Goal: Task Accomplishment & Management: Use online tool/utility

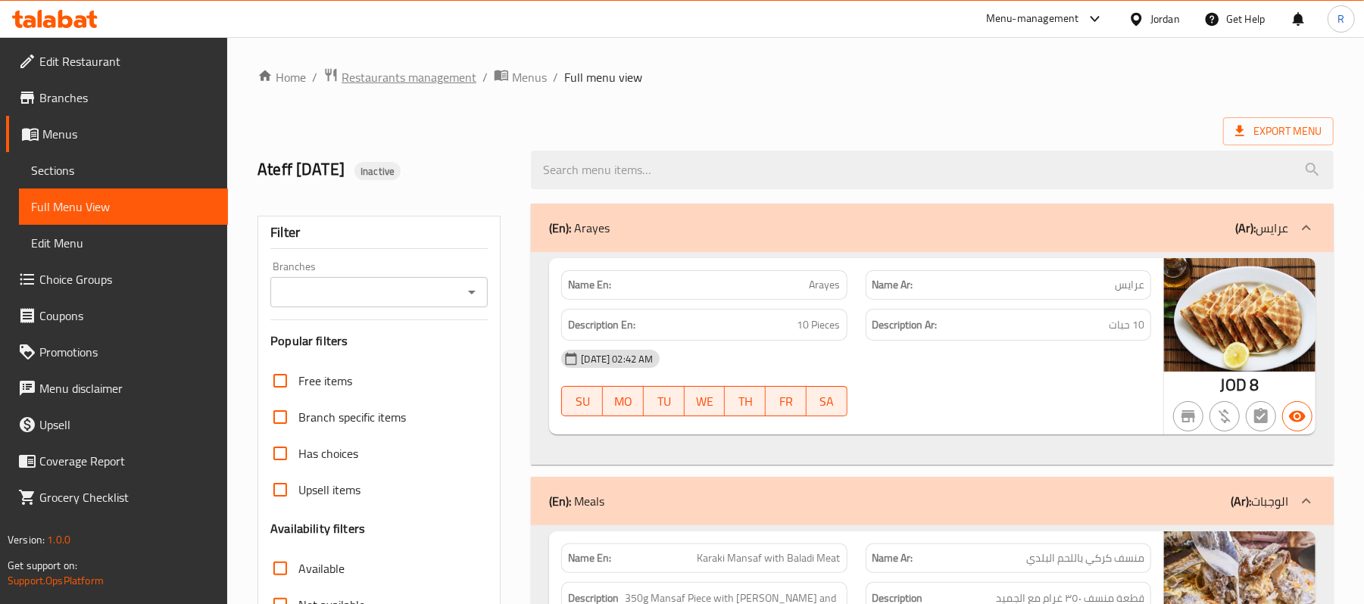
click at [400, 73] on span "Restaurants management" at bounding box center [409, 77] width 135 height 18
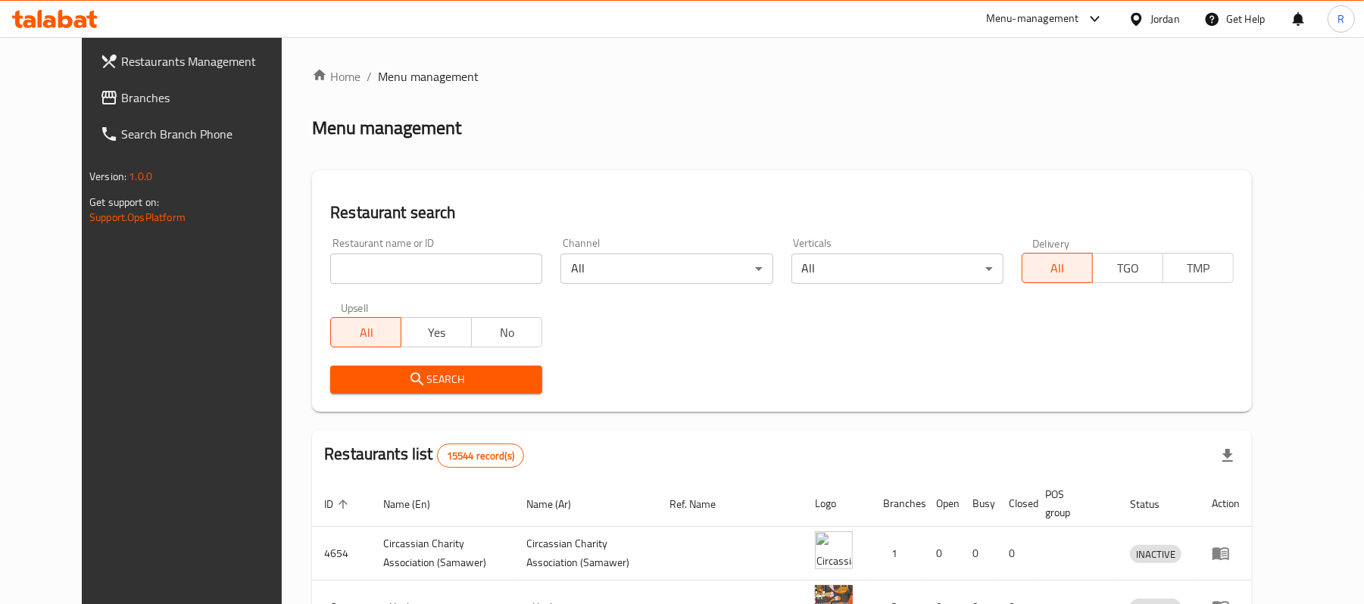
click at [1151, 19] on div "Jordan" at bounding box center [1166, 19] width 30 height 17
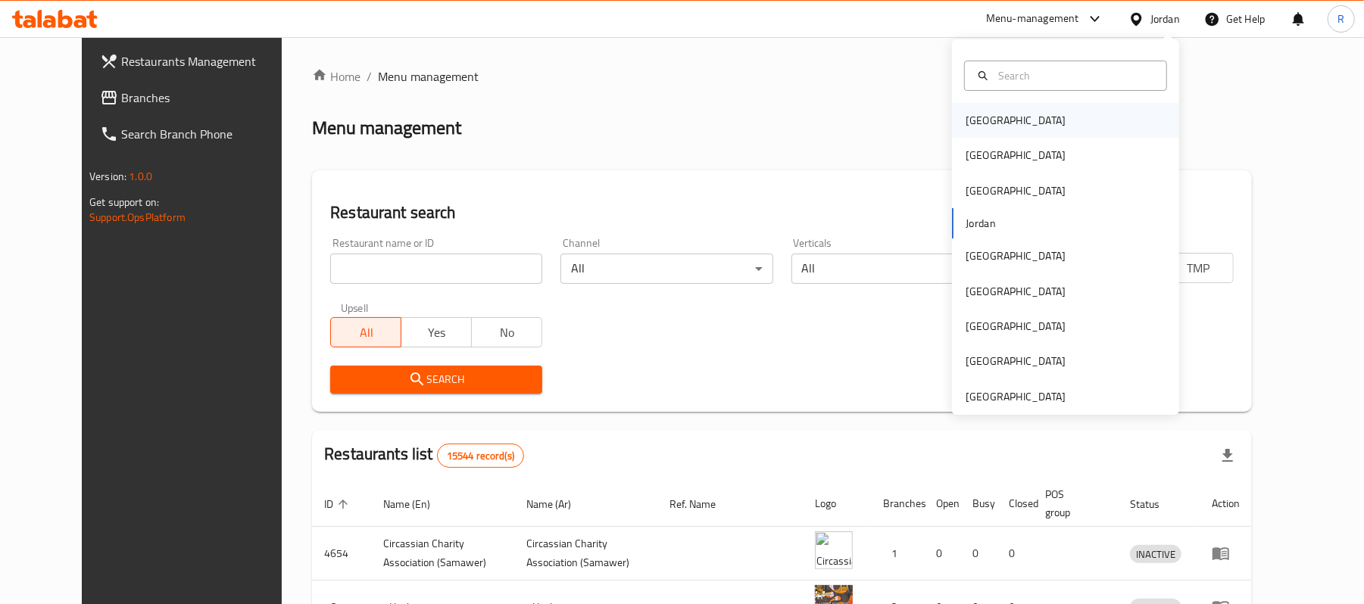
click at [970, 113] on div "[GEOGRAPHIC_DATA]" at bounding box center [1016, 120] width 100 height 17
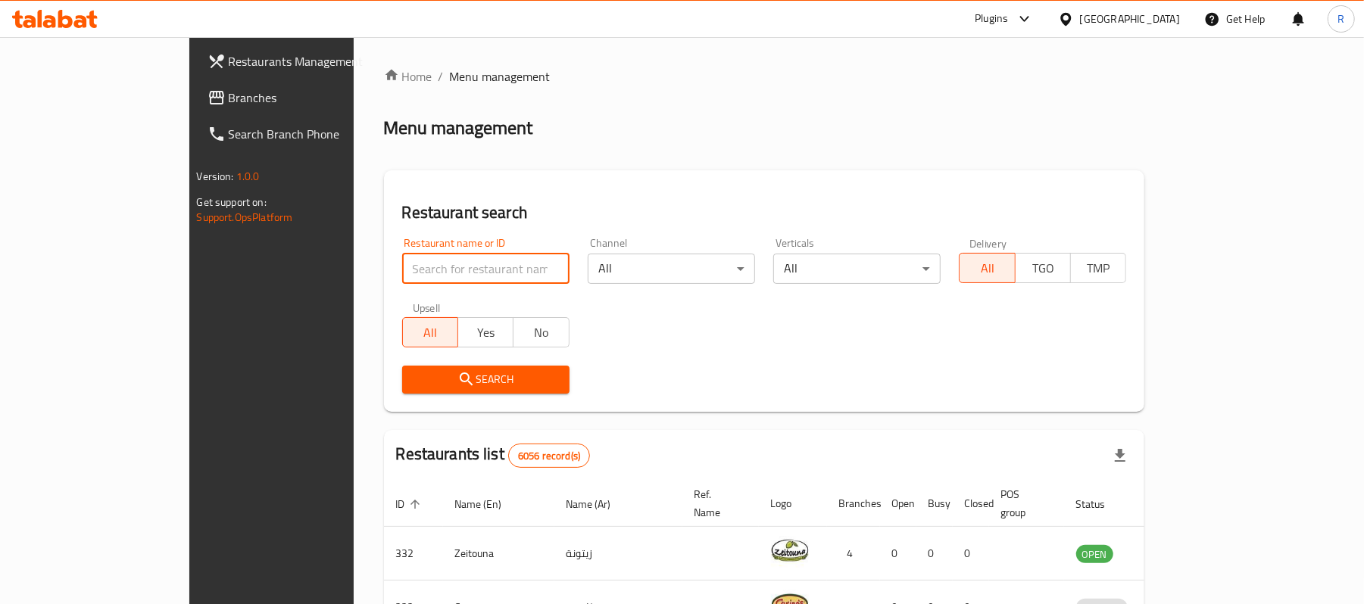
click at [410, 264] on input "search" at bounding box center [485, 269] width 167 height 30
paste input "779226"
type input "779226"
click at [704, 367] on div "Search" at bounding box center [764, 380] width 743 height 46
click at [229, 95] on span "Branches" at bounding box center [317, 98] width 176 height 18
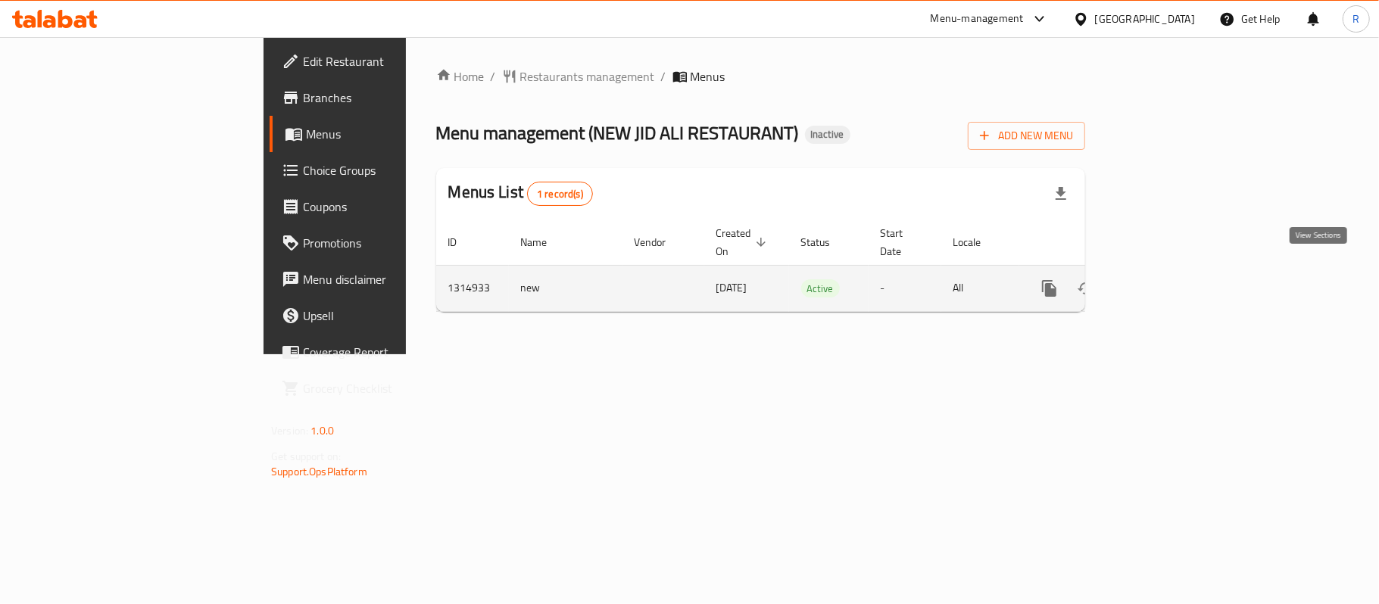
click at [1168, 279] on icon "enhanced table" at bounding box center [1159, 288] width 18 height 18
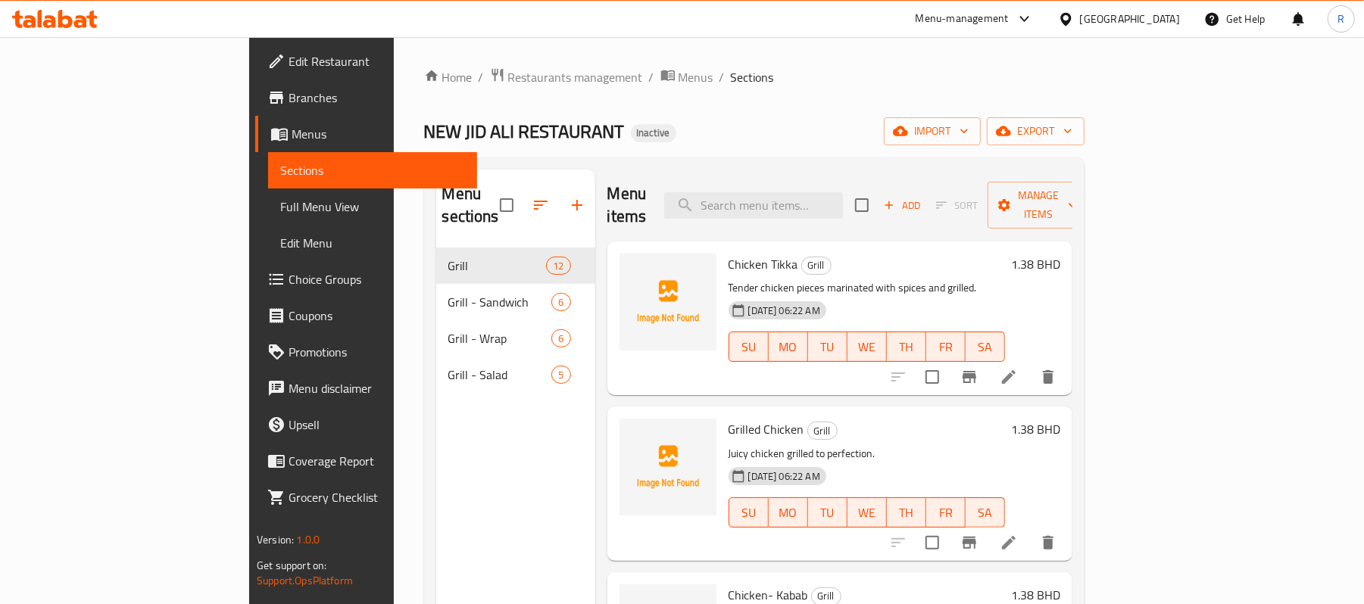
drag, startPoint x: 809, startPoint y: 194, endPoint x: 810, endPoint y: 179, distance: 15.2
click at [809, 194] on input "search" at bounding box center [753, 205] width 179 height 27
paste input "Beef Kabab sandwich"
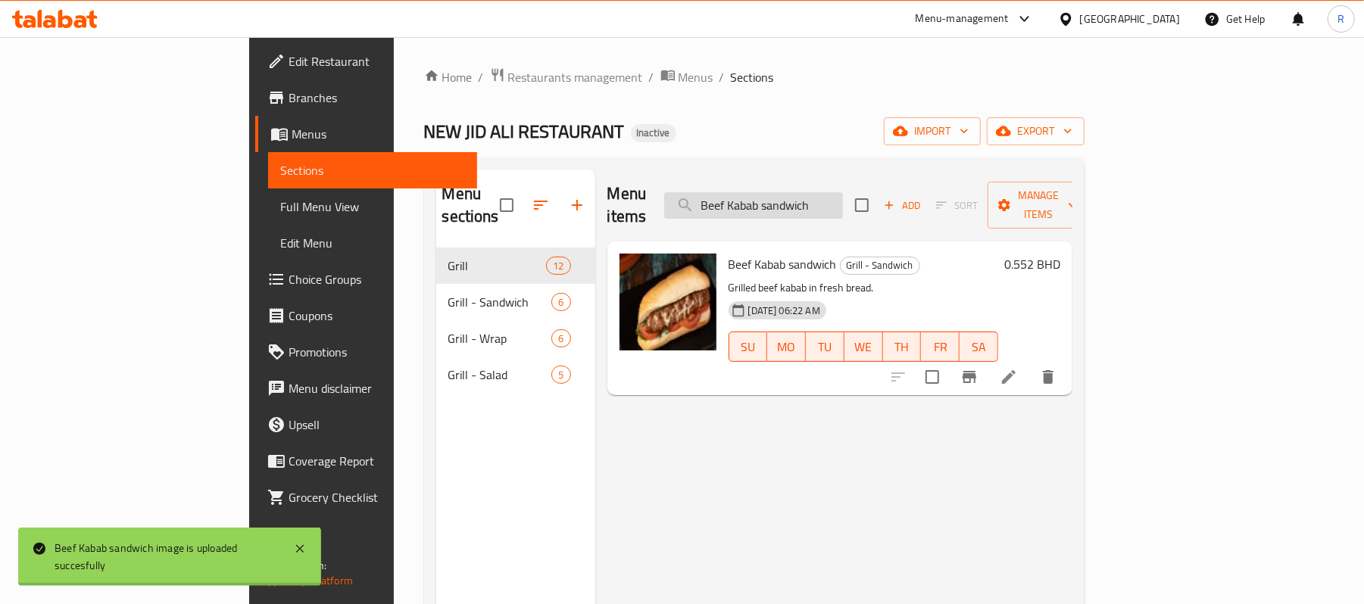
click at [835, 201] on input "Beef Kabab sandwich" at bounding box center [753, 205] width 179 height 27
paste input "wrap"
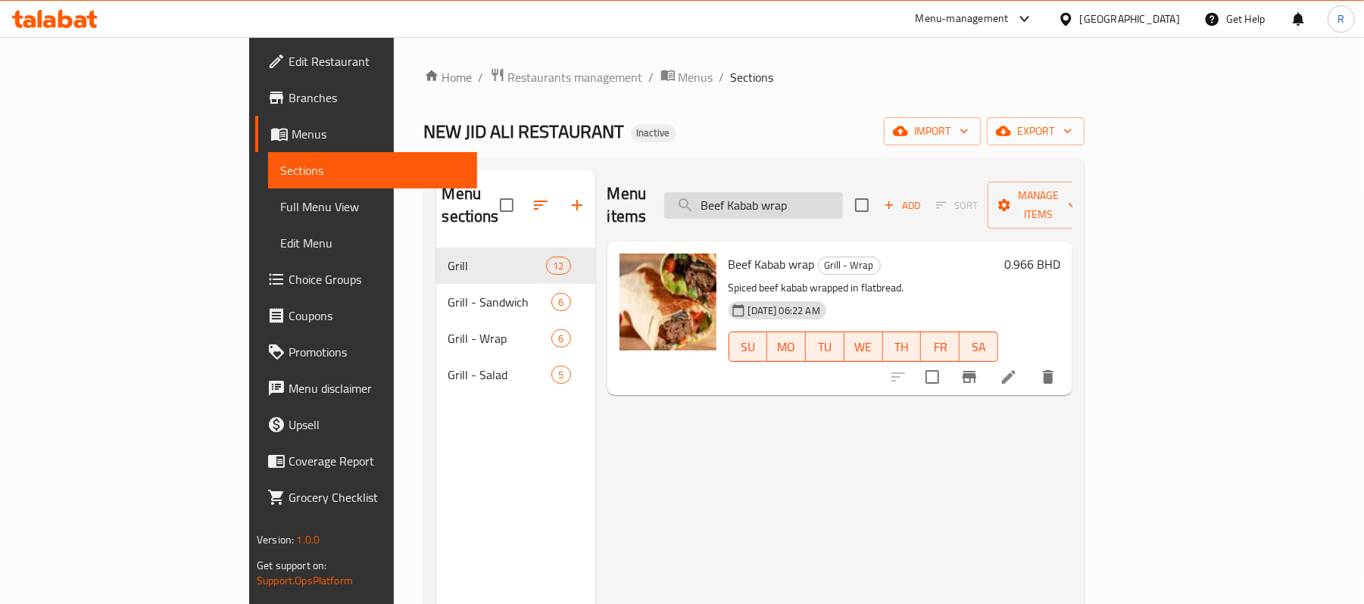
click at [843, 195] on input "Beef Kabab wrap" at bounding box center [753, 205] width 179 height 27
paste input "Tikka sandwich"
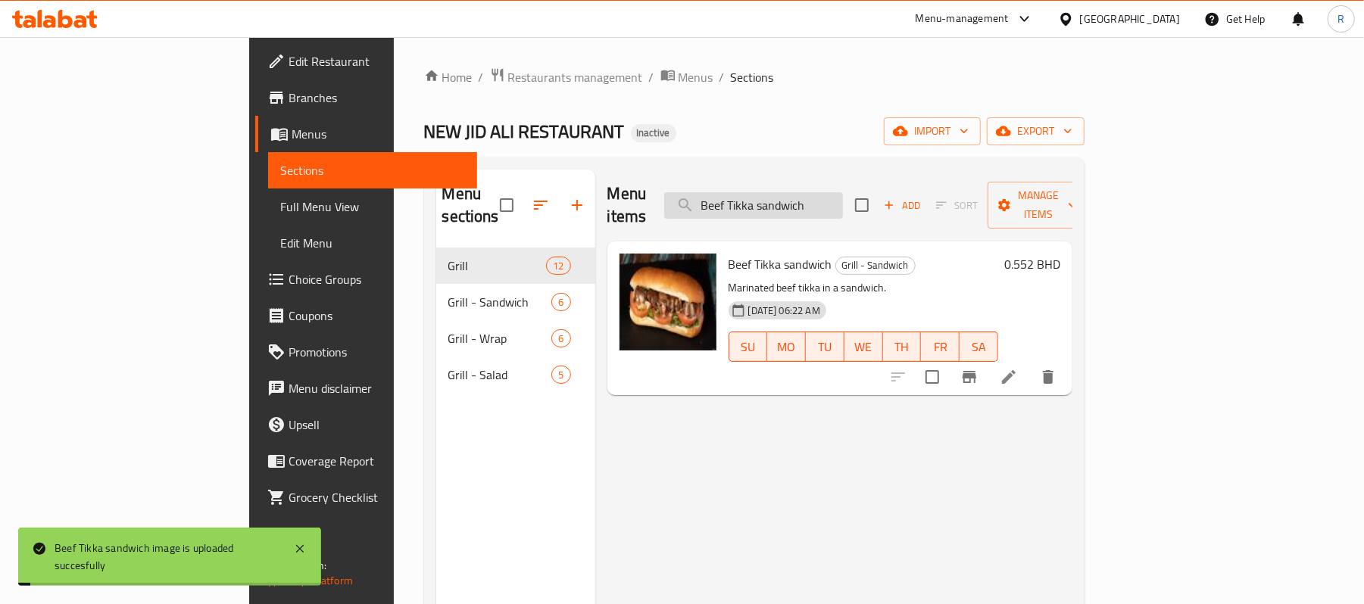
click at [843, 192] on input "Beef Tikka sandwich" at bounding box center [753, 205] width 179 height 27
paste input "Chicken Kabab"
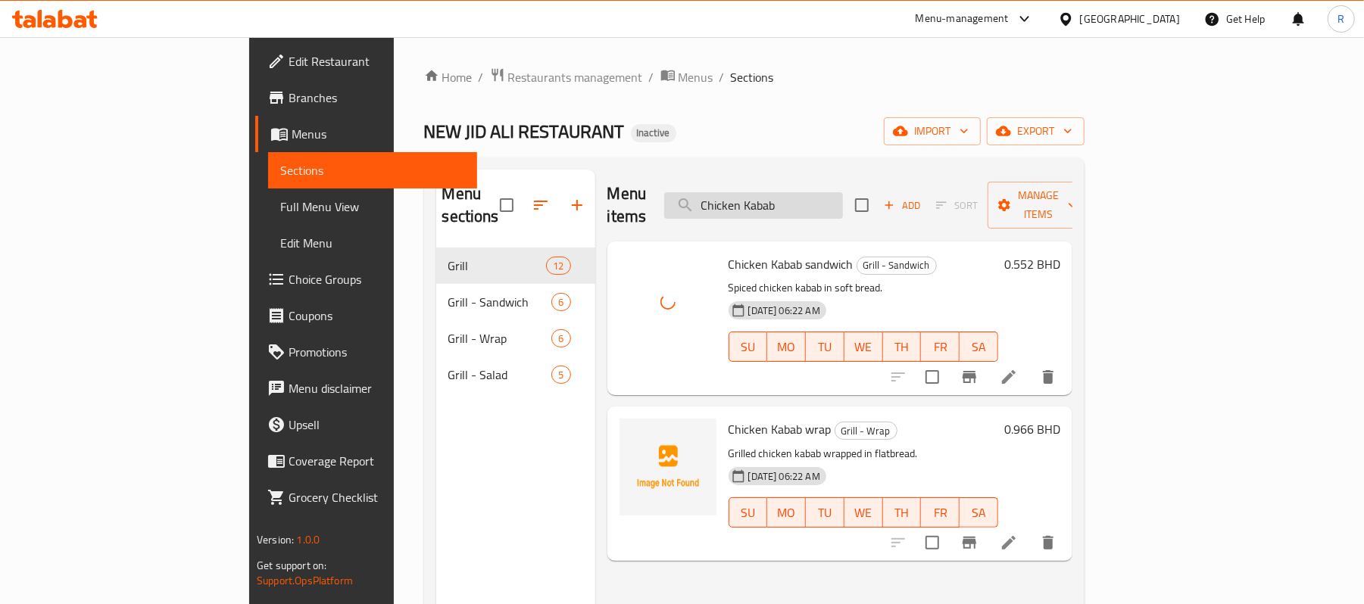
click at [843, 195] on input "Chicken Kabab" at bounding box center [753, 205] width 179 height 27
paste input "wrap"
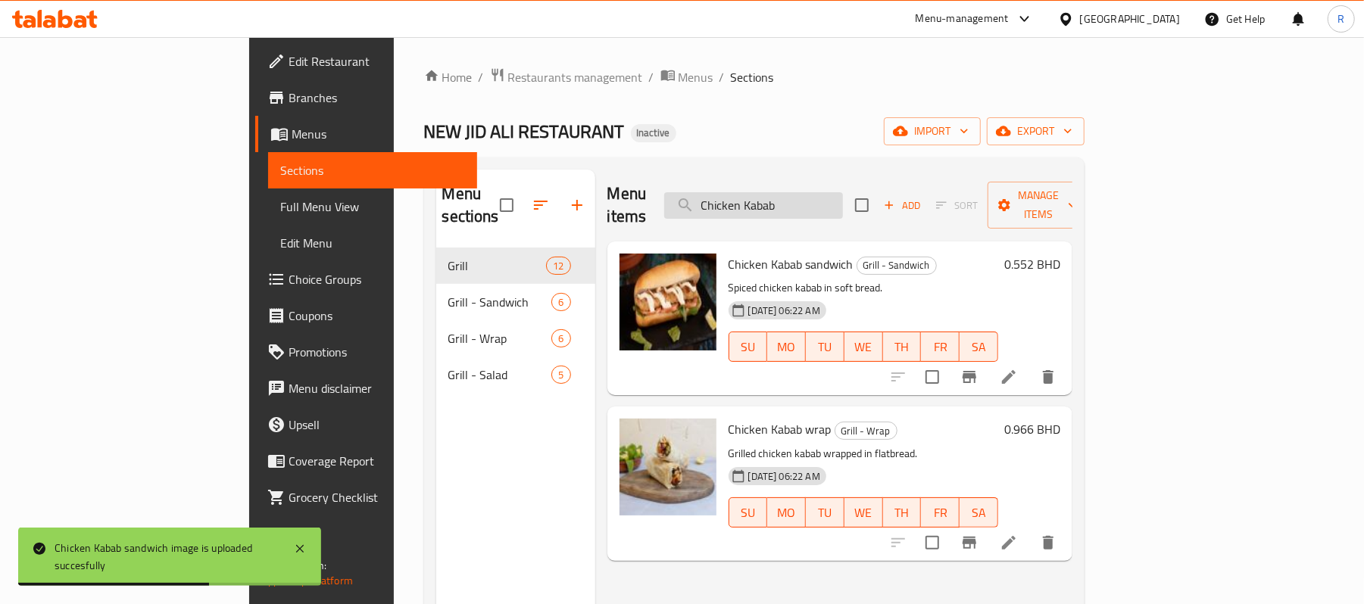
click at [843, 197] on input "Chicken Kabab" at bounding box center [753, 205] width 179 height 27
paste input "- Kabab"
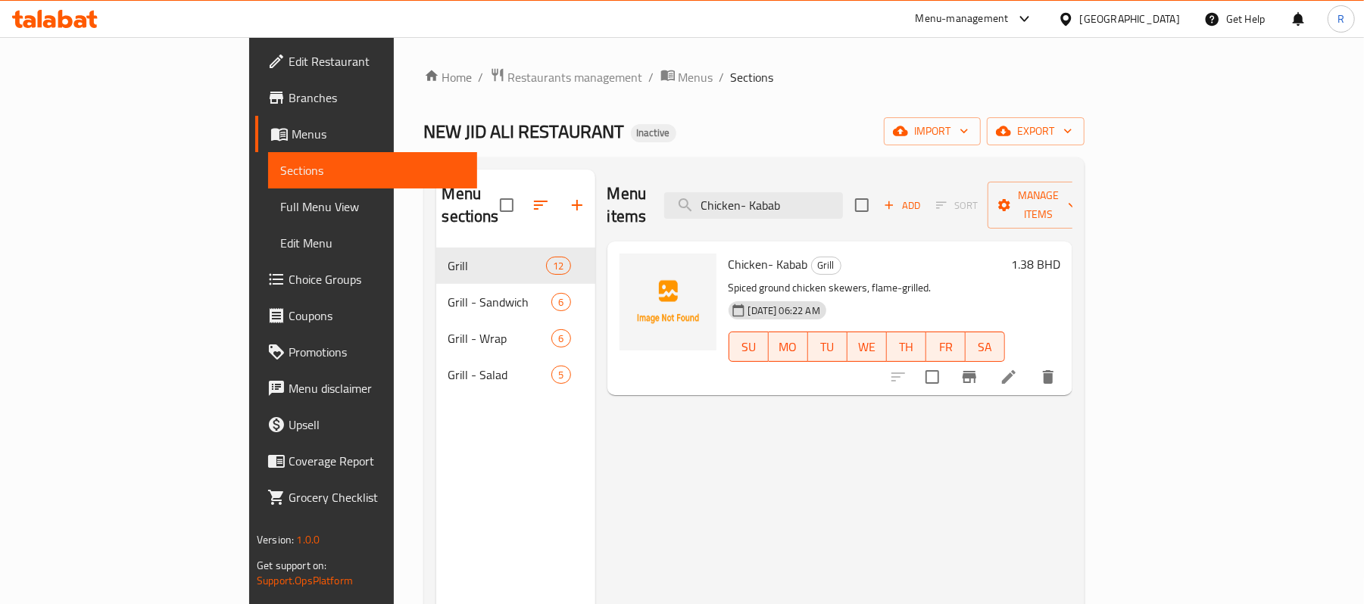
click at [644, 476] on div "Menu items Chicken- Kabab Add Sort Manage items Chicken- Kabab Grill Spiced gro…" at bounding box center [833, 472] width 477 height 604
click at [843, 195] on input "Chicken- Kabab" at bounding box center [753, 205] width 179 height 27
paste input "Tikka wrap"
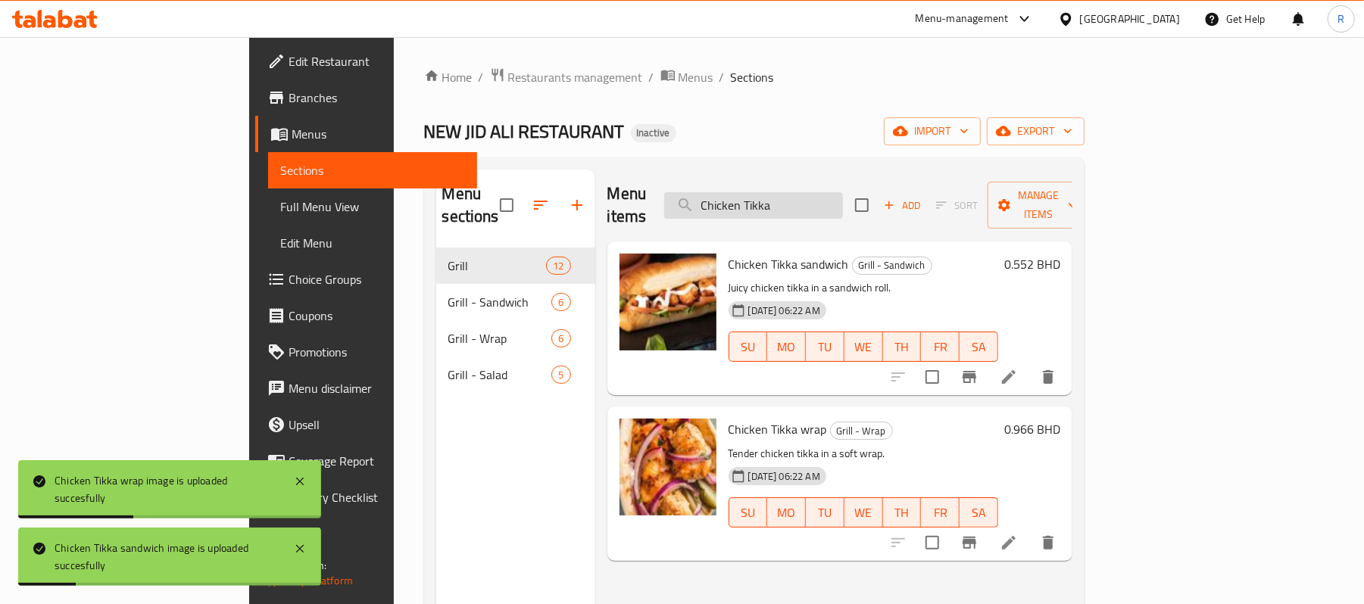
click at [826, 192] on input "Chicken Tikka" at bounding box center [753, 205] width 179 height 27
paste input "search"
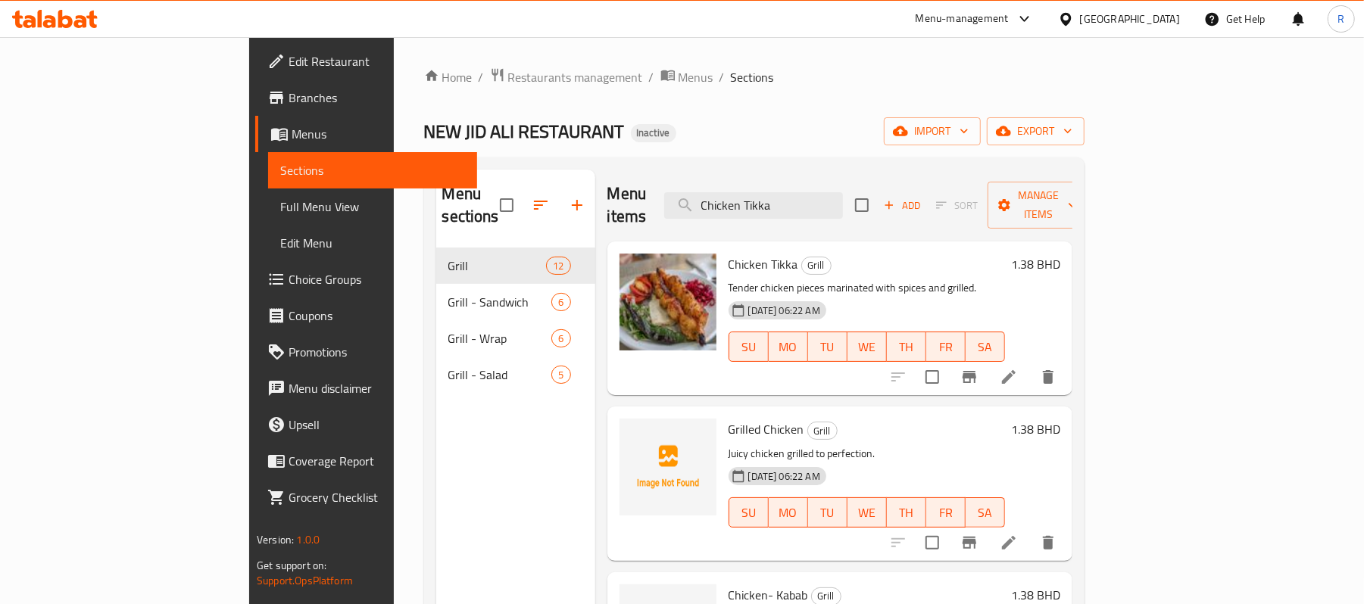
click at [842, 210] on div "Menu items Chicken Tikka Add Sort Manage items" at bounding box center [839, 206] width 465 height 72
click at [842, 200] on input "Chicken Tikka" at bounding box center [753, 205] width 179 height 27
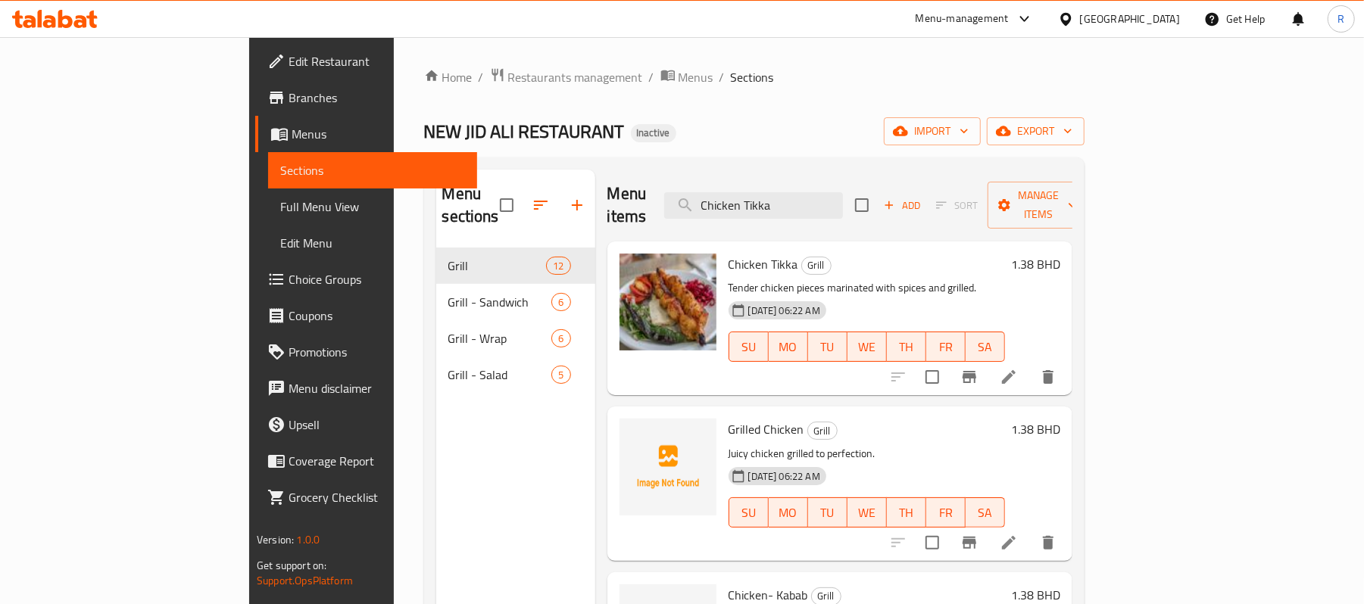
paste input "french fries"
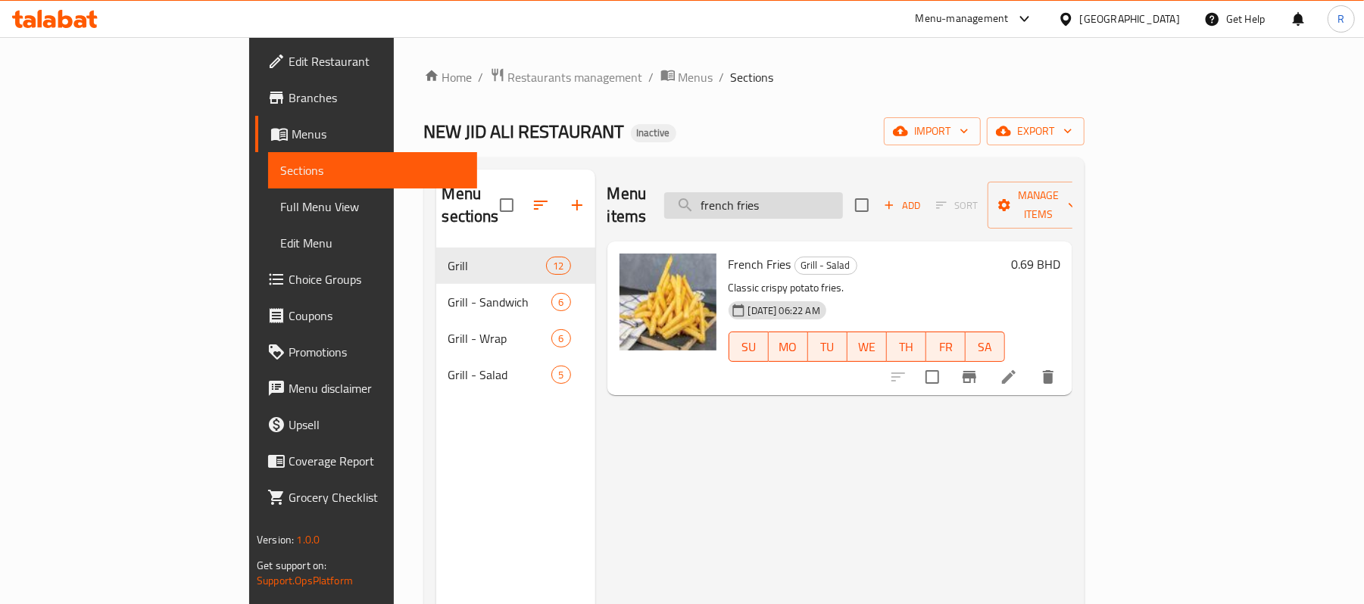
click at [843, 198] on input "french fries" at bounding box center [753, 205] width 179 height 27
paste input "Grill -Lamb-Neck"
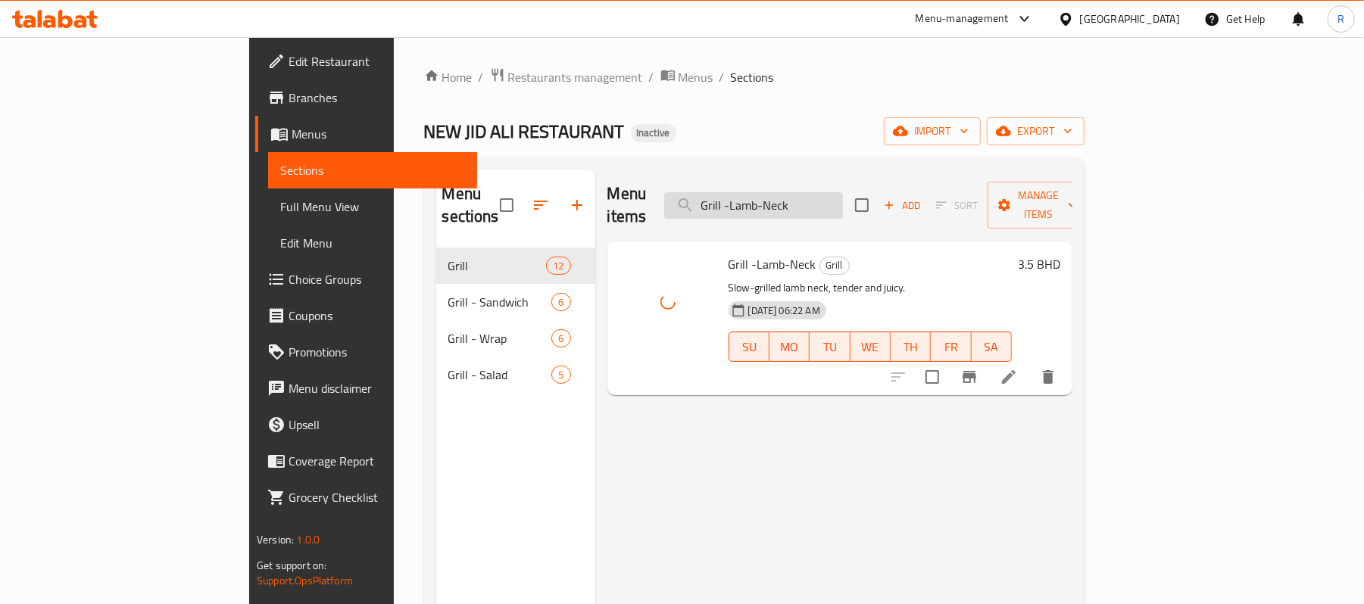
click at [843, 192] on input "Grill -Lamb-Neck" at bounding box center [753, 205] width 179 height 27
paste input "Liver sandwich"
type input "Grill Liver sandwich"
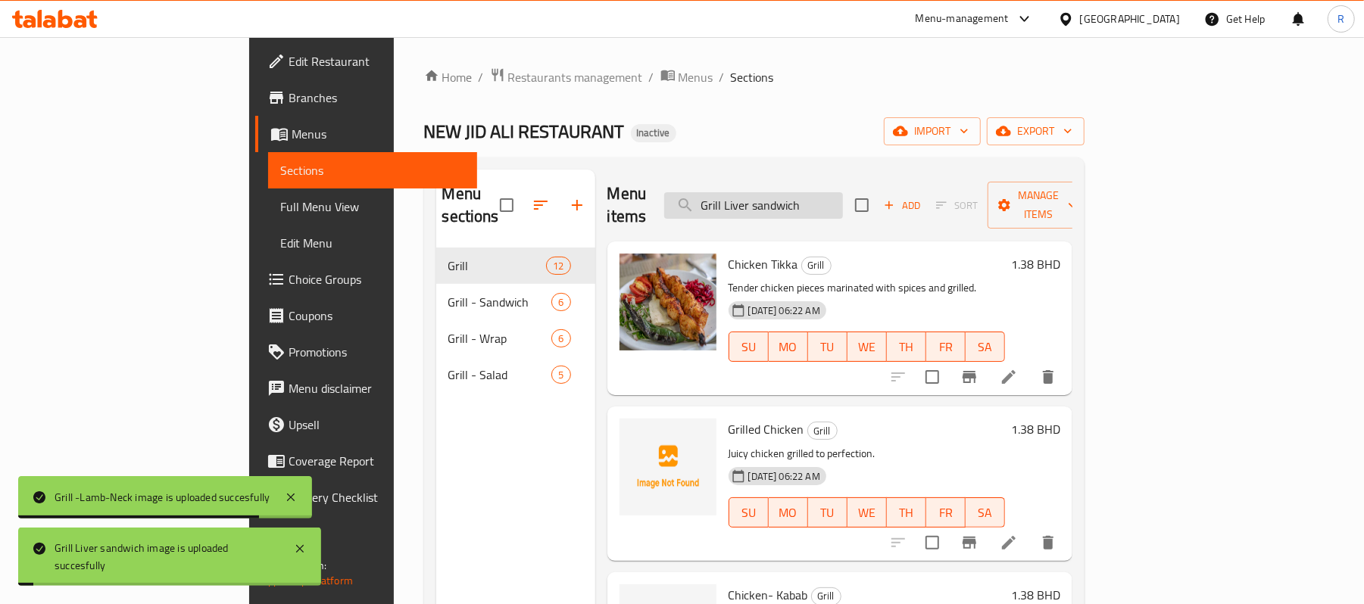
click at [788, 200] on input "Grill Liver sandwich" at bounding box center [753, 205] width 179 height 27
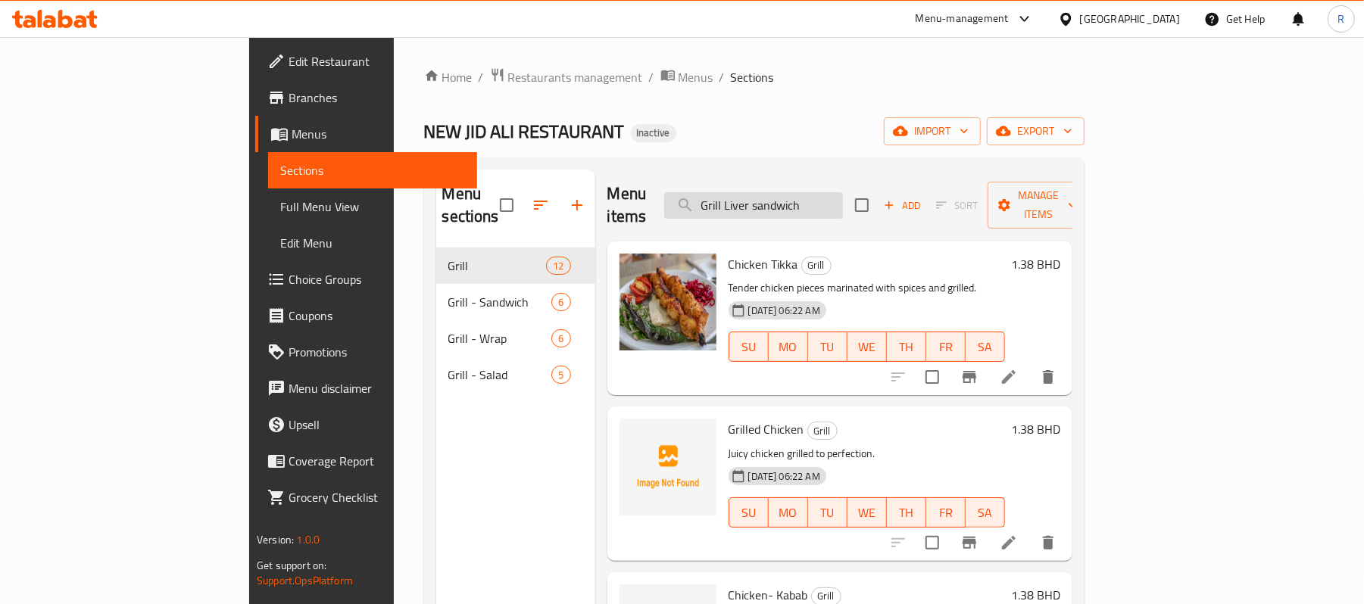
click at [843, 192] on input "Grill Liver sandwich" at bounding box center [753, 205] width 179 height 27
paste input "search"
click at [843, 192] on input "Grill Liver sandwich" at bounding box center [753, 205] width 179 height 27
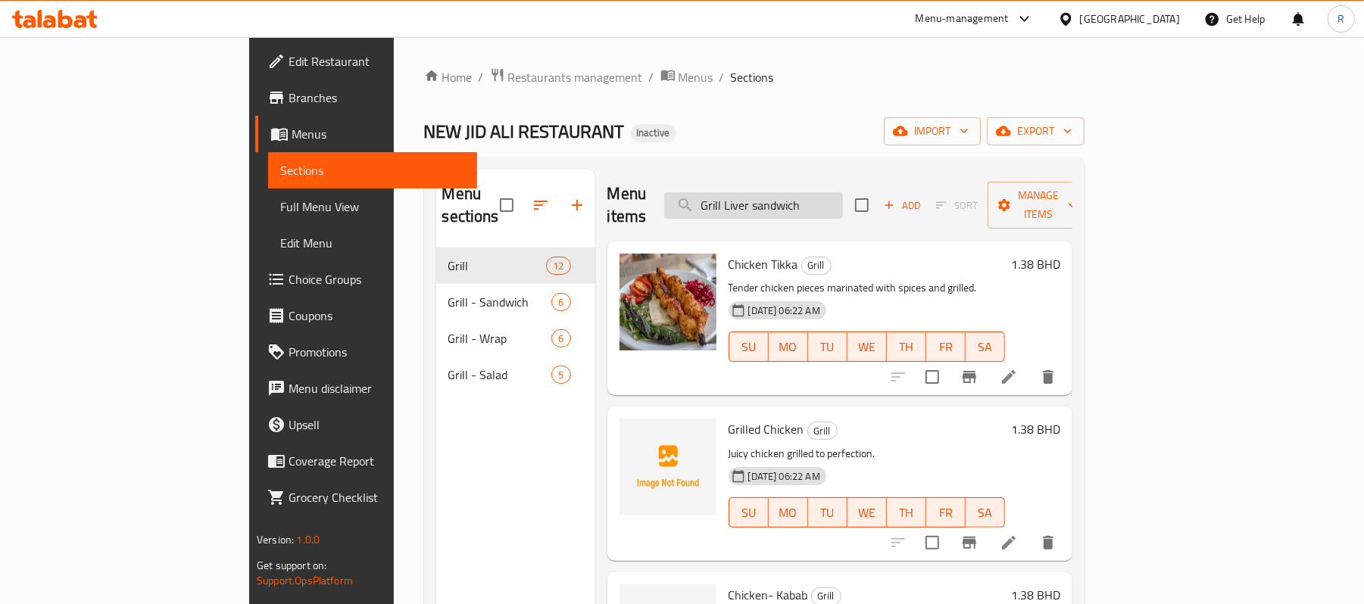
click at [843, 192] on input "Grill Liver sandwich" at bounding box center [753, 205] width 179 height 27
click at [829, 103] on div "Home / Restaurants management / Menus / Sections NEW JID ALI RESTAURANT Inactiv…" at bounding box center [754, 426] width 660 height 719
click at [843, 198] on input "search" at bounding box center [753, 205] width 179 height 27
paste input "Grill Liver sandwich"
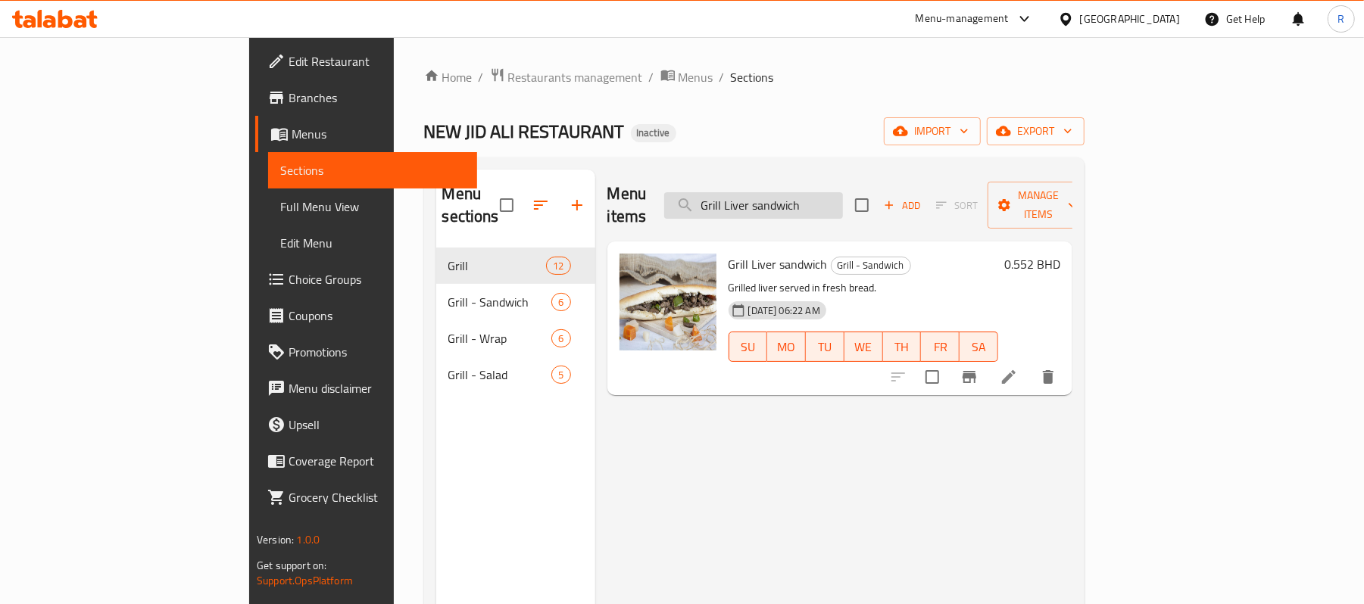
click at [843, 198] on input "Grill Liver sandwich" at bounding box center [753, 205] width 179 height 27
paste input "wrap"
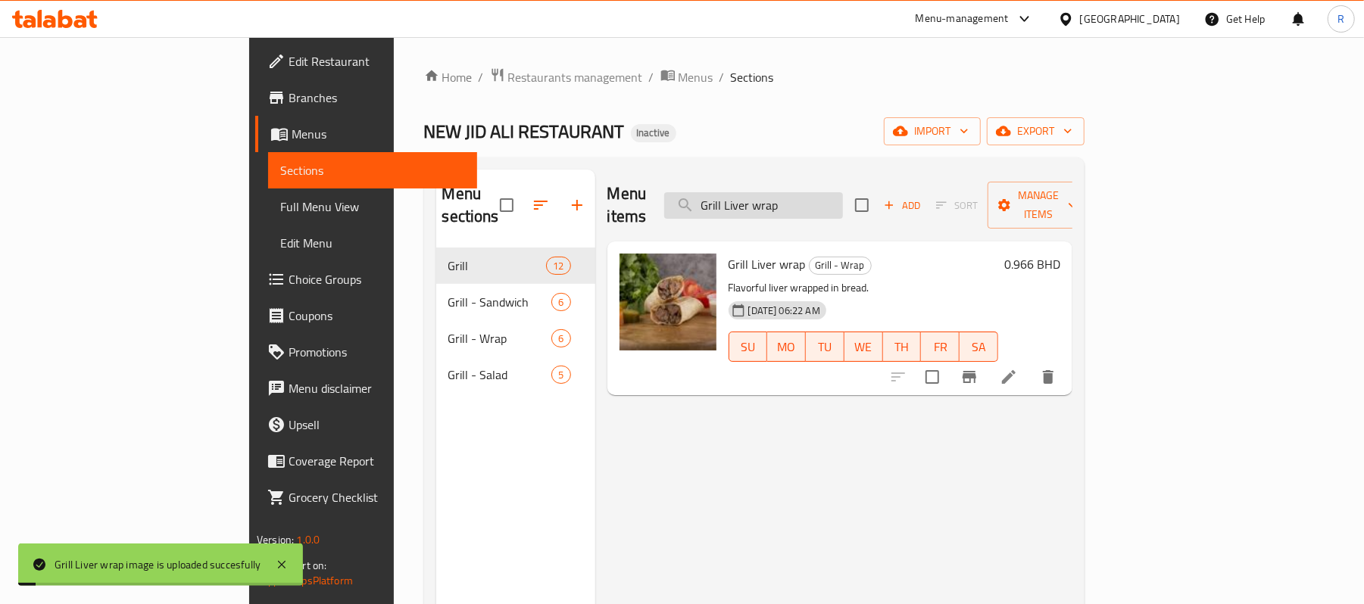
click at [843, 197] on input "Grill Liver wrap" at bounding box center [753, 205] width 179 height 27
paste input "search"
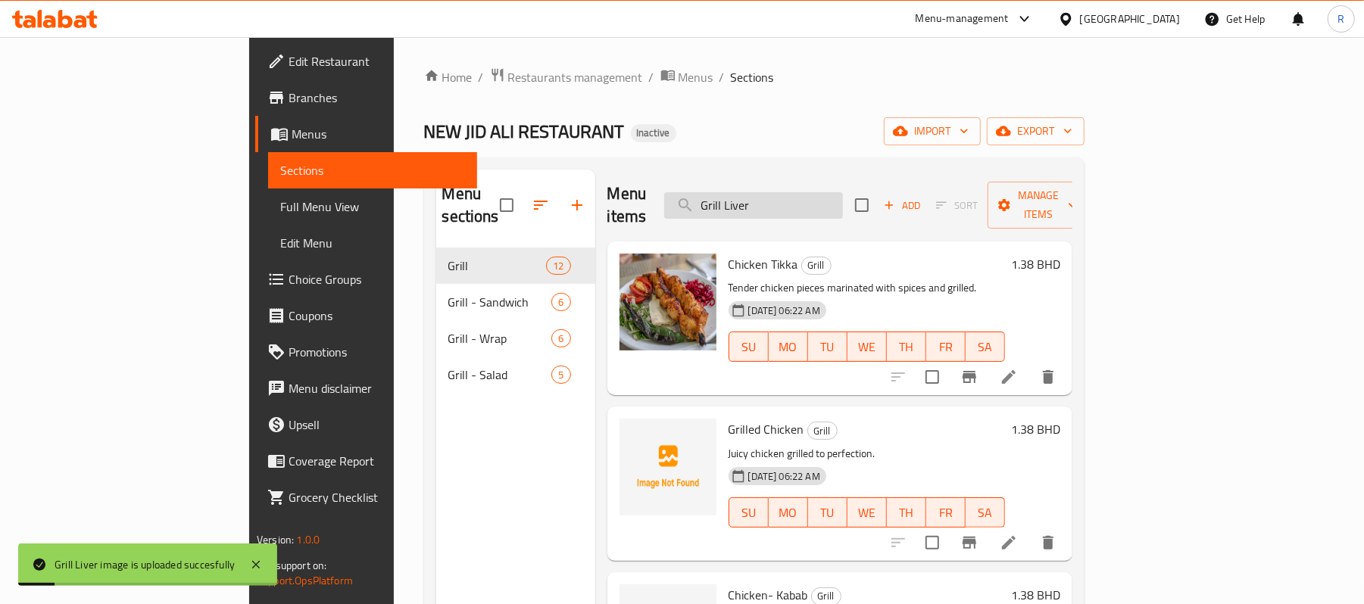
click at [843, 192] on input "Grill Liver" at bounding box center [753, 205] width 179 height 27
paste input "Shrimp"
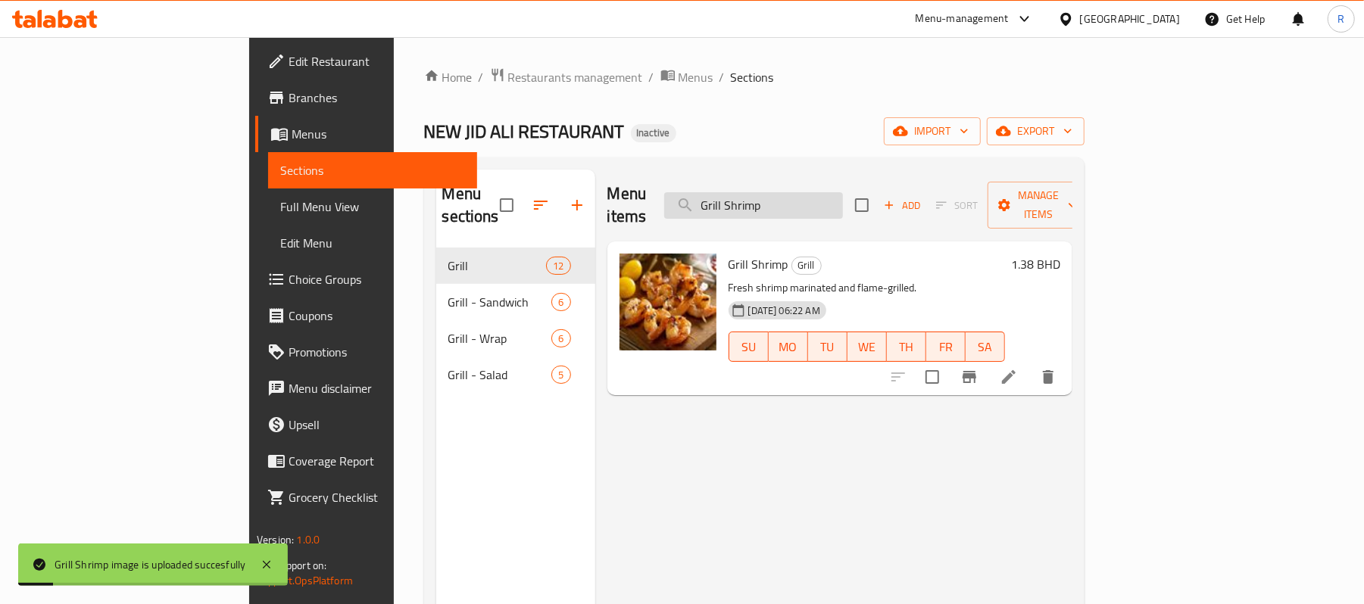
click at [843, 197] on input "Grill Shrimp" at bounding box center [753, 205] width 179 height 27
paste input "ed Chicken"
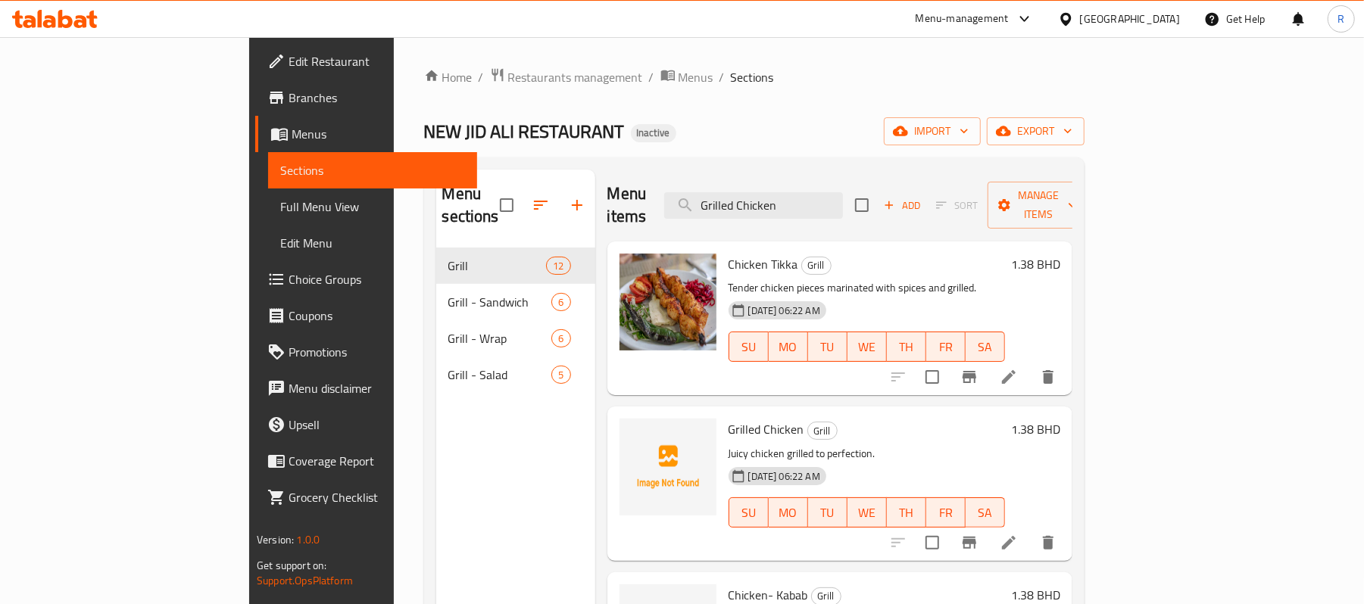
drag, startPoint x: 557, startPoint y: 376, endPoint x: 598, endPoint y: 365, distance: 41.5
click at [595, 376] on div "Menu items Grilled Chicken Add Sort Manage items Chicken Tikka Grill Tender chi…" at bounding box center [833, 472] width 477 height 604
click at [843, 192] on input "Grilled Chicken" at bounding box center [753, 205] width 179 height 27
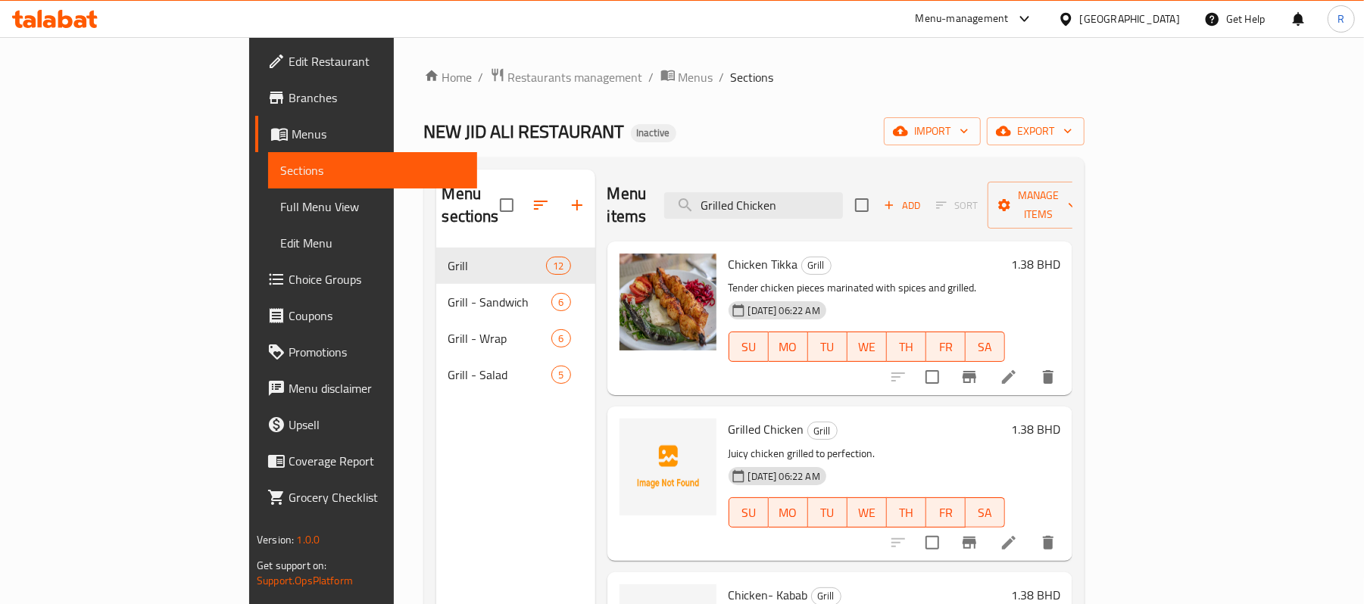
paste input "Hummus"
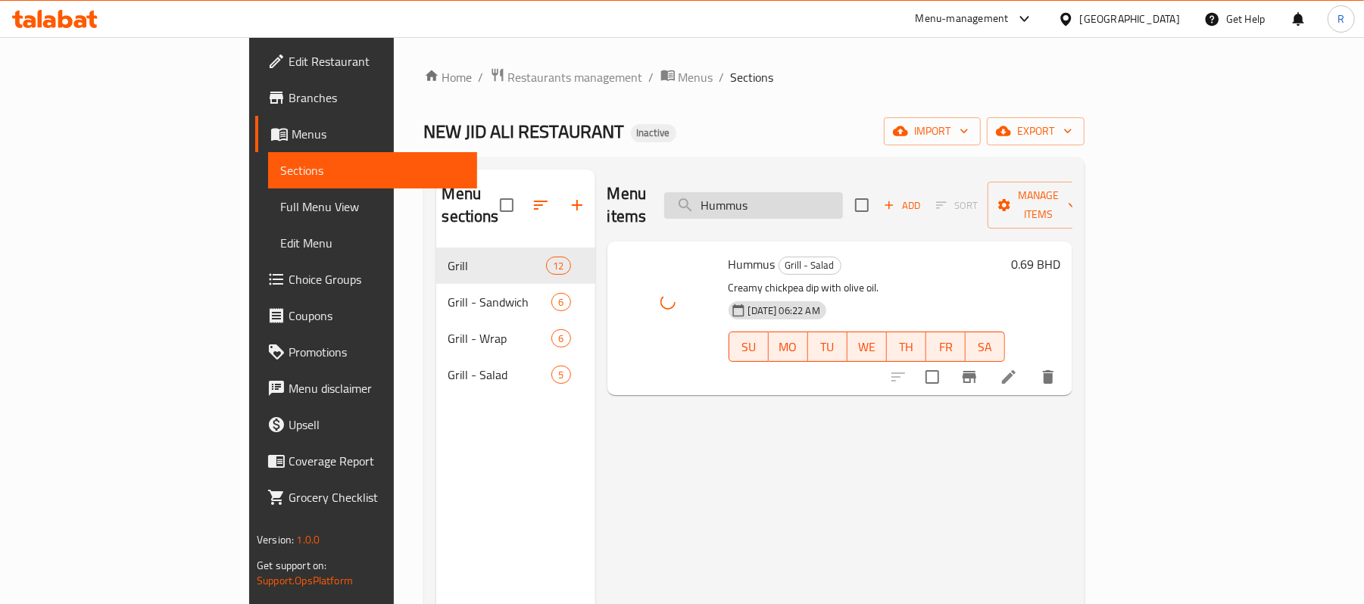
click at [837, 198] on input "Hummus" at bounding box center [753, 205] width 179 height 27
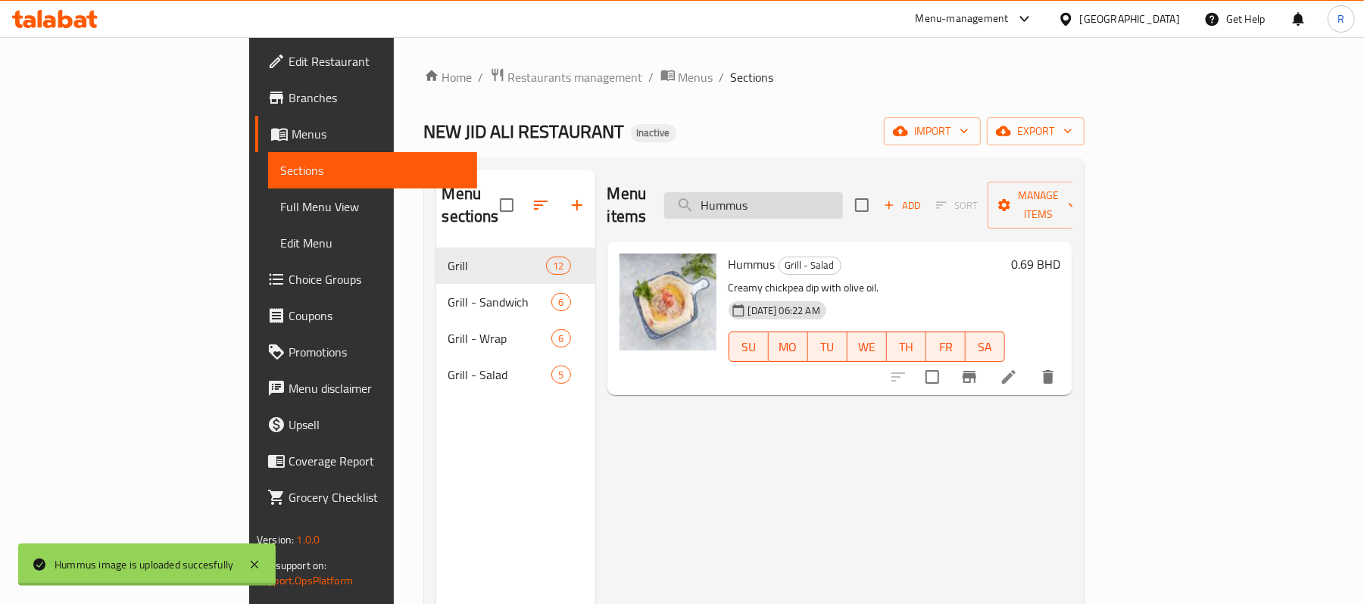
click at [837, 198] on input "Hummus" at bounding box center [753, 205] width 179 height 27
paste input "Iraqi Kebab"
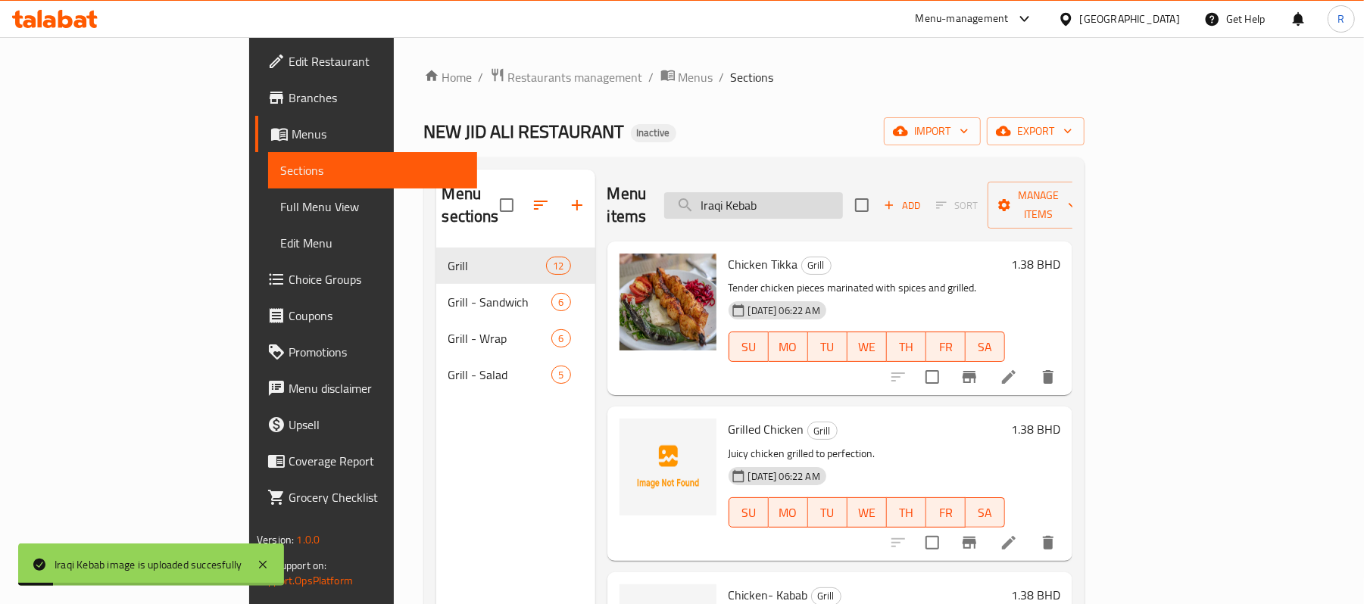
click at [843, 195] on input "Iraqi Kebab" at bounding box center [753, 205] width 179 height 27
paste input "Lamb Chops"
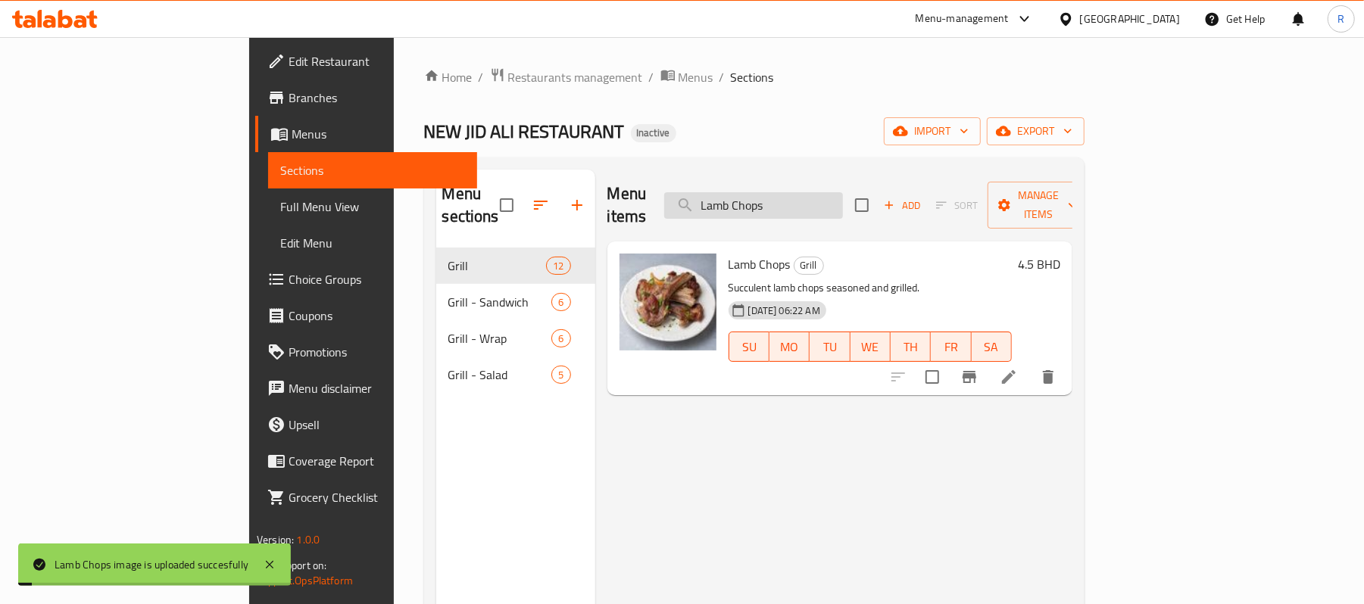
click at [843, 198] on input "Lamb Chops" at bounding box center [753, 205] width 179 height 27
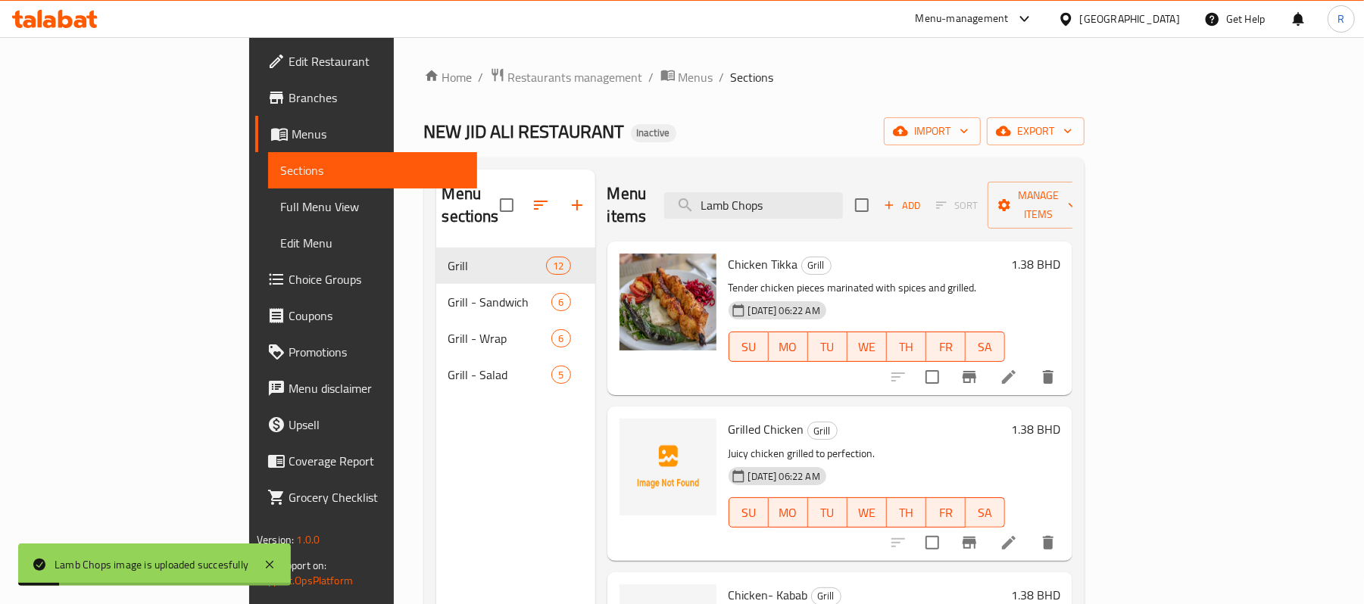
paste input "Meat Kabab"
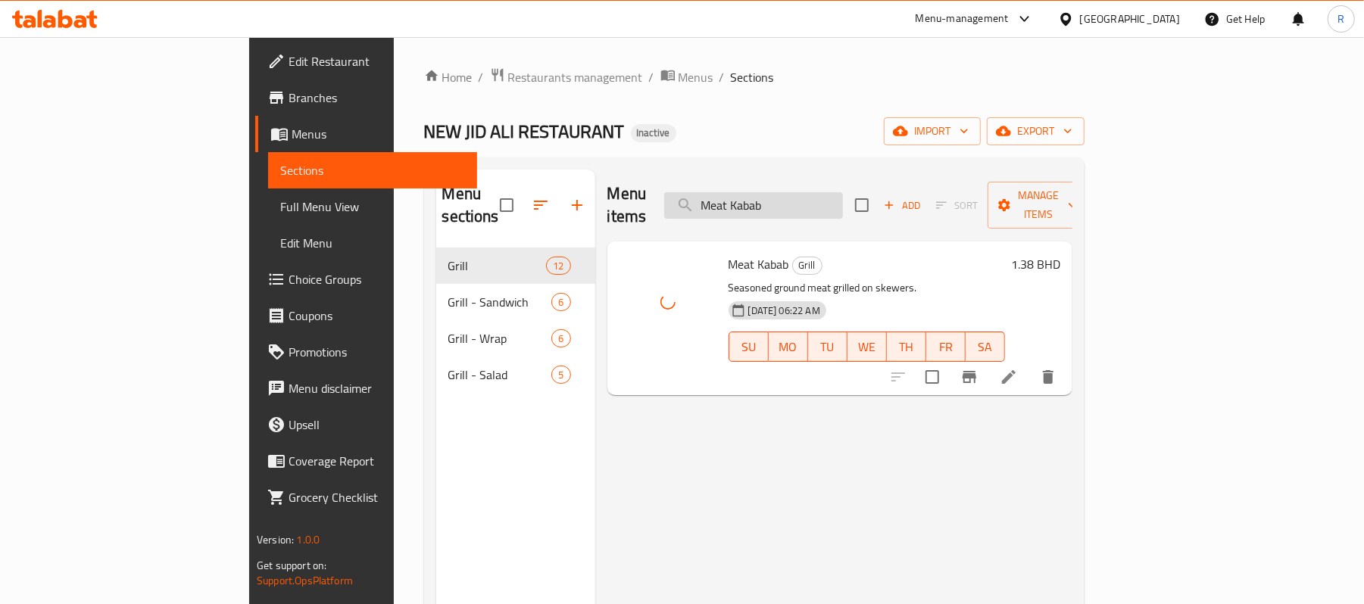
click at [843, 198] on input "Meat Kabab" at bounding box center [753, 205] width 179 height 27
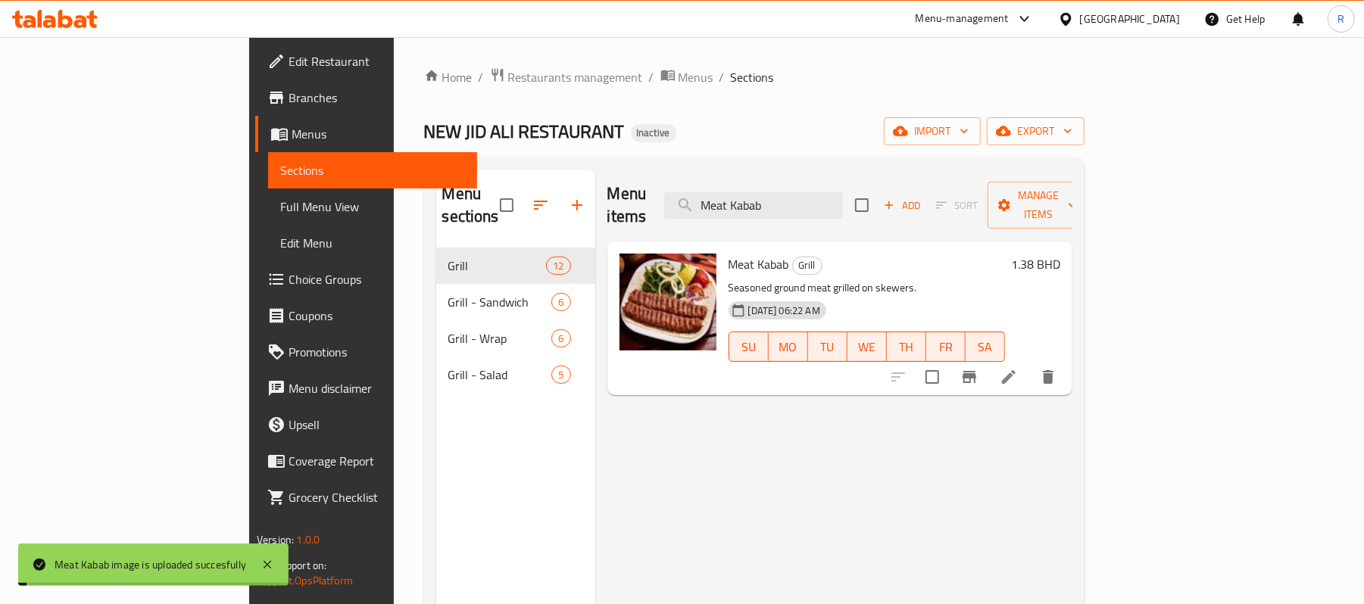
paste input "Tikka (Lemon)"
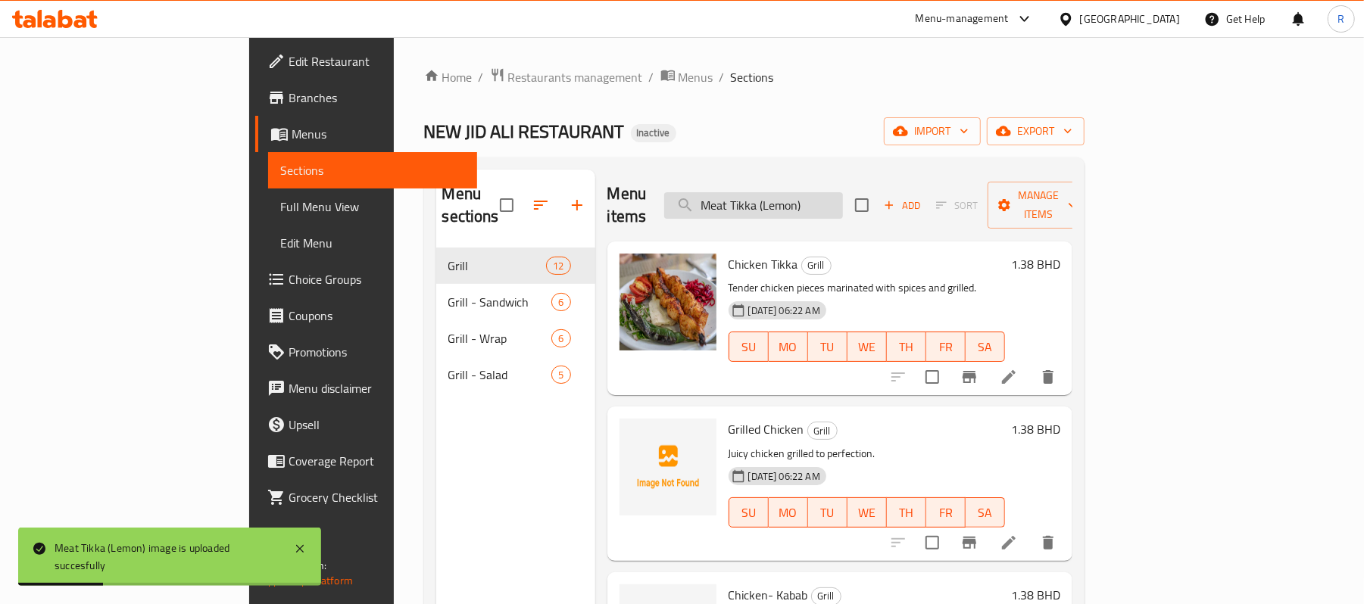
click at [843, 192] on input "Meat Tikka (Lemon)" at bounding box center [753, 205] width 179 height 27
paste input "yoghurt"
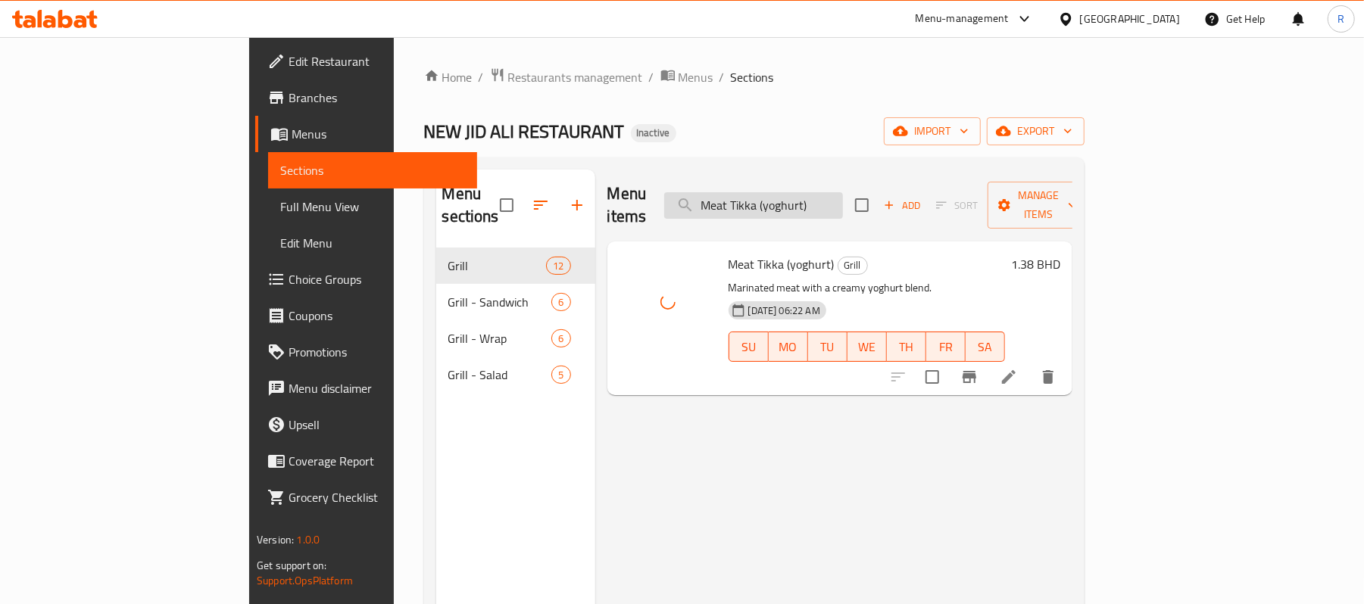
click at [843, 192] on input "Meat Tikka (yoghurt)" at bounding box center [753, 205] width 179 height 27
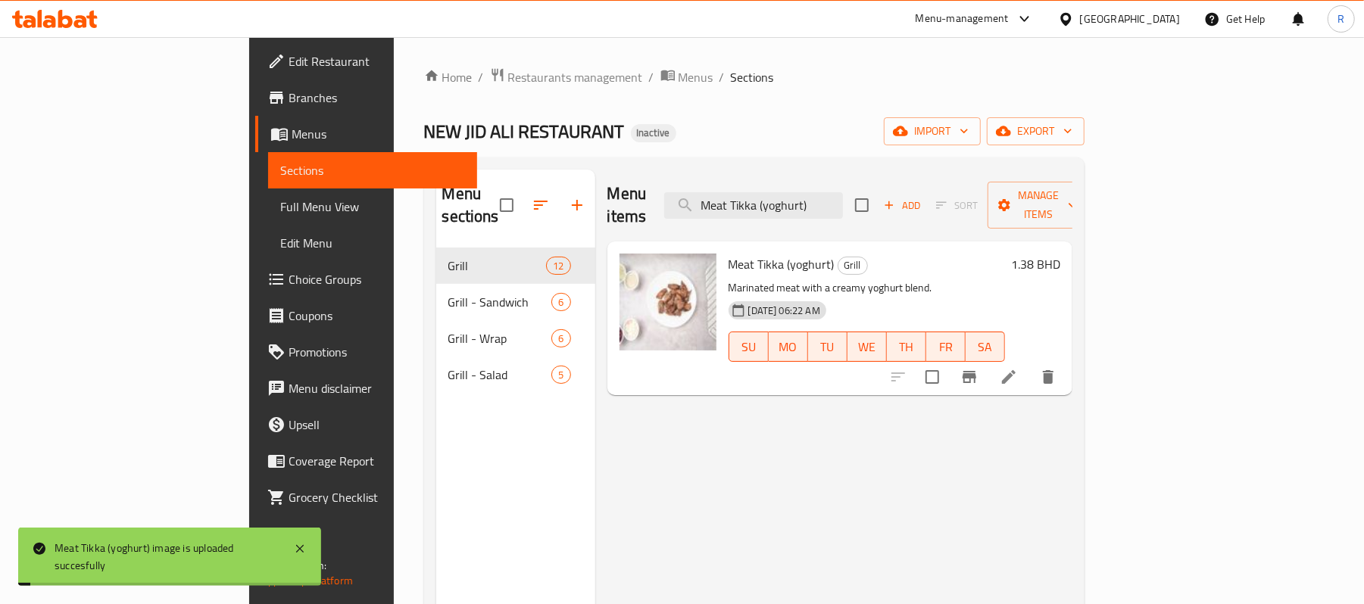
paste input "EAT TIKKA Sandwich"
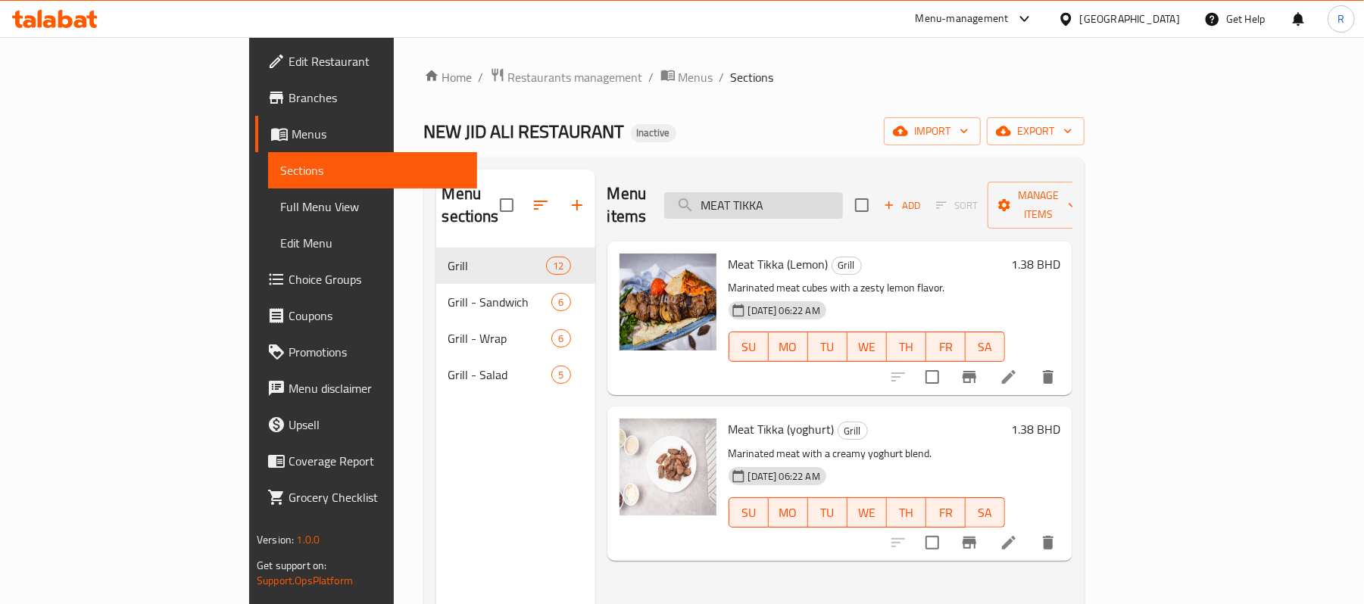
click at [843, 192] on input "MEAT TIKKA" at bounding box center [753, 205] width 179 height 27
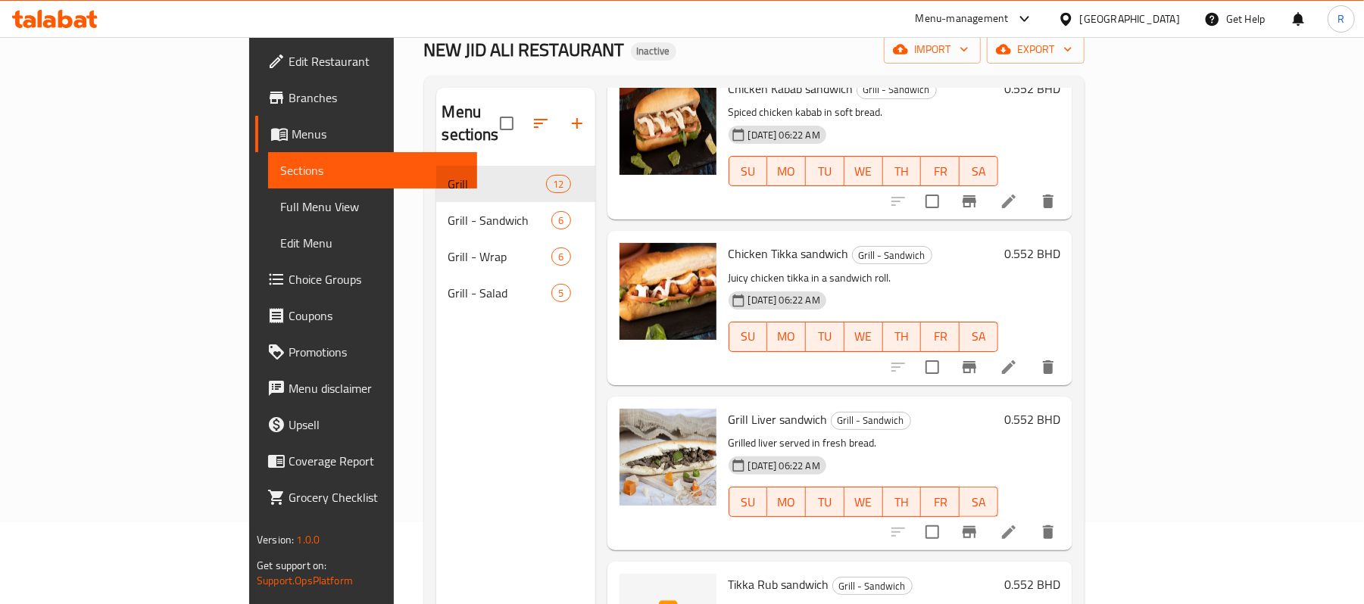
scroll to position [213, 0]
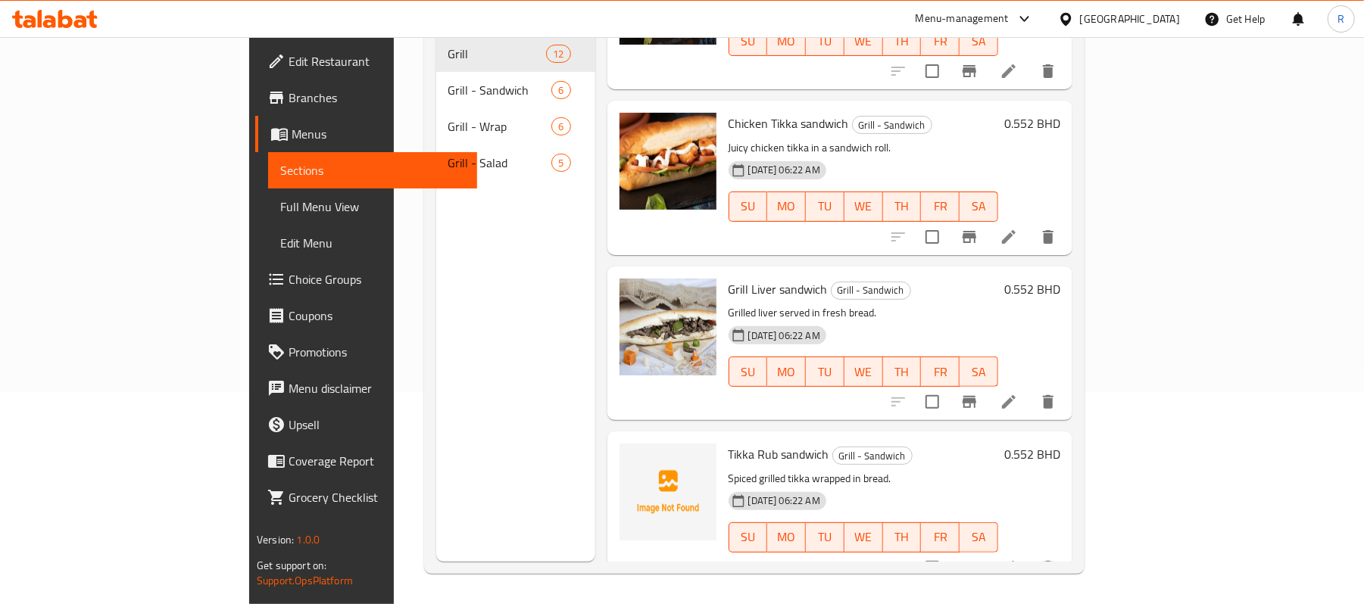
click at [607, 432] on div "Tikka Rub sandwich Grill - Sandwich Spiced grilled tikka wrapped in bread. 29-0…" at bounding box center [839, 509] width 465 height 154
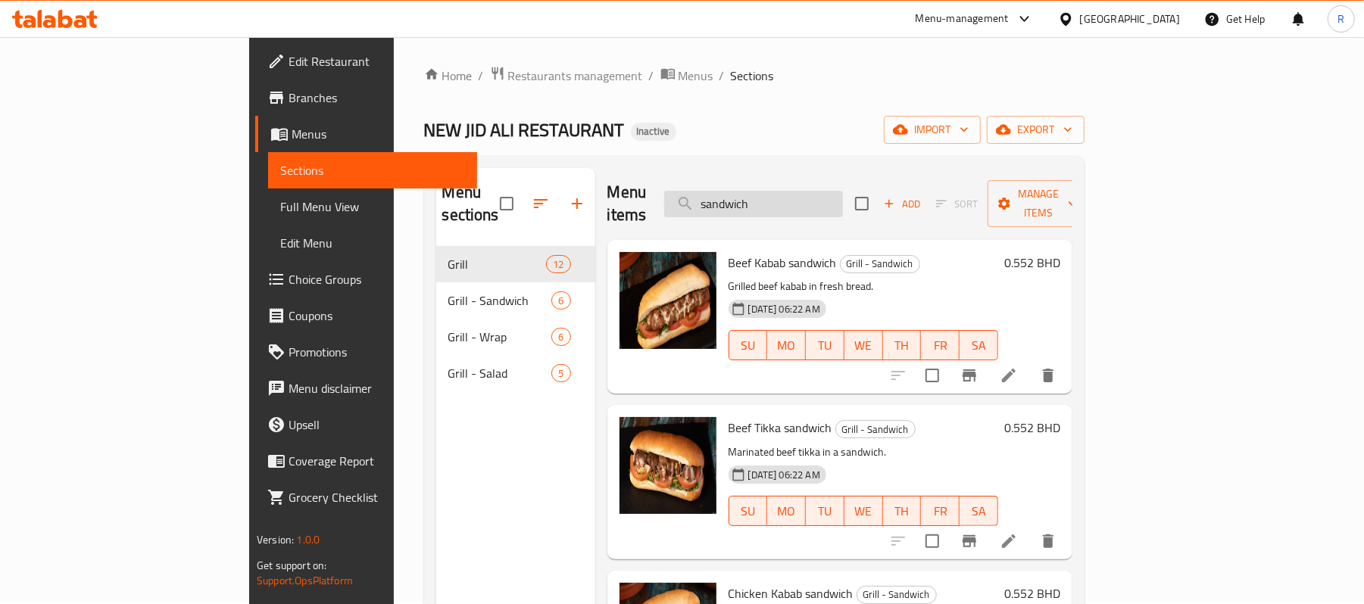
scroll to position [0, 0]
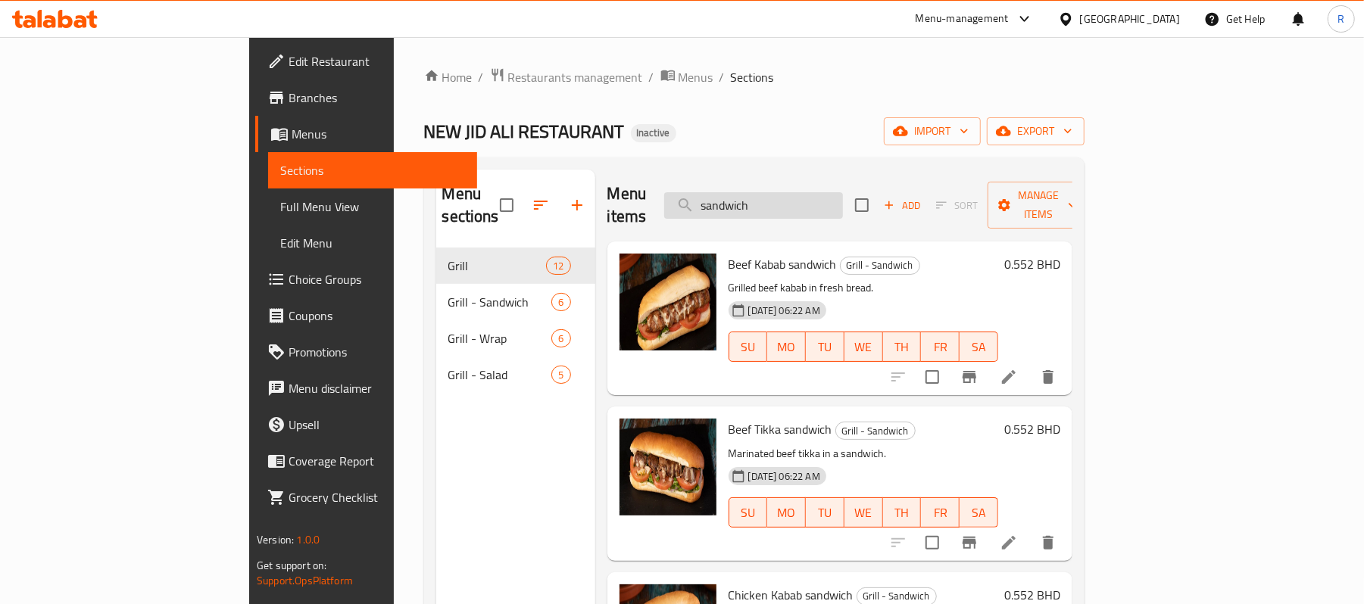
click at [843, 192] on input "sandwich" at bounding box center [753, 205] width 179 height 27
paste input "Mix Grill Tikka"
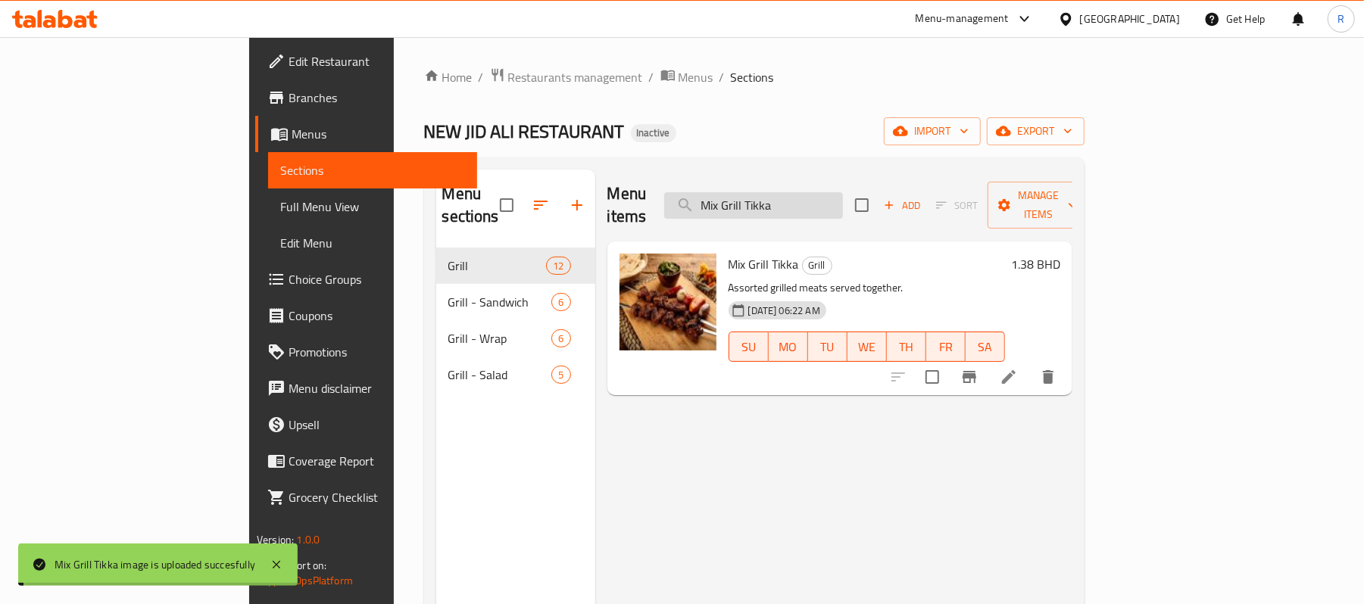
click at [843, 207] on input "Mix Grill Tikka" at bounding box center [753, 205] width 179 height 27
paste input "Salad"
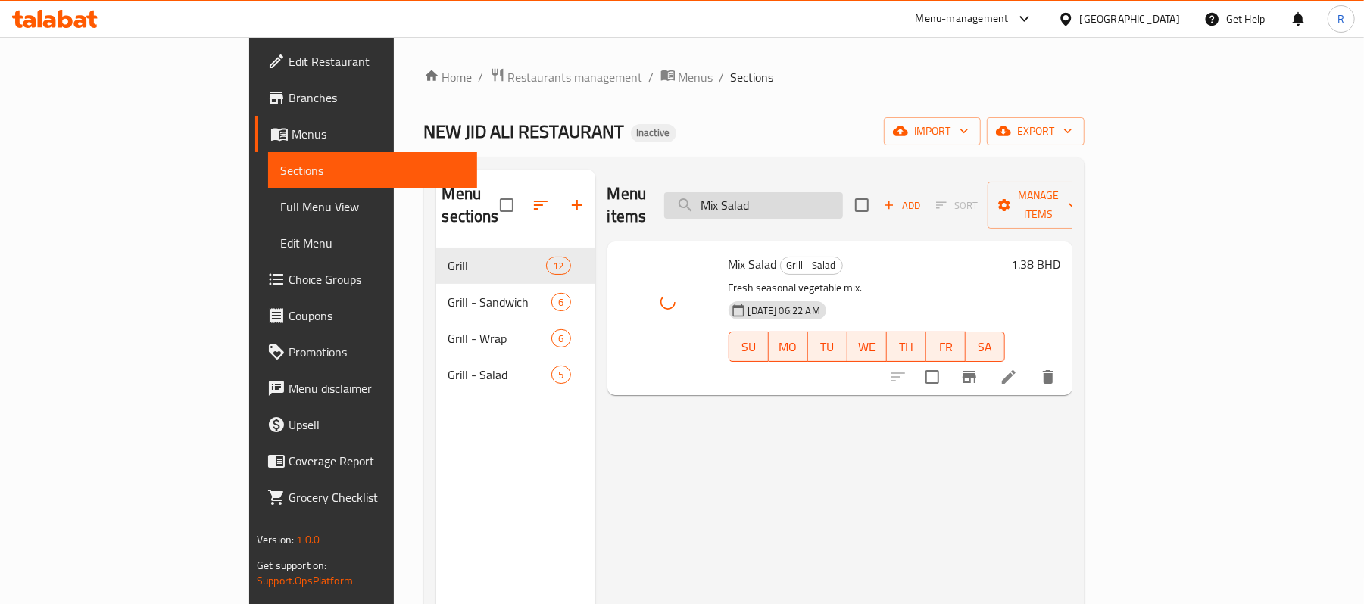
click at [843, 203] on input "Mix Salad" at bounding box center [753, 205] width 179 height 27
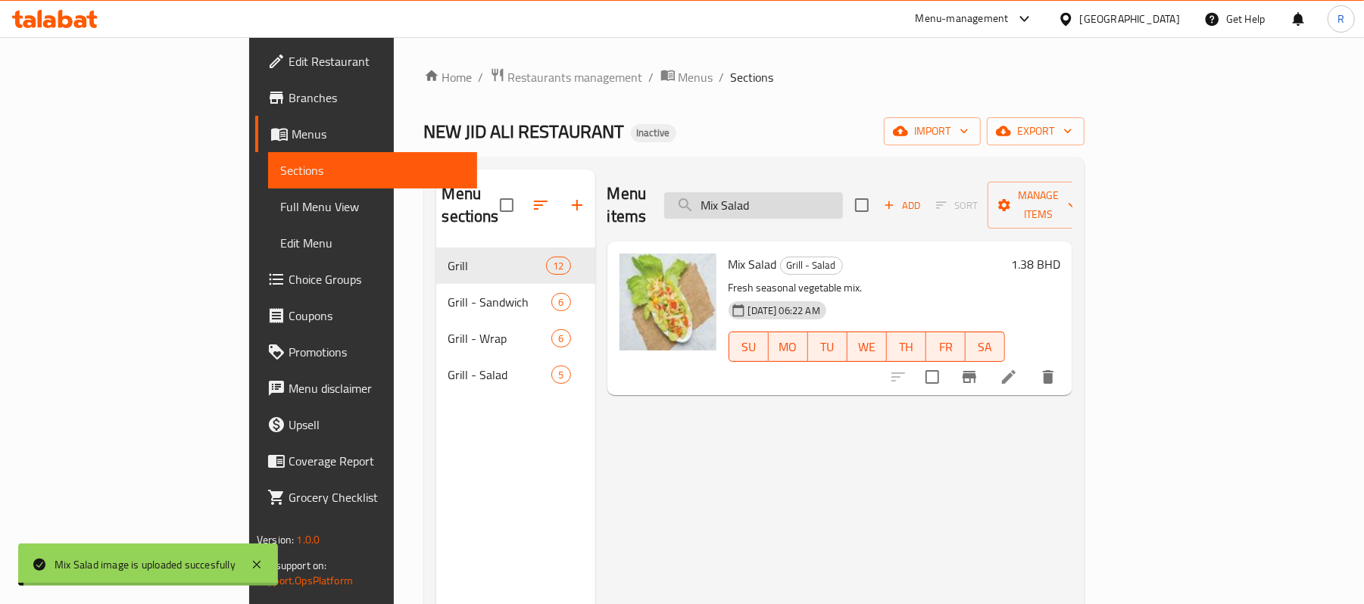
click at [843, 203] on input "Mix Salad" at bounding box center [753, 205] width 179 height 27
paste input "utabal"
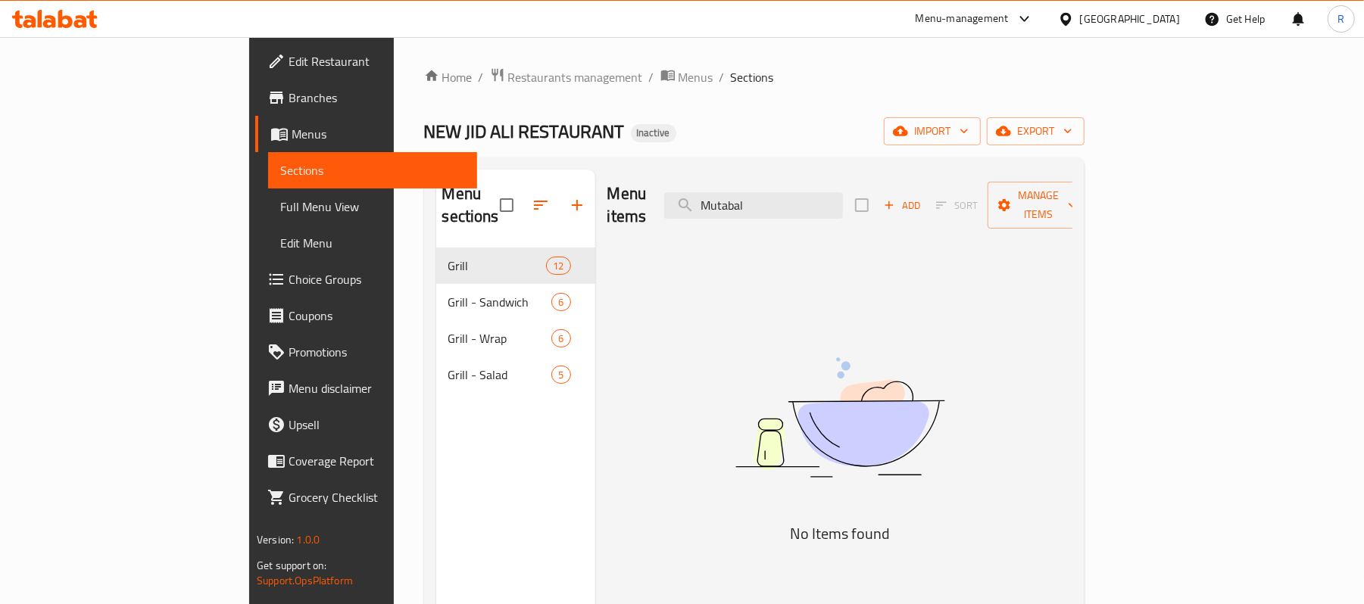
click at [644, 343] on div "Menu items Mutabal Add Sort Manage items No Items found" at bounding box center [833, 472] width 477 height 604
click at [843, 192] on input "Mutabal" at bounding box center [753, 205] width 179 height 27
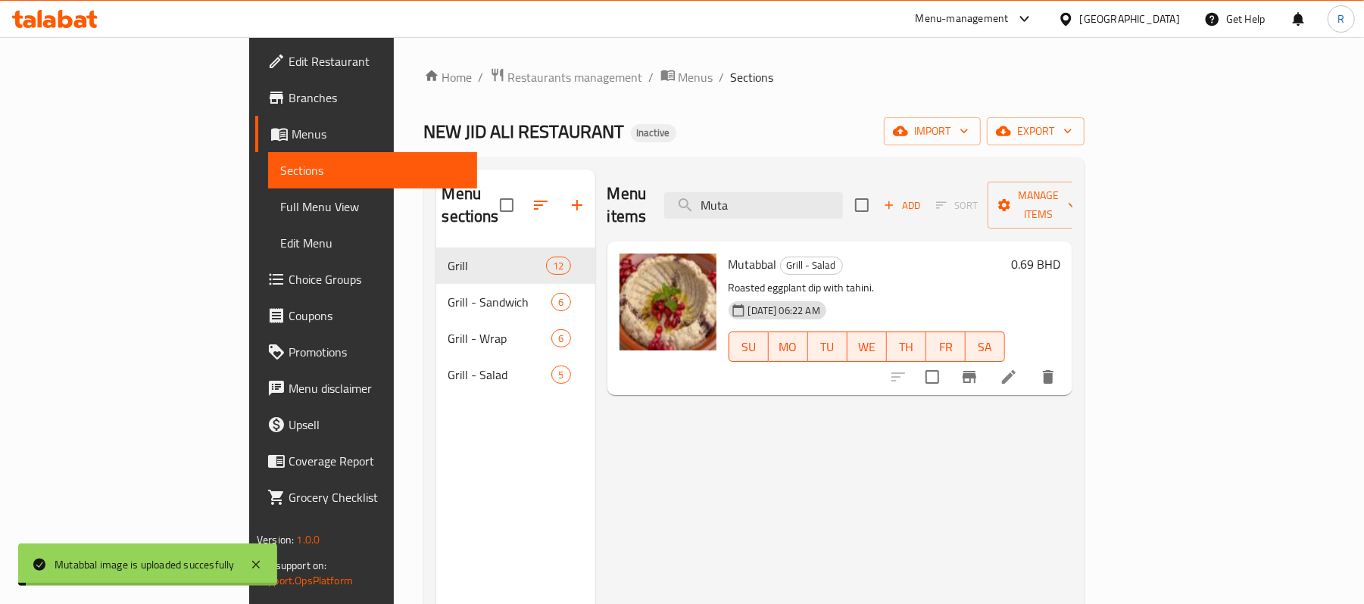
click at [685, 424] on div "Menu items Muta Add Sort Manage items Mutabbal Grill - Salad Roasted eggplant d…" at bounding box center [833, 472] width 477 height 604
click at [843, 192] on input "Muta" at bounding box center [753, 205] width 179 height 27
paste input "TABBOULEH"
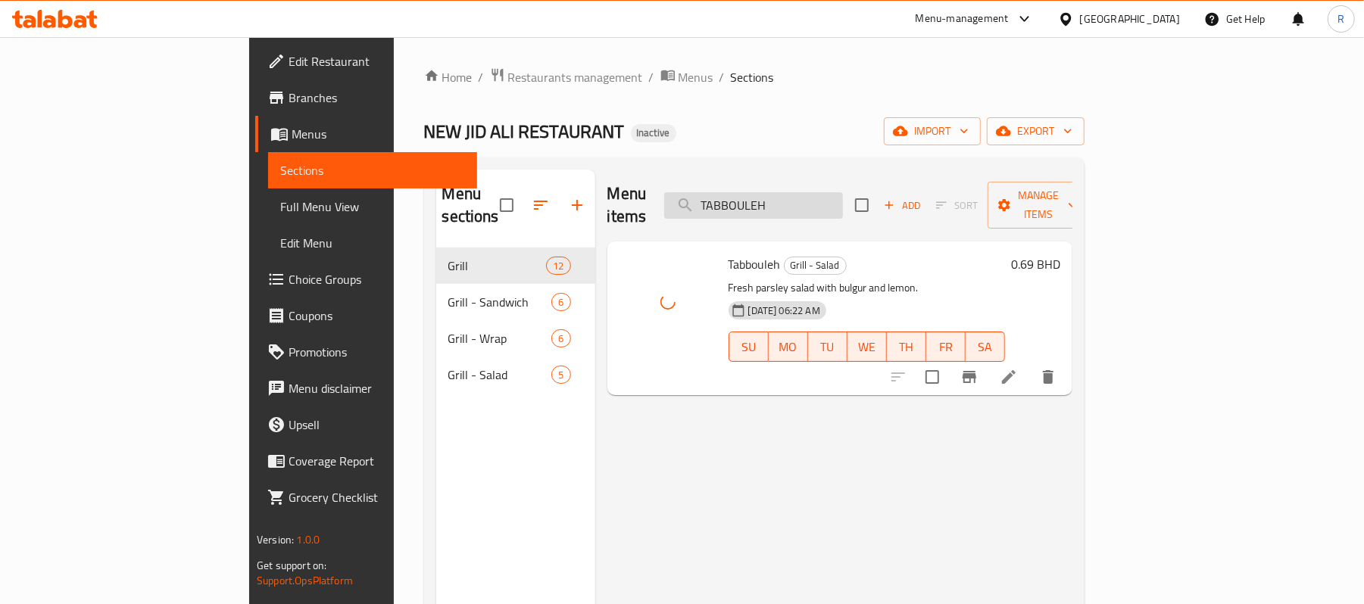
click at [843, 197] on input "TABBOULEH" at bounding box center [753, 205] width 179 height 27
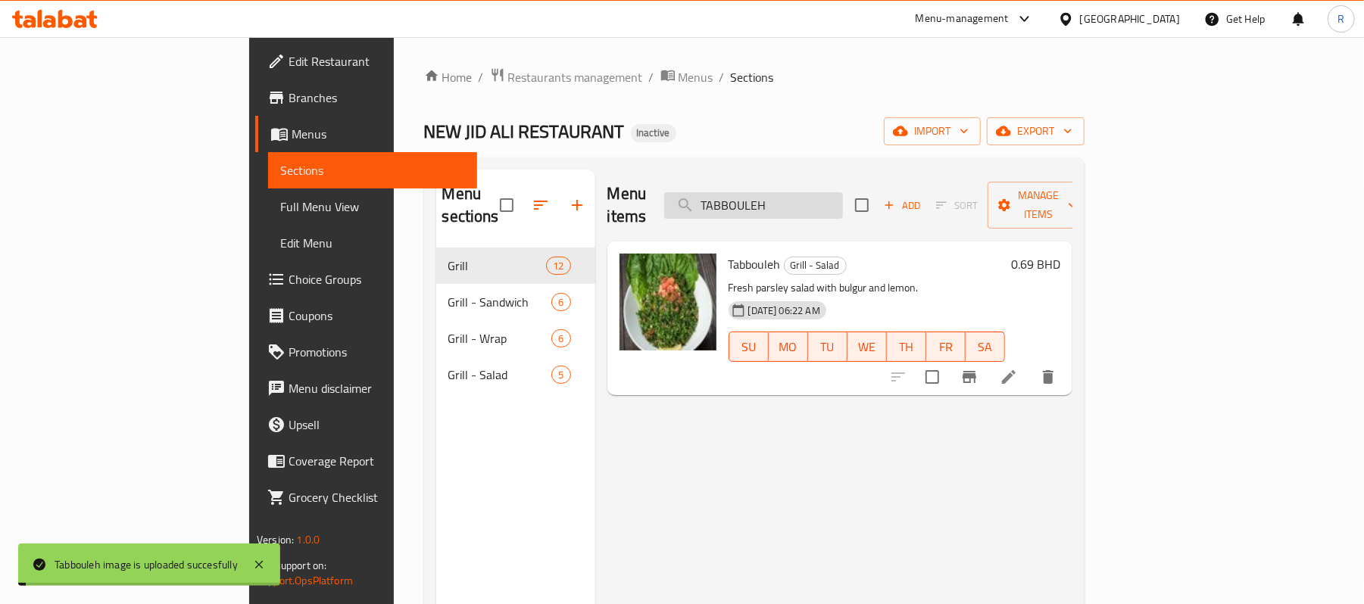
click at [843, 197] on input "TABBOULEH" at bounding box center [753, 205] width 179 height 27
paste input "ikka Rub sandwich"
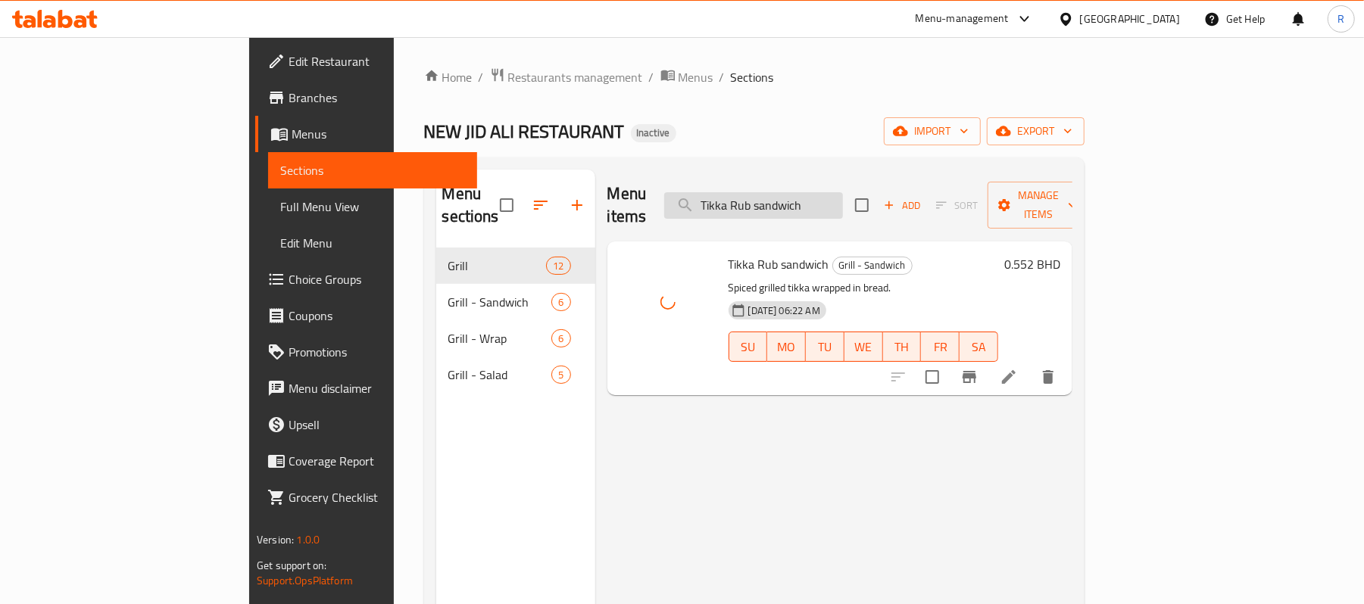
click at [843, 200] on input "Tikka Rub sandwich" at bounding box center [753, 205] width 179 height 27
paste input "wrap"
type input "Tikka Rub wrap"
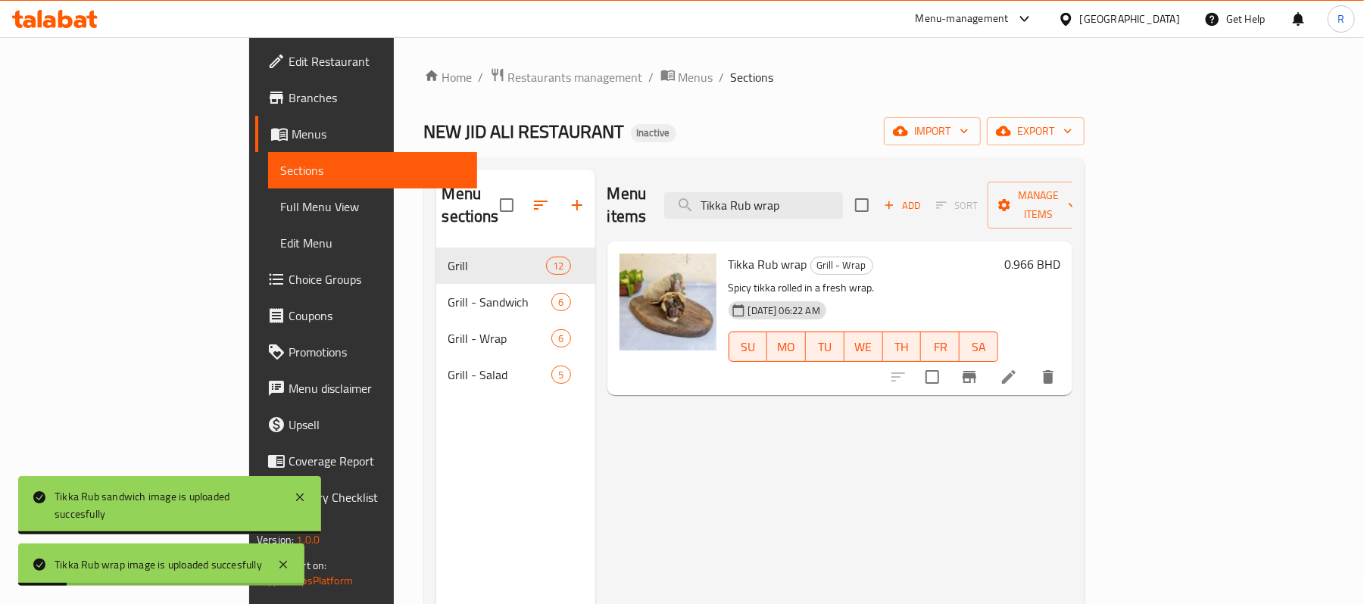
click at [613, 409] on div "Menu items Tikka Rub wrap Add Sort Manage items Tikka Rub wrap Grill - Wrap Spi…" at bounding box center [833, 472] width 477 height 604
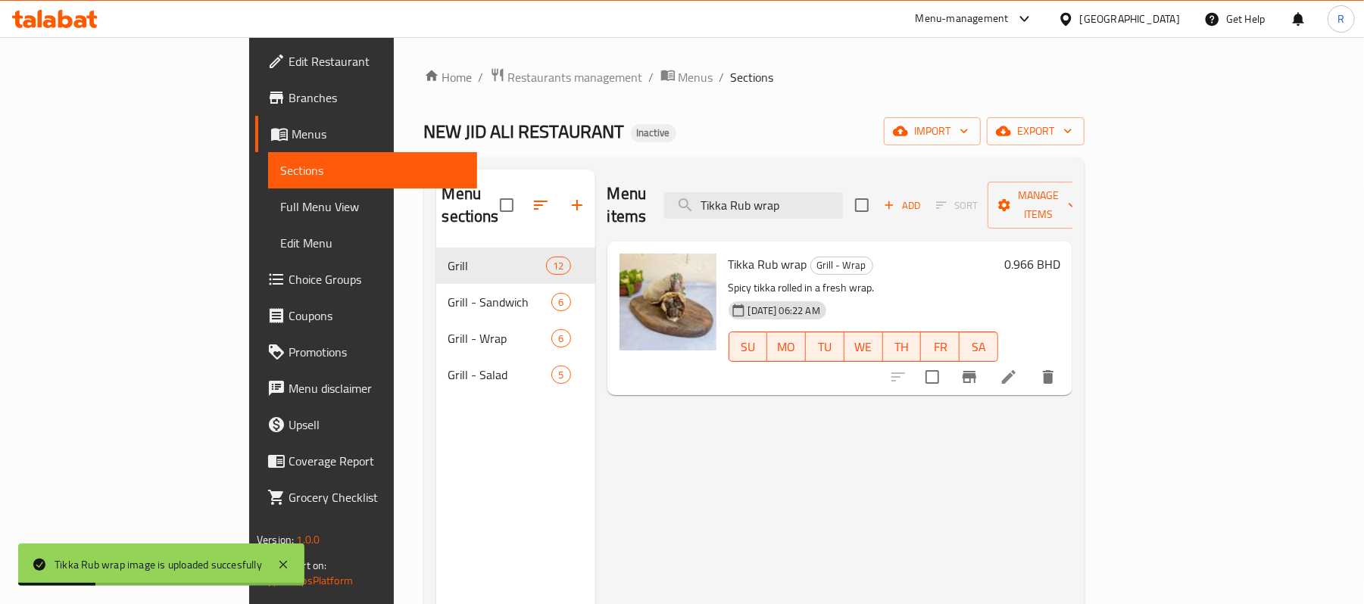
click at [280, 201] on span "Full Menu View" at bounding box center [372, 207] width 185 height 18
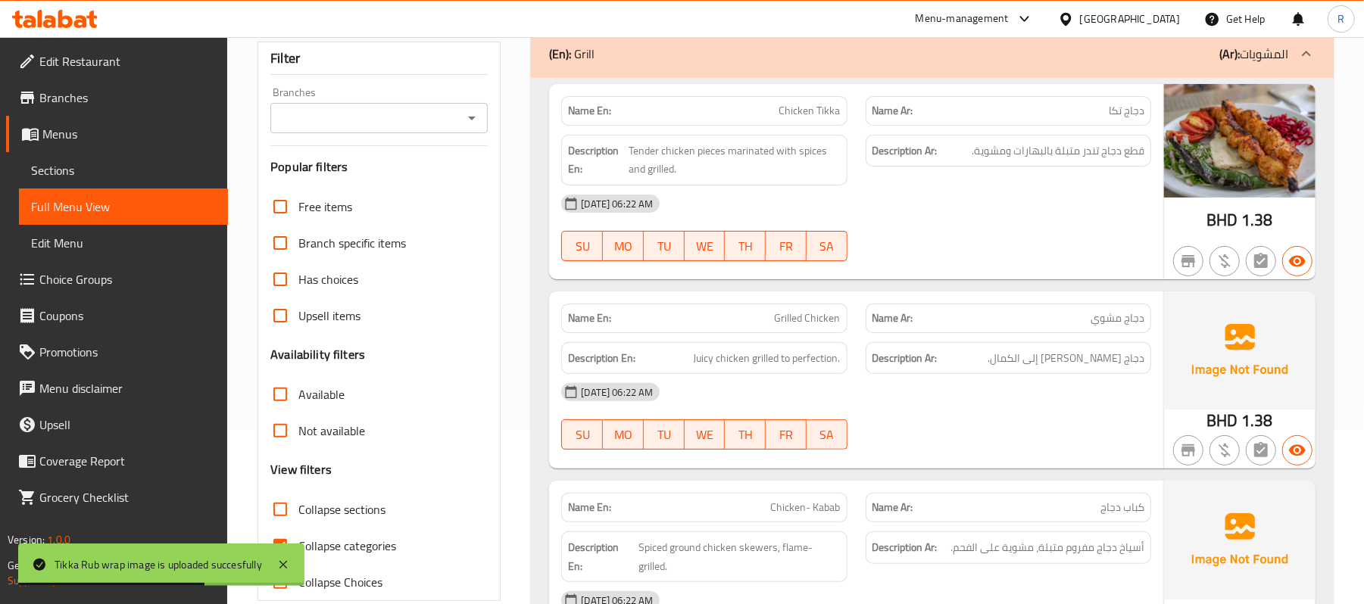
scroll to position [404, 0]
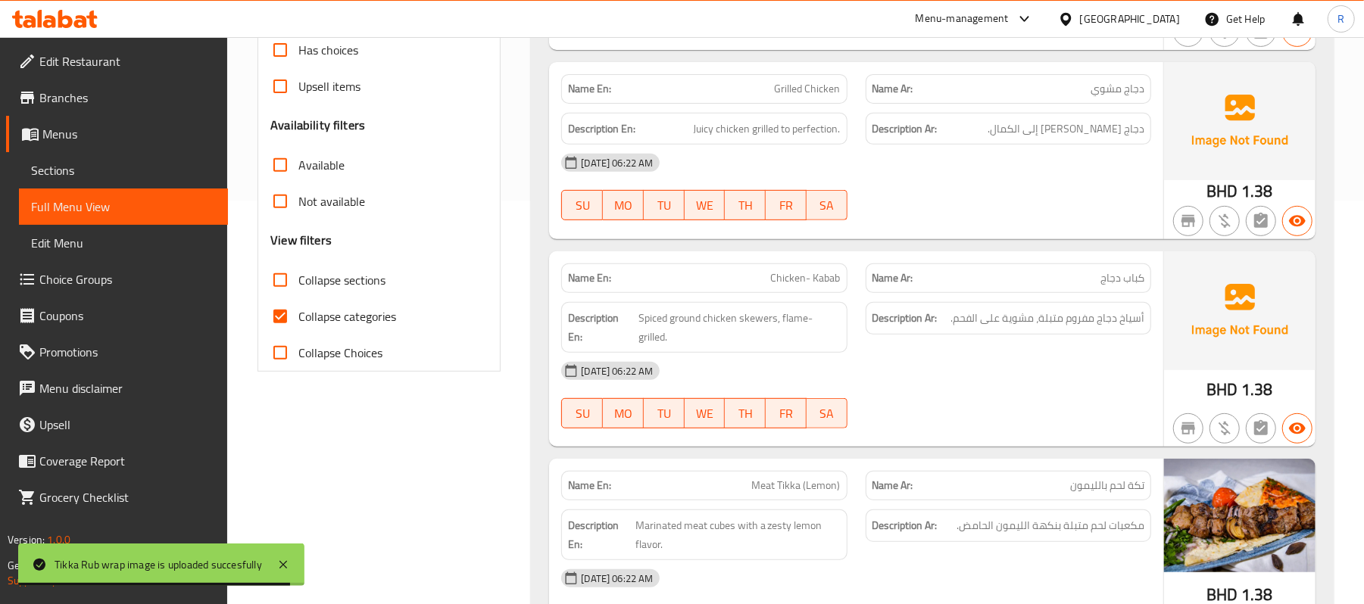
click at [288, 323] on input "Collapse categories" at bounding box center [280, 316] width 36 height 36
checkbox input "false"
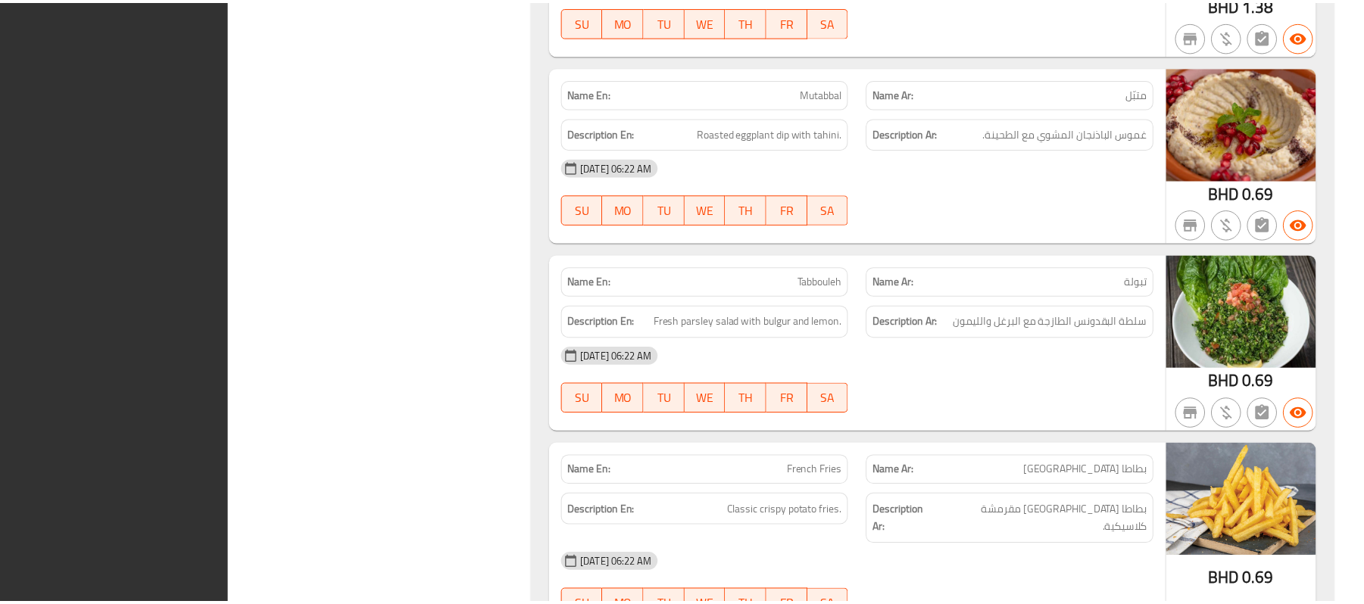
scroll to position [5522, 0]
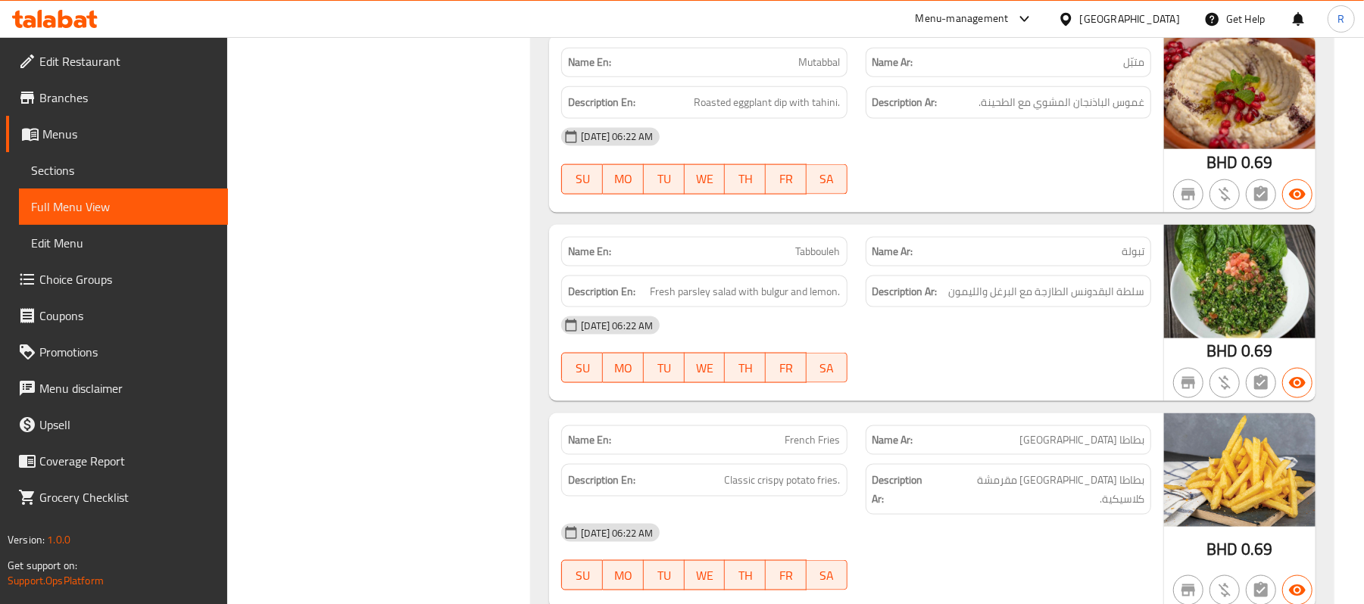
click at [1144, 18] on div "Bahrain" at bounding box center [1119, 19] width 122 height 17
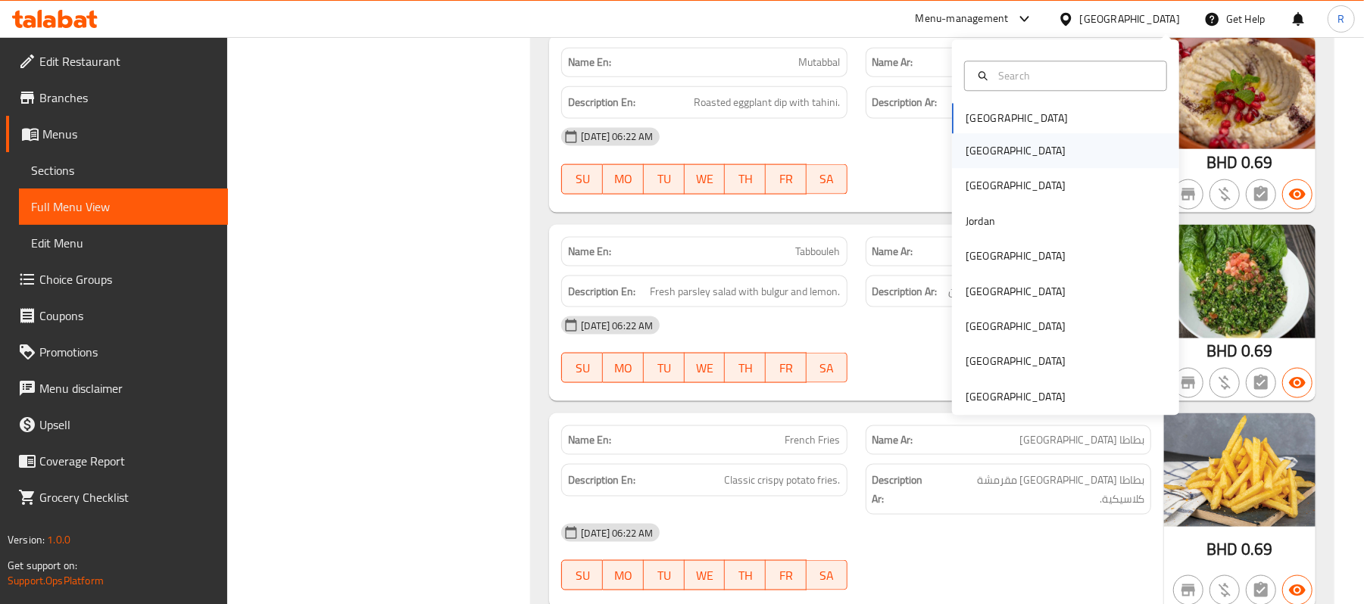
click at [1013, 158] on div "[GEOGRAPHIC_DATA]" at bounding box center [1065, 151] width 227 height 35
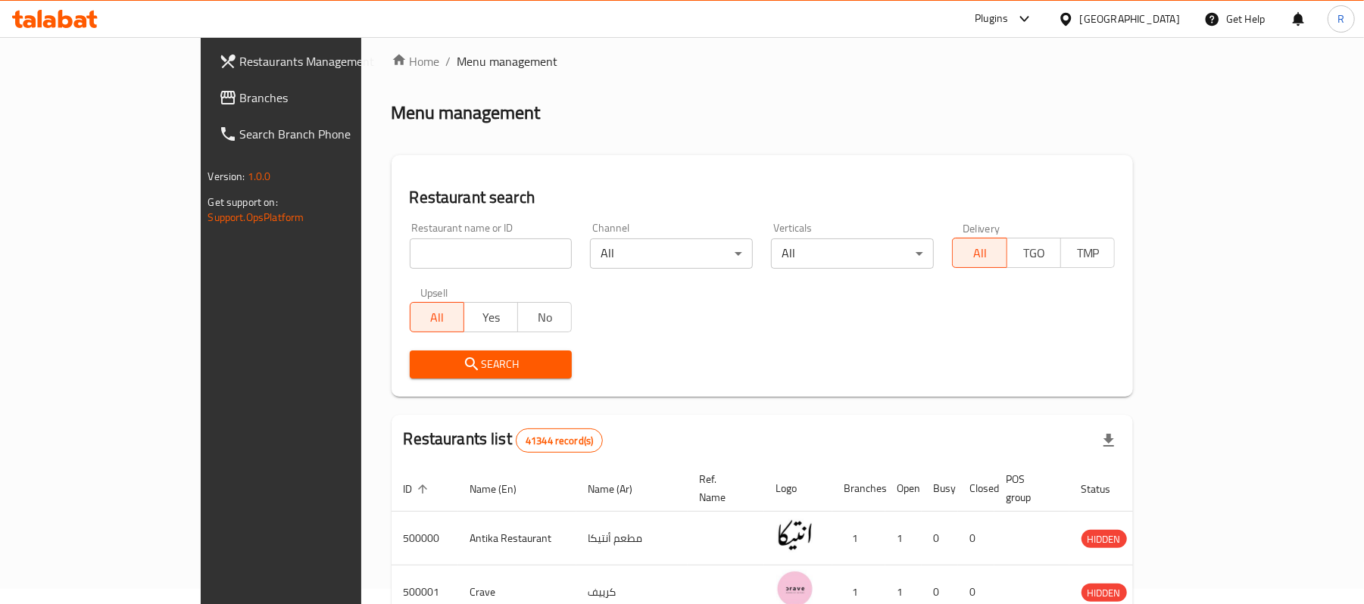
scroll to position [526, 0]
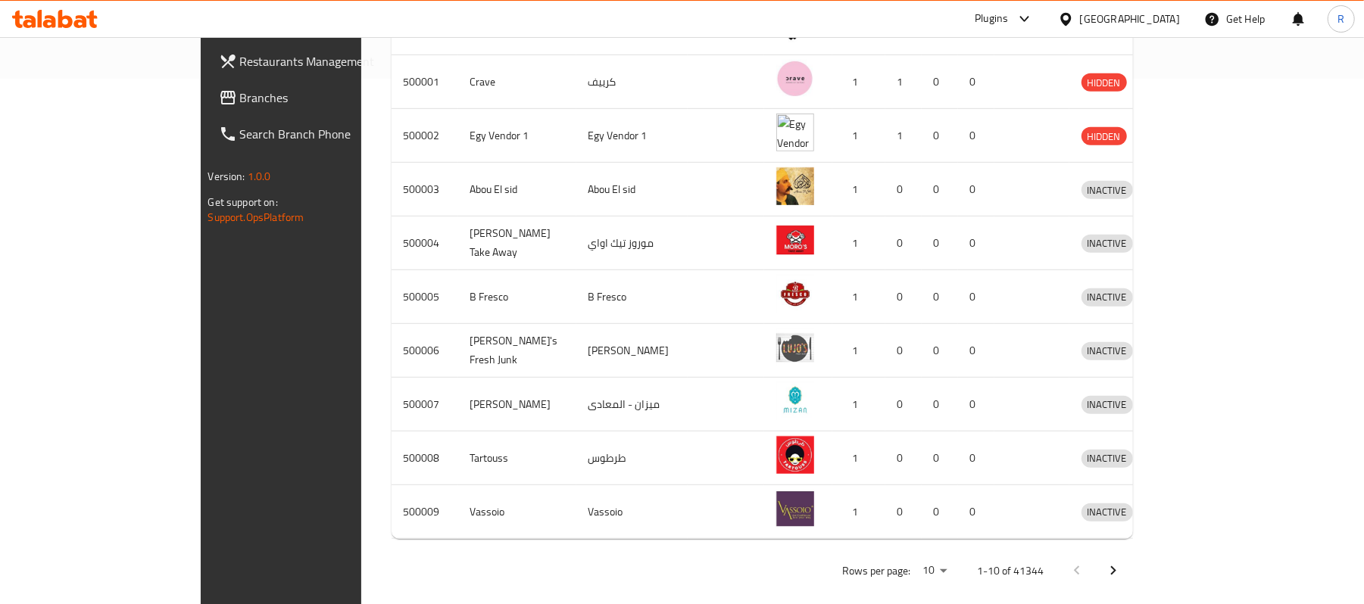
click at [207, 86] on link "Branches" at bounding box center [318, 98] width 222 height 36
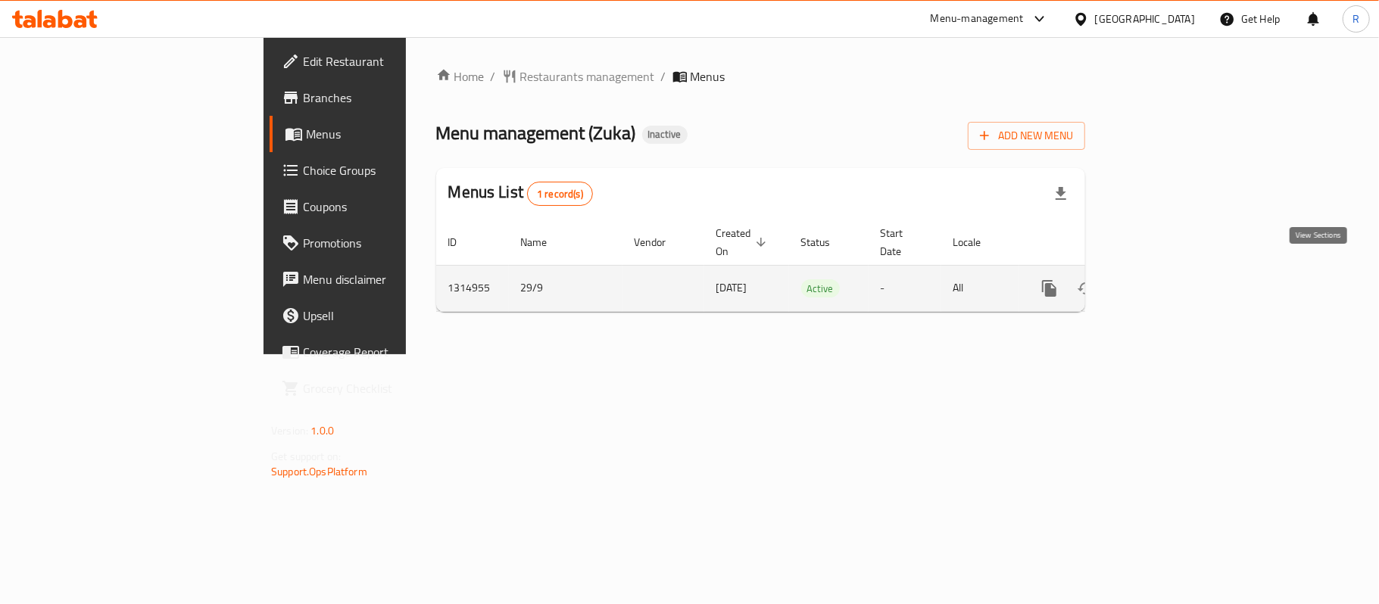
click at [1168, 279] on icon "enhanced table" at bounding box center [1159, 288] width 18 height 18
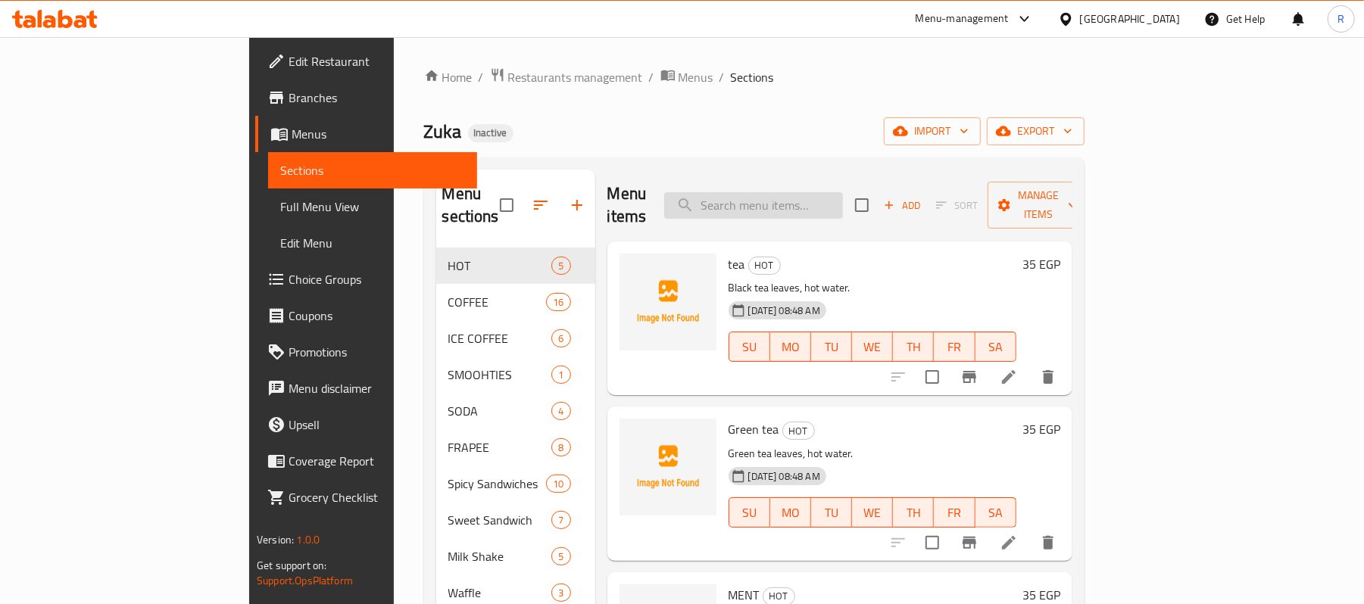
click at [813, 200] on input "search" at bounding box center [753, 205] width 179 height 27
paste input "(D)ESPRESSO"
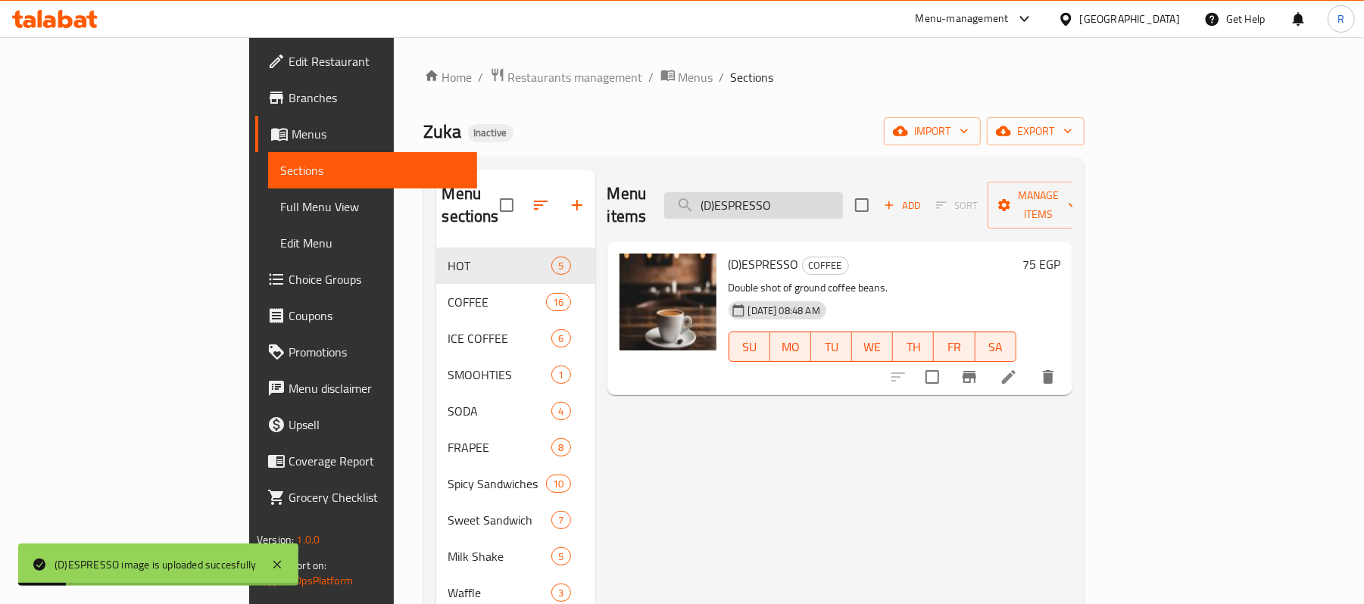
click at [831, 192] on input "(D)ESPRESSO" at bounding box center [753, 205] width 179 height 27
paste input "MACCHIAT"
click at [843, 192] on input "(D)MACCHIATO" at bounding box center [753, 205] width 179 height 27
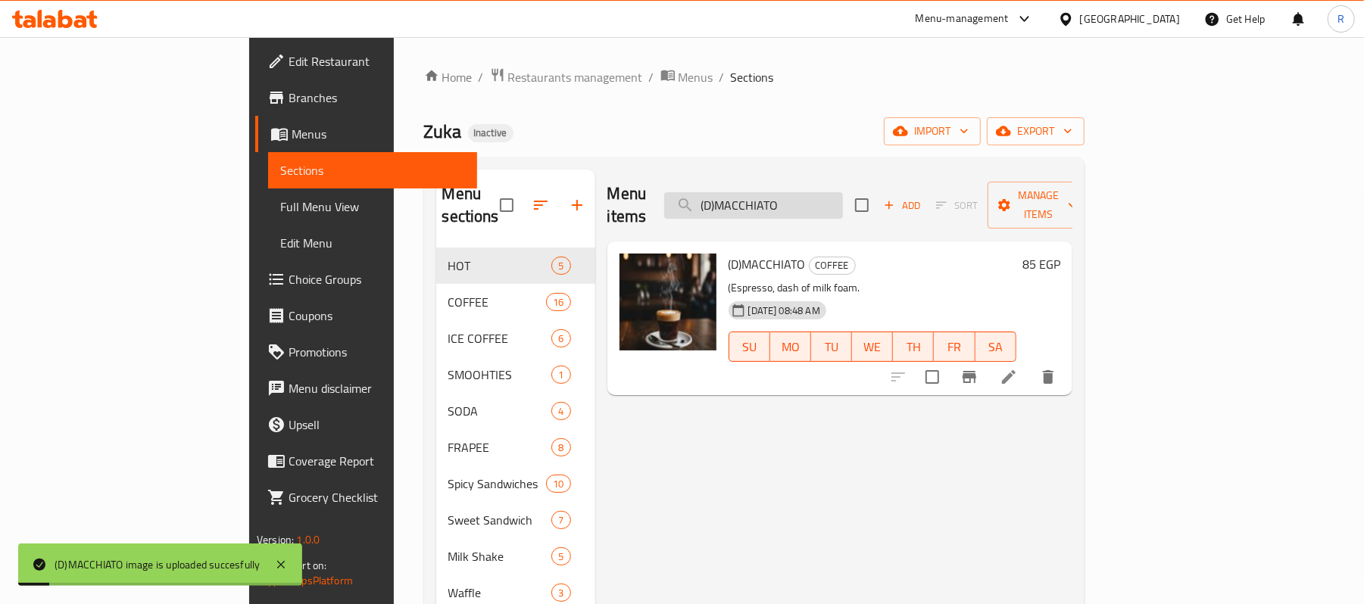
click at [843, 192] on input "(D)MACCHIATO" at bounding box center [753, 205] width 179 height 27
paste input "S)ESPRESS"
click at [843, 192] on input "(S)ESPRESSO" at bounding box center [753, 205] width 179 height 27
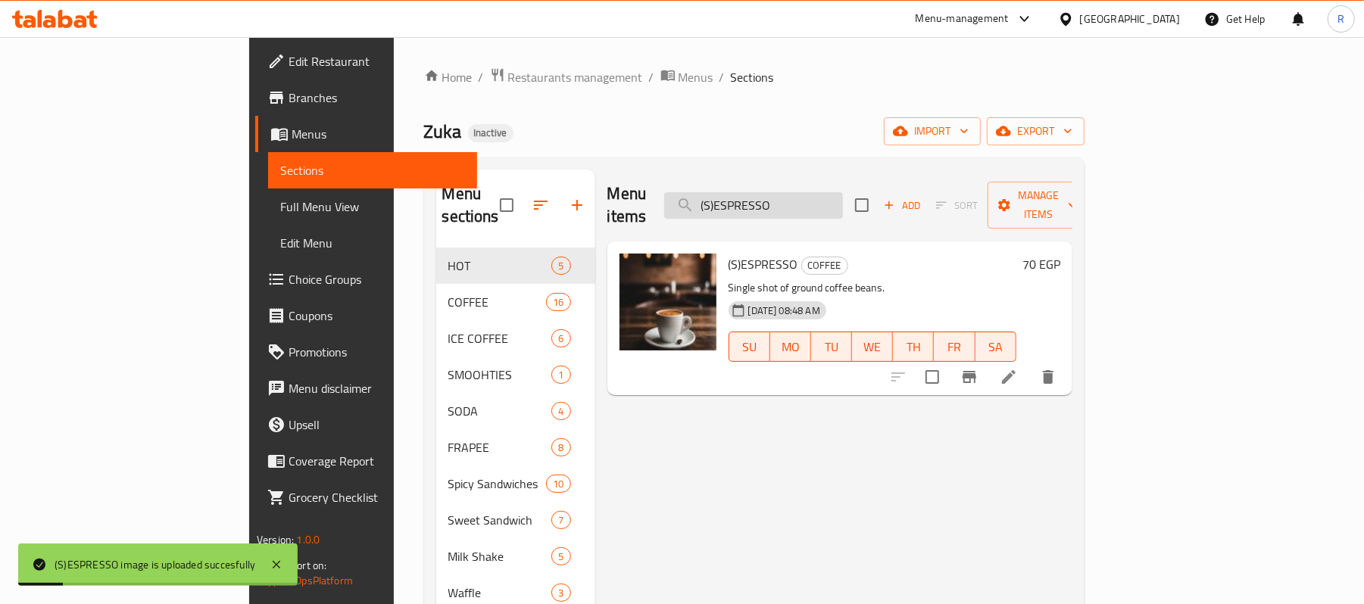
click at [843, 192] on input "(S)ESPRESSO" at bounding box center [753, 205] width 179 height 27
paste input "MACCHIAT"
click at [843, 200] on input "(S)MACCHIATO" at bounding box center [753, 205] width 179 height 27
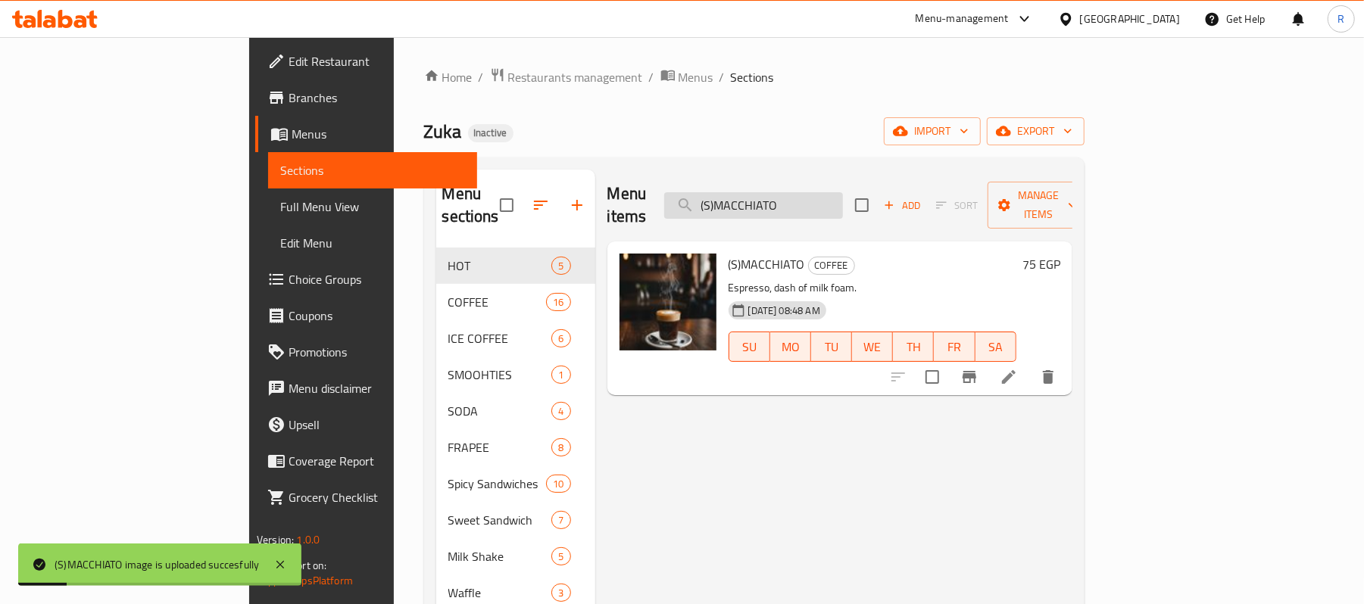
paste input "AMIRCAN"
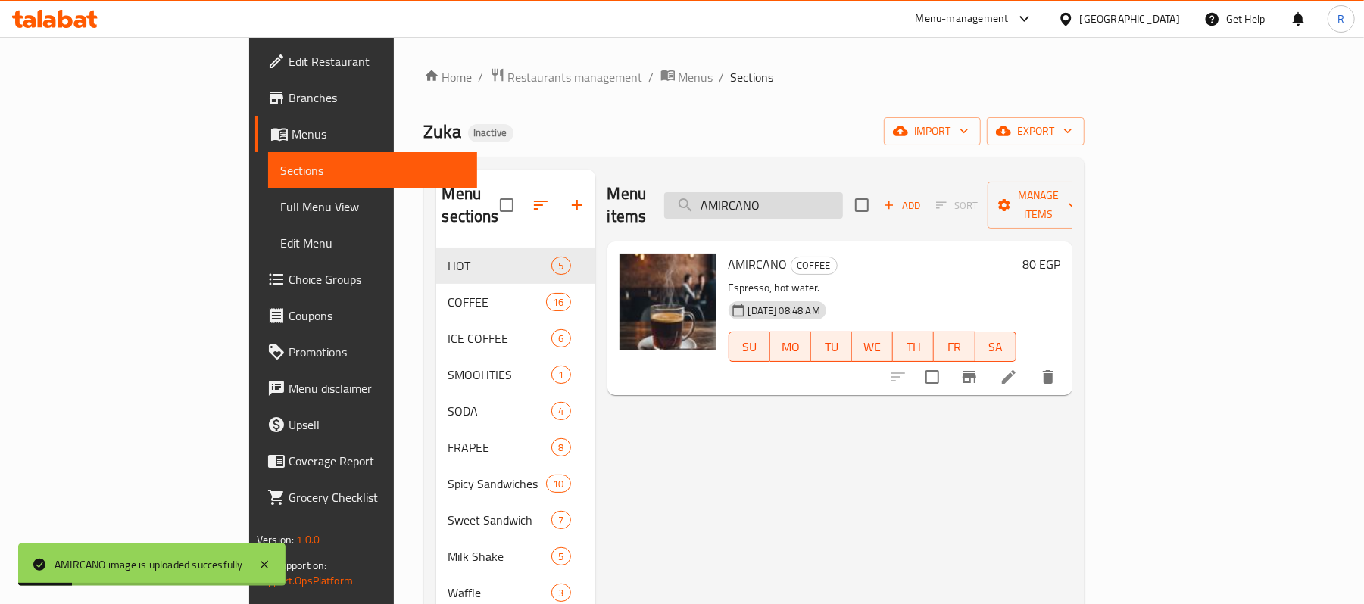
click at [840, 201] on input "AMIRCANO" at bounding box center [753, 205] width 179 height 27
paste input "RI"
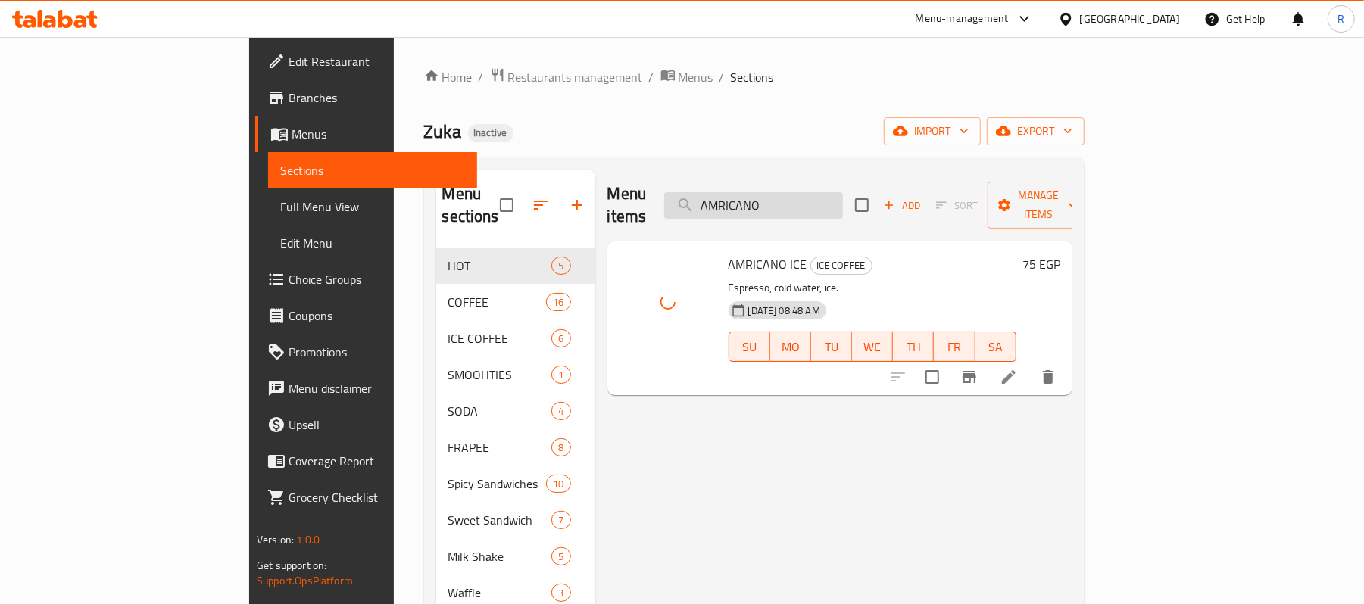
click at [843, 192] on input "AMRICANO" at bounding box center [753, 205] width 179 height 27
paste input "BLUE OCANE"
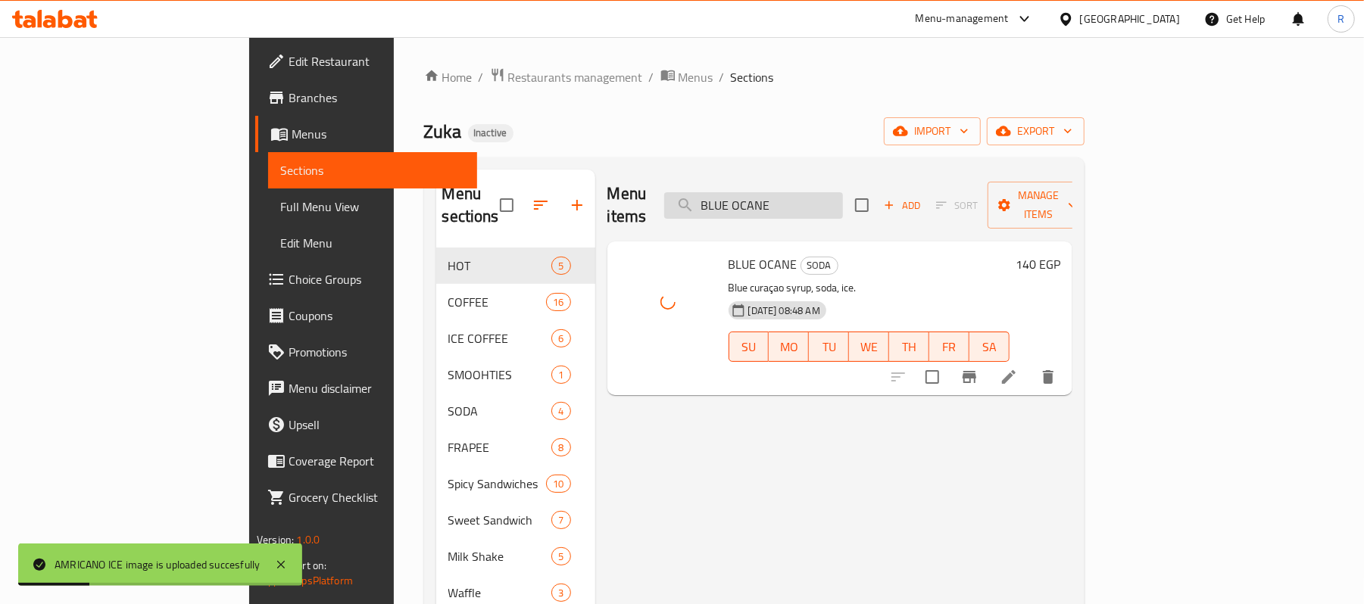
click at [843, 198] on input "BLUE OCANE" at bounding box center [753, 205] width 179 height 27
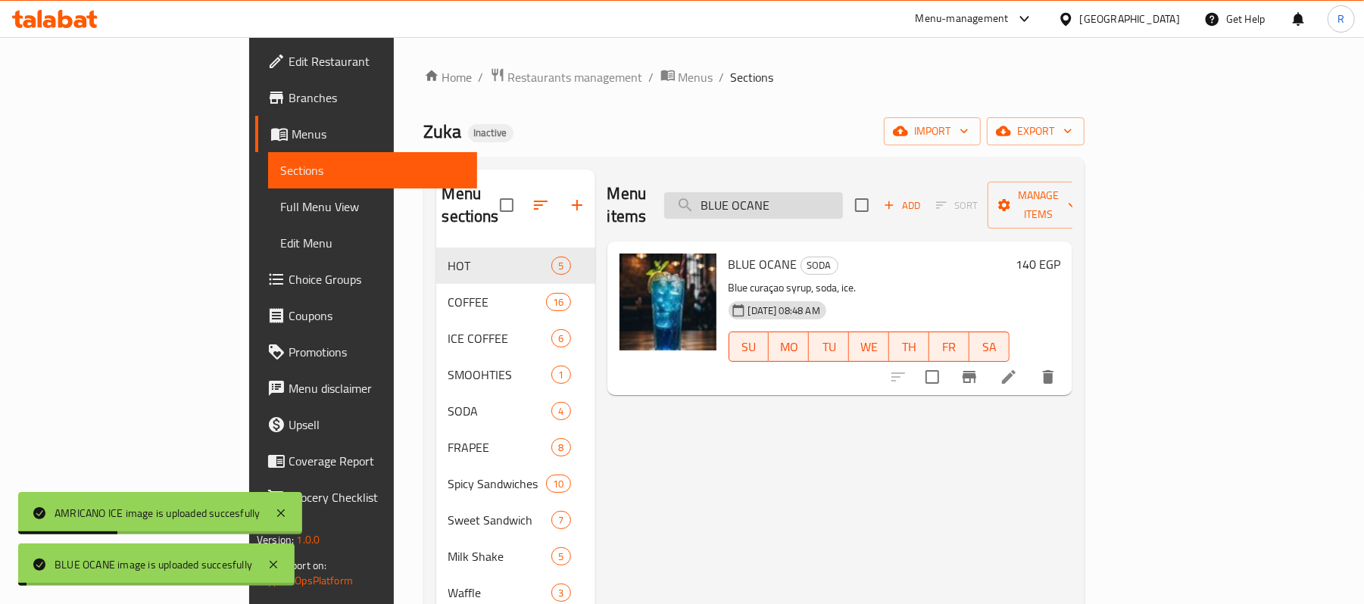
click at [843, 198] on input "BLUE OCANE" at bounding box center [753, 205] width 179 height 27
paste input "oiled Egg"
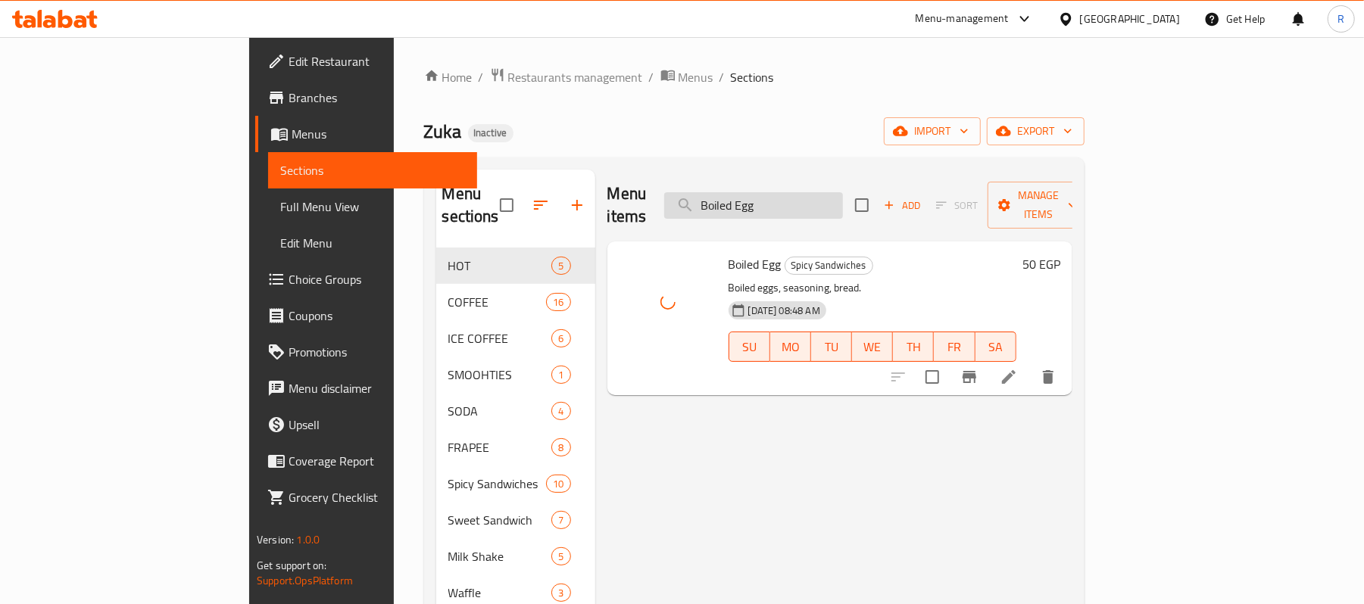
click at [843, 192] on input "Boiled Egg" at bounding box center [753, 205] width 179 height 27
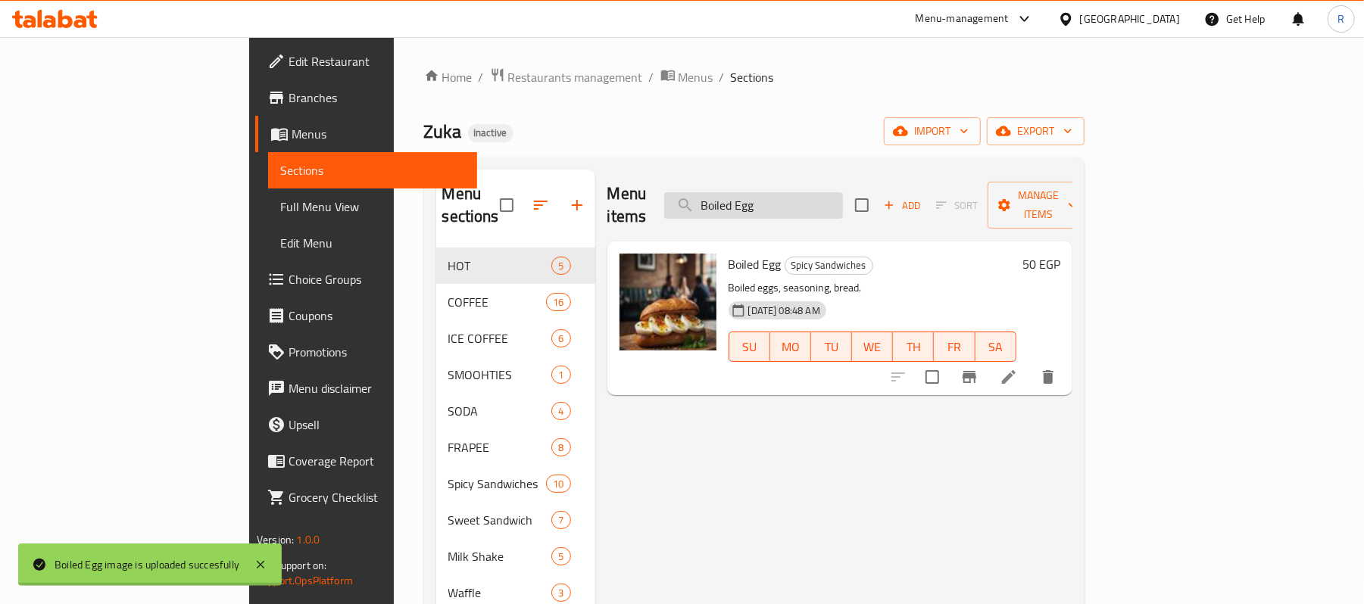
click at [843, 192] on input "Boiled Egg" at bounding box center [753, 205] width 179 height 27
paste input "CAPPUCCINO ice coffee"
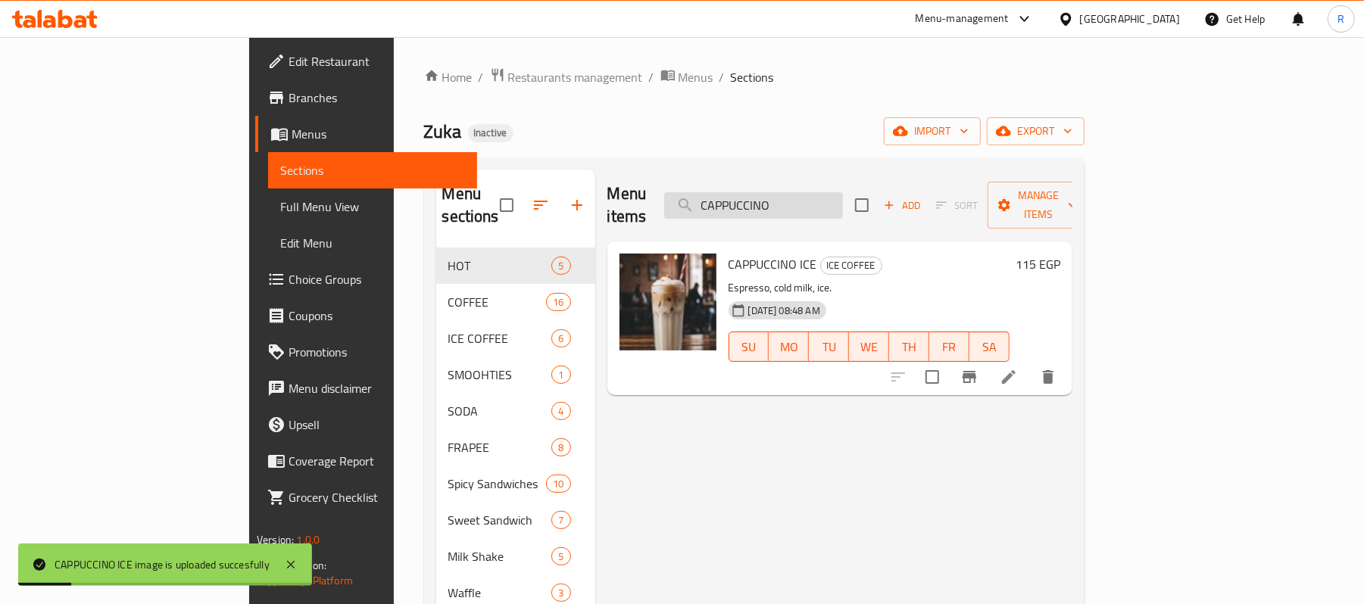
click at [843, 198] on input "CAPPUCCINO" at bounding box center [753, 205] width 179 height 27
paste input "search"
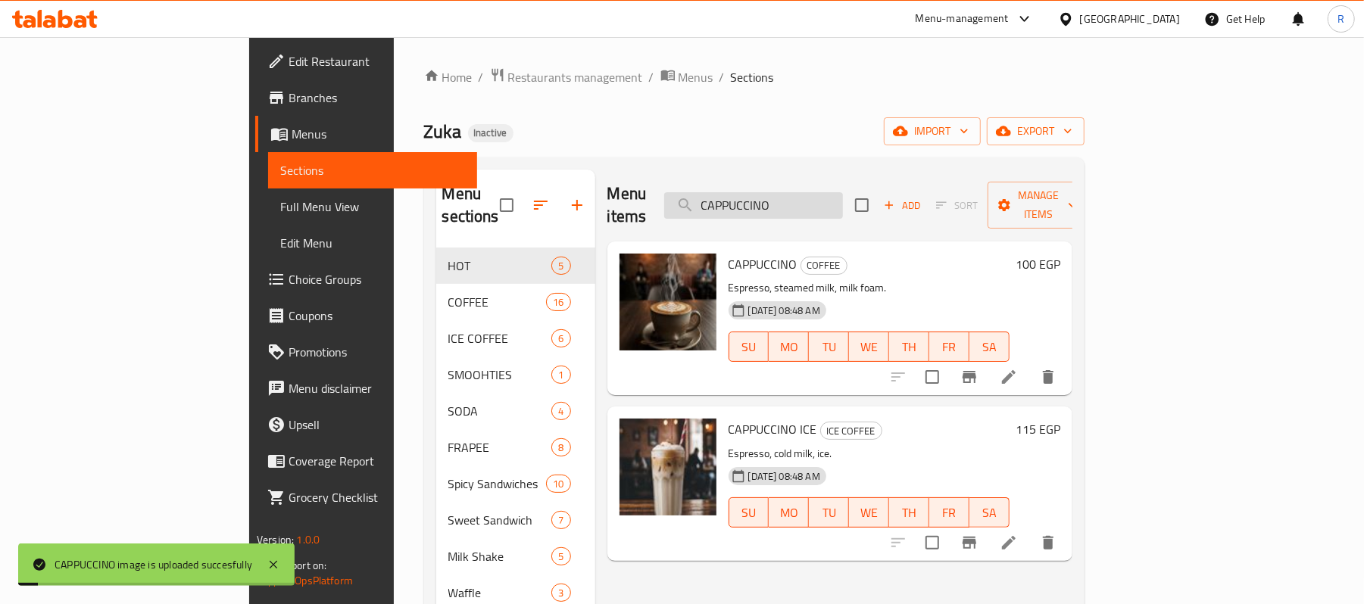
click at [843, 205] on input "CAPPUCCINO" at bounding box center [753, 205] width 179 height 27
paste input "aramella"
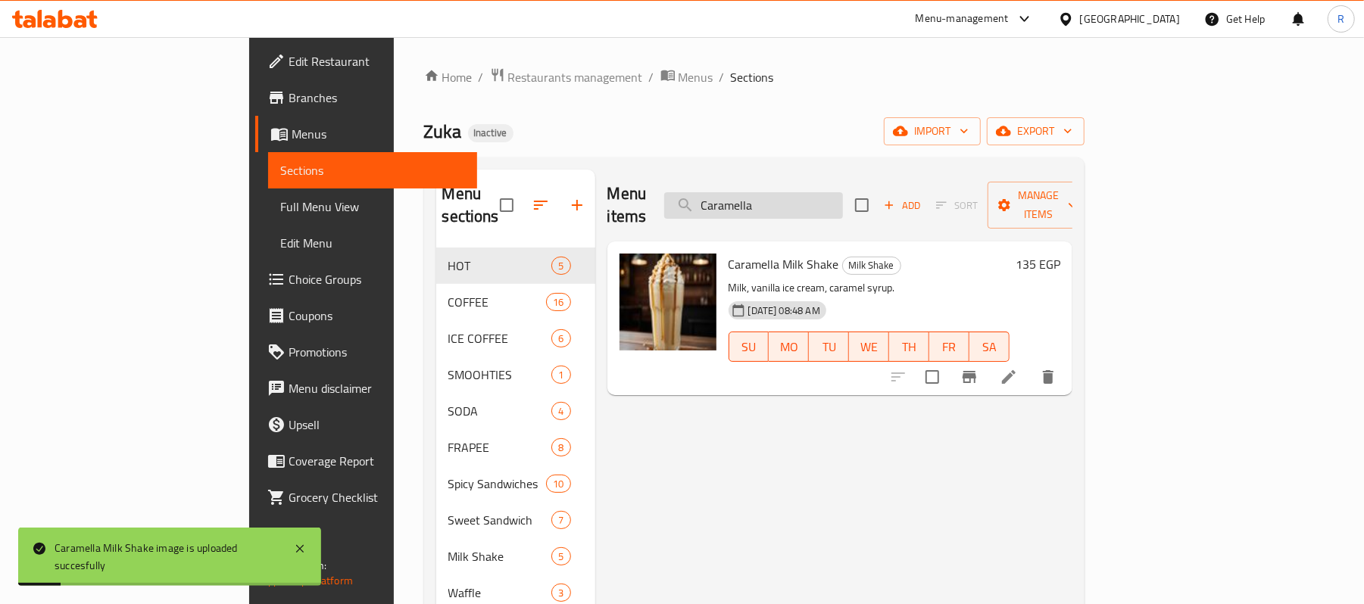
click at [843, 192] on input "Caramella" at bounding box center [753, 205] width 179 height 27
paste input "heddar Cheese"
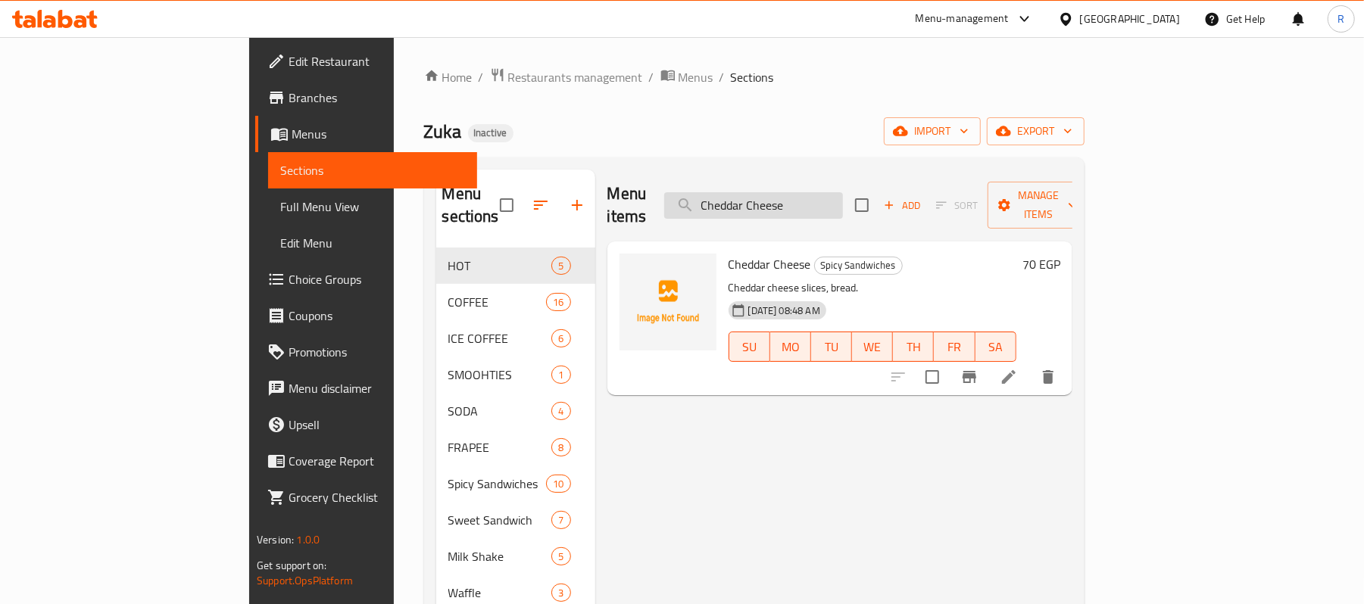
click at [843, 192] on input "Cheddar Cheese" at bounding box center [753, 205] width 179 height 27
paste input "chocolate milk shak"
click at [892, 176] on div "Menu items chocolate milk shake Add Sort Manage items" at bounding box center [839, 206] width 465 height 72
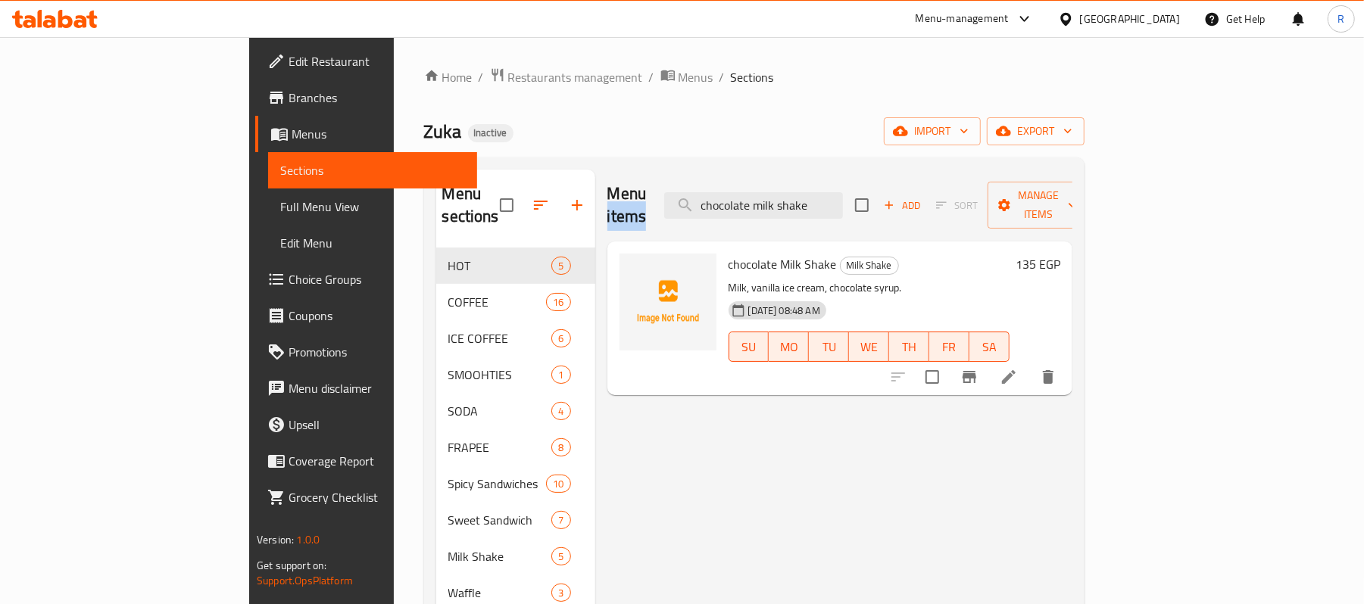
click at [892, 176] on div "Menu items chocolate milk shake Add Sort Manage items" at bounding box center [839, 206] width 465 height 72
click at [843, 201] on input "chocolate milk shake" at bounding box center [753, 205] width 179 height 27
paste input "Cheddar Chees"
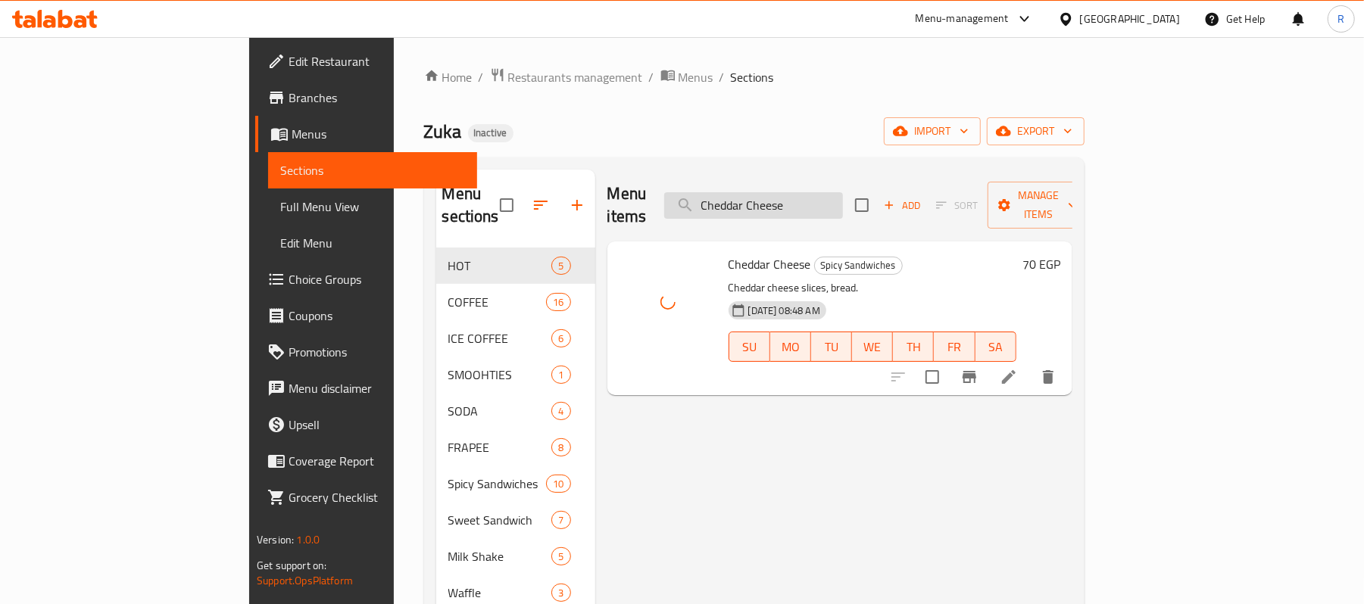
click at [843, 192] on input "Cheddar Cheese" at bounding box center [753, 205] width 179 height 27
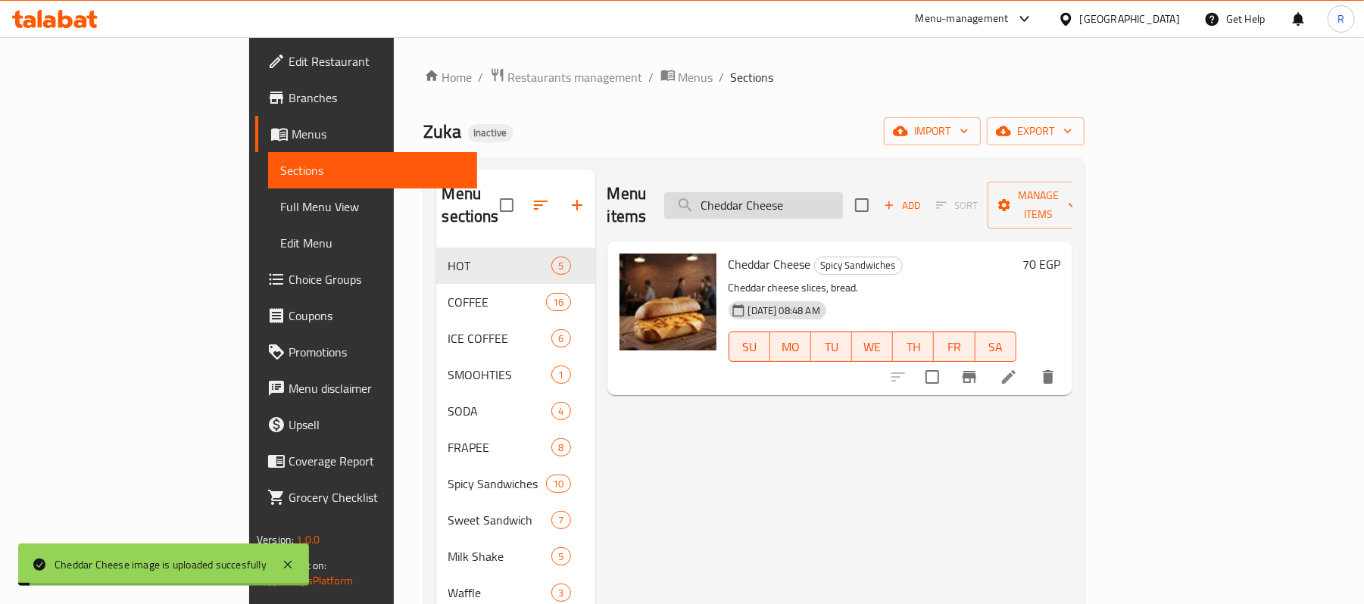
click at [843, 192] on input "Cheddar Cheese" at bounding box center [753, 205] width 179 height 27
paste input "chocolate milk shak"
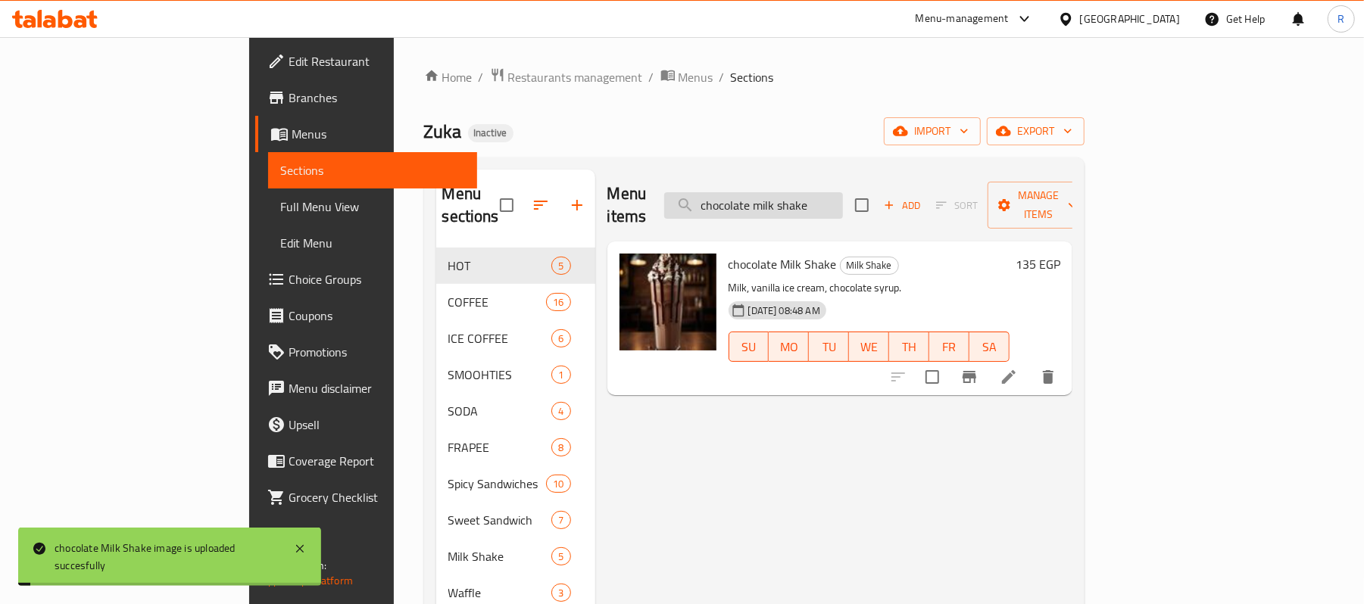
click at [843, 192] on input "chocolate milk shake" at bounding box center [753, 205] width 179 height 27
paste input "waffl"
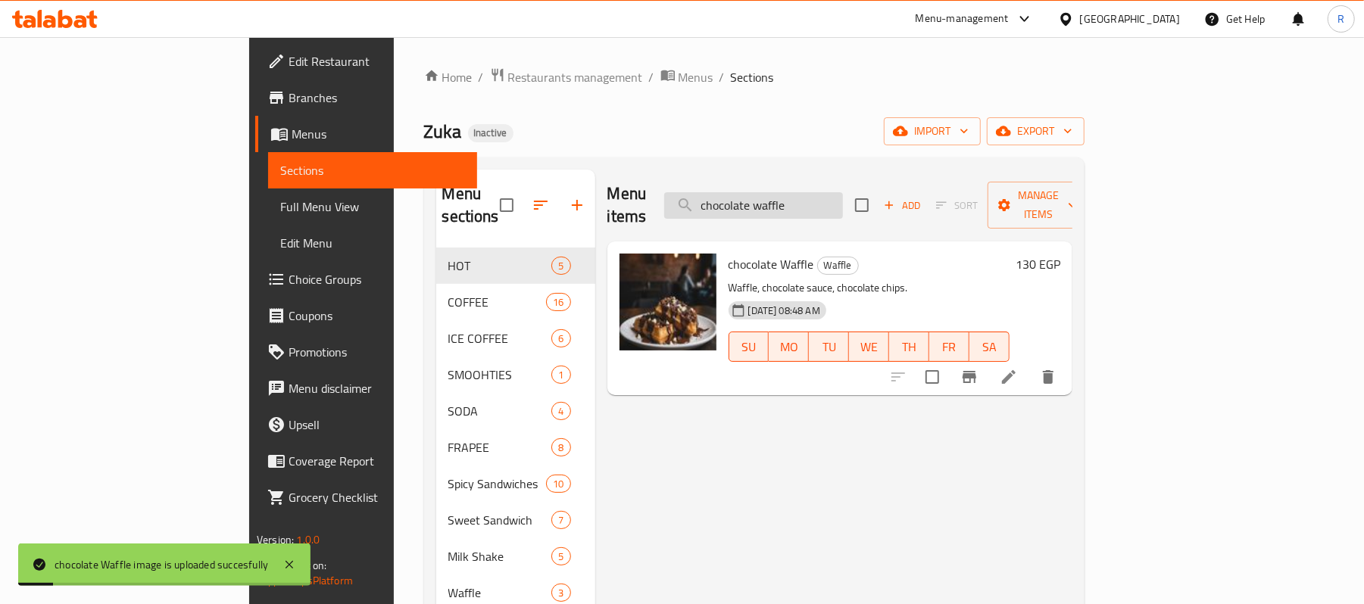
click at [843, 206] on input "chocolate waffle" at bounding box center [753, 205] width 179 height 27
paste input "search"
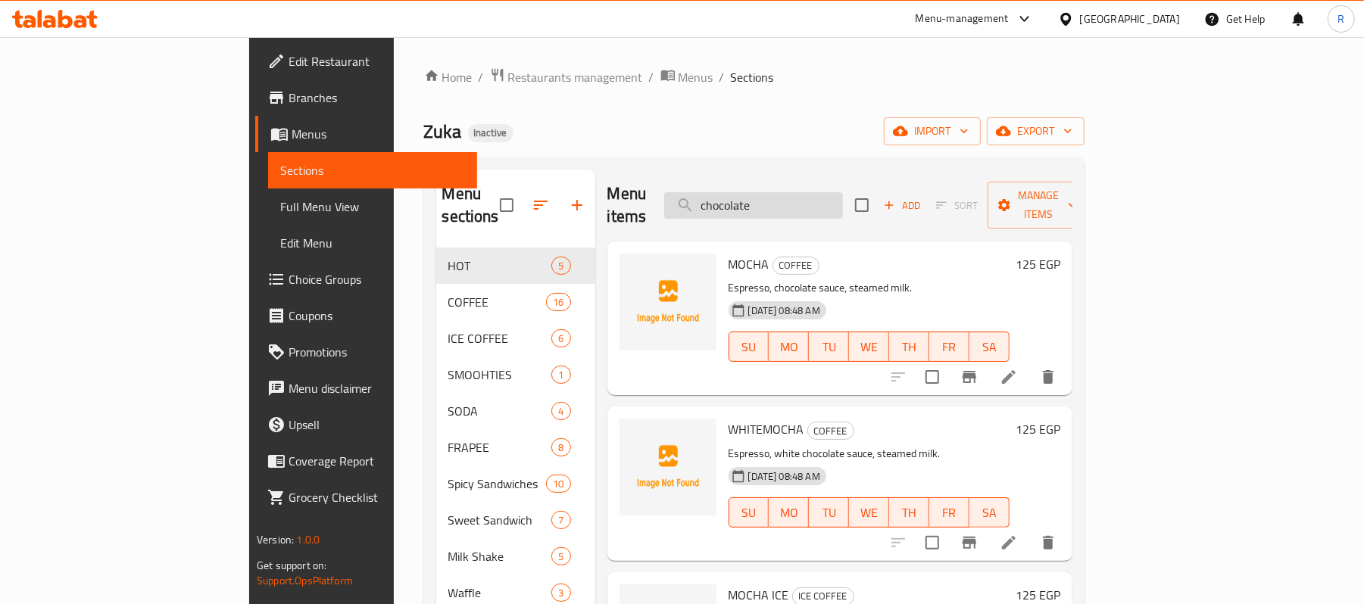
click at [843, 200] on input "chocolate" at bounding box center [753, 205] width 179 height 27
paste input "search"
type input "c"
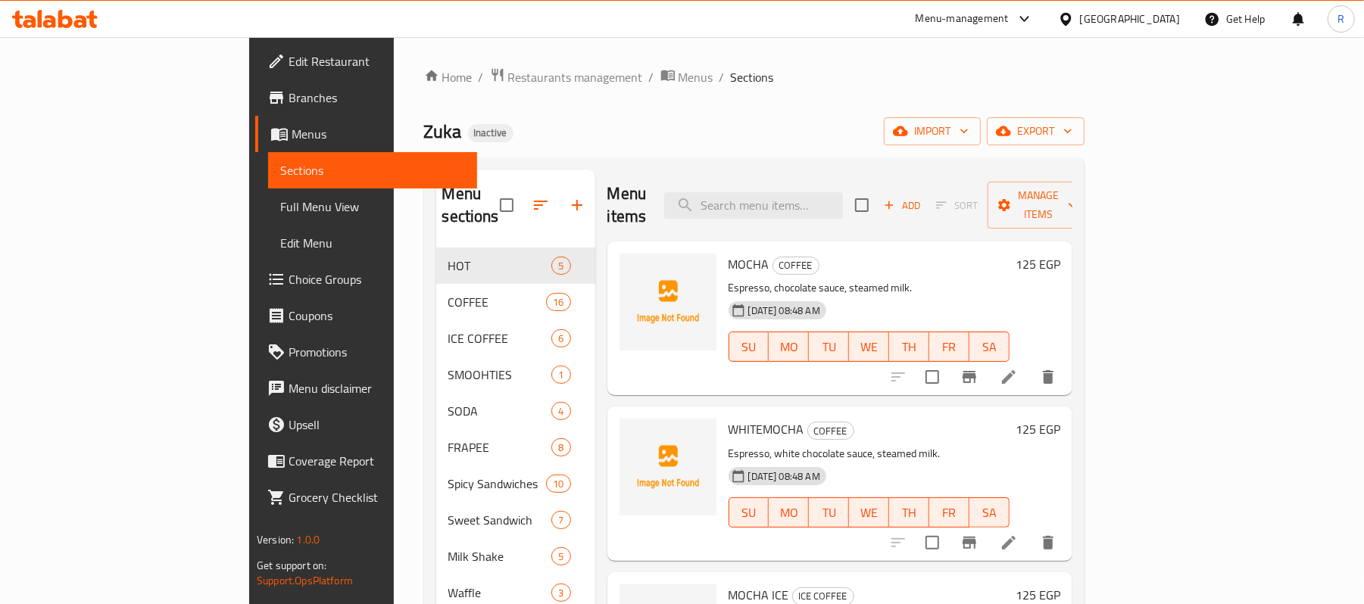
click at [844, 107] on div "Home / Restaurants management / Menus / Sections Zuka Inactive import export Me…" at bounding box center [754, 426] width 660 height 719
click at [843, 195] on input "search" at bounding box center [753, 205] width 179 height 27
paste input "chocolate"
click at [607, 521] on div "WHITEMOCHA COFFEE Espresso, white chocolate sauce, steamed milk. 29-09-2025 08:…" at bounding box center [839, 484] width 465 height 154
click at [843, 192] on input "choco" at bounding box center [753, 205] width 179 height 27
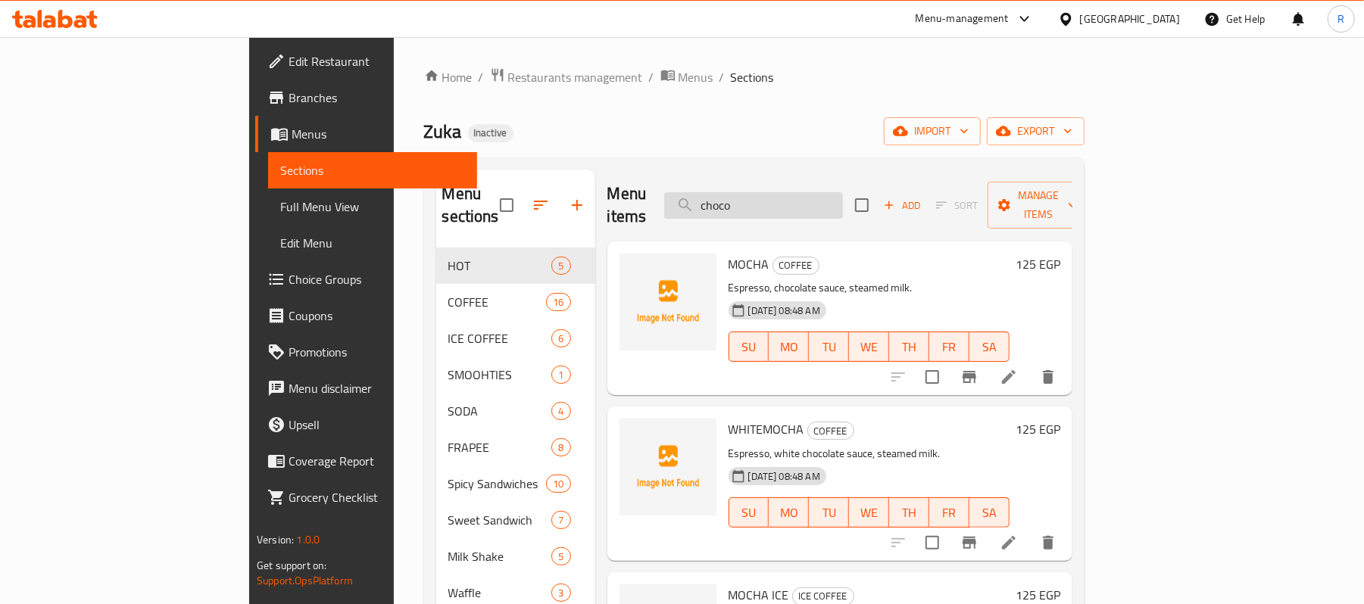
click at [843, 192] on input "choco" at bounding box center [753, 205] width 179 height 27
paste input "CORTADO"
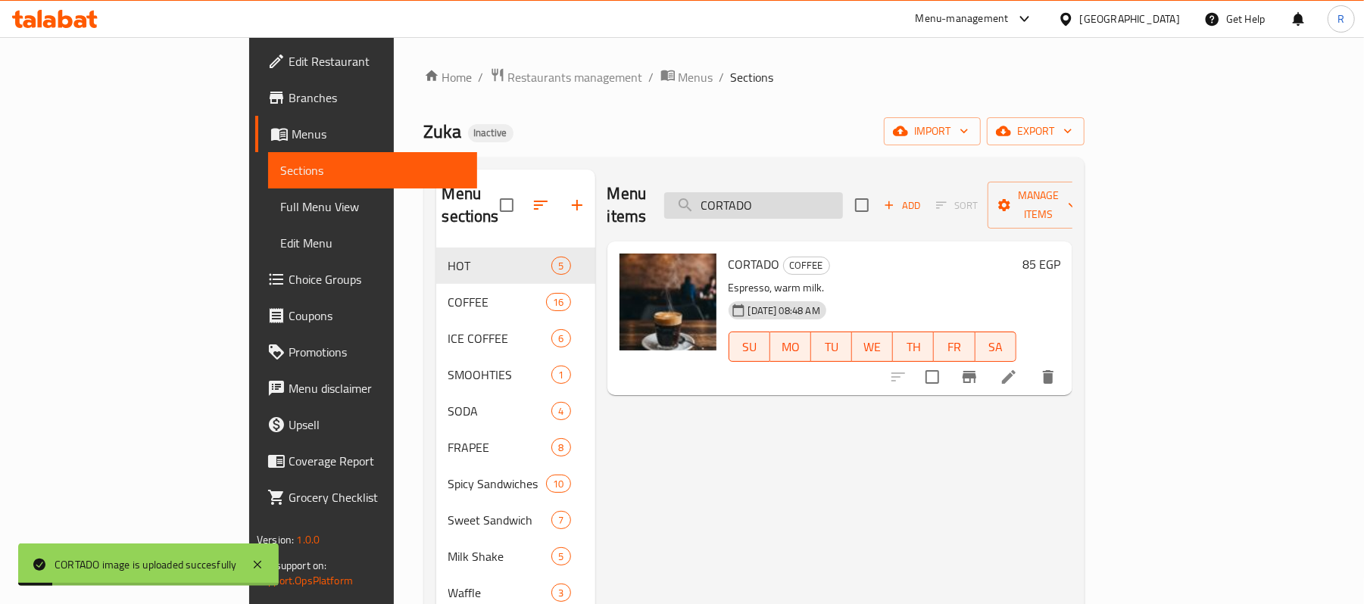
click at [843, 195] on input "CORTADO" at bounding box center [753, 205] width 179 height 27
paste input "RAMEL"
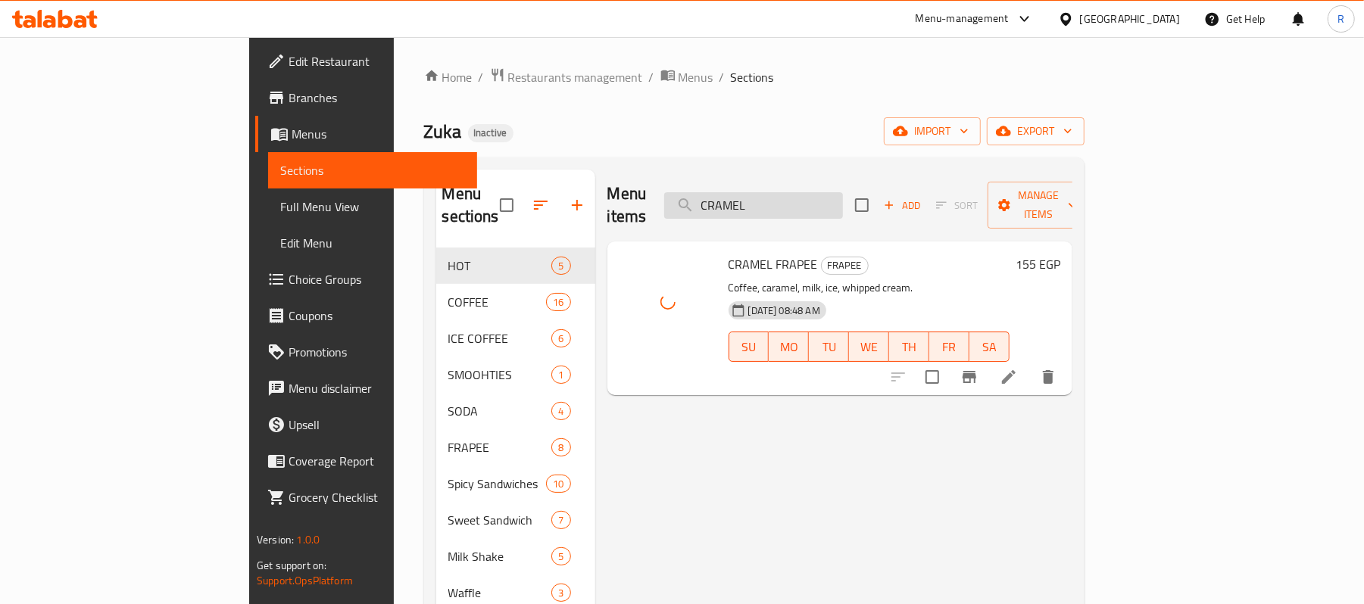
click at [843, 201] on input "CRAMEL" at bounding box center [753, 205] width 179 height 27
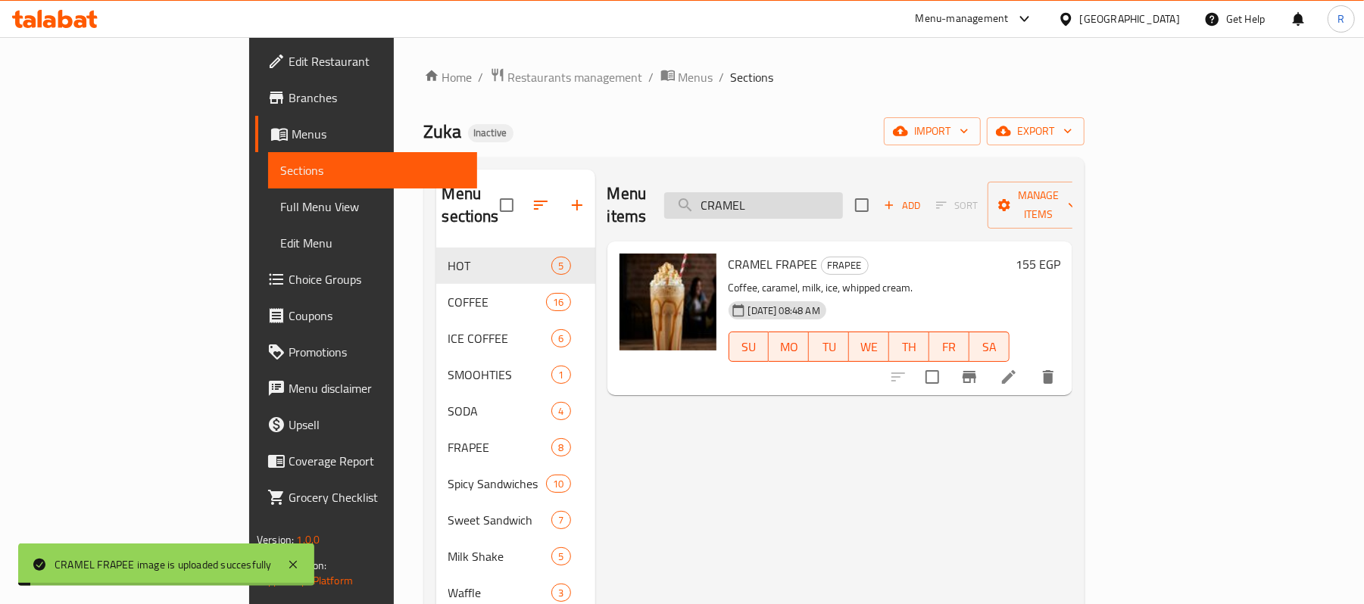
paste input "ream And Halawa"
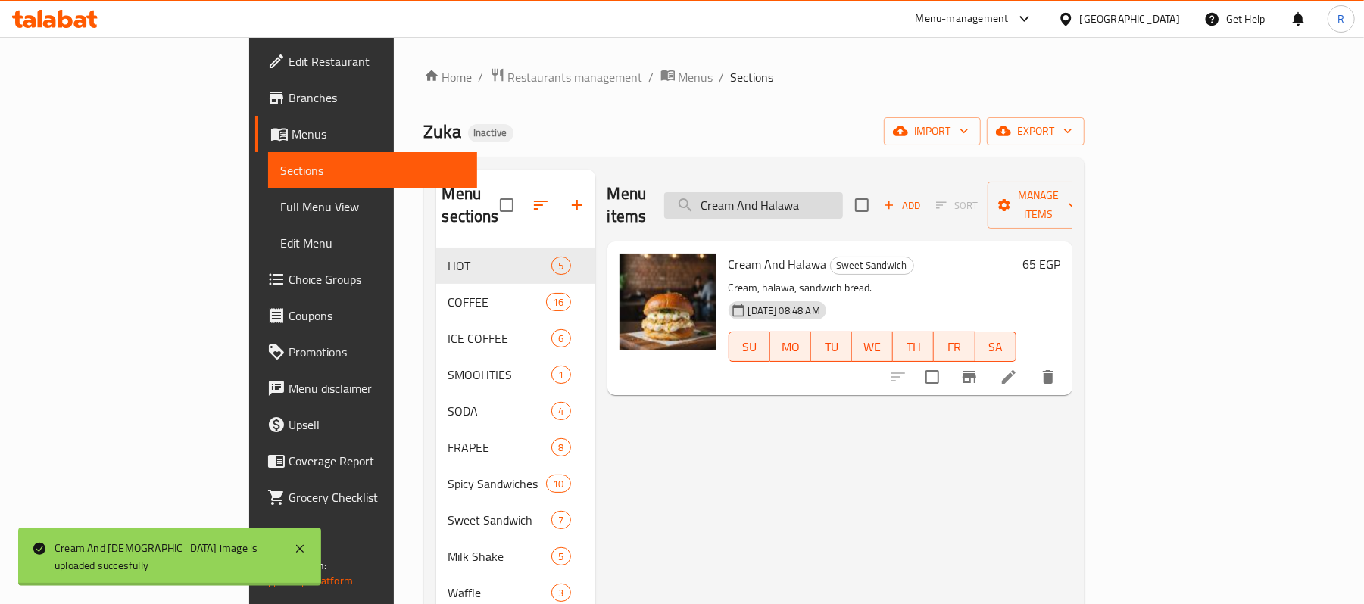
click at [843, 204] on input "Cream And Halawa" at bounding box center [753, 205] width 179 height 27
paste input "Jam"
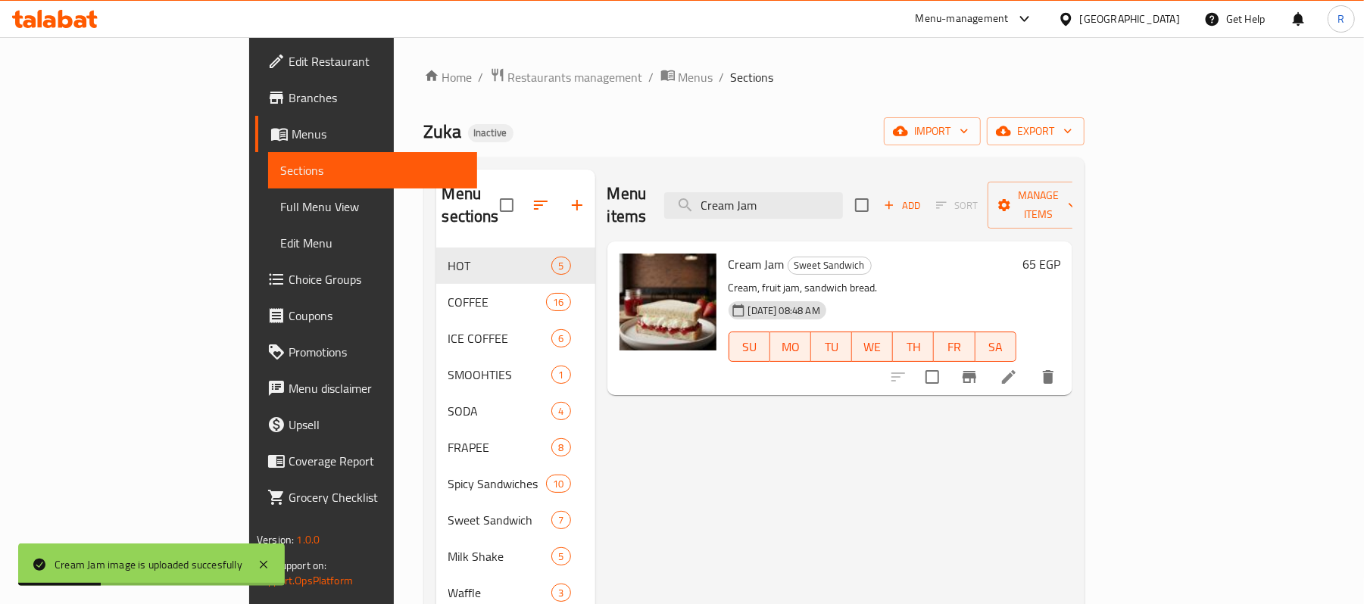
click at [867, 213] on div "Menu items Cream Jam Add Sort Manage items" at bounding box center [839, 206] width 465 height 72
click at [843, 204] on input "Cream Jam" at bounding box center [753, 205] width 179 height 27
paste input "FLAT WHITE"
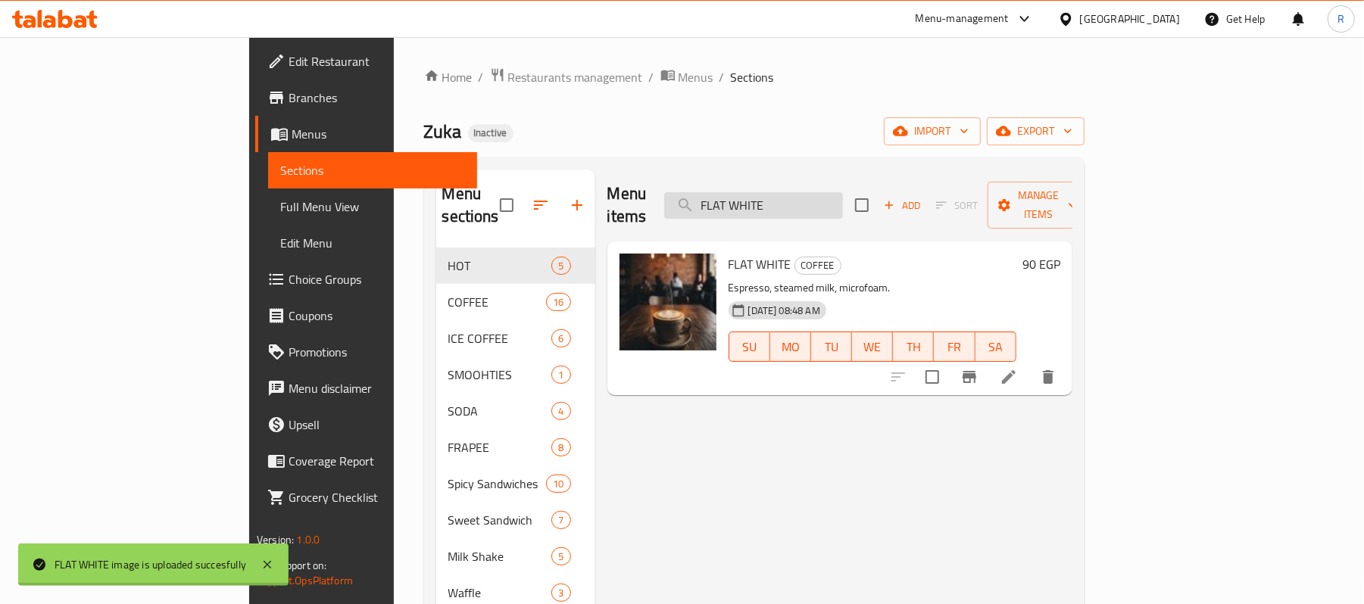
click at [843, 192] on input "FLAT WHITE" at bounding box center [753, 205] width 179 height 27
paste input "RENSH COFFE"
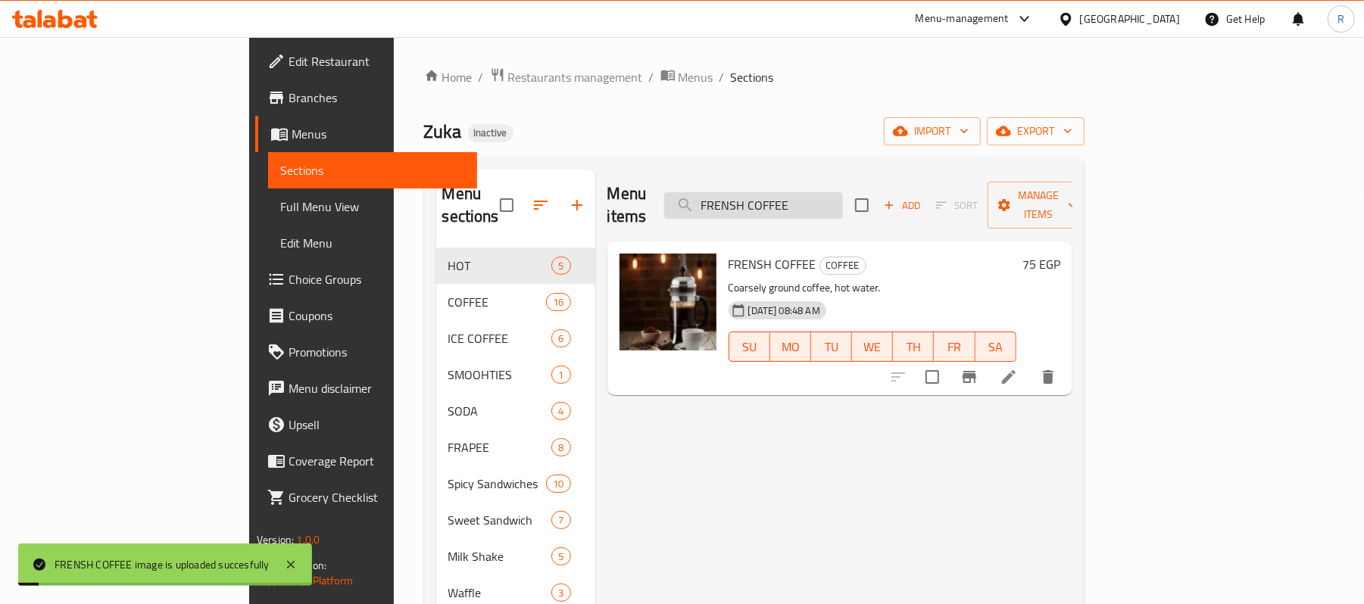
click at [843, 192] on input "FRENSH COFFEE" at bounding box center [753, 205] width 179 height 27
paste input "Green tea"
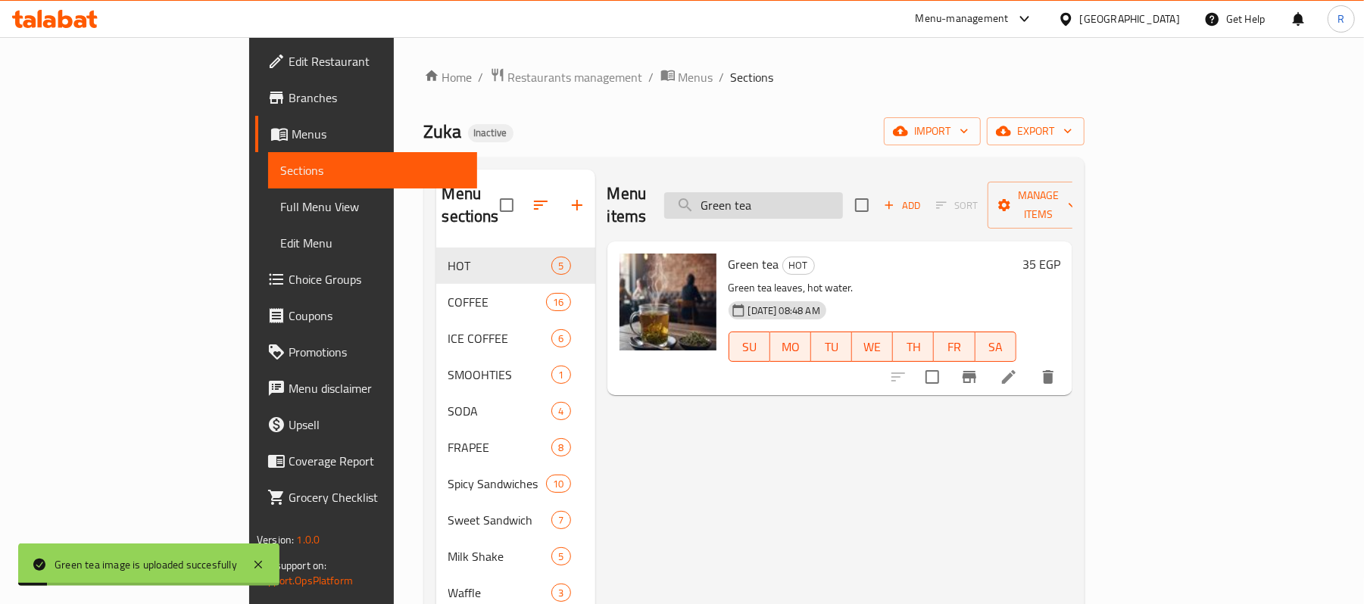
click at [843, 192] on input "Green tea" at bounding box center [753, 205] width 179 height 27
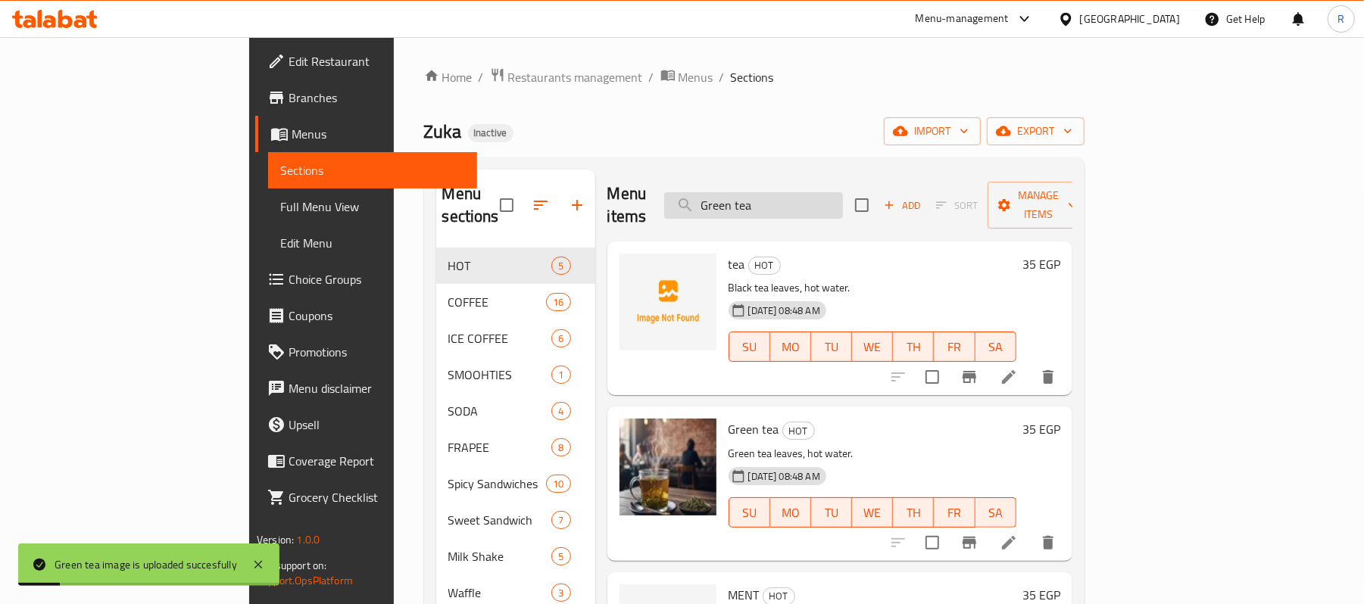
click at [843, 192] on input "Green tea" at bounding box center [753, 205] width 179 height 27
paste input "HIBILCUL"
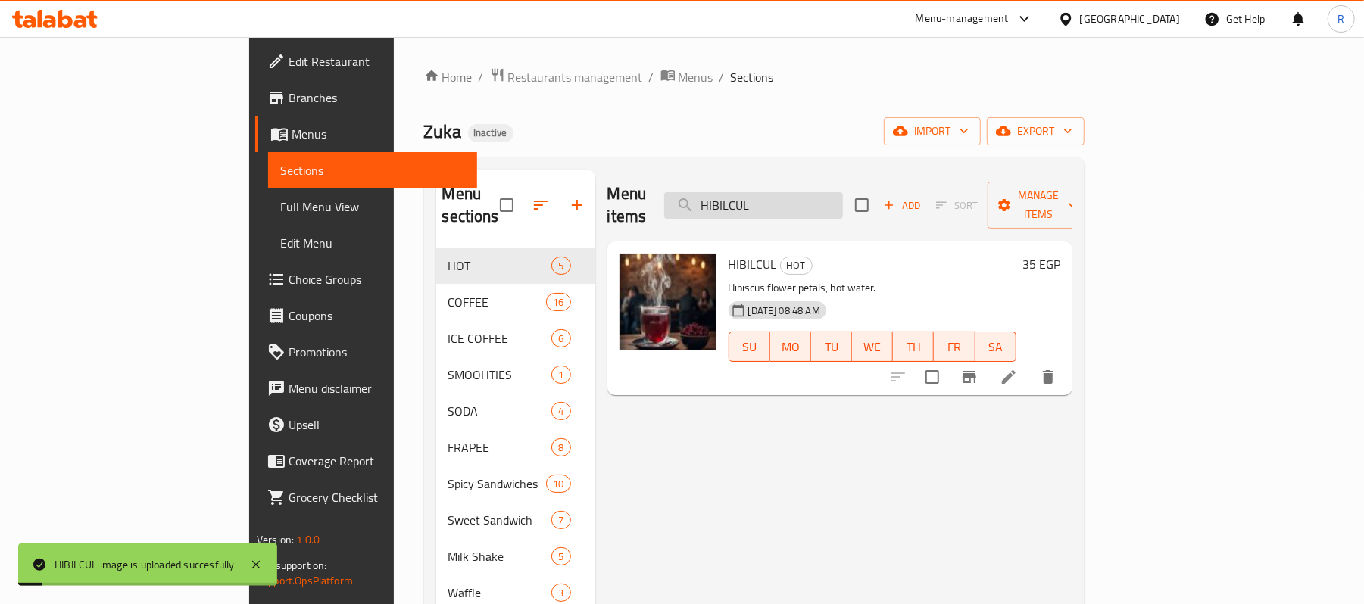
click at [819, 205] on input "HIBILCUL" at bounding box center [753, 205] width 179 height 27
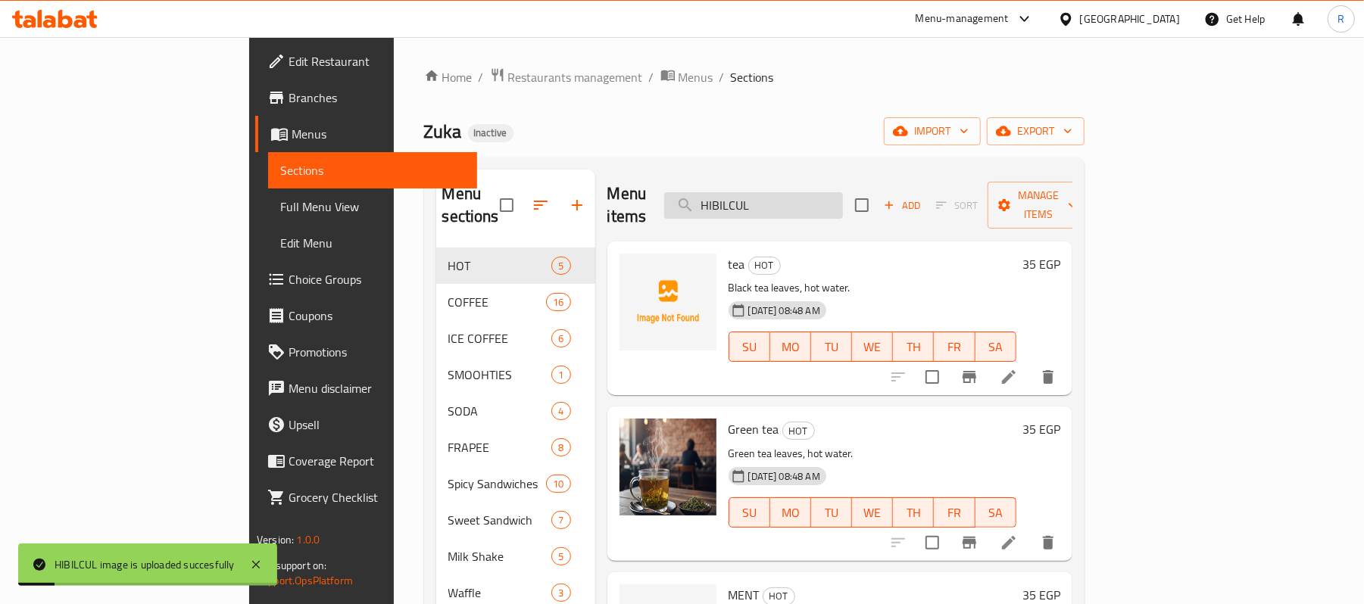
click at [819, 205] on input "HIBILCUL" at bounding box center [753, 205] width 179 height 27
paste input "oney Cream"
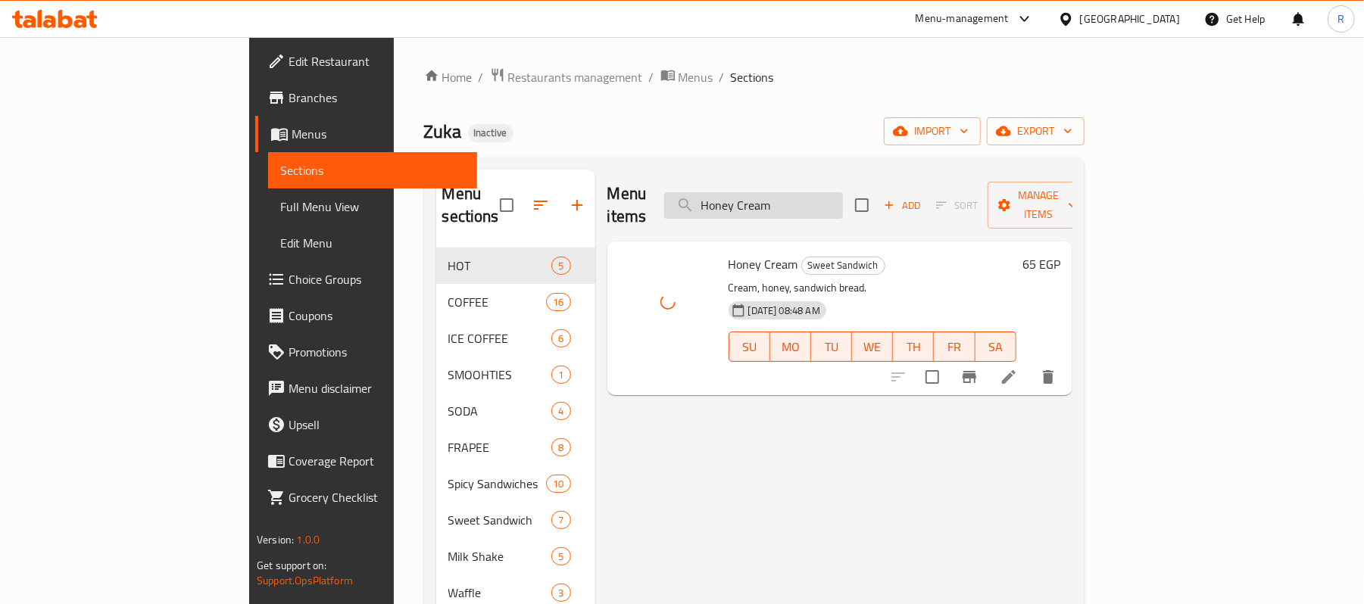
click at [843, 192] on input "Honey Cream" at bounding box center [753, 205] width 179 height 27
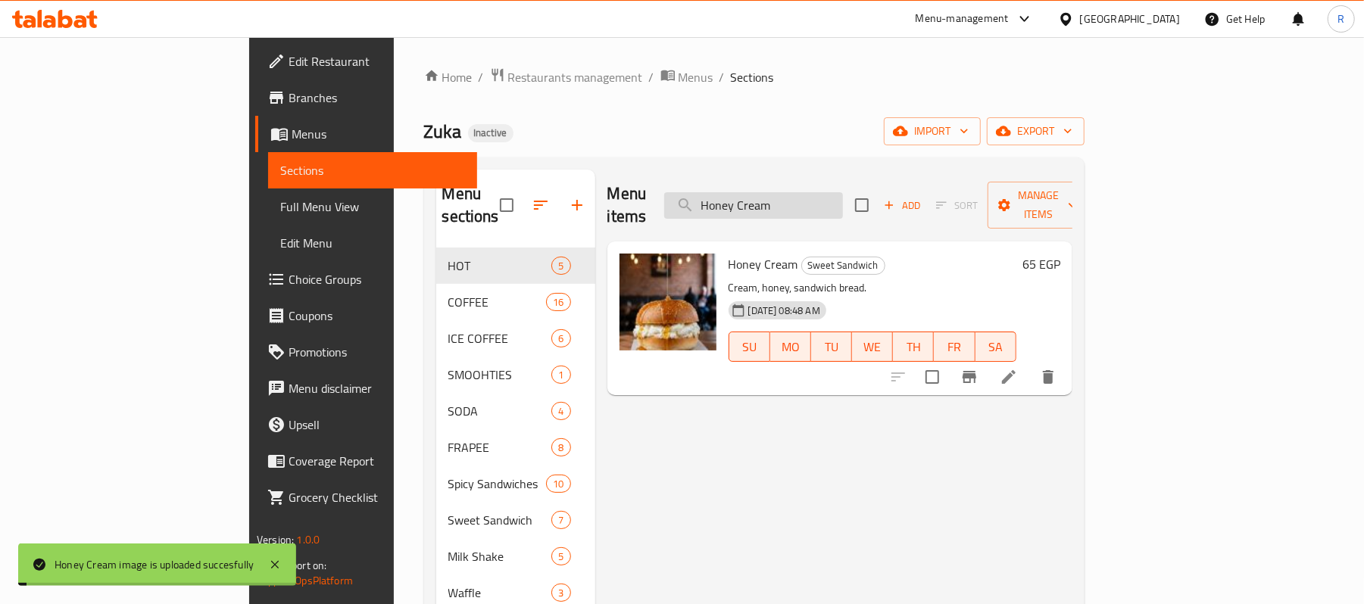
click at [843, 192] on input "Honey Cream" at bounding box center [753, 205] width 179 height 27
paste input "LATTE"
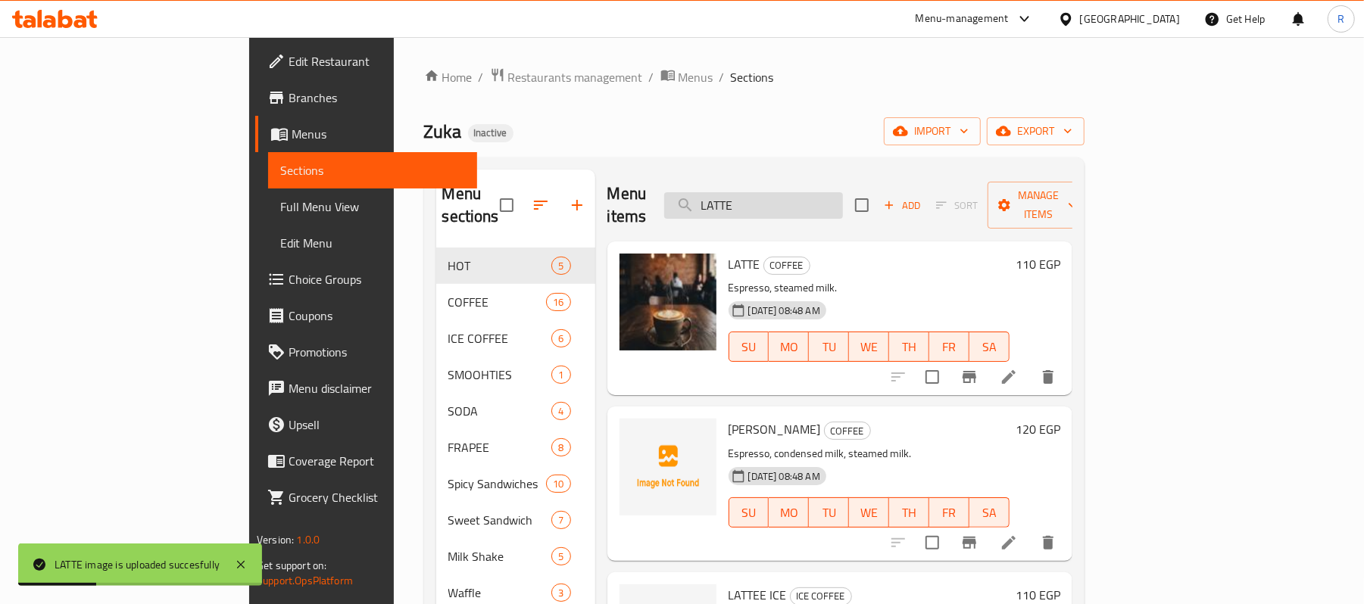
click at [840, 192] on input "LATTE" at bounding box center [753, 205] width 179 height 27
paste input "E"
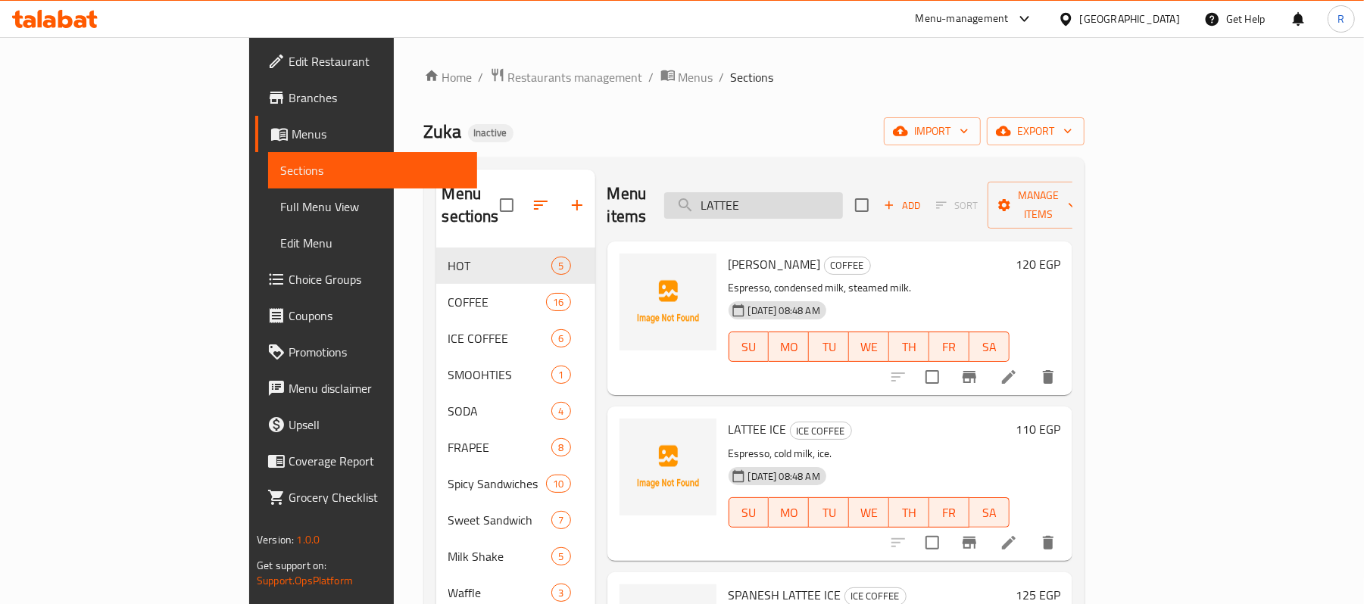
click at [843, 192] on input "LATTEE" at bounding box center [753, 205] width 179 height 27
paste input "otus milk shake"
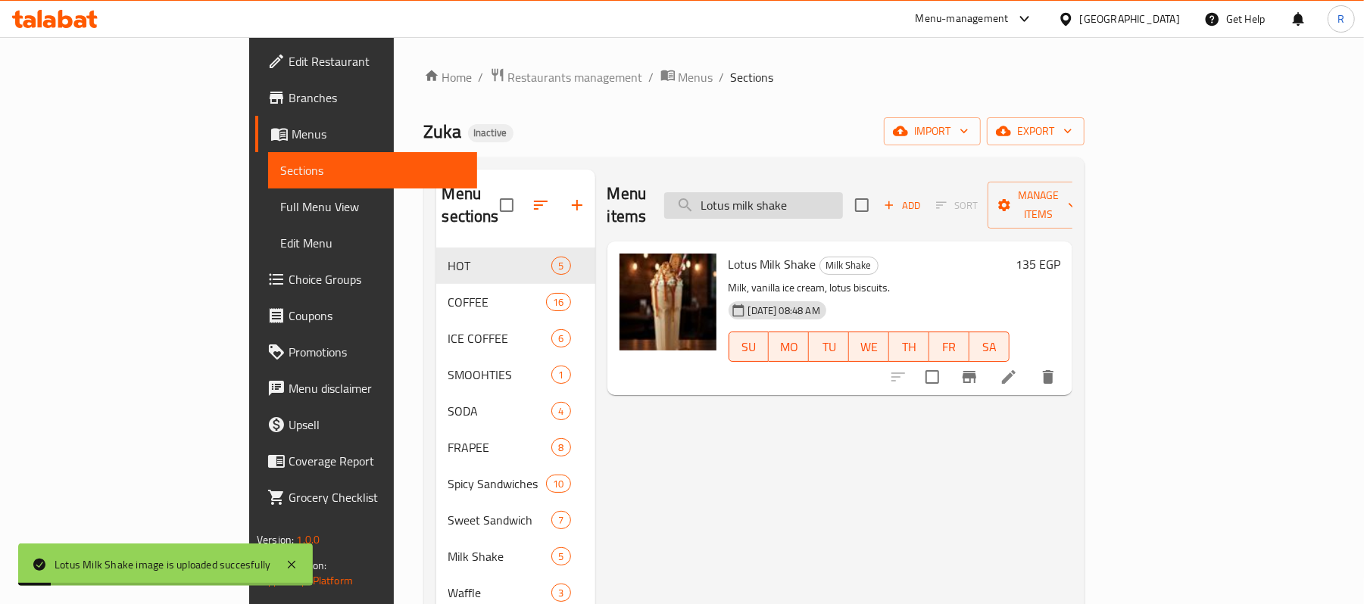
click at [843, 192] on input "Lotus milk shake" at bounding box center [753, 205] width 179 height 27
paste input "waffl"
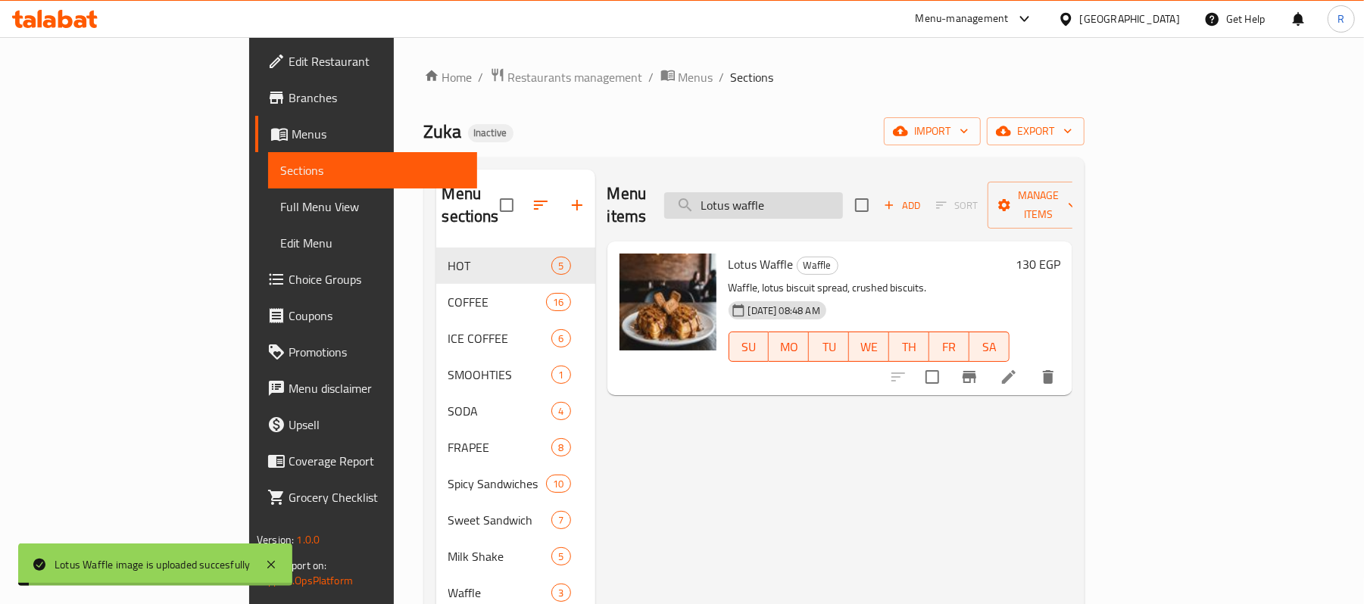
click at [843, 195] on input "Lotus waffle" at bounding box center [753, 205] width 179 height 27
paste input "lotus"
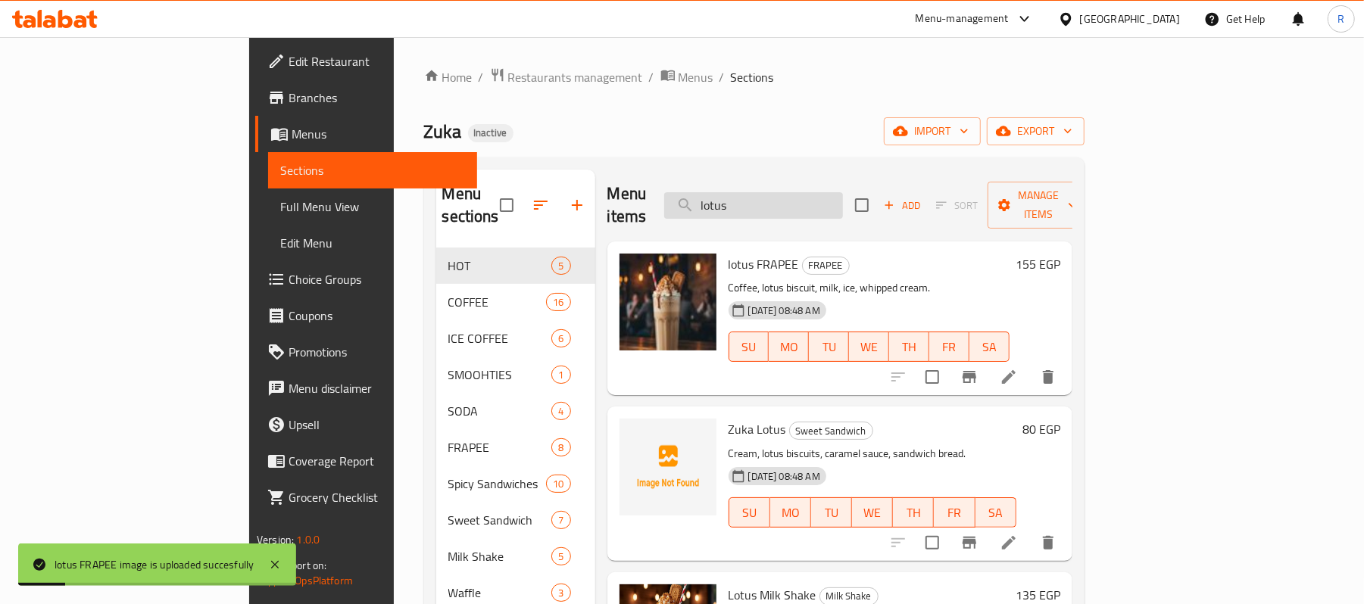
click at [839, 204] on input "lotus" at bounding box center [753, 205] width 179 height 27
paste input "MENT"
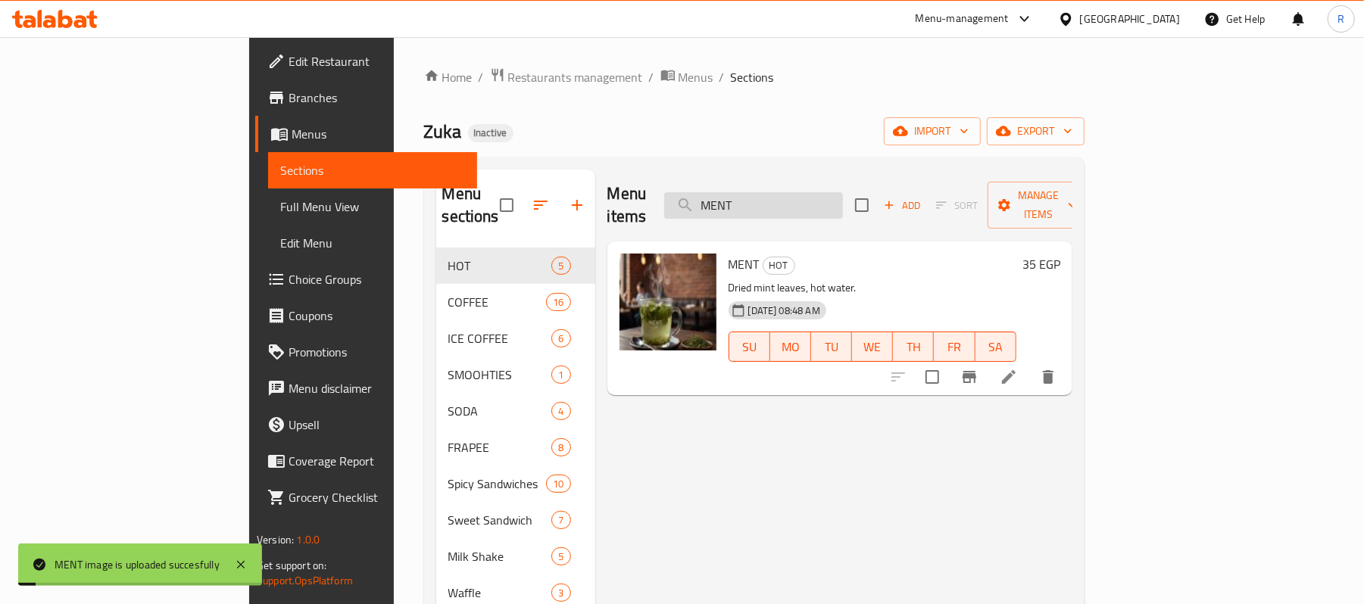
click at [842, 192] on input "MENT" at bounding box center [753, 205] width 179 height 27
paste input "OCHA frapee"
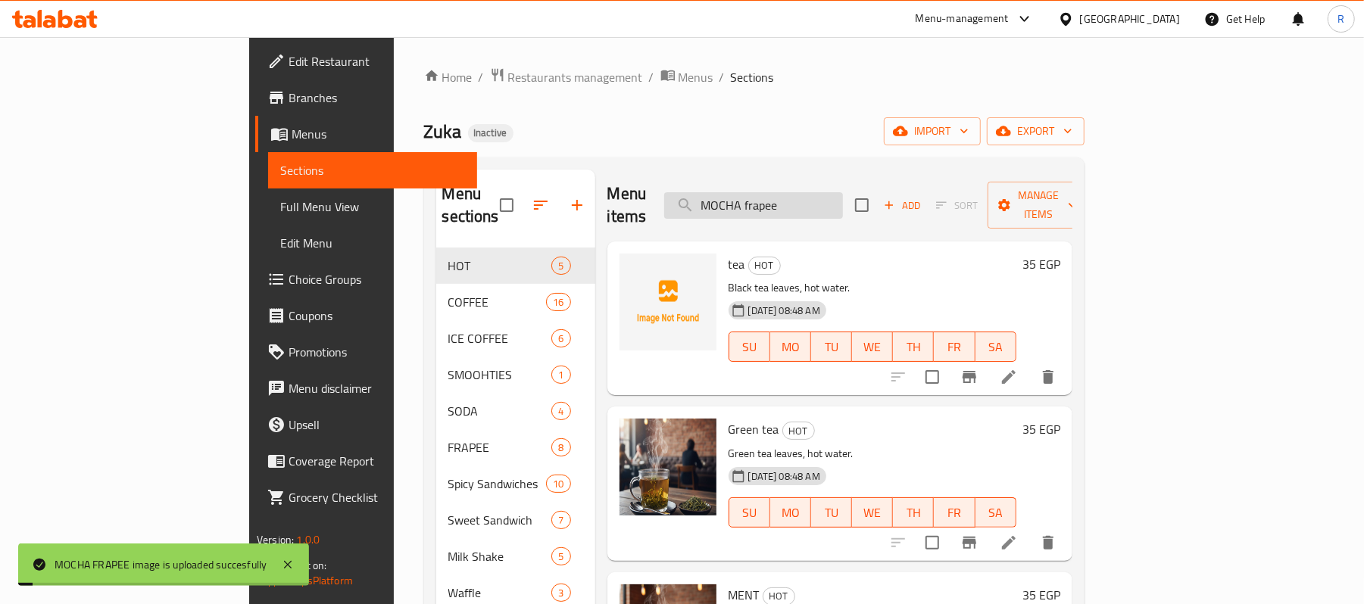
click at [843, 192] on input "MOCHA frapee" at bounding box center [753, 205] width 179 height 27
paste input "ice coff"
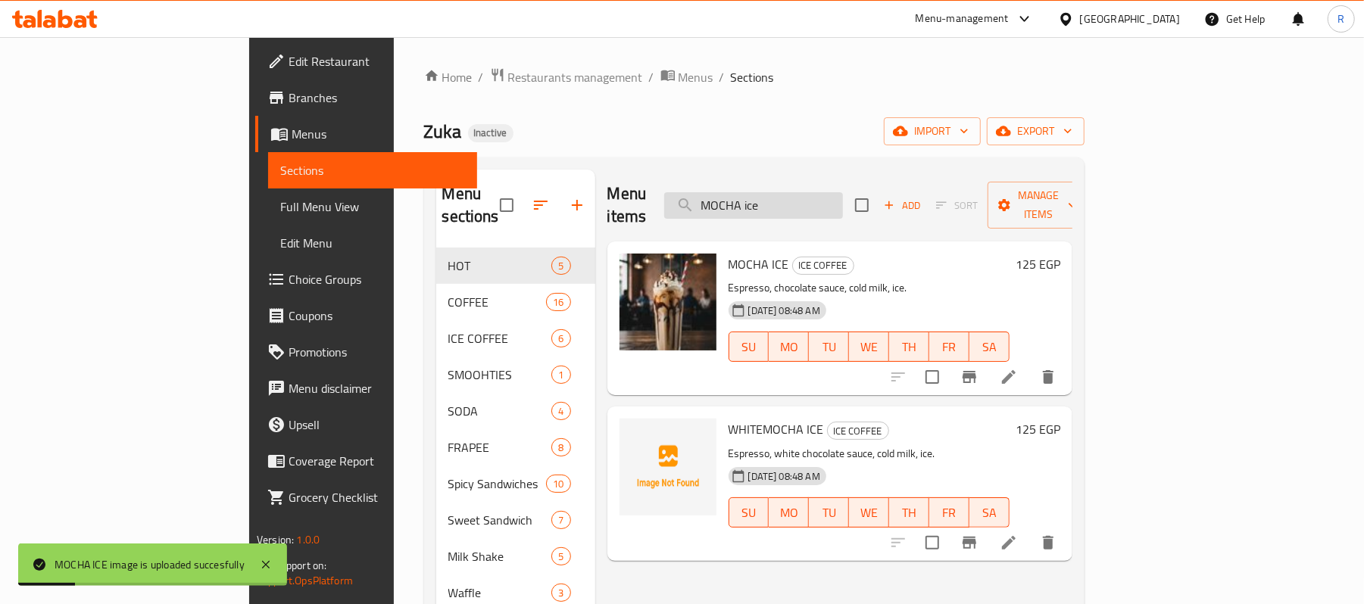
click at [843, 198] on input "MOCHA ice" at bounding box center [753, 205] width 179 height 27
paste input "search"
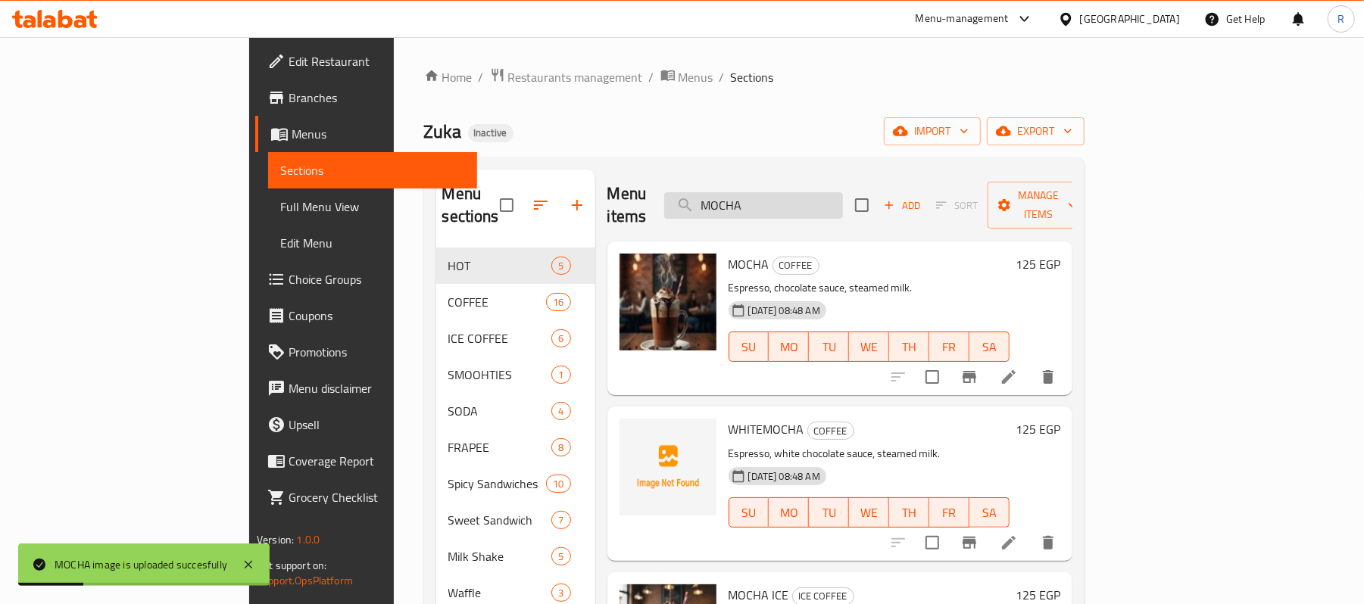
drag, startPoint x: 861, startPoint y: 176, endPoint x: 861, endPoint y: 186, distance: 10.6
click at [861, 176] on div "Menu items MOCHA Add Sort Manage items" at bounding box center [839, 206] width 465 height 72
click at [843, 192] on input "MOCHA" at bounding box center [753, 205] width 179 height 27
paste input "JITO"
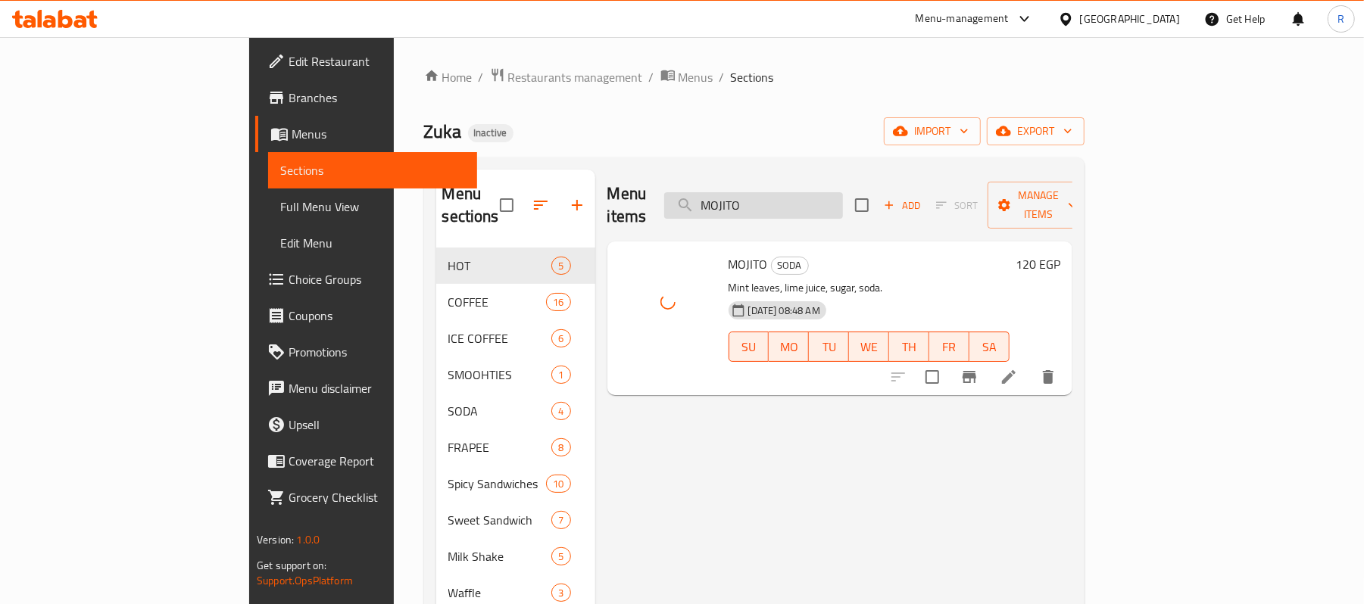
click at [843, 195] on input "MOJITO" at bounding box center [753, 205] width 179 height 27
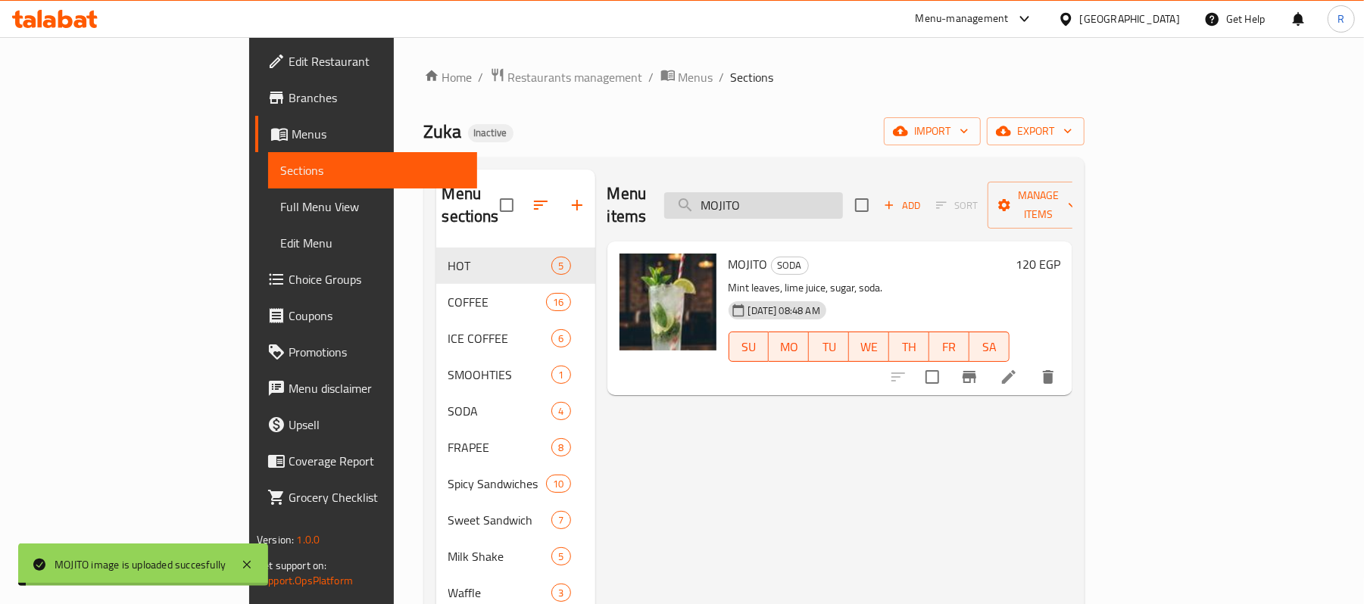
click at [843, 195] on input "MOJITO" at bounding box center [753, 205] width 179 height 27
paste input "ozzarella Potatoes"
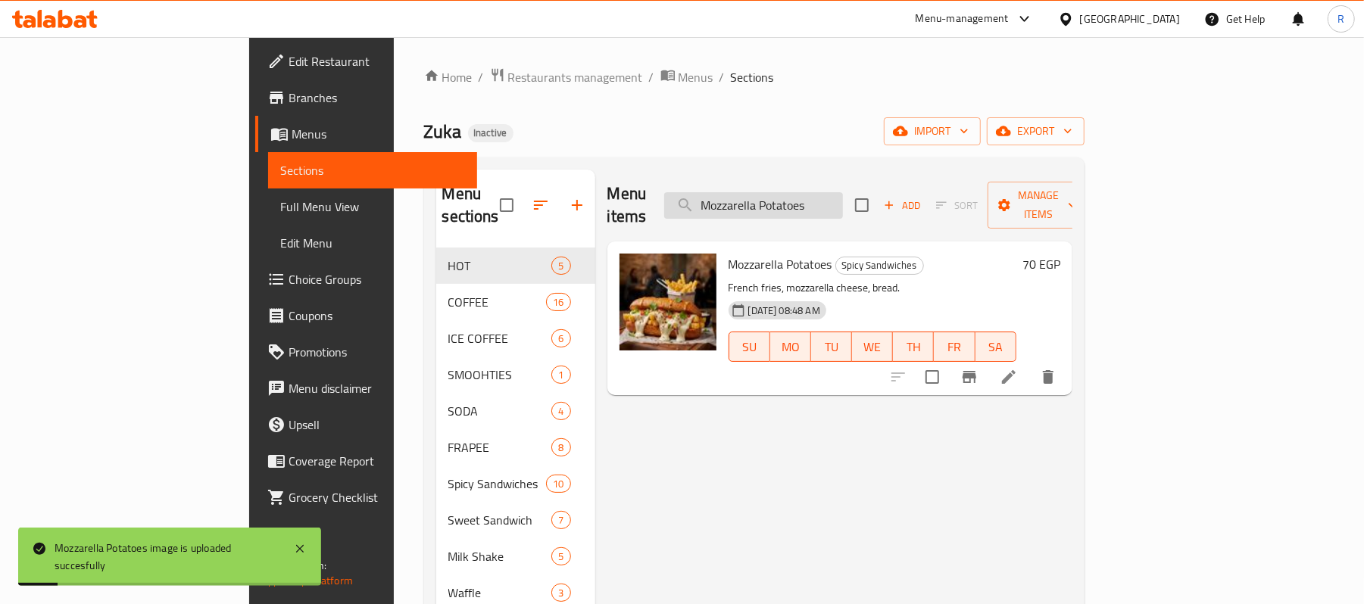
click at [843, 192] on input "Mozzarella Potatoes" at bounding box center [753, 205] width 179 height 27
paste input "NISCAFFE"
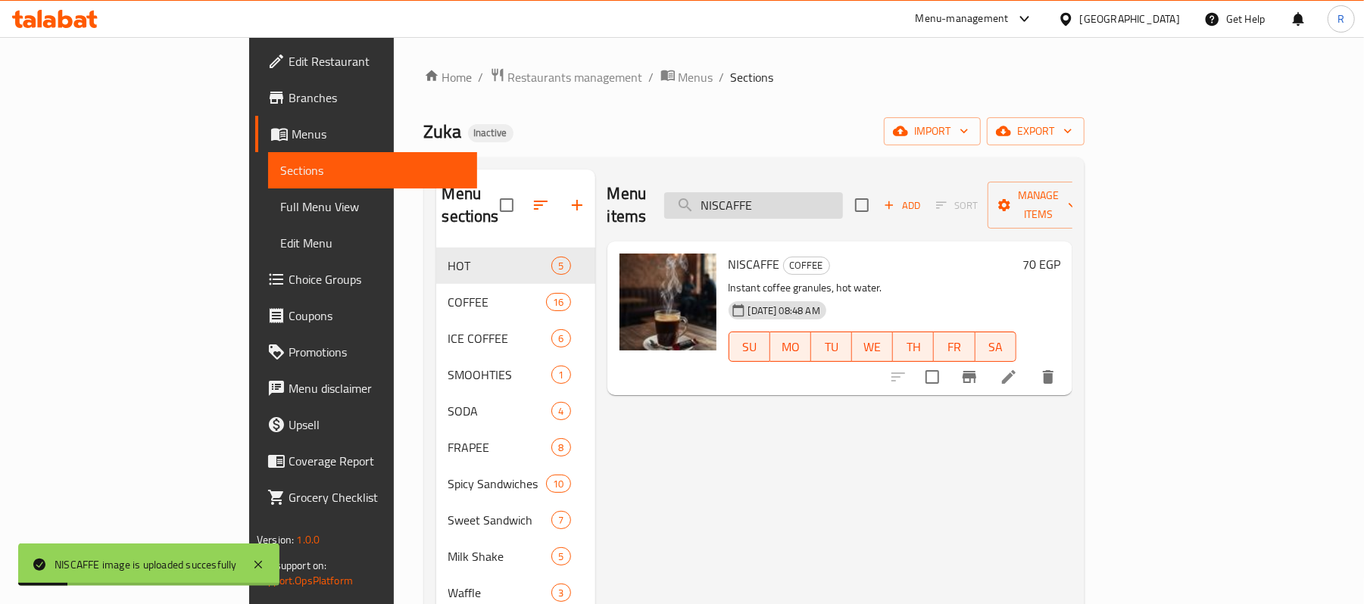
click at [843, 197] on input "NISCAFFE" at bounding box center [753, 205] width 179 height 27
paste input "utella Cream"
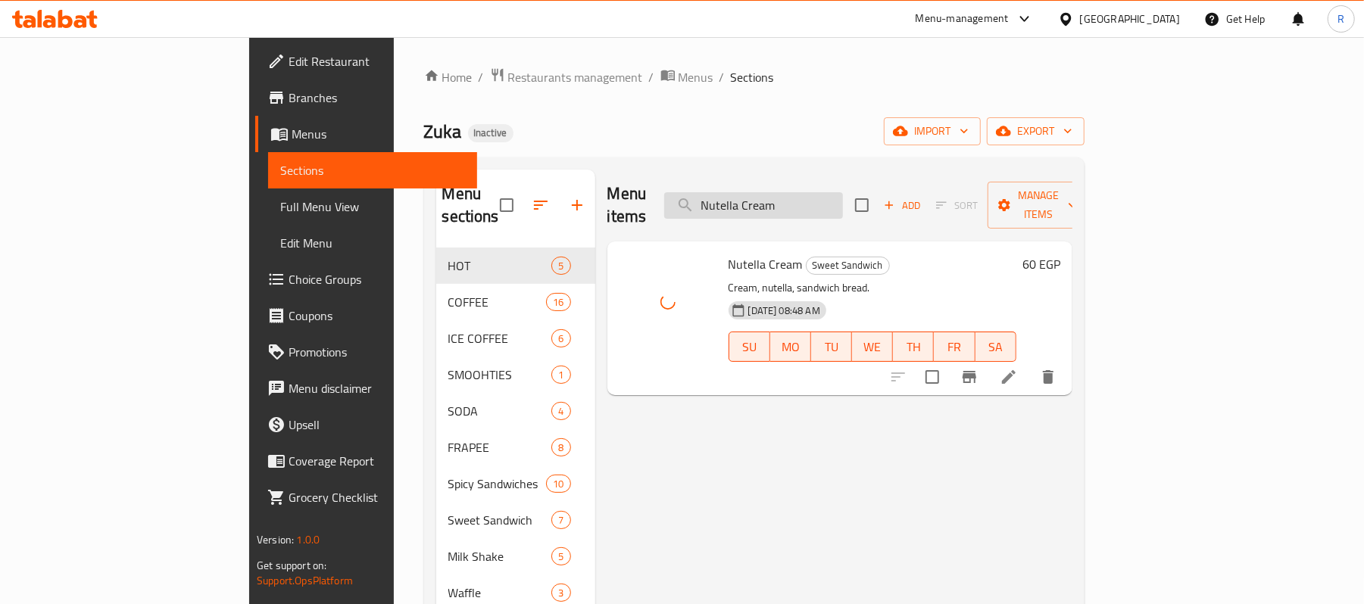
drag, startPoint x: 876, startPoint y: 215, endPoint x: 876, endPoint y: 204, distance: 11.4
click at [876, 215] on div "Menu items Nutella Cream Add Sort Manage items" at bounding box center [839, 206] width 465 height 72
click at [843, 204] on input "Nutella Cream" at bounding box center [753, 205] width 179 height 27
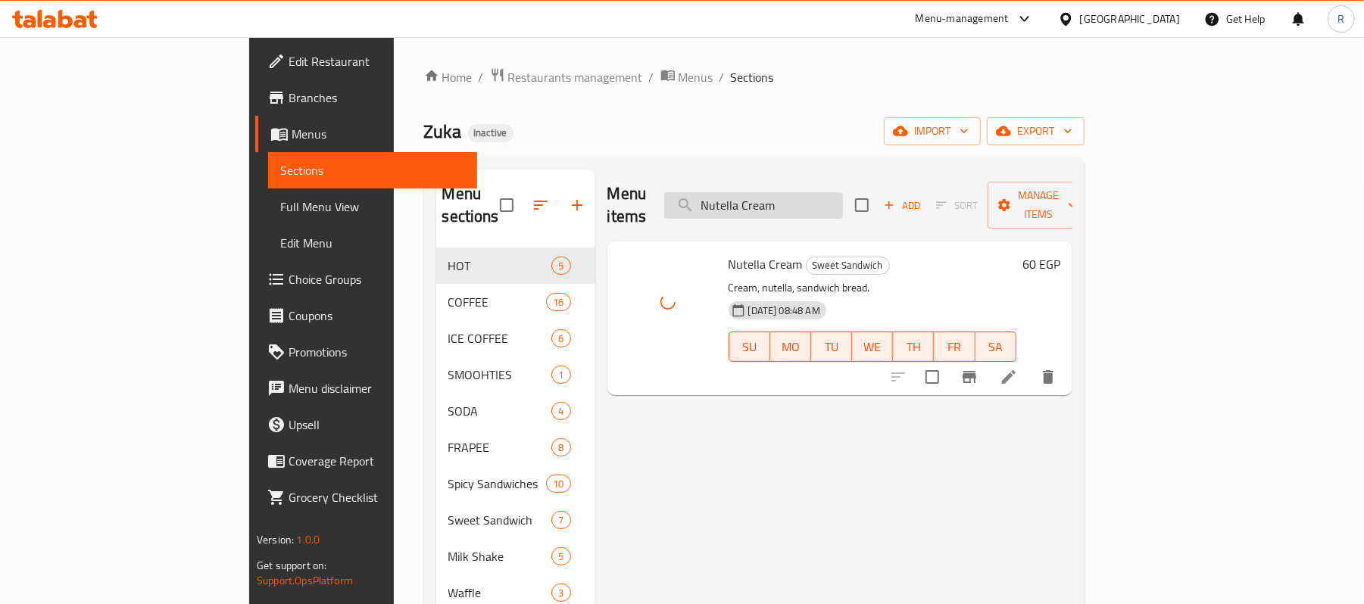
paste input "Oreo milk shake"
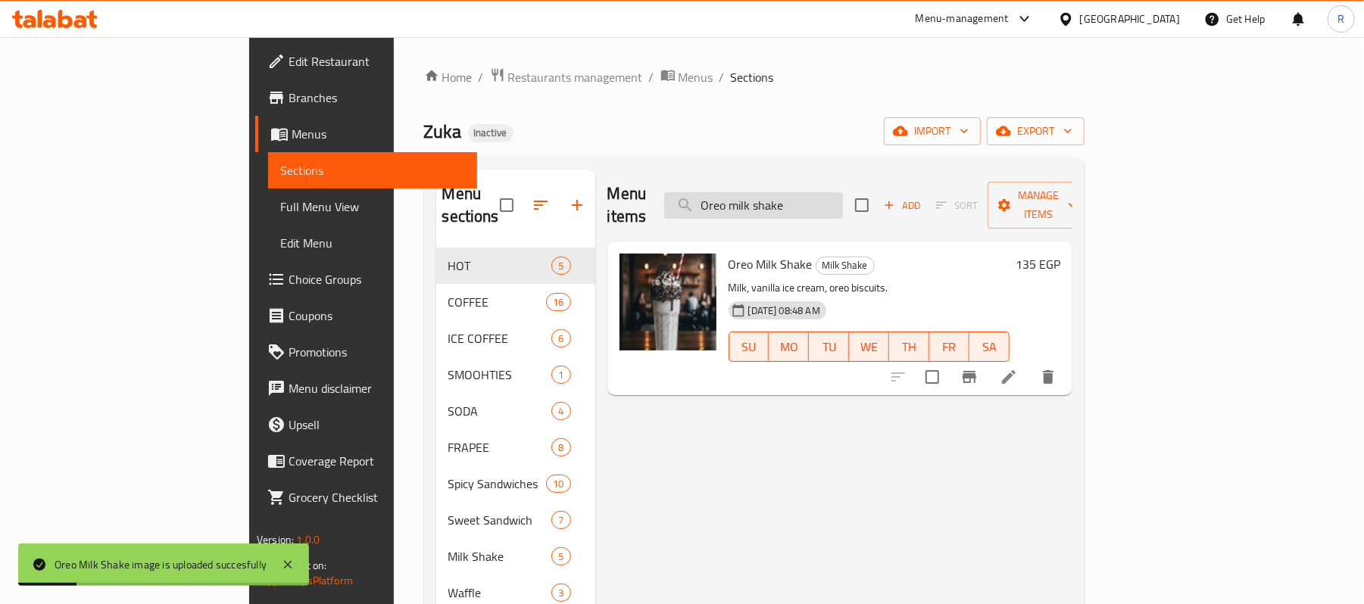
click at [843, 192] on input "Oreo milk shake" at bounding box center [753, 205] width 179 height 27
paste input "oreo"
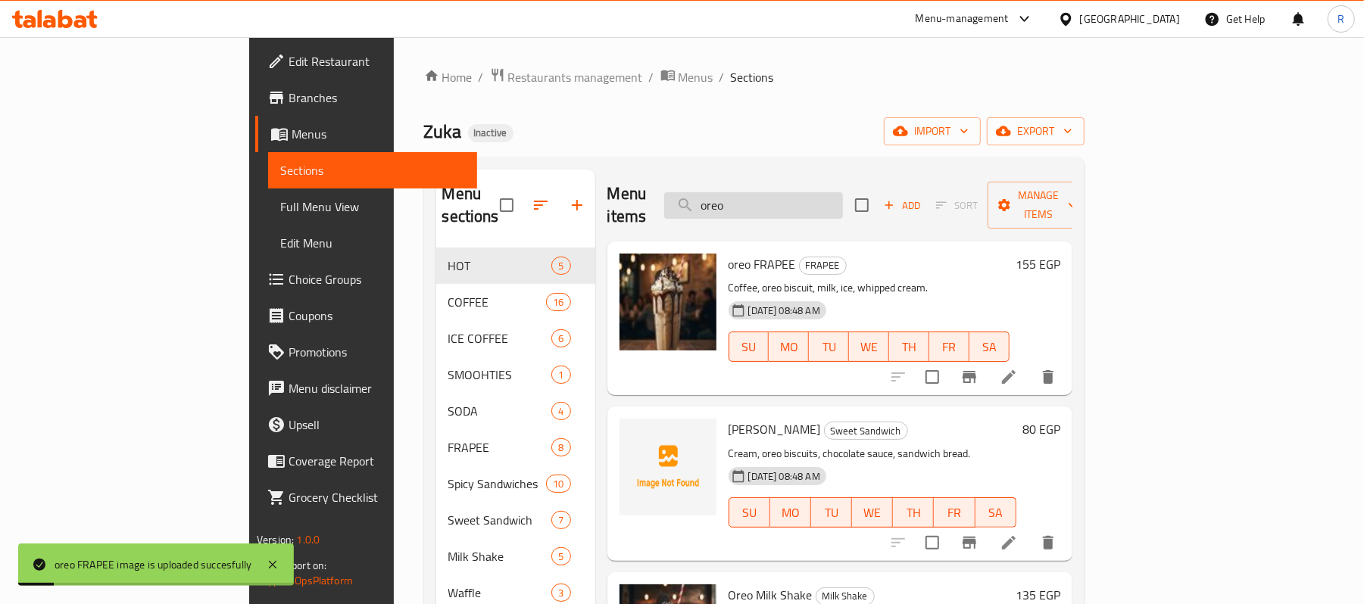
click at [838, 192] on input "oreo" at bounding box center [753, 205] width 179 height 27
paste input "Pastrami Eggs"
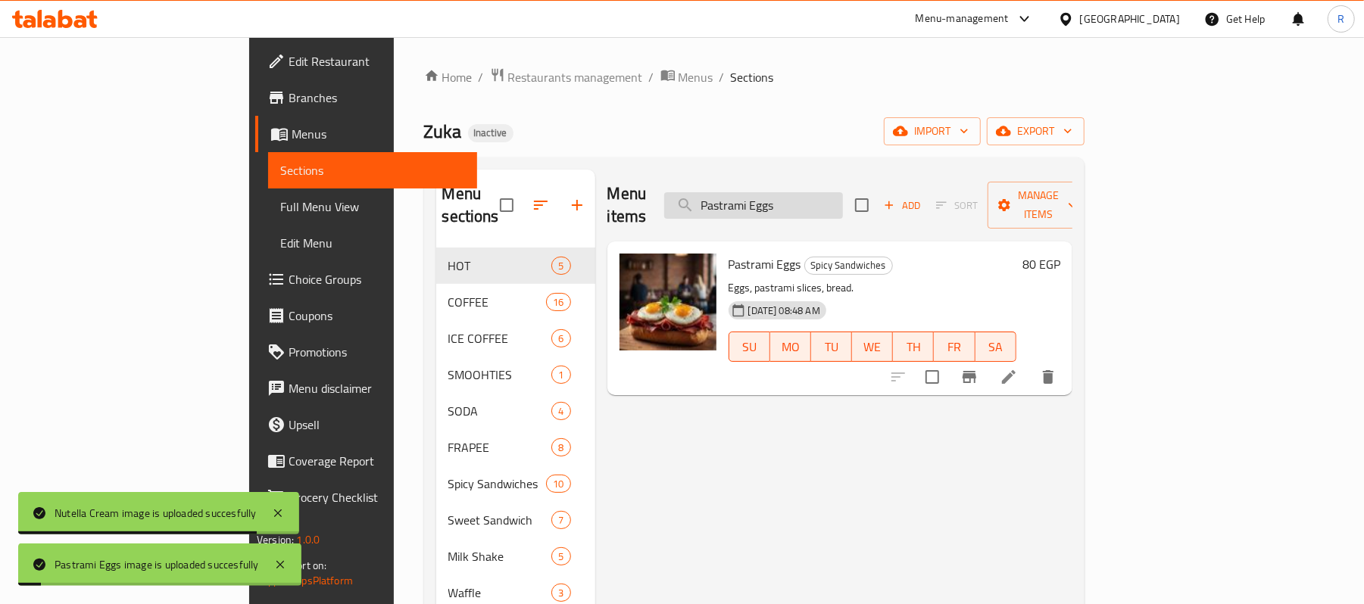
click at [843, 201] on input "Pastrami Eggs" at bounding box center [753, 205] width 179 height 27
paste input "istachio waffle"
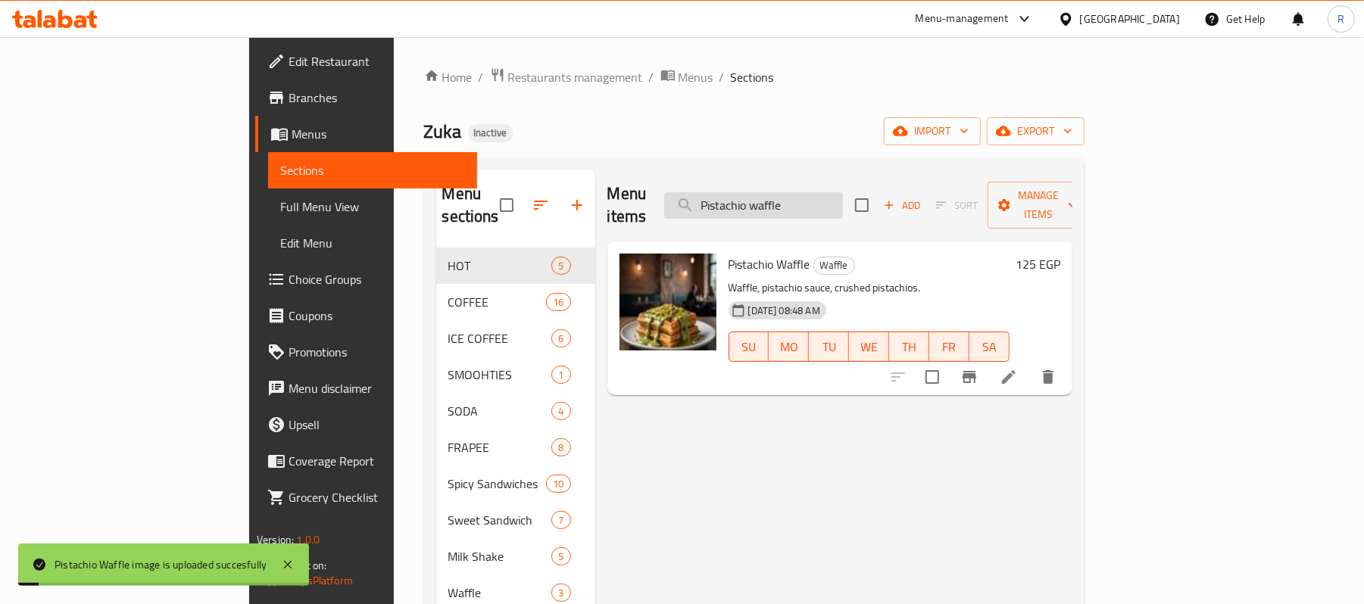
click at [843, 195] on input "Pistachio waffle" at bounding box center [753, 205] width 179 height 27
paste input "search"
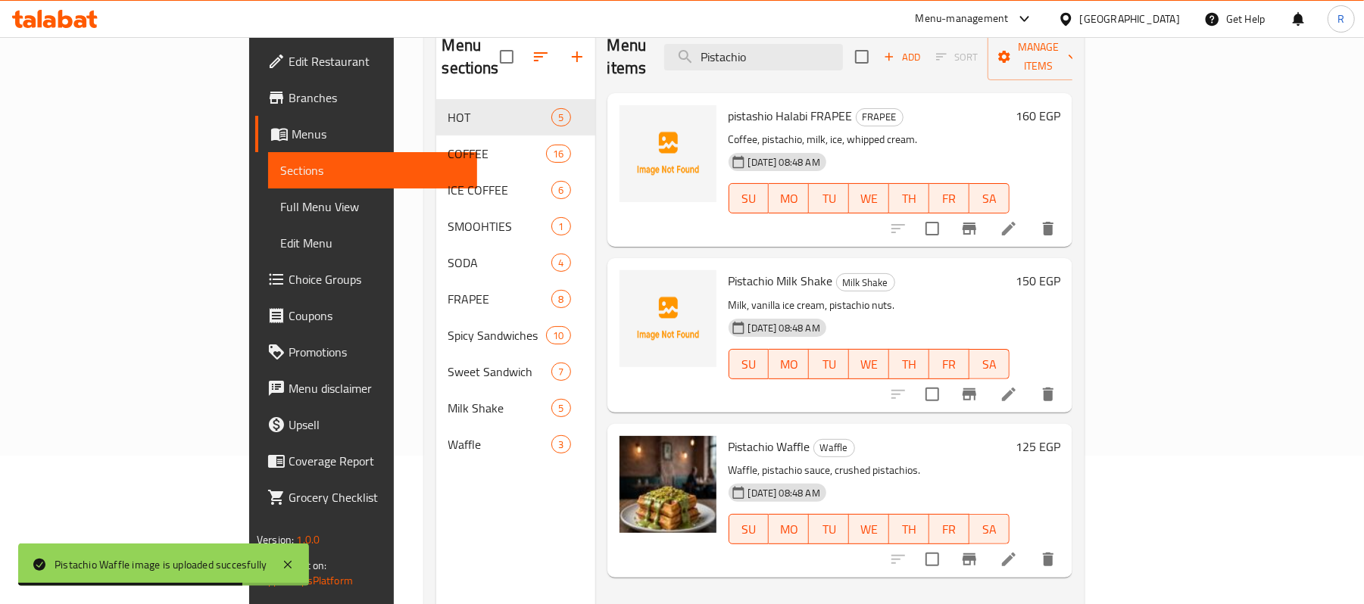
scroll to position [112, 0]
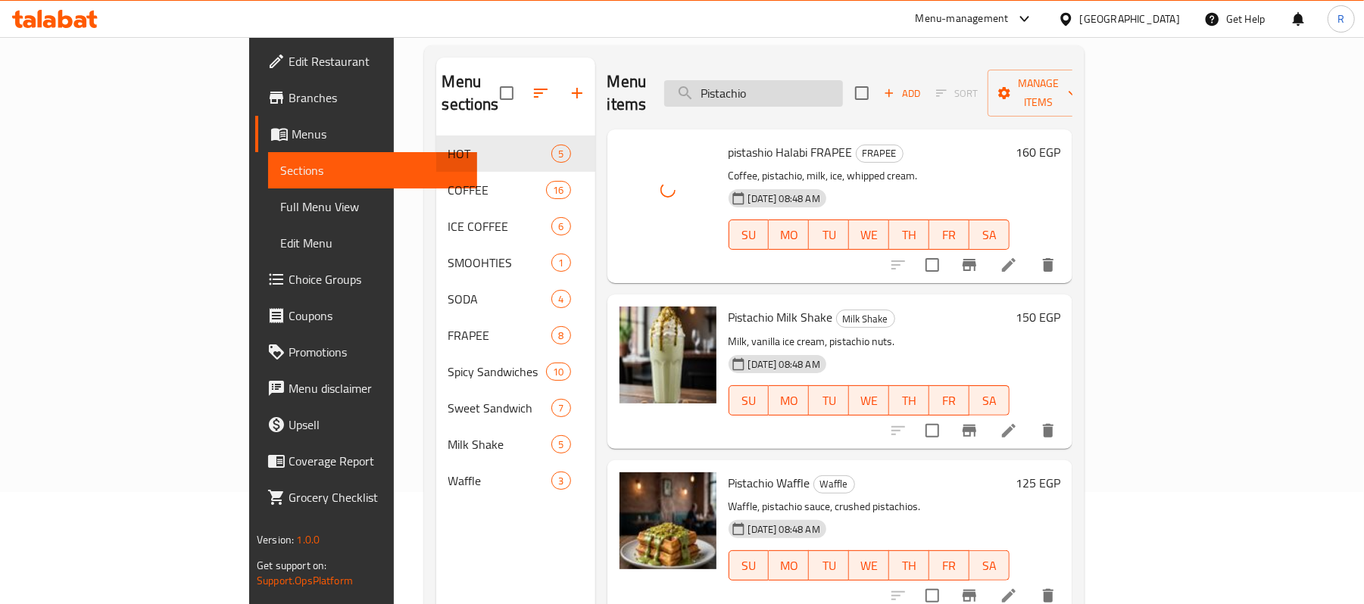
click at [841, 89] on input "Pistachio" at bounding box center [753, 93] width 179 height 27
paste input "otato Packet"
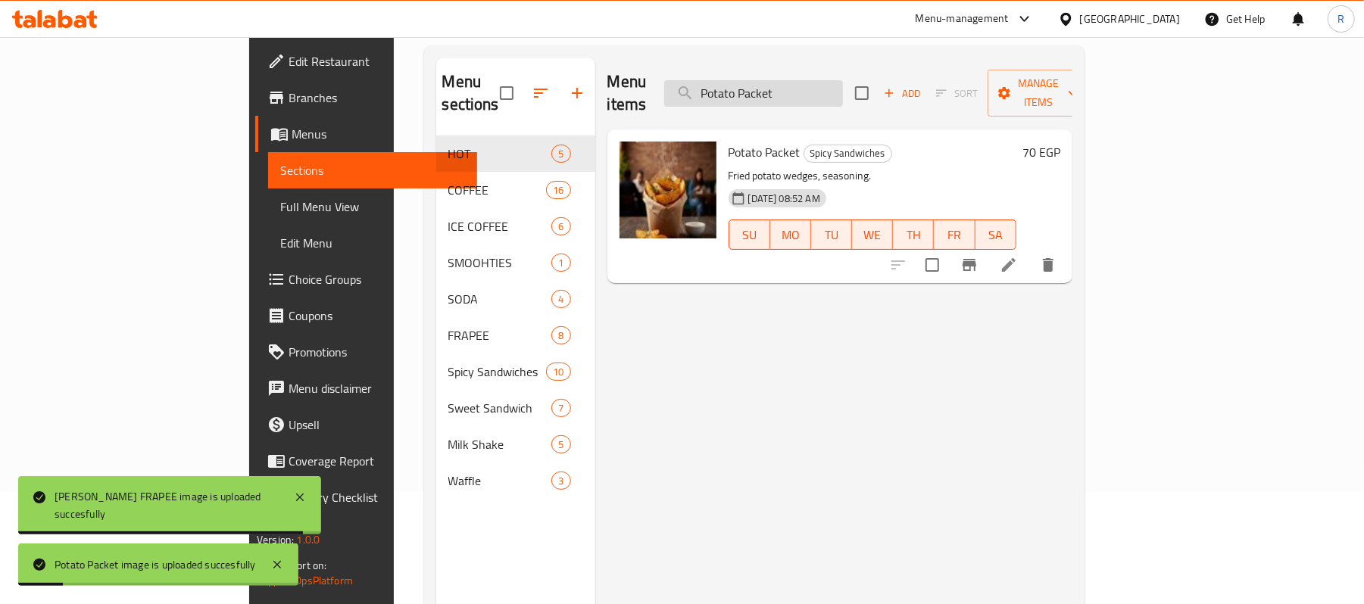
click at [843, 80] on input "Potato Packet" at bounding box center [753, 93] width 179 height 27
paste input "es with Rumi Cheese"
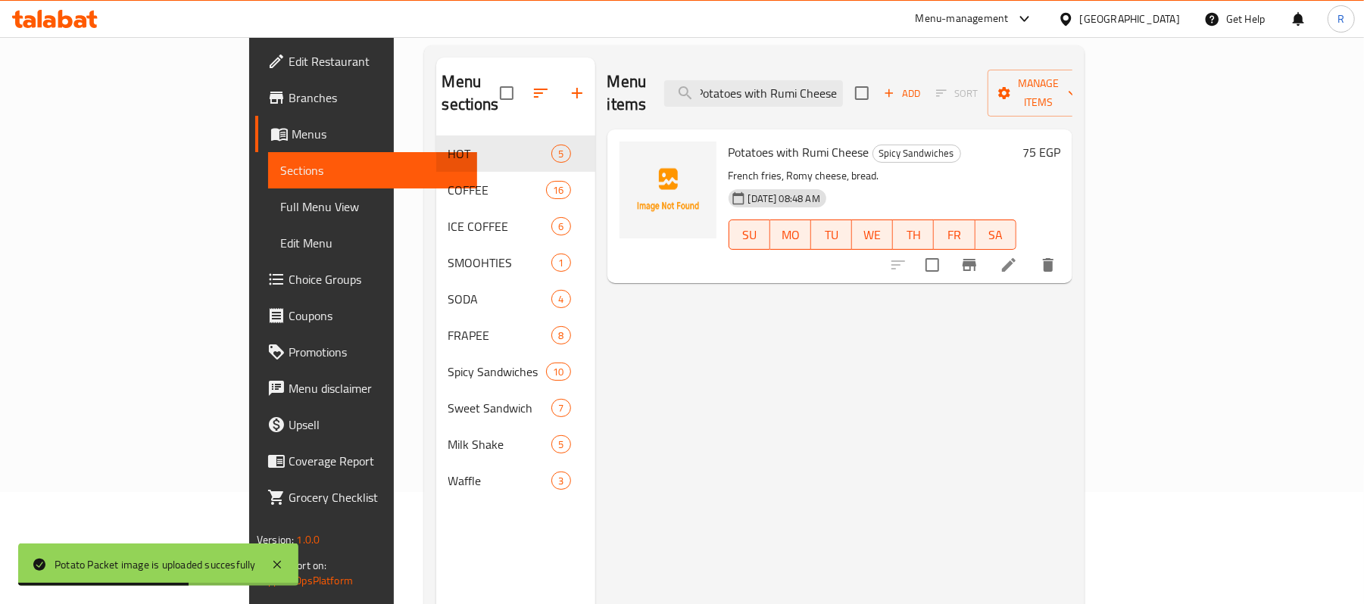
scroll to position [0, 0]
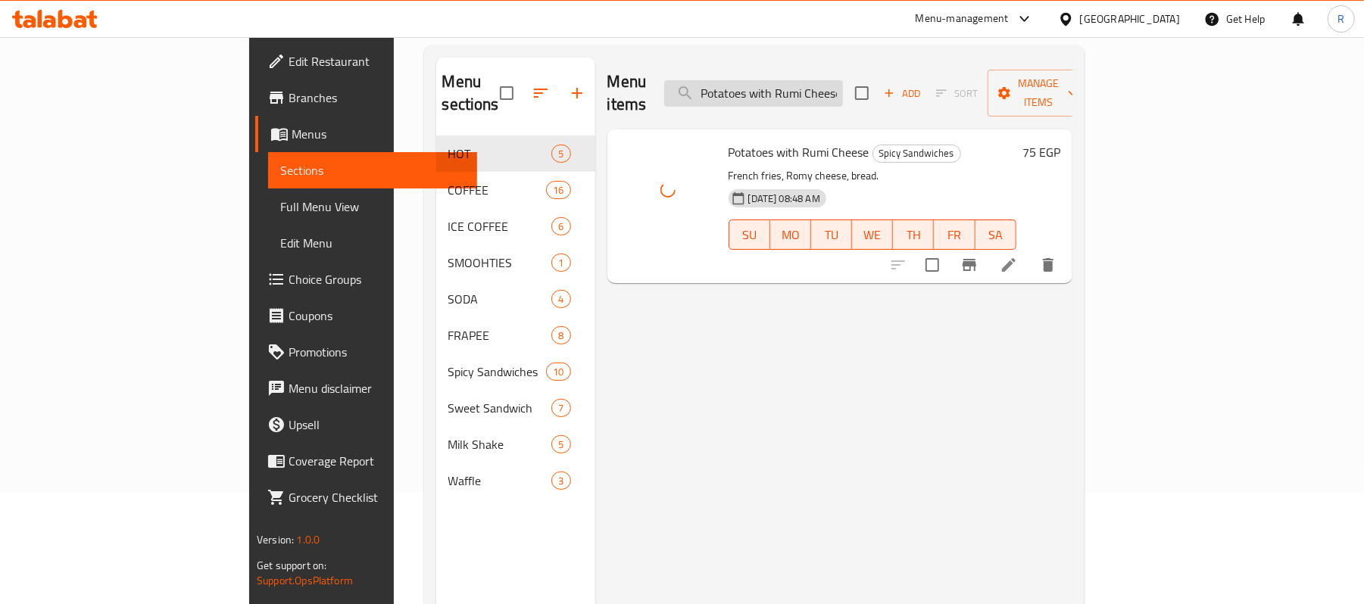
click at [843, 86] on input "Potatoes with Rumi Cheese" at bounding box center [753, 93] width 179 height 27
paste input "search"
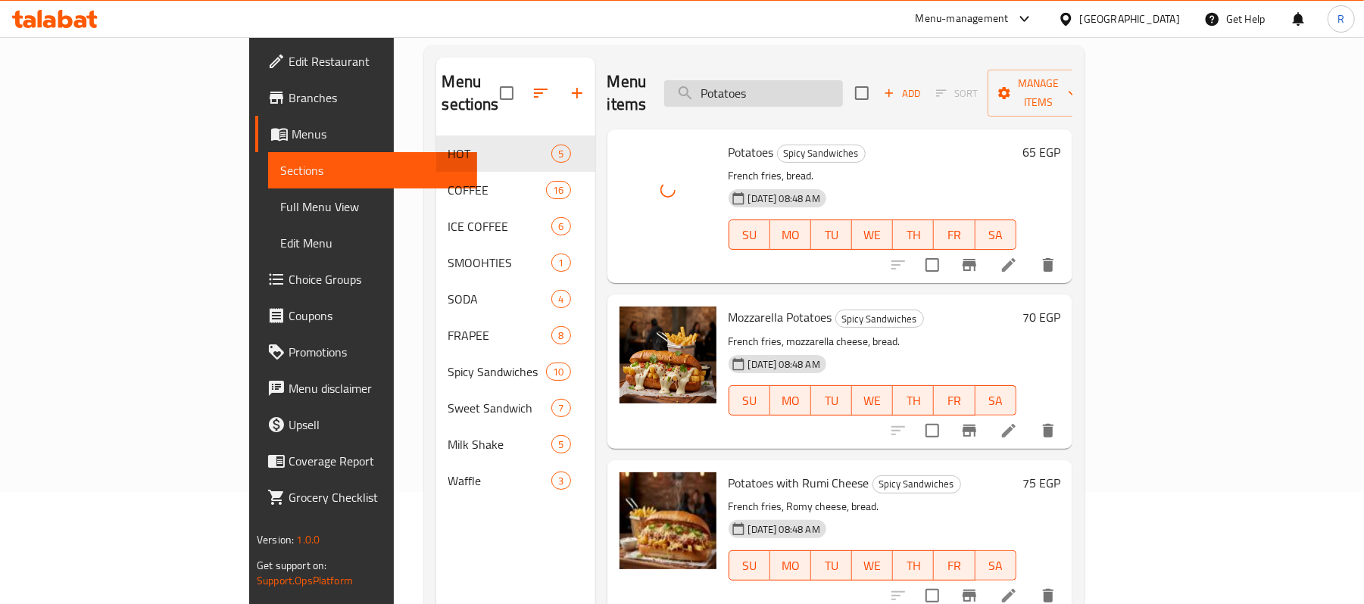
click at [843, 86] on input "Potatoes" at bounding box center [753, 93] width 179 height 27
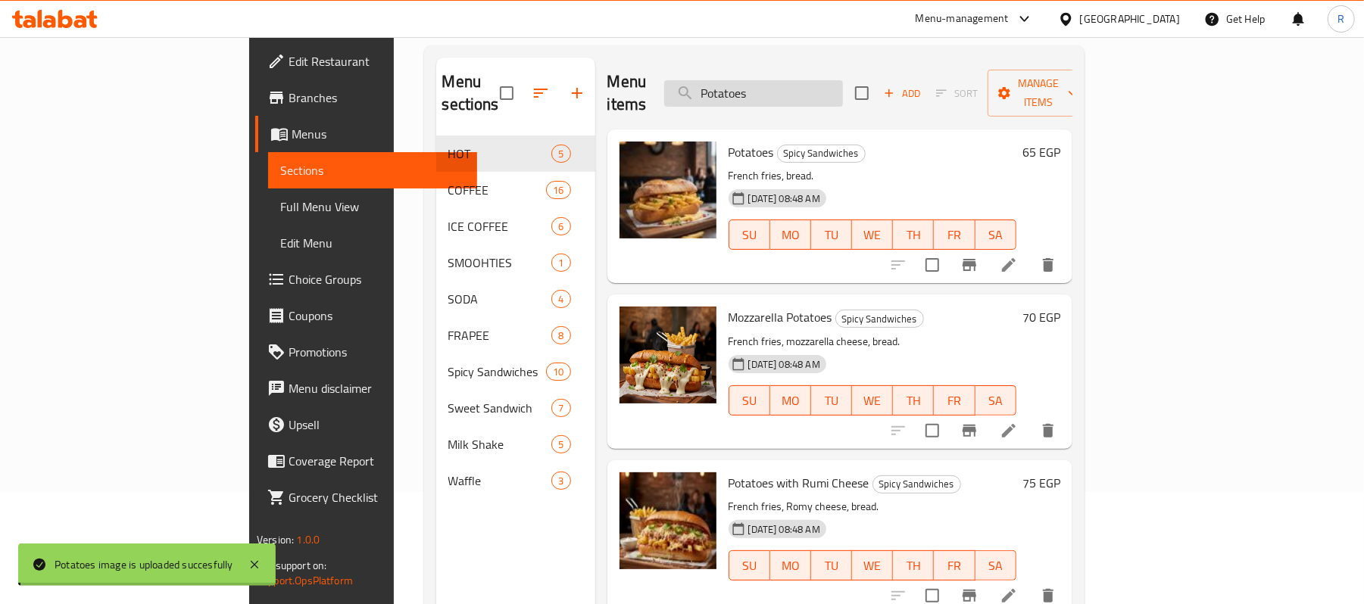
click at [843, 86] on input "Potatoes" at bounding box center [753, 93] width 179 height 27
paste input "UREE"
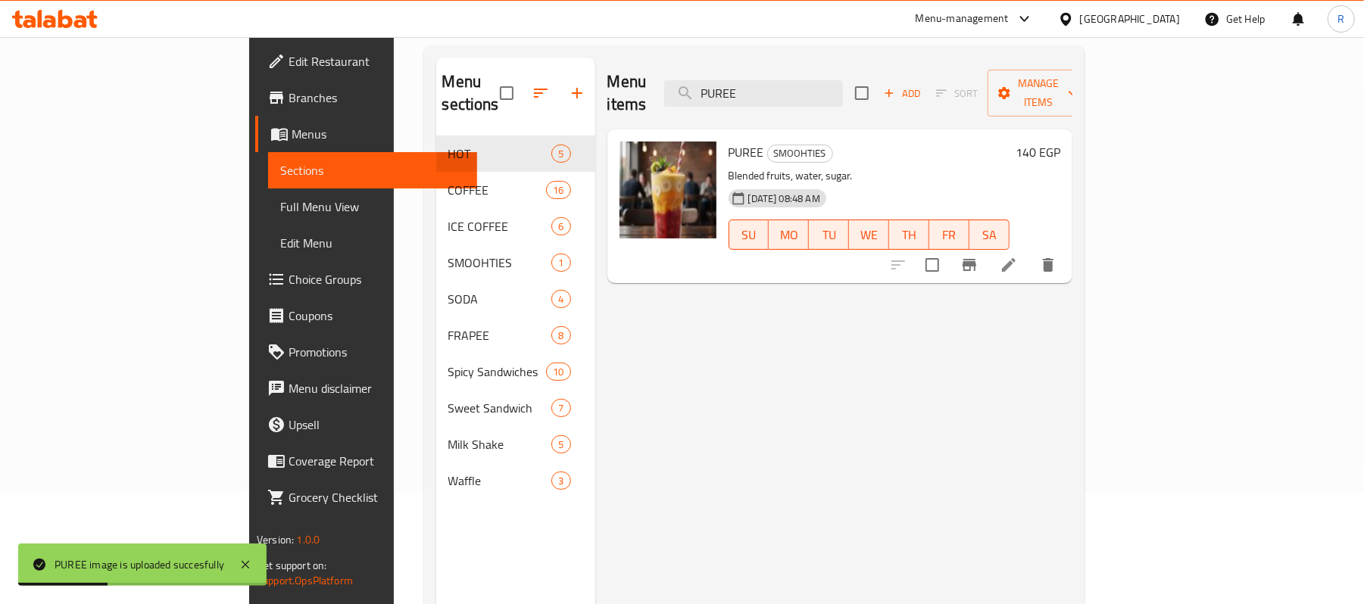
click at [849, 68] on div "Menu items PUREE Add Sort Manage items" at bounding box center [839, 94] width 465 height 72
click at [843, 80] on input "PUREE" at bounding box center [753, 93] width 179 height 27
paste input "Romy Cheese"
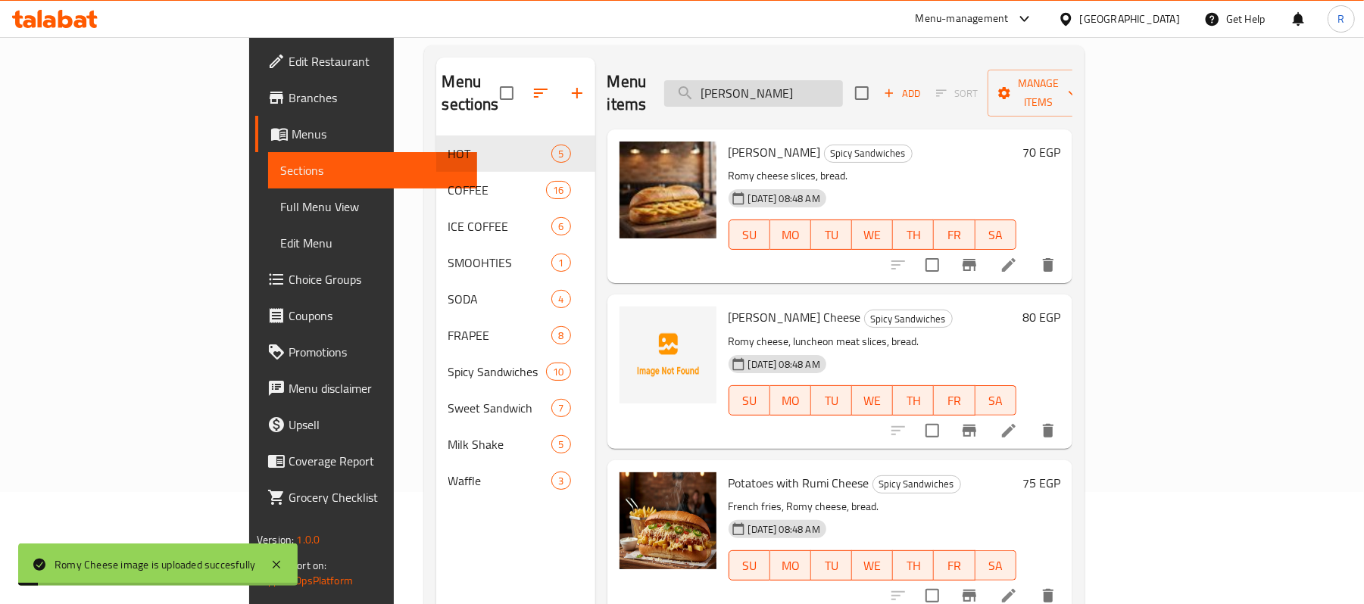
click at [843, 86] on input "Romy Cheese" at bounding box center [753, 93] width 179 height 27
paste input "Luncheon"
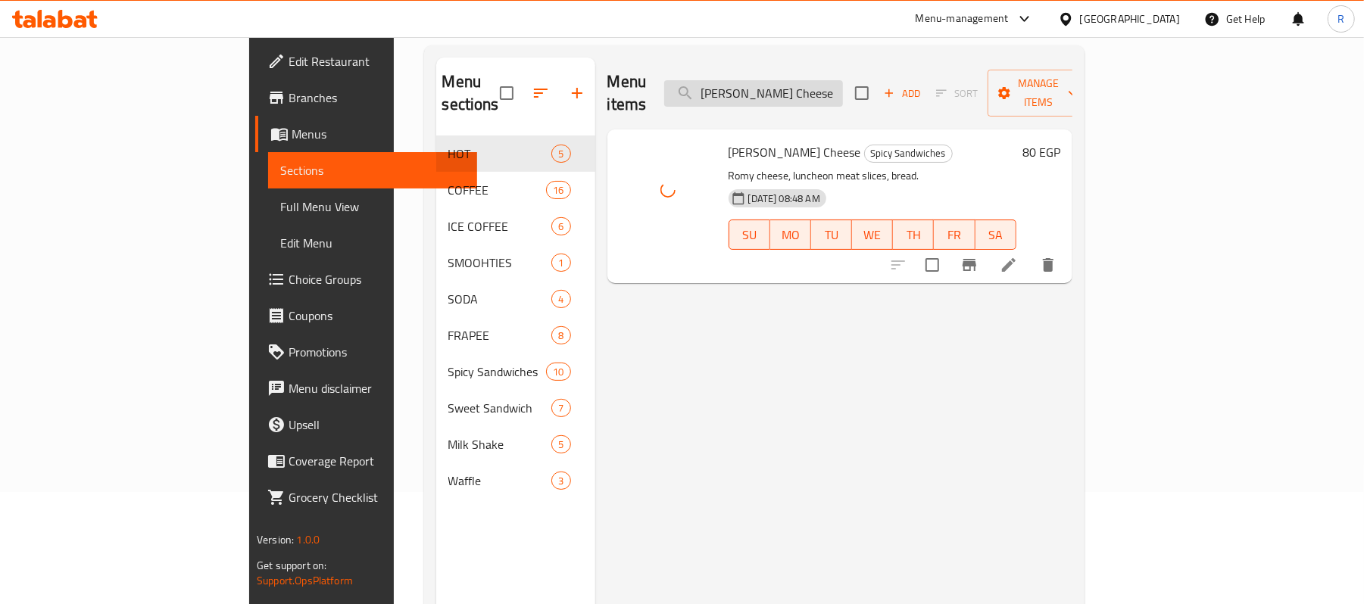
click at [843, 85] on input "Romy Luncheon Cheese" at bounding box center [753, 93] width 179 height 27
paste input "SPANESH LATTEE ice coffe"
click at [843, 83] on input "SPANESH LATTEE ice" at bounding box center [753, 93] width 179 height 27
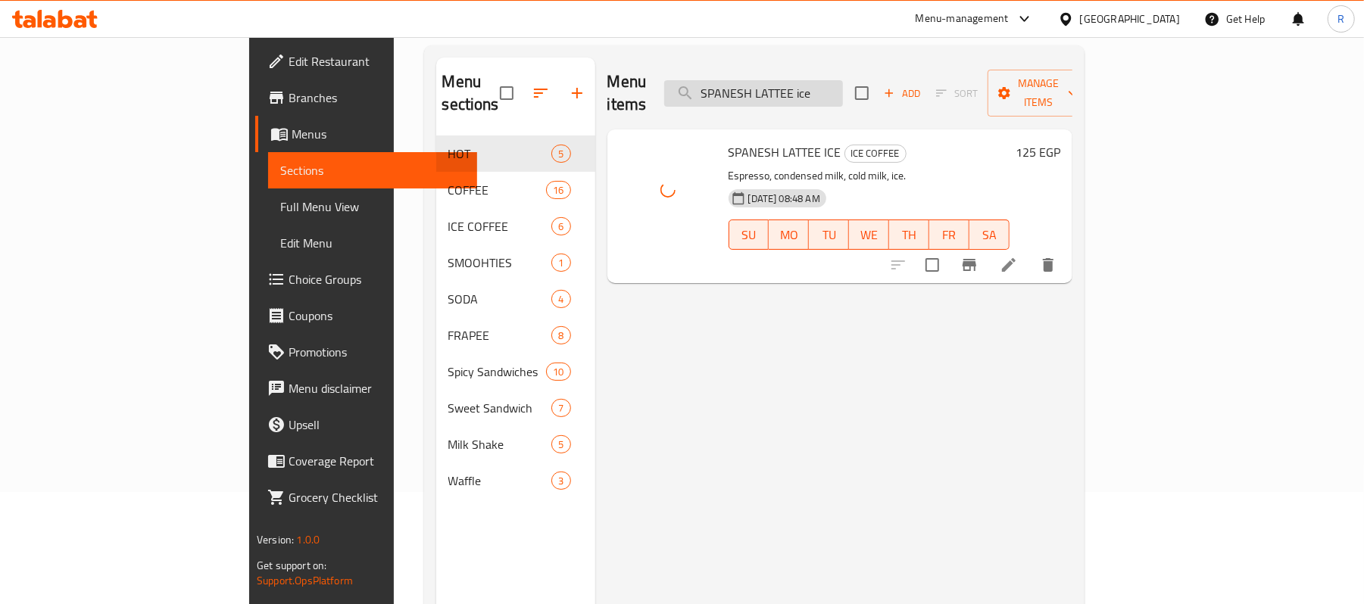
click at [843, 83] on input "SPANESH LATTEE ice" at bounding box center [753, 93] width 179 height 27
paste input "search"
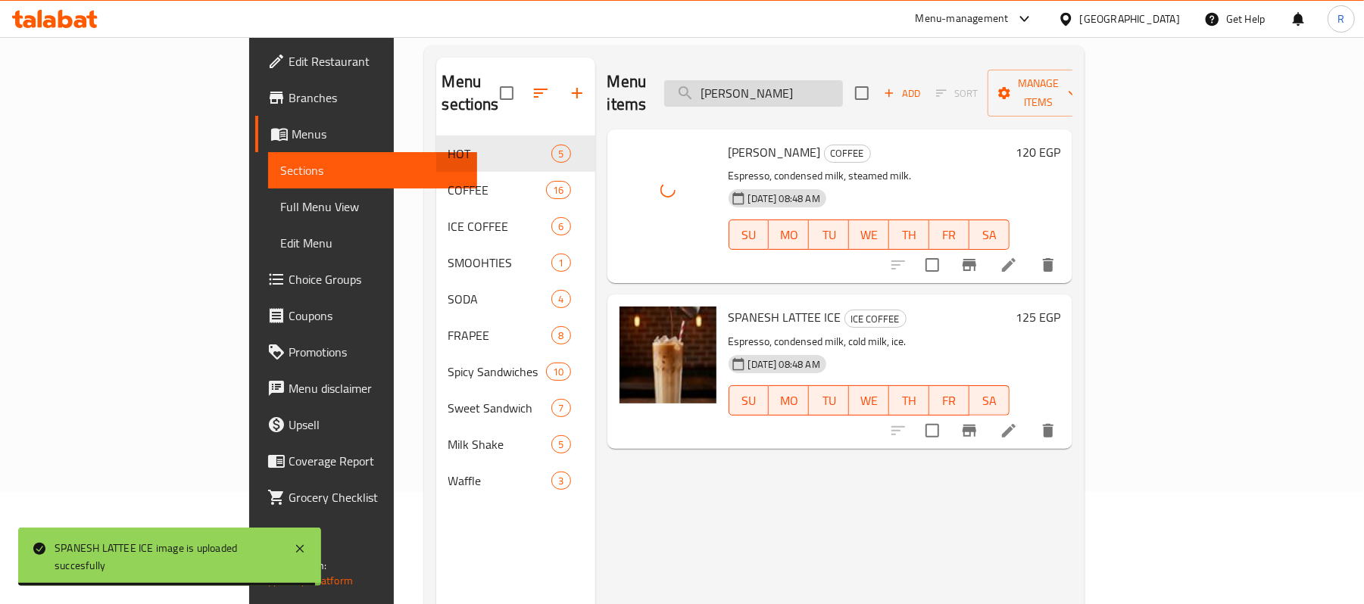
click at [843, 80] on input "SPANESH LATTEE" at bounding box center [753, 93] width 179 height 27
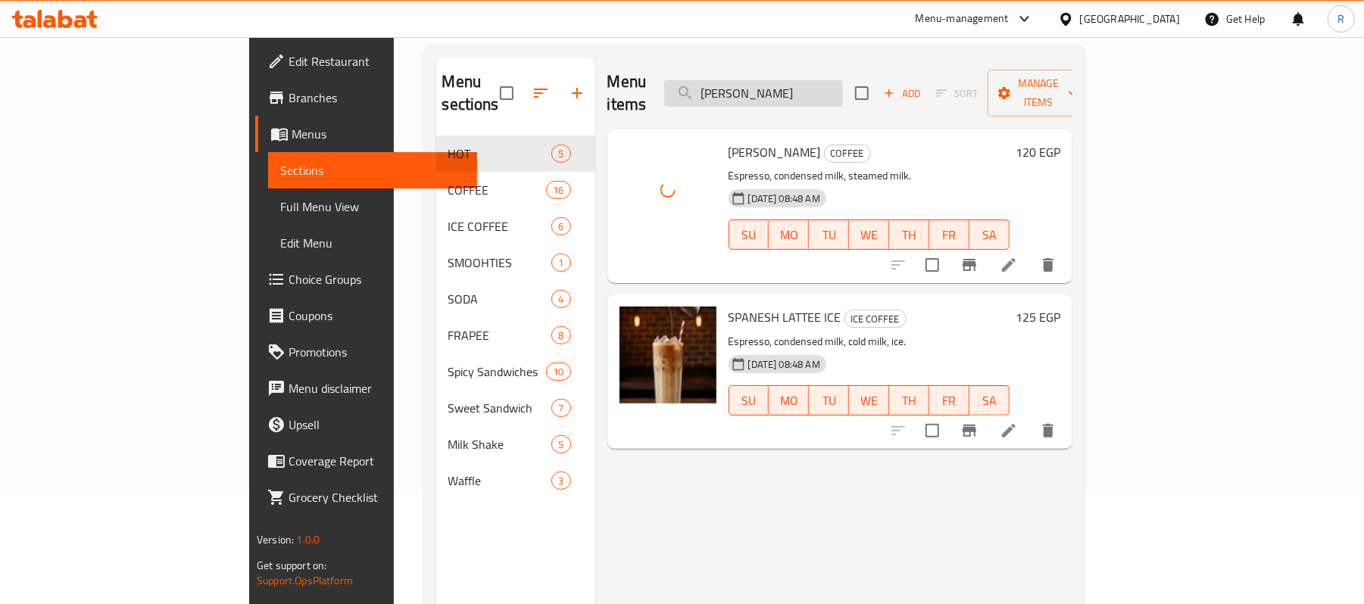
click at [843, 80] on input "SPANESH LATTEE" at bounding box center [753, 93] width 179 height 27
paste input "ICY CHERRY"
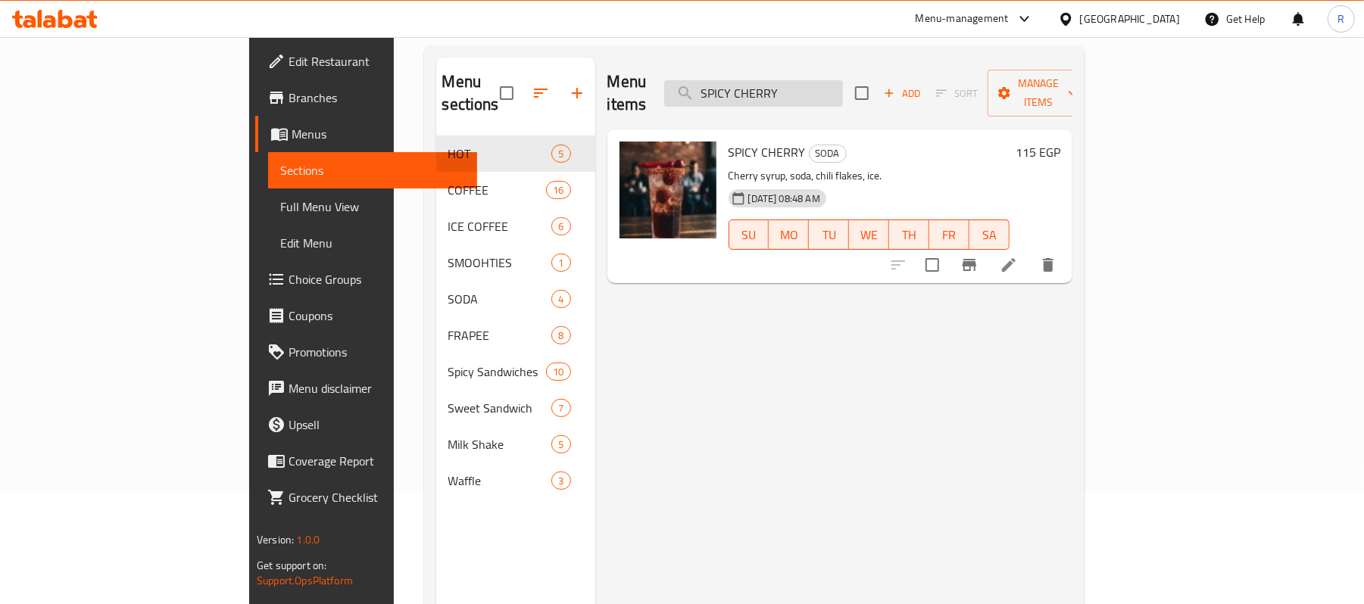
click at [843, 86] on input "SPICY CHERRY" at bounding box center [753, 93] width 179 height 27
paste input "UN RAISE"
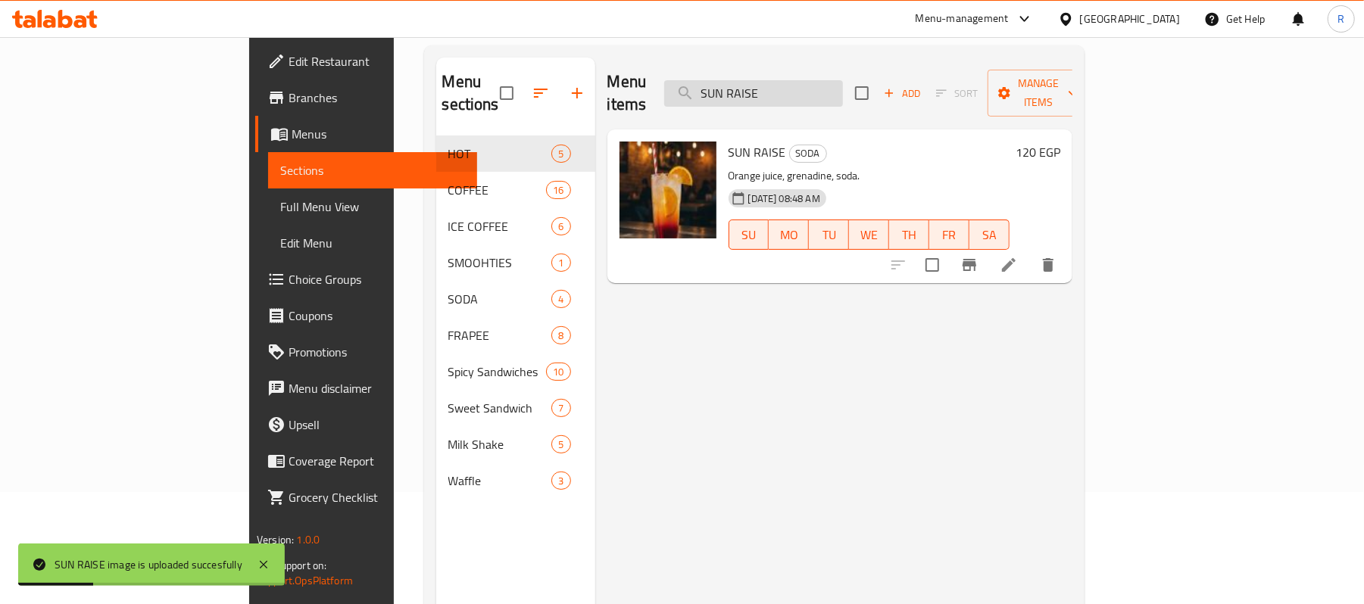
click at [843, 80] on input "SUN RAISE" at bounding box center [753, 93] width 179 height 27
paste input "tea"
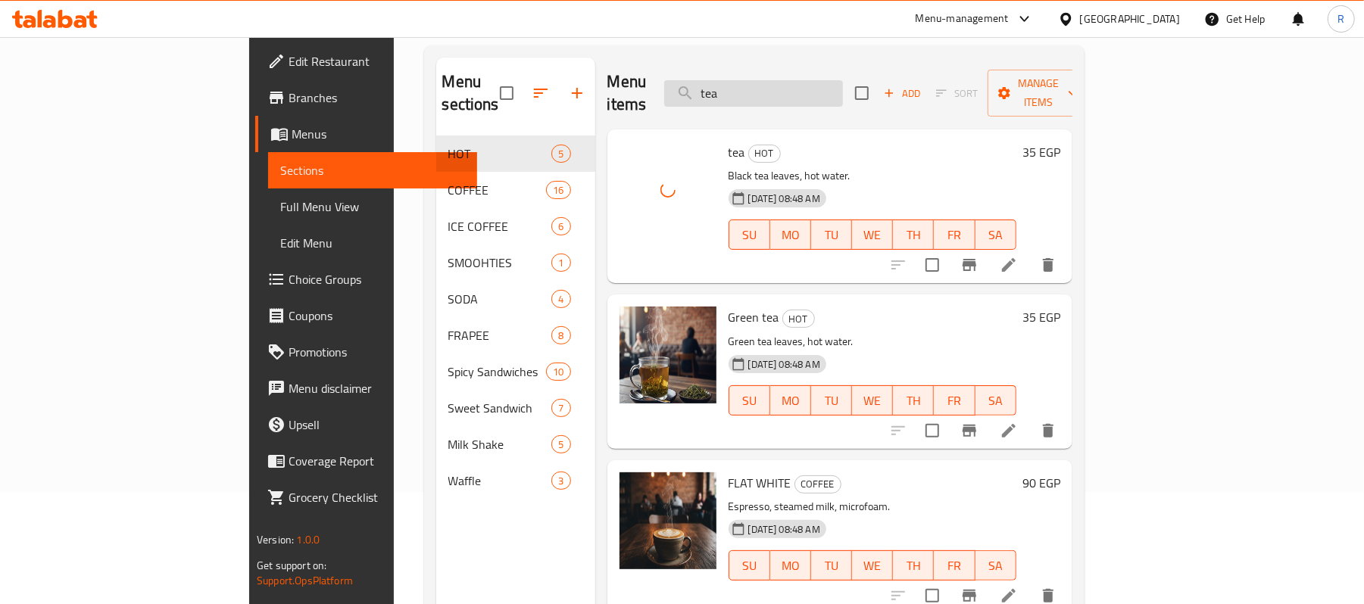
drag, startPoint x: 863, startPoint y: 98, endPoint x: 858, endPoint y: 86, distance: 13.2
click at [863, 98] on div "Menu items tea Add Sort Manage items" at bounding box center [839, 94] width 465 height 72
click at [843, 86] on input "tea" at bounding box center [753, 93] width 179 height 27
paste input "Turkey Eggs"
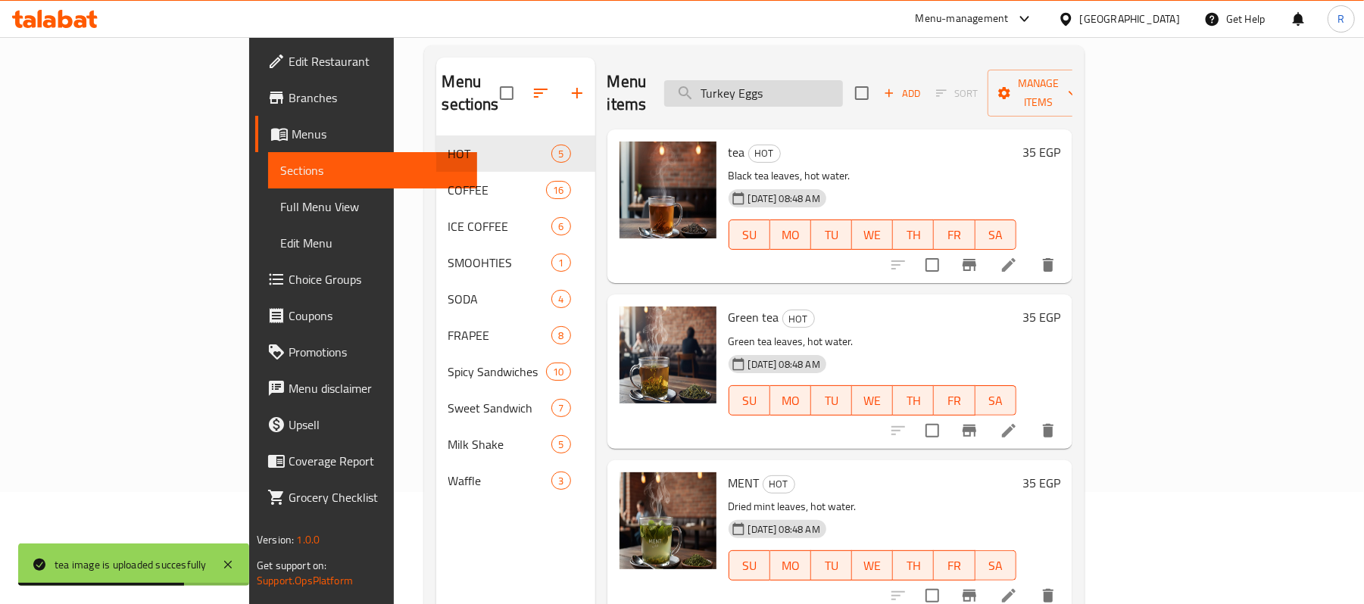
click at [843, 80] on input "Turkey Eggs" at bounding box center [753, 93] width 179 height 27
paste input "URKISH COFFEE(D)"
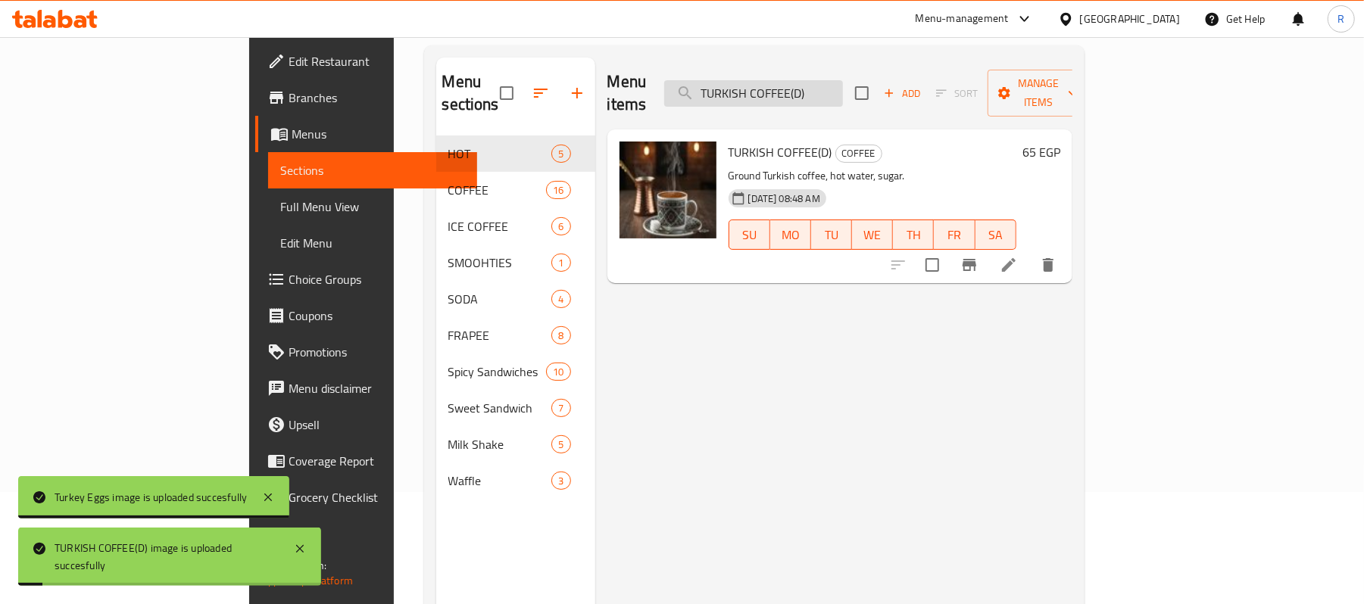
click at [843, 89] on input "TURKISH COFFEE(D)" at bounding box center [753, 93] width 179 height 27
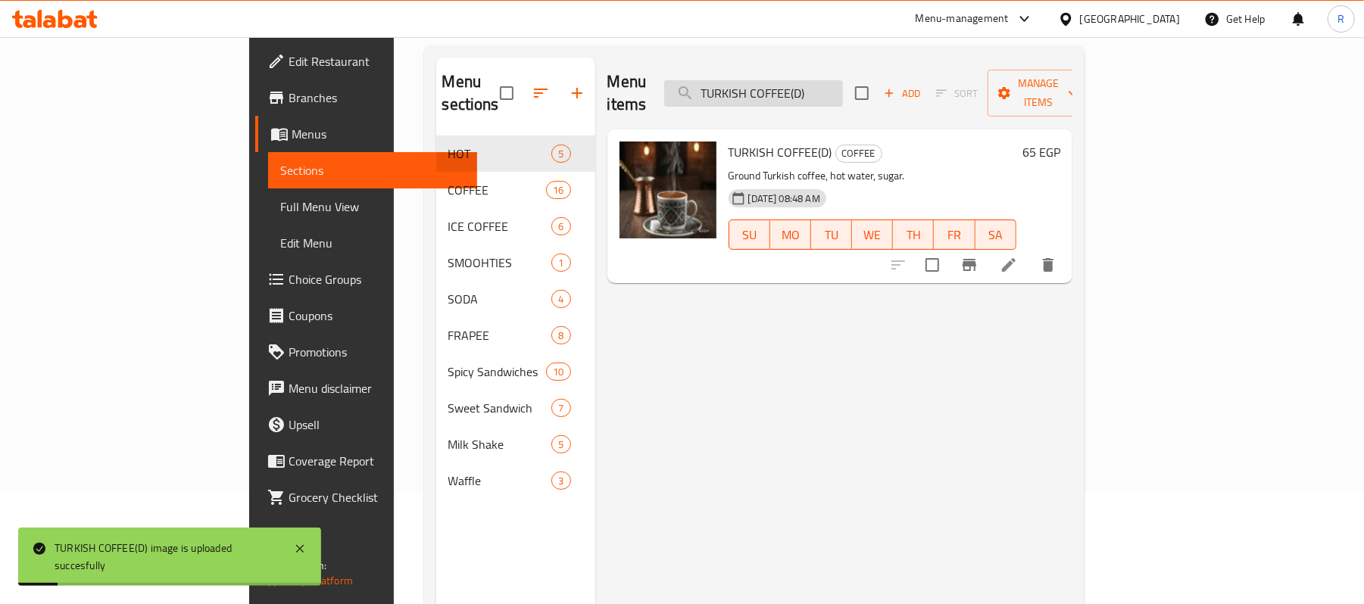
click at [843, 89] on input "TURKISH COFFEE(D)" at bounding box center [753, 93] width 179 height 27
paste input "S"
click at [843, 80] on input "TURKISH COFFEE(S)" at bounding box center [753, 93] width 179 height 27
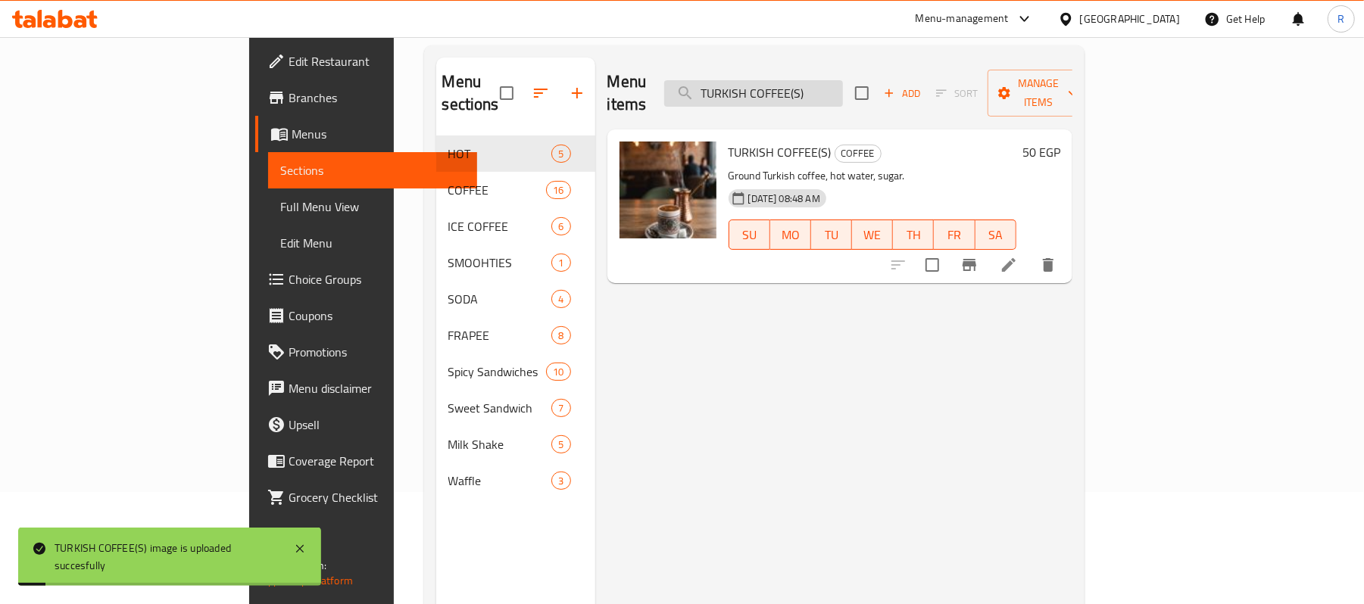
click at [843, 80] on input "TURKISH COFFEE(S)" at bounding box center [753, 93] width 179 height 27
paste input "VANILLA"
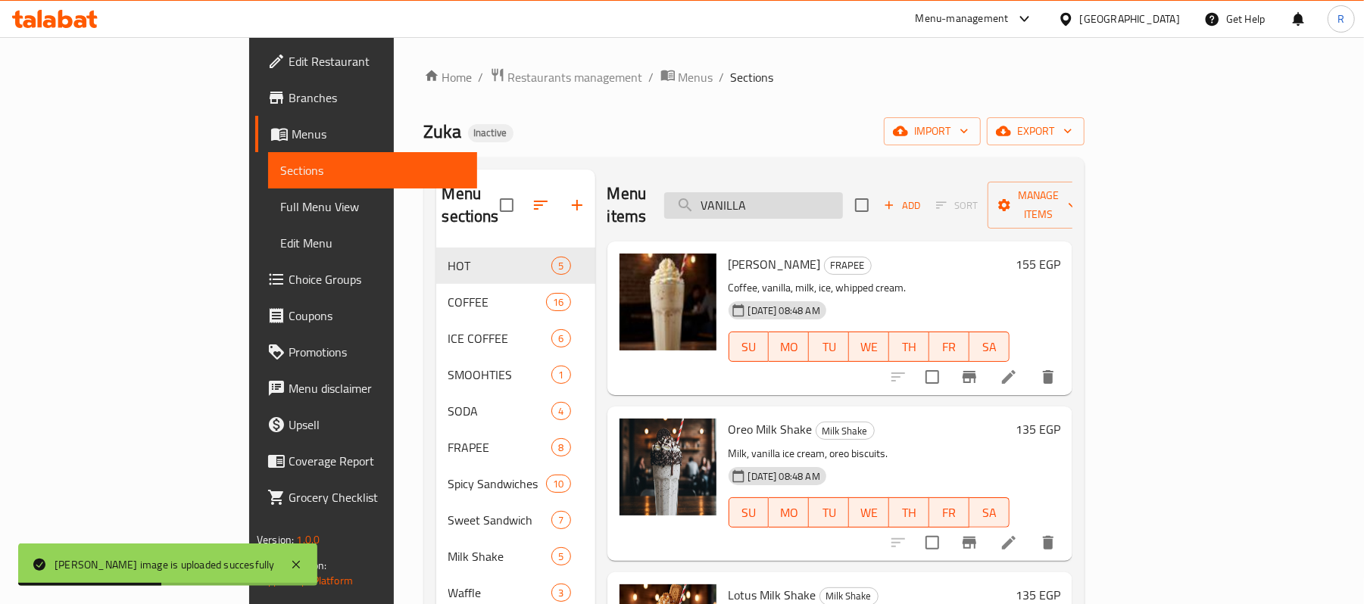
click at [843, 192] on input "VANILLA" at bounding box center [753, 205] width 179 height 27
paste input "WHITEMOCHA frapee"
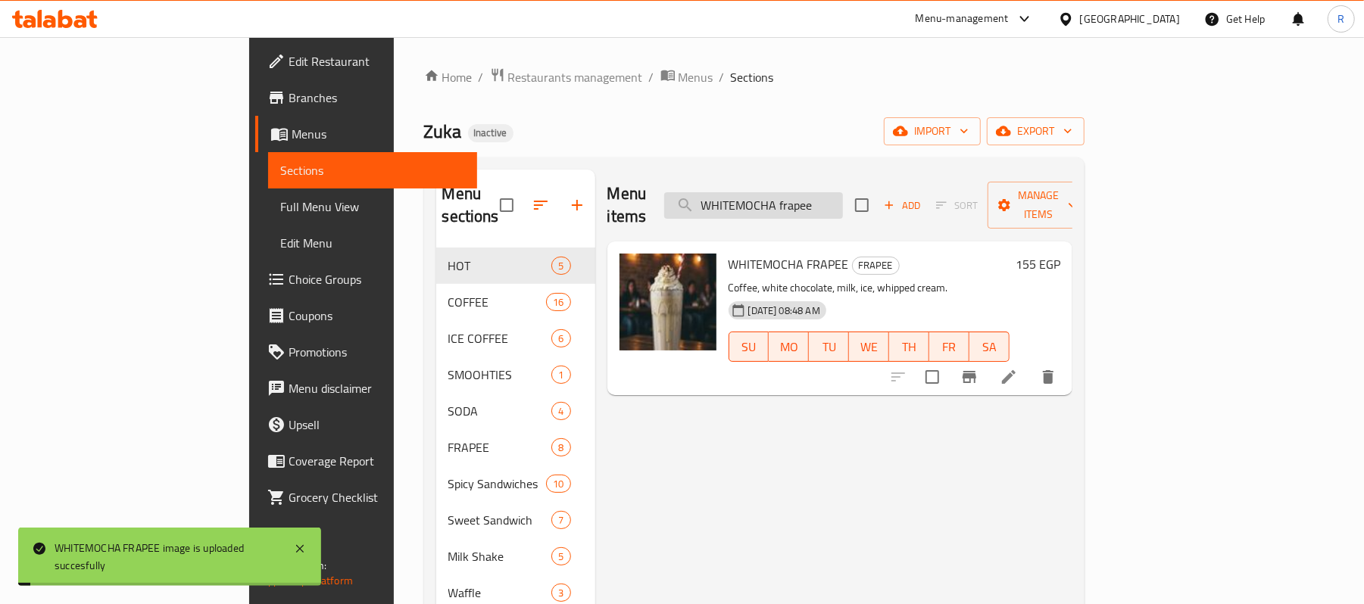
click at [843, 192] on input "WHITEMOCHA frapee" at bounding box center [753, 205] width 179 height 27
paste input "ice coff"
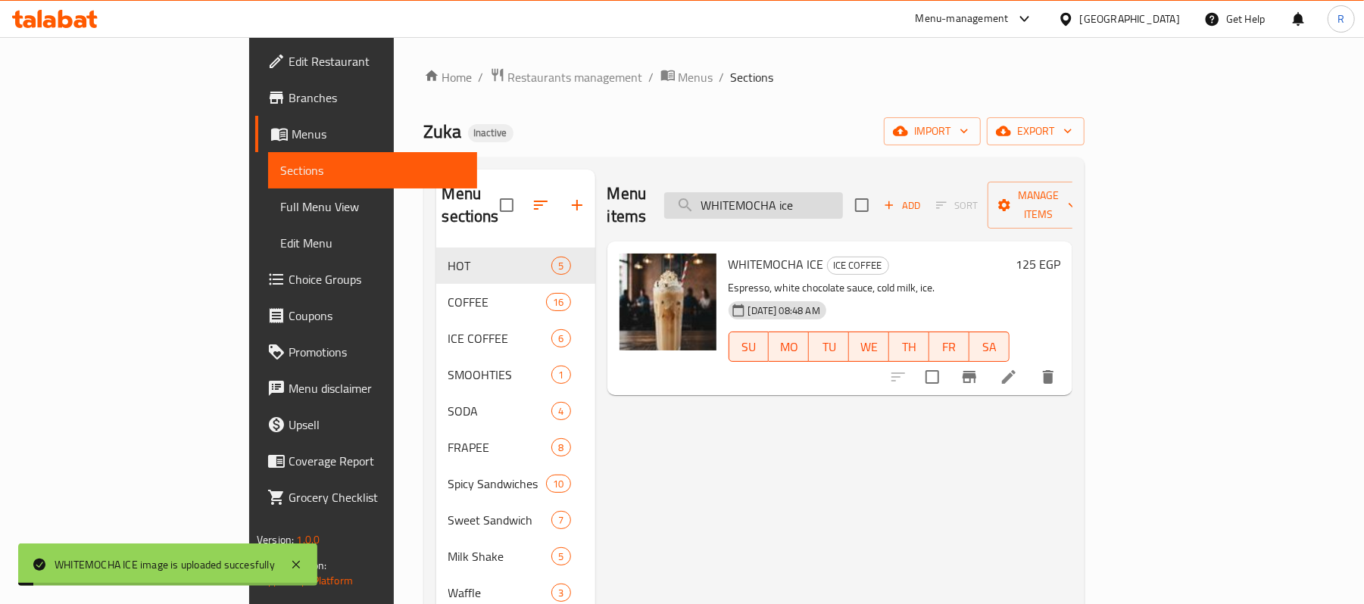
click at [843, 195] on input "WHITEMOCHA ice" at bounding box center [753, 205] width 179 height 27
paste input "search"
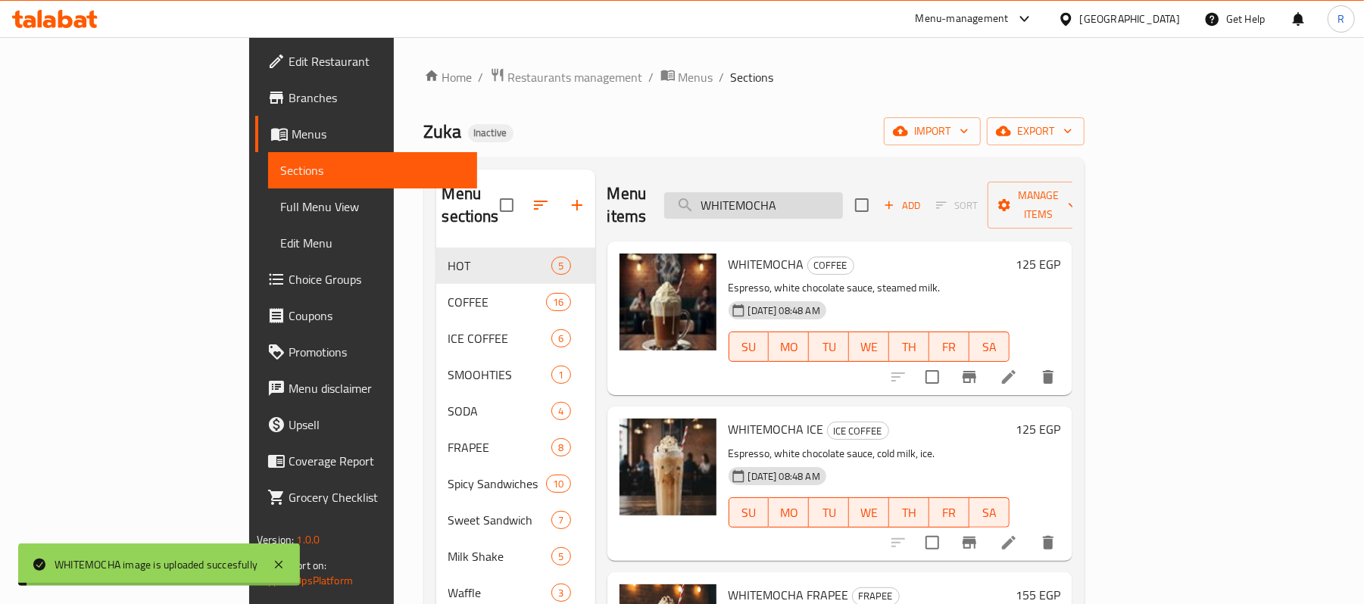
click at [843, 192] on input "WHITEMOCHA" at bounding box center [753, 205] width 179 height 27
paste input "YANSON"
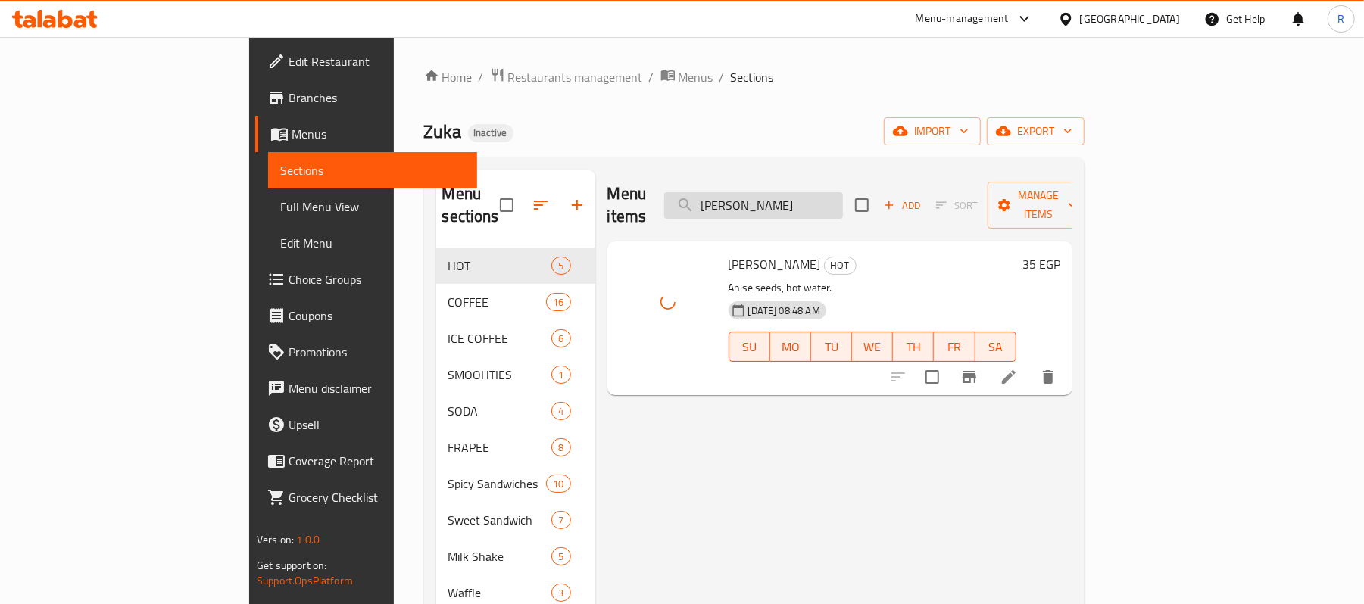
click at [843, 204] on input "YANSON" at bounding box center [753, 205] width 179 height 27
paste input "Zoka Special"
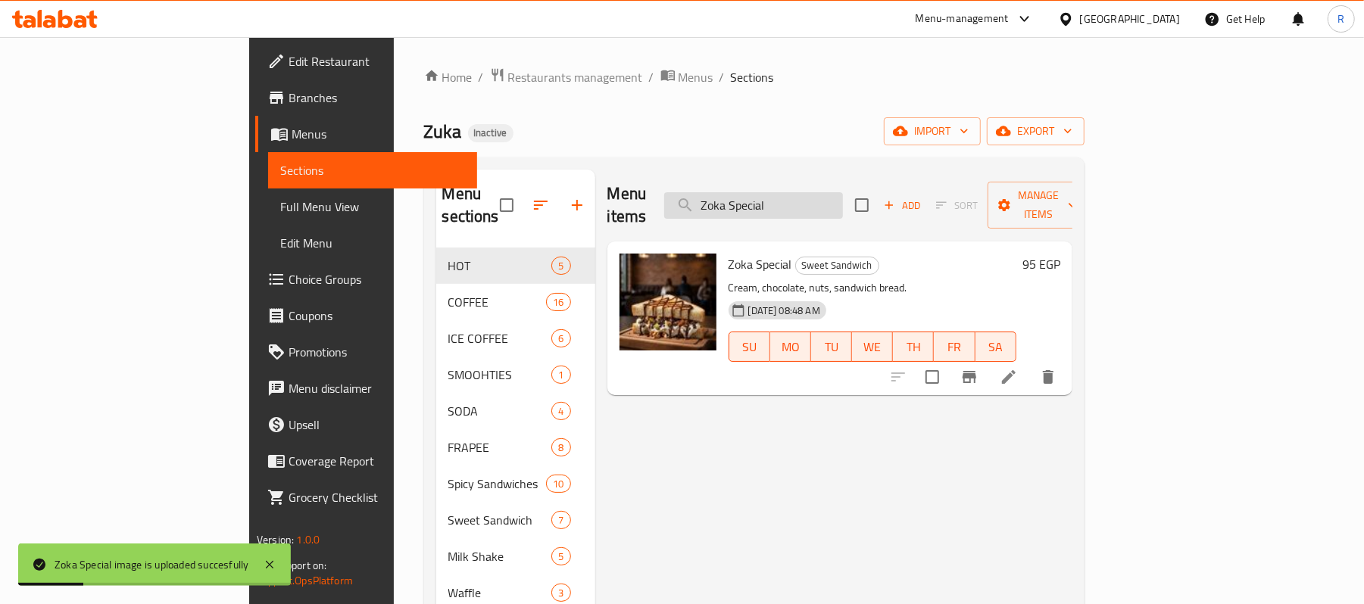
click at [843, 192] on input "Zoka Special" at bounding box center [753, 205] width 179 height 27
paste input "uka Lotus"
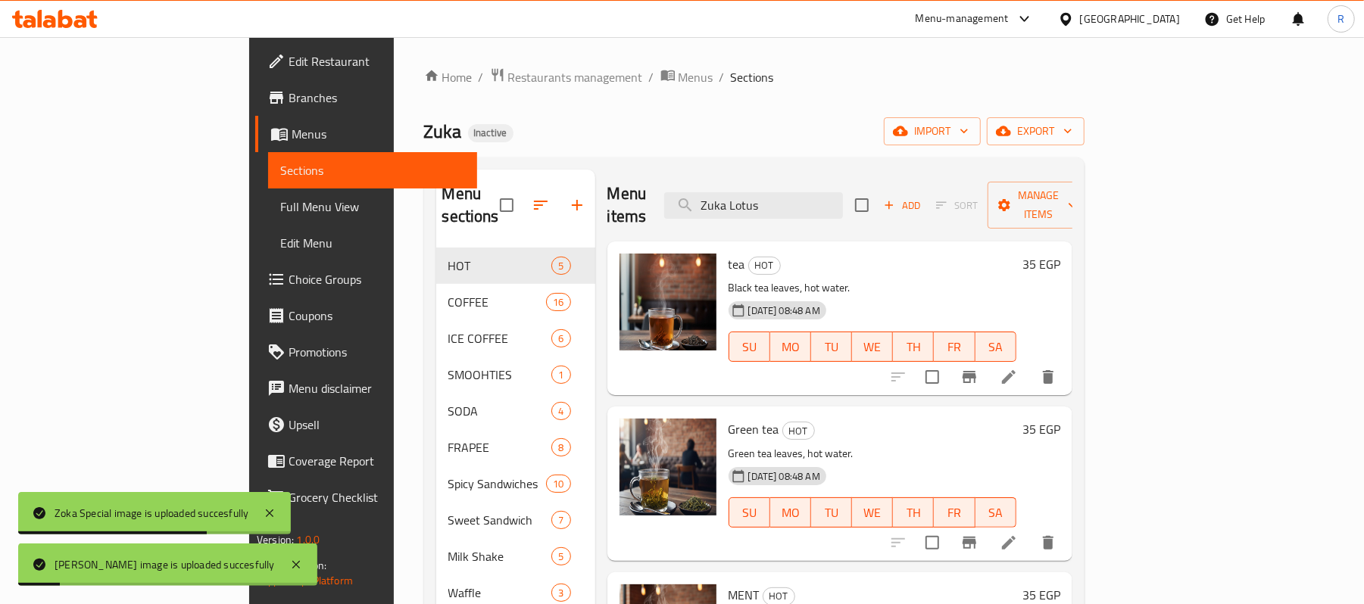
type input "Zuka Lotus"
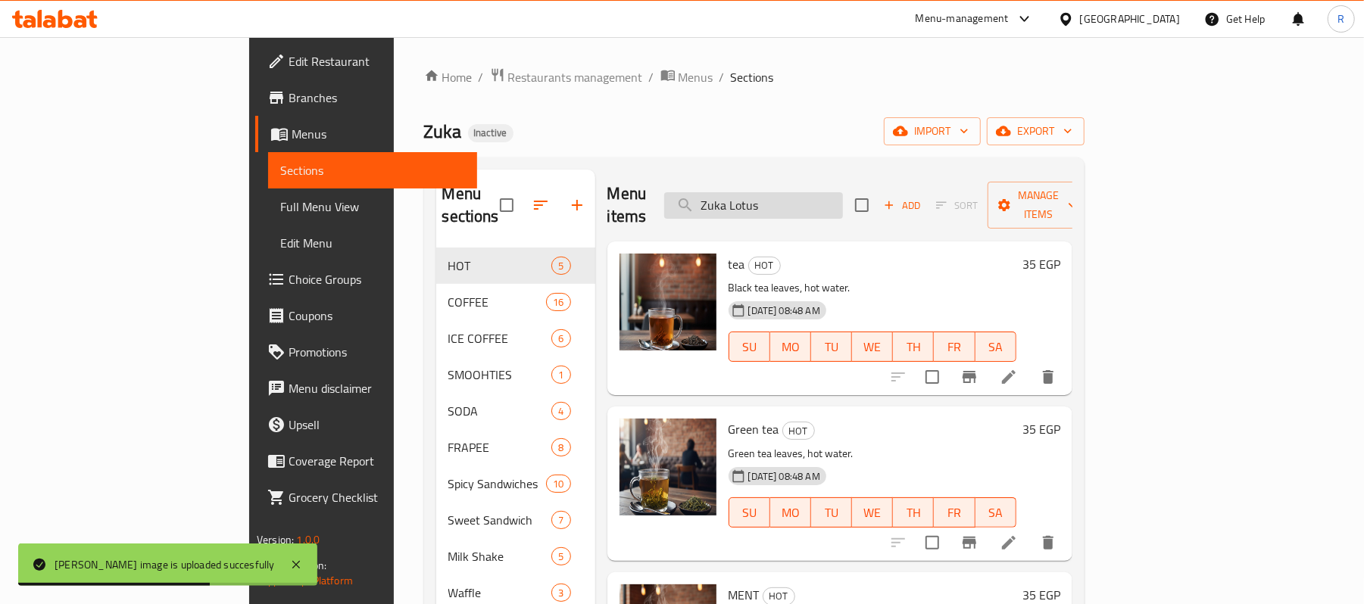
click at [843, 192] on input "Zuka Lotus" at bounding box center [753, 205] width 179 height 27
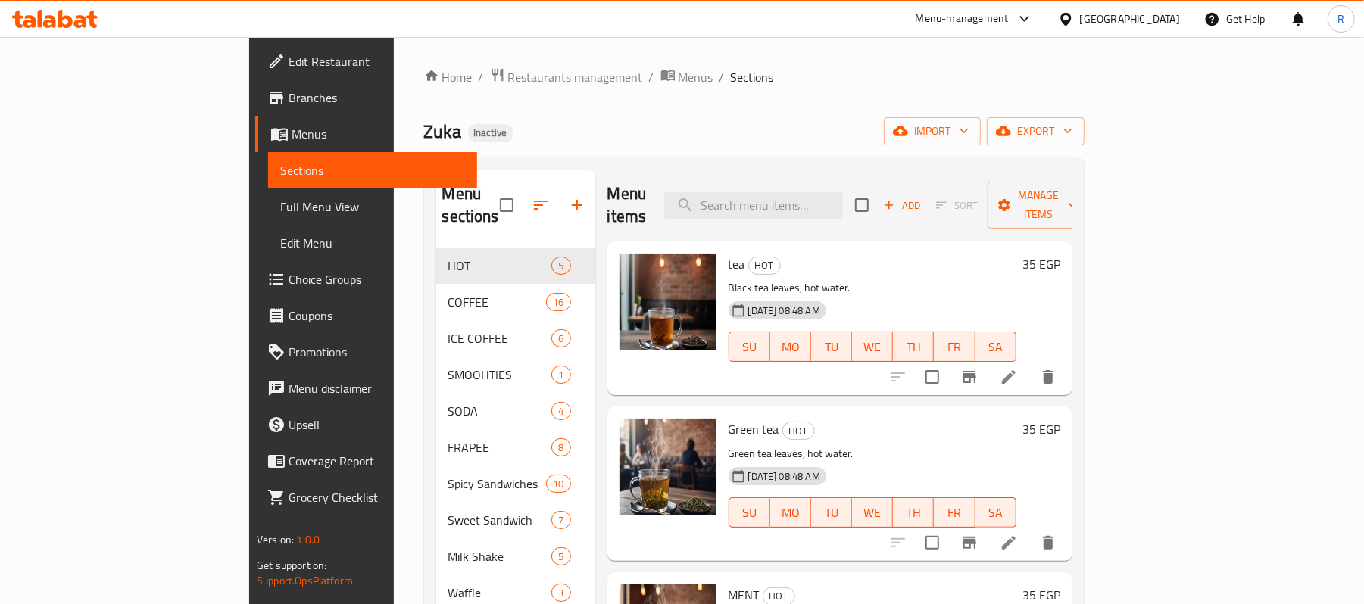
click at [888, 133] on div "Zuka Inactive import export" at bounding box center [754, 131] width 660 height 28
click at [842, 194] on input "search" at bounding box center [753, 205] width 179 height 27
paste input "Zuka Lotus"
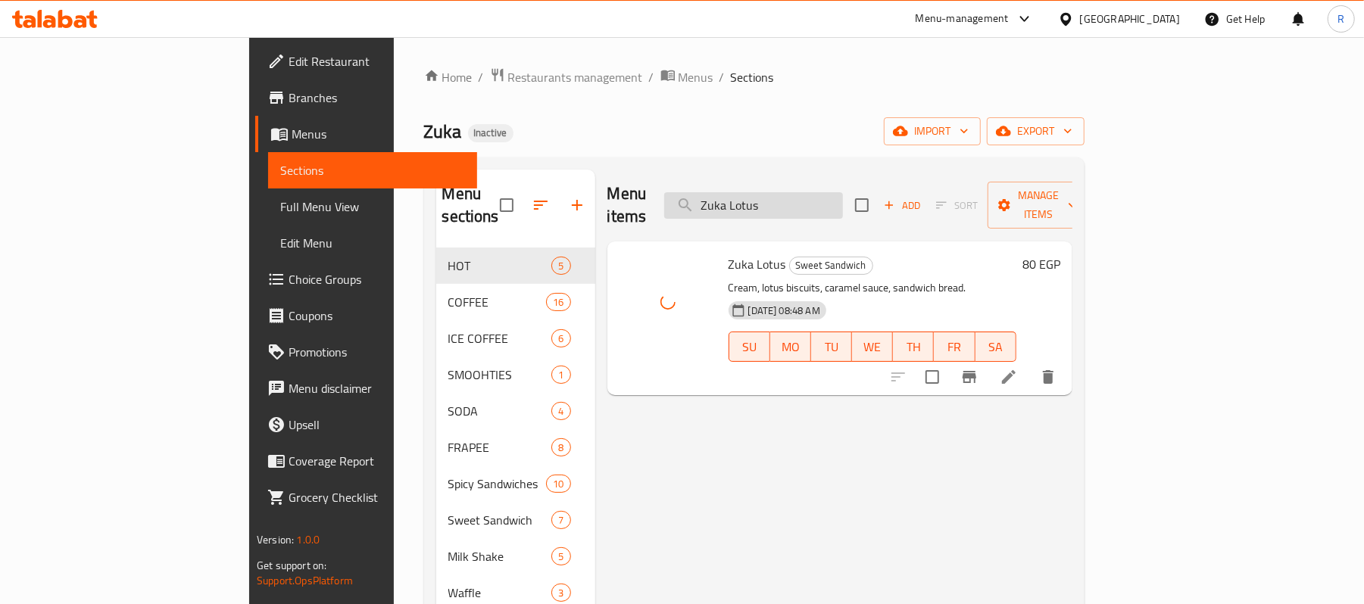
click at [843, 197] on input "Zuka Lotus" at bounding box center [753, 205] width 179 height 27
paste input "orio"
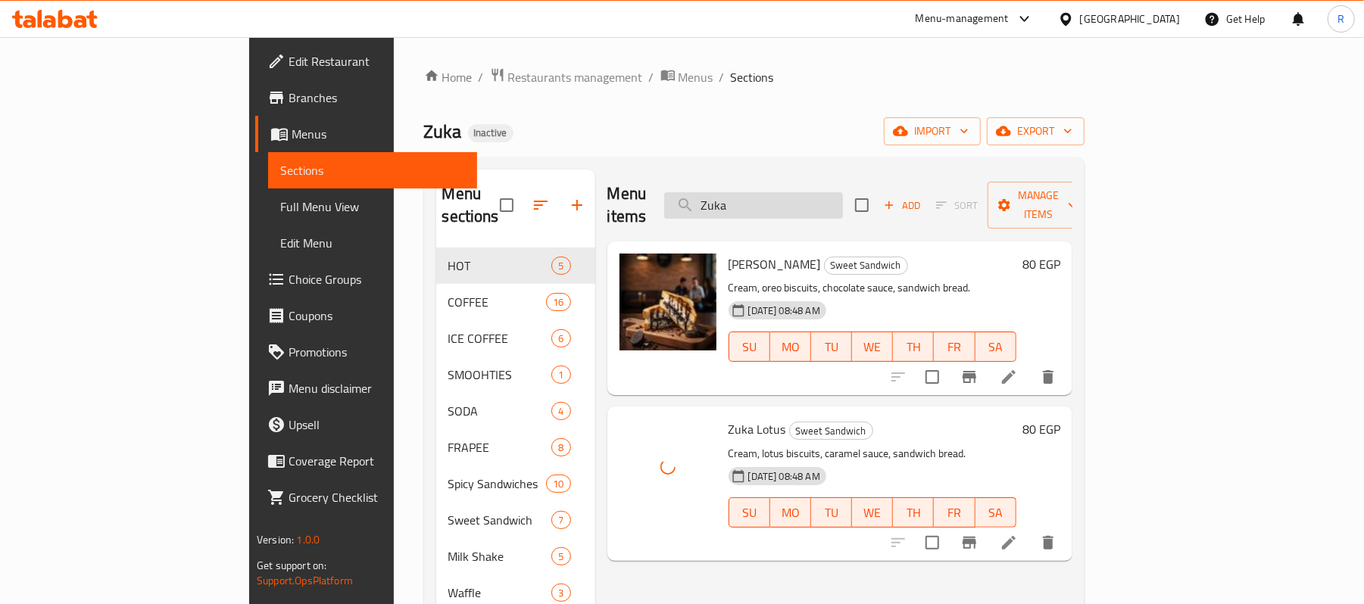
click at [827, 205] on input "Zuka" at bounding box center [753, 205] width 179 height 27
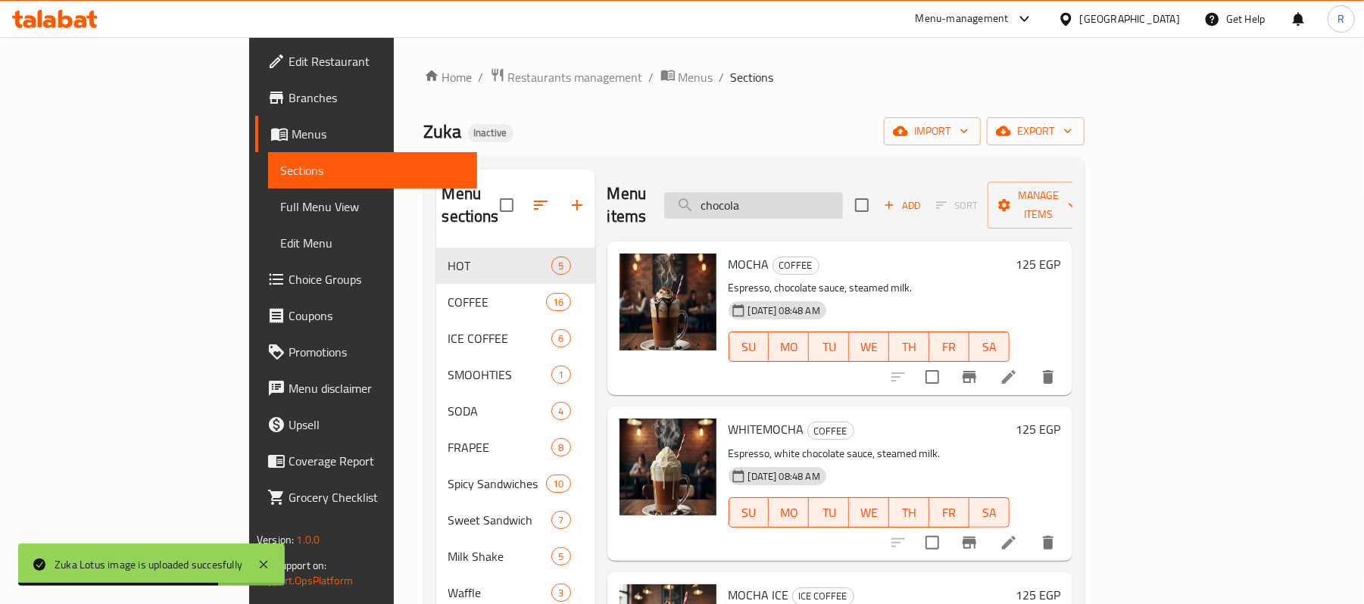
type input "chocolae"
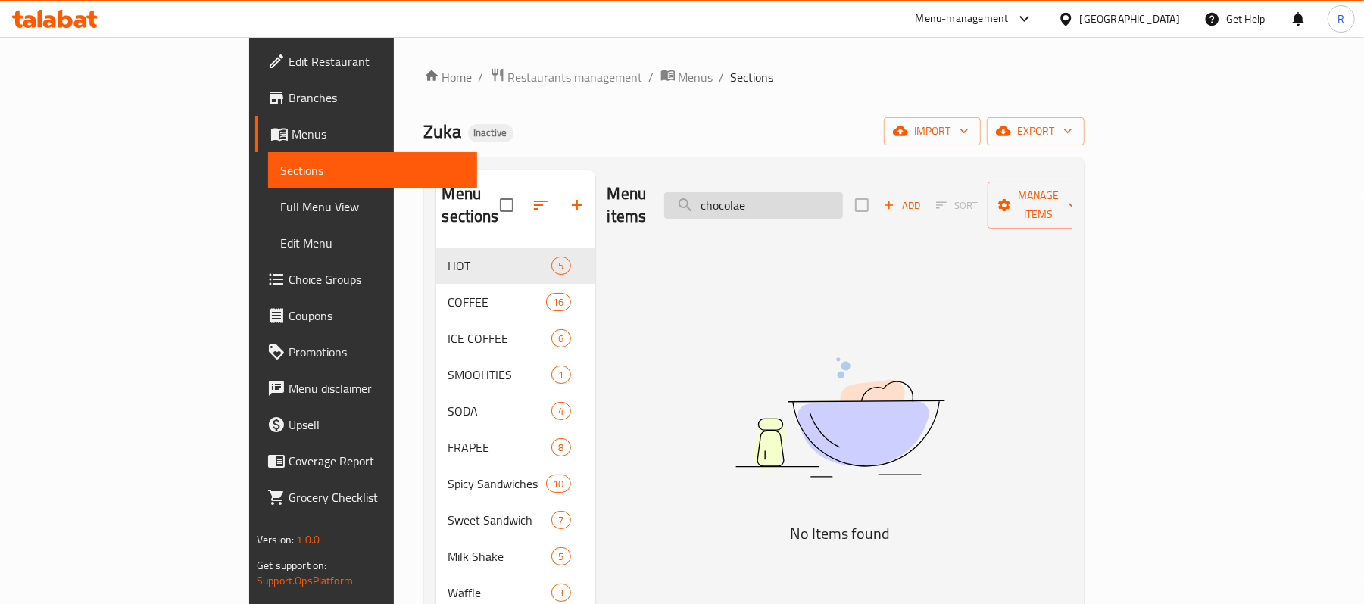
click at [843, 194] on input "chocolae" at bounding box center [753, 205] width 179 height 27
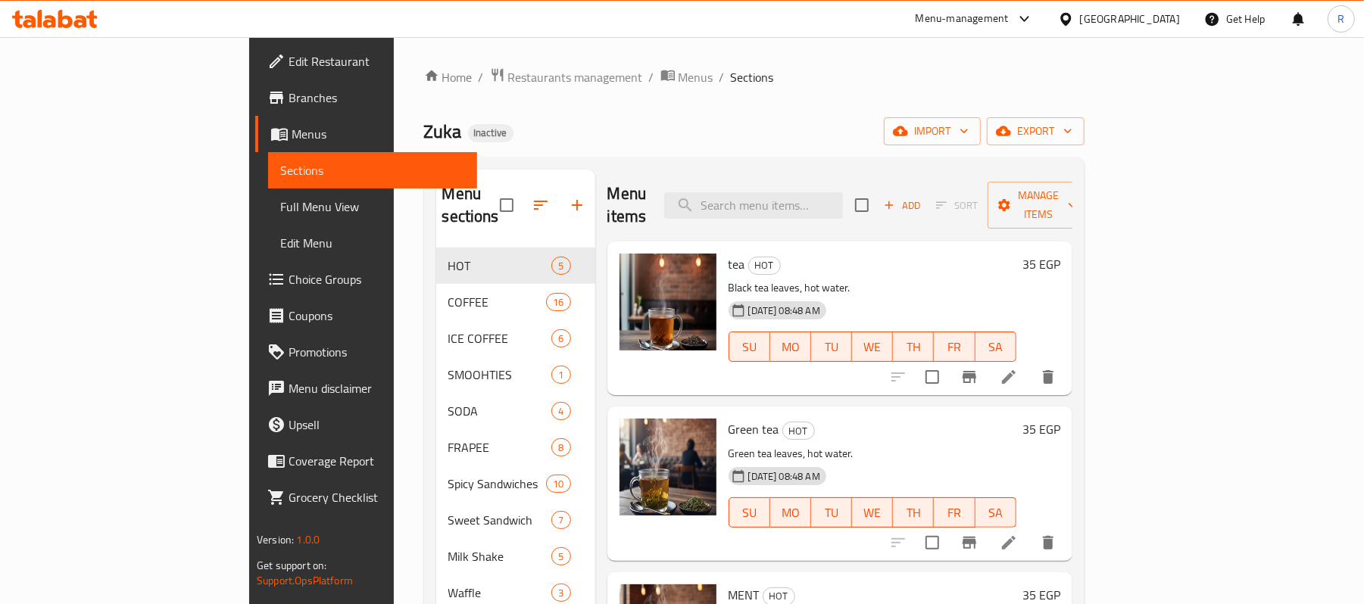
click at [801, 111] on div "Home / Restaurants management / Menus / Sections Zuka Inactive import export Me…" at bounding box center [754, 426] width 660 height 719
click at [280, 201] on span "Full Menu View" at bounding box center [372, 207] width 185 height 18
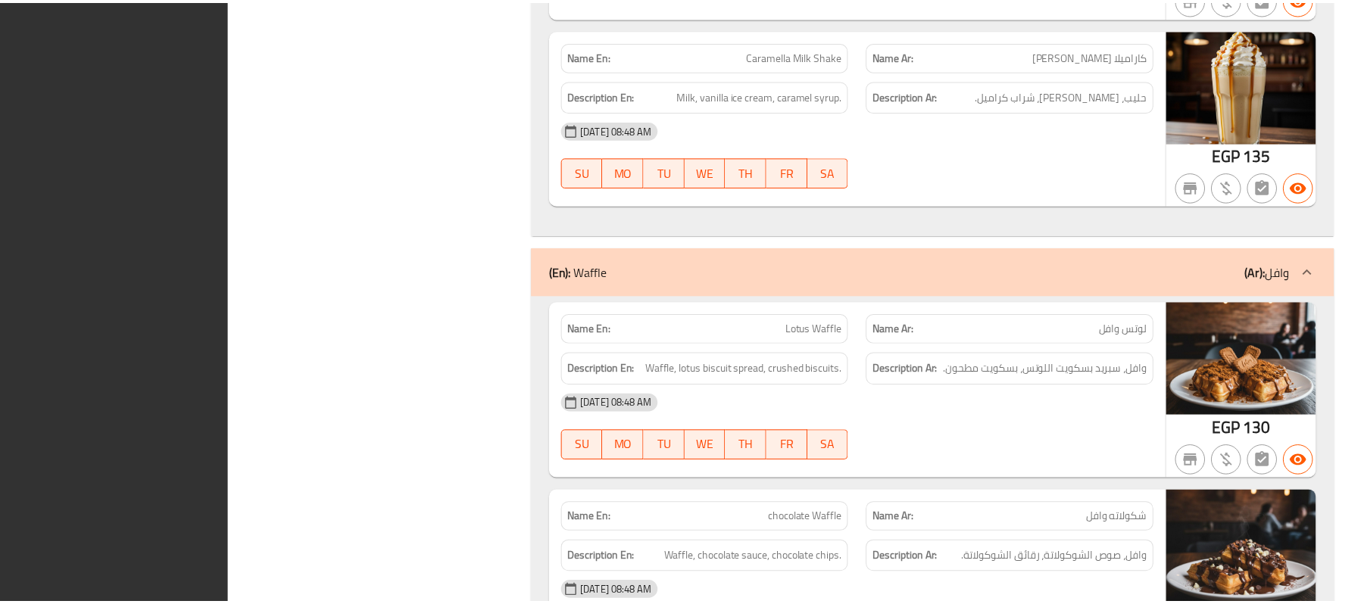
scroll to position [13001, 0]
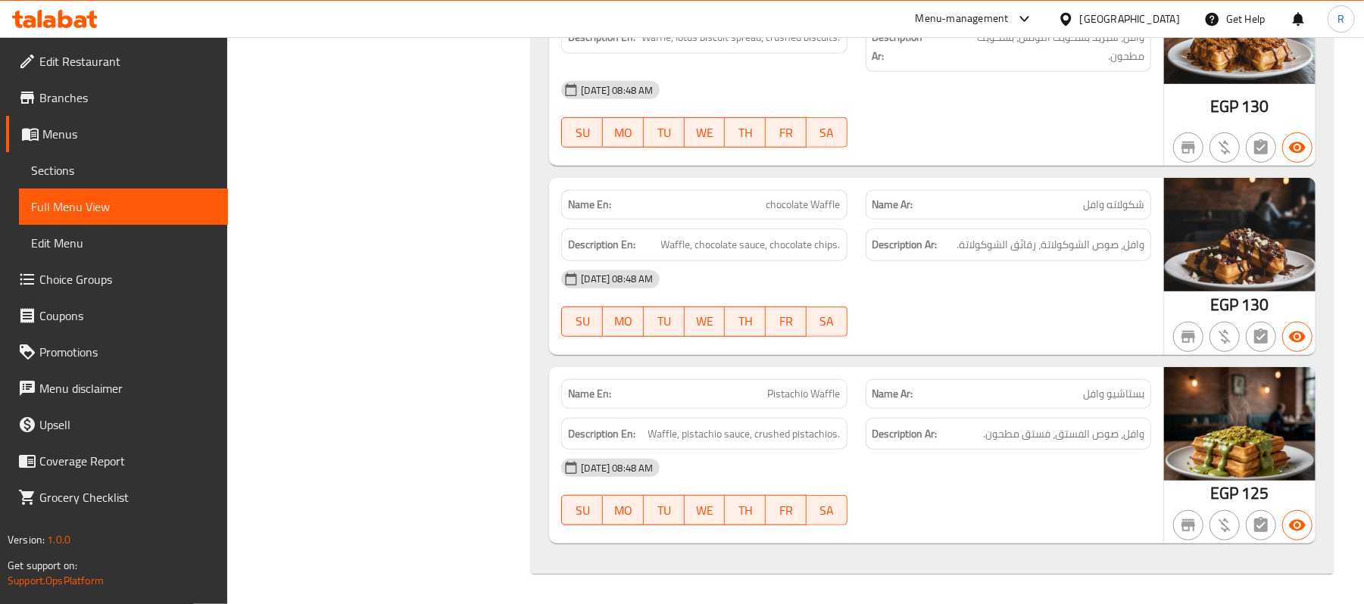
click at [1167, 17] on div "[GEOGRAPHIC_DATA]" at bounding box center [1130, 19] width 100 height 17
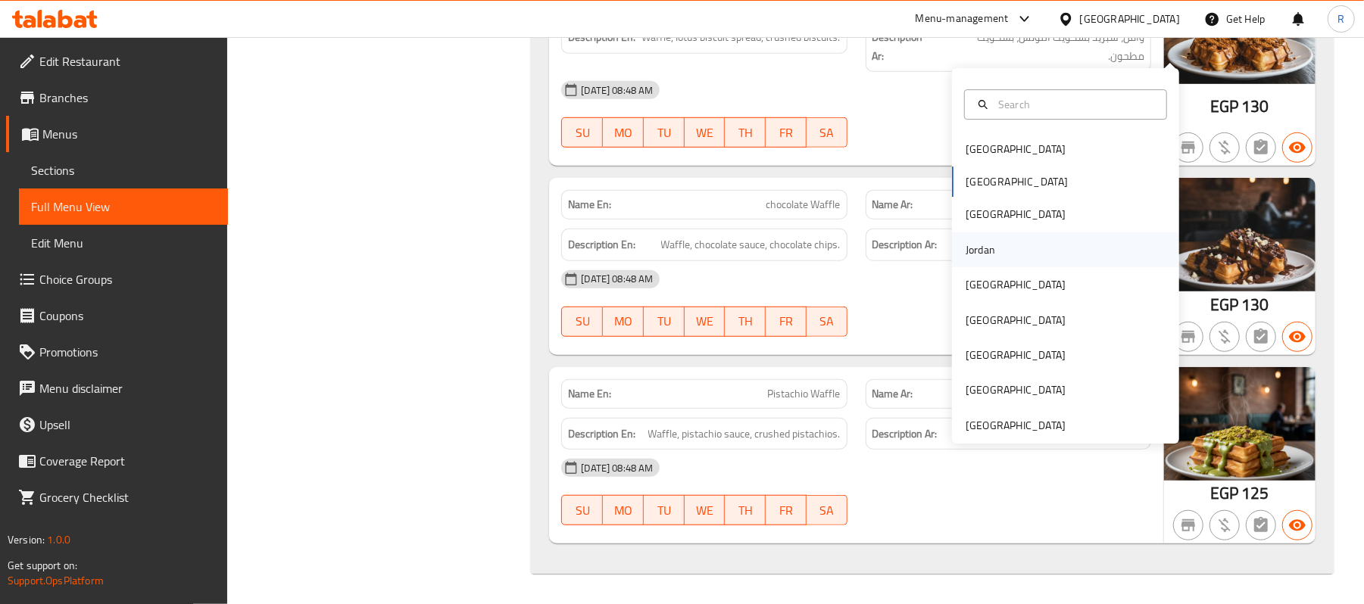
click at [988, 233] on div "Jordan" at bounding box center [981, 250] width 54 height 35
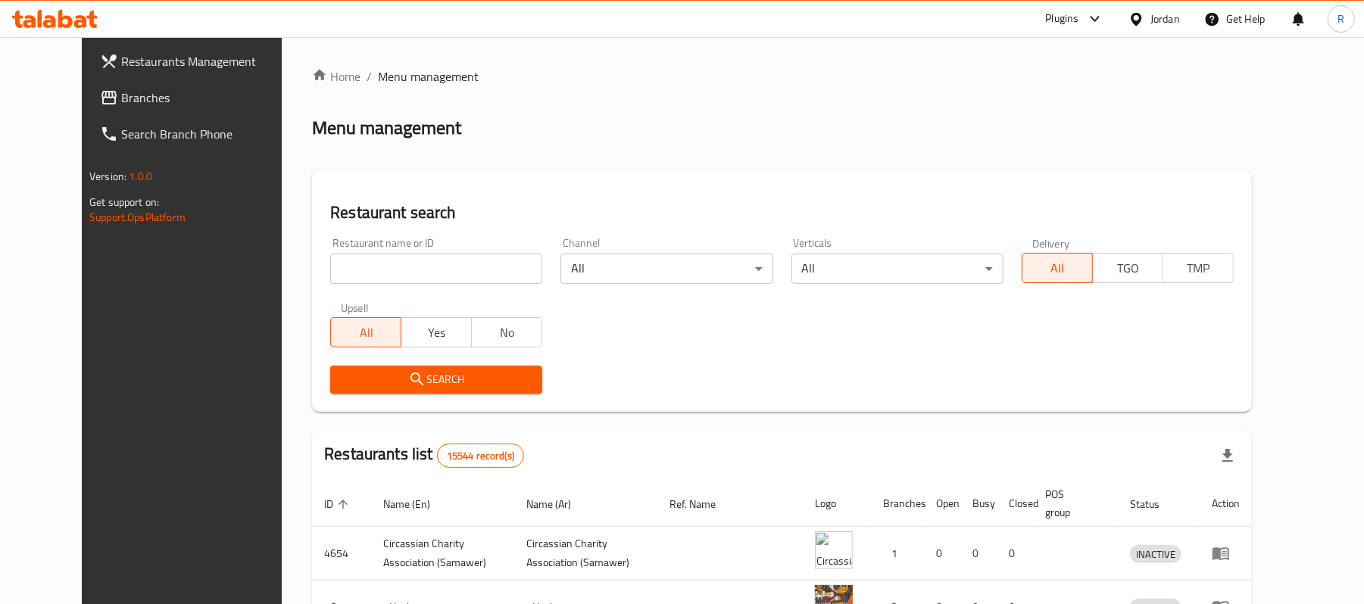
click at [123, 101] on span "Branches" at bounding box center [209, 98] width 176 height 18
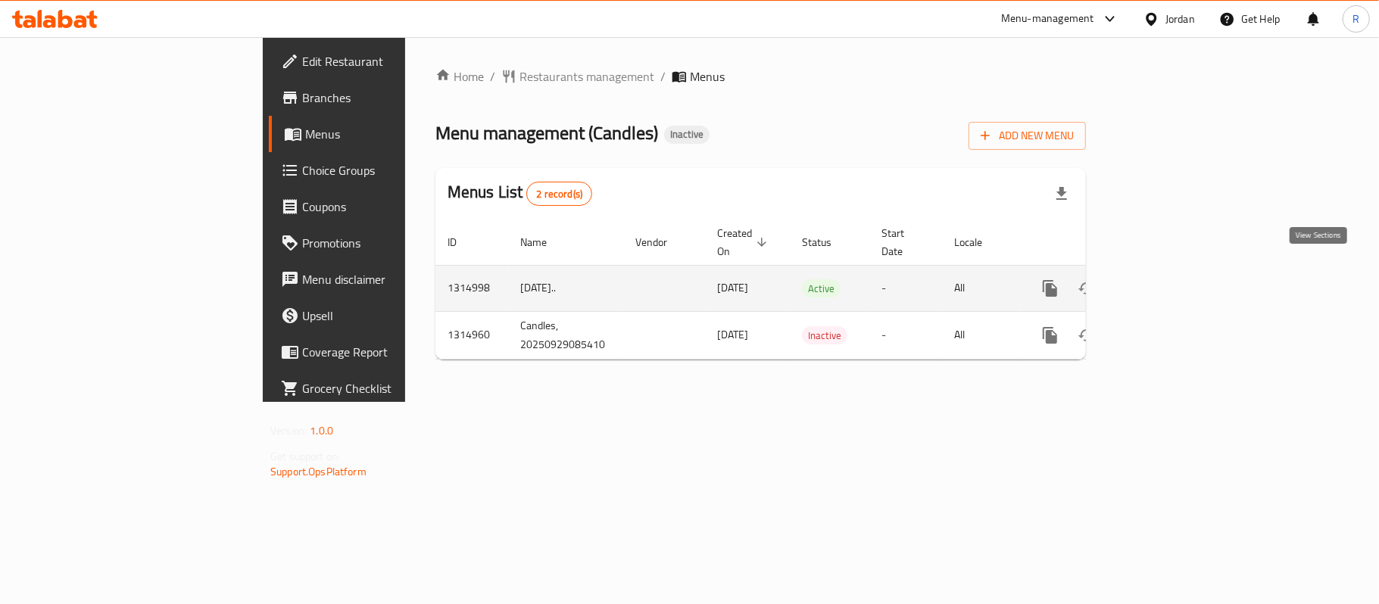
click at [1169, 279] on icon "enhanced table" at bounding box center [1160, 288] width 18 height 18
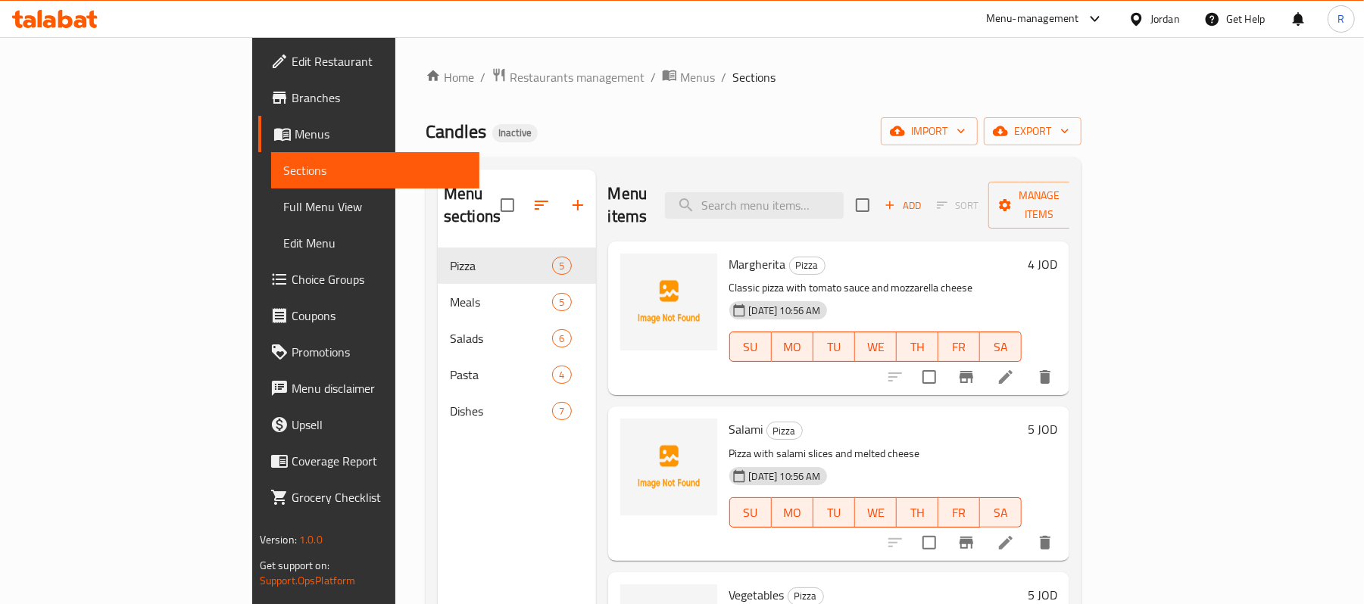
click at [1152, 22] on div "Jordan" at bounding box center [1166, 19] width 30 height 17
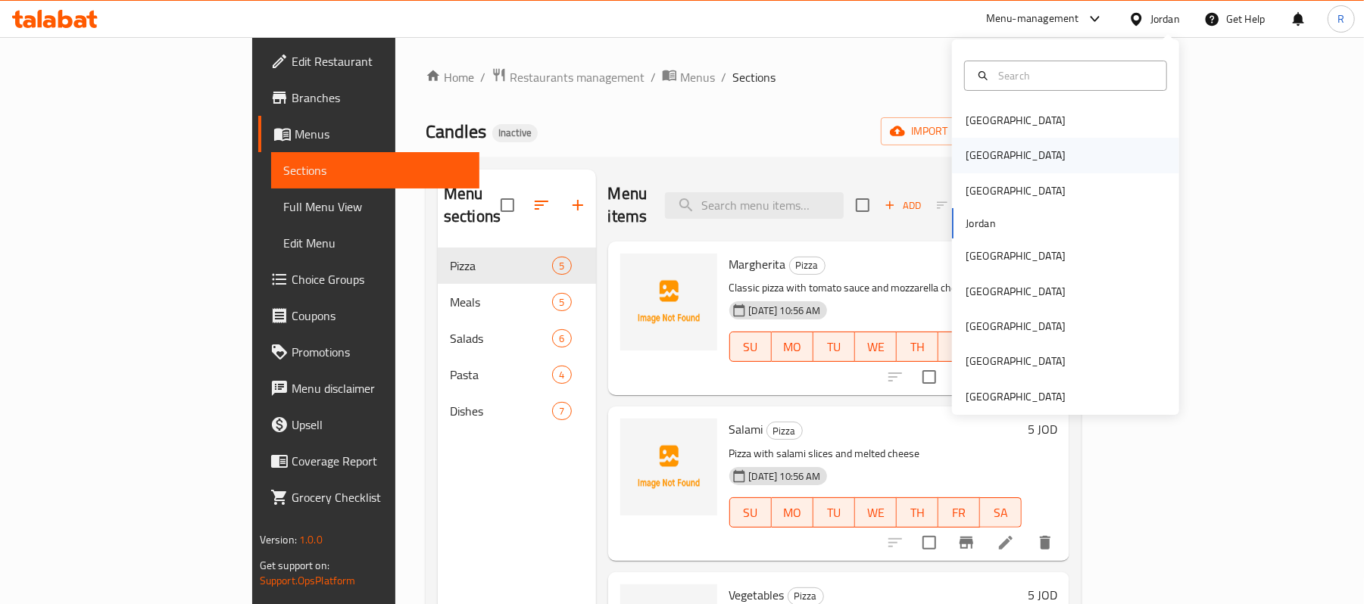
click at [989, 153] on div "[GEOGRAPHIC_DATA]" at bounding box center [1065, 155] width 227 height 35
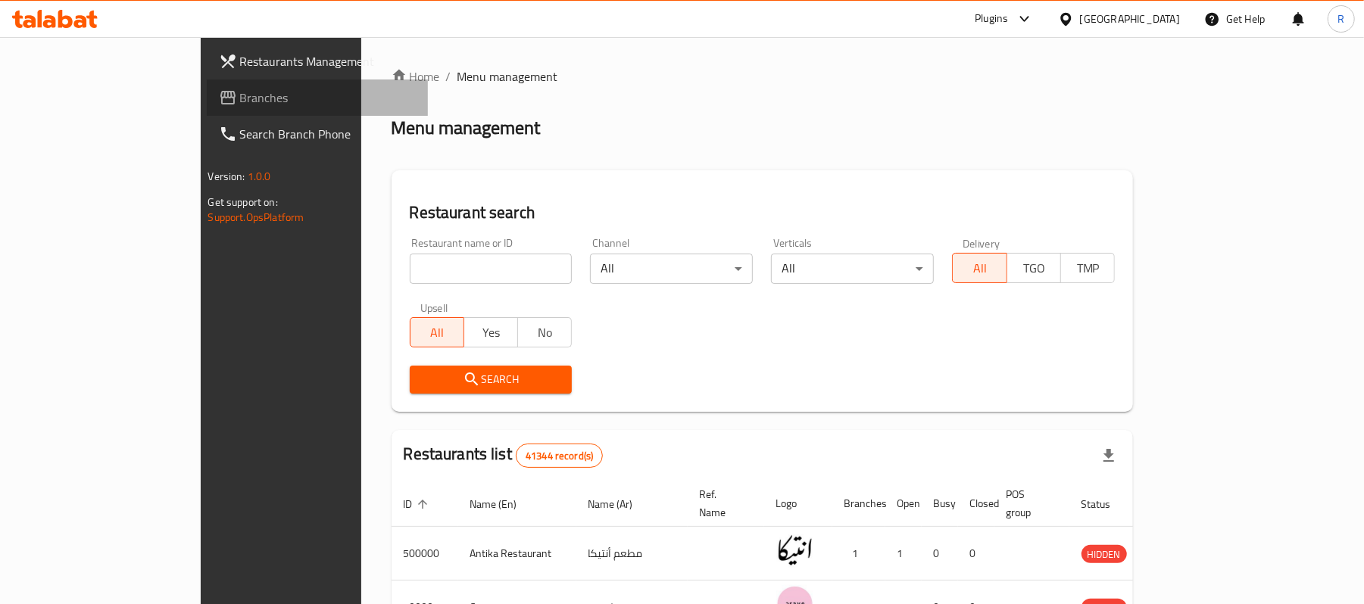
click at [240, 103] on span "Branches" at bounding box center [328, 98] width 176 height 18
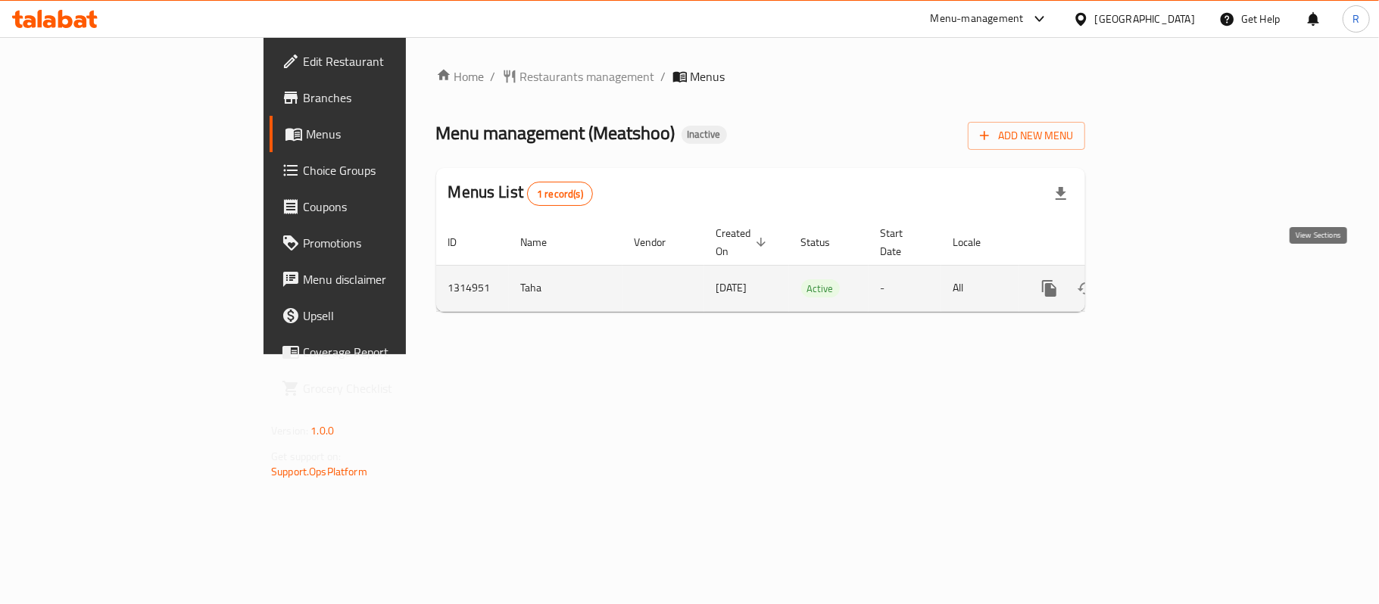
click at [1166, 282] on icon "enhanced table" at bounding box center [1159, 289] width 14 height 14
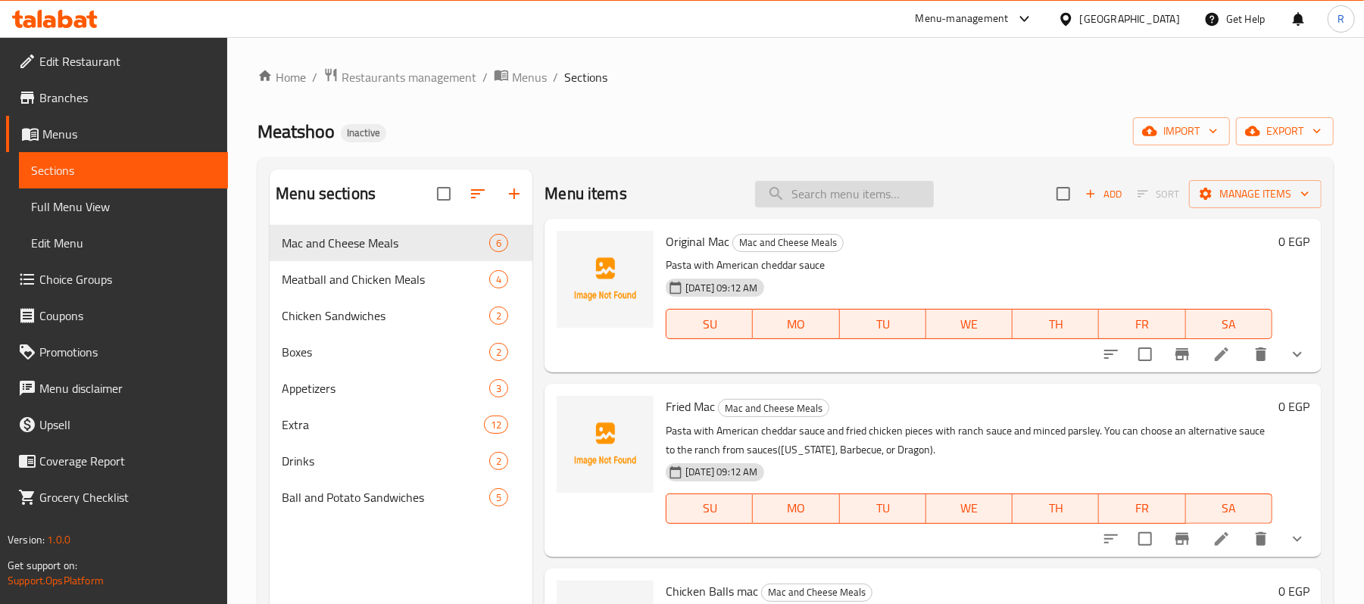
click at [843, 182] on input "search" at bounding box center [844, 194] width 179 height 27
paste input "ازر بسمتى"
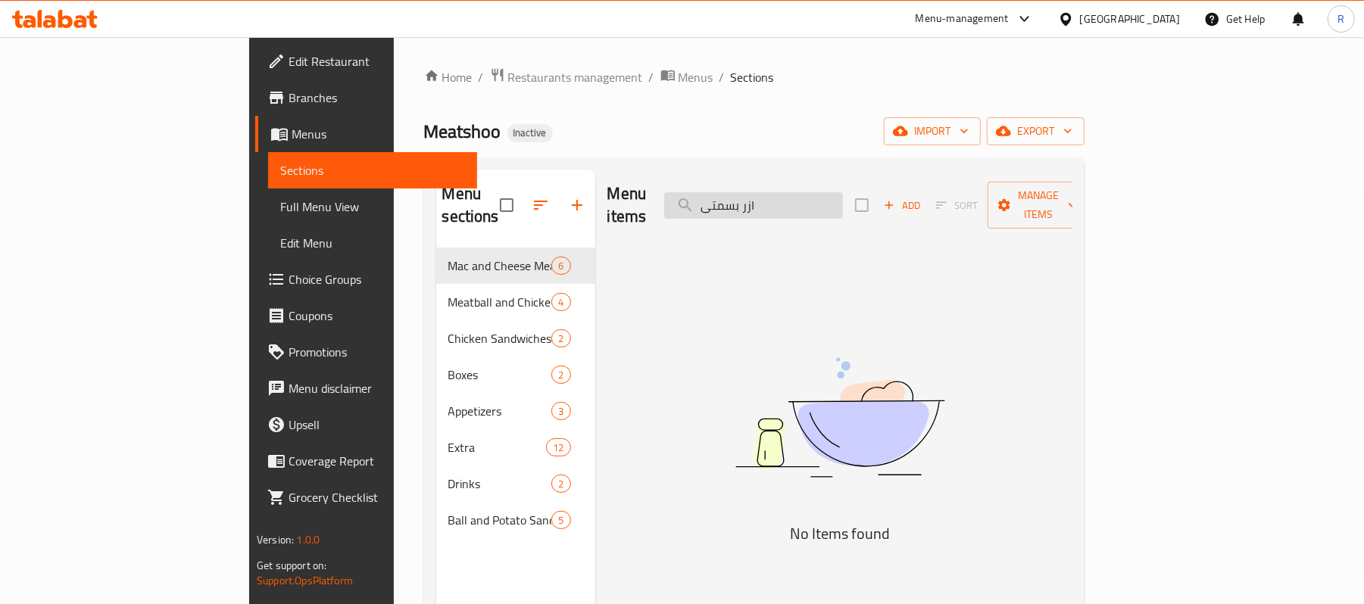
click at [843, 198] on input "ازر بسمتى" at bounding box center [753, 205] width 179 height 27
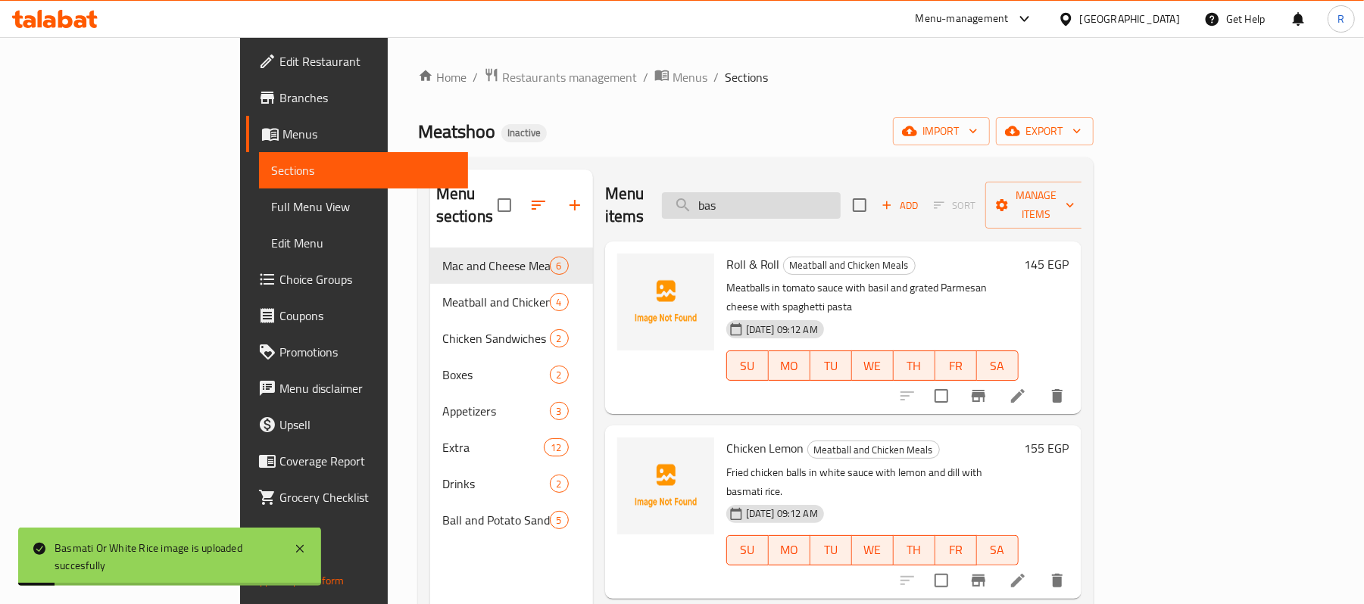
click at [841, 192] on input "bas" at bounding box center [751, 205] width 179 height 27
paste input "اوريجينال ماك"
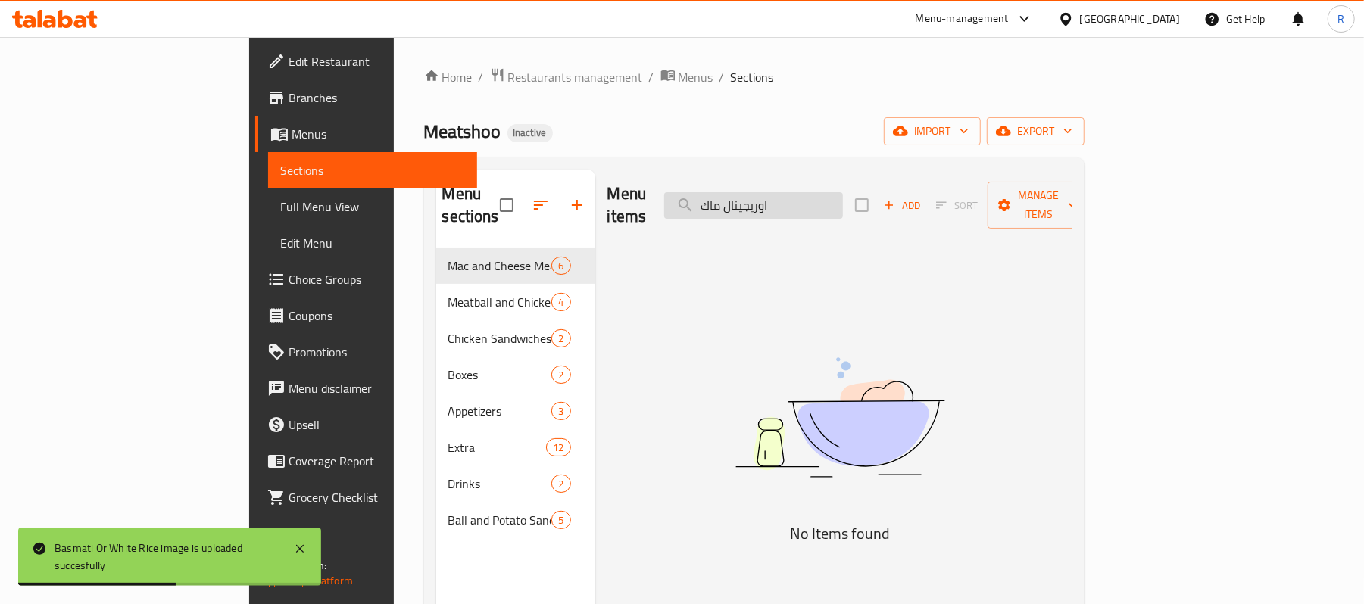
click at [843, 198] on input "اوريجينال ماك" at bounding box center [753, 205] width 179 height 27
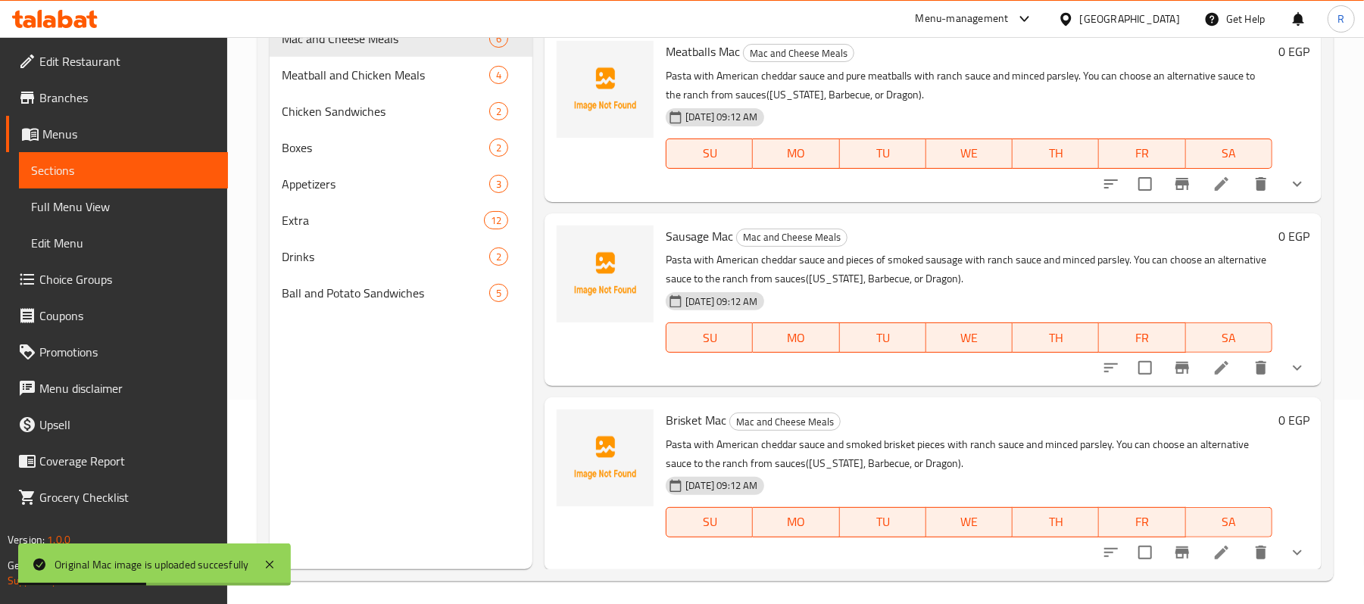
scroll to position [213, 0]
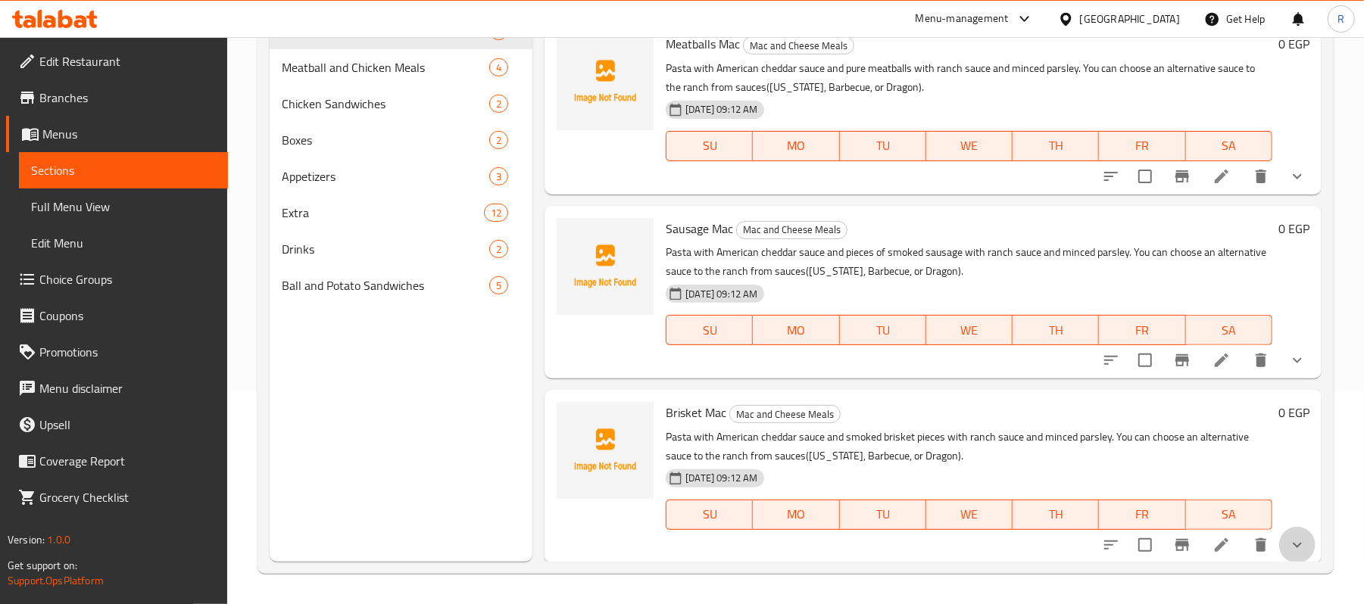
click at [1293, 543] on icon "show more" at bounding box center [1297, 544] width 9 height 5
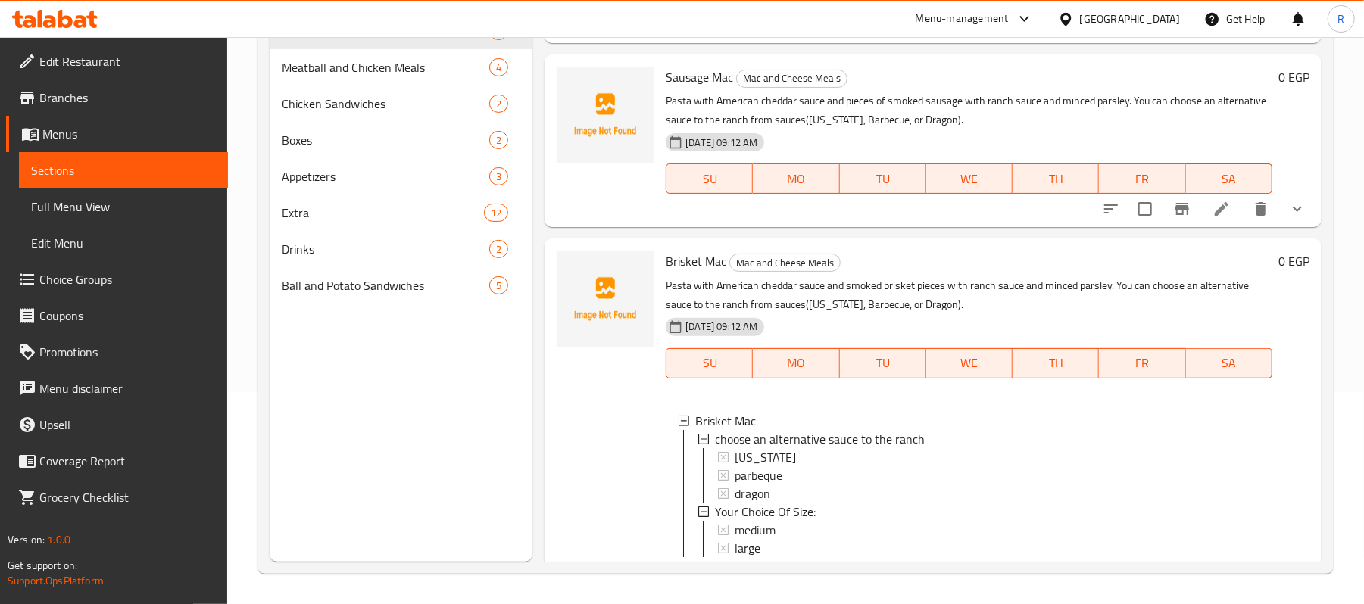
scroll to position [622, 0]
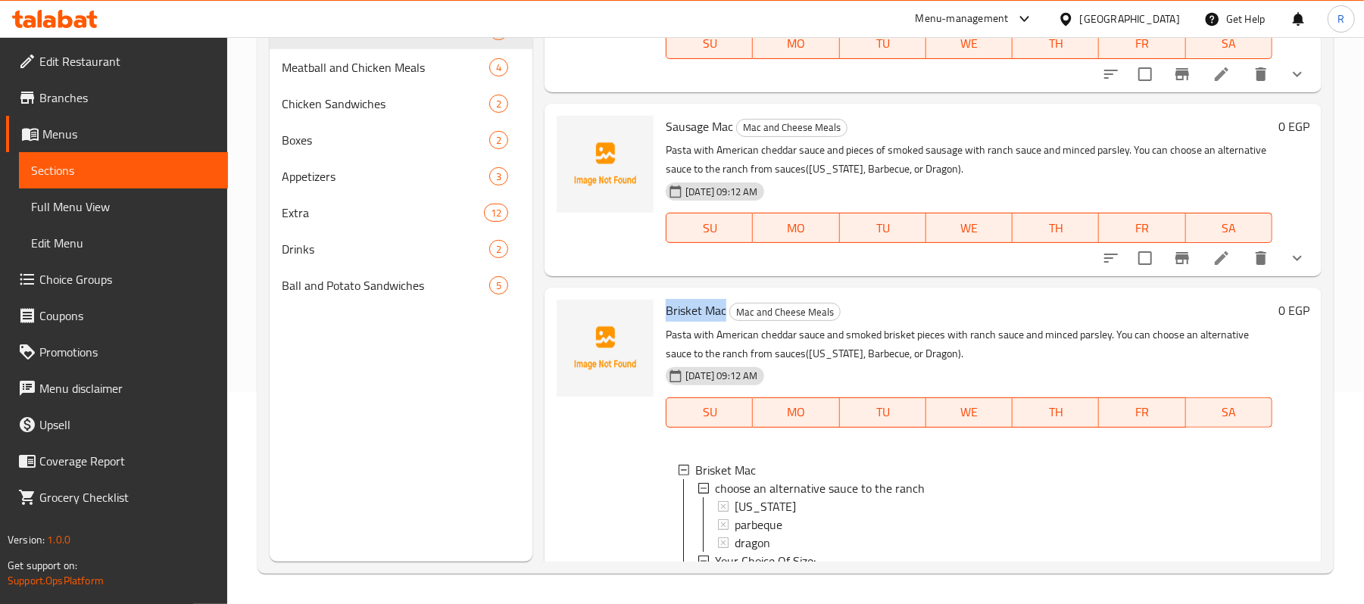
drag, startPoint x: 667, startPoint y: 311, endPoint x: 726, endPoint y: 312, distance: 59.1
click at [726, 312] on h6 "Brisket Mac Mac and Cheese Meals" at bounding box center [969, 310] width 607 height 21
copy span "Brisket Mac"
drag, startPoint x: 898, startPoint y: 204, endPoint x: 897, endPoint y: 183, distance: 21.3
click at [898, 204] on div "29-09-2025 09:12 AM SU MO TU WE TH FR SA" at bounding box center [969, 217] width 619 height 82
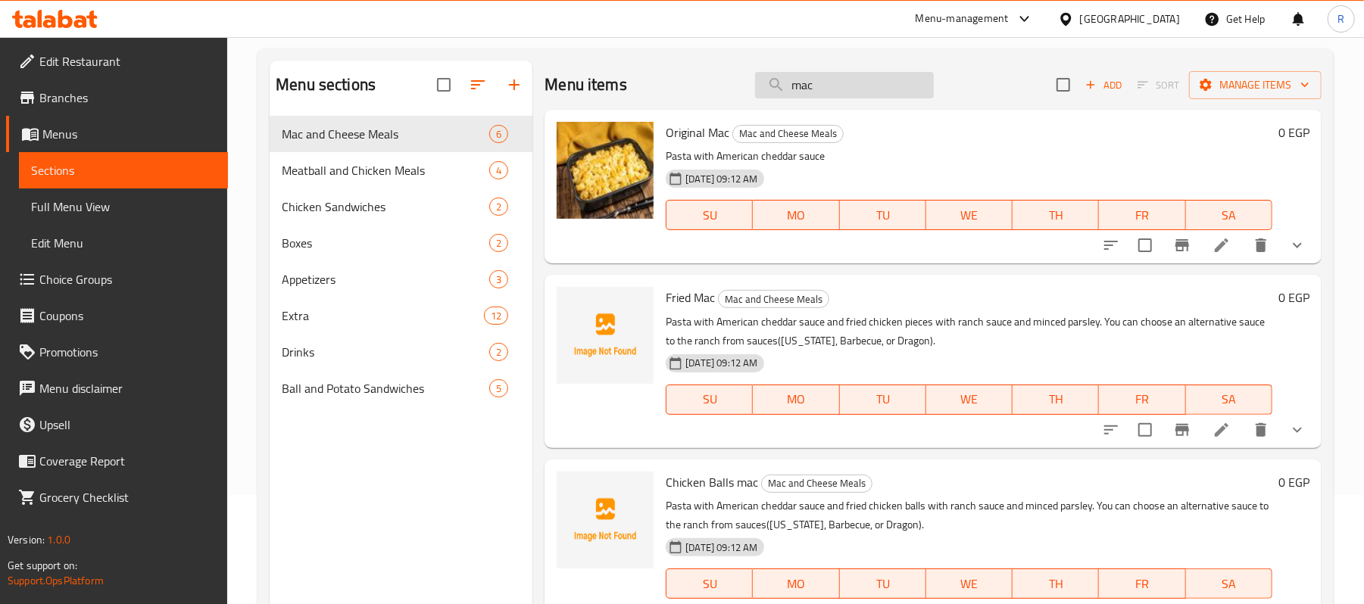
scroll to position [0, 0]
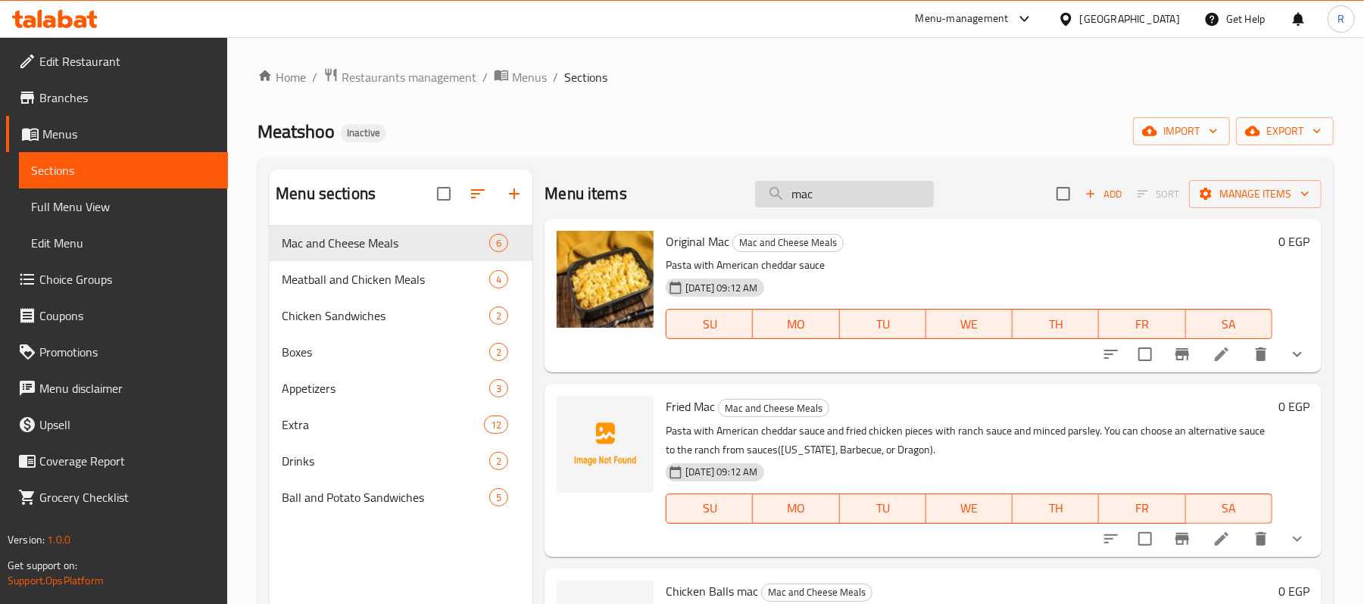
click at [824, 192] on input "mac" at bounding box center [844, 194] width 179 height 27
paste input "بطاطس مقلية كبيرة"
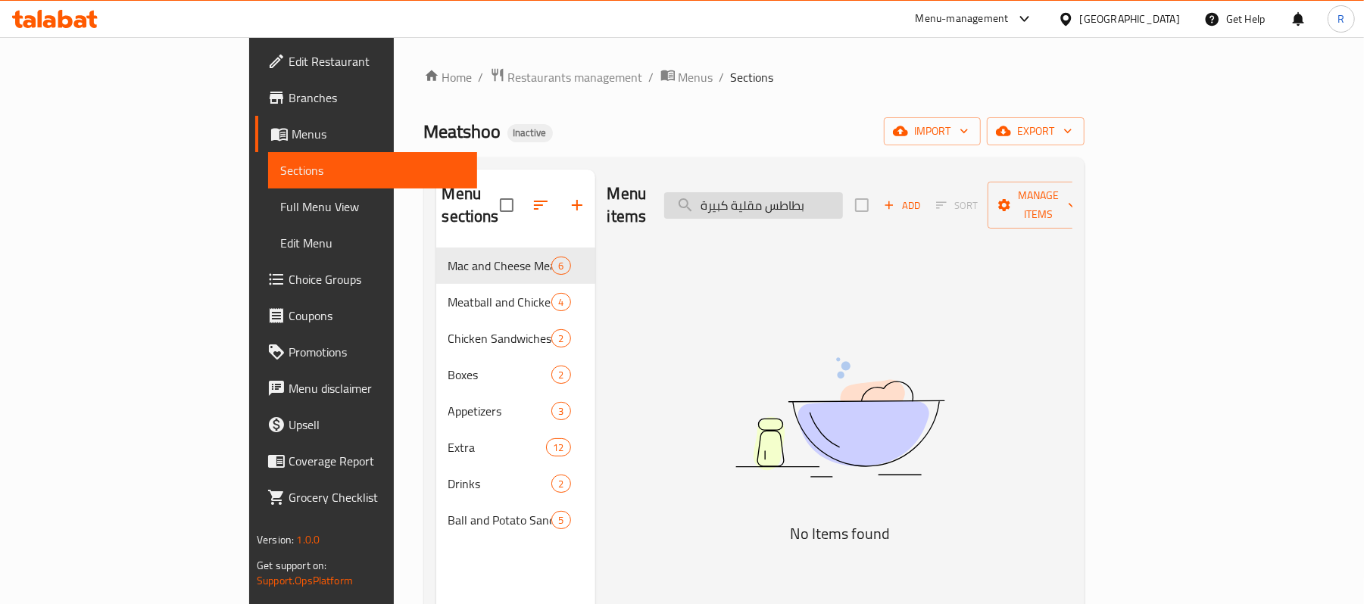
click at [818, 197] on input "بطاطس مقلية كبيرة" at bounding box center [753, 205] width 179 height 27
click at [818, 201] on input "بطاطس مقلية كبيرة" at bounding box center [753, 205] width 179 height 27
click at [843, 203] on input "بطاطس مقلية كبيرة" at bounding box center [753, 205] width 179 height 27
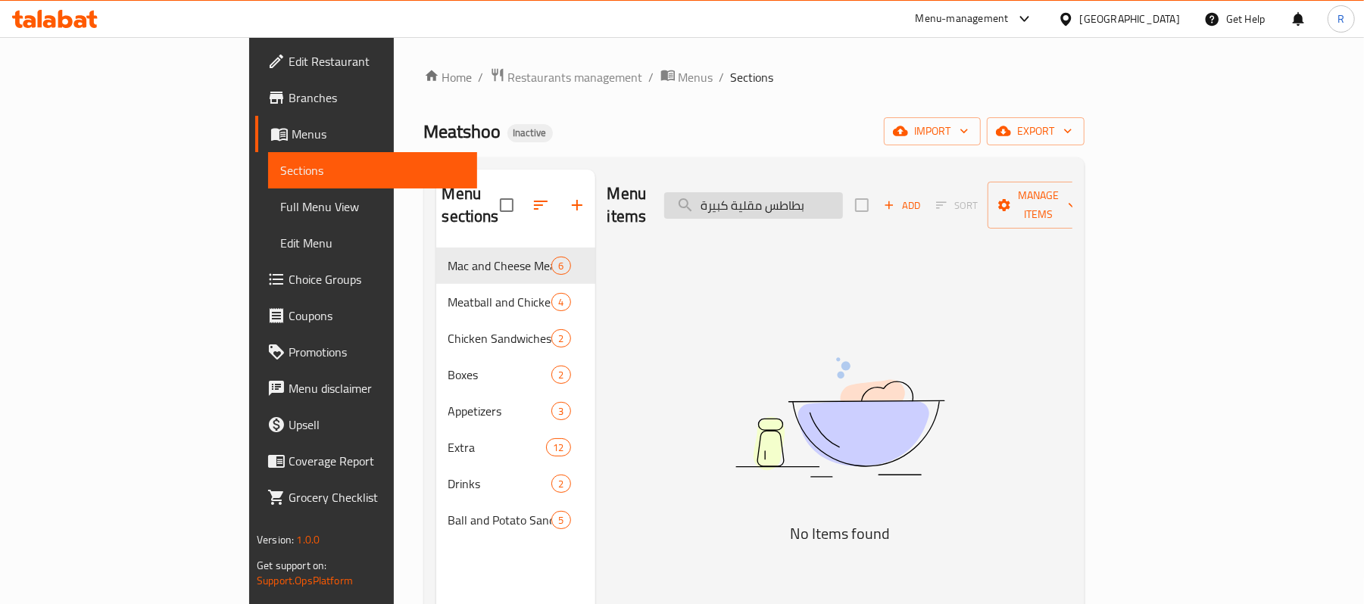
click at [843, 203] on input "بطاطس مقلية كبيرة" at bounding box center [753, 205] width 179 height 27
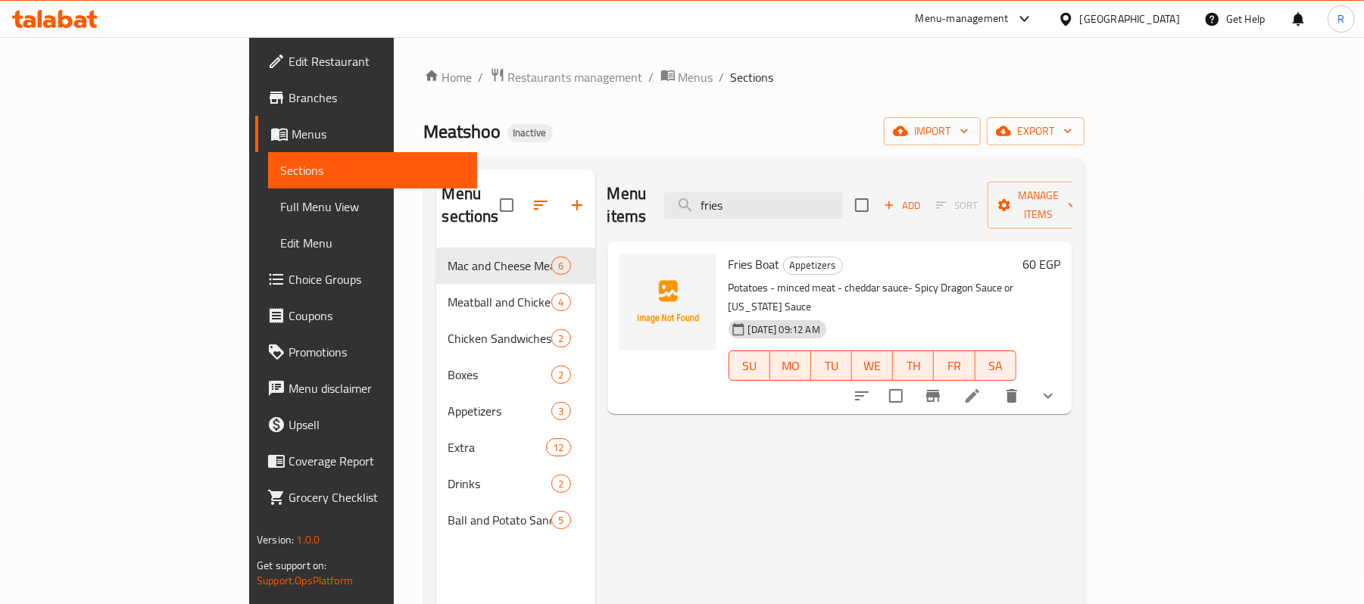
click at [833, 180] on div "Menu items fries Add Sort Manage items" at bounding box center [839, 206] width 465 height 72
click at [833, 192] on input "fries" at bounding box center [753, 205] width 179 height 27
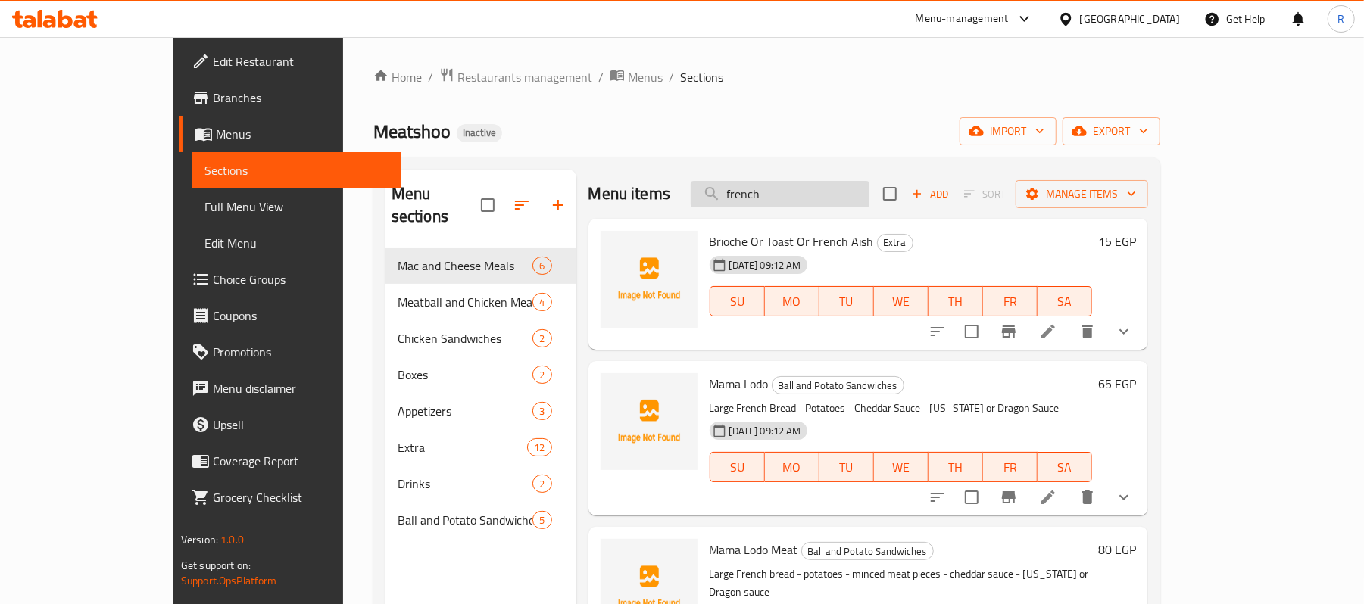
click at [833, 191] on input "french" at bounding box center [780, 194] width 179 height 27
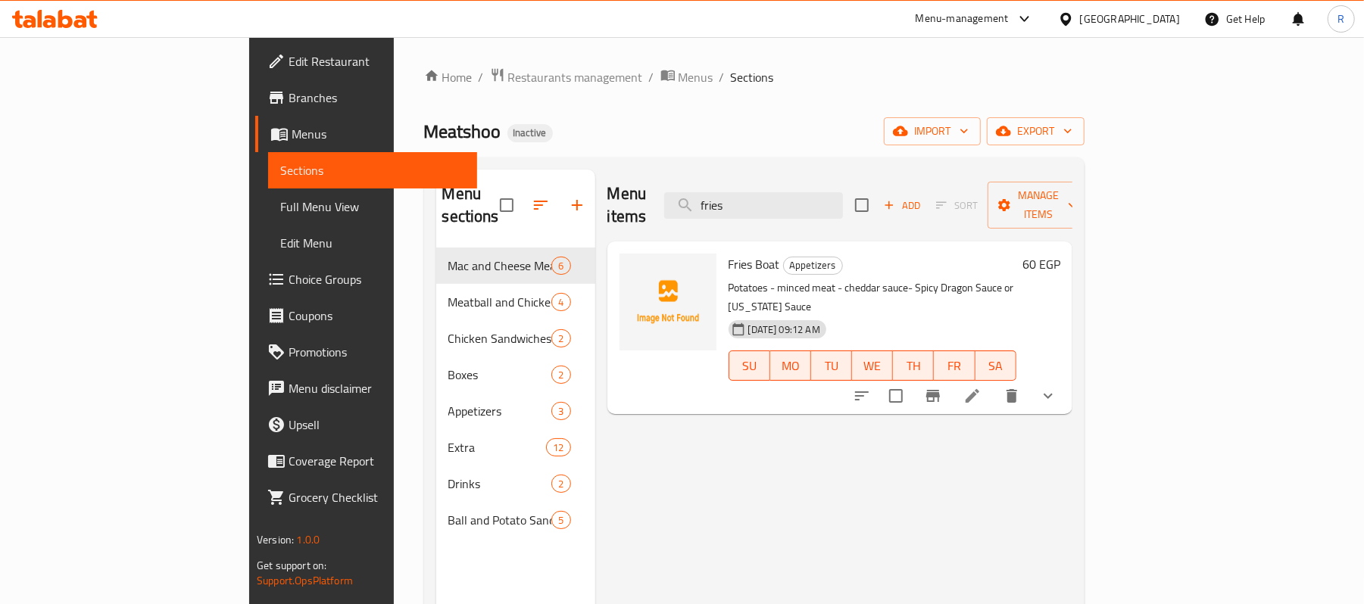
click at [1066, 378] on button "show more" at bounding box center [1048, 396] width 36 height 36
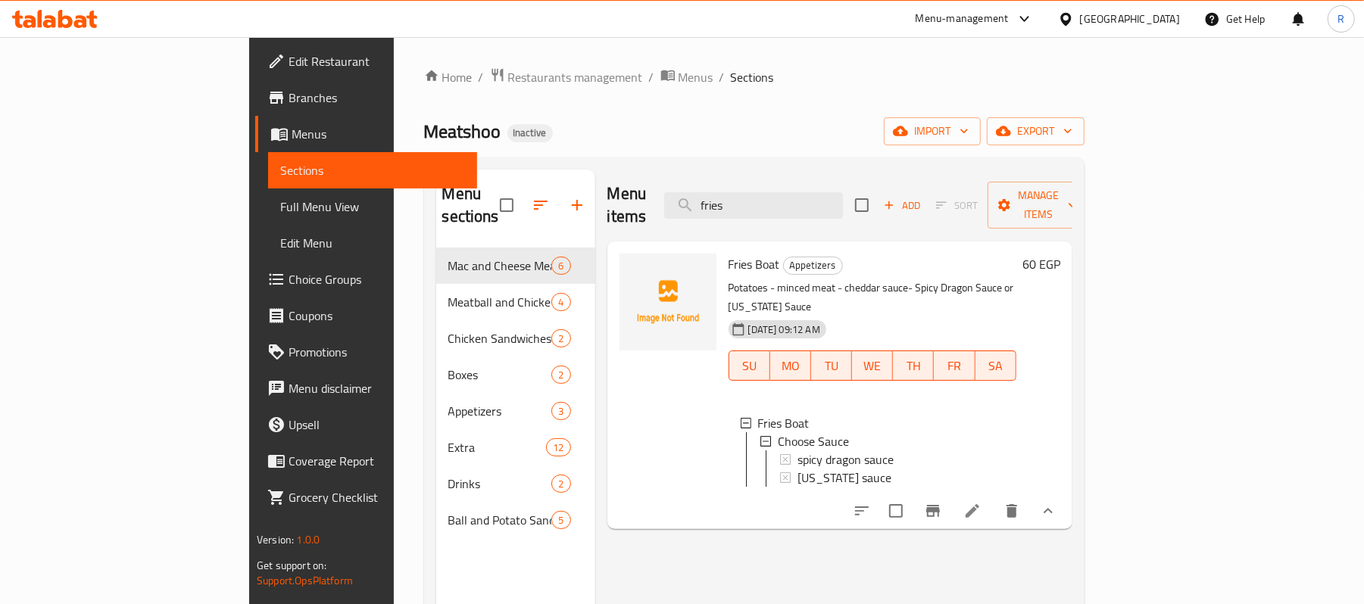
click at [1057, 502] on icon "show more" at bounding box center [1048, 511] width 18 height 18
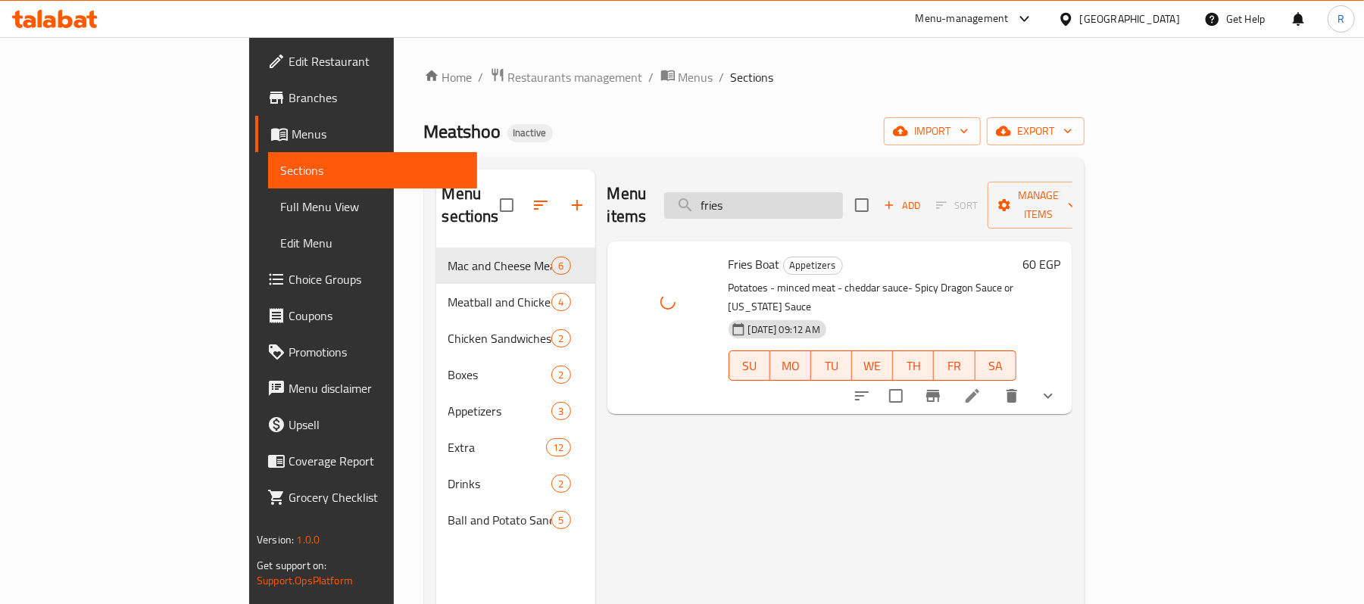
click at [829, 194] on input "fries" at bounding box center [753, 205] width 179 height 27
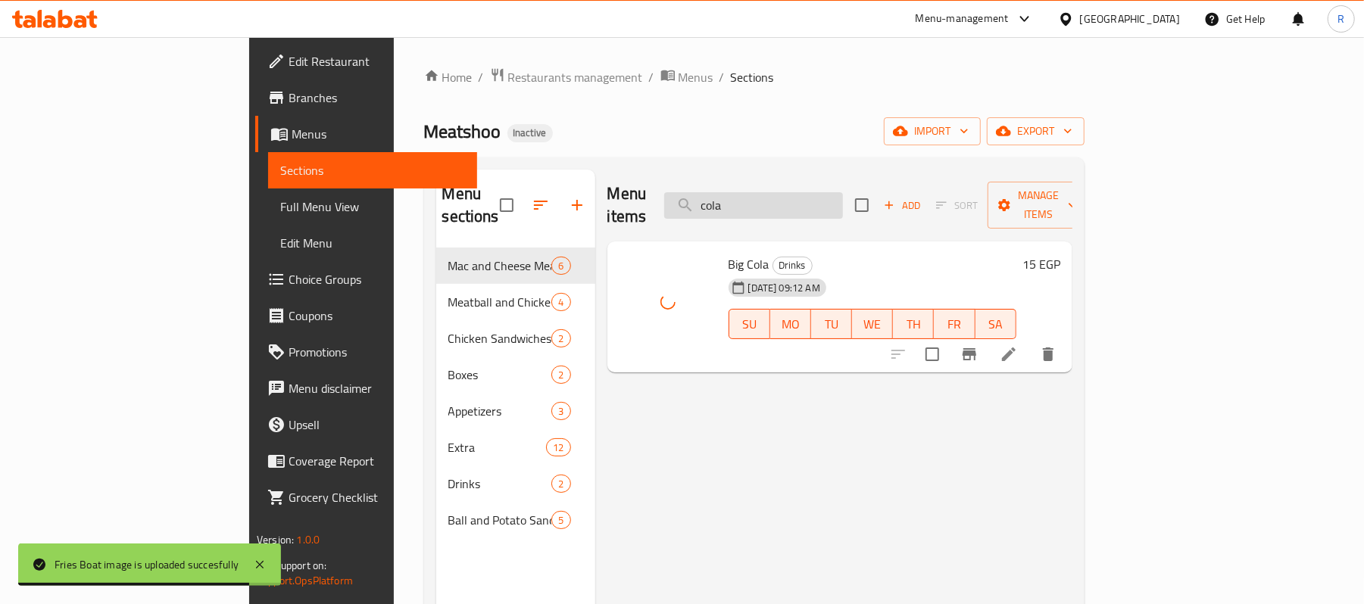
click at [841, 194] on input "cola" at bounding box center [753, 205] width 179 height 27
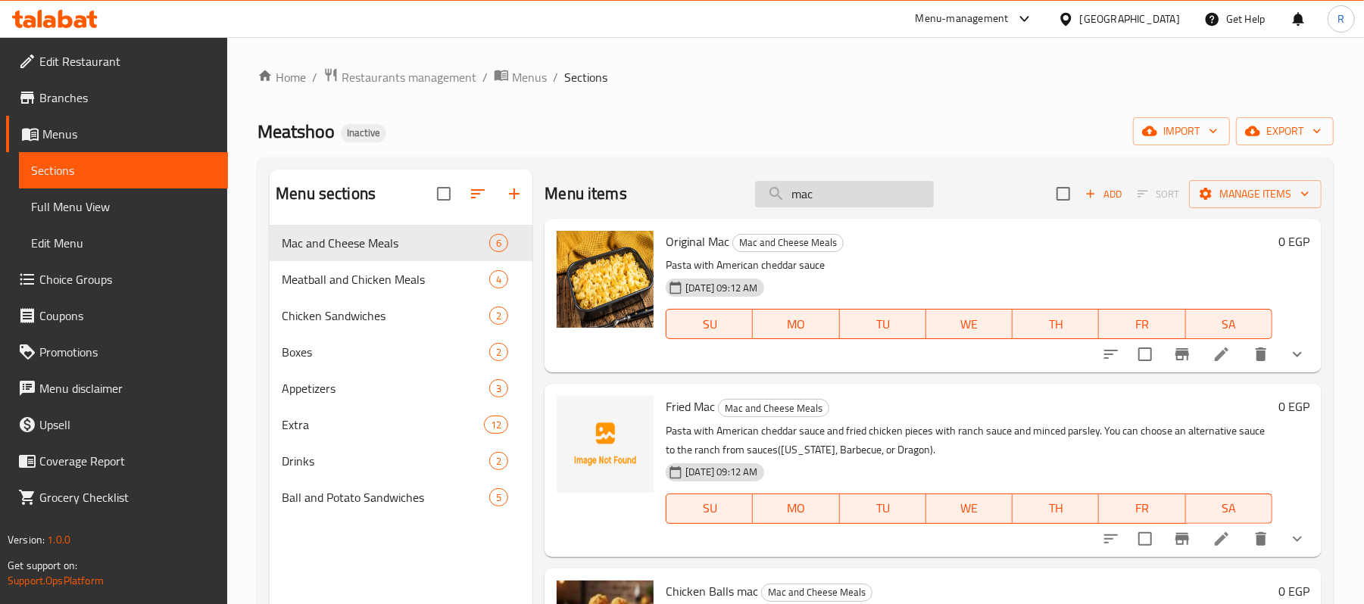
click at [810, 198] on input "mac" at bounding box center [844, 194] width 179 height 27
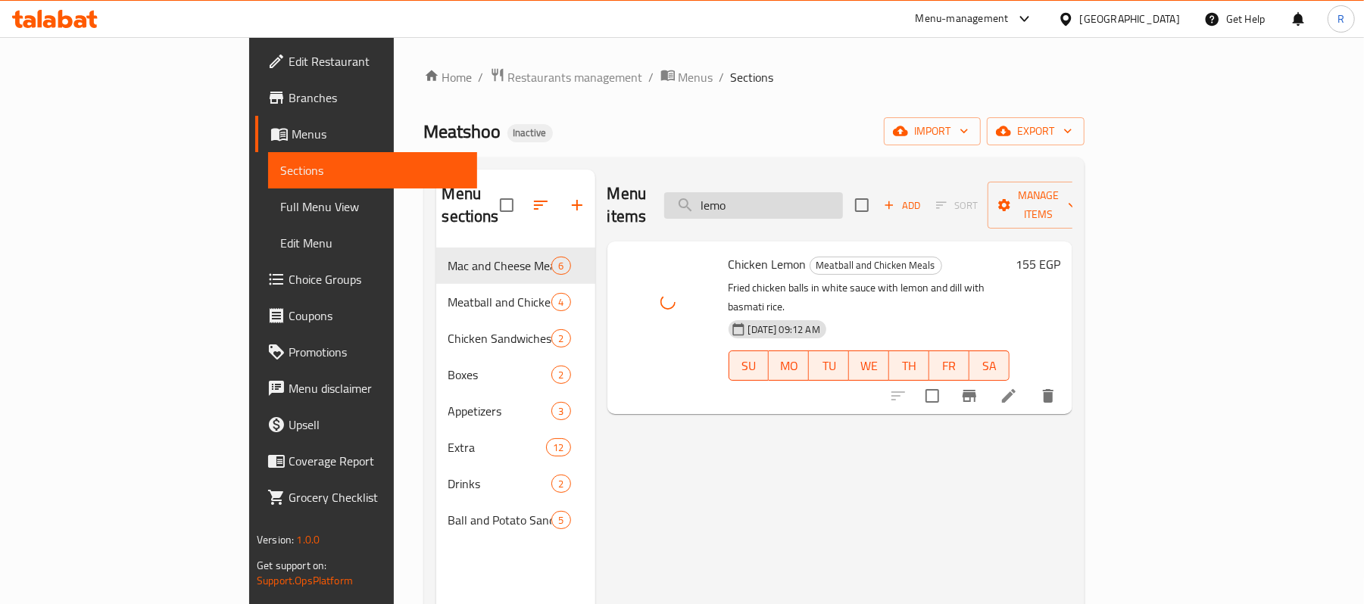
click at [842, 192] on input "lemo" at bounding box center [753, 205] width 179 height 27
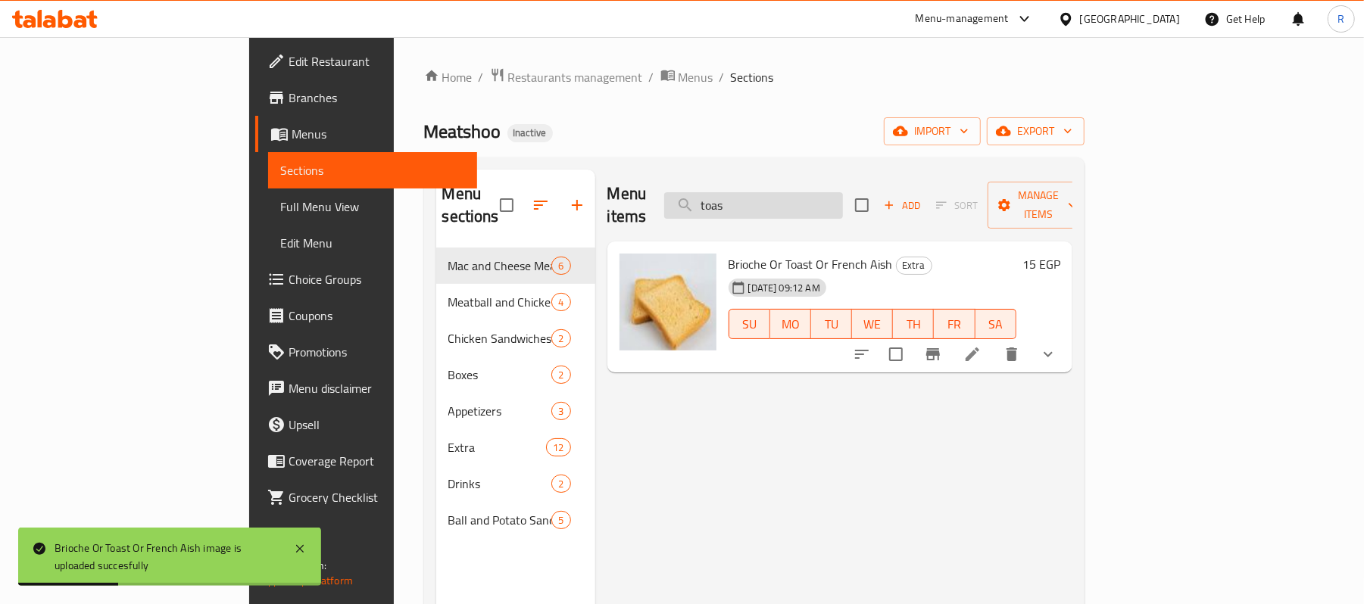
click at [833, 192] on input "toas" at bounding box center [753, 205] width 179 height 27
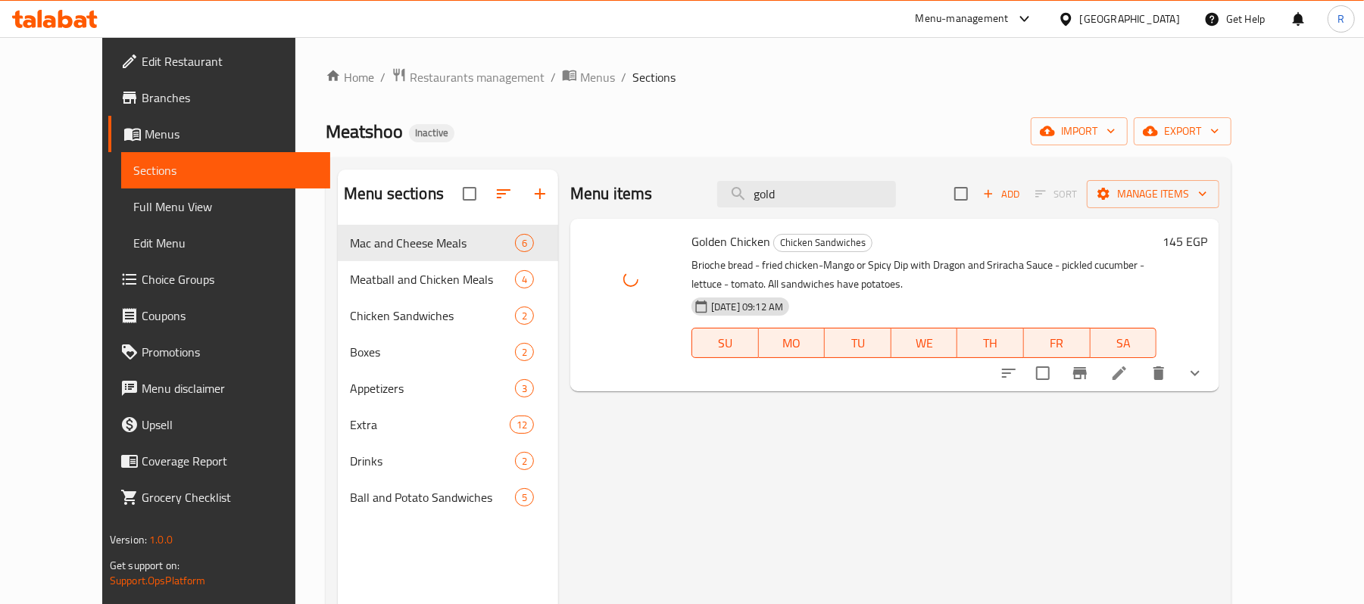
click at [839, 180] on div "Menu items gold Add Sort Manage items" at bounding box center [894, 194] width 649 height 49
click at [839, 197] on input "gold" at bounding box center [806, 194] width 179 height 27
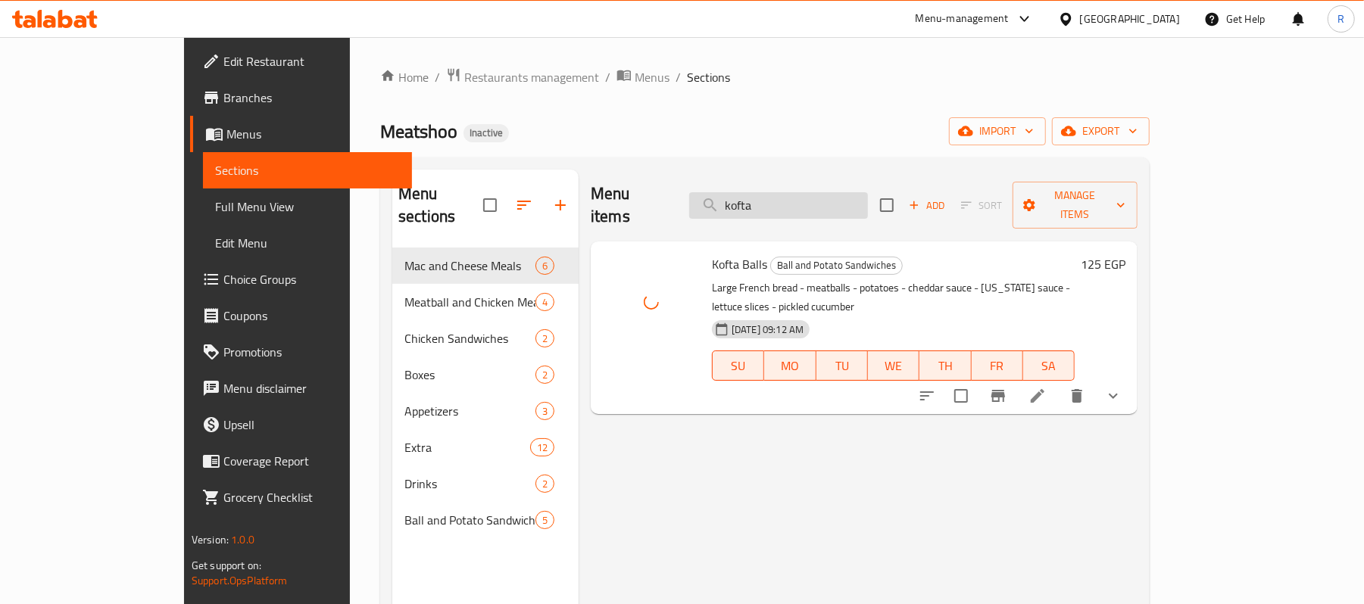
click at [857, 192] on input "kofta" at bounding box center [778, 205] width 179 height 27
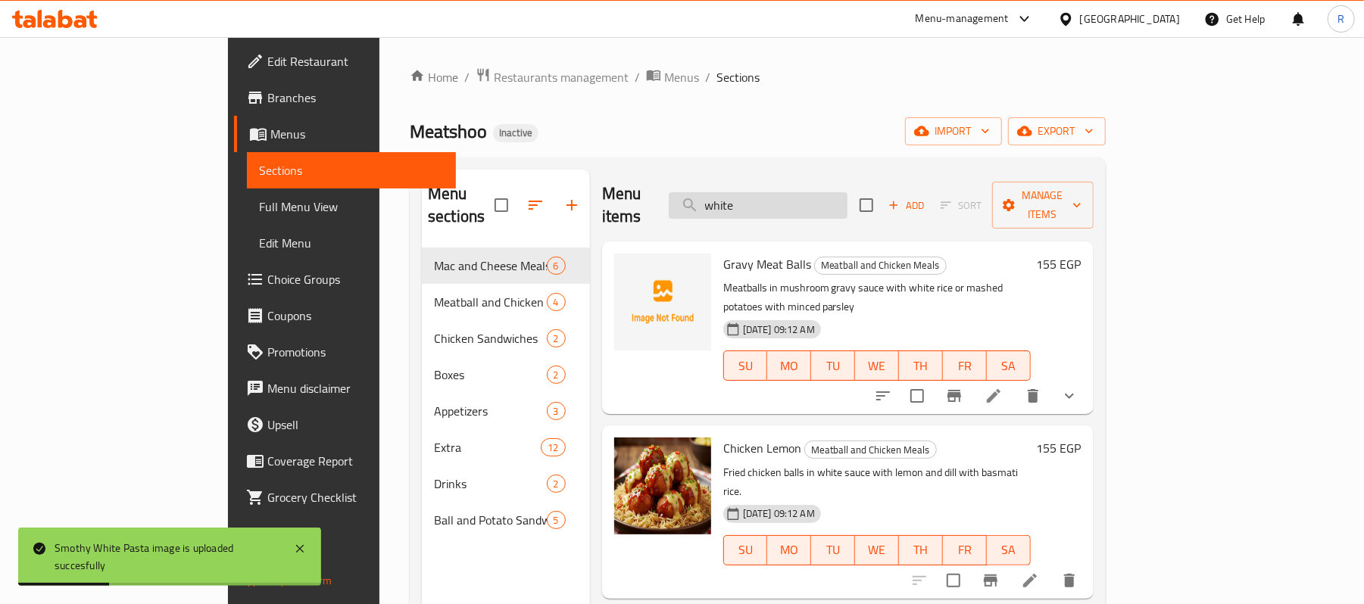
click at [818, 205] on input "white" at bounding box center [758, 205] width 179 height 27
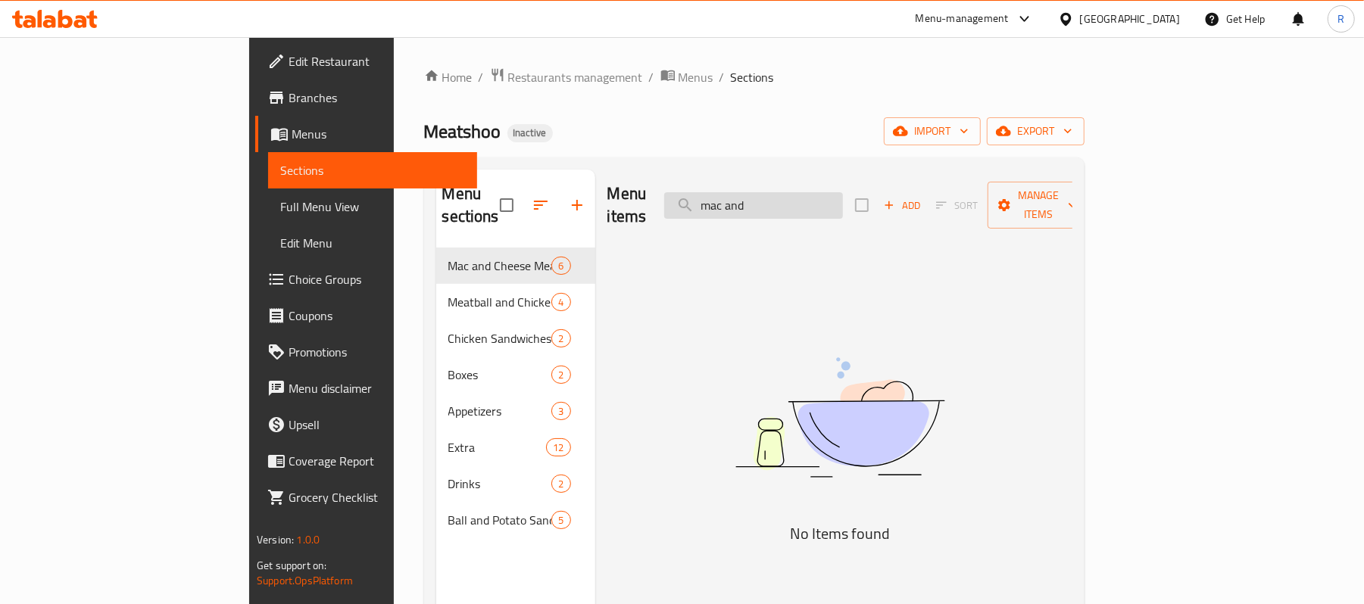
click at [843, 192] on input "mac and" at bounding box center [753, 205] width 179 height 27
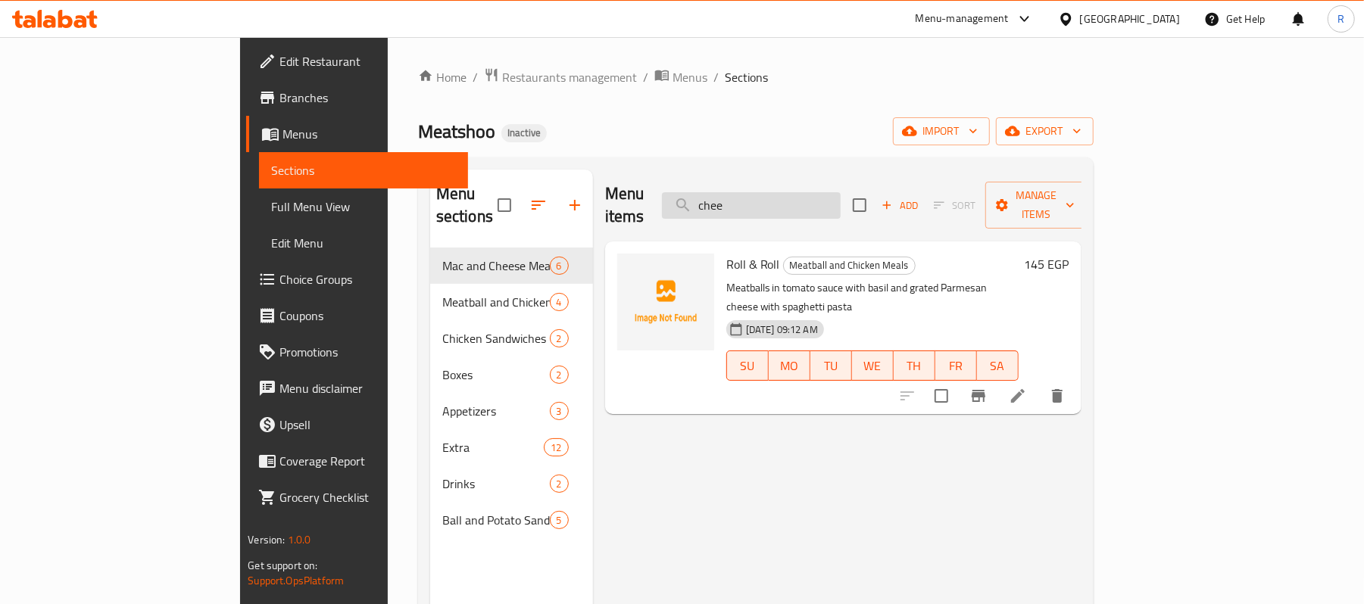
click at [841, 205] on input "chee" at bounding box center [751, 205] width 179 height 27
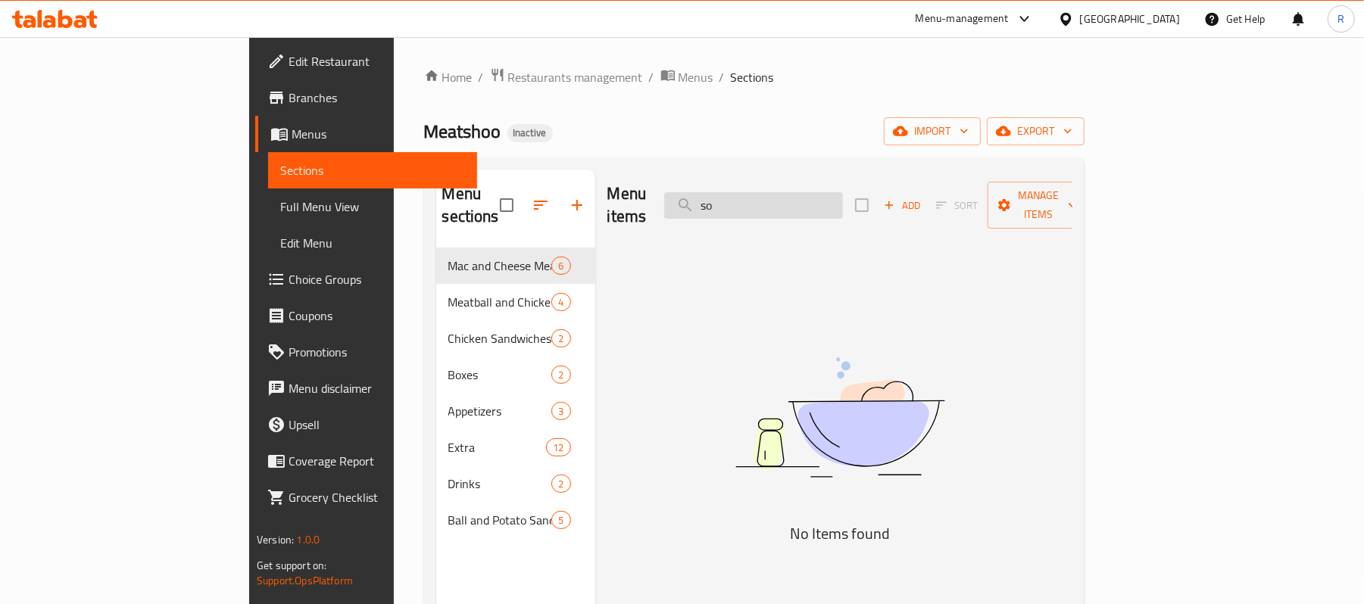
type input "s"
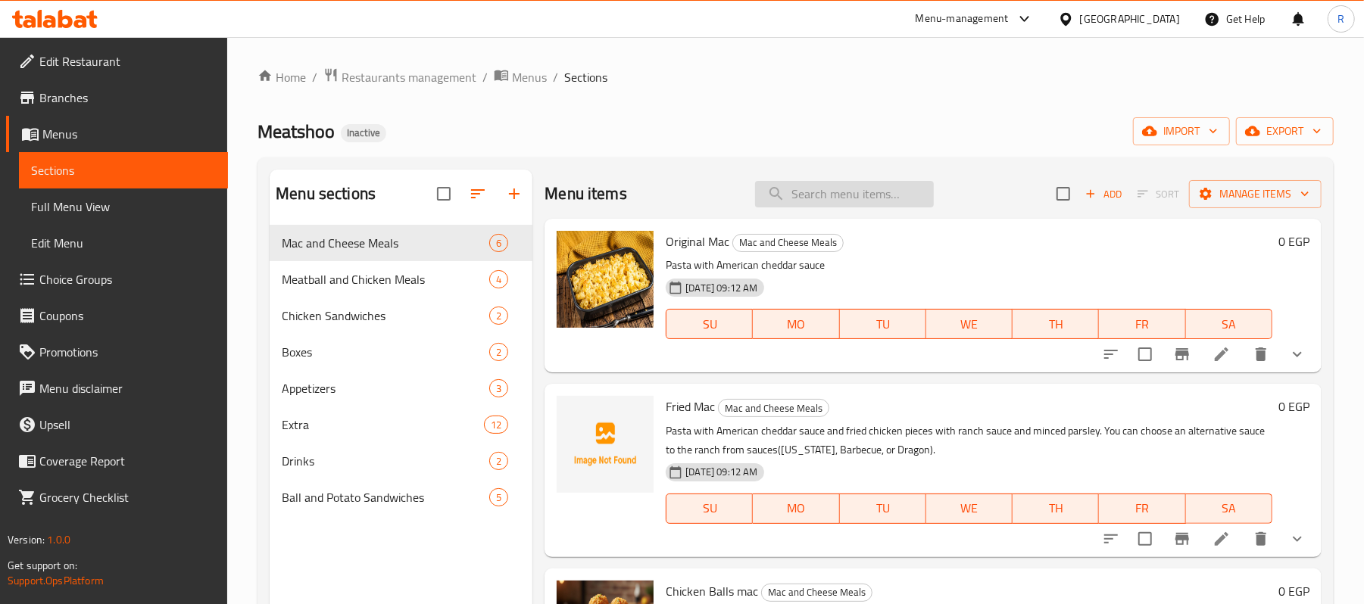
click at [817, 186] on input "search" at bounding box center [844, 194] width 179 height 27
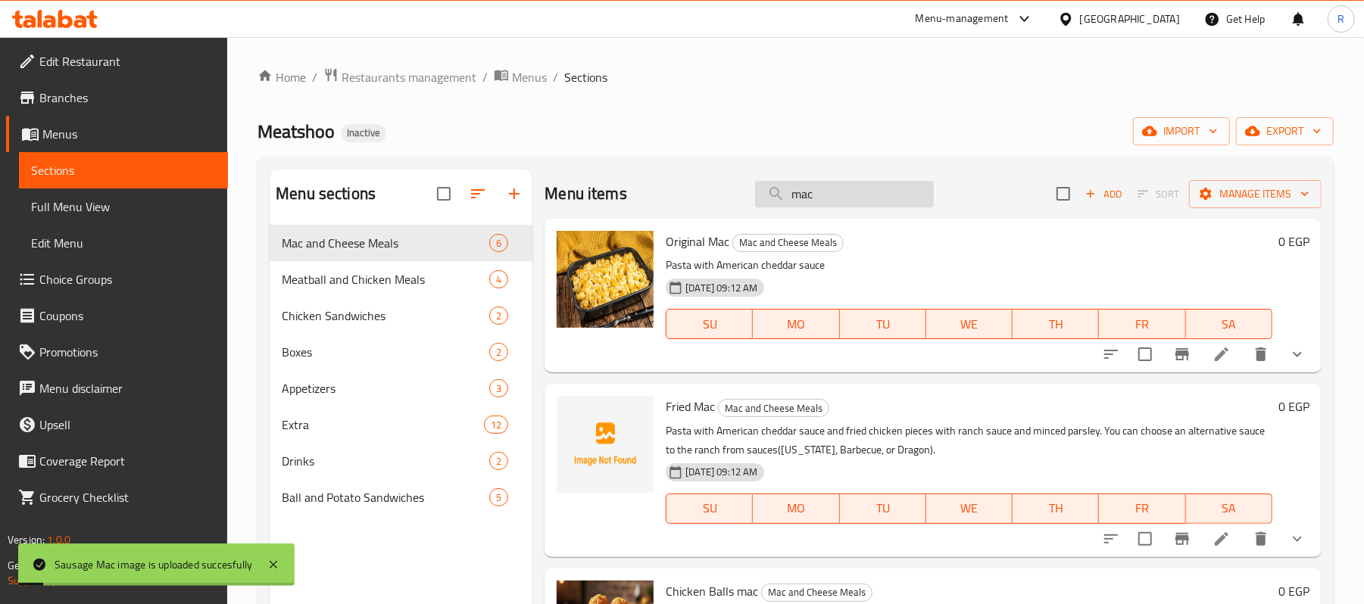
click at [820, 195] on input "mac" at bounding box center [844, 194] width 179 height 27
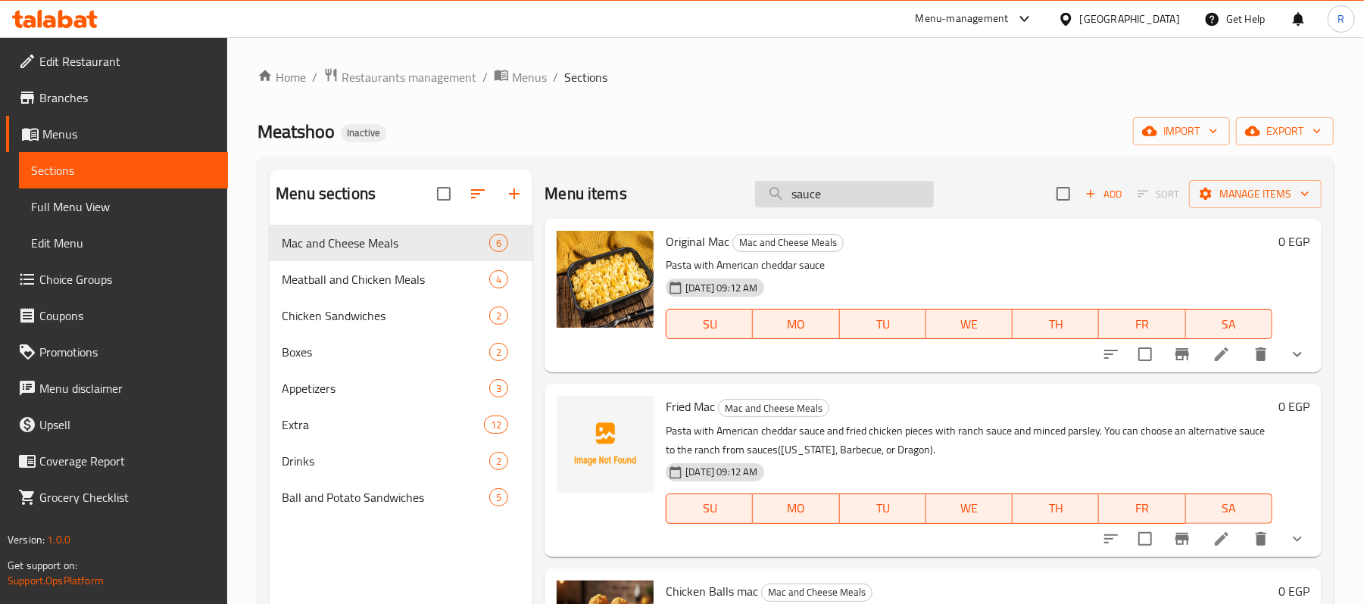
click at [829, 200] on input "sauce" at bounding box center [844, 194] width 179 height 27
paste input "صوص-باربكيو"
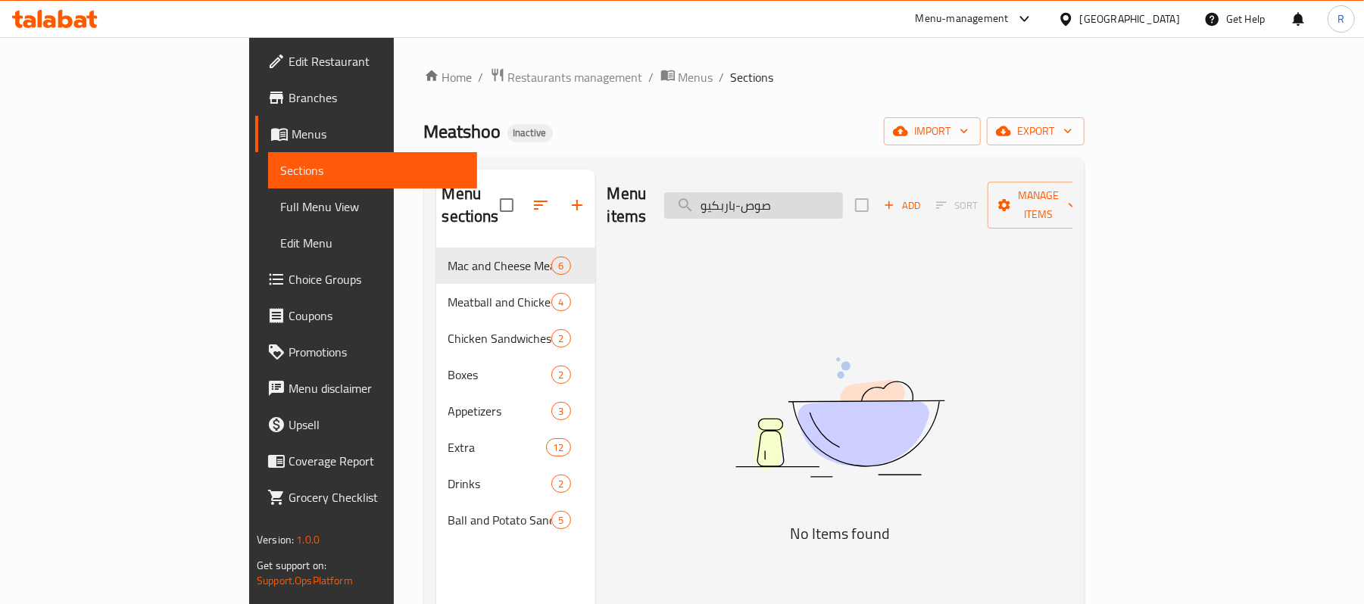
click at [843, 192] on input "صوص-باربكيو" at bounding box center [753, 205] width 179 height 27
click at [843, 192] on input "bbq" at bounding box center [753, 205] width 179 height 27
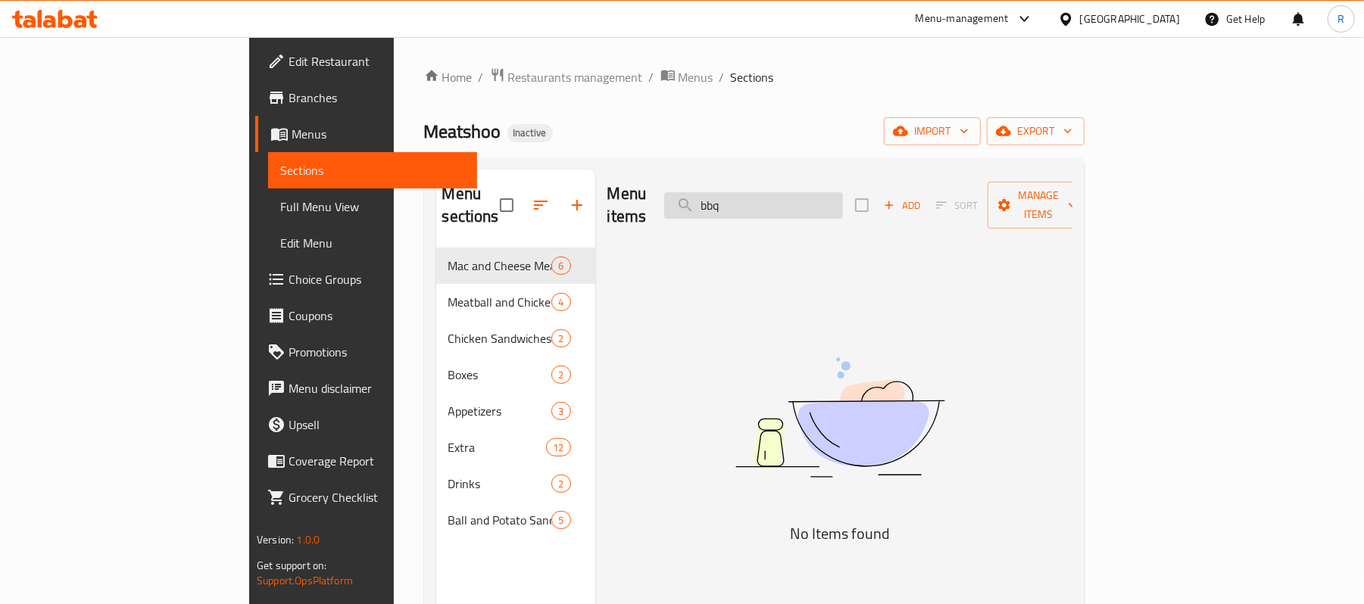
click at [843, 192] on input "bbq" at bounding box center [753, 205] width 179 height 27
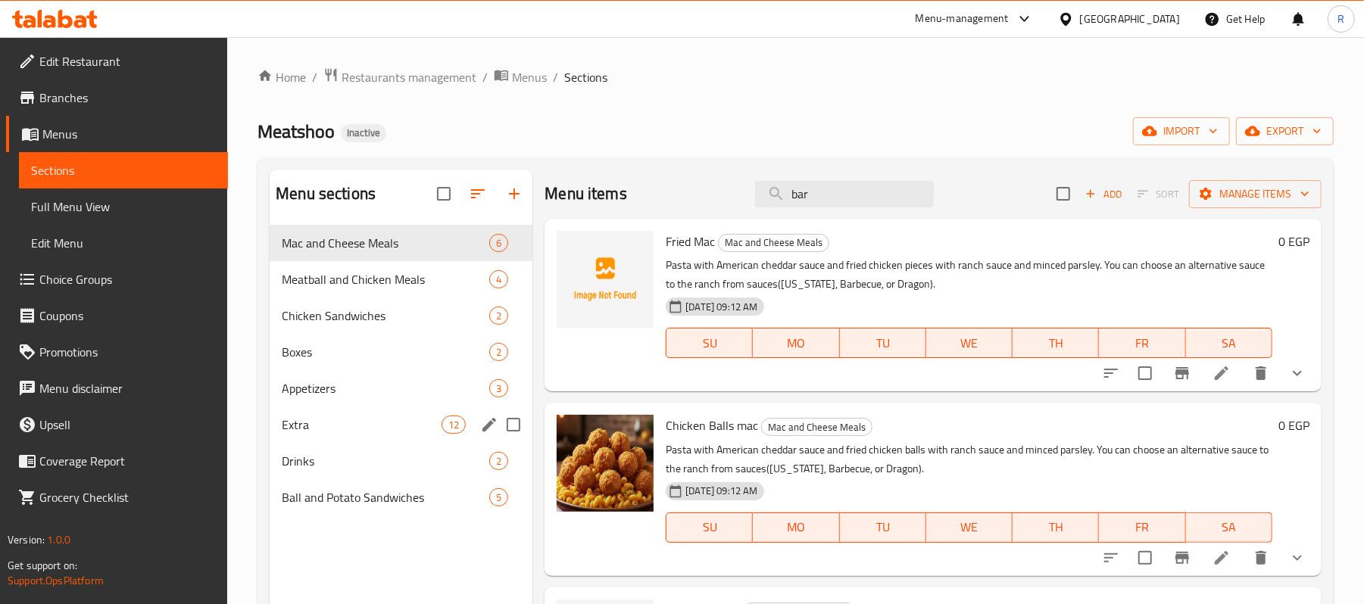
click at [317, 421] on span "Extra" at bounding box center [362, 425] width 160 height 18
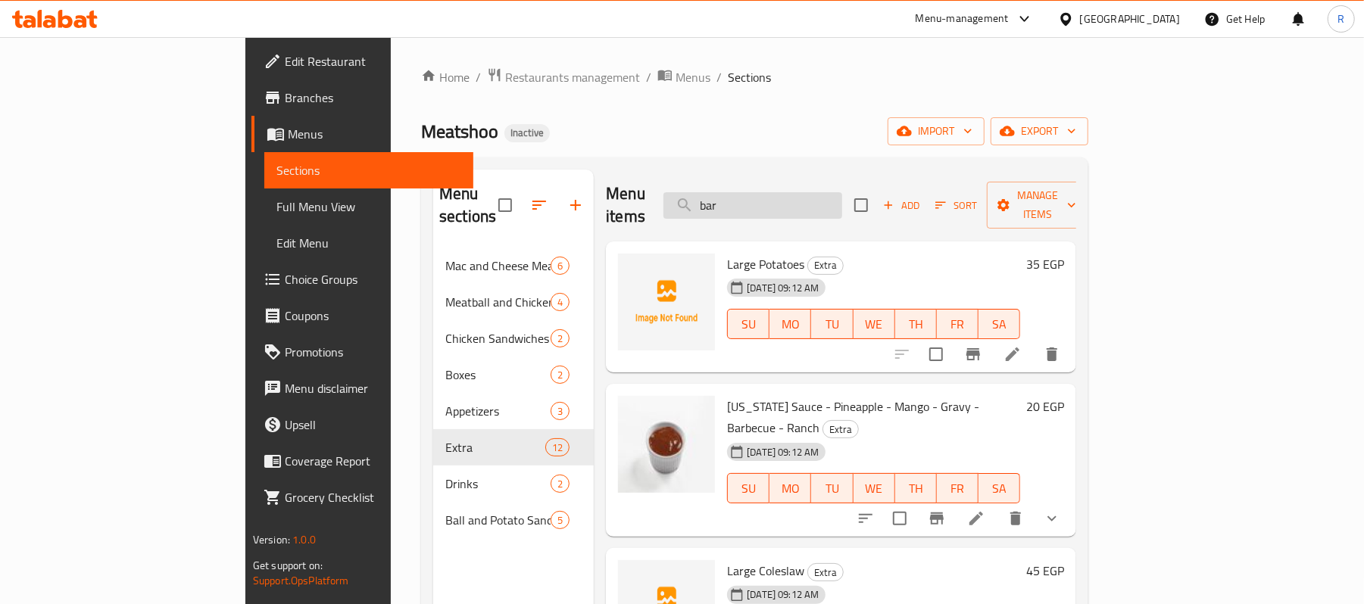
click at [842, 195] on input "bar" at bounding box center [753, 205] width 179 height 27
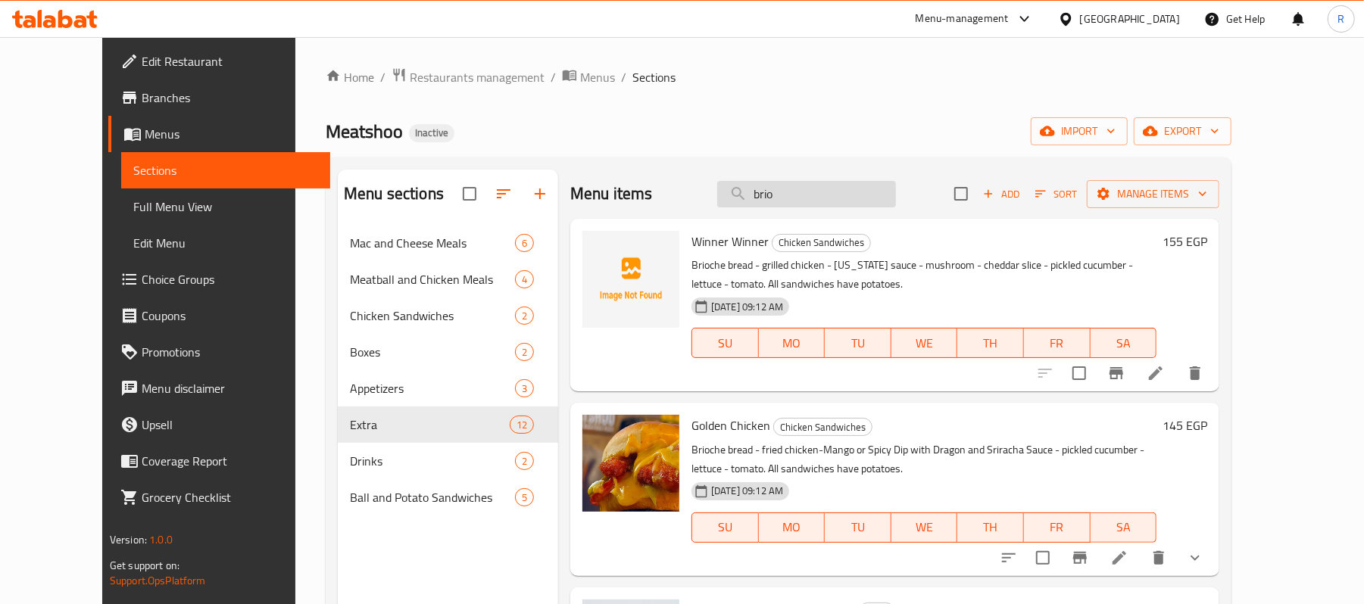
click at [827, 192] on input "brio" at bounding box center [806, 194] width 179 height 27
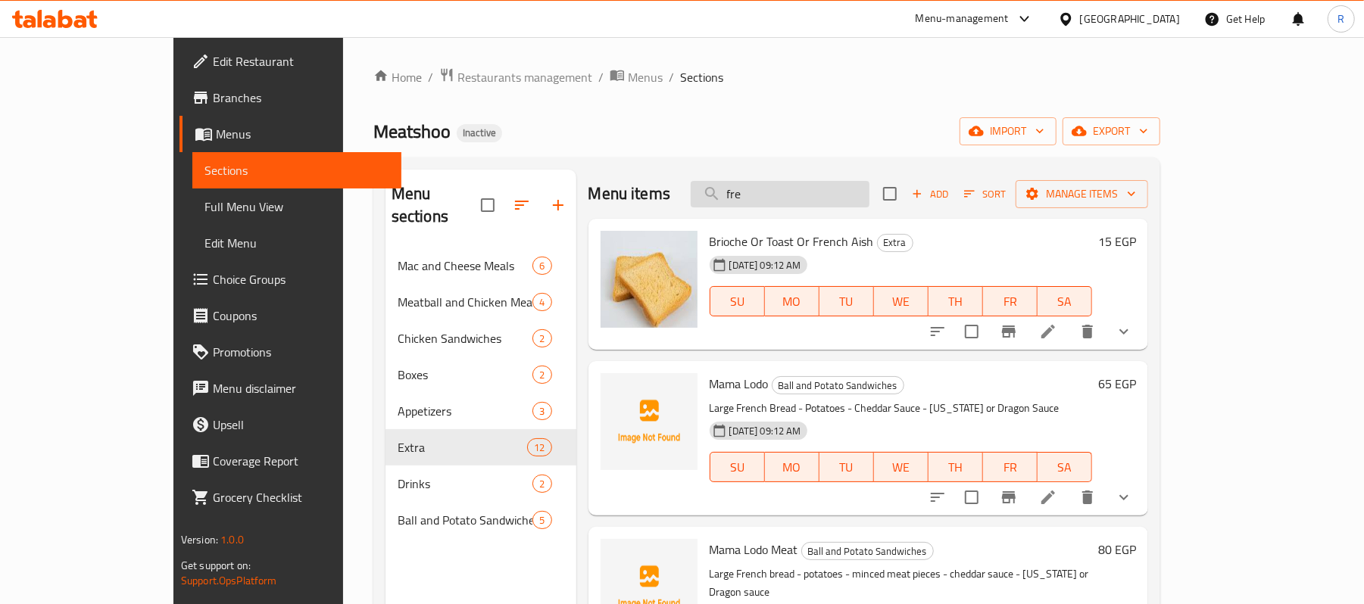
click at [812, 189] on input "fre" at bounding box center [780, 194] width 179 height 27
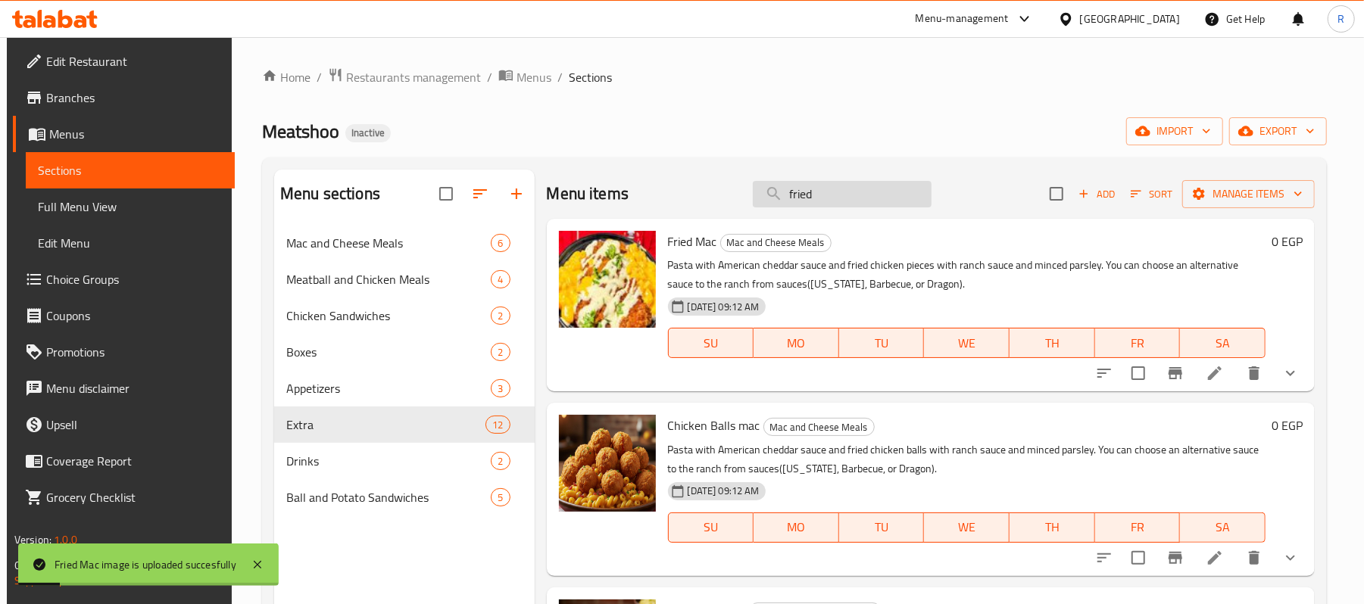
click at [812, 194] on input "fried" at bounding box center [842, 194] width 179 height 27
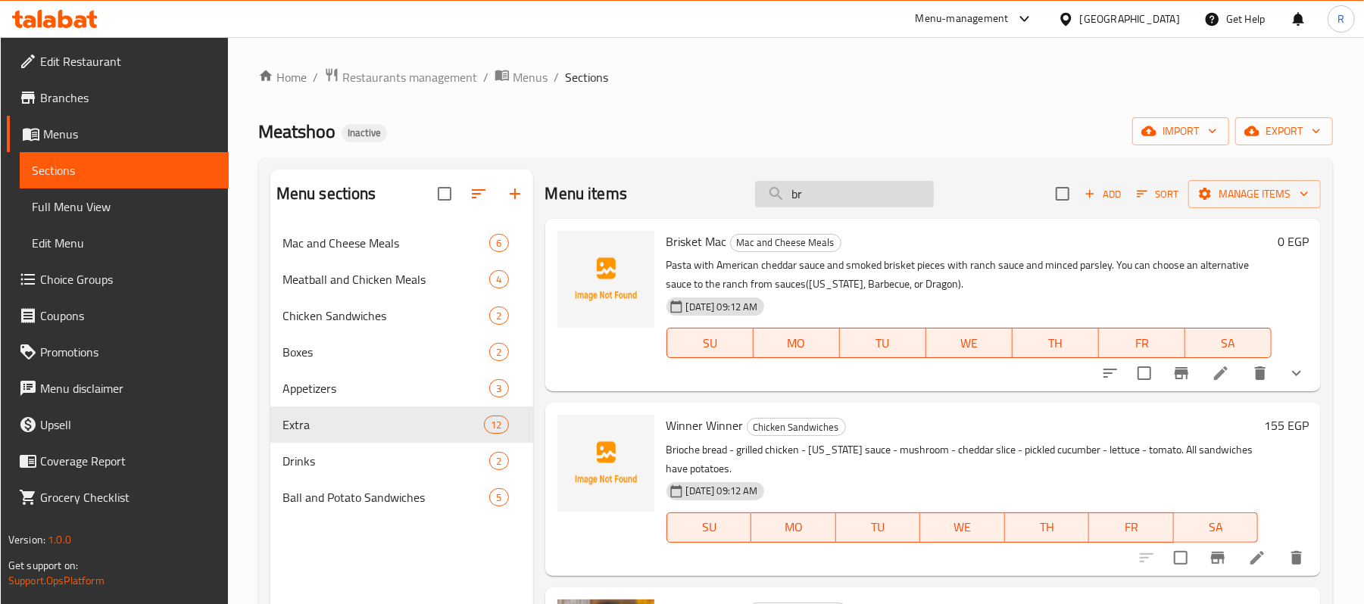
click at [810, 192] on input "br" at bounding box center [844, 194] width 179 height 27
paste input "فرايز بوت"
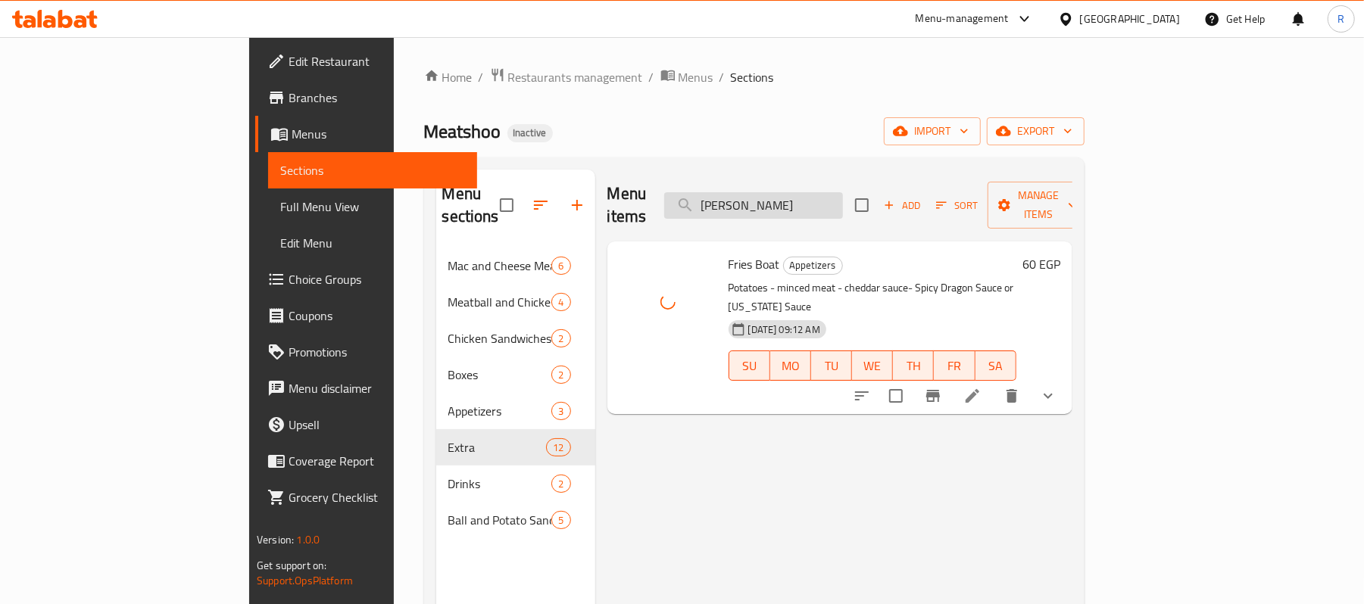
click at [843, 198] on input "فرايز بوت" at bounding box center [753, 205] width 179 height 27
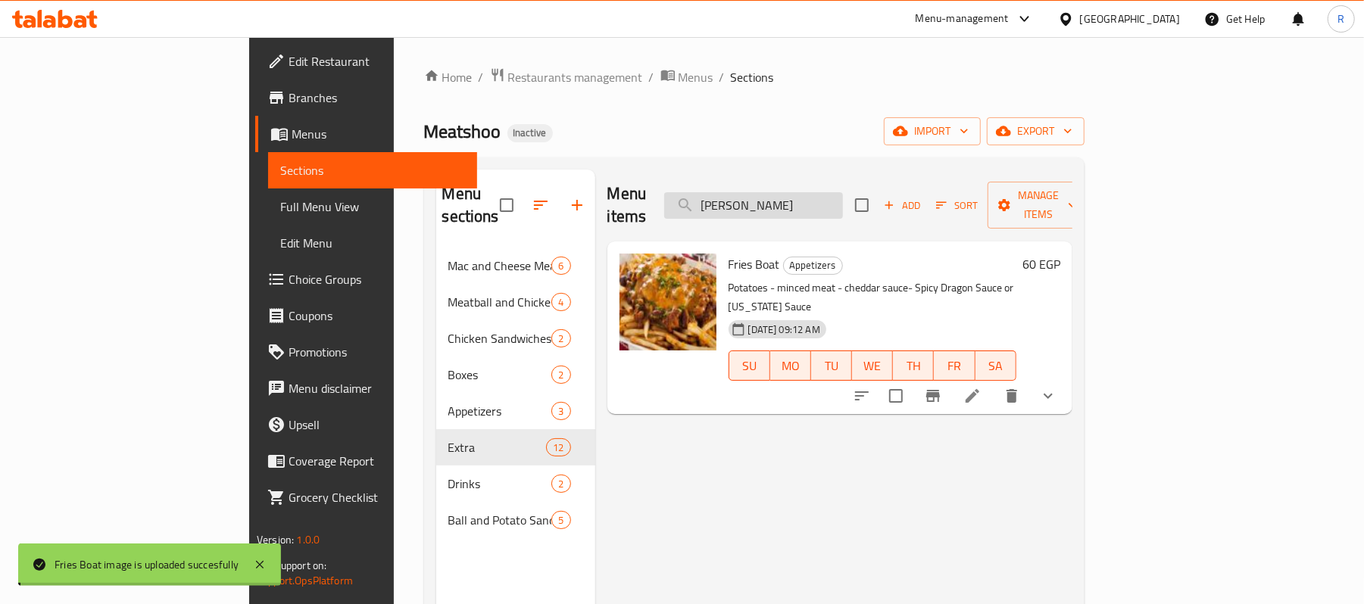
click at [843, 198] on input "فرايز بوت" at bounding box center [753, 205] width 179 height 27
paste input "بريسكت"
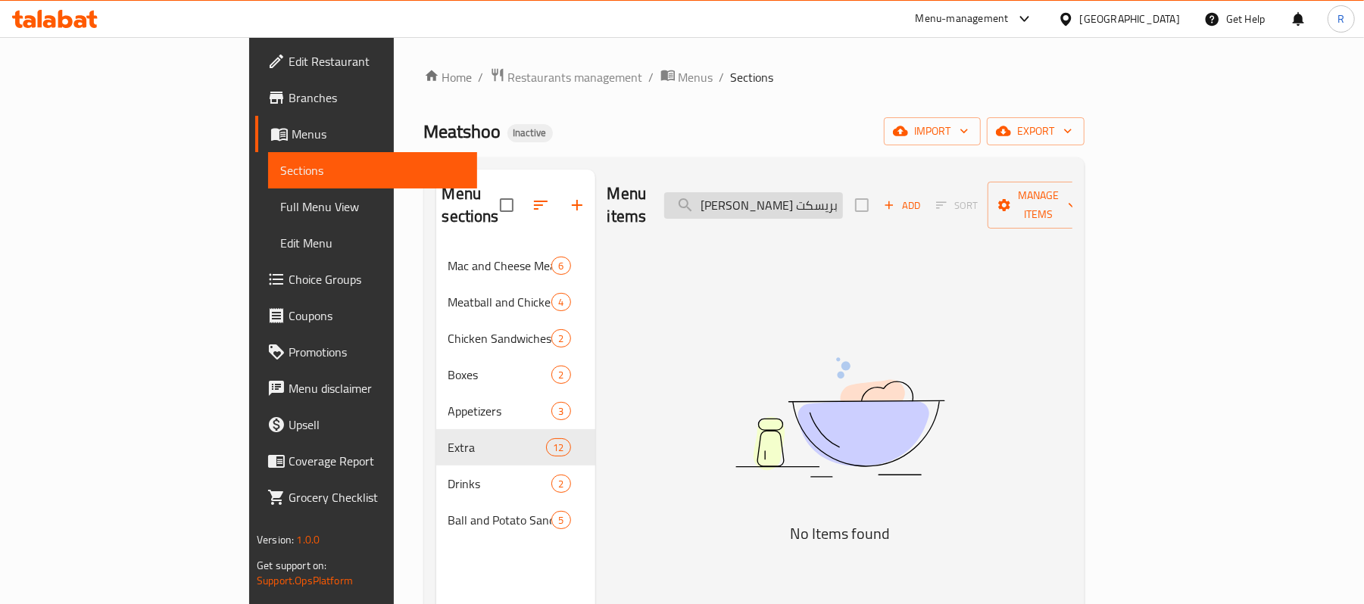
click at [843, 192] on input "فرايز بوت بريسكت" at bounding box center [753, 205] width 179 height 27
paste input "طعة برجرر"
type input "قطعة برجرر"
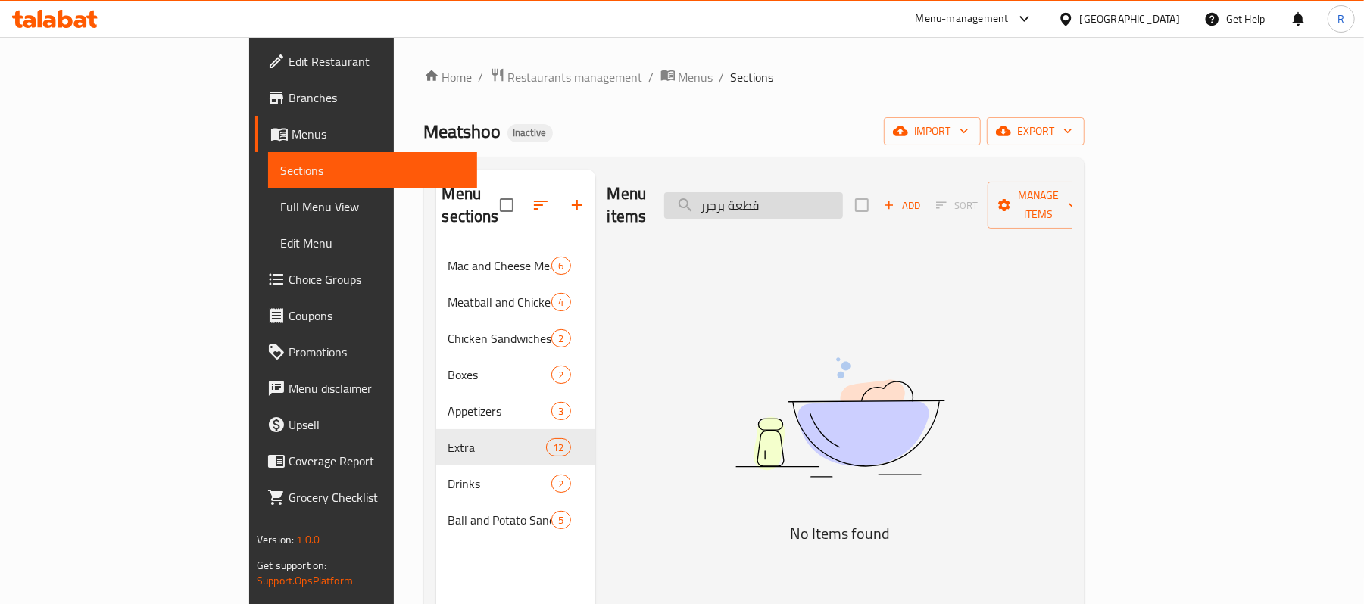
click at [843, 192] on input "قطعة برجرر" at bounding box center [753, 205] width 179 height 27
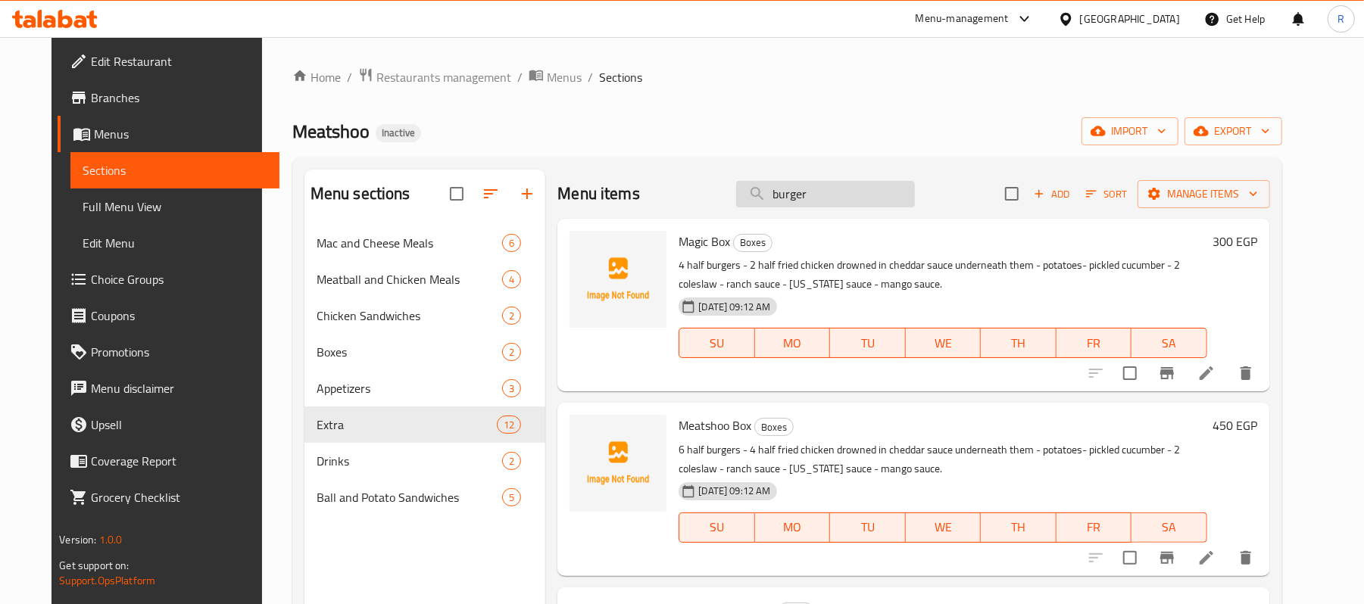
click at [845, 194] on input "burger" at bounding box center [825, 194] width 179 height 27
paste input "كرات فراخ"
click at [846, 198] on input "burger" at bounding box center [825, 194] width 179 height 27
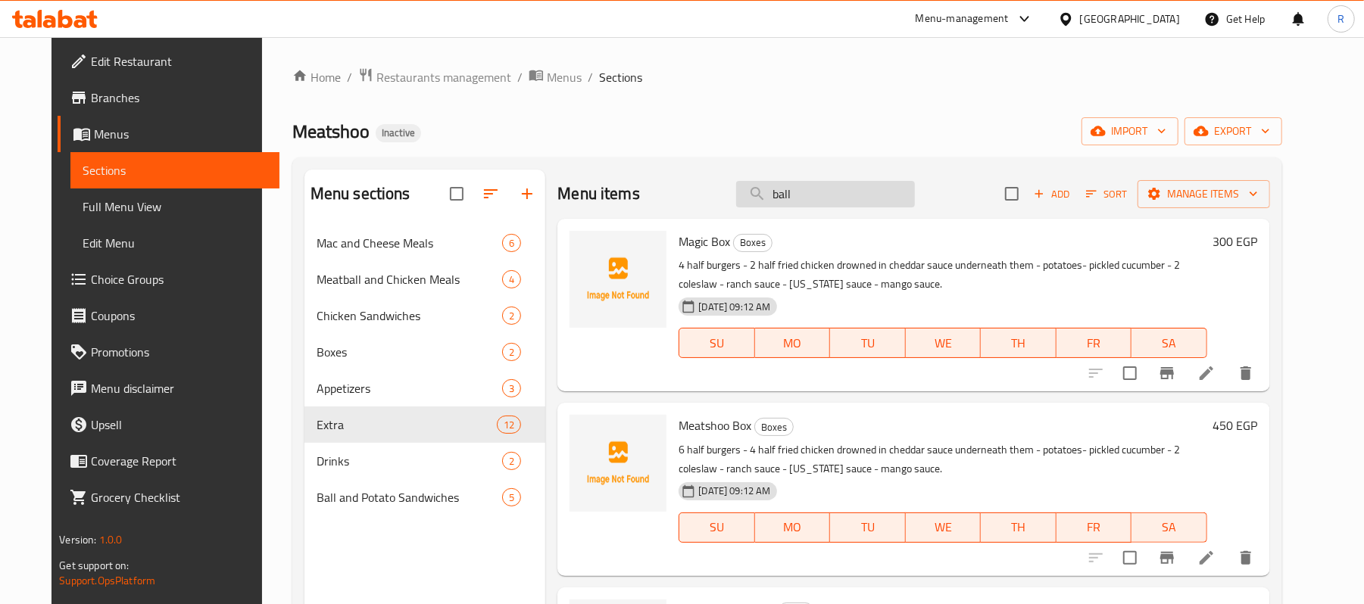
type input "balls"
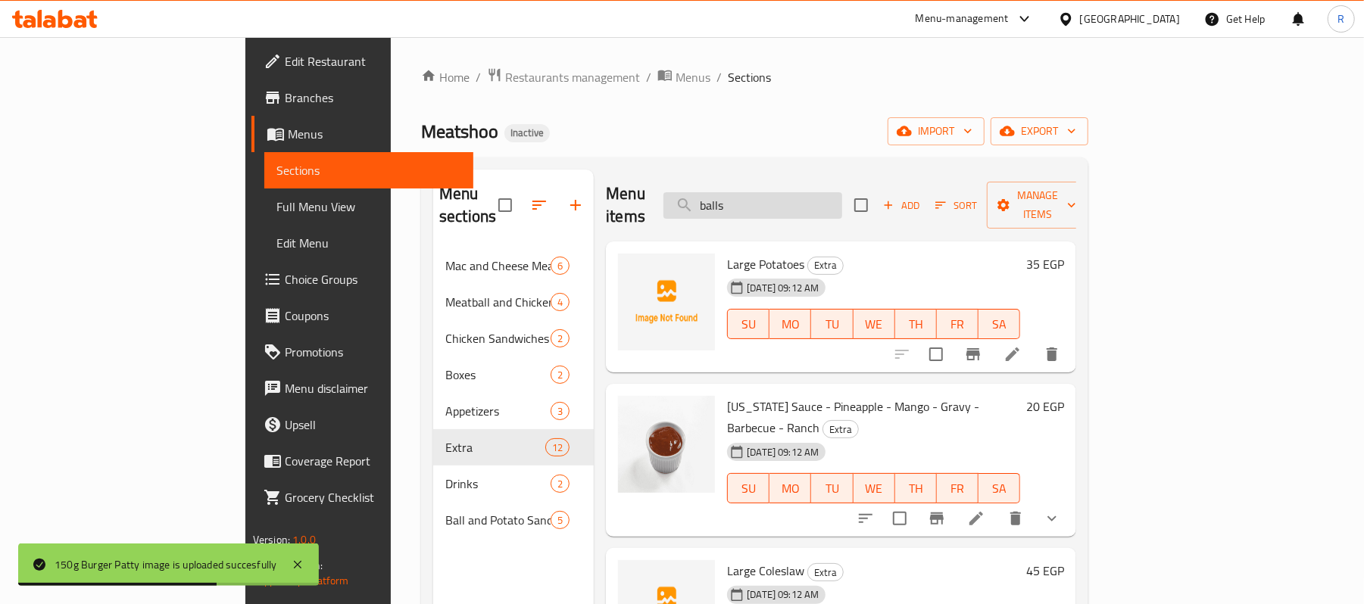
click at [806, 204] on input "balls" at bounding box center [753, 205] width 179 height 27
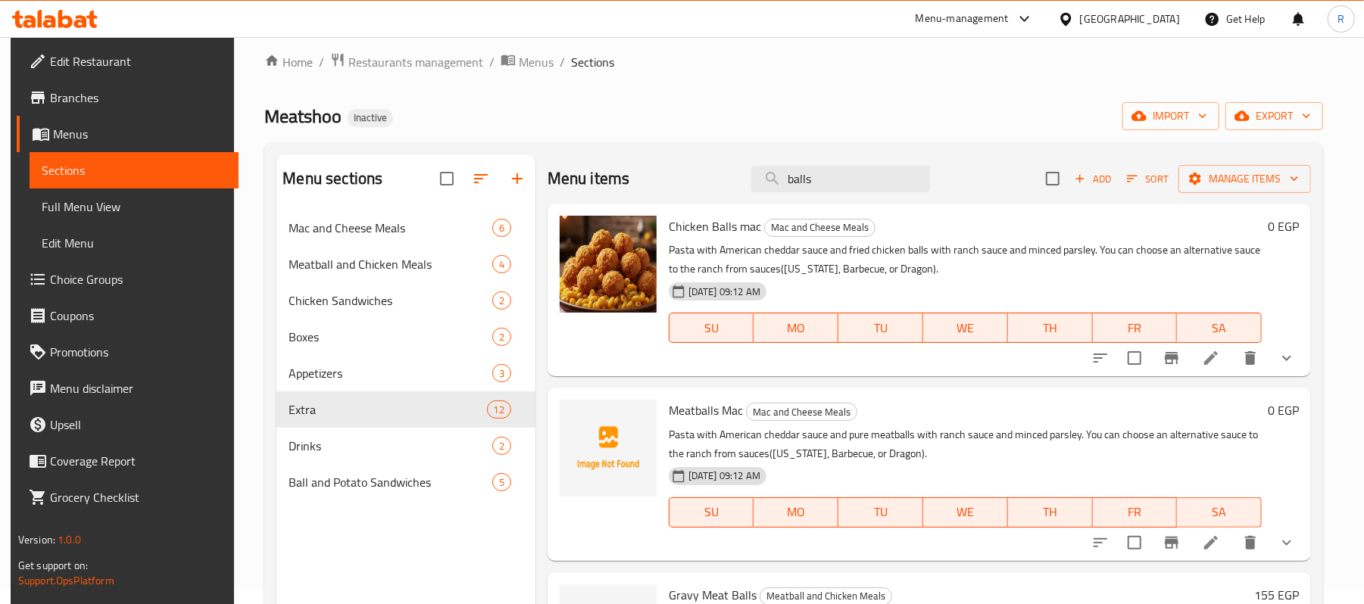
scroll to position [11, 0]
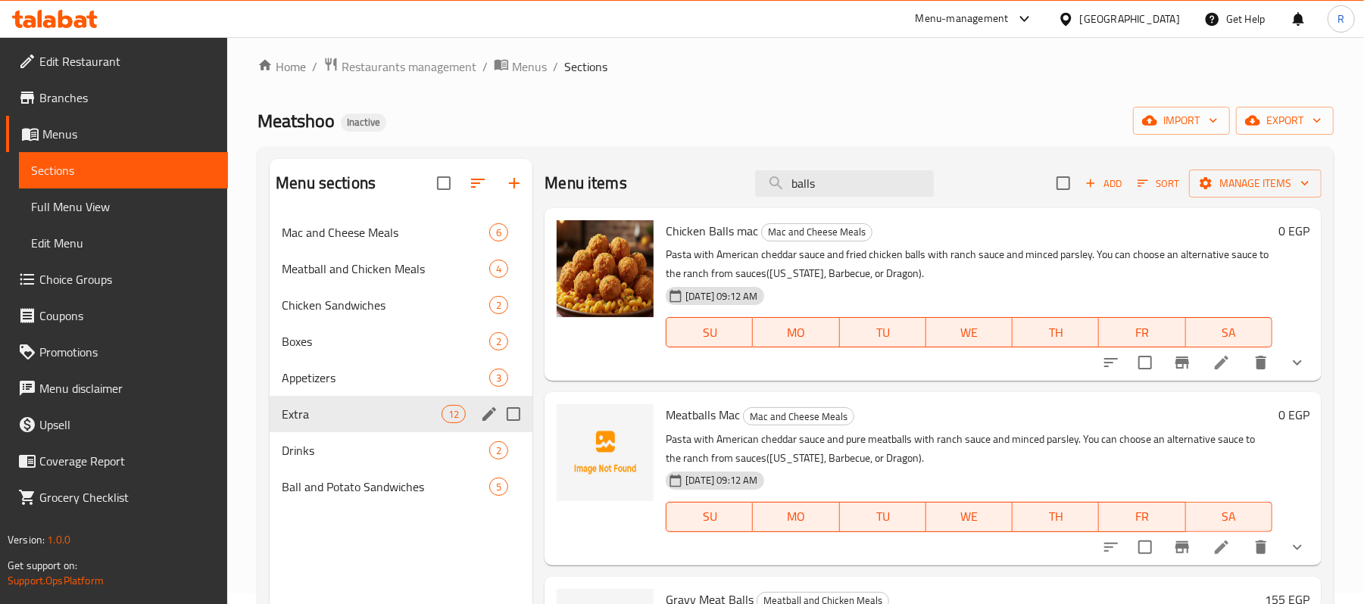
type input "balls"
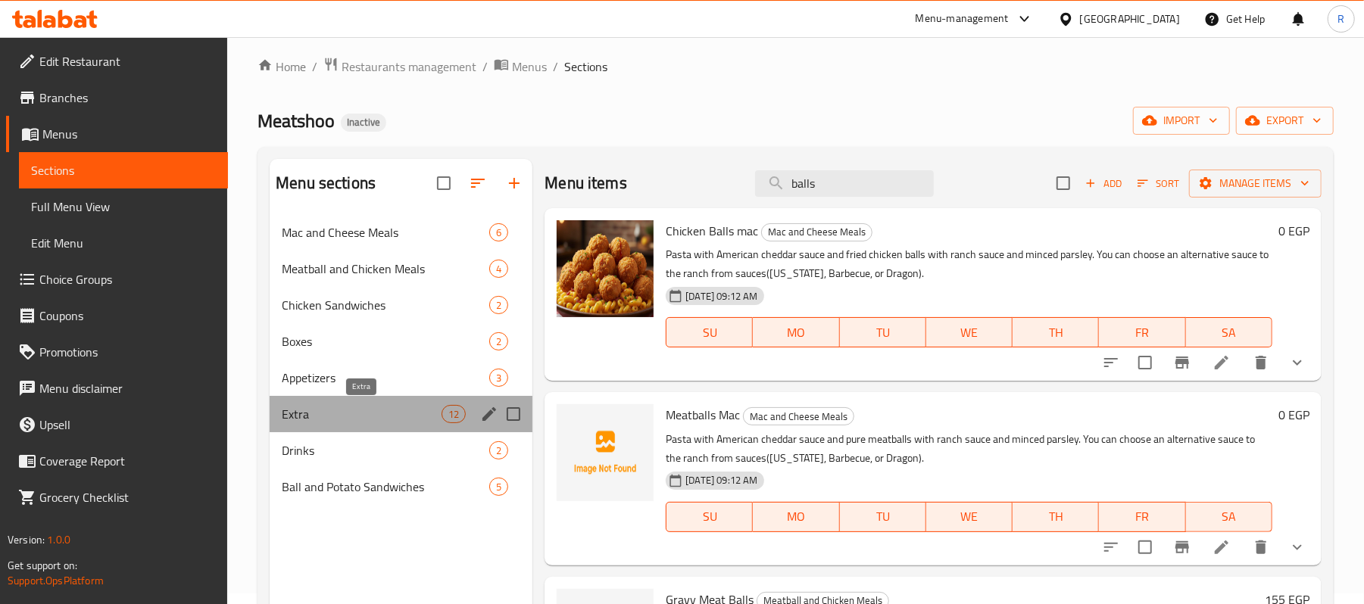
click at [332, 413] on span "Extra" at bounding box center [362, 414] width 160 height 18
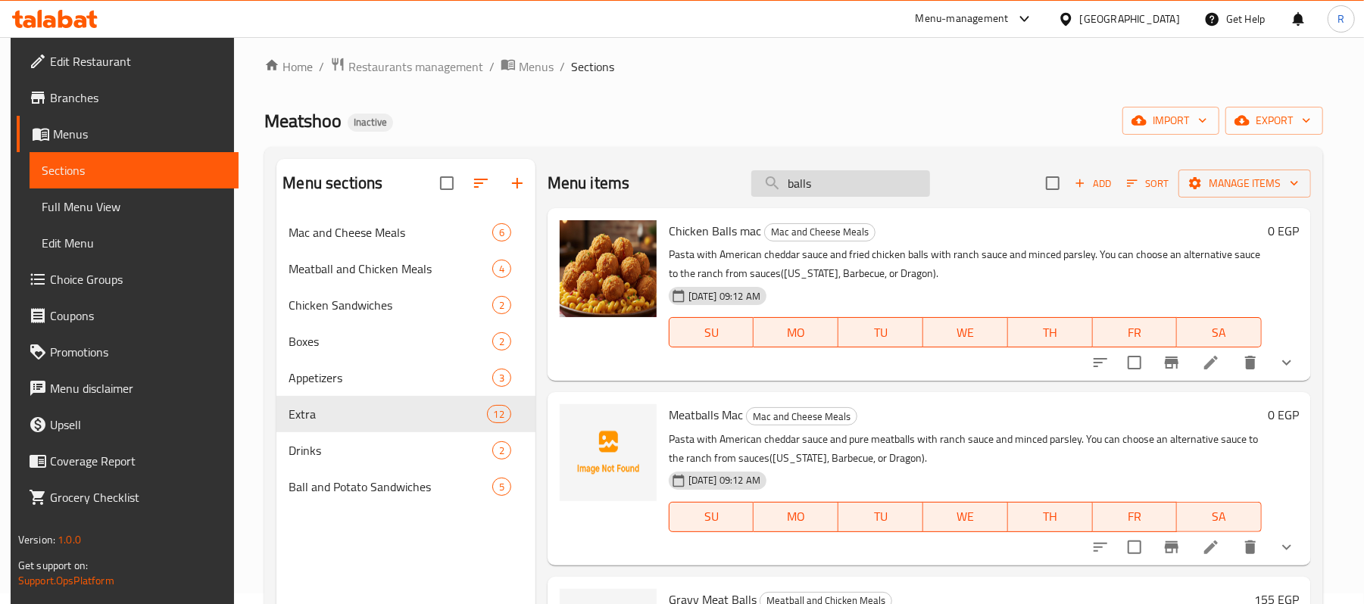
click at [844, 179] on input "balls" at bounding box center [840, 183] width 179 height 27
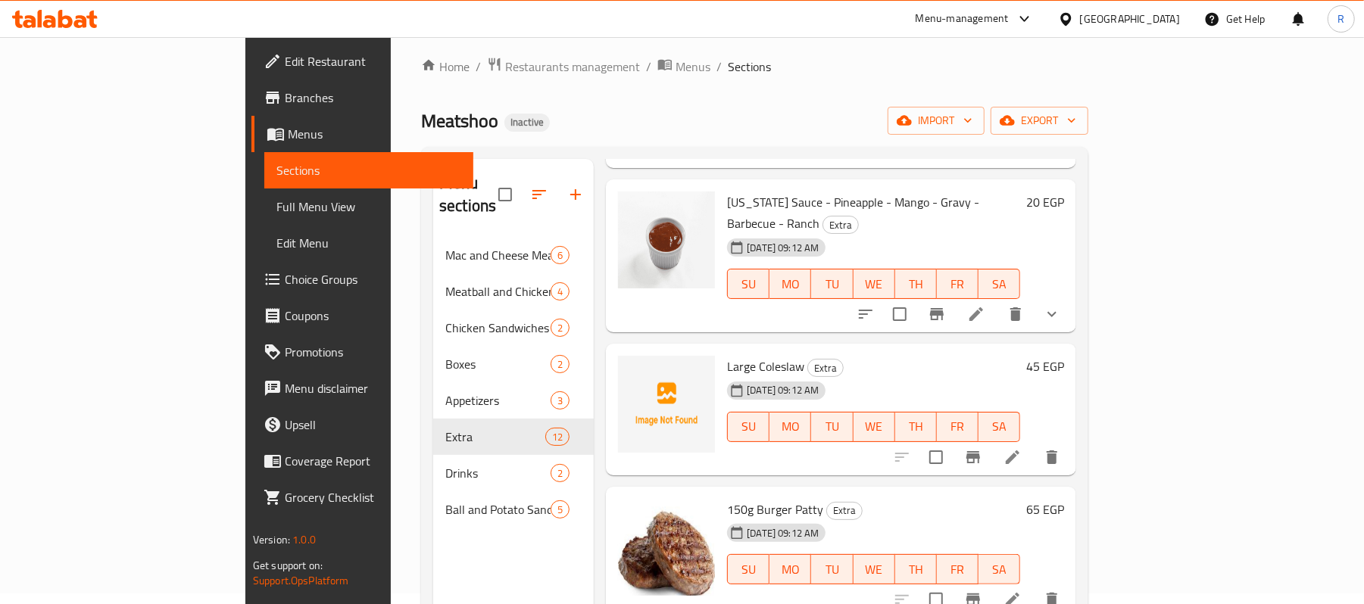
scroll to position [201, 0]
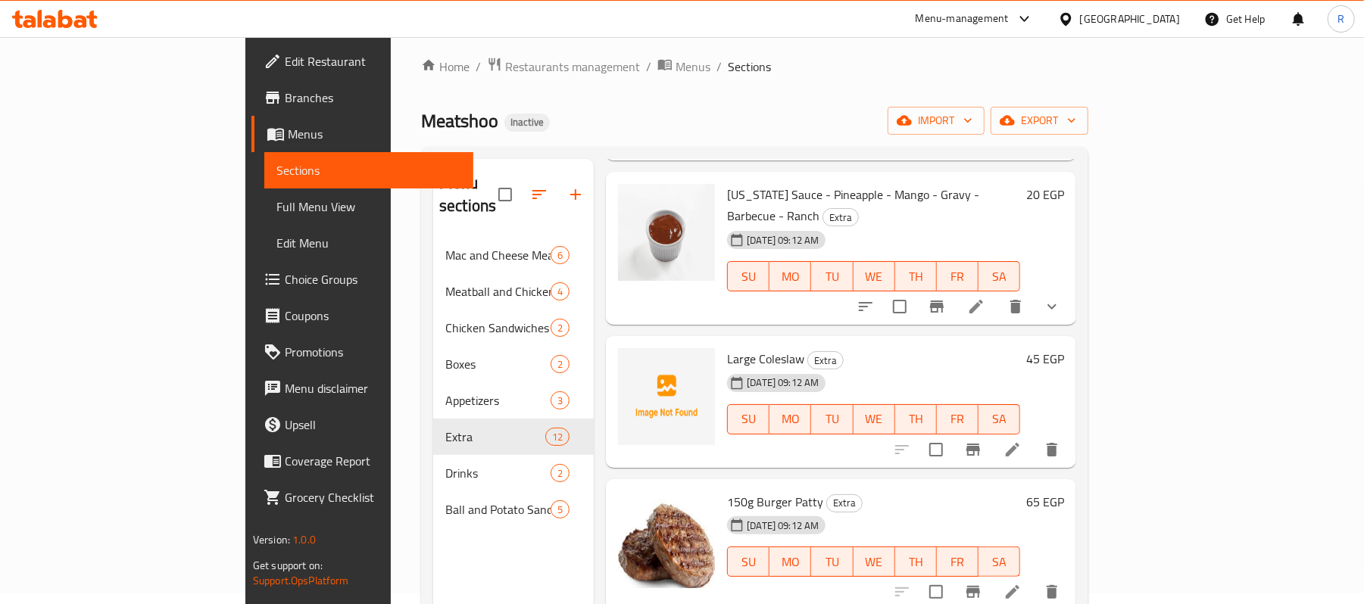
click at [867, 130] on div "Meatshoo Inactive import export" at bounding box center [754, 121] width 667 height 28
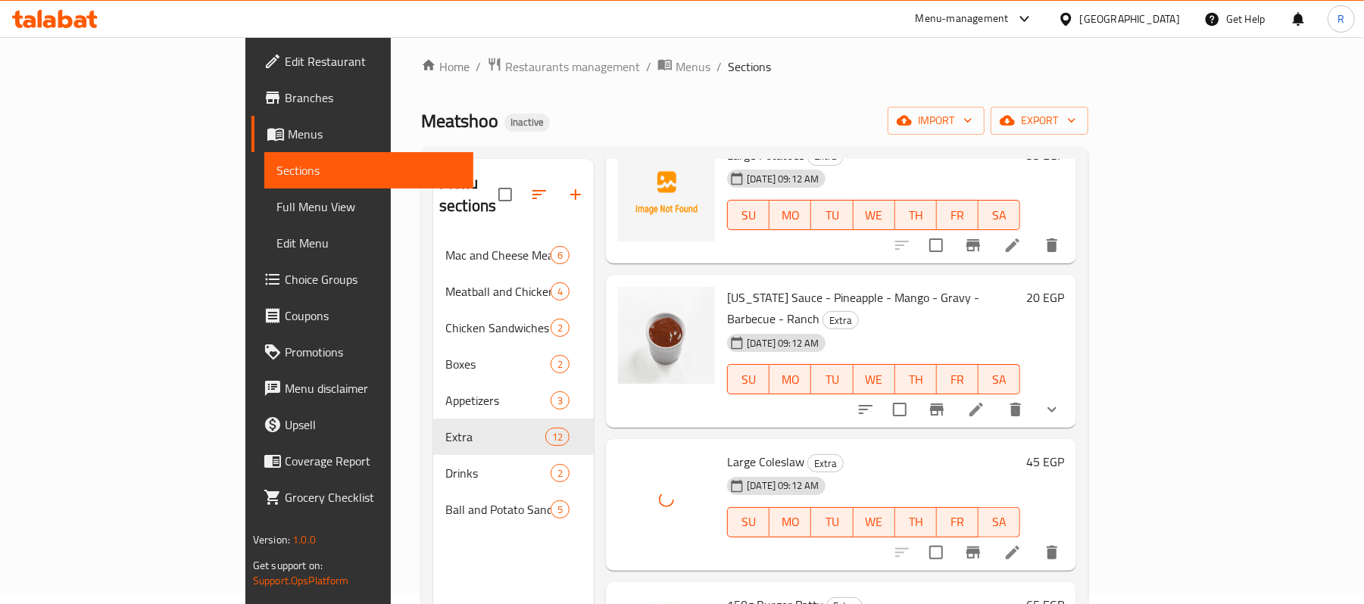
scroll to position [0, 0]
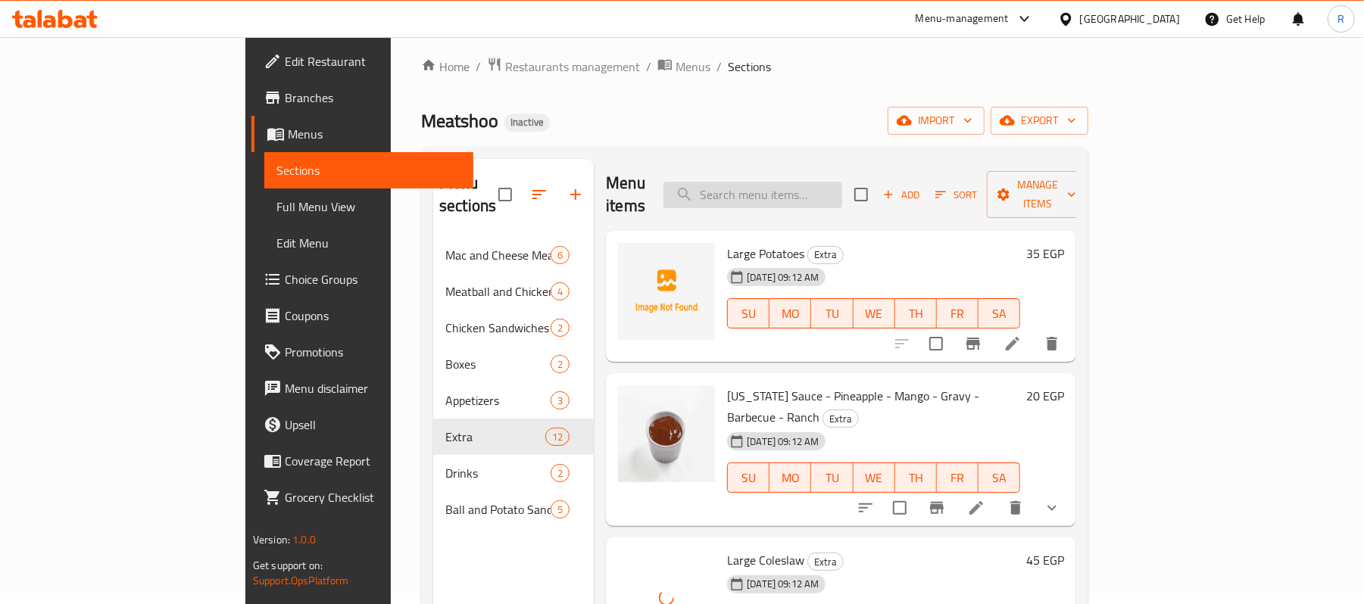
click at [842, 191] on input "search" at bounding box center [753, 195] width 179 height 27
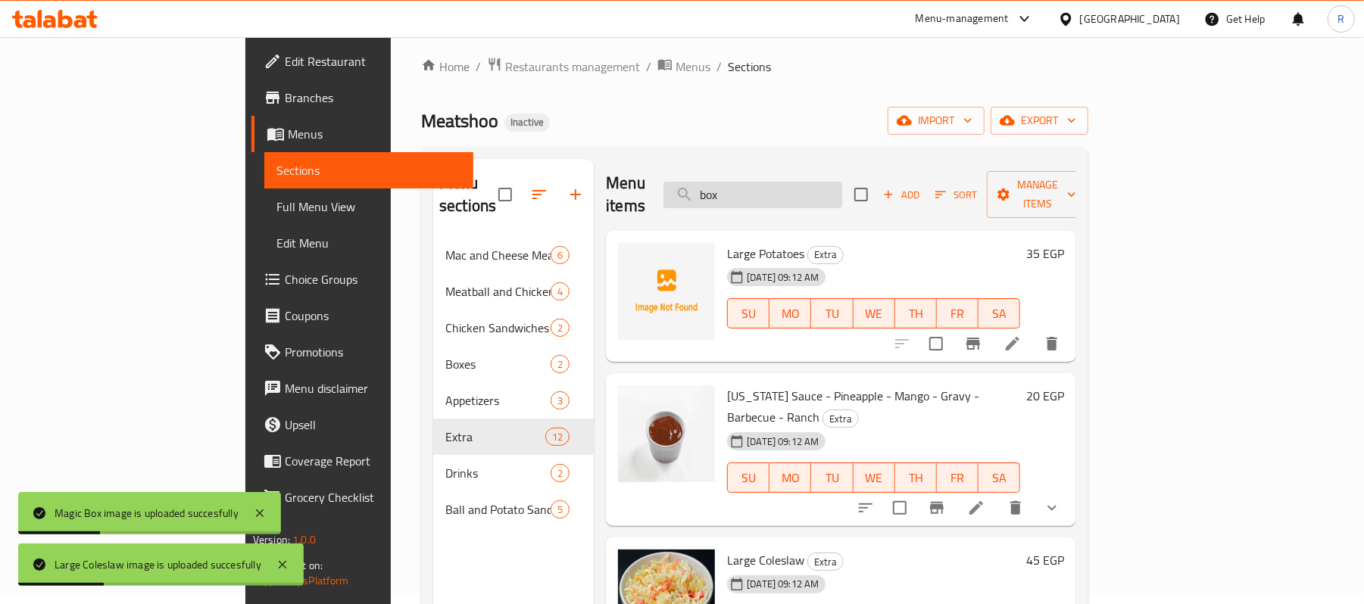
click at [806, 182] on input "box" at bounding box center [753, 195] width 179 height 27
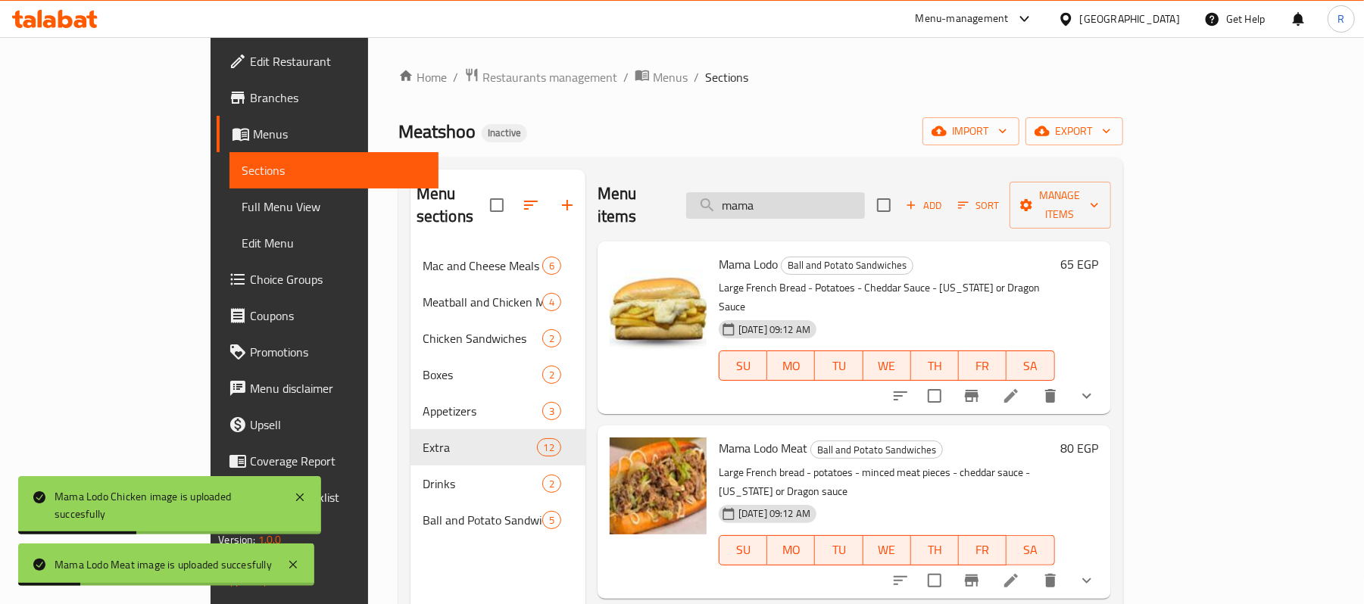
click at [849, 194] on input "mama" at bounding box center [775, 205] width 179 height 27
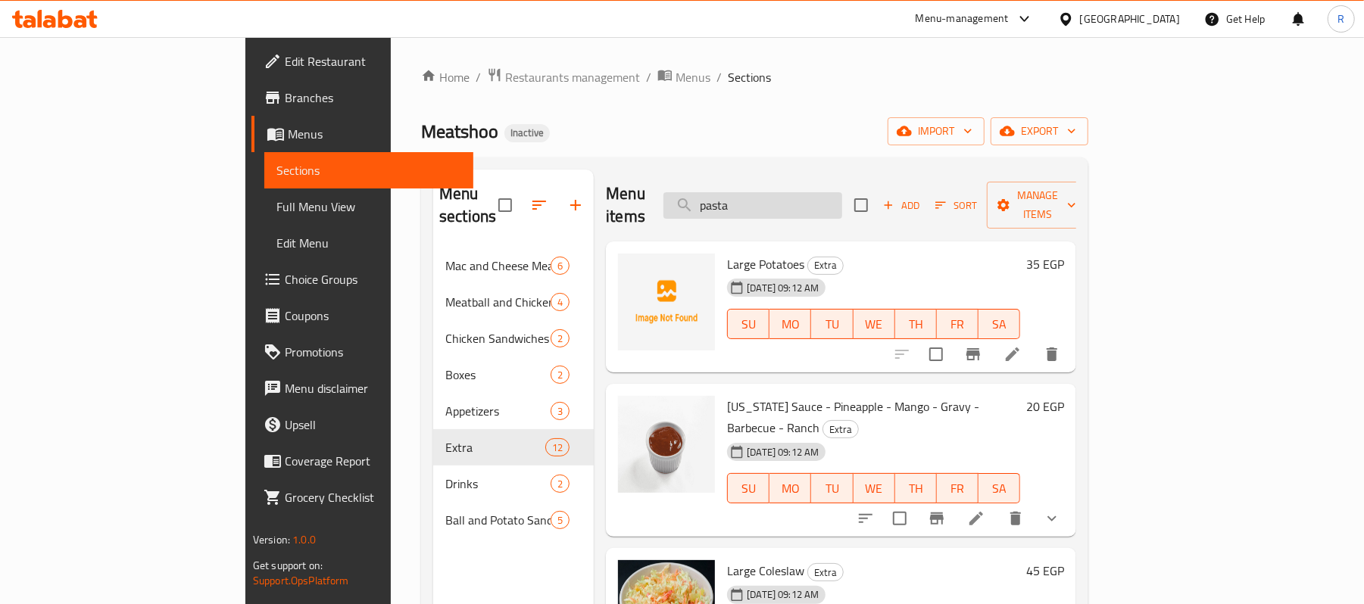
click at [826, 192] on input "pasta" at bounding box center [753, 205] width 179 height 27
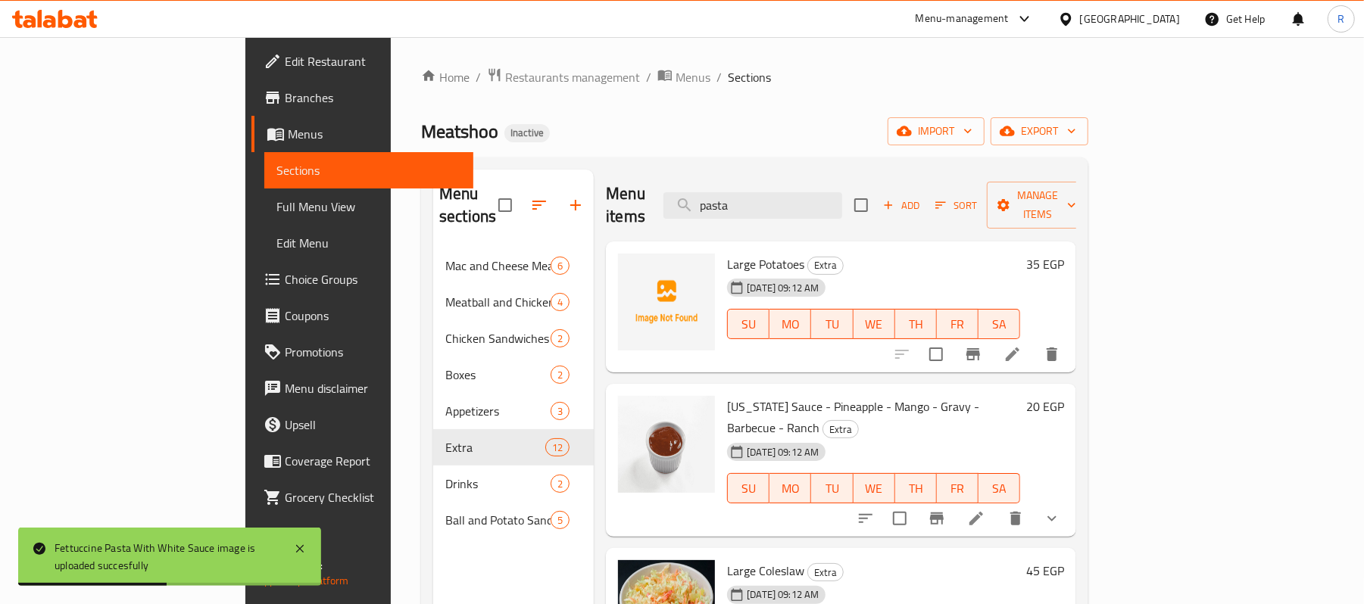
click at [843, 180] on div "Menu items pasta Add Sort Manage items" at bounding box center [841, 206] width 470 height 72
click at [842, 198] on input "pasta" at bounding box center [753, 205] width 179 height 27
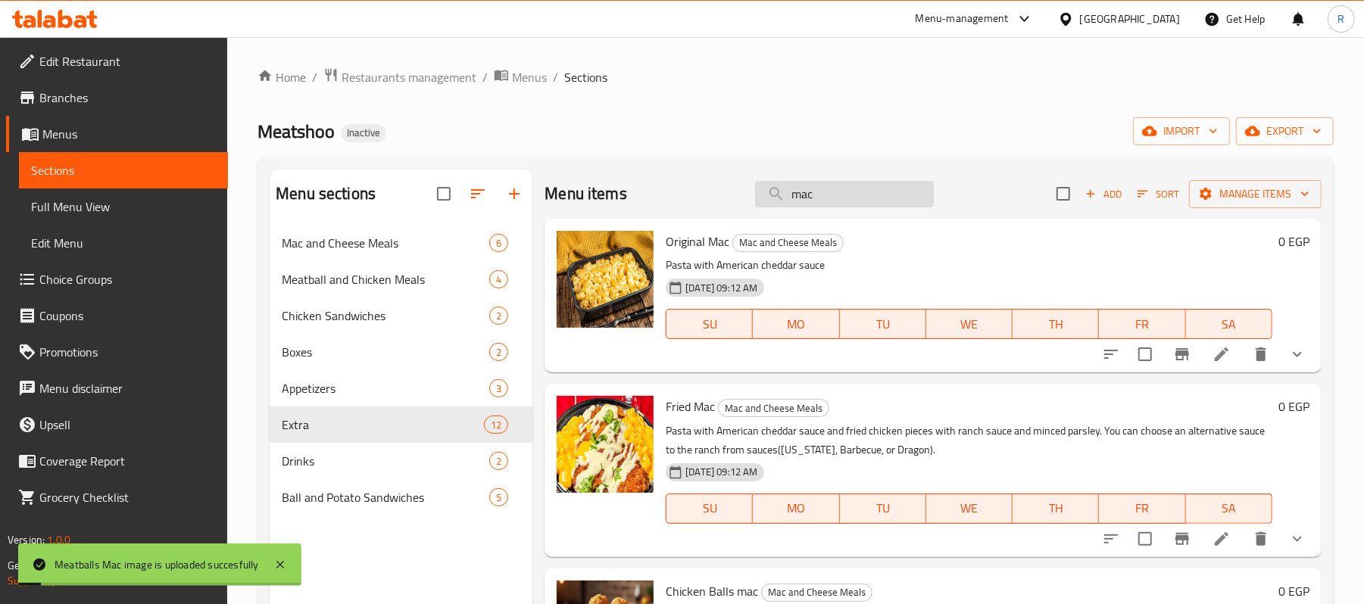
click at [832, 197] on input "mac" at bounding box center [844, 194] width 179 height 27
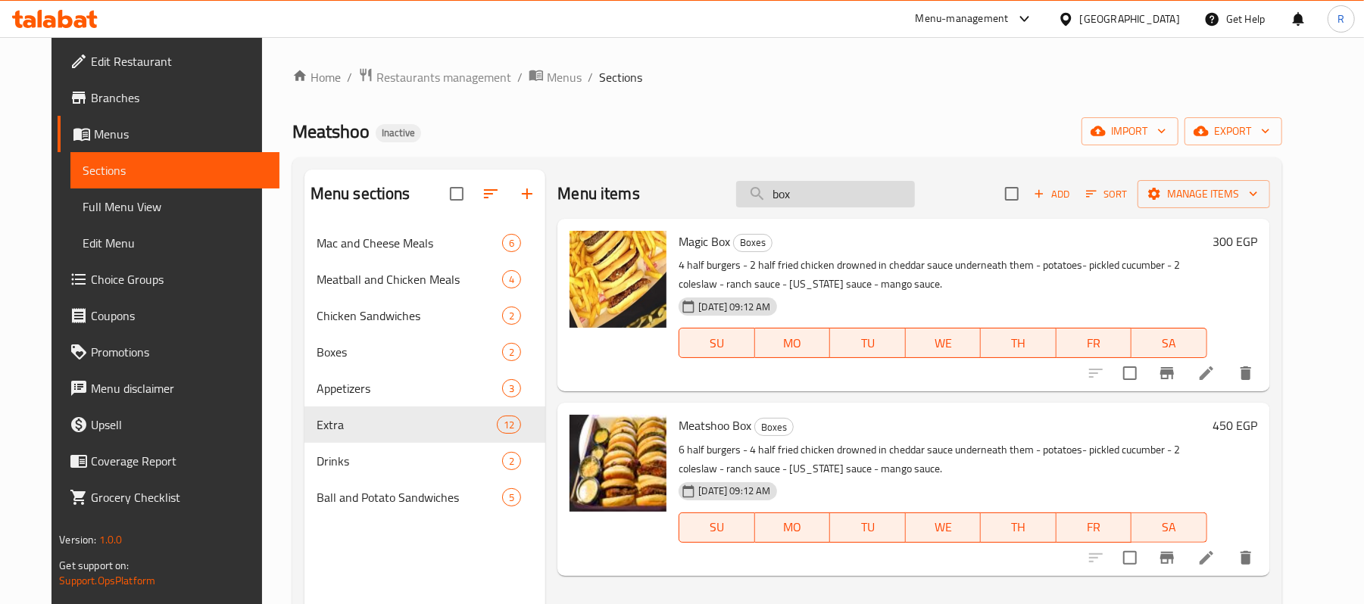
click at [824, 195] on input "box" at bounding box center [825, 194] width 179 height 27
paste input "وينر"
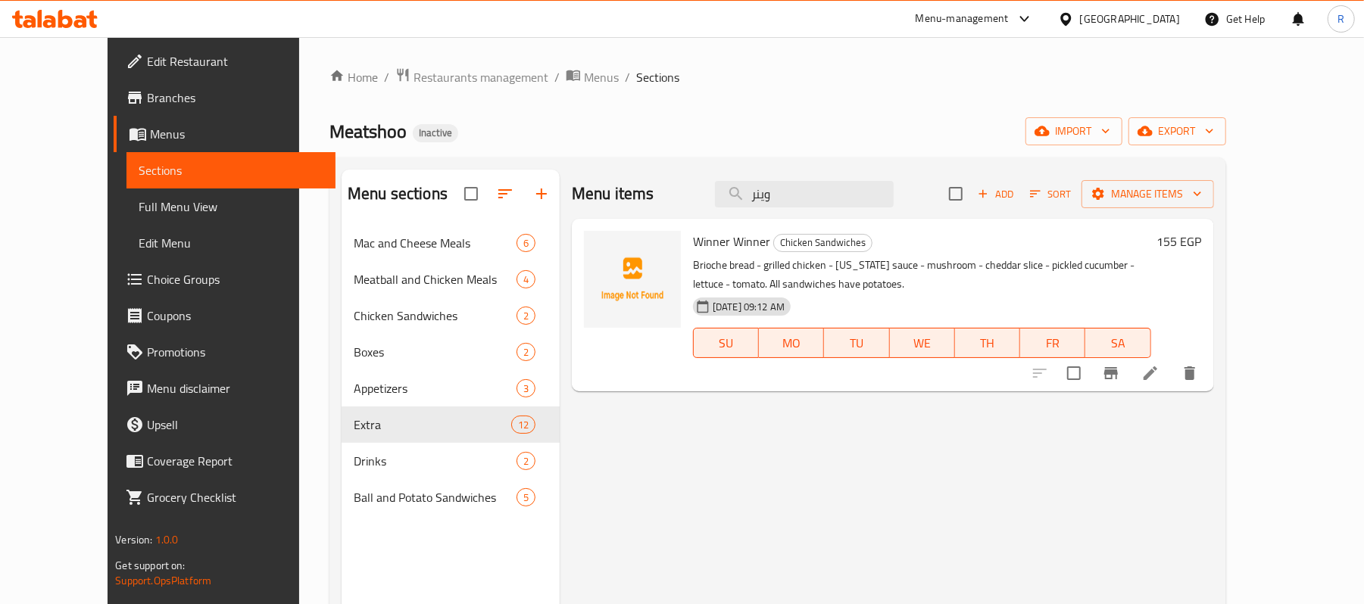
type input "وينر"
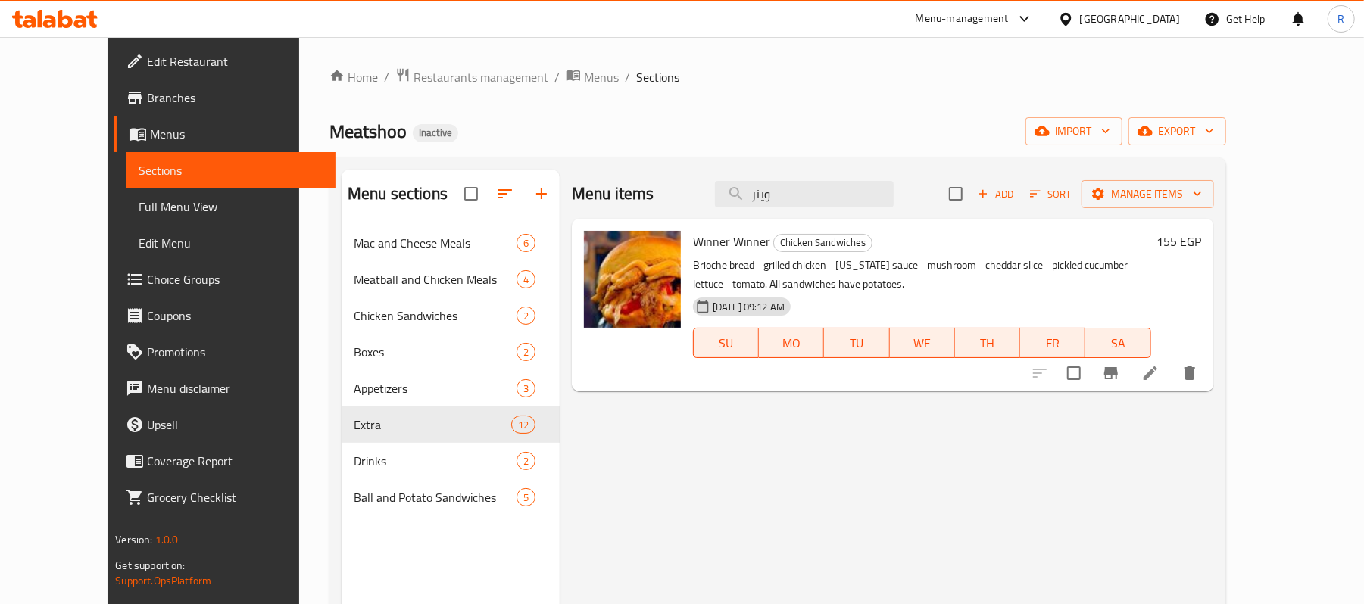
click at [898, 457] on div "Menu items وينر Add Sort Manage items Winner Winner Chicken Sandwiches Brioche …" at bounding box center [887, 472] width 654 height 604
click at [139, 207] on span "Full Menu View" at bounding box center [231, 207] width 185 height 18
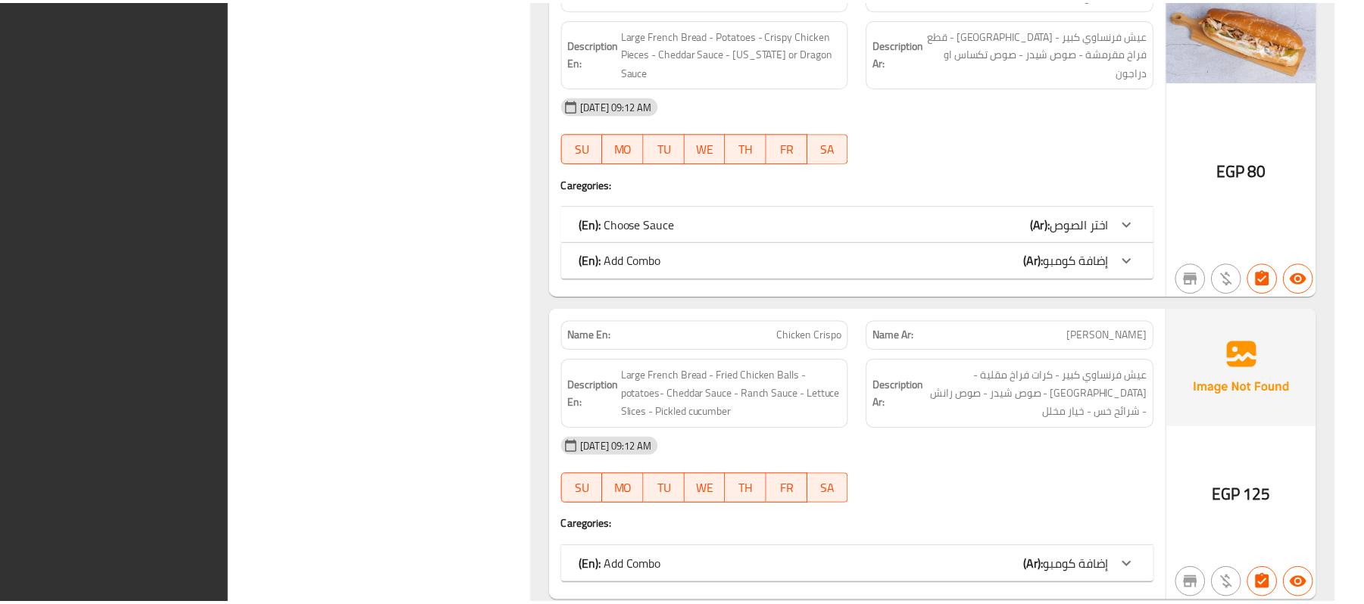
scroll to position [9789, 0]
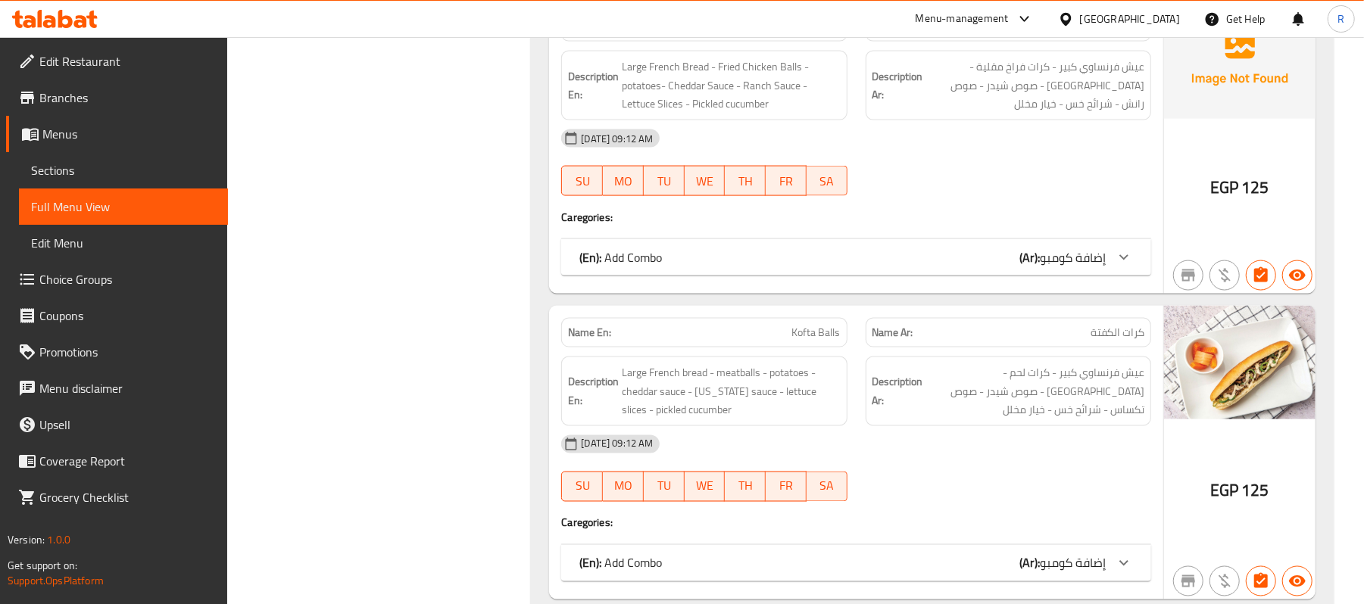
click at [1155, 20] on div "[GEOGRAPHIC_DATA]" at bounding box center [1130, 19] width 100 height 17
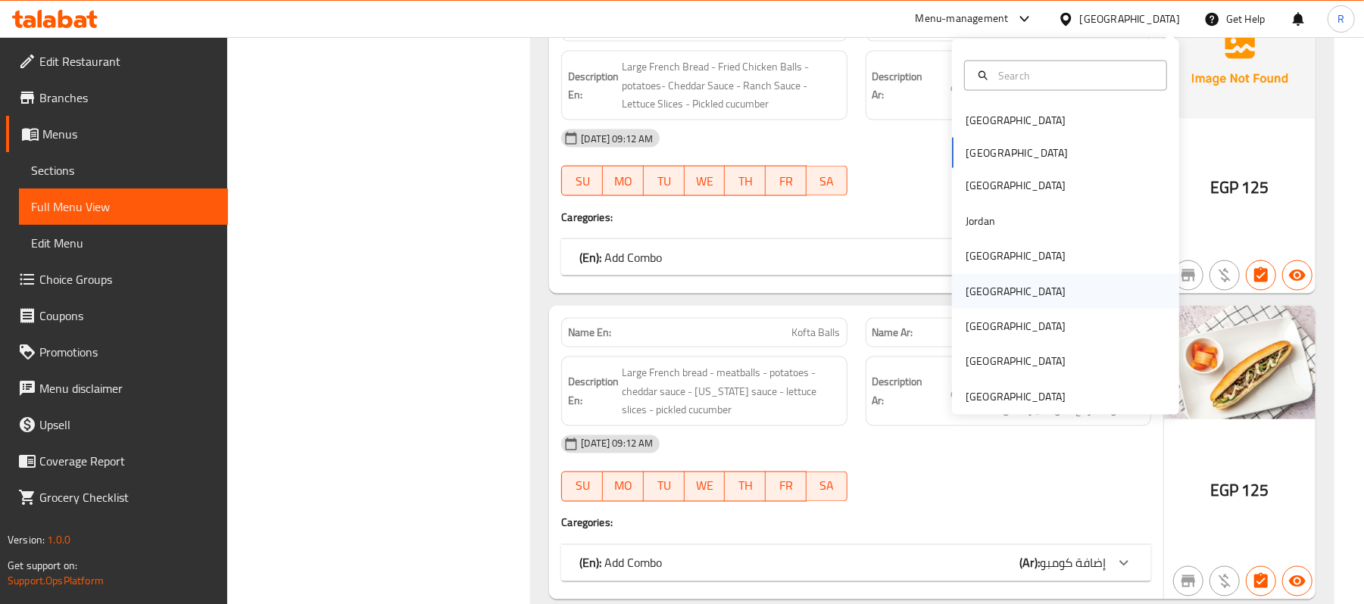
click at [985, 298] on div "[GEOGRAPHIC_DATA]" at bounding box center [1016, 291] width 124 height 35
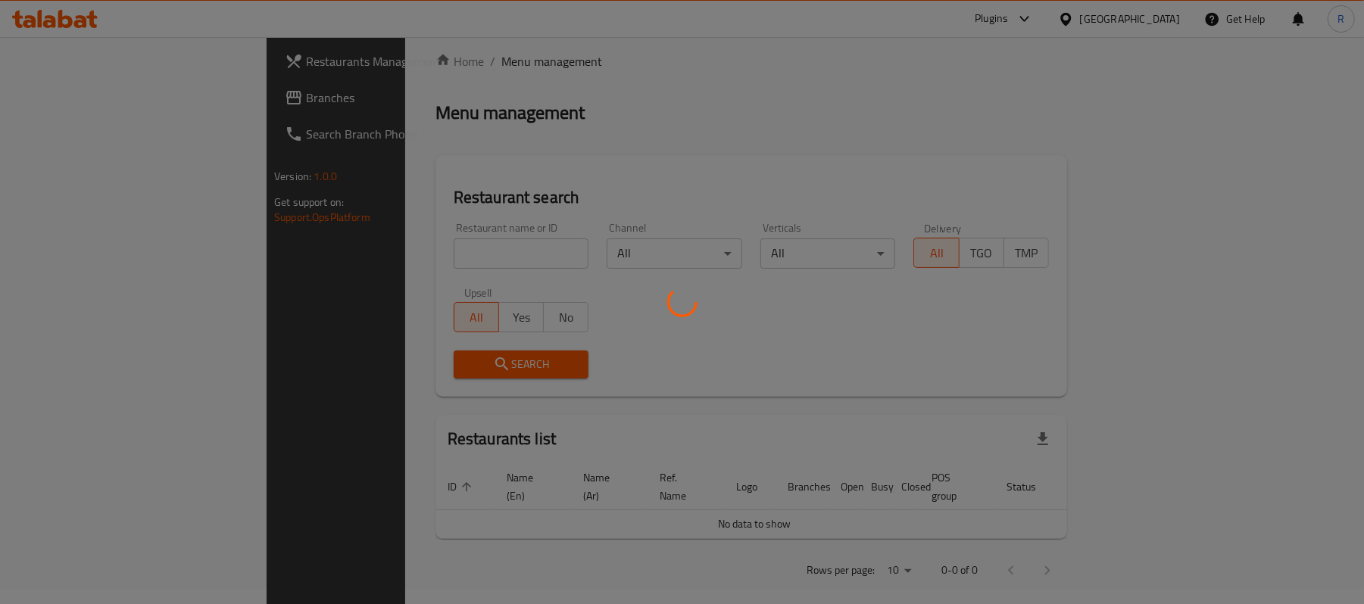
scroll to position [526, 0]
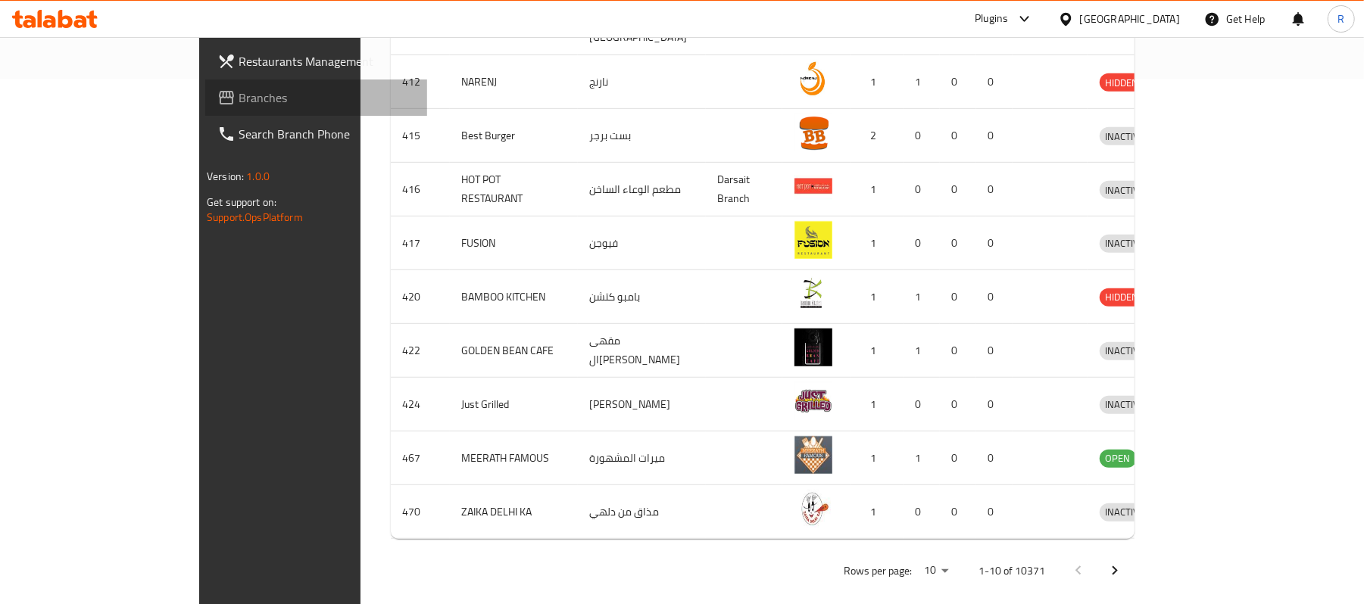
click at [239, 101] on span "Branches" at bounding box center [327, 98] width 176 height 18
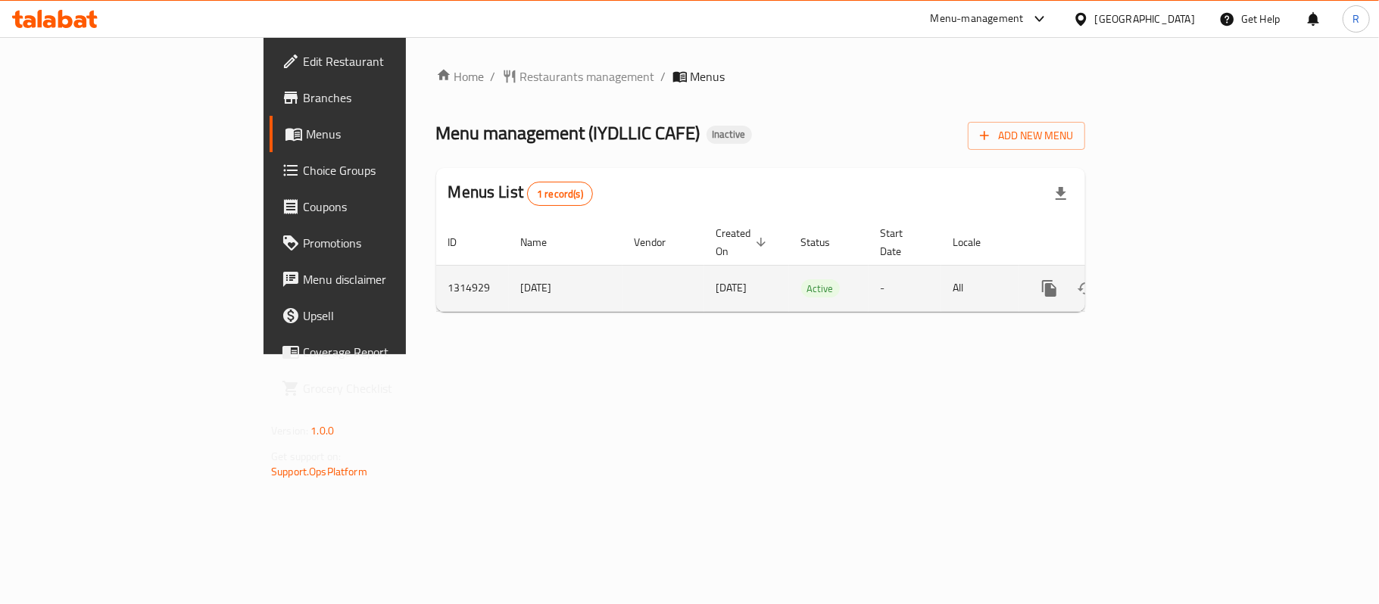
click at [1168, 279] on icon "enhanced table" at bounding box center [1159, 288] width 18 height 18
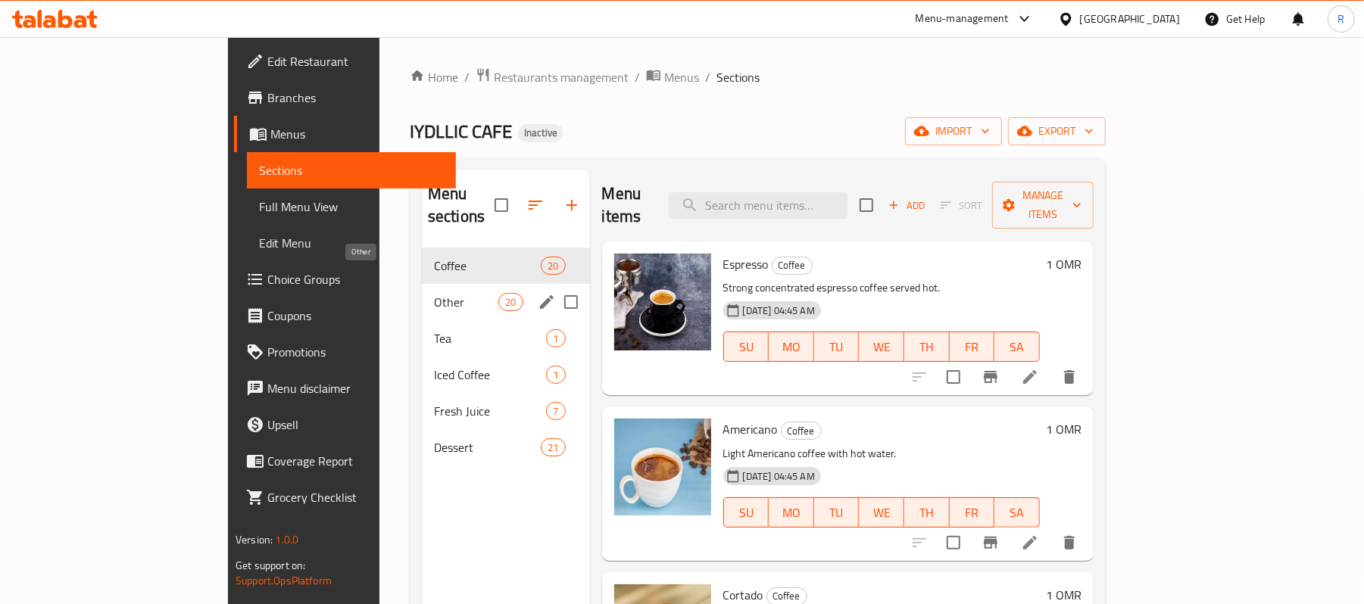
click at [434, 293] on span "Other" at bounding box center [466, 302] width 64 height 18
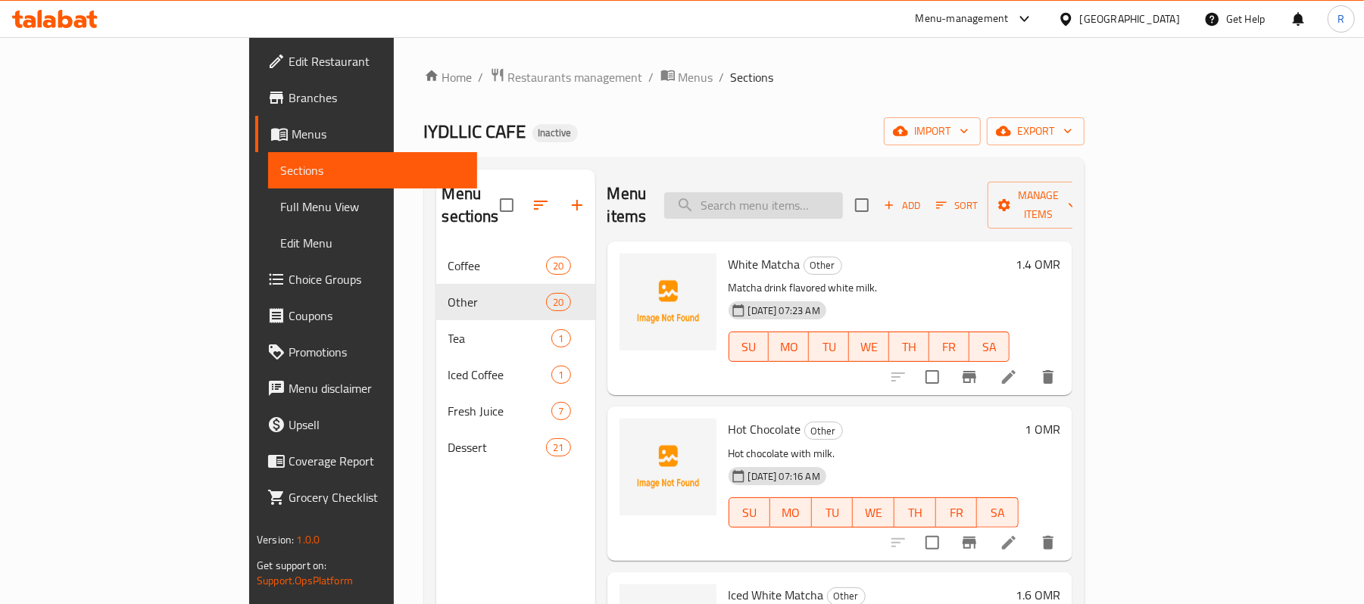
click at [833, 192] on input "search" at bounding box center [753, 205] width 179 height 27
paste input "Acai Smoothie"
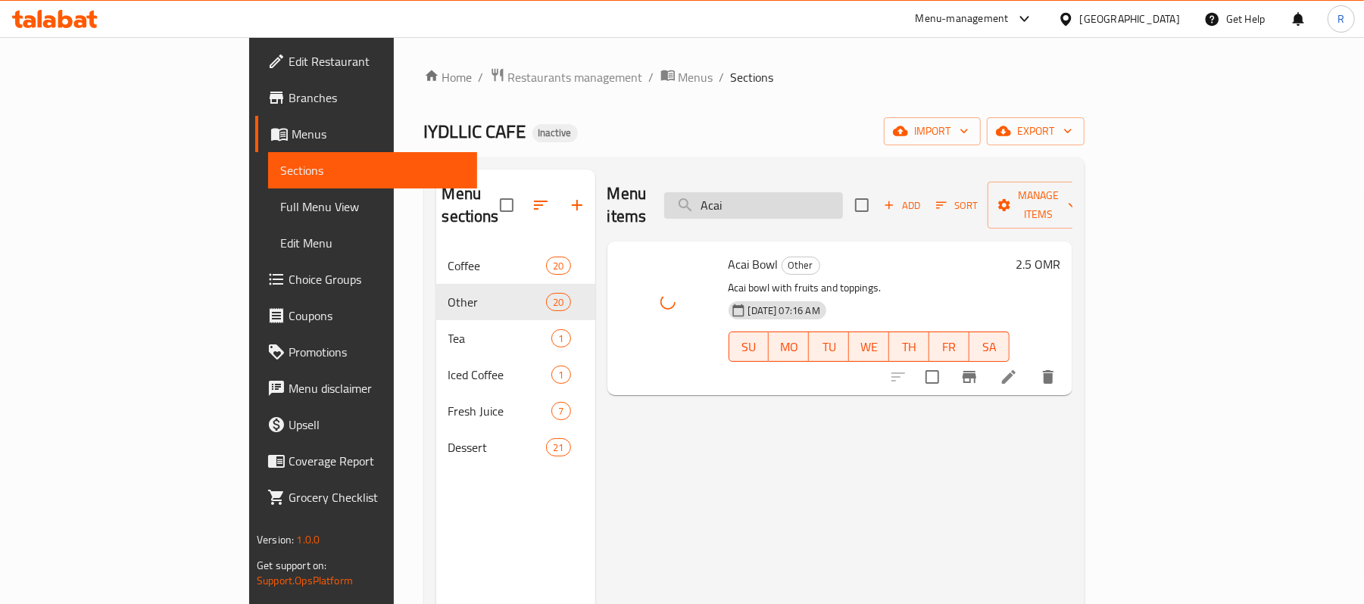
click at [842, 197] on input "Acai" at bounding box center [753, 205] width 179 height 27
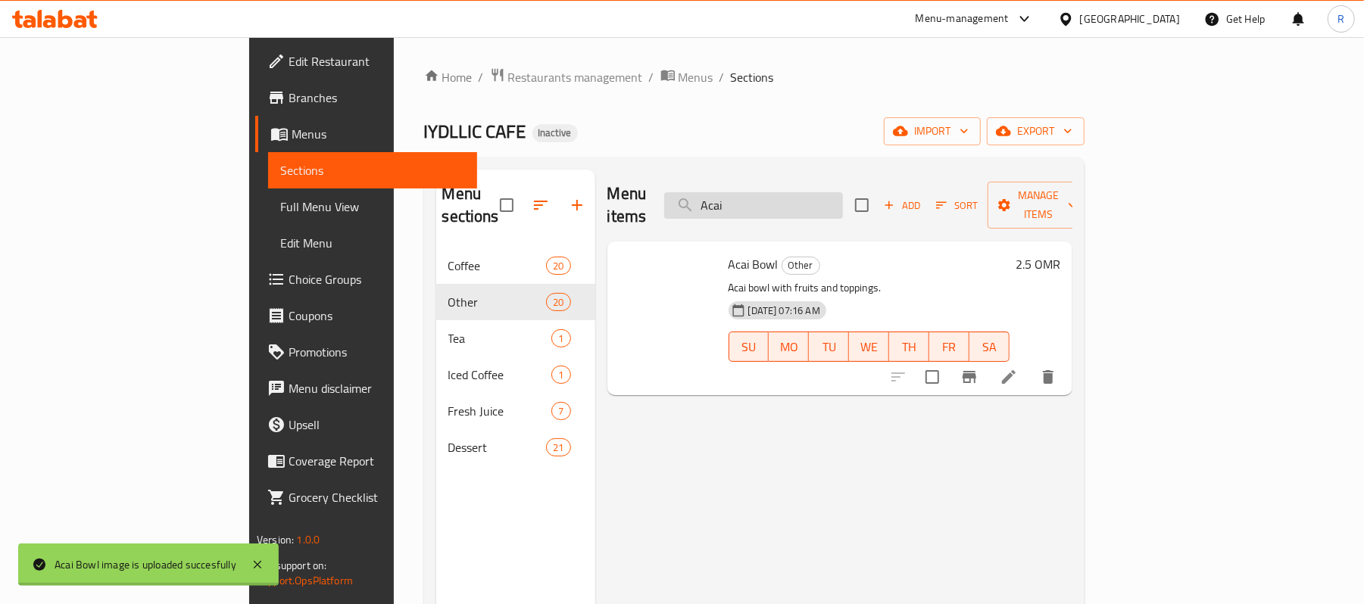
paste input "frocano"
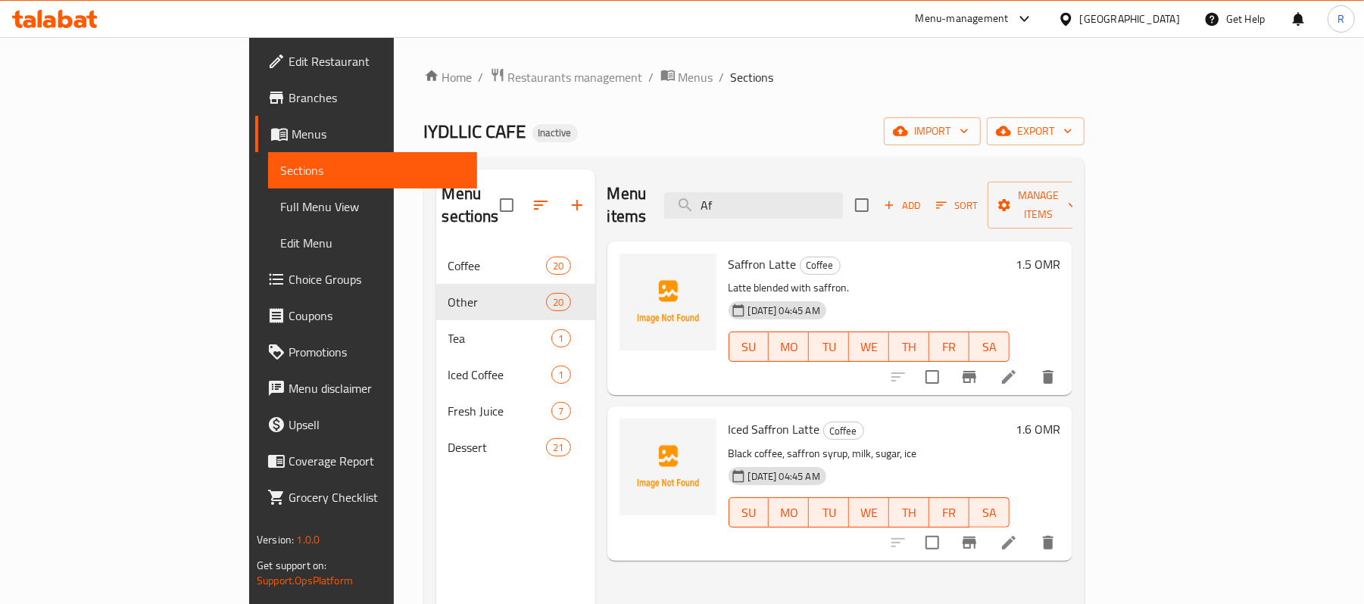
type input "A"
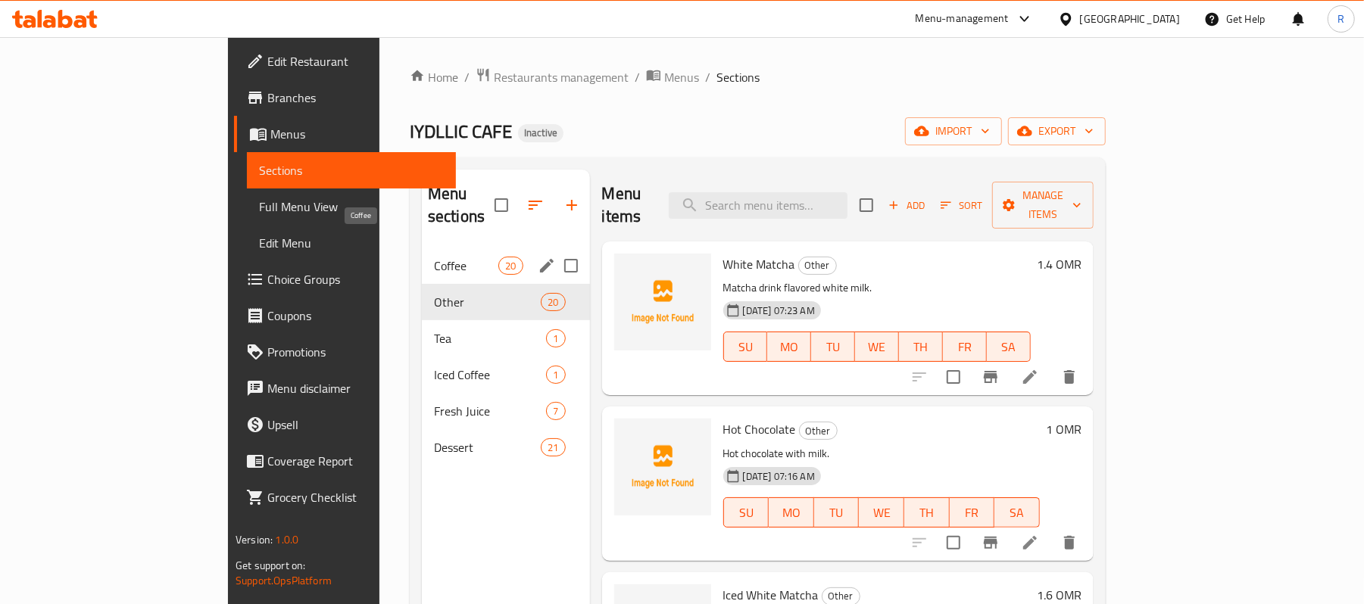
click at [434, 257] on span "Coffee" at bounding box center [466, 266] width 64 height 18
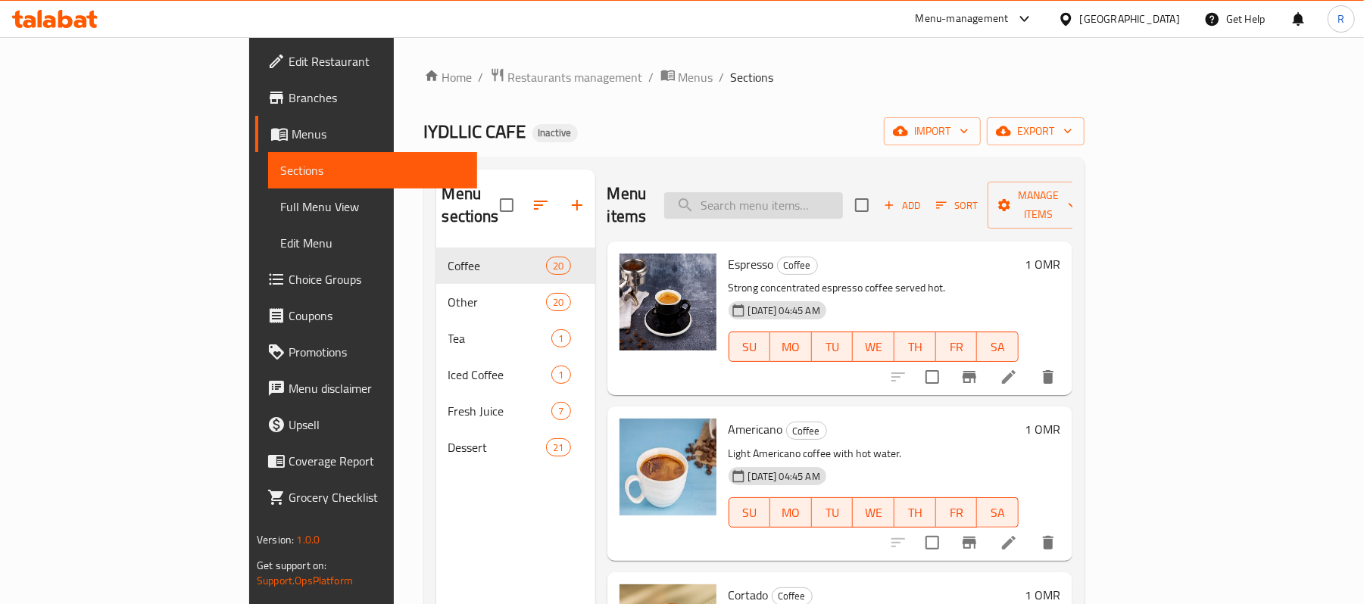
click at [836, 201] on input "search" at bounding box center [753, 205] width 179 height 27
paste input "Americano (Hot - Cold)"
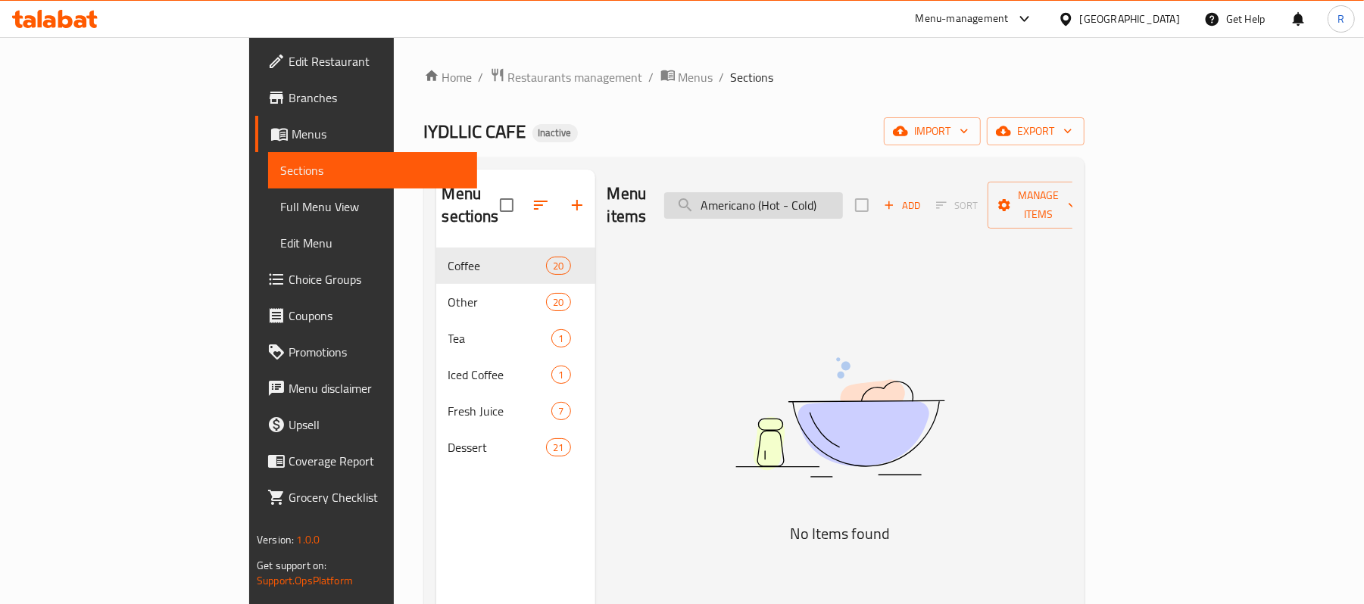
click at [843, 192] on input "Americano (Hot - Cold)" at bounding box center [753, 205] width 179 height 27
click at [883, 317] on img at bounding box center [840, 417] width 379 height 201
click at [843, 192] on input "Americano (Hot - Cold)" at bounding box center [753, 205] width 179 height 27
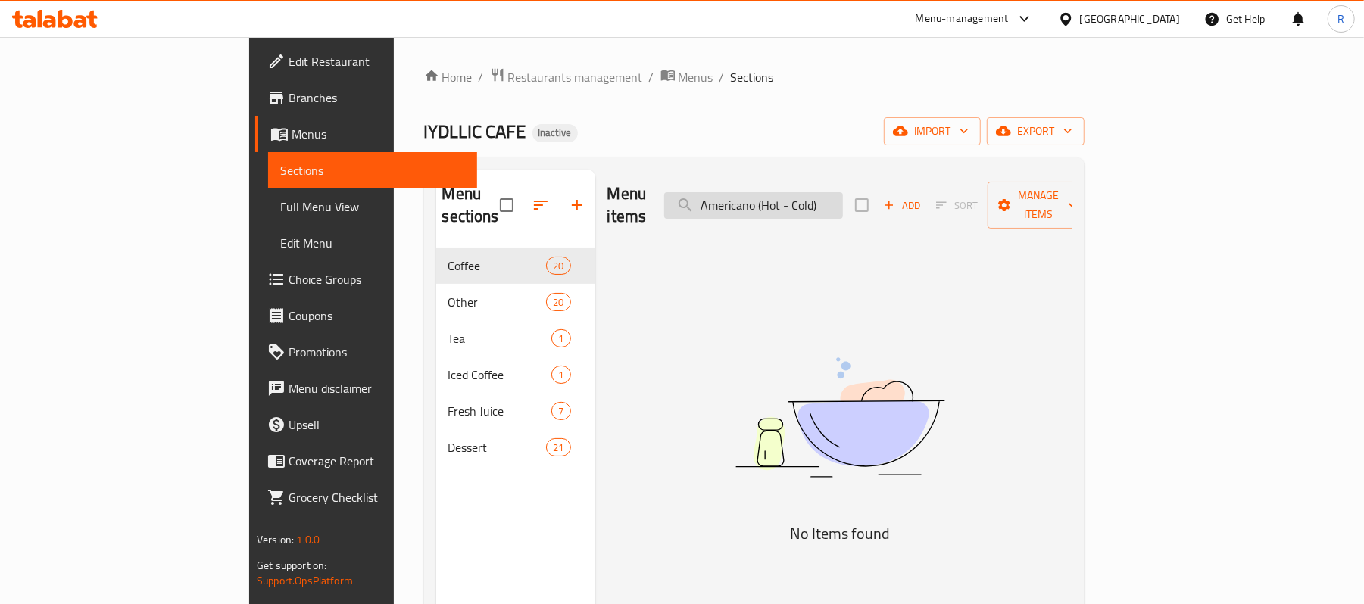
click at [843, 192] on input "Americano (Hot - Cold)" at bounding box center [753, 205] width 179 height 27
paste input "Bubbles Cheesecake"
click at [907, 221] on div "Menu items Bubble Add Sort Manage items No Items found" at bounding box center [833, 472] width 477 height 604
click at [843, 192] on input "Bubble" at bounding box center [753, 205] width 179 height 27
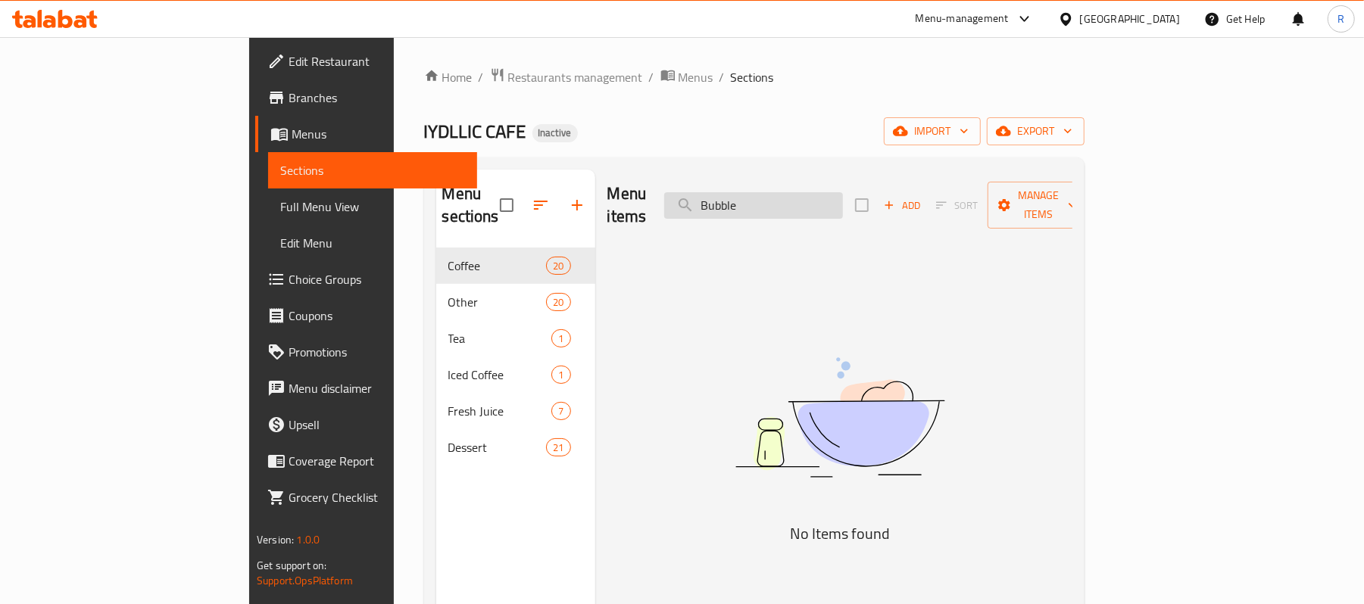
click at [843, 192] on input "Bubble" at bounding box center [753, 205] width 179 height 27
paste input "Cafe Latte (Hot Cold)"
drag, startPoint x: 903, startPoint y: 188, endPoint x: 842, endPoint y: 213, distance: 65.5
click at [842, 213] on div "Menu items Cafe Latte (Hot Cold) Add Sort Manage items" at bounding box center [839, 206] width 465 height 72
drag, startPoint x: 830, startPoint y: 244, endPoint x: 851, endPoint y: 201, distance: 47.4
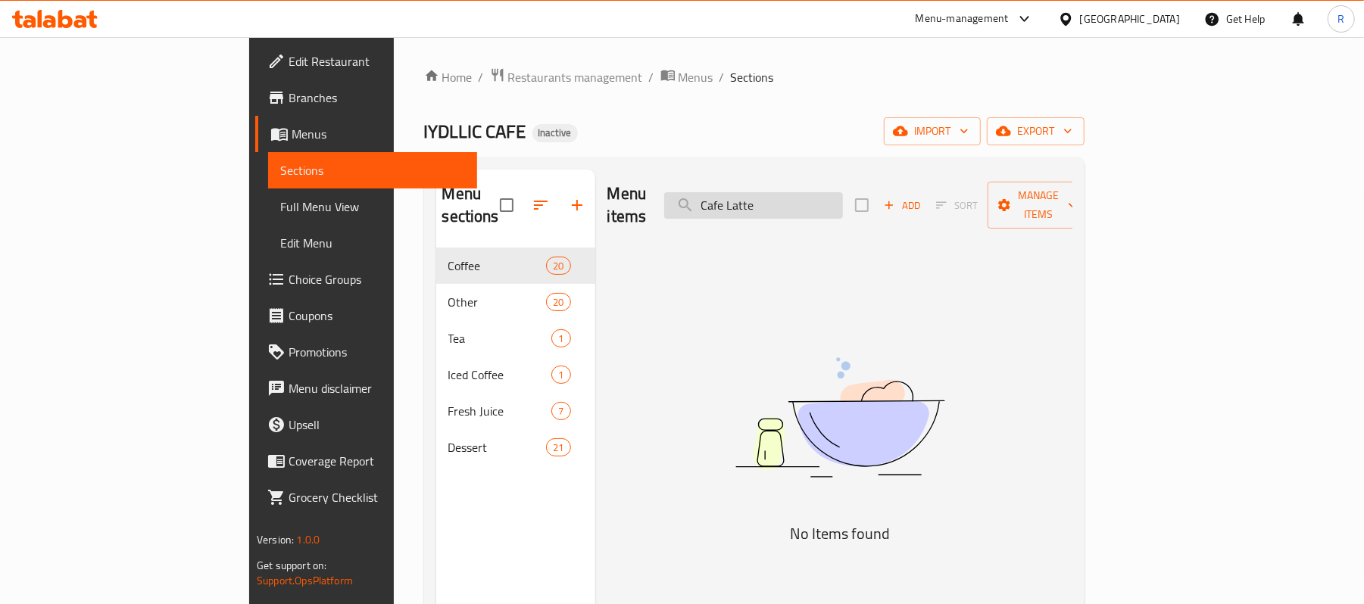
click at [830, 244] on div "Menu items Cafe Latte Add Sort Manage items No Items found" at bounding box center [833, 472] width 477 height 604
click at [843, 198] on input "Cafe Latte" at bounding box center [753, 205] width 179 height 27
paste input "ppuccino"
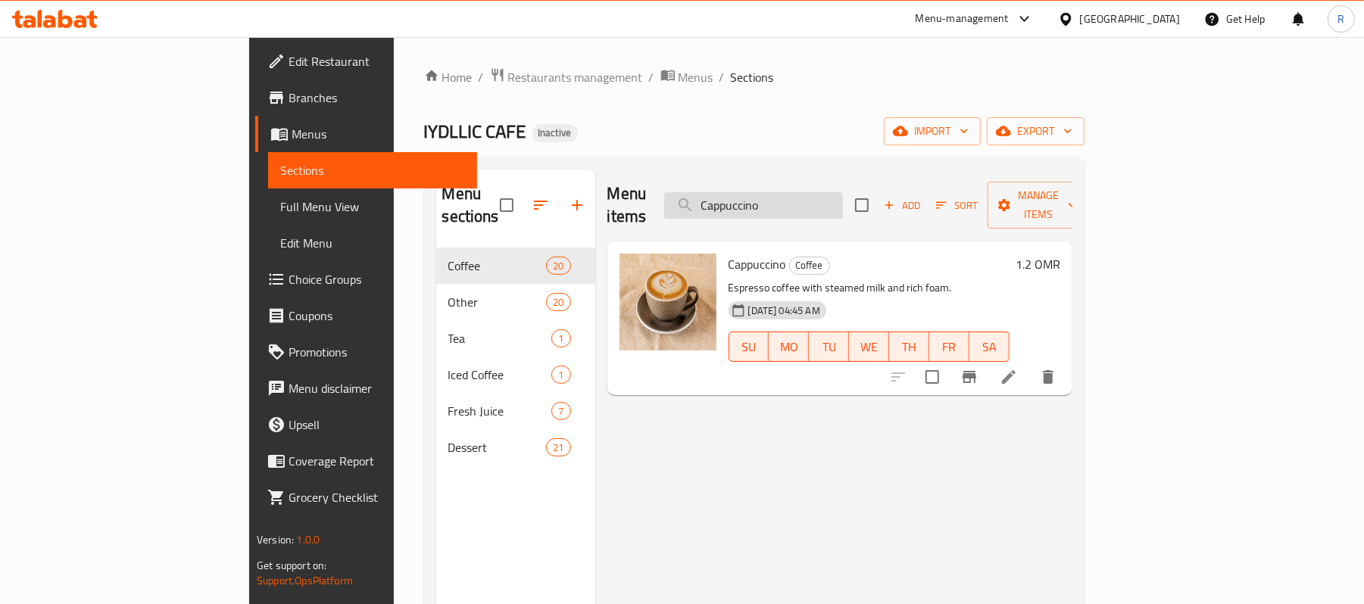
click at [843, 204] on input "Cappuccino" at bounding box center [753, 205] width 179 height 27
paste input "[PERSON_NAME] (Hot - Cold)"
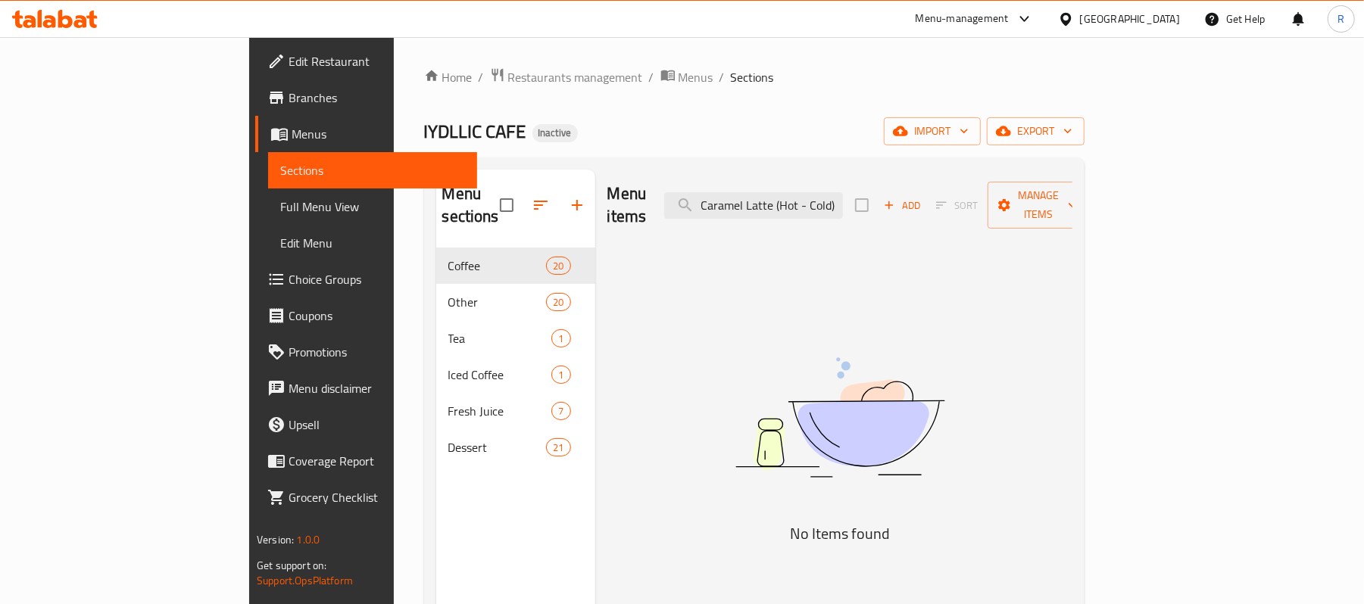
drag, startPoint x: 863, startPoint y: 198, endPoint x: 979, endPoint y: 212, distance: 116.0
click at [973, 207] on div "Menu items Caramel Latte (Hot - Cold) Add Sort Manage items" at bounding box center [839, 206] width 465 height 72
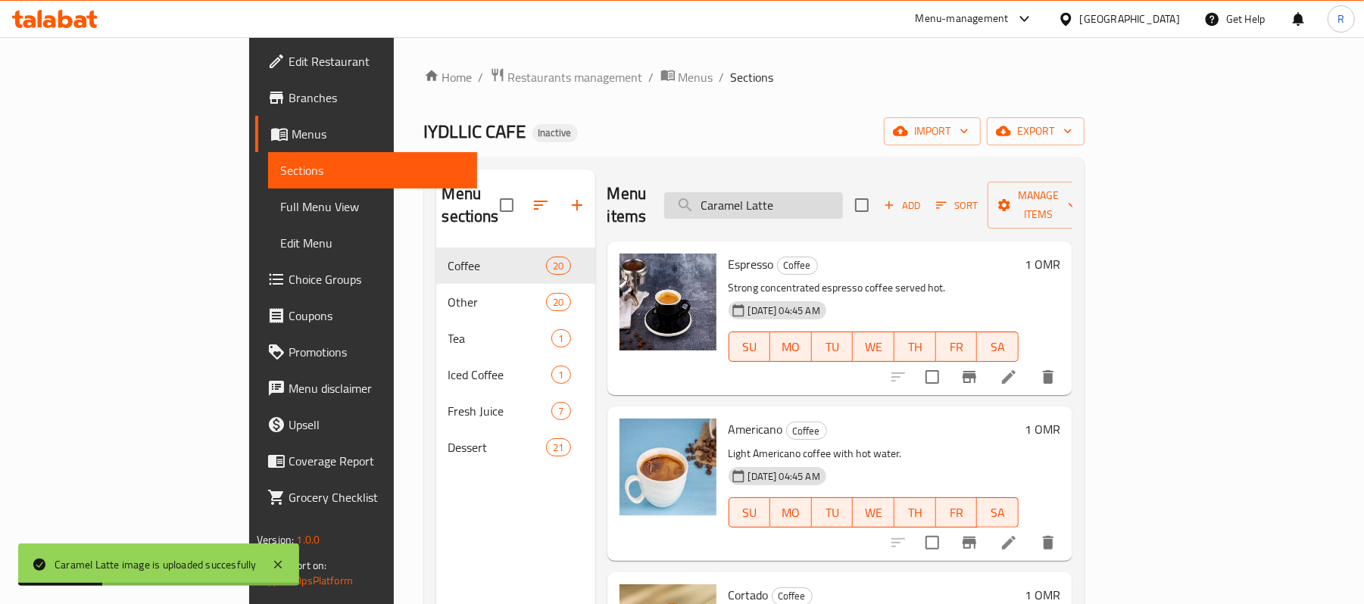
click at [843, 195] on input "Caramel Latte" at bounding box center [753, 205] width 179 height 27
paste input "Special"
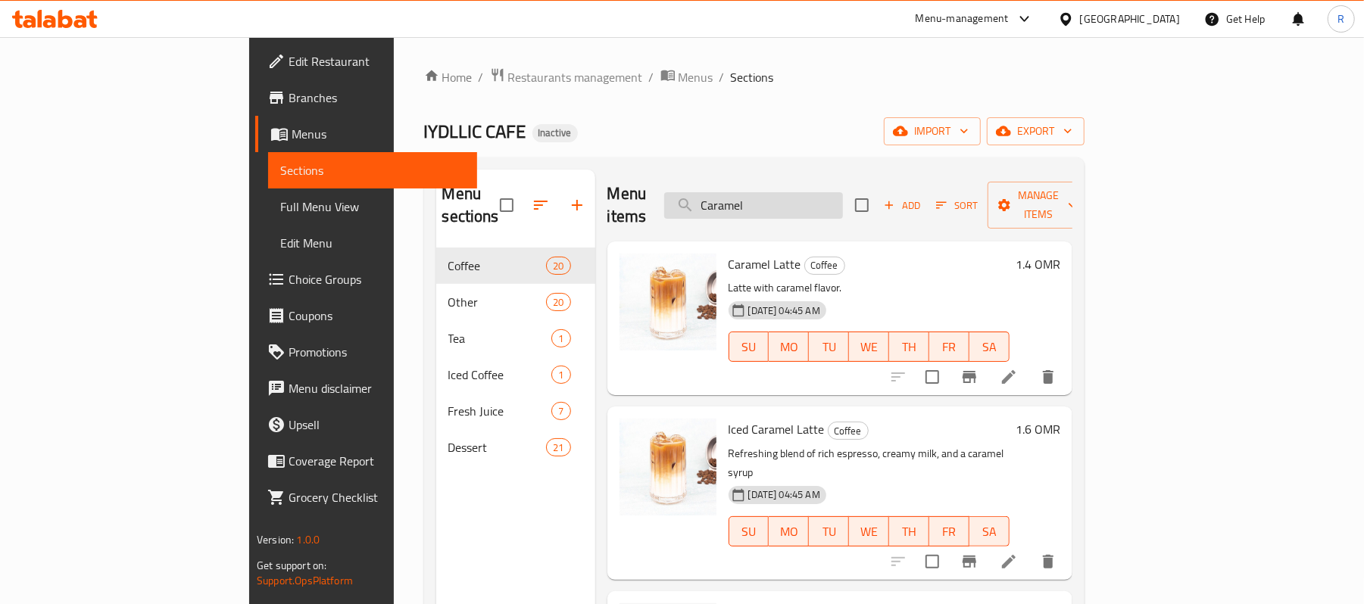
click at [843, 204] on input "Caramel" at bounding box center [753, 205] width 179 height 27
paste input "hai"
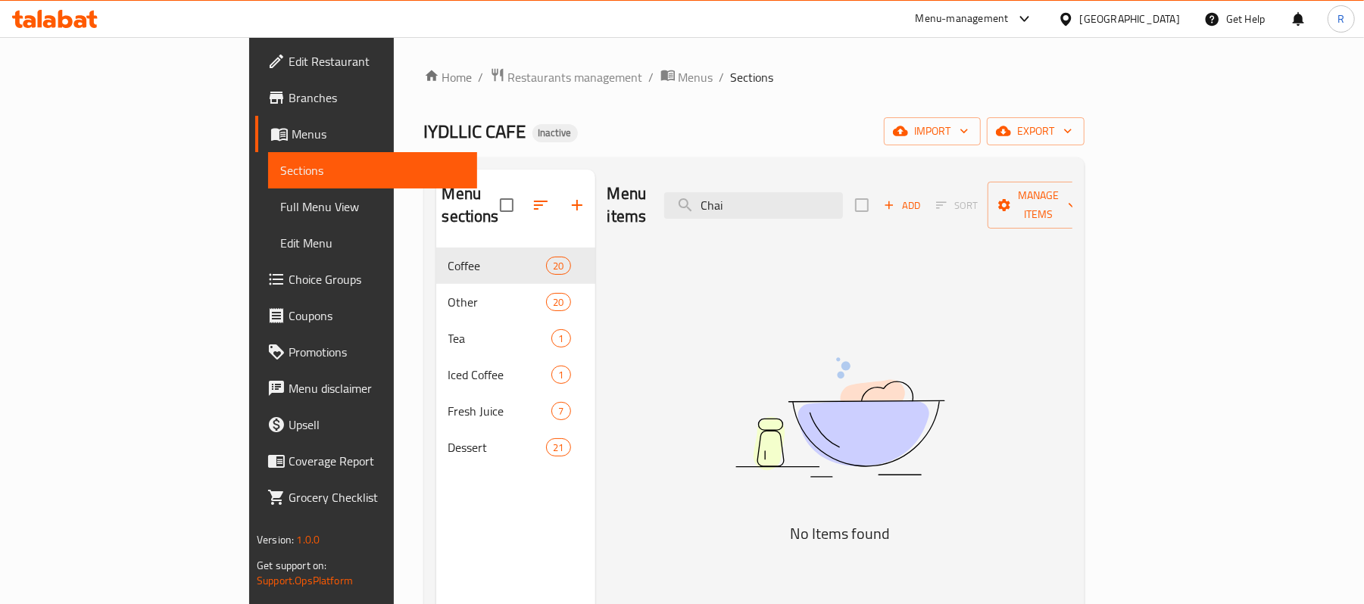
drag, startPoint x: 854, startPoint y: 244, endPoint x: 849, endPoint y: 220, distance: 24.8
click at [854, 244] on div "Menu items Chai Add Sort Manage items No Items found" at bounding box center [833, 472] width 477 height 604
click at [843, 207] on input "Chai" at bounding box center [753, 205] width 179 height 27
paste input "old Brew"
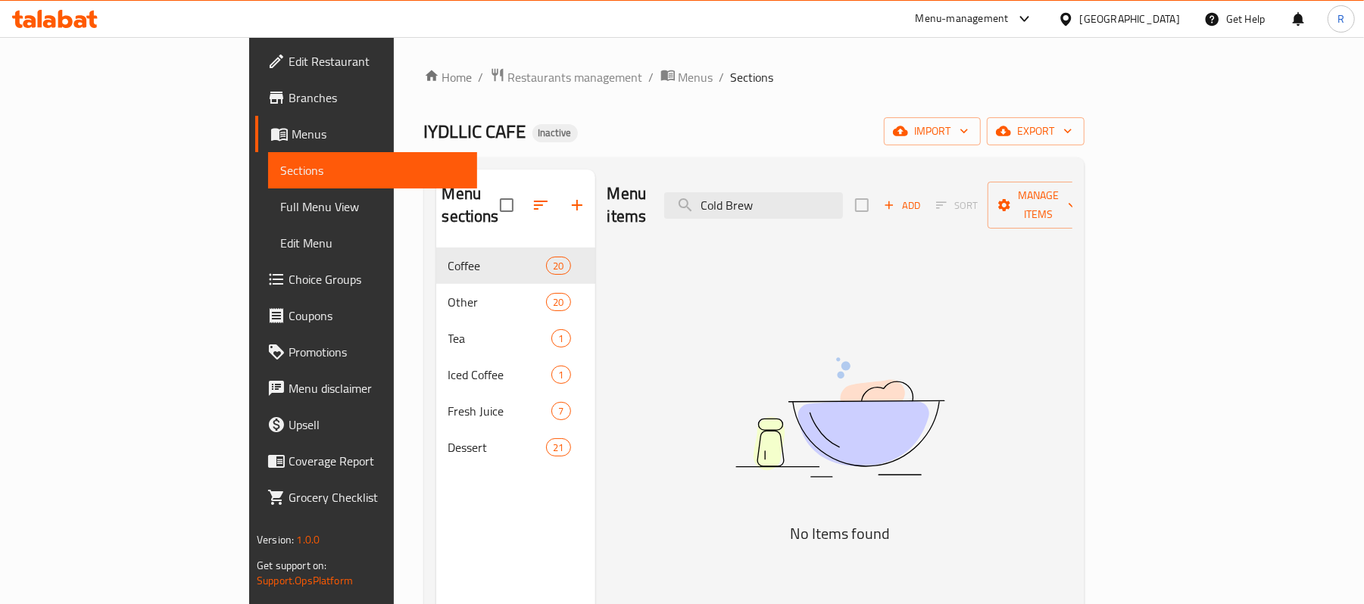
click at [843, 210] on div "Menu items Cold Brew Add Sort Manage items" at bounding box center [839, 206] width 465 height 72
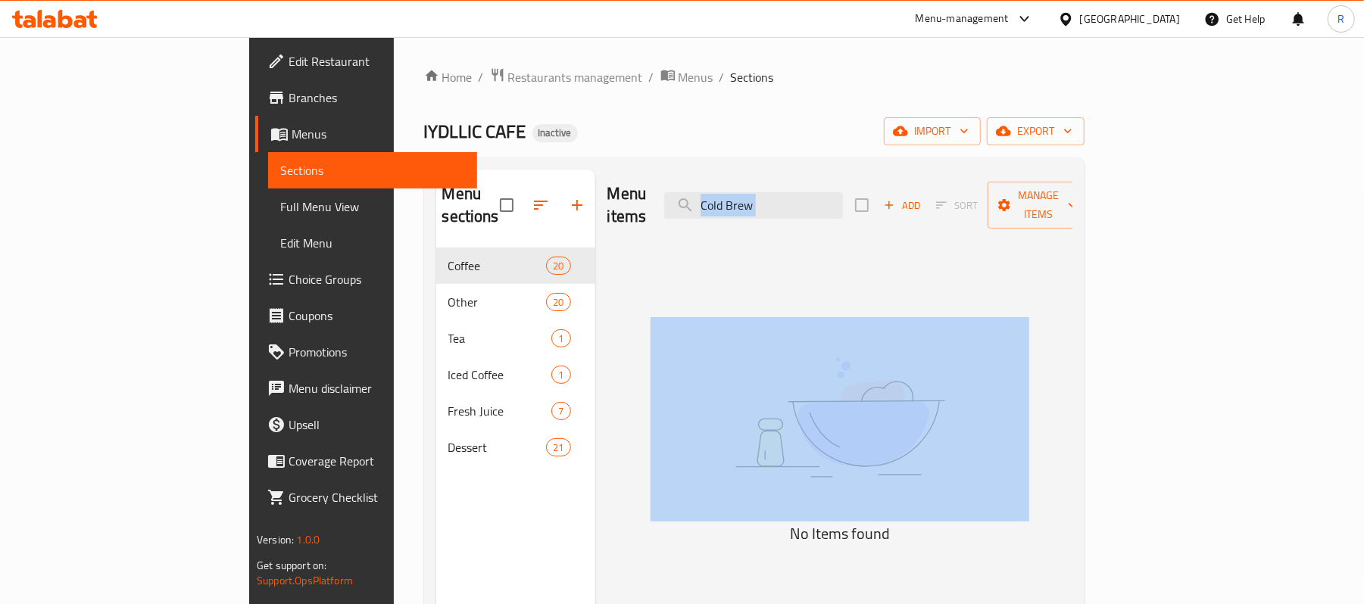
click at [843, 210] on div "Menu items Cold Brew Add Sort Manage items" at bounding box center [839, 206] width 465 height 72
click at [843, 192] on input "Cold Brew" at bounding box center [753, 205] width 179 height 27
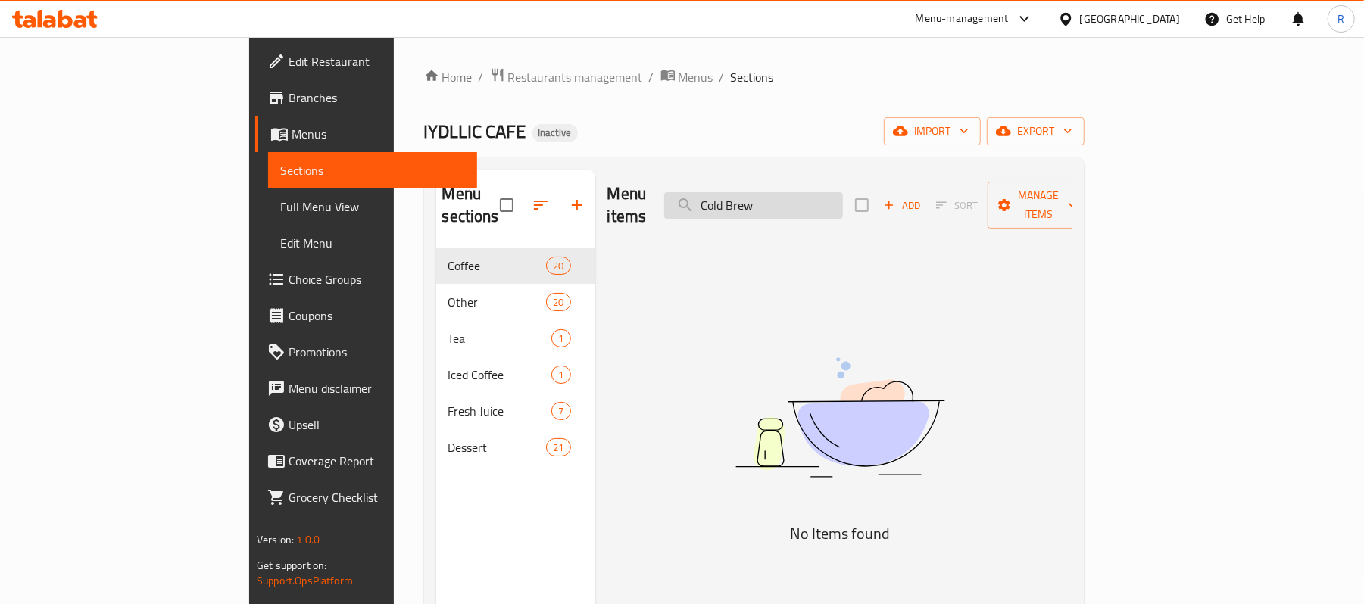
click at [843, 192] on input "Cold Brew" at bounding box center [753, 205] width 179 height 27
paste input "Cortado"
click at [843, 195] on input "Cold Cortado" at bounding box center [753, 205] width 179 height 27
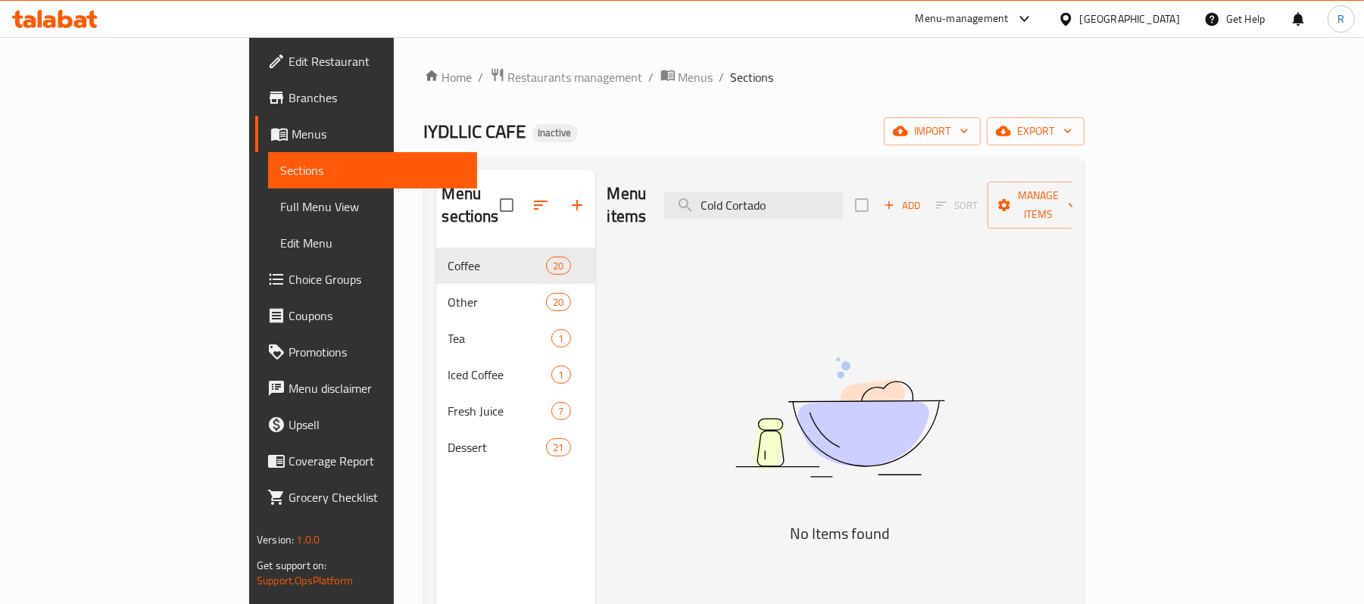
paste input "search"
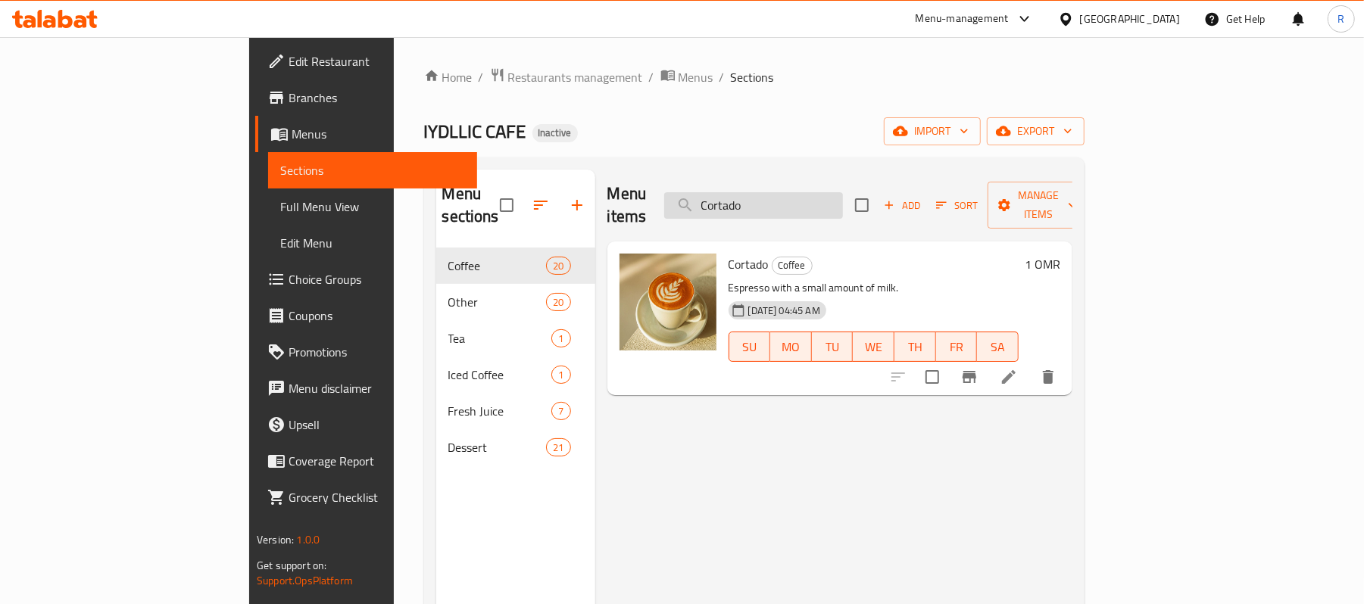
click at [843, 192] on input "Cortado" at bounding box center [753, 205] width 179 height 27
paste input "[PERSON_NAME] Matcha"
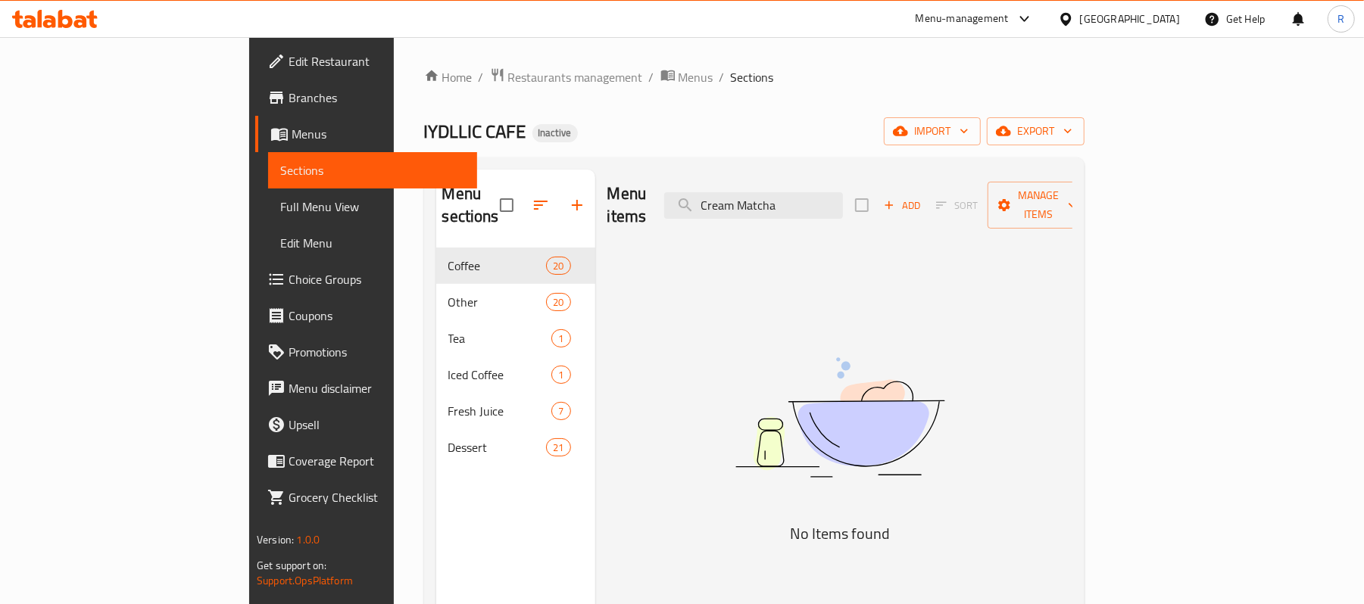
click at [926, 237] on div "Menu items Cream Matcha Add Sort Manage items No Items found" at bounding box center [833, 472] width 477 height 604
click at [843, 192] on input "Cream Matcha" at bounding box center [753, 205] width 179 height 27
paste input "y Caramel"
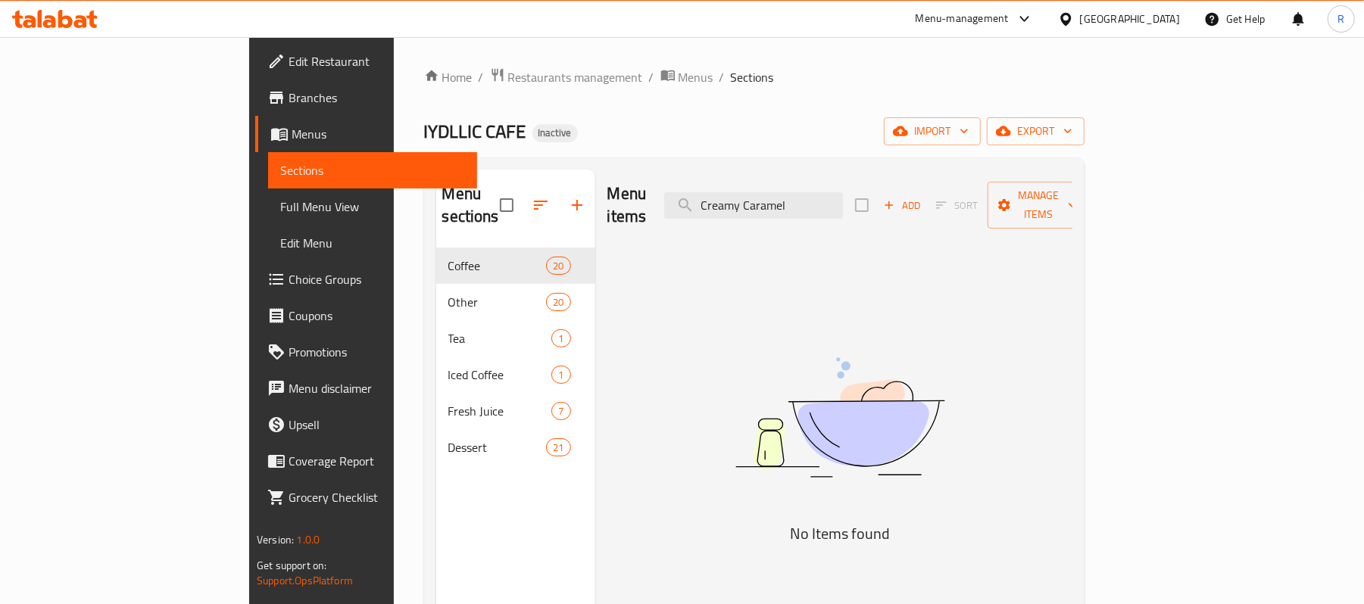
click at [925, 252] on div "Menu items Creamy Caramel Add Sort Manage items No Items found" at bounding box center [833, 472] width 477 height 604
click at [843, 201] on input "Creamy Caramel" at bounding box center [753, 205] width 179 height 27
paste input "Double Espresso"
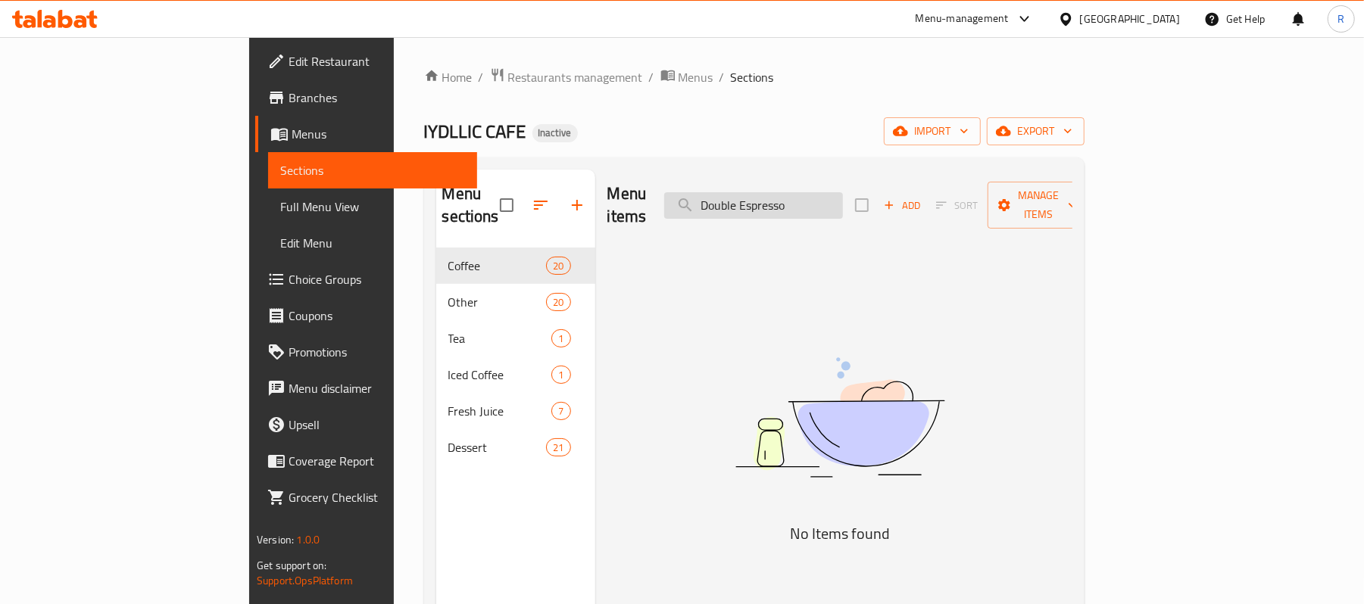
click at [843, 194] on input "Double Espresso" at bounding box center [753, 205] width 179 height 27
paste input "Flat White"
click at [843, 205] on input "Flat White" at bounding box center [753, 205] width 179 height 27
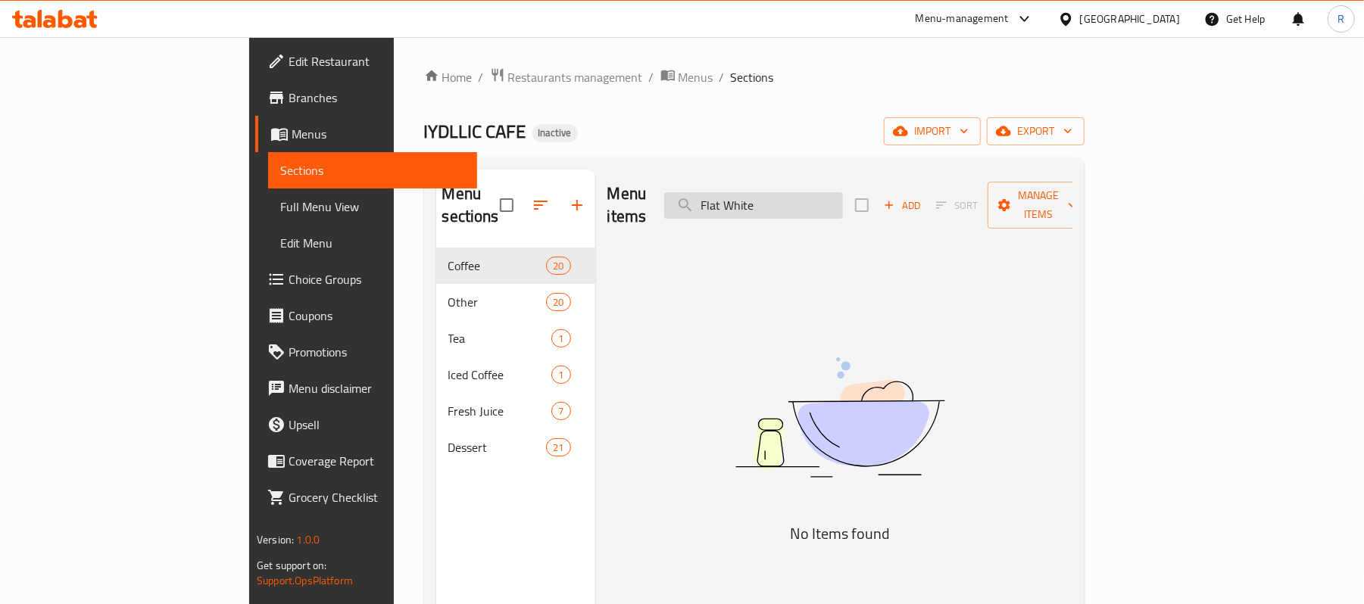
click at [843, 205] on input "Flat White" at bounding box center [753, 205] width 179 height 27
paste input "vored Afrocano"
drag, startPoint x: 910, startPoint y: 264, endPoint x: 882, endPoint y: 223, distance: 50.6
click at [910, 264] on div "Menu items Flavored Afrocano Add Sort Manage items No Items found" at bounding box center [833, 472] width 477 height 604
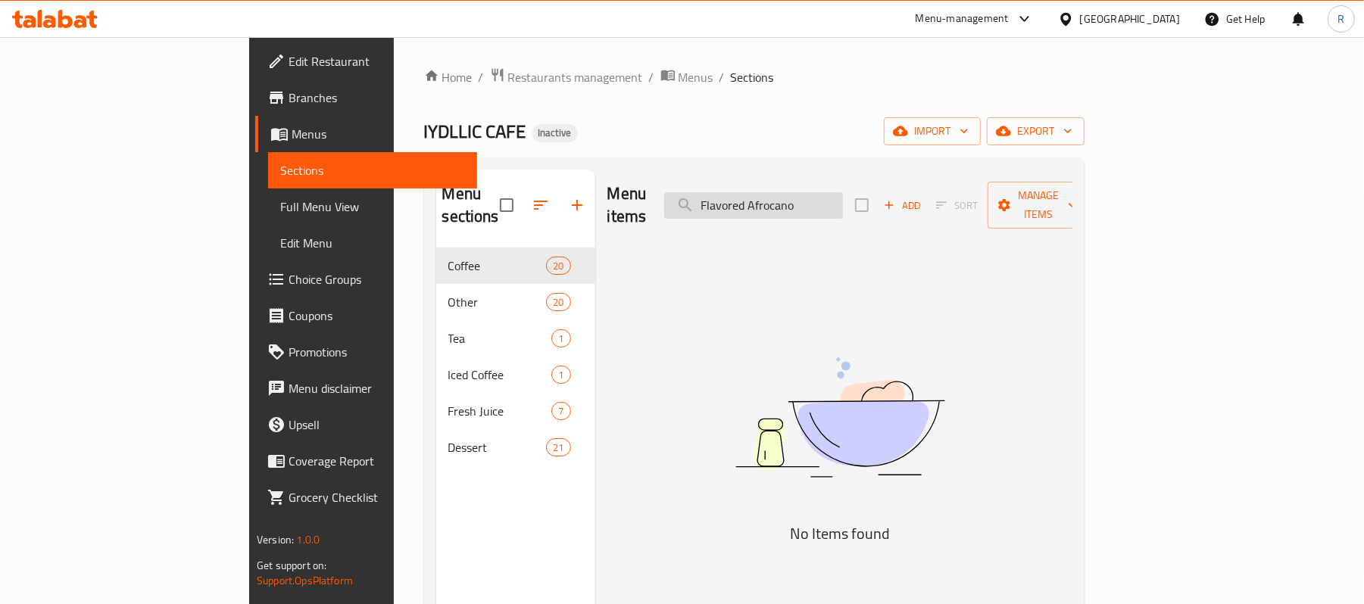
click at [843, 192] on input "Flavored Afrocano" at bounding box center [753, 205] width 179 height 27
paste input "ruit Smoothies"
click at [843, 192] on input "Fruit Smoothies" at bounding box center [753, 205] width 179 height 27
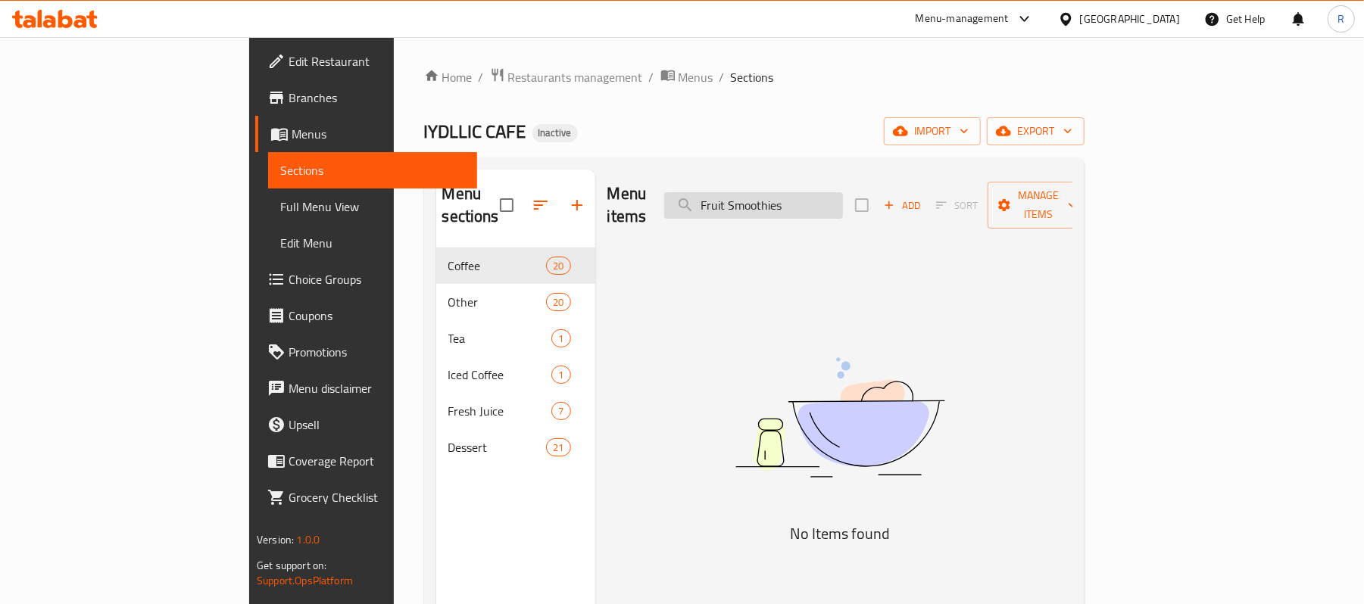
click at [843, 192] on input "Fruit Smoothies" at bounding box center [753, 205] width 179 height 27
paste input "Ginger Schweppes Soda"
click at [843, 192] on input "Ginger Schweppes Soda" at bounding box center [753, 205] width 179 height 27
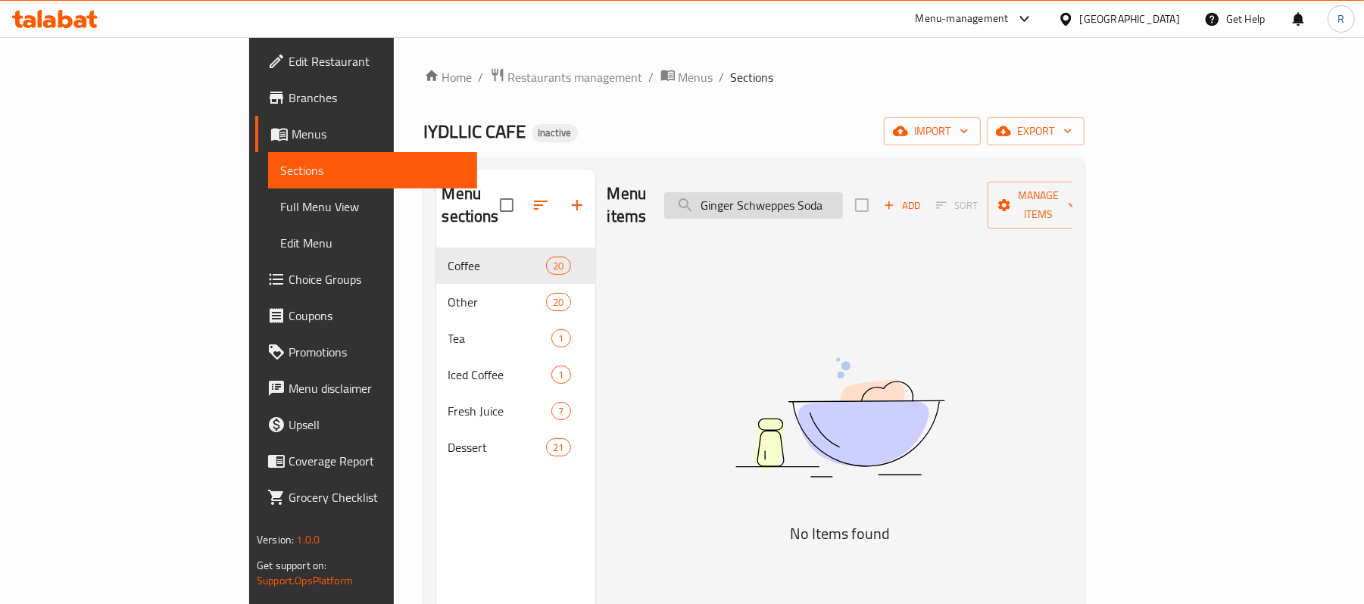
click at [843, 192] on input "Ginger Schweppes Soda" at bounding box center [753, 205] width 179 height 27
paste input "Karkadeh"
click at [843, 194] on input "Karkadeh" at bounding box center [753, 205] width 179 height 27
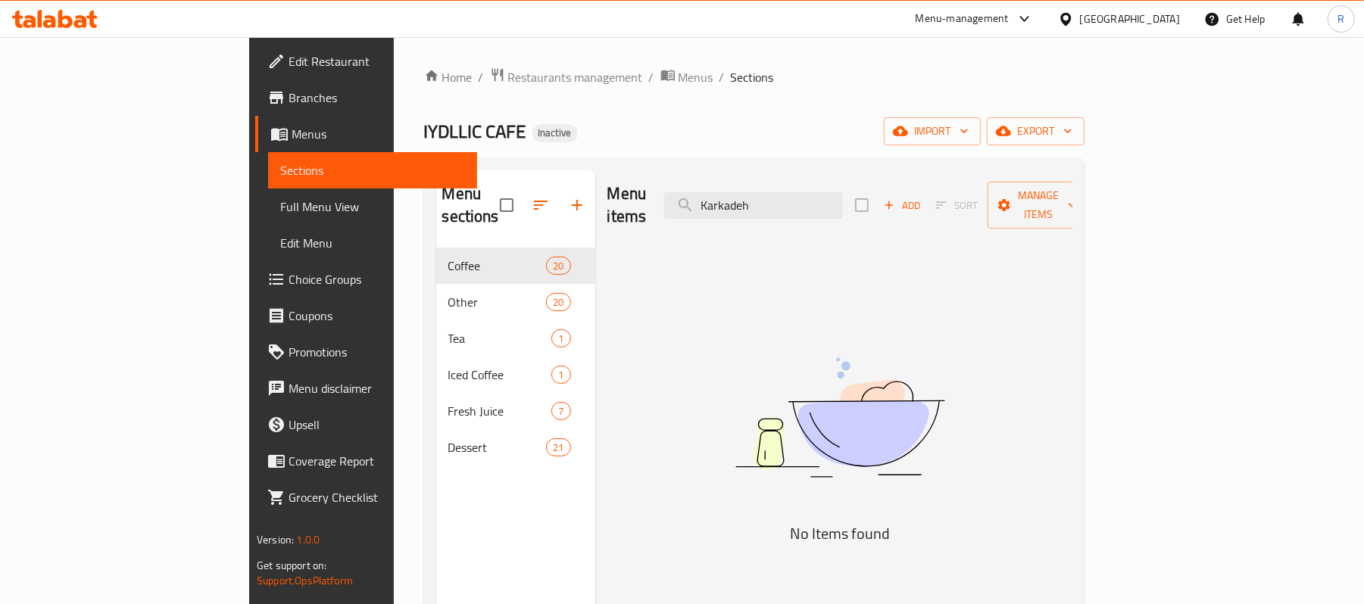
paste input "inza Soda Water"
click at [892, 212] on div "Menu items Kinza Soda Water Add Sort Manage items" at bounding box center [839, 206] width 465 height 72
click at [843, 192] on input "Kinza Soda Water" at bounding box center [753, 205] width 179 height 27
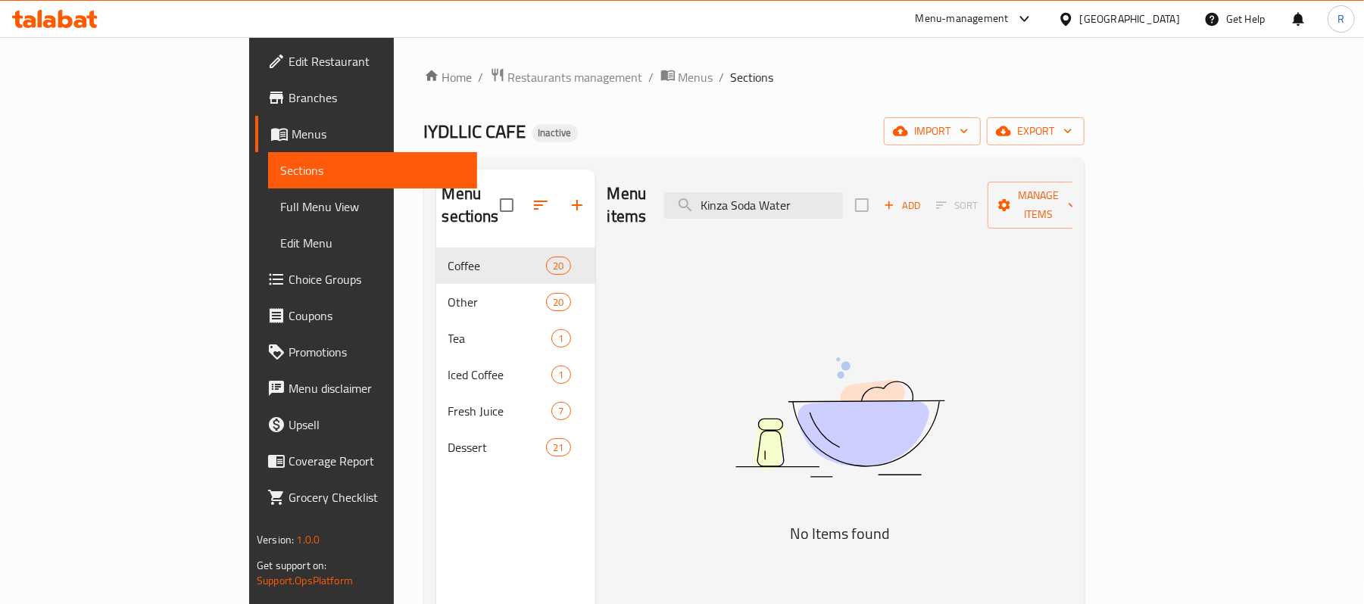
paste input "Mango Kawa"
click at [843, 192] on input "Mango Kawa" at bounding box center [753, 205] width 179 height 27
paste input "tcha Latte (Hot Cold)"
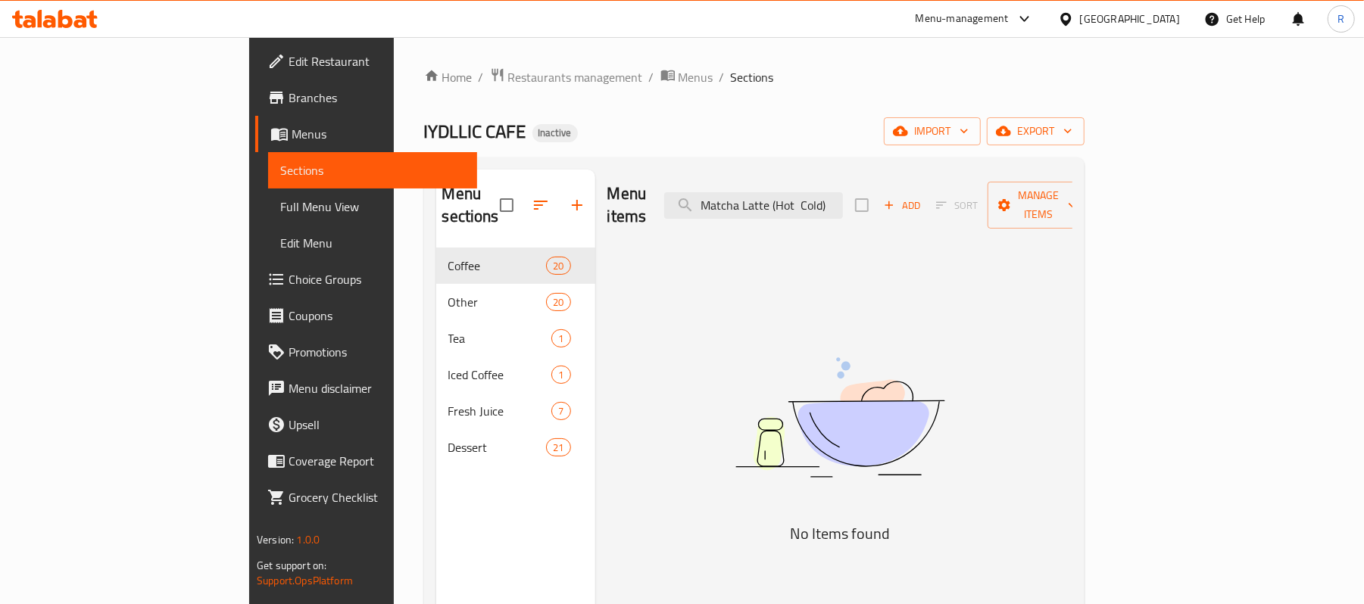
drag, startPoint x: 924, startPoint y: 197, endPoint x: 861, endPoint y: 217, distance: 65.9
click at [861, 217] on div "Menu items Matcha Latte (Hot Cold) Add Sort Manage items" at bounding box center [839, 206] width 465 height 72
click at [851, 239] on div "Menu items Matcha Latte Add Sort Manage items No Items found" at bounding box center [833, 472] width 477 height 604
click at [843, 195] on input "Matcha Latte" at bounding box center [753, 205] width 179 height 27
click at [843, 192] on input "Matcha Latte" at bounding box center [753, 205] width 179 height 27
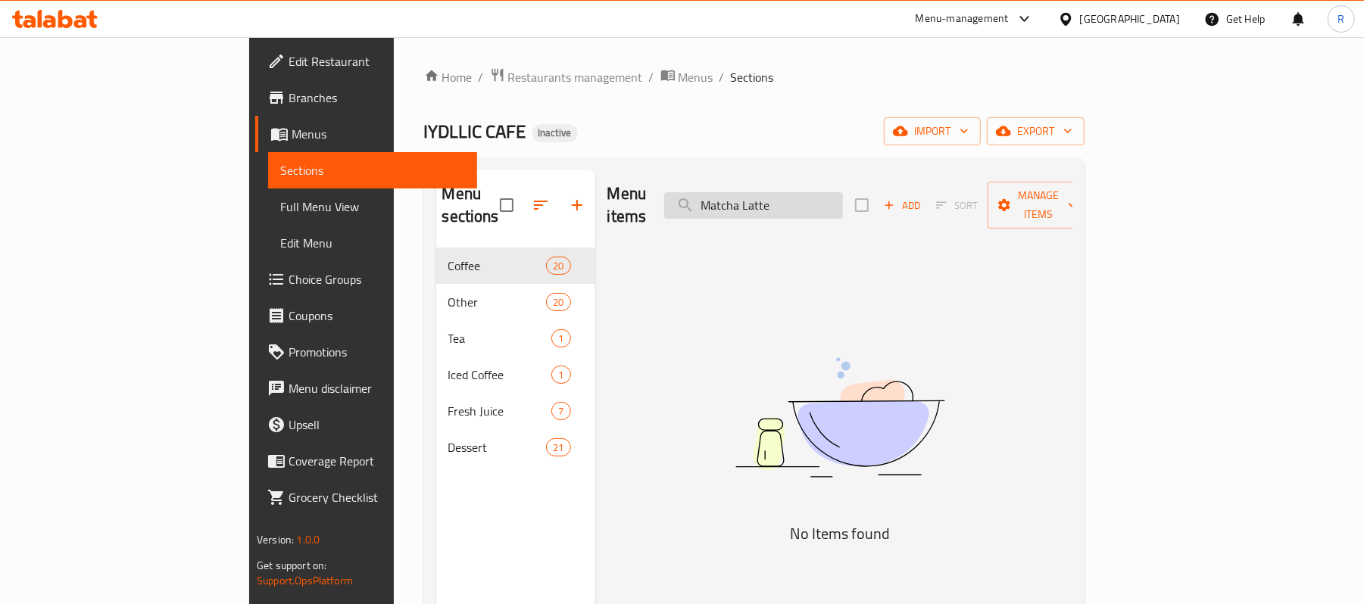
click at [843, 192] on input "Matcha Latte" at bounding box center [753, 205] width 179 height 27
paste input "ojito"
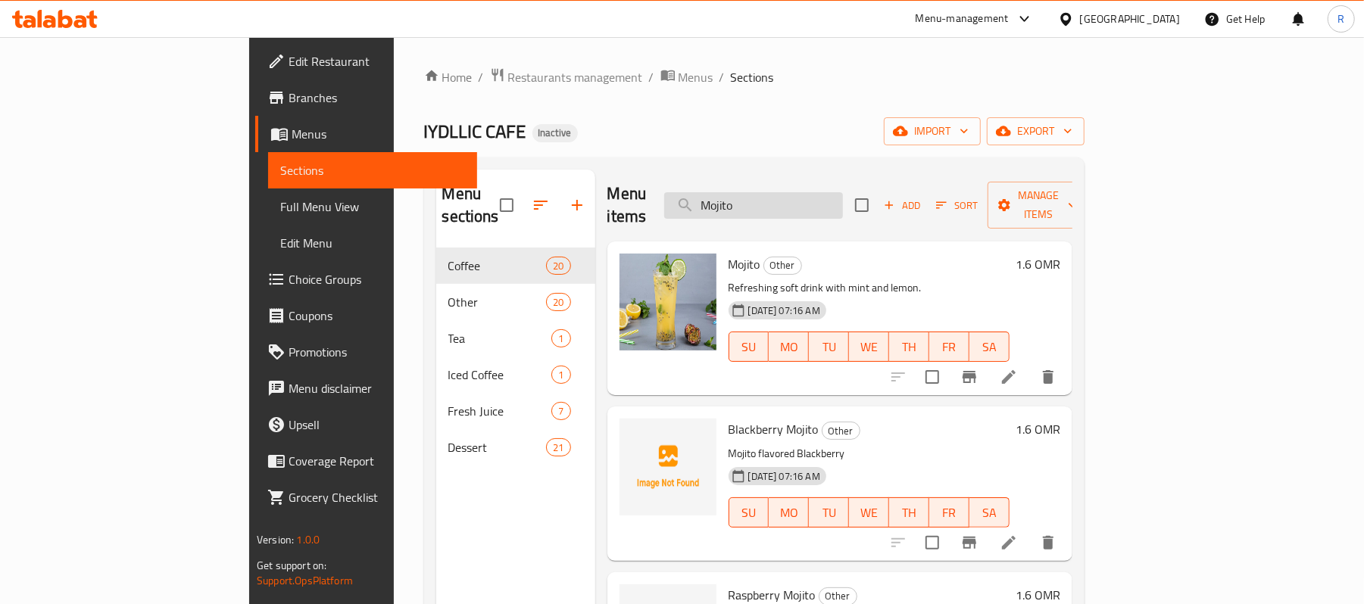
click at [819, 203] on input "Mojito" at bounding box center [753, 205] width 179 height 27
paste input "Perrier Sparkling"
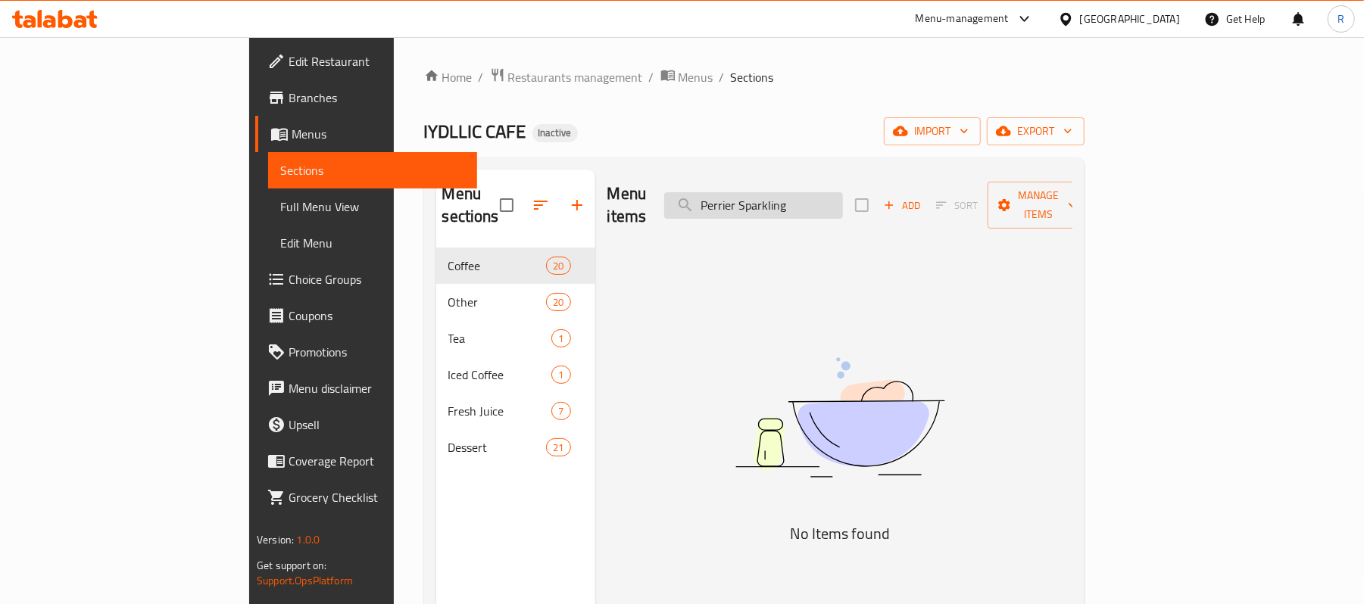
click at [843, 195] on input "Perrier Sparkling" at bounding box center [753, 205] width 179 height 27
paste input "iccolo"
click at [840, 204] on input "Piccolo" at bounding box center [753, 205] width 179 height 27
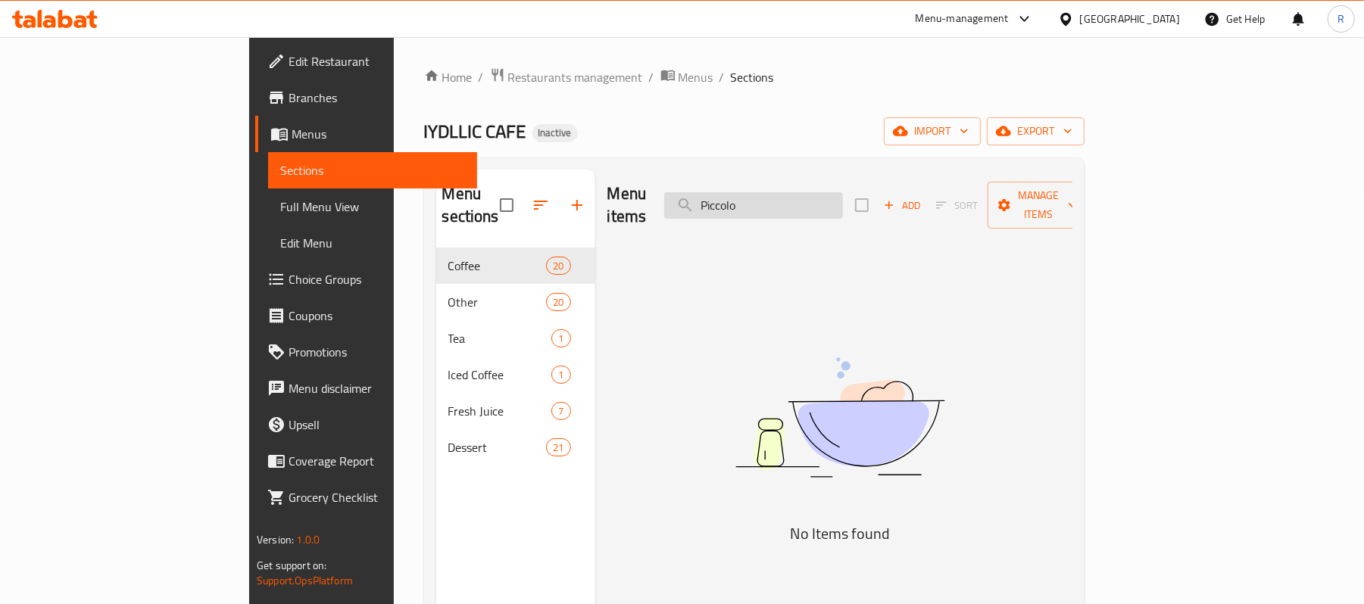
click at [840, 204] on input "Piccolo" at bounding box center [753, 205] width 179 height 27
paste input "stachi"
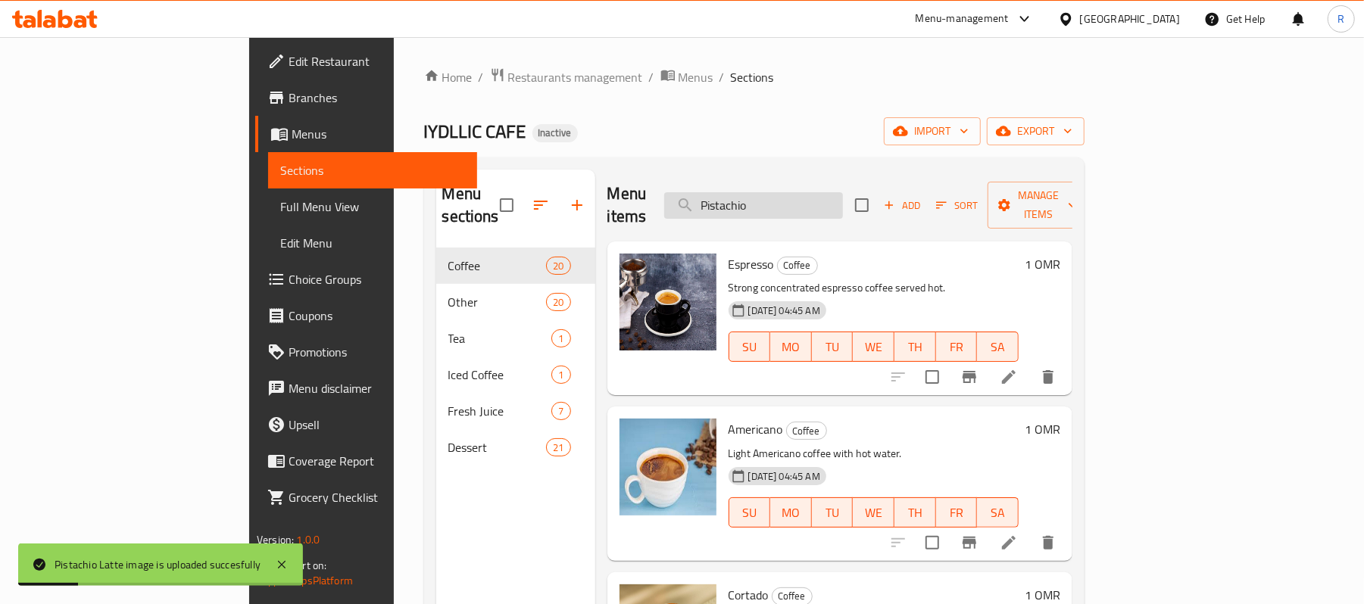
click at [843, 192] on input "Pistachio" at bounding box center [753, 205] width 179 height 27
paste input "Schweppes Soda"
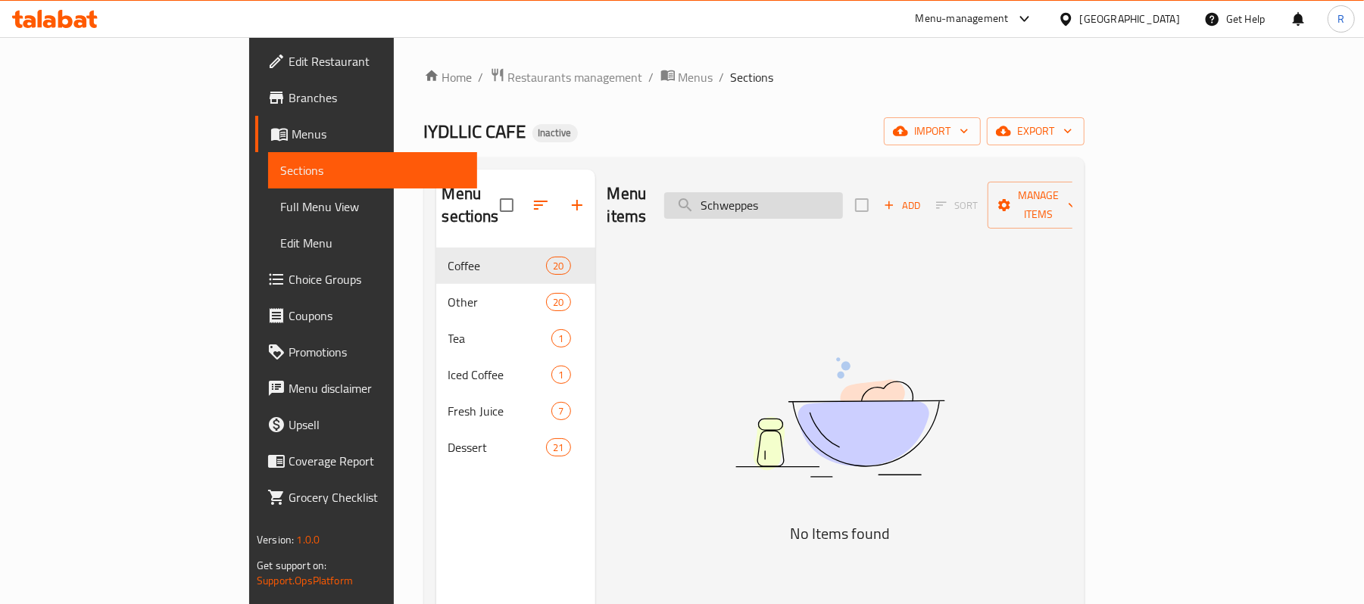
click at [843, 194] on input "Schweppes" at bounding box center [753, 205] width 179 height 27
paste input "ingle Espresso"
drag, startPoint x: 939, startPoint y: 262, endPoint x: 897, endPoint y: 222, distance: 58.4
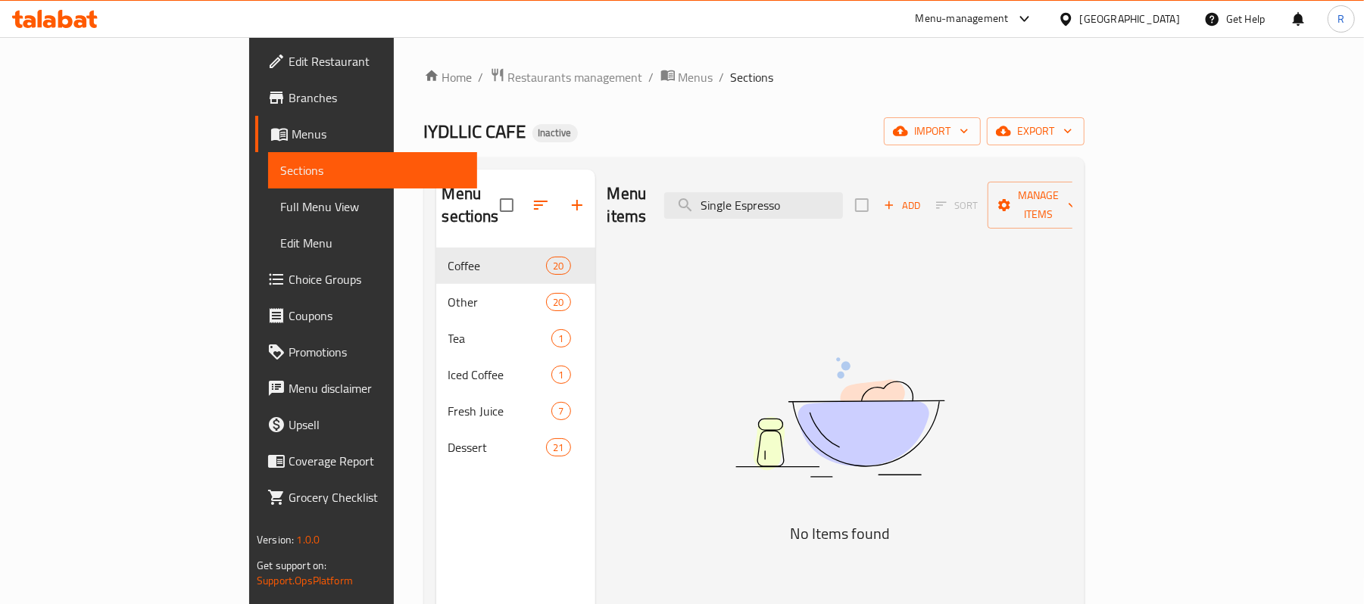
click at [939, 262] on div "Menu items Single Espresso Add Sort Manage items No Items found" at bounding box center [833, 472] width 477 height 604
click at [843, 198] on input "Single Espresso" at bounding box center [753, 205] width 179 height 27
click at [843, 208] on input "Single Espresso" at bounding box center [753, 205] width 179 height 27
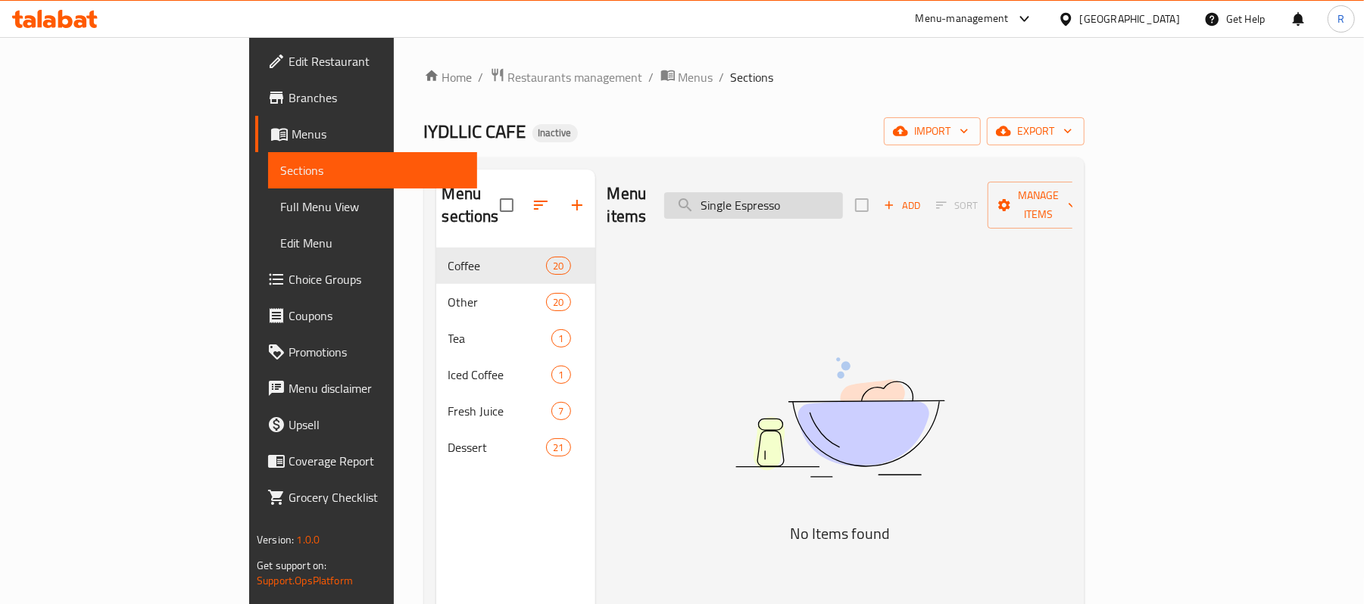
click at [843, 208] on input "Single Espresso" at bounding box center [753, 205] width 179 height 27
paste input "mall Perrier Sparkling"
click at [843, 192] on input "Small Perrier Sparkling" at bounding box center [753, 205] width 179 height 27
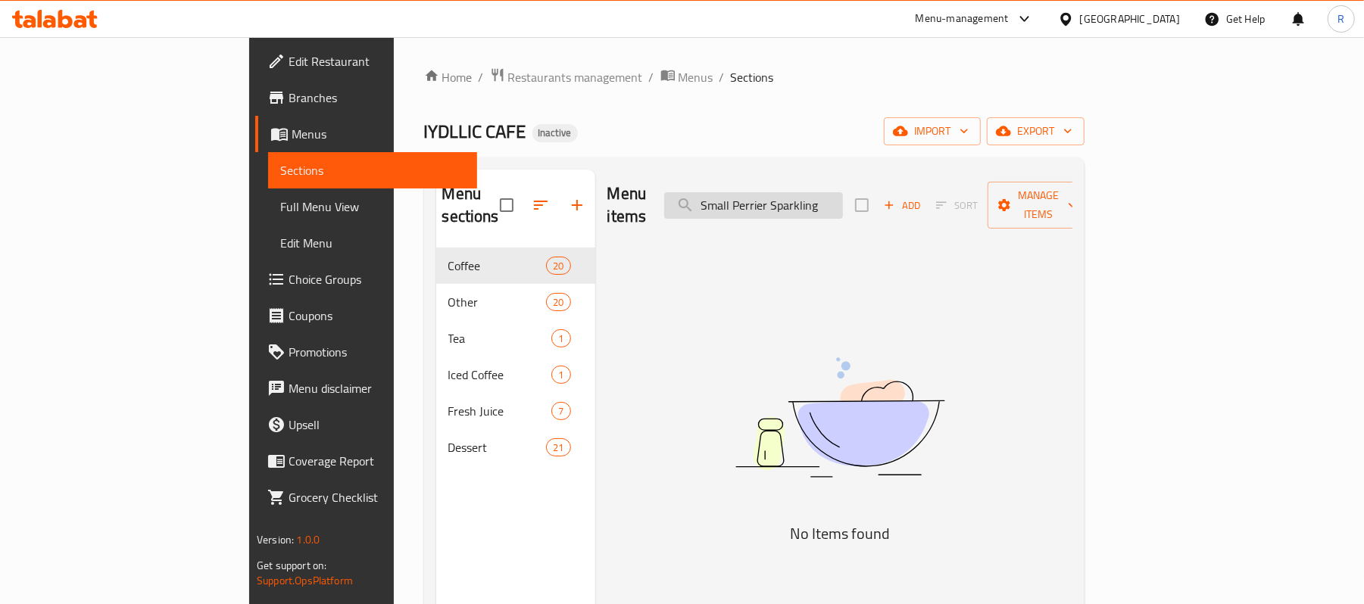
click at [843, 192] on input "Small Perrier Sparkling" at bounding box center [753, 205] width 179 height 27
paste input "panish Cortado"
click at [843, 192] on input "Spanish Cortado" at bounding box center [753, 205] width 179 height 27
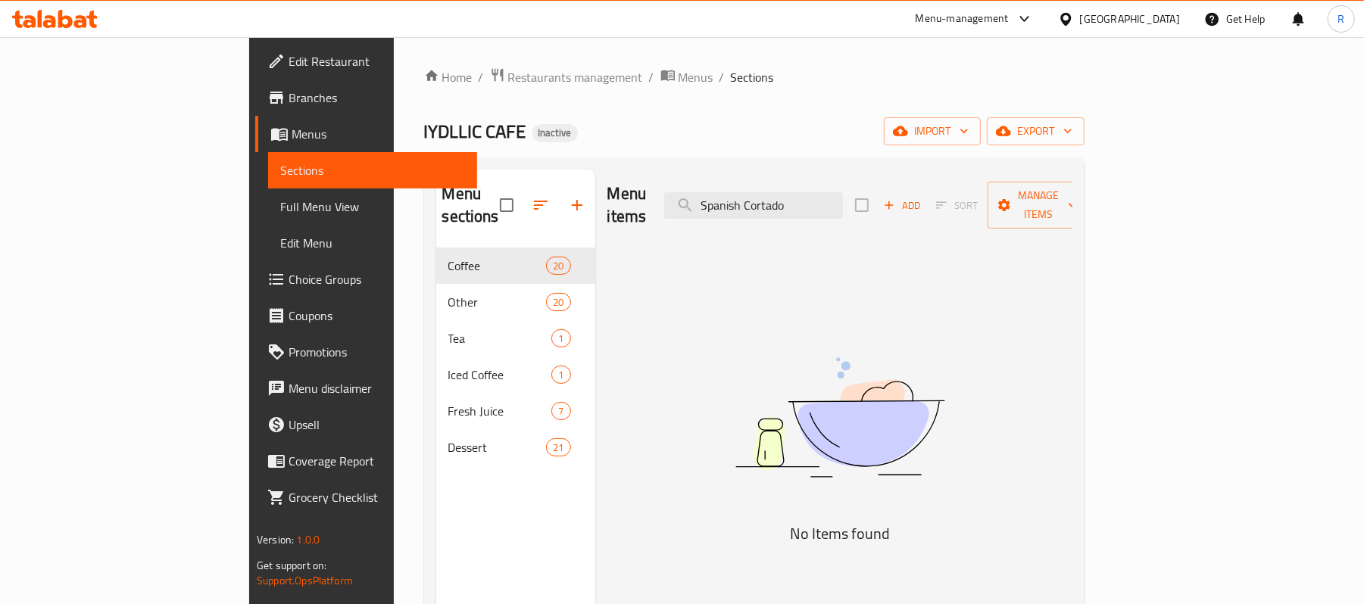
paste input "Latte (Hot Cold)"
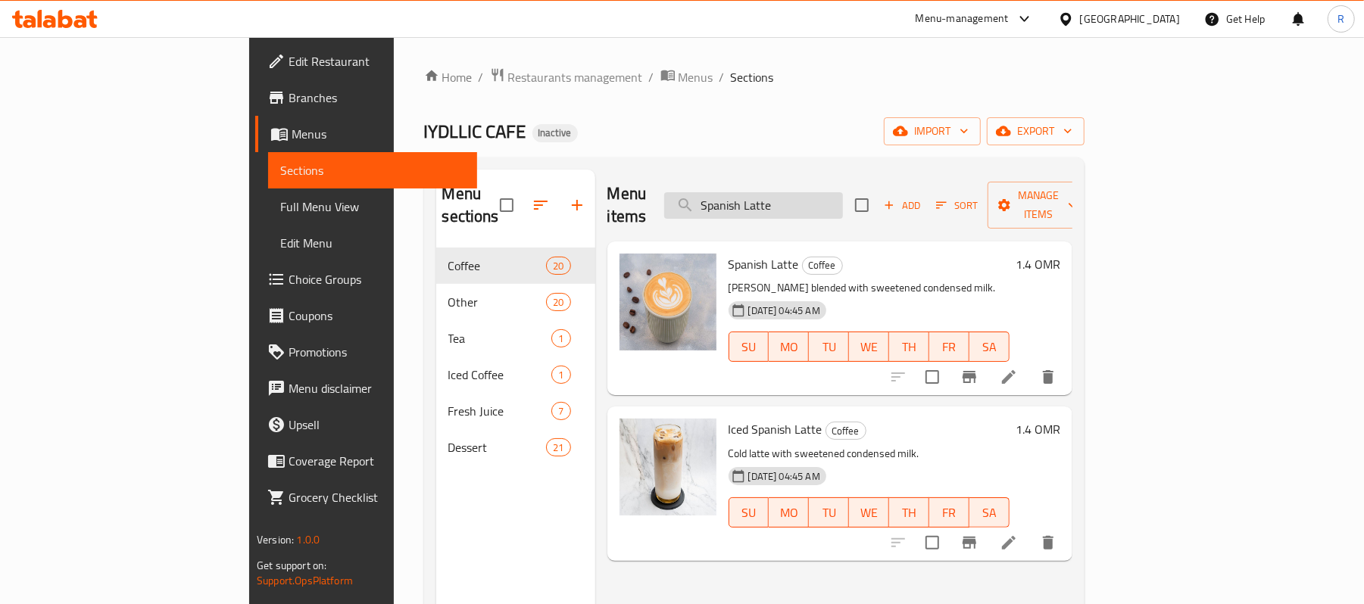
click at [843, 208] on input "Spanish Latte" at bounding box center [753, 205] width 179 height 27
paste input "(Hot Cold)"
click at [843, 204] on input "Spanish Latte" at bounding box center [753, 205] width 179 height 27
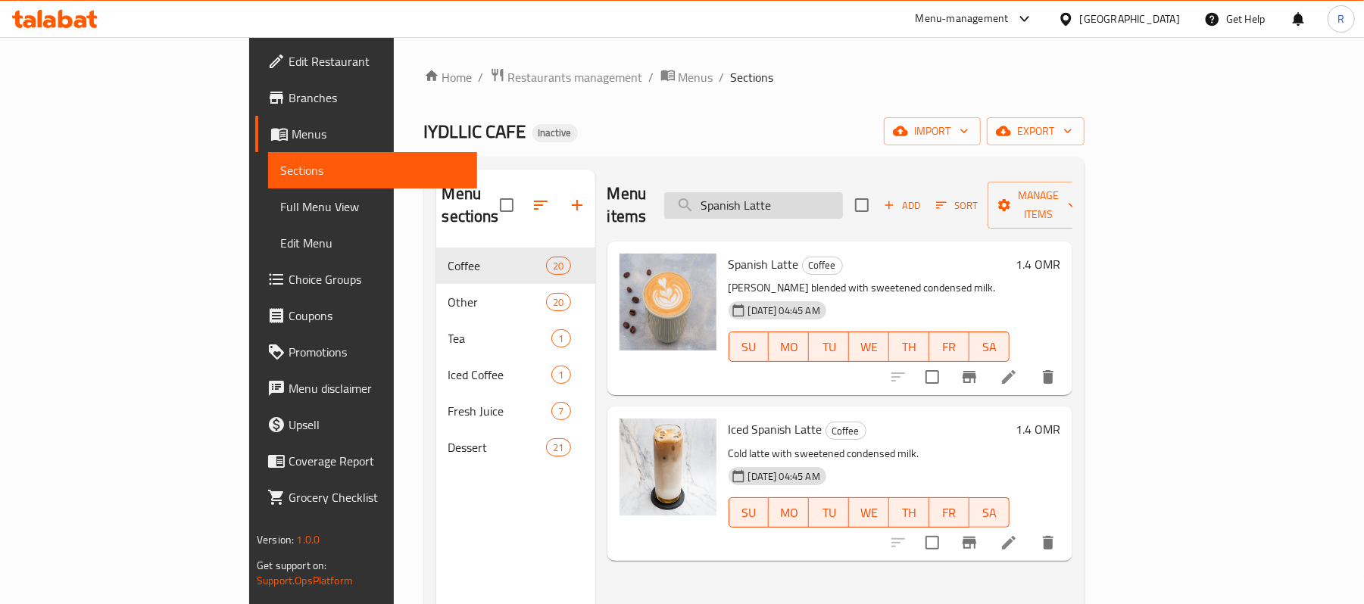
click at [843, 204] on input "Spanish Latte" at bounding box center [753, 205] width 179 height 27
paste input "trawberry Matcha"
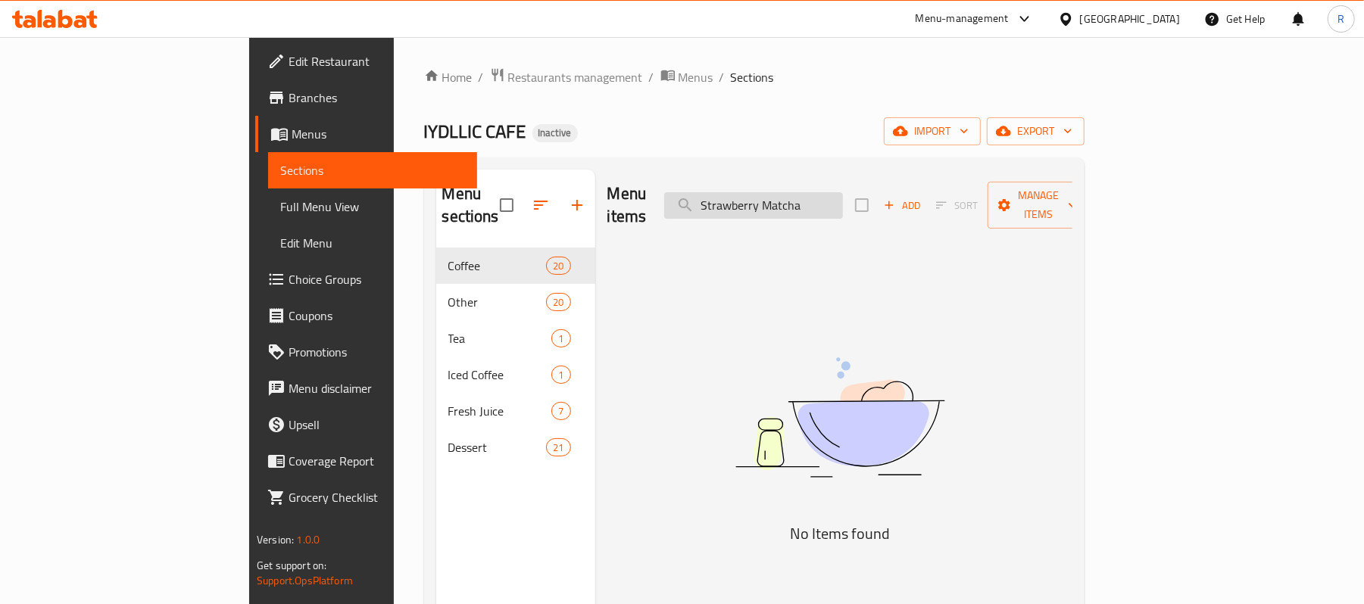
click at [843, 194] on input "Strawberry Matcha" at bounding box center [753, 205] width 179 height 27
paste input "Truffle"
click at [824, 211] on div "Menu items Strawberry Truffle Add Sort Manage items" at bounding box center [839, 206] width 465 height 72
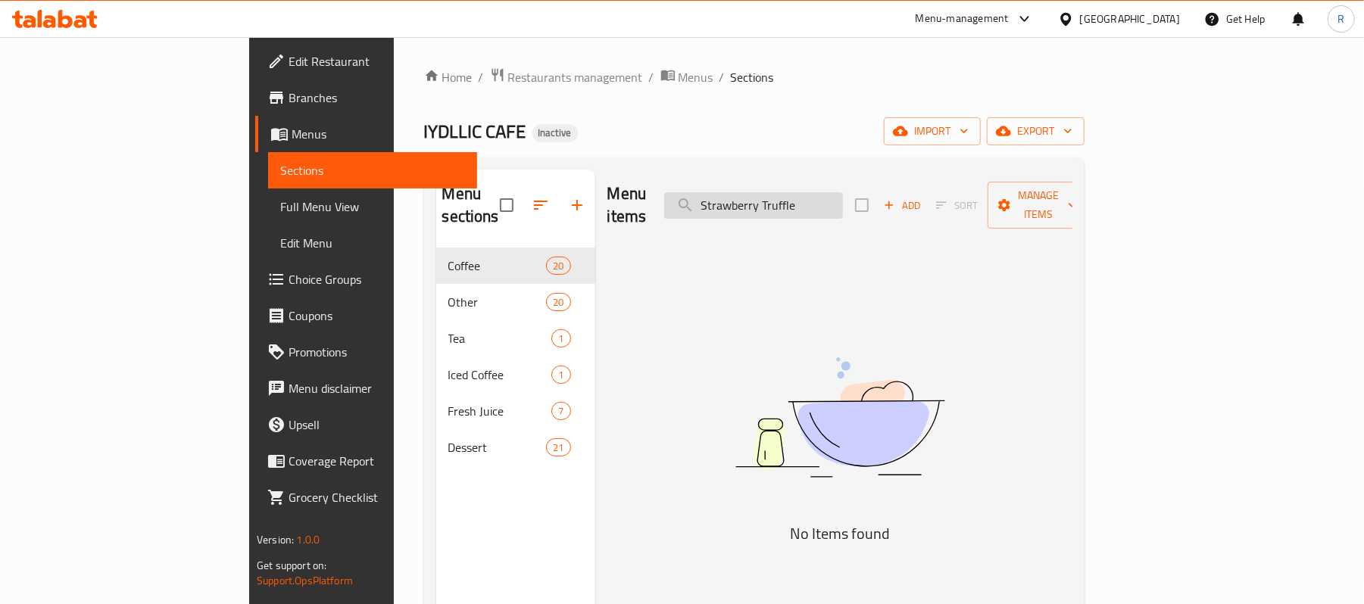
click at [823, 192] on input "Strawberry Truffle" at bounding box center [753, 205] width 179 height 27
paste input "Tiramisu"
click at [843, 208] on input "Tiramisu" at bounding box center [753, 205] width 179 height 27
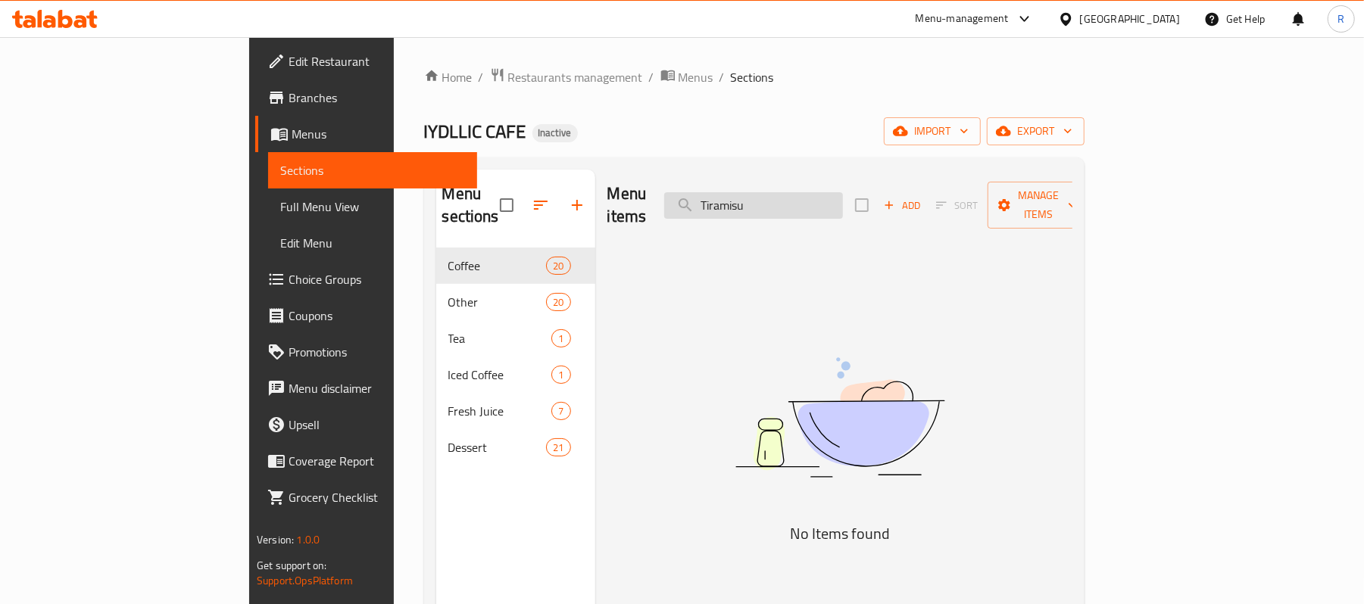
click at [843, 208] on input "Tiramisu" at bounding box center [753, 205] width 179 height 27
paste input "V60 (Hot - Cold)"
drag, startPoint x: 898, startPoint y: 191, endPoint x: 807, endPoint y: 219, distance: 95.1
click at [807, 219] on div "Menu items V60 (Hot - Cold) Add Sort Manage items" at bounding box center [839, 206] width 465 height 72
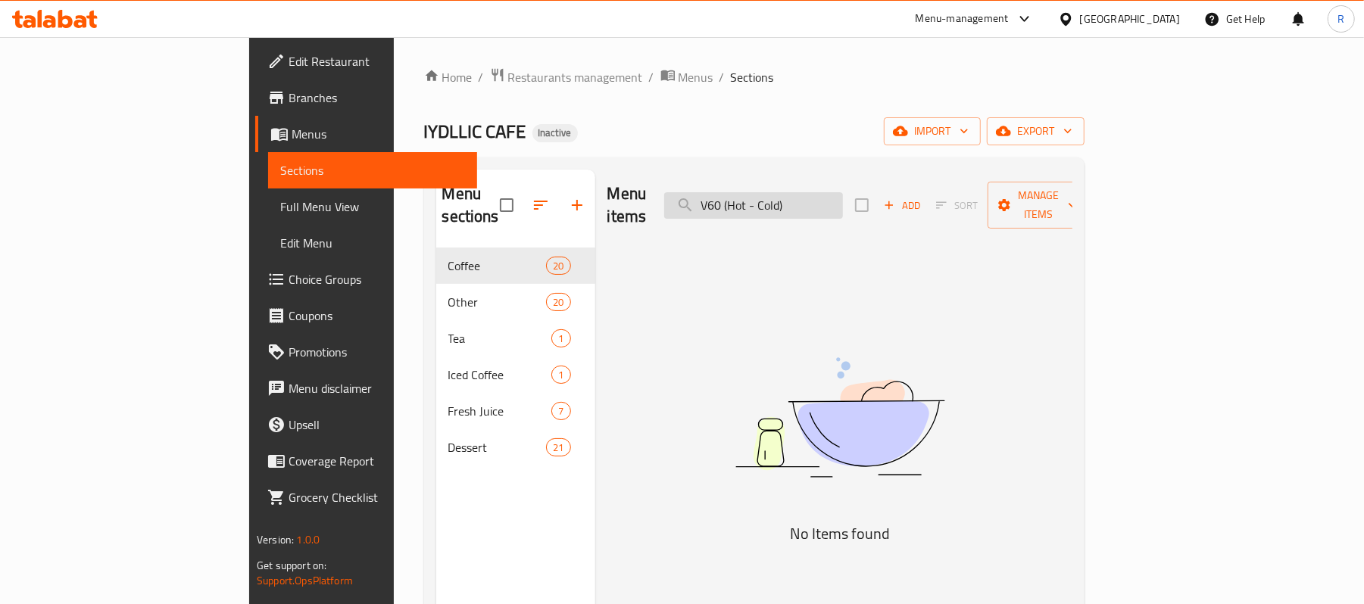
click at [840, 195] on input "V60 (Hot - Cold)" at bounding box center [753, 205] width 179 height 27
drag, startPoint x: 915, startPoint y: 185, endPoint x: 815, endPoint y: 219, distance: 105.6
click at [815, 219] on div "Menu items V60 (Hot - Cold) Add Sort Manage items" at bounding box center [839, 206] width 465 height 72
click at [903, 240] on div "Menu items V60 Add Sort Manage items No Items found" at bounding box center [833, 472] width 477 height 604
click at [882, 209] on div "Menu items V60 Add Sort Manage items" at bounding box center [839, 206] width 465 height 72
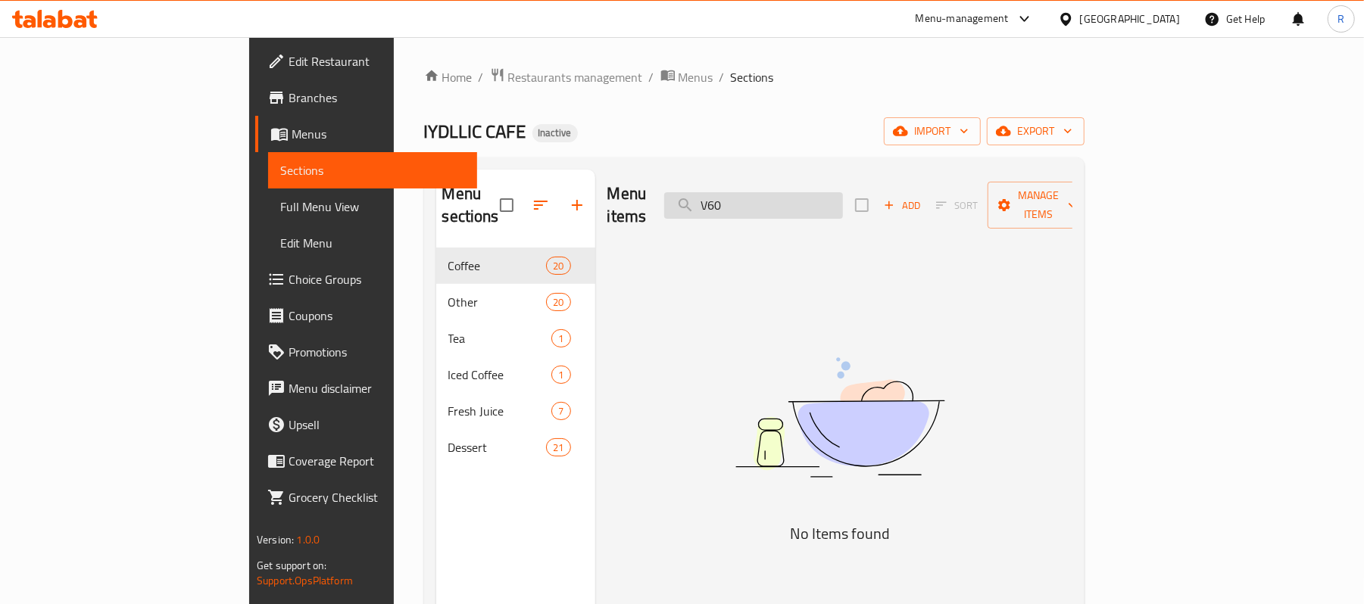
click at [843, 195] on input "V60" at bounding box center [753, 205] width 179 height 27
paste input "White Mocha (Hot - Cold)"
type input "White Mocha"
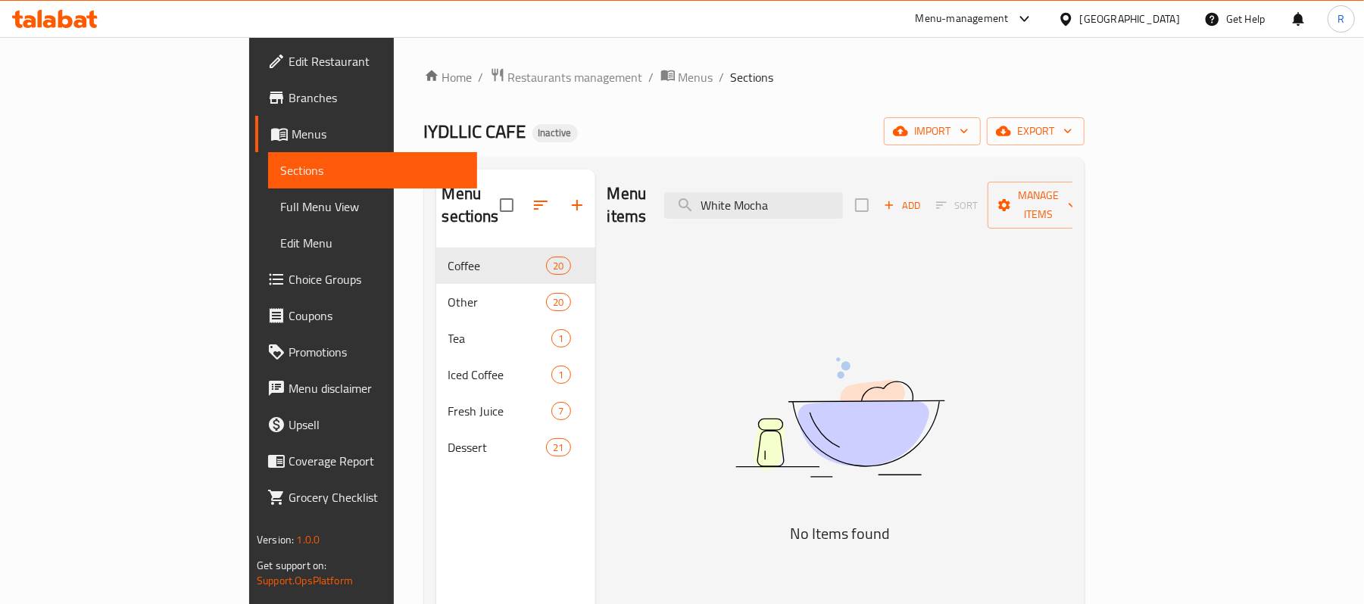
drag, startPoint x: 936, startPoint y: 277, endPoint x: 928, endPoint y: 276, distance: 8.5
click at [936, 277] on div "Menu items White Mocha Add Sort Manage items No Items found" at bounding box center [833, 472] width 477 height 604
click at [280, 209] on span "Full Menu View" at bounding box center [372, 207] width 185 height 18
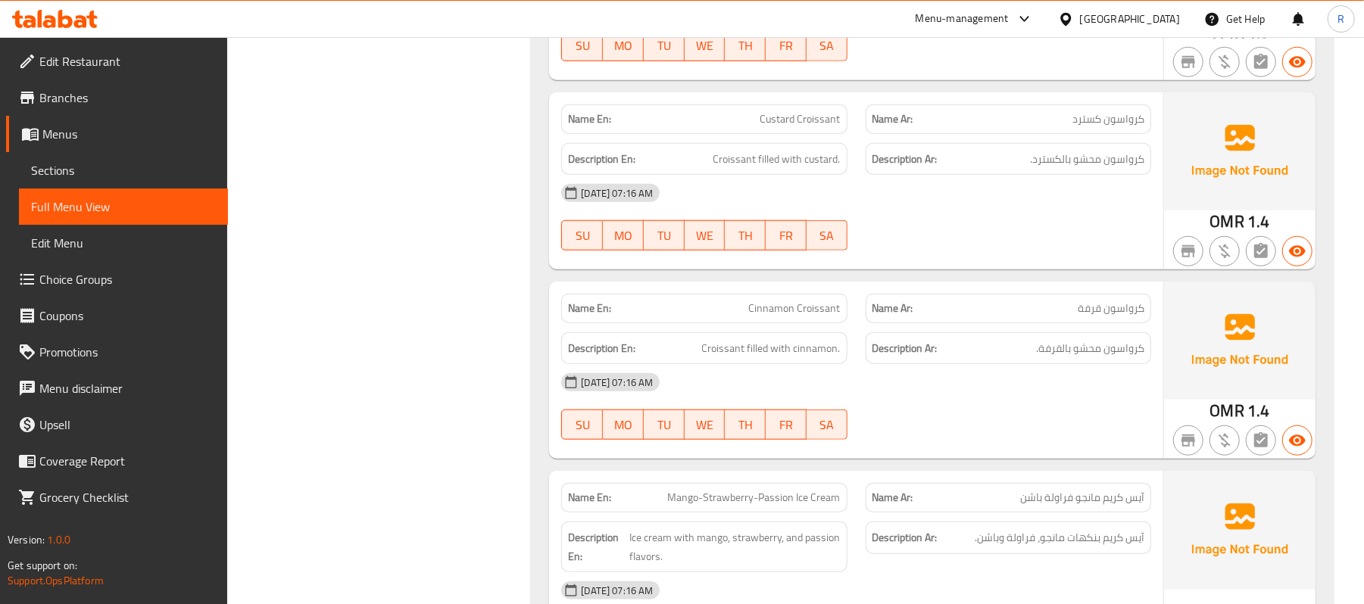
scroll to position [13220, 0]
click at [1080, 15] on div at bounding box center [1069, 19] width 22 height 17
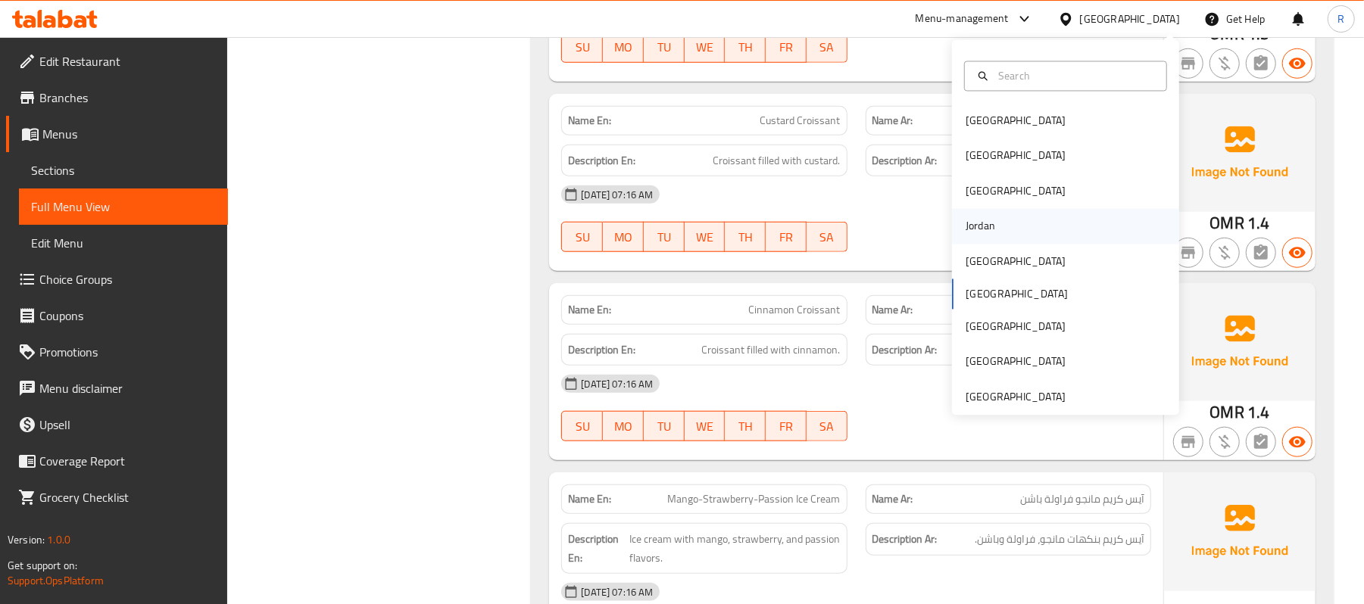
click at [991, 223] on div "Jordan" at bounding box center [981, 226] width 54 height 35
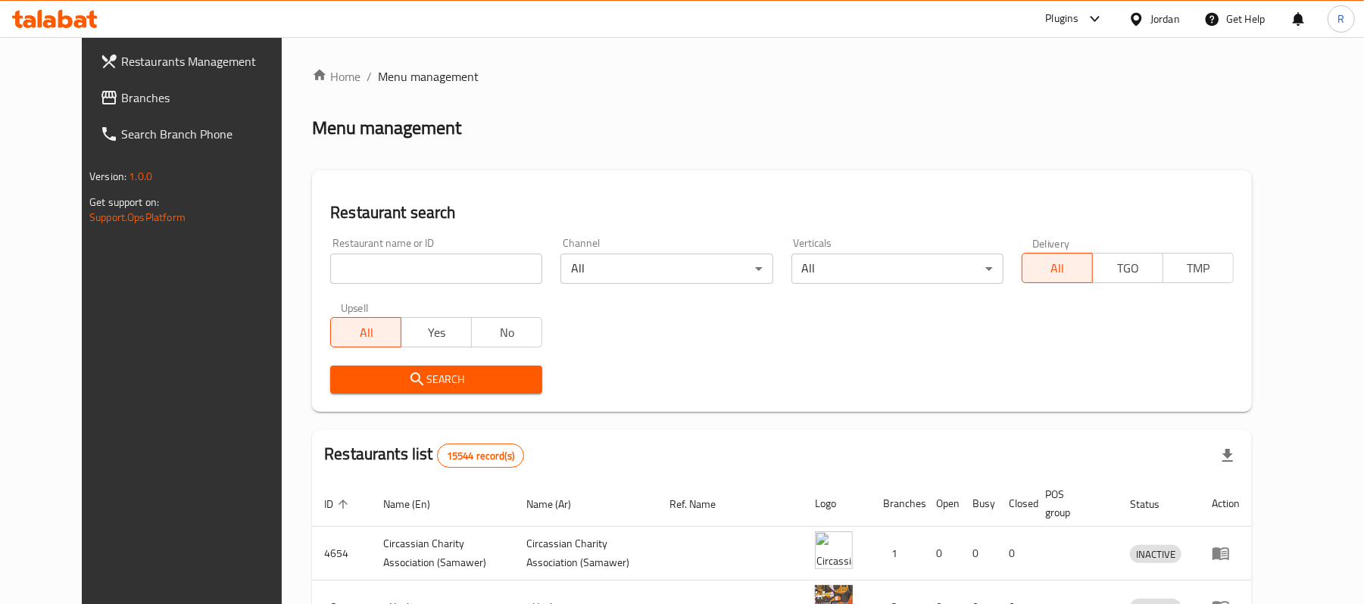
click at [155, 101] on span "Branches" at bounding box center [209, 98] width 176 height 18
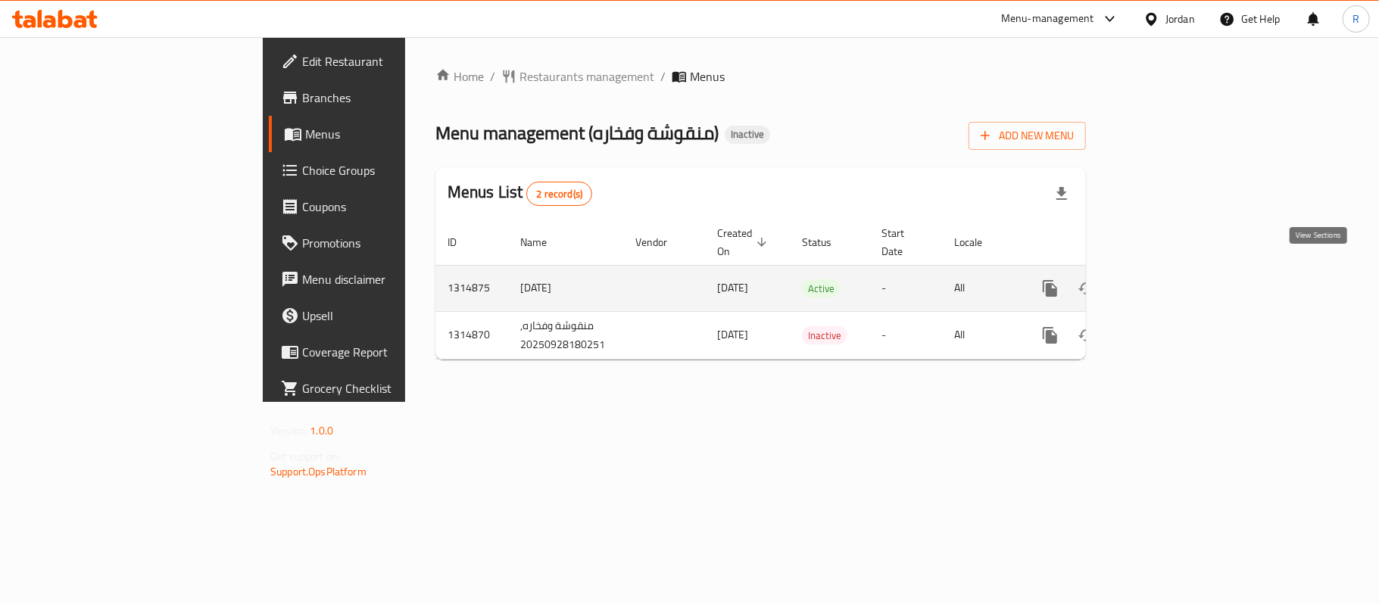
click at [1178, 270] on link "enhanced table" at bounding box center [1159, 288] width 36 height 36
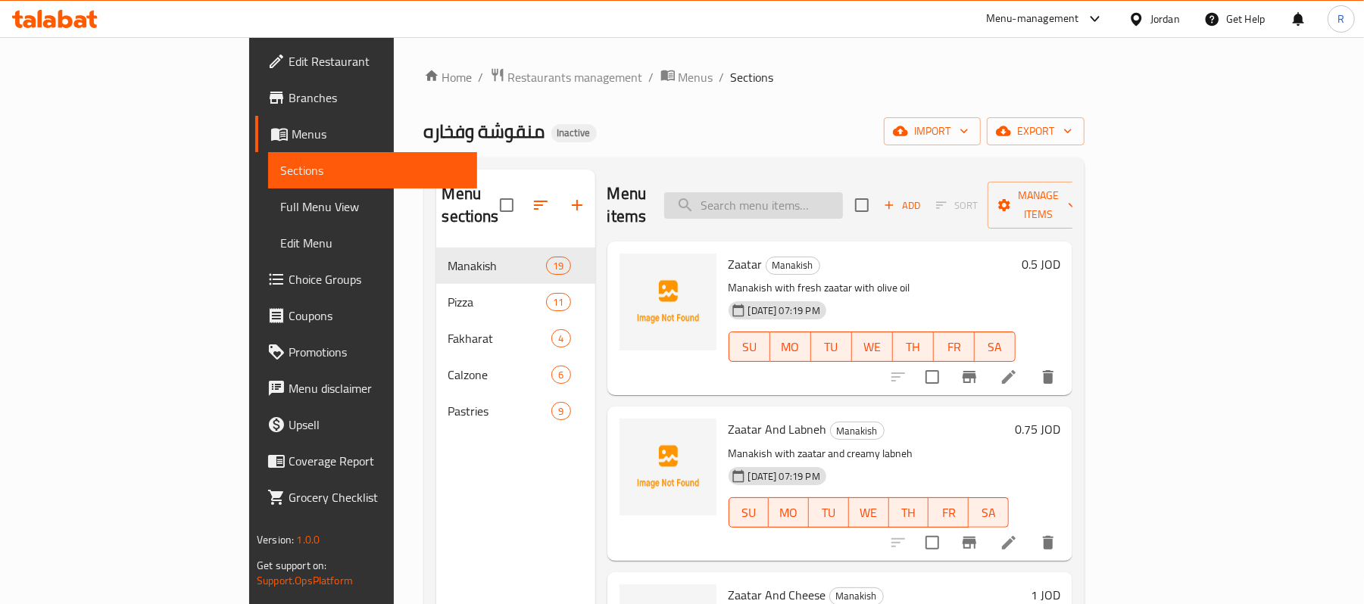
click at [843, 205] on input "search" at bounding box center [753, 205] width 179 height 27
paste input "زعتر و جبنة"
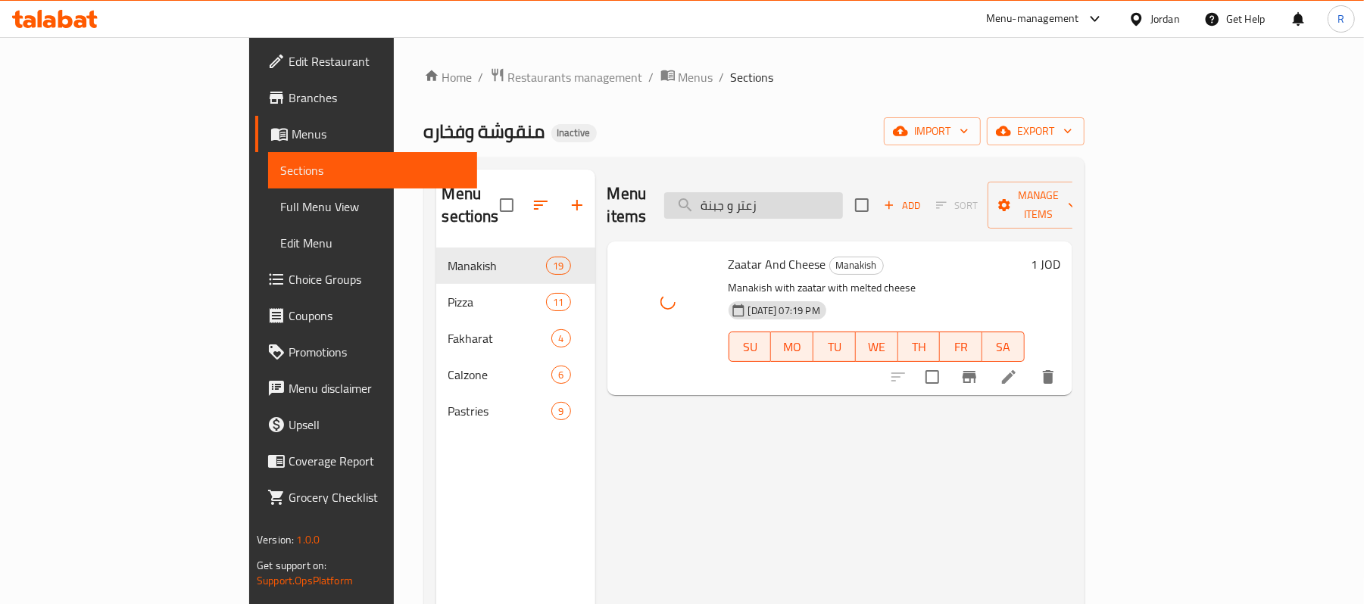
click at [843, 198] on input "زعتر و جبنة" at bounding box center [753, 205] width 179 height 27
paste input "لفريدو"
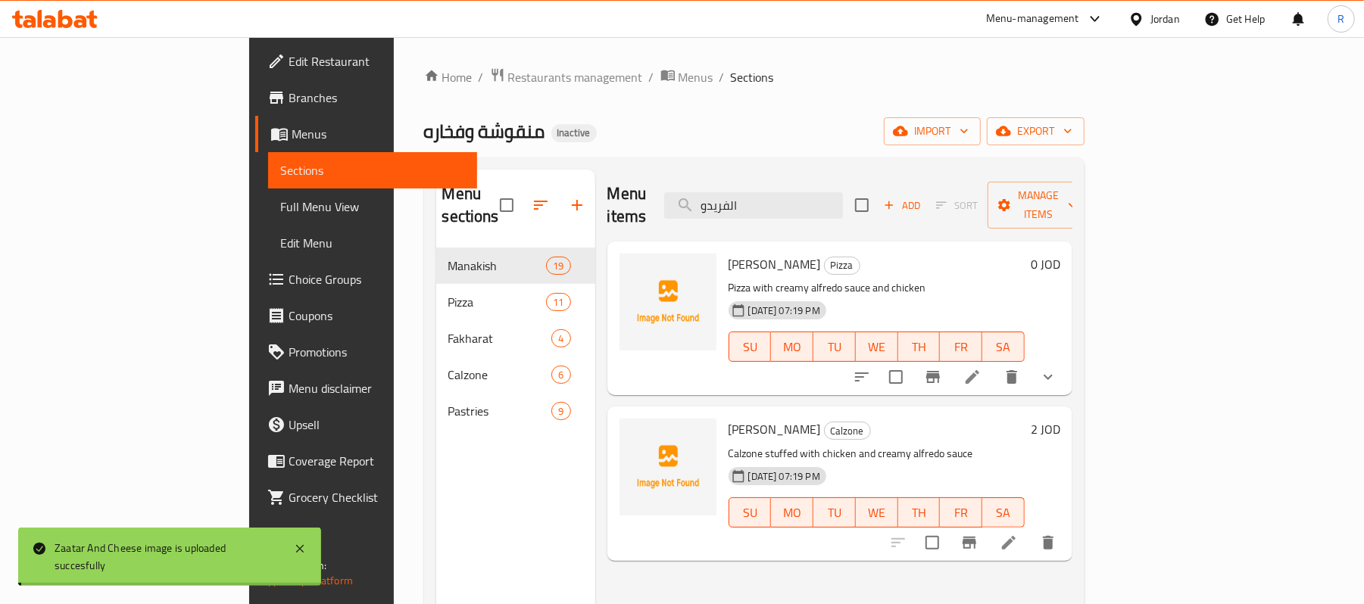
type input "الفريدو"
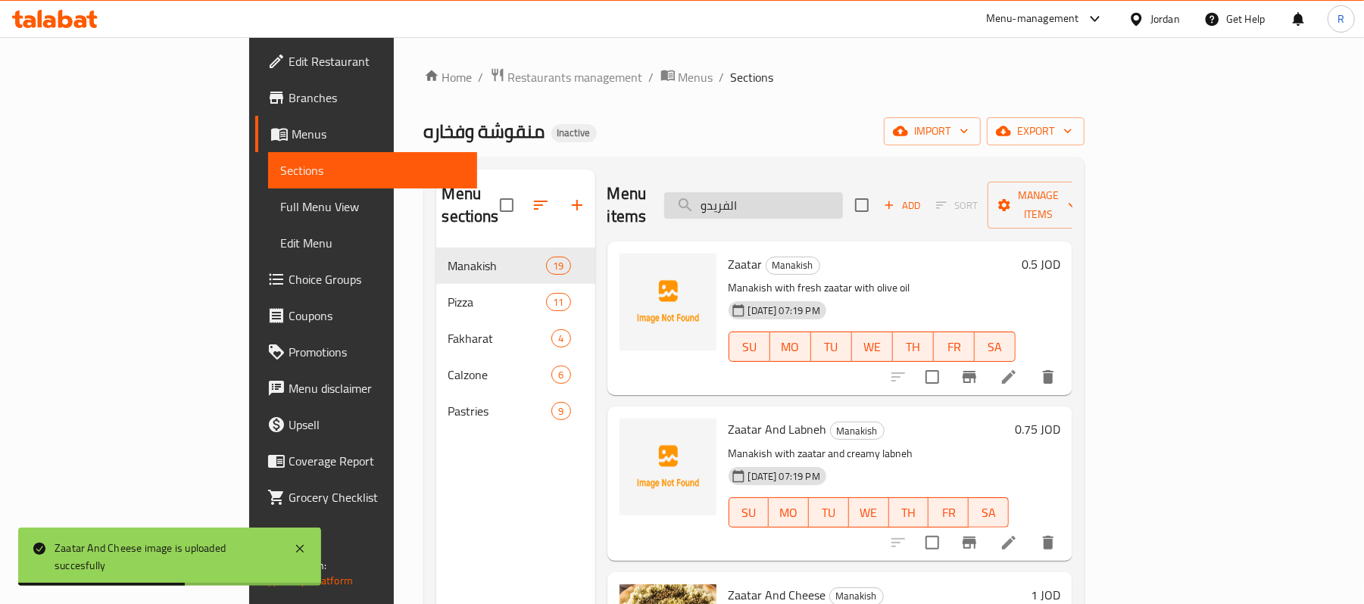
click at [843, 192] on input "الفريدو" at bounding box center [753, 205] width 179 height 27
click at [839, 133] on div "منقوشة وفخاره Inactive import export" at bounding box center [754, 131] width 660 height 28
click at [843, 192] on input "search" at bounding box center [753, 205] width 179 height 27
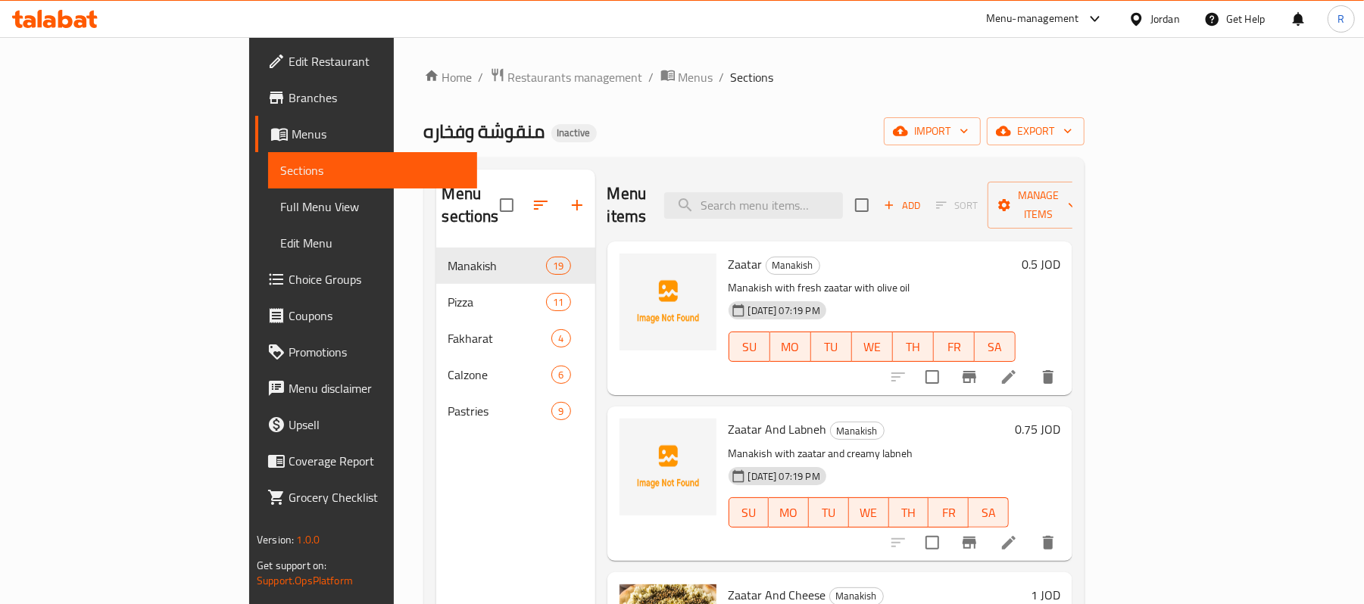
paste input "الفريدو"
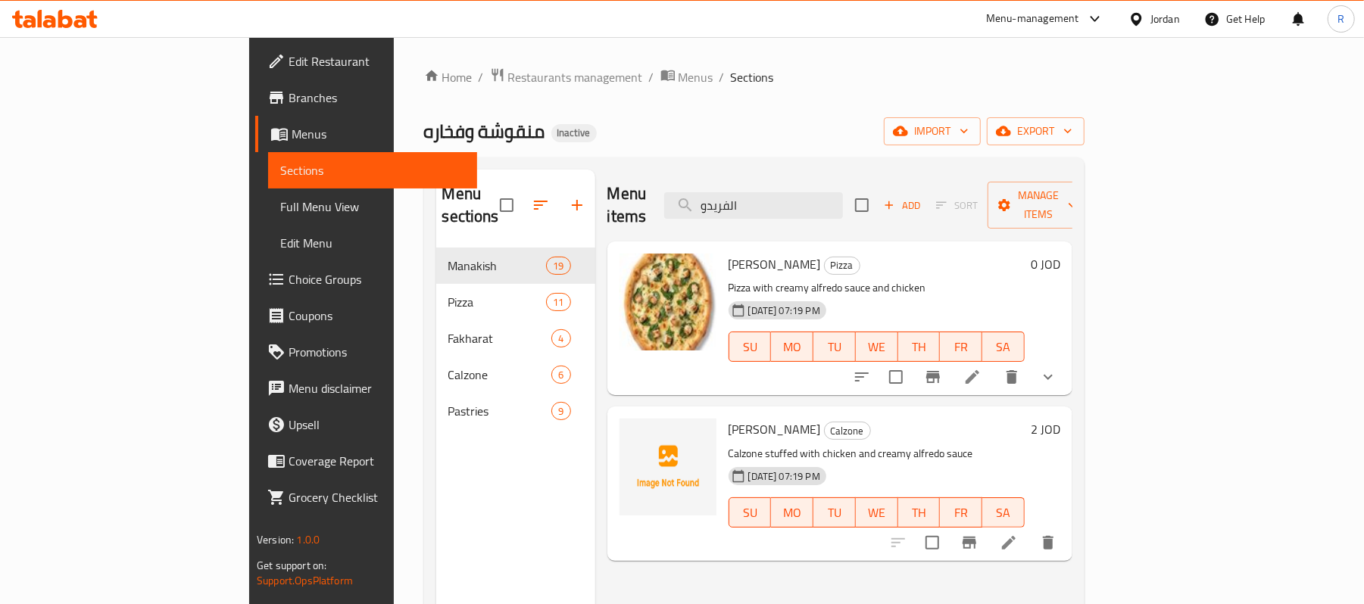
click at [614, 527] on div at bounding box center [668, 484] width 109 height 142
click at [843, 200] on input "الفريدو" at bounding box center [753, 205] width 179 height 27
click at [843, 192] on input "الفريدو" at bounding box center [753, 205] width 179 height 27
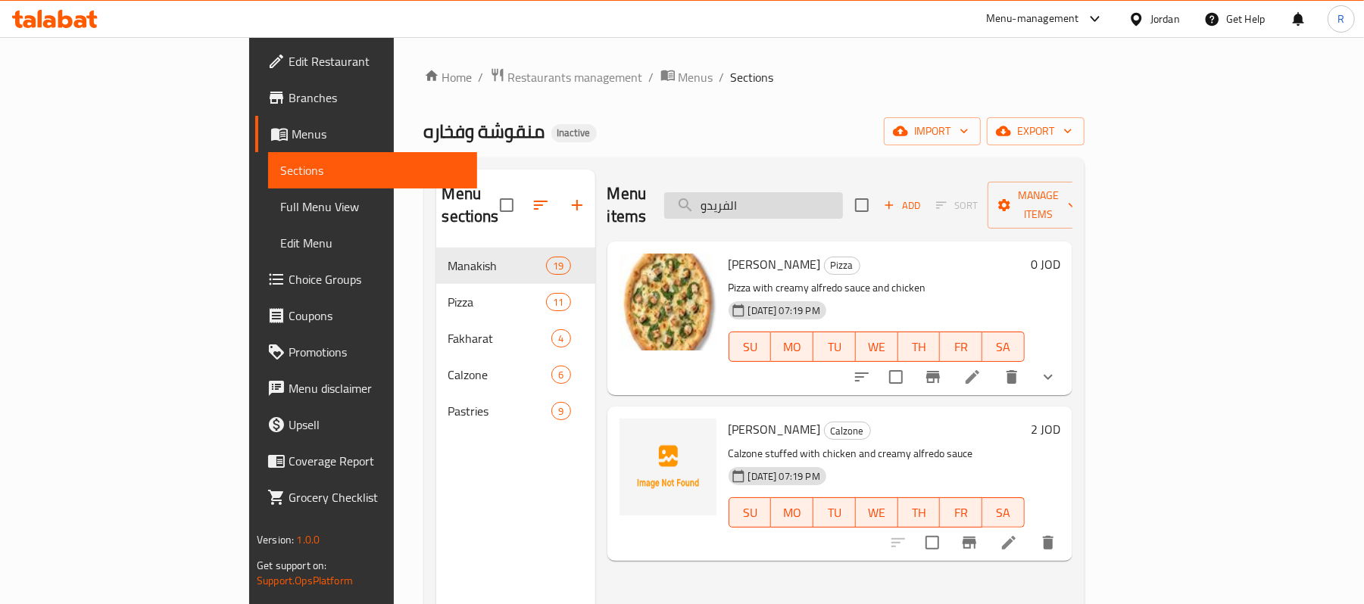
click at [843, 192] on input "الفريدو" at bounding box center [753, 205] width 179 height 27
paste input "ول الاربعة"
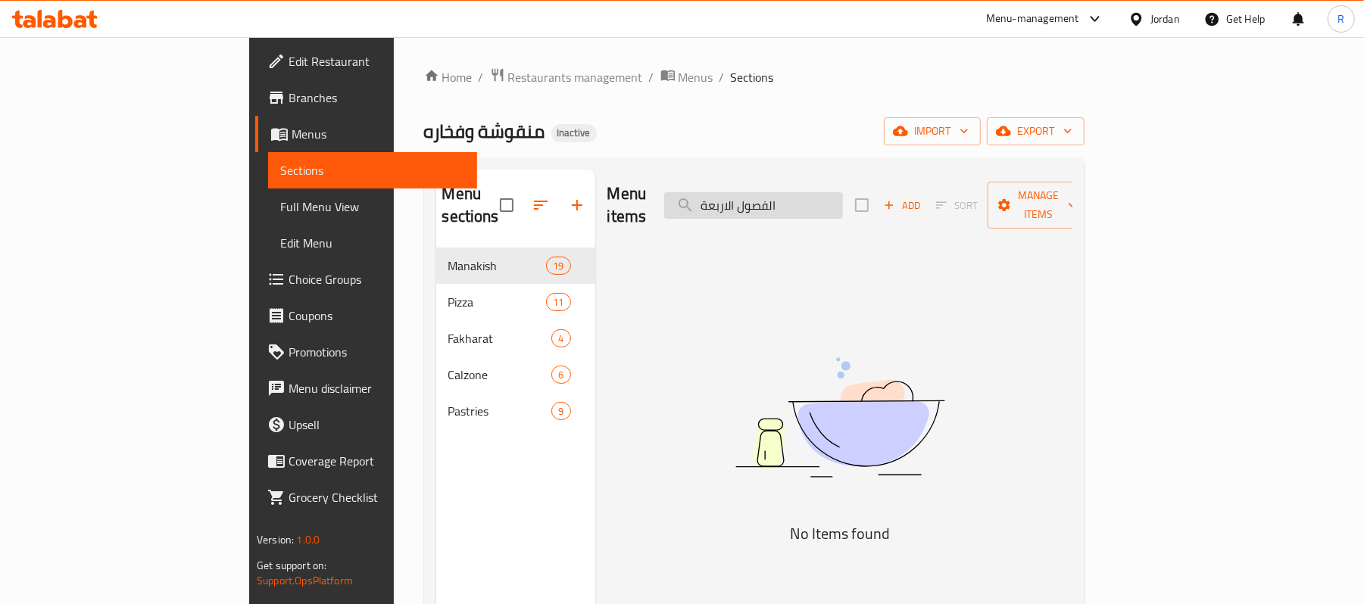
click at [810, 198] on input "الفصول الاربعة" at bounding box center [753, 205] width 179 height 27
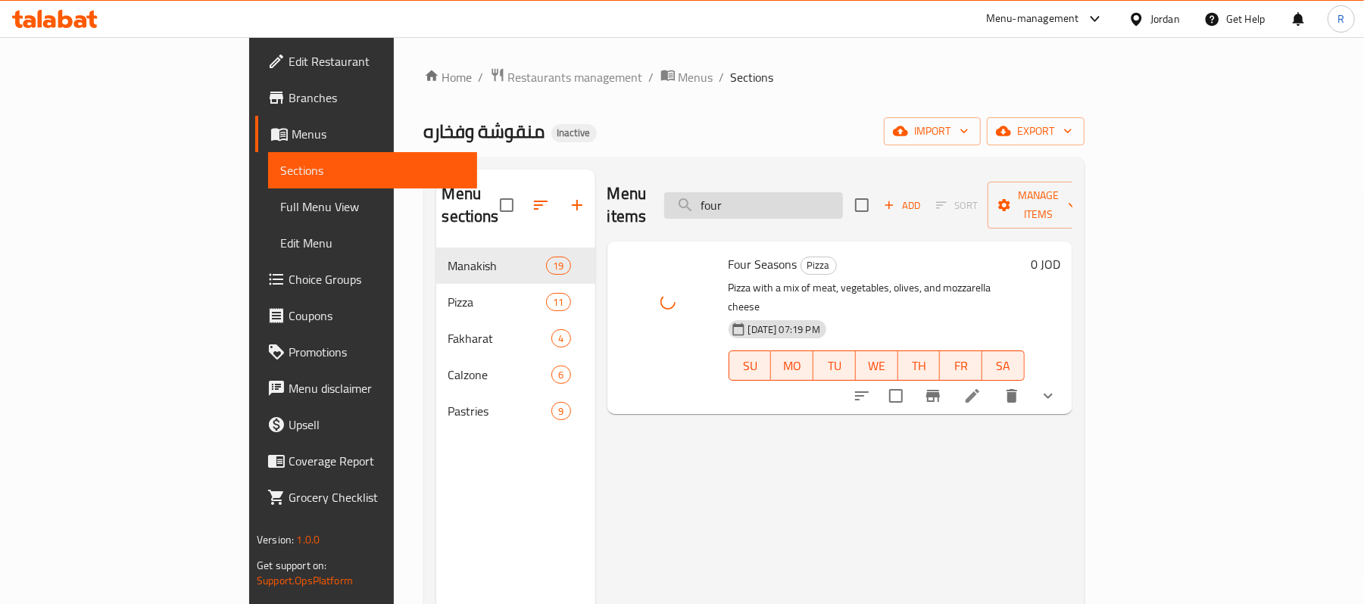
click at [843, 195] on input "four" at bounding box center [753, 205] width 179 height 27
paste input "باربكيو"
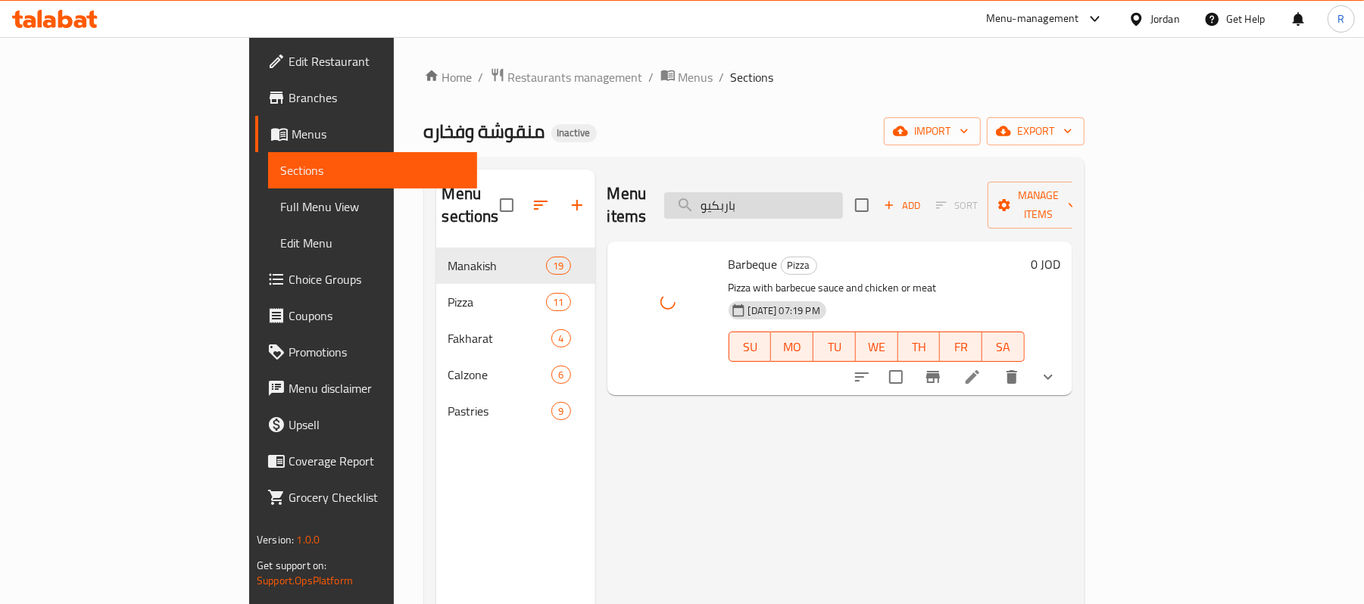
click at [843, 192] on input "باربكيو" at bounding box center [753, 205] width 179 height 27
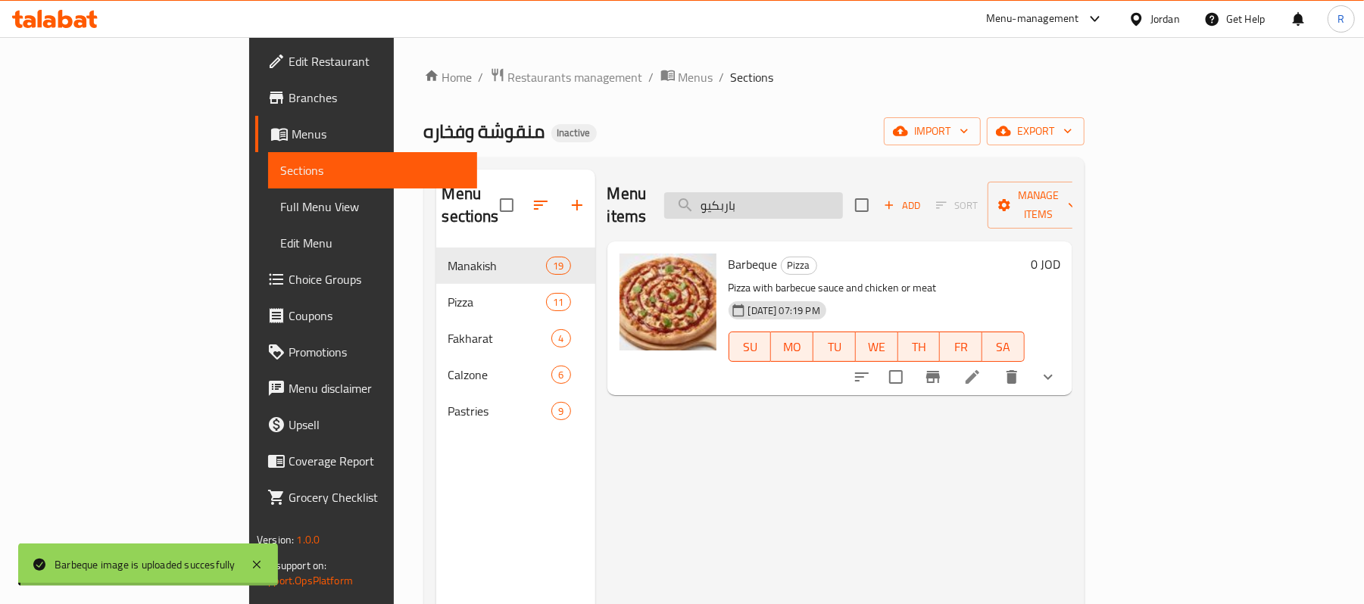
click at [843, 192] on input "باربكيو" at bounding box center [753, 205] width 179 height 27
paste input "روني"
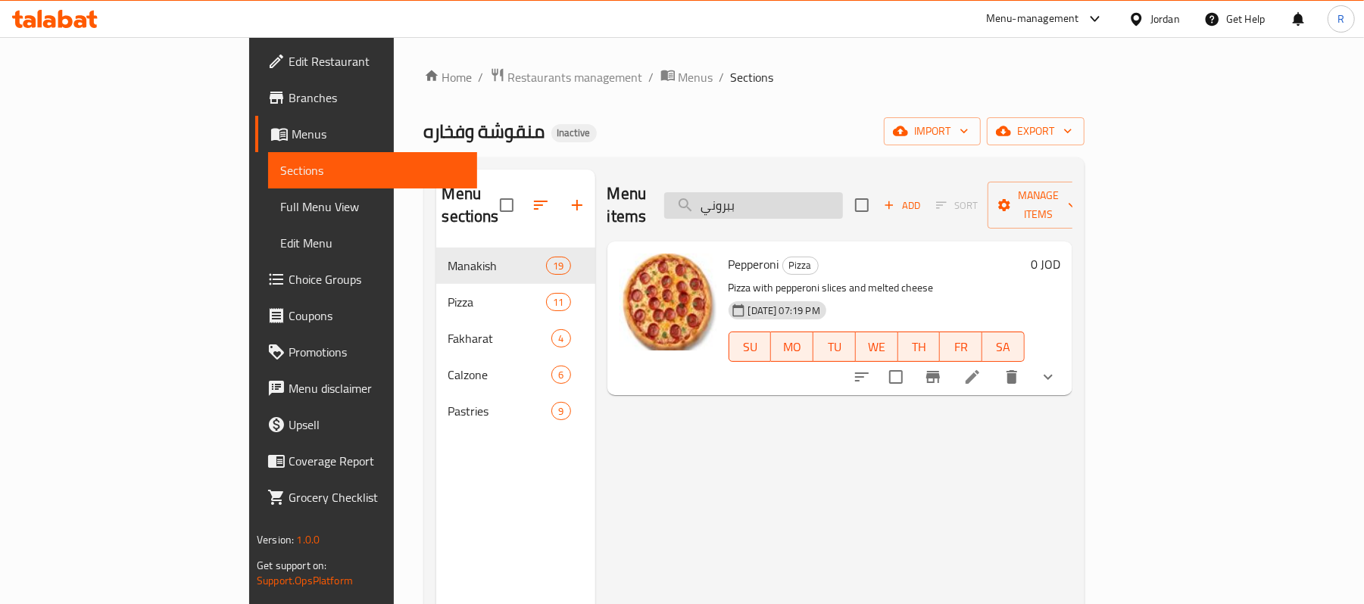
click at [819, 192] on input "ببروني" at bounding box center [753, 205] width 179 height 27
paste input "اطا"
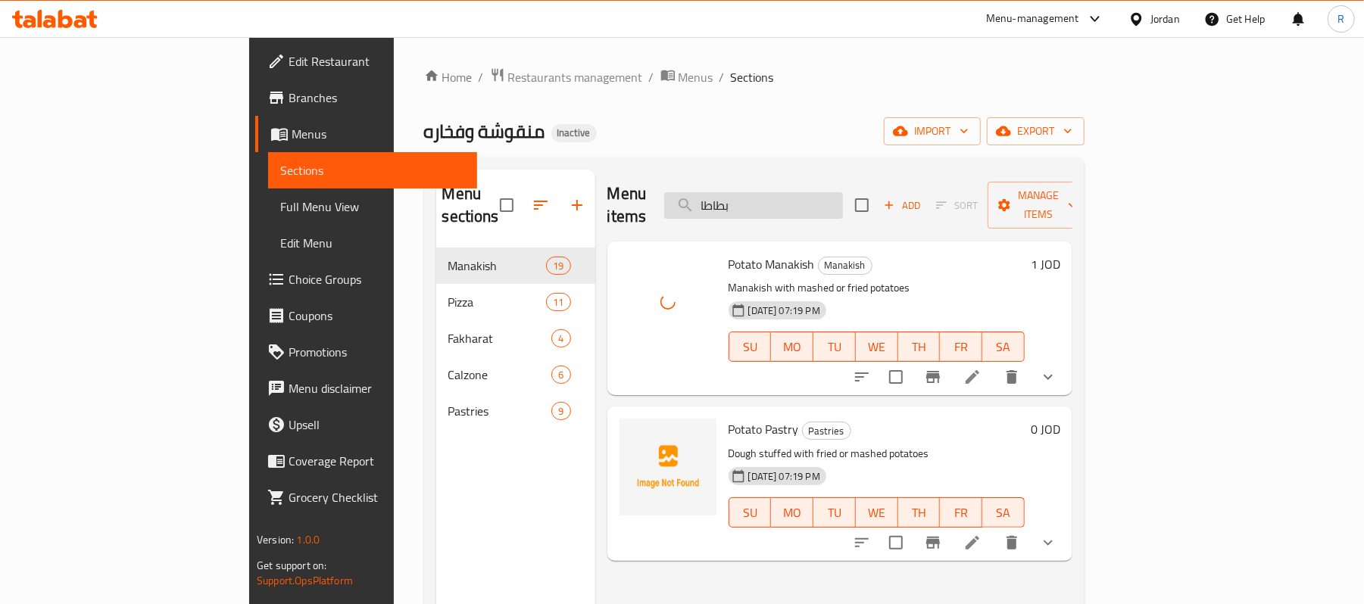
click at [843, 192] on input "بطاطا" at bounding box center [753, 205] width 179 height 27
paste input "يتزا مكس اجبان"
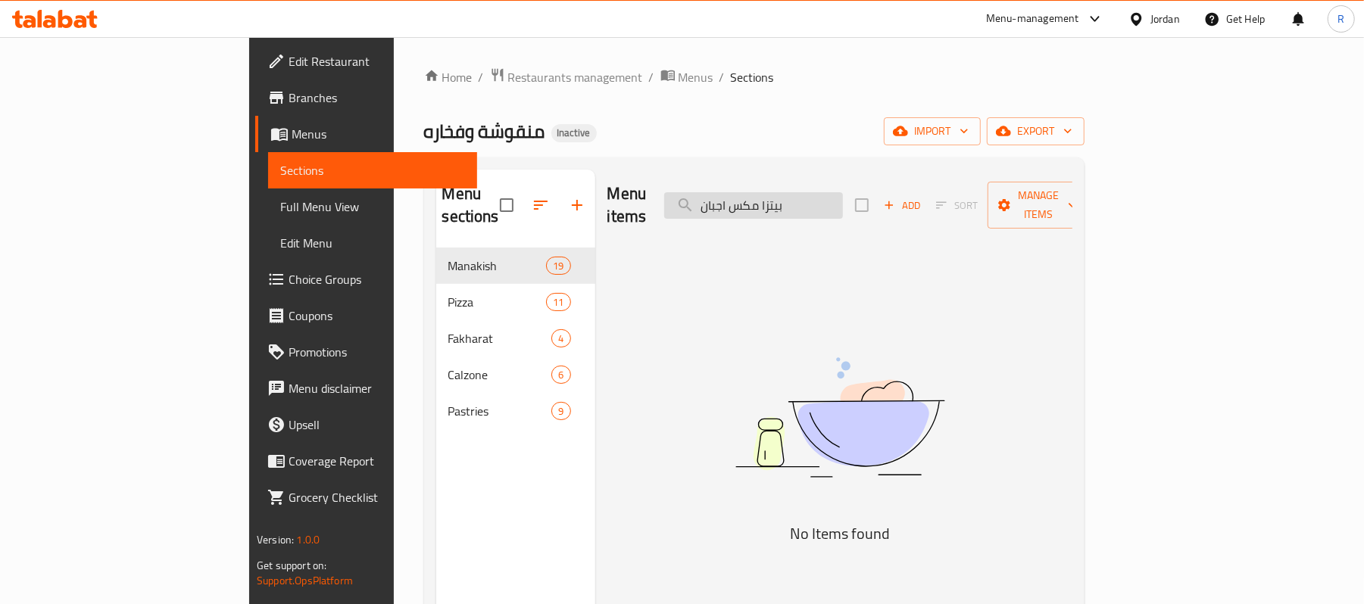
click at [829, 206] on input "بيتزا مكس اجبان" at bounding box center [753, 205] width 179 height 27
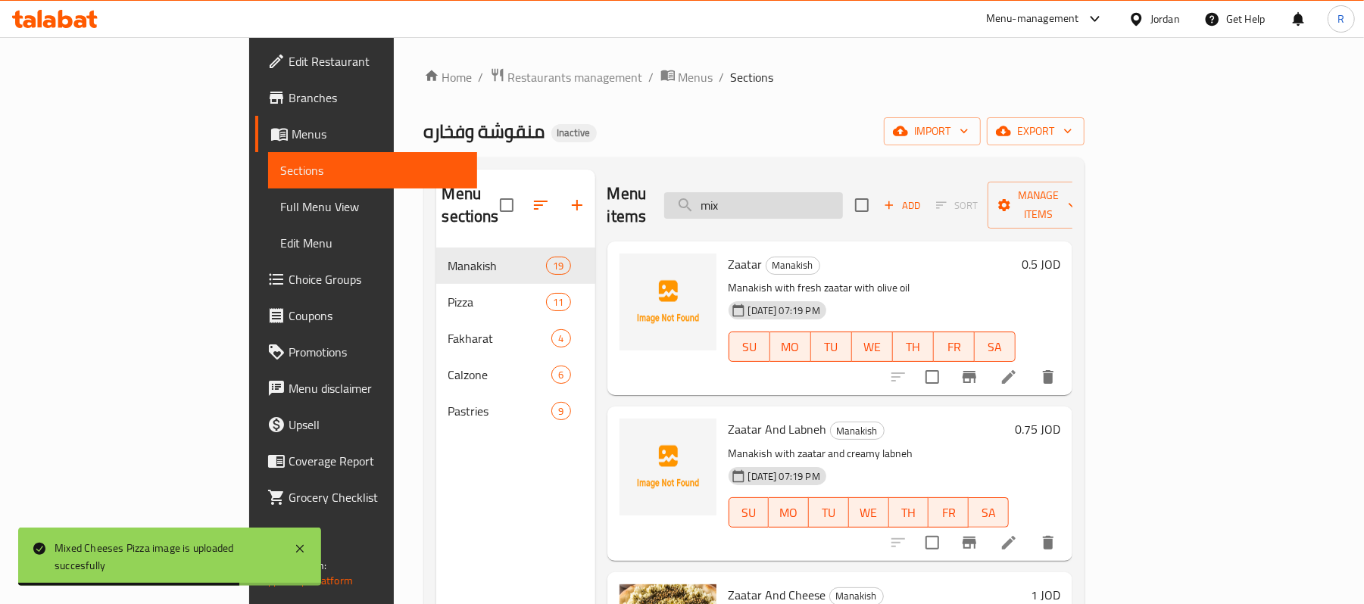
click at [798, 197] on input "mix" at bounding box center [753, 205] width 179 height 27
paste input "بيض"
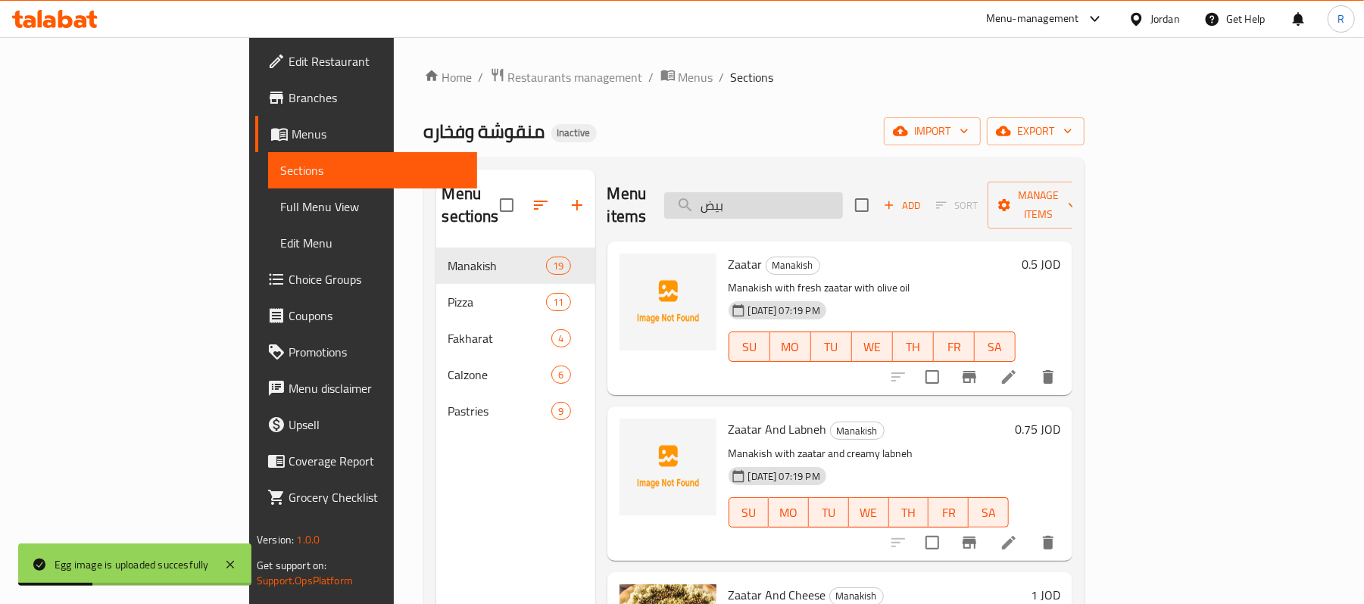
click at [815, 203] on input "بيض" at bounding box center [753, 205] width 179 height 27
paste input "يركي و مكس أجبان"
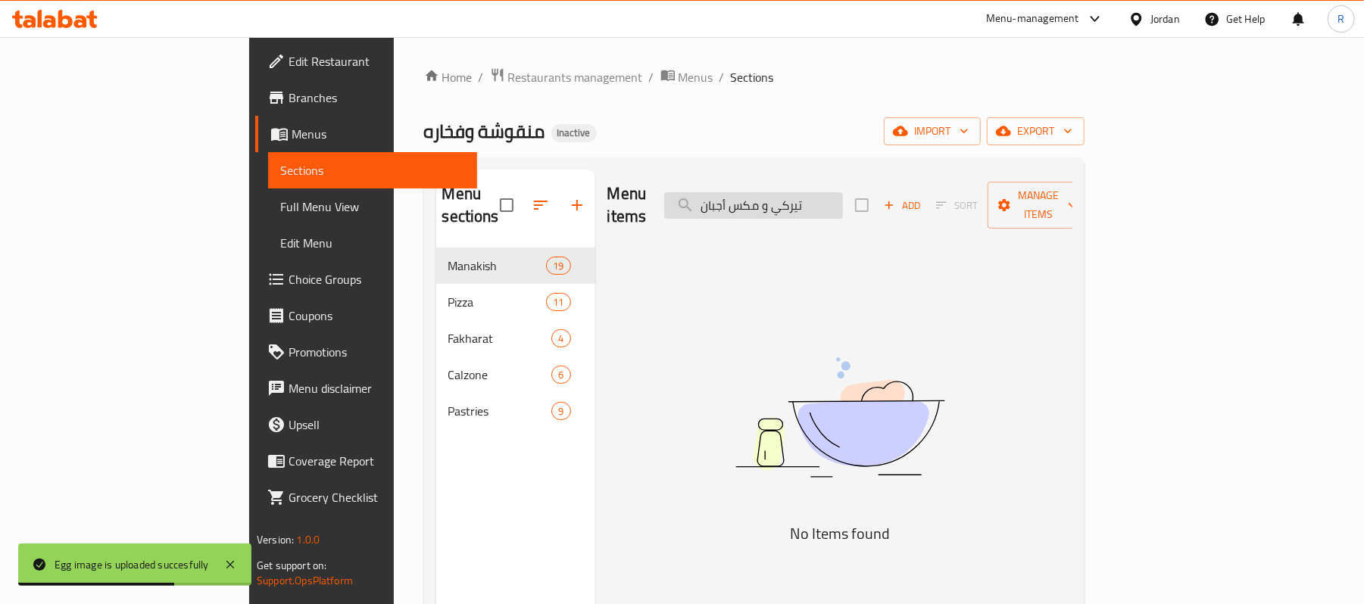
click at [826, 195] on input "تيركي و مكس أجبان" at bounding box center [753, 205] width 179 height 27
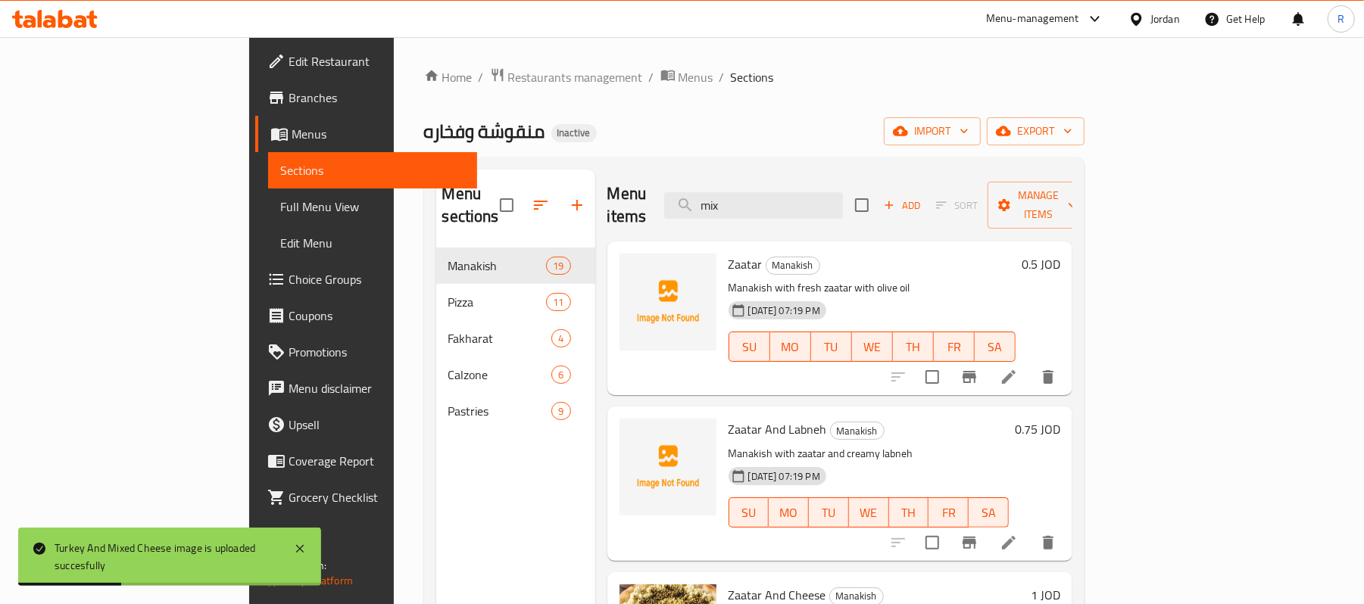
click at [818, 215] on div "Menu items mix Add Sort Manage items" at bounding box center [839, 206] width 465 height 72
click at [821, 195] on input "mix" at bounding box center [753, 205] width 179 height 27
paste input "جبنة صفراء"
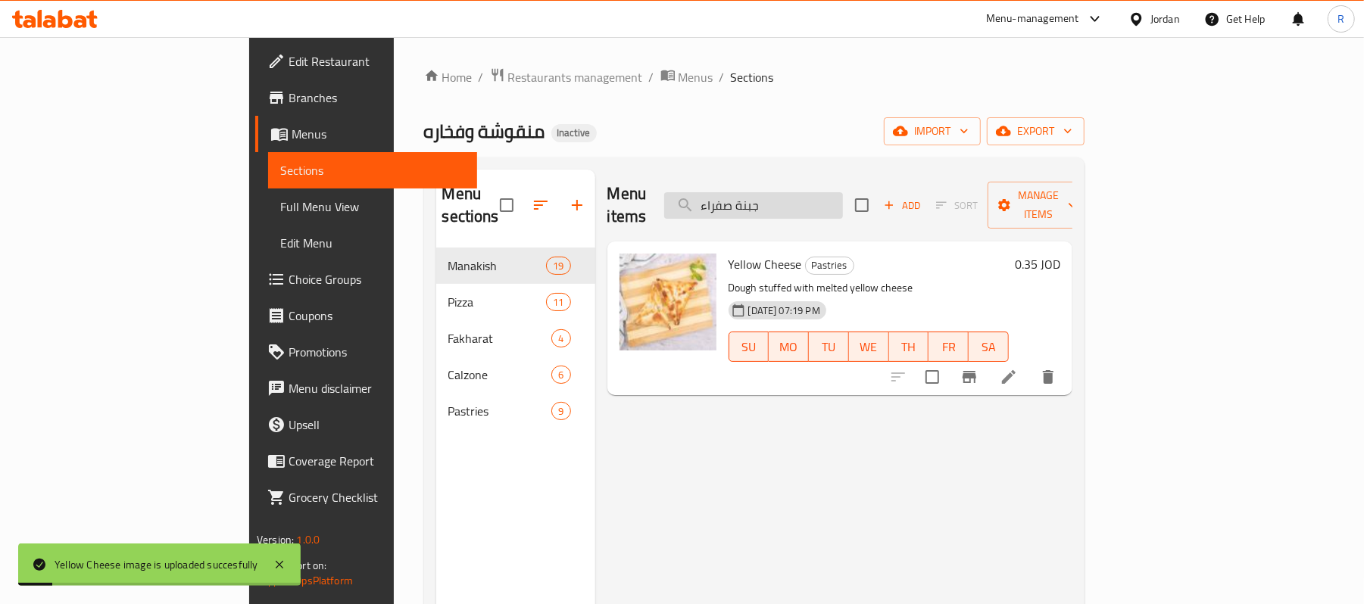
click at [843, 192] on input "جبنة صفراء" at bounding box center [753, 205] width 179 height 27
paste input "و زيتون"
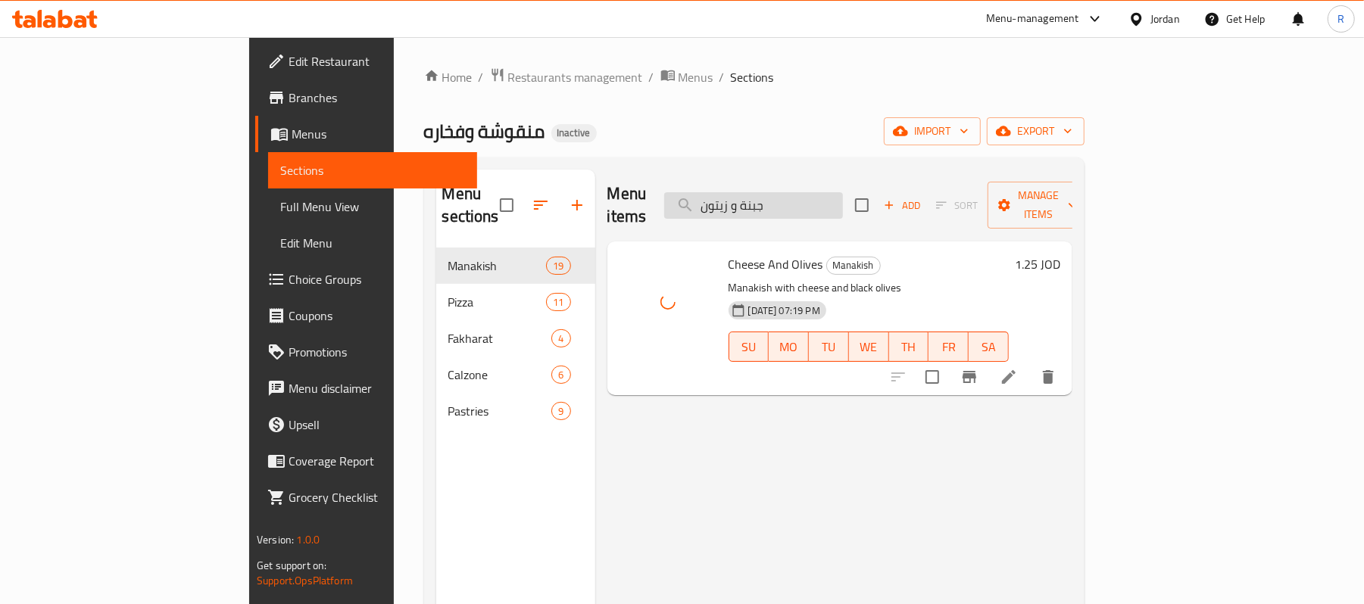
click at [843, 198] on input "جبنة و زيتون" at bounding box center [753, 205] width 179 height 27
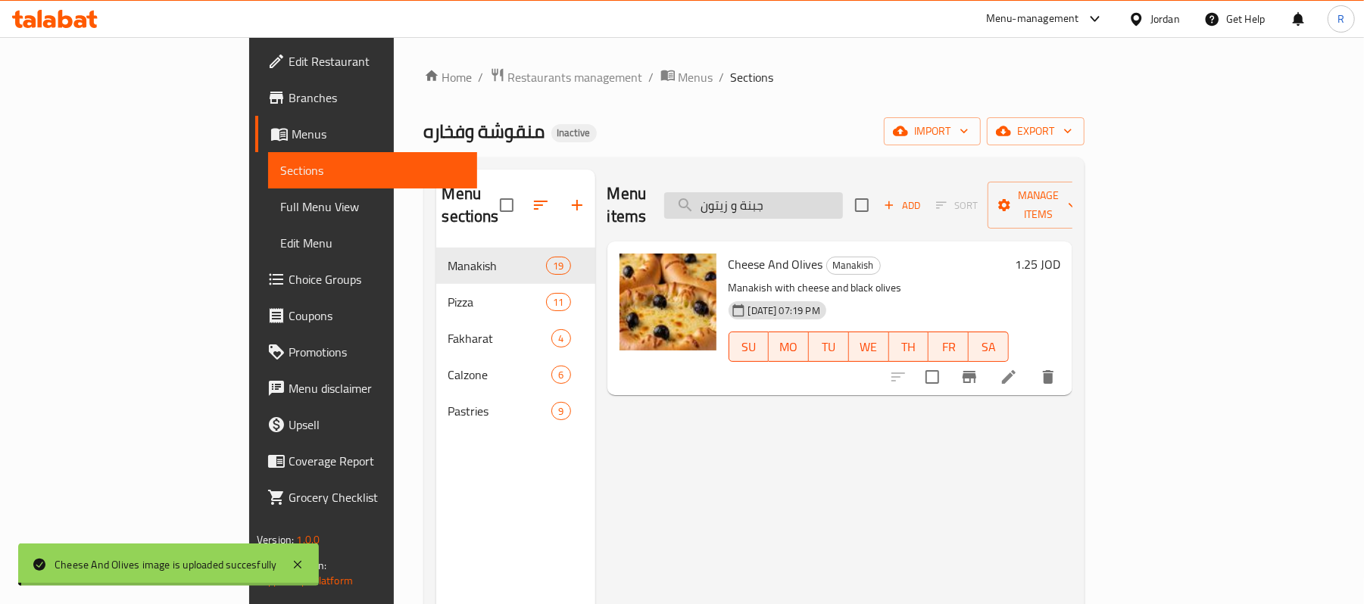
click at [843, 198] on input "جبنة و زيتون" at bounding box center [753, 205] width 179 height 27
paste input "search"
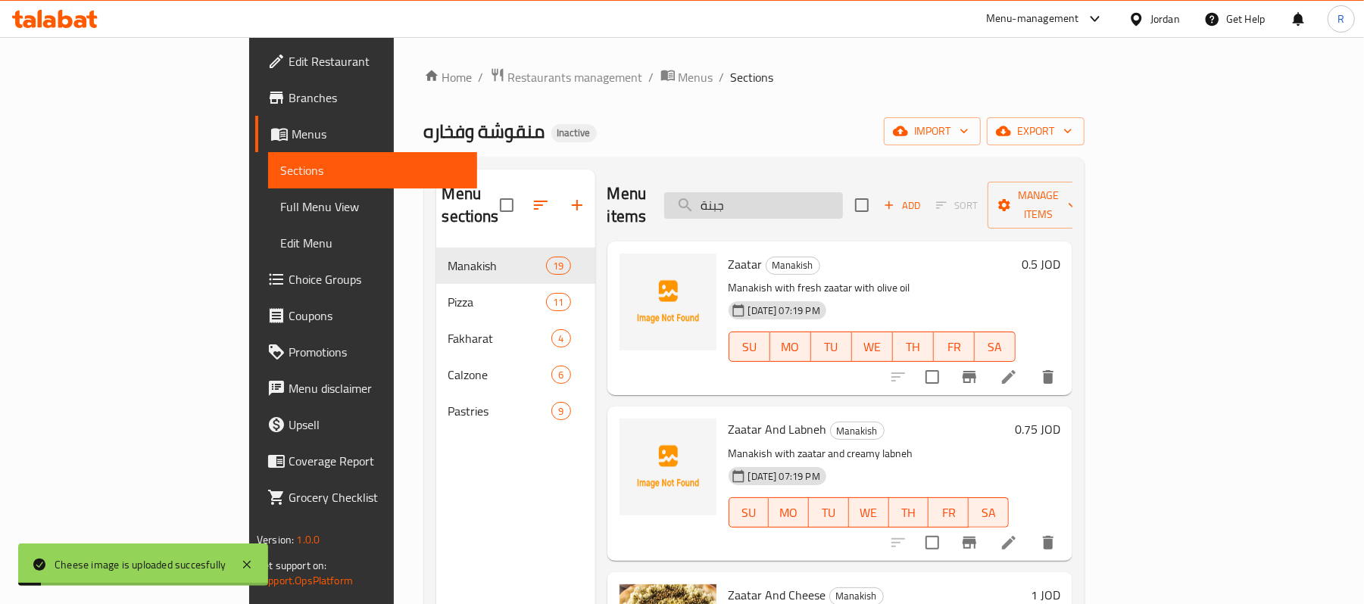
click at [843, 192] on input "جبنة" at bounding box center [753, 205] width 179 height 27
paste input "لوم"
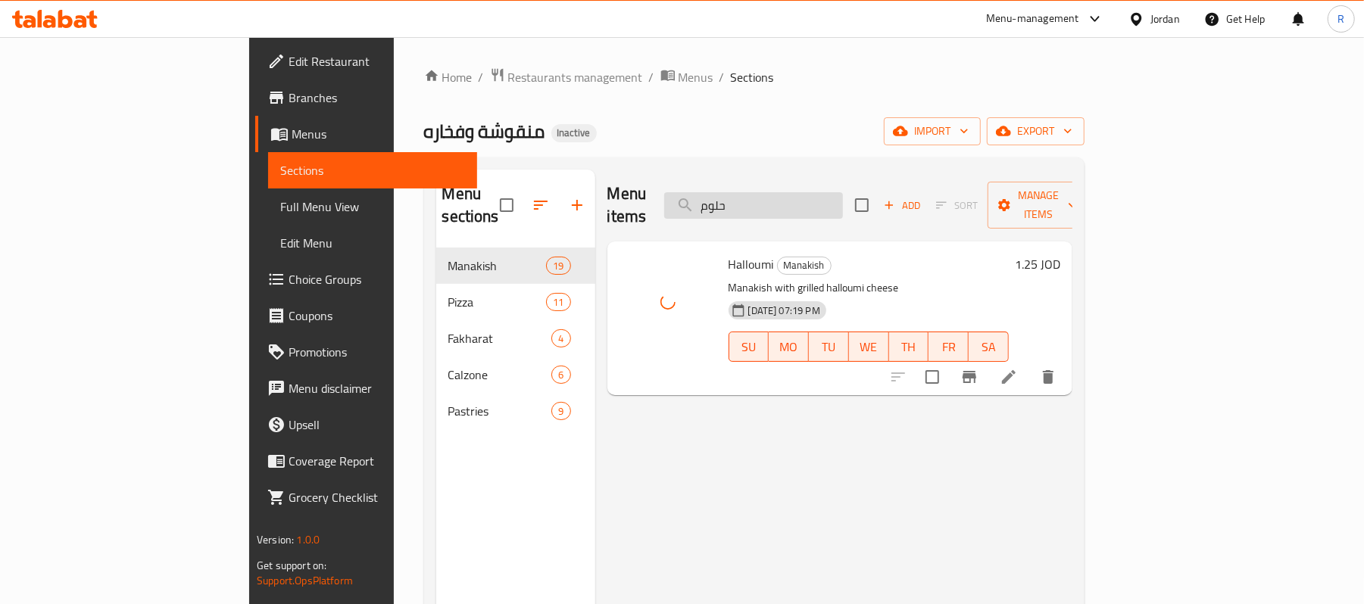
click at [843, 192] on input "حلوم" at bounding box center [753, 205] width 179 height 27
paste input "ضار"
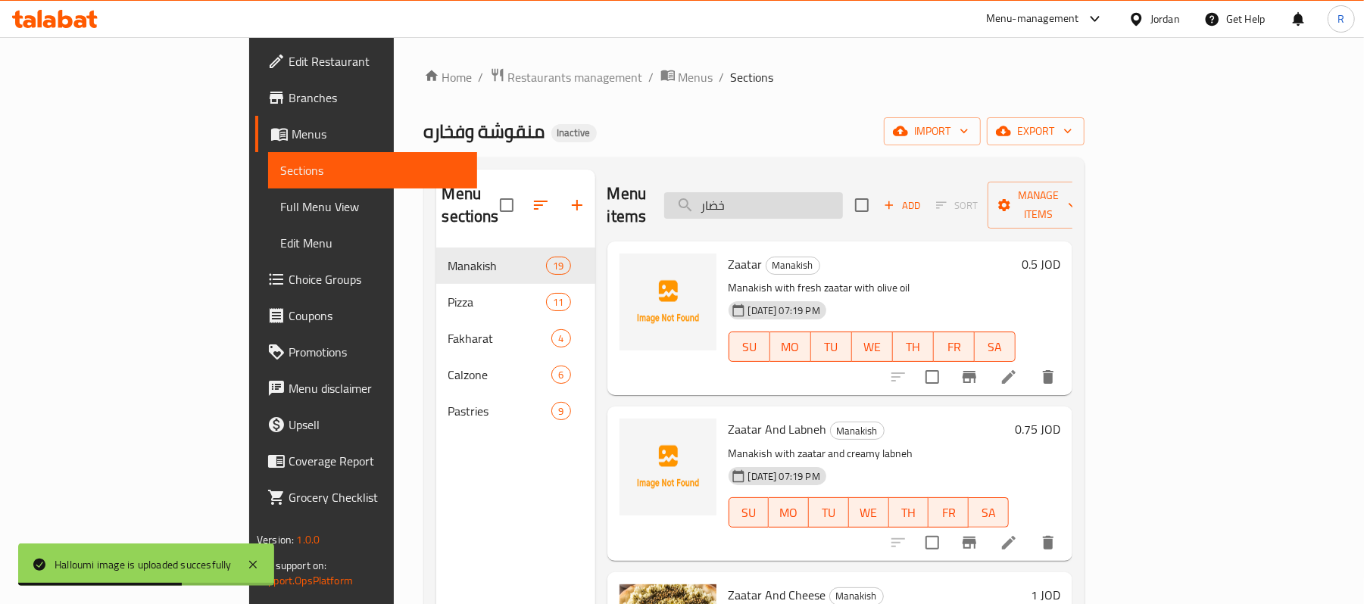
click at [843, 201] on input "خضار" at bounding box center [753, 205] width 179 height 27
paste input "جاج و جبنة"
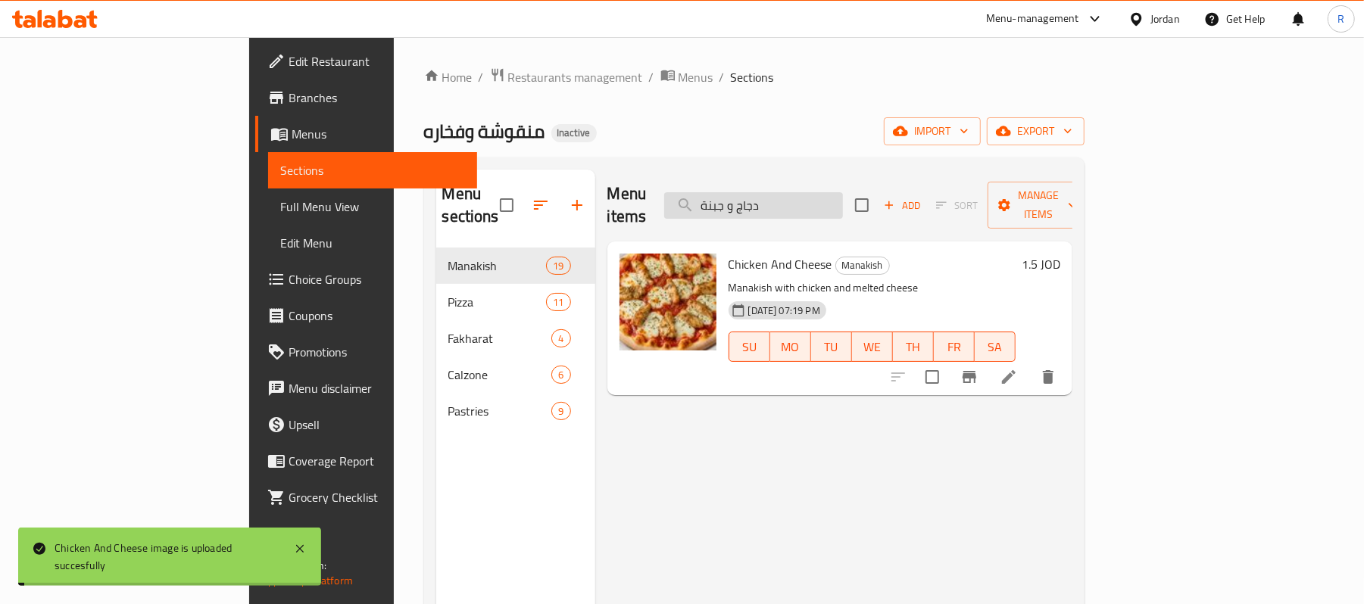
click at [833, 201] on input "دجاج و جبنة" at bounding box center [753, 205] width 179 height 27
paste input ".1"
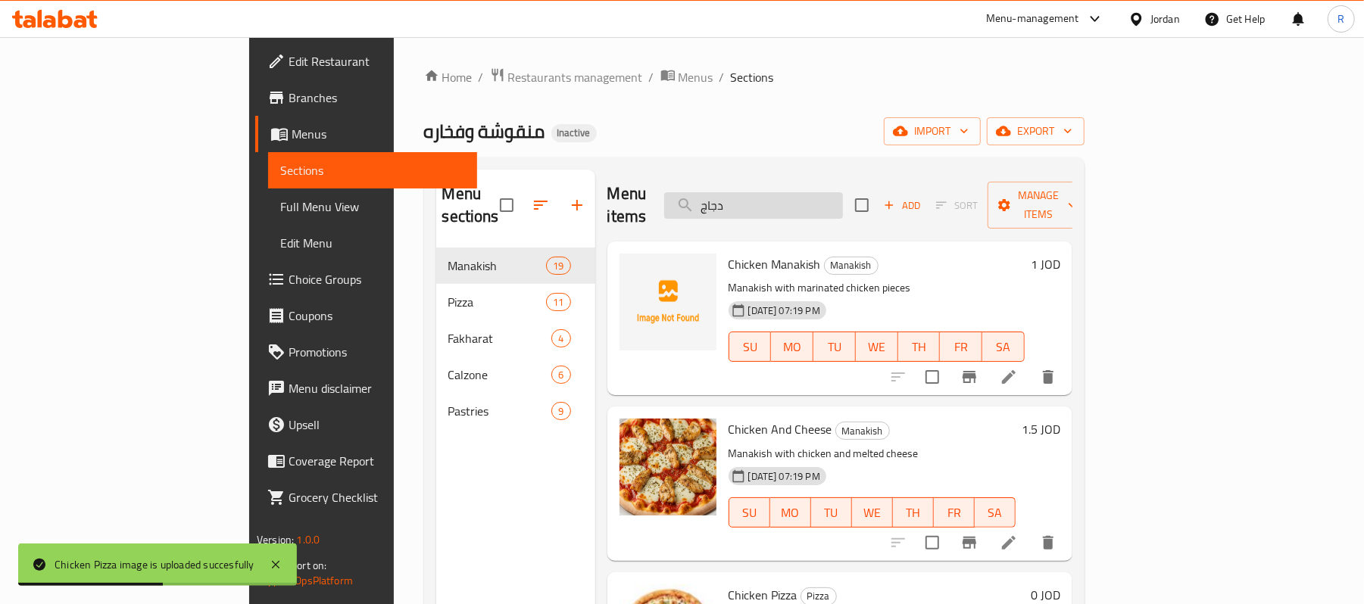
click at [816, 192] on input "دجاج" at bounding box center [753, 205] width 179 height 27
paste input "عتر و لبنة"
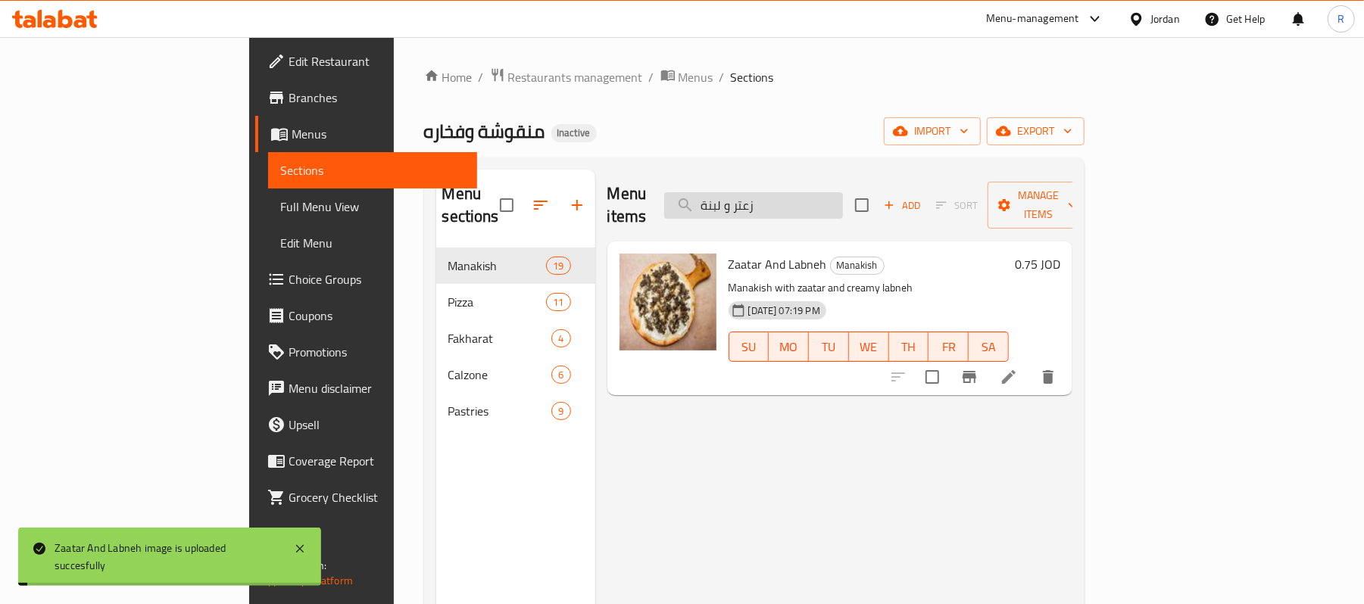
click at [843, 195] on input "زعتر و لبنة" at bounding box center [753, 205] width 179 height 27
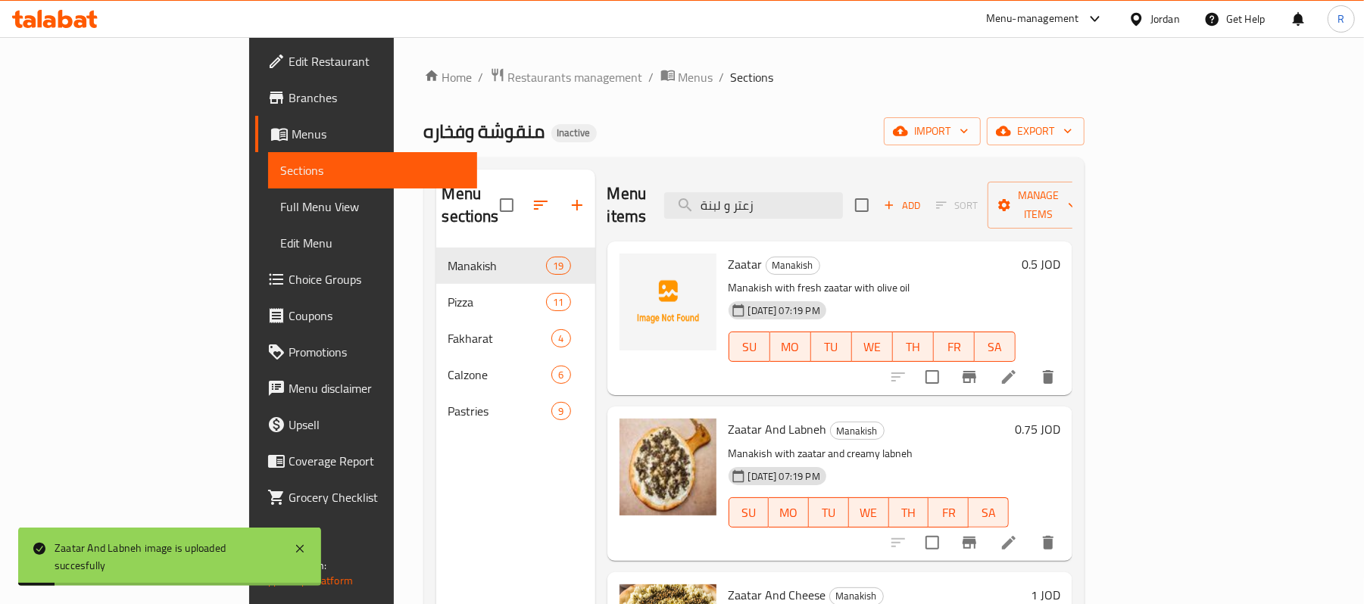
paste input "search"
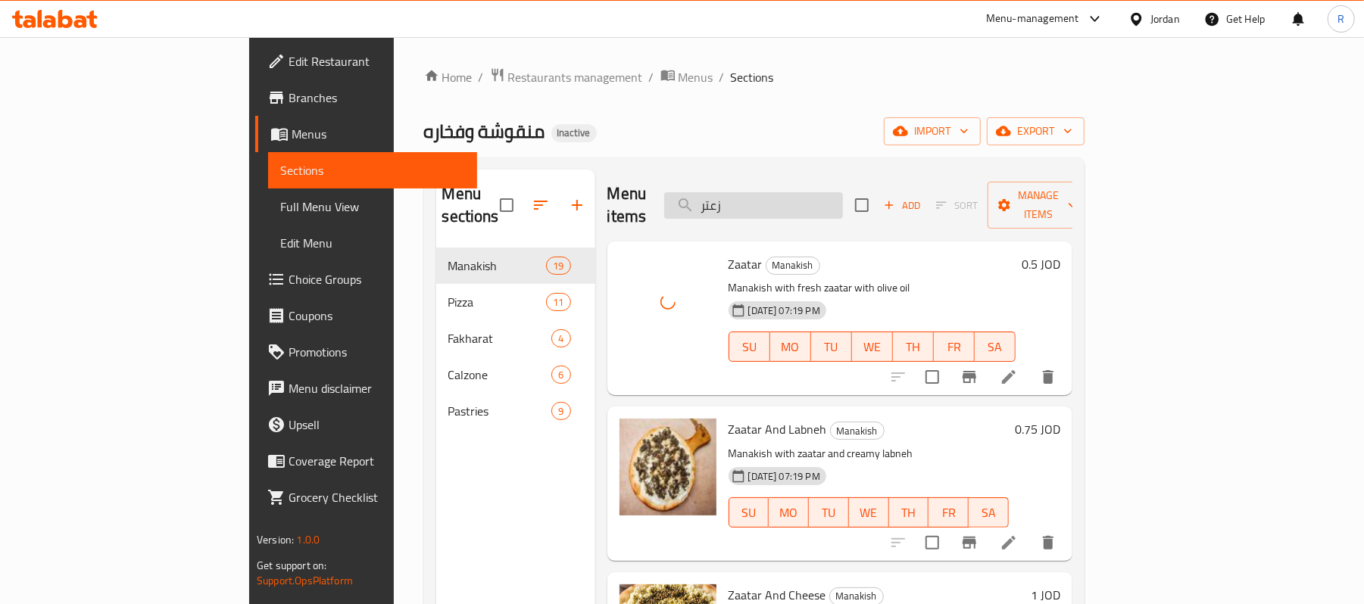
click at [843, 198] on input "زعتر" at bounding box center [753, 205] width 179 height 27
paste input "نج"
type input "زنجر"
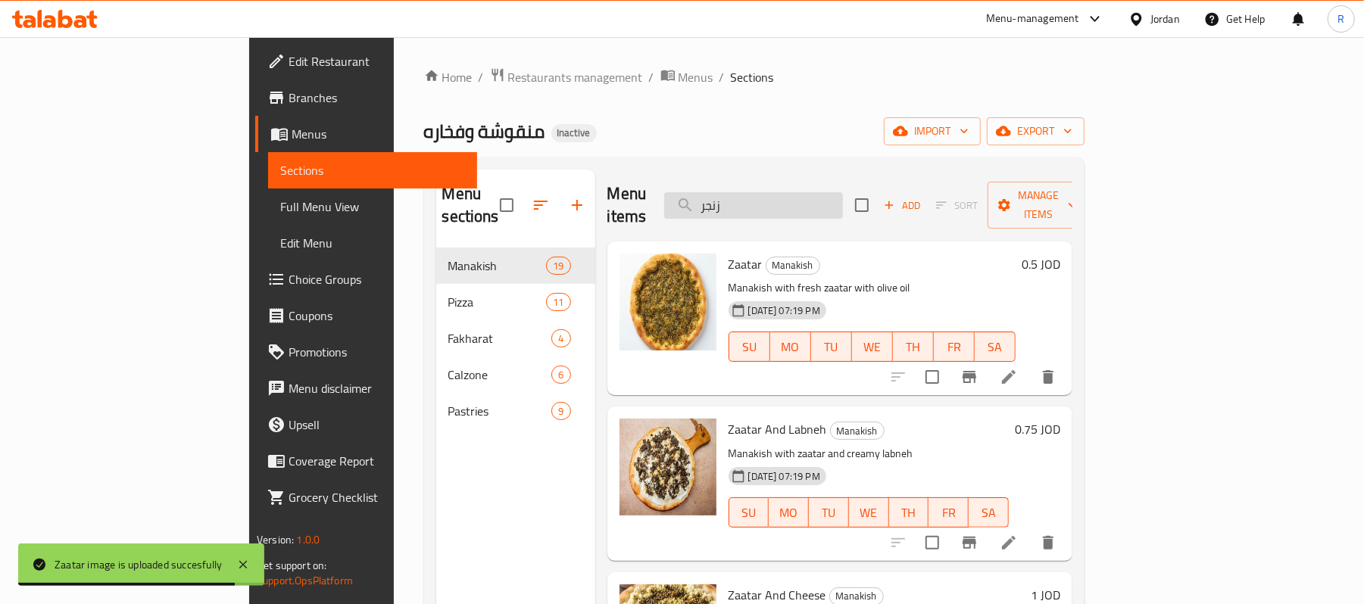
click at [843, 192] on input "زنجر" at bounding box center [753, 205] width 179 height 27
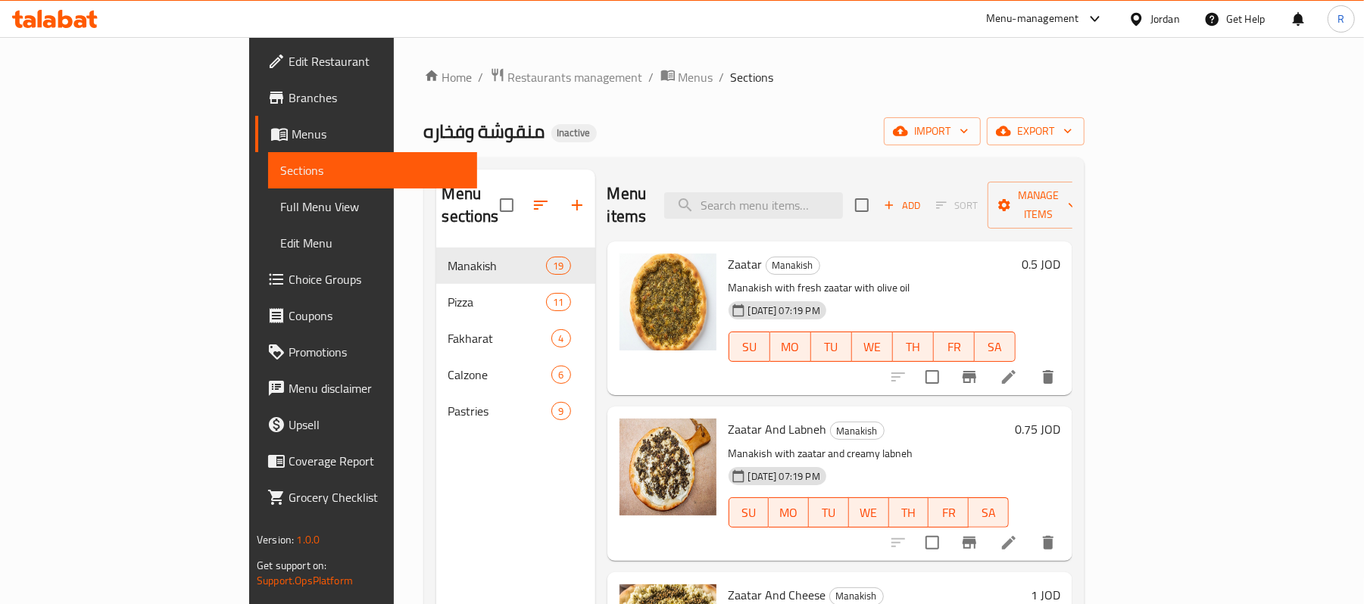
click at [849, 155] on div "Home / Restaurants management / Menus / Sections منقوشة وفخاره Inactive import …" at bounding box center [754, 426] width 660 height 719
click at [843, 205] on input "search" at bounding box center [753, 205] width 179 height 27
paste input "زنجر"
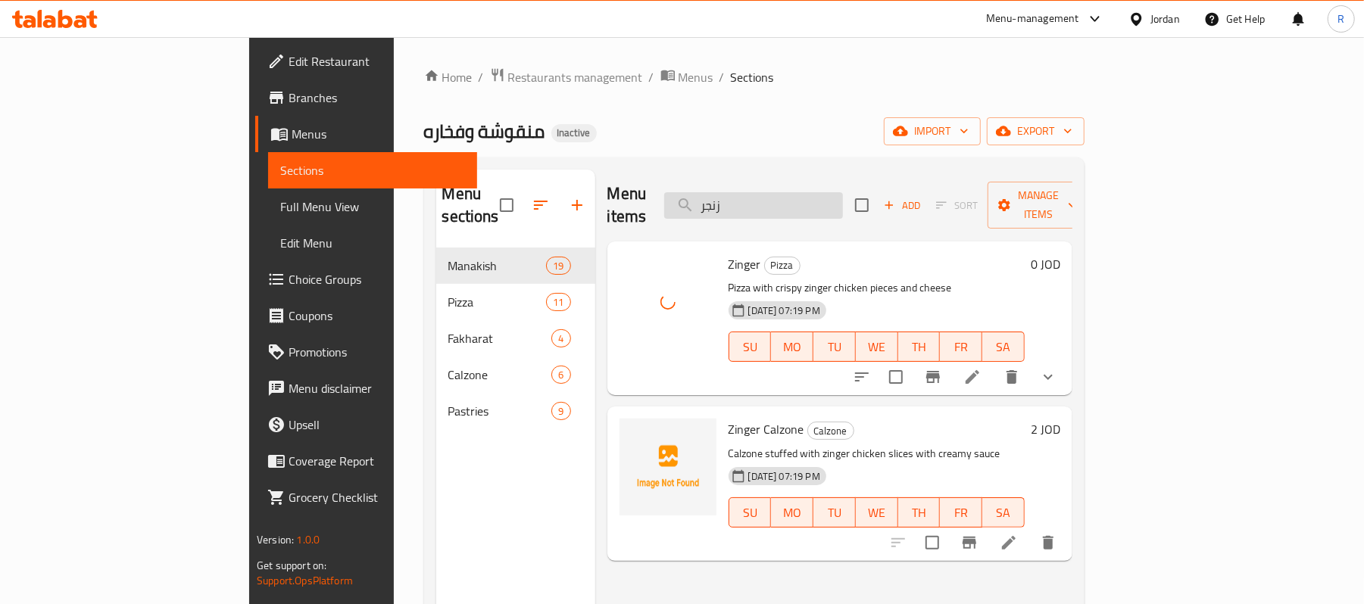
click at [843, 205] on input "زنجر" at bounding box center [753, 205] width 179 height 27
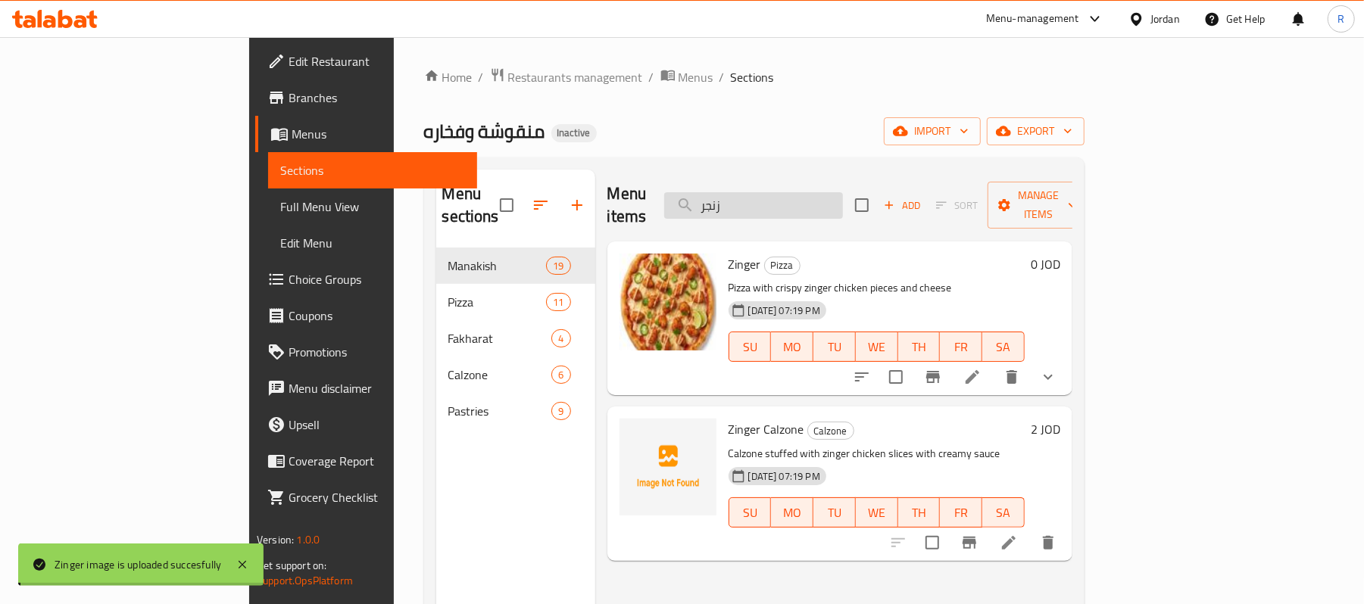
click at [843, 205] on input "زنجر" at bounding box center [753, 205] width 179 height 27
paste input "بانخ_"
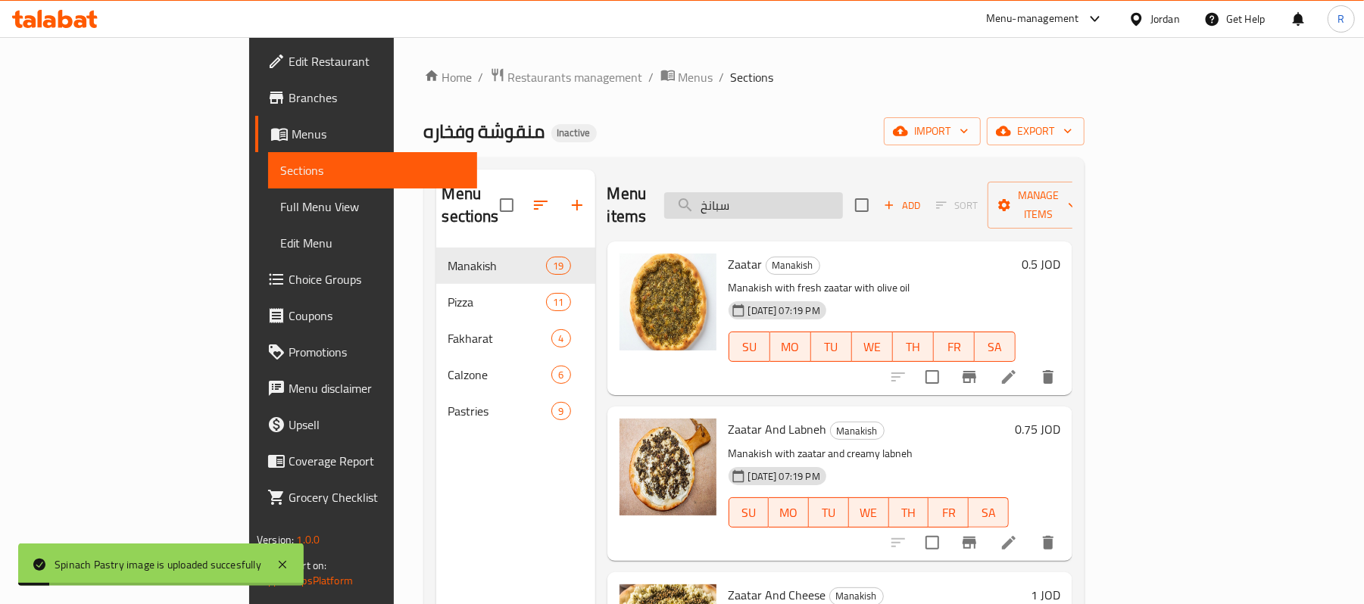
click at [832, 192] on input "سبانخ" at bounding box center [753, 205] width 179 height 27
paste input "لامي و قشقوان"
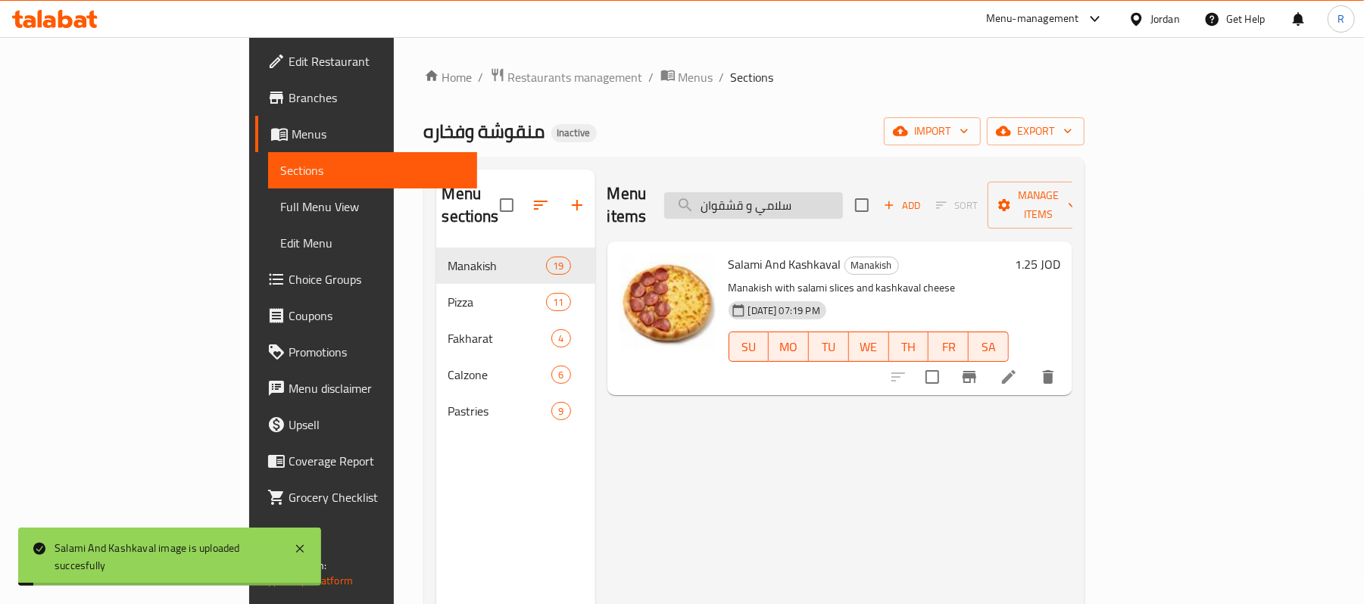
click at [843, 192] on input "سلامي و قشقوان" at bounding box center [753, 205] width 179 height 27
paste input "فيحة"
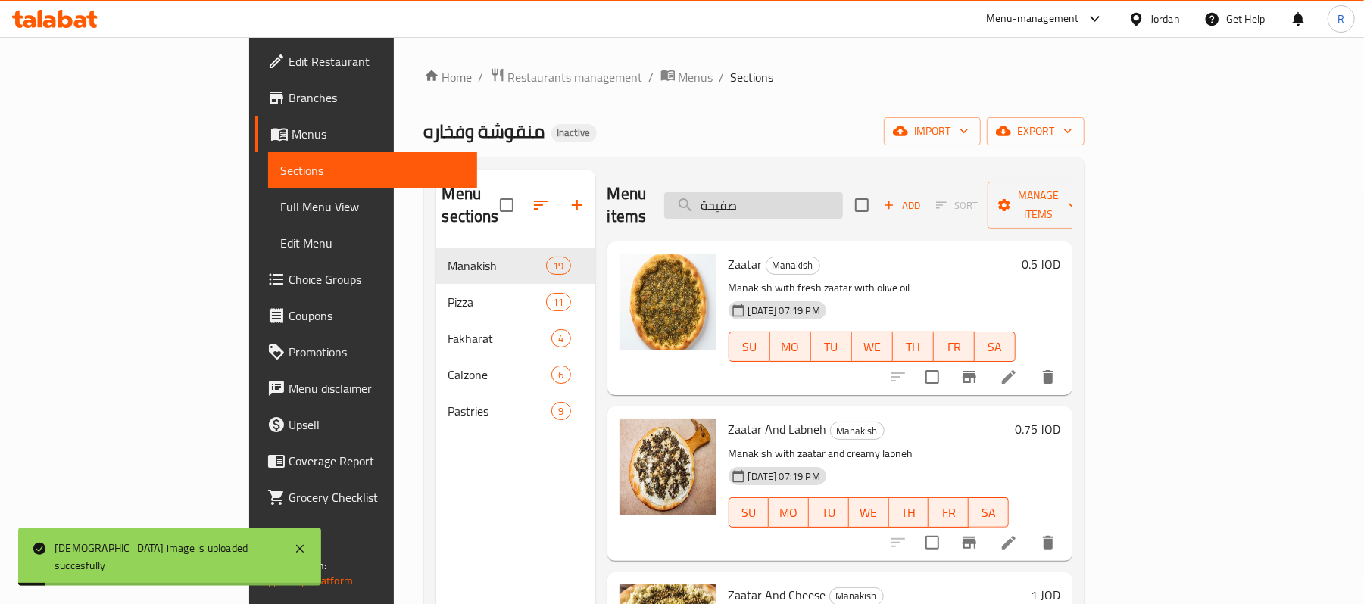
click at [834, 198] on input "صفيحة" at bounding box center [753, 205] width 179 height 27
paste input "رايس"
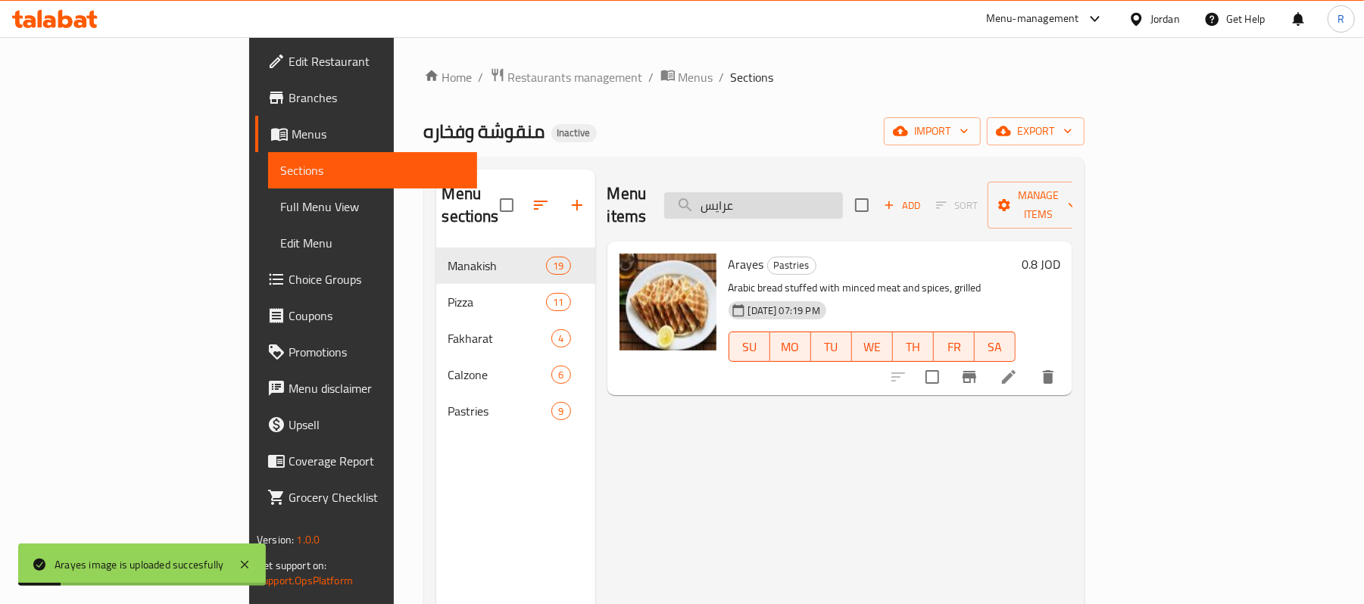
click at [843, 197] on input "عرايس" at bounding box center [753, 205] width 179 height 27
paste input "فاهيتا"
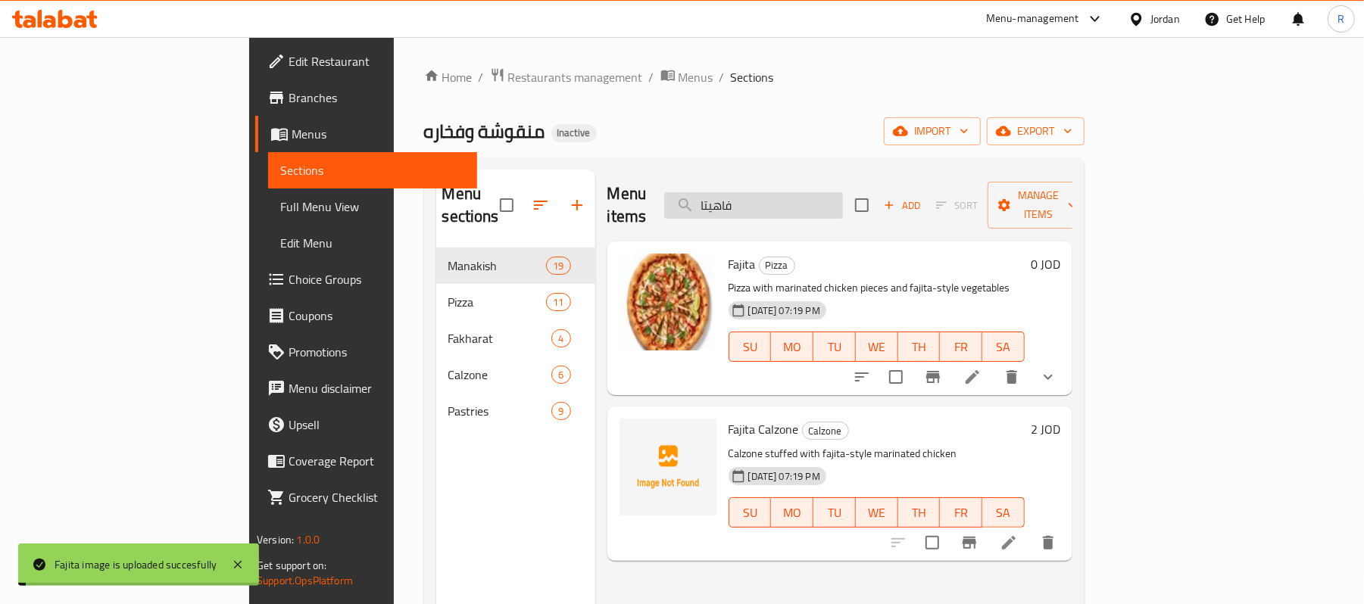
click at [830, 195] on input "فاهيتا" at bounding box center [753, 205] width 179 height 27
paste input "ارة باس"
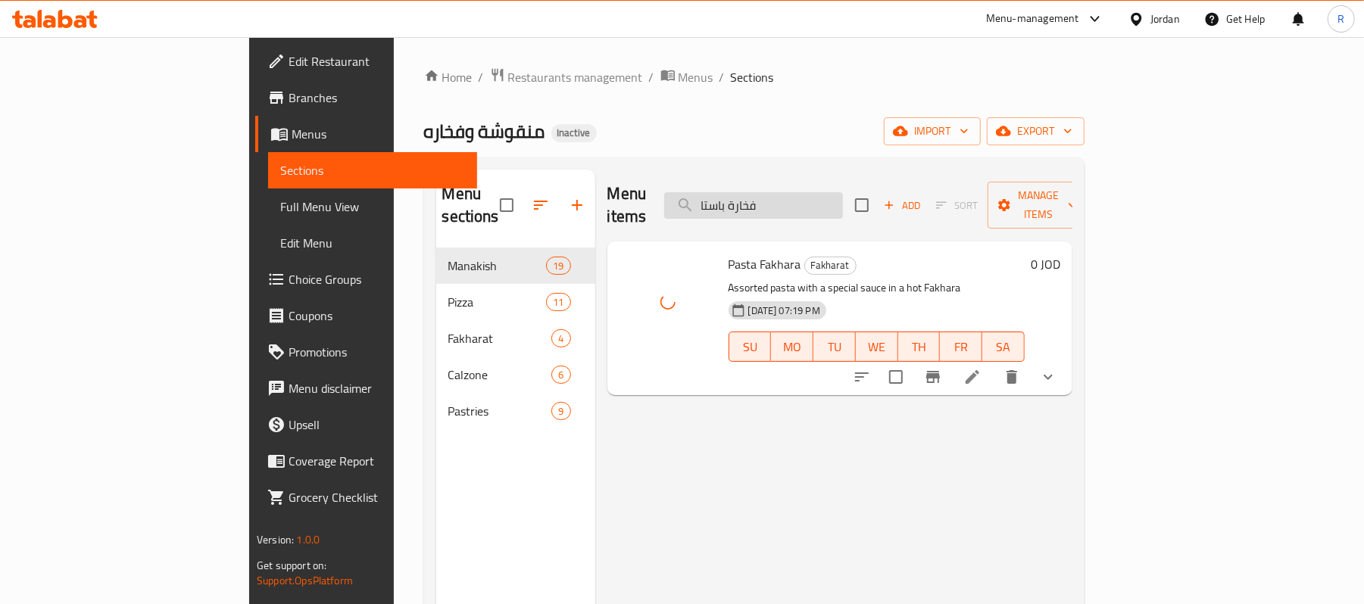
click at [843, 198] on input "فخارة باستا" at bounding box center [753, 205] width 179 height 27
paste input "مبري"
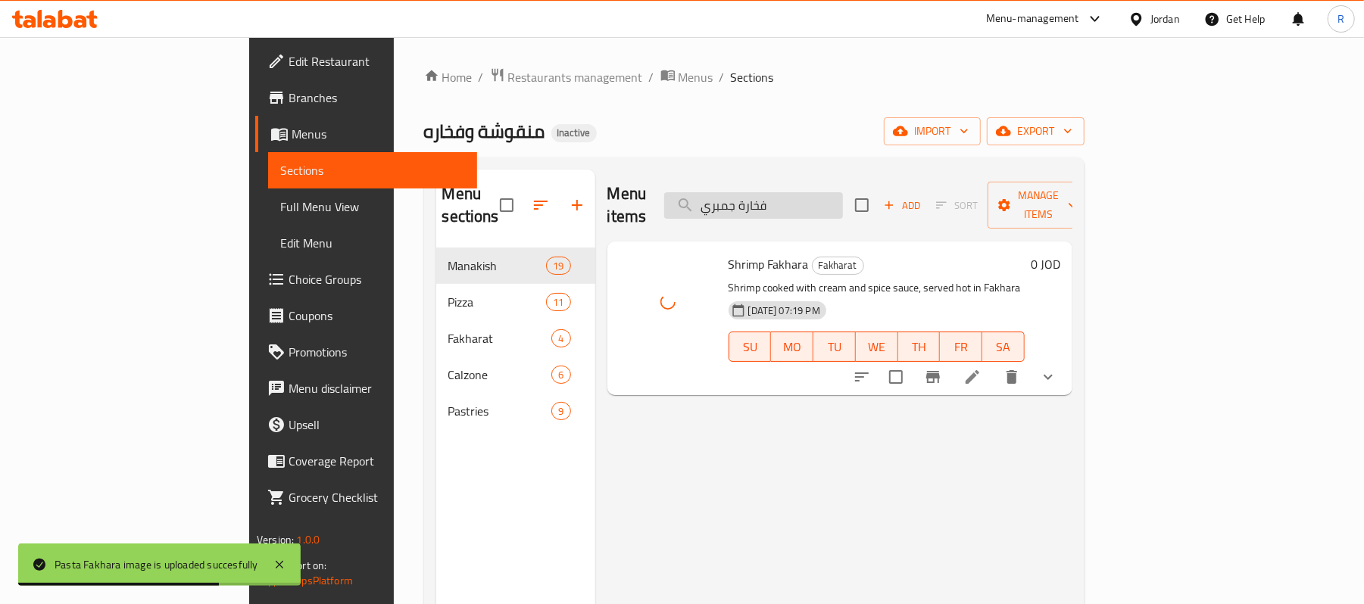
click at [843, 192] on input "فخارة جمبري" at bounding box center [753, 205] width 179 height 27
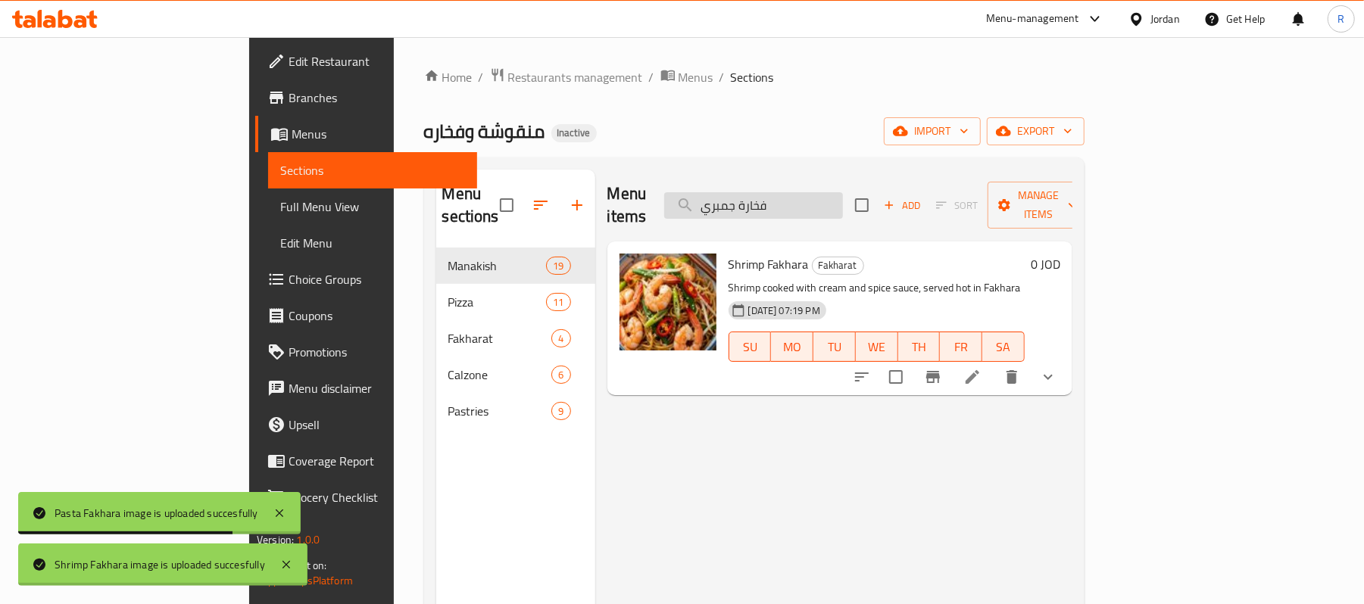
click at [843, 192] on input "فخارة جمبري" at bounding box center [753, 205] width 179 height 27
paste input "جاج بالكريما والفطر"
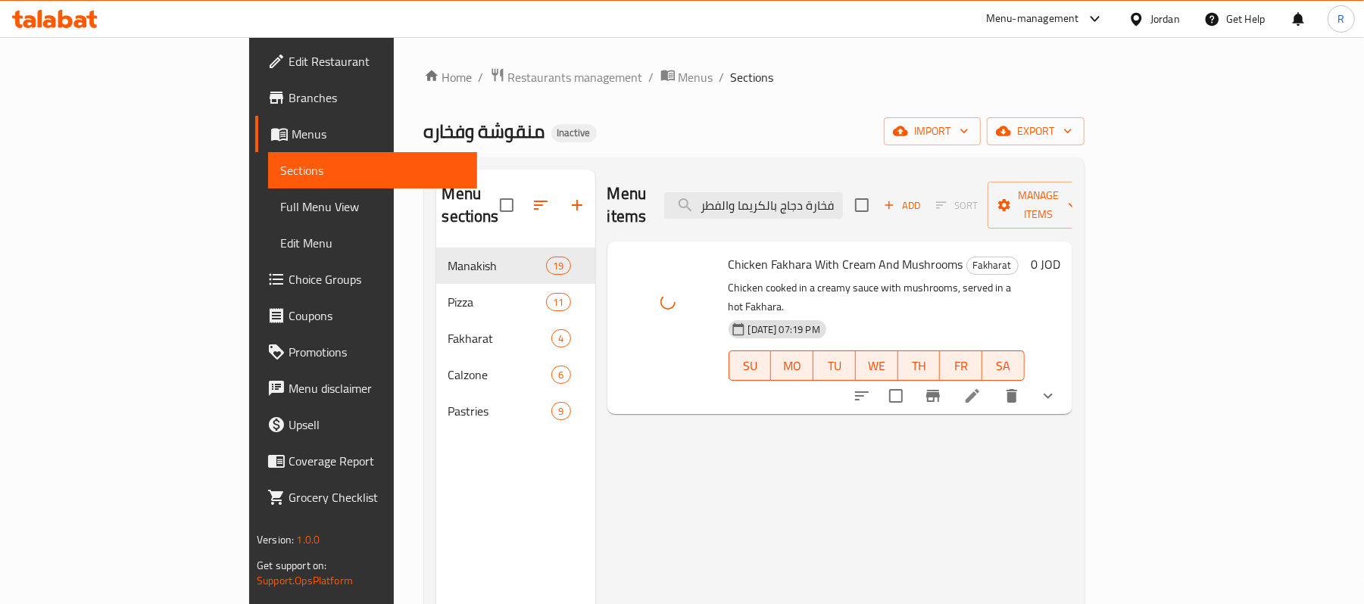
click at [851, 214] on div "Menu items فخارة دجاج بالكريما والفطر Add Sort Manage items" at bounding box center [839, 206] width 465 height 72
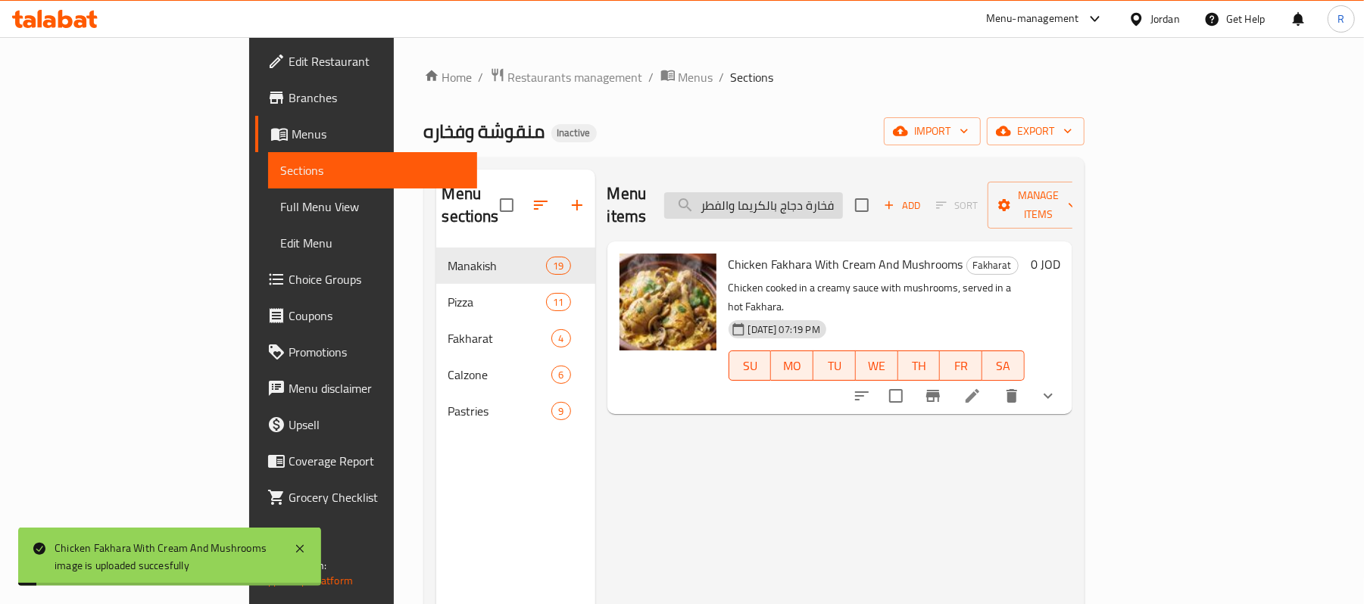
click at [843, 198] on input "فخارة دجاج بالكريما والفطر" at bounding box center [753, 205] width 179 height 27
paste input "فوتوتشيني"
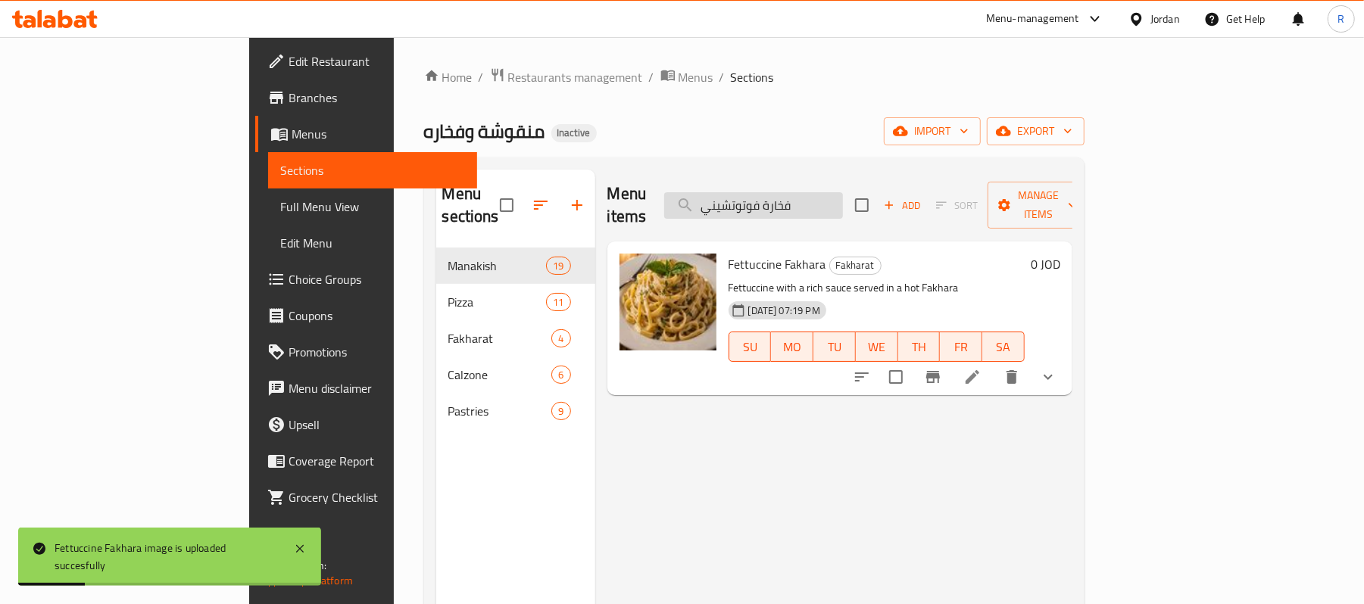
click at [843, 192] on input "فخارة فوتوتشيني" at bounding box center [753, 205] width 179 height 27
paste input "الزوني الفريدو"
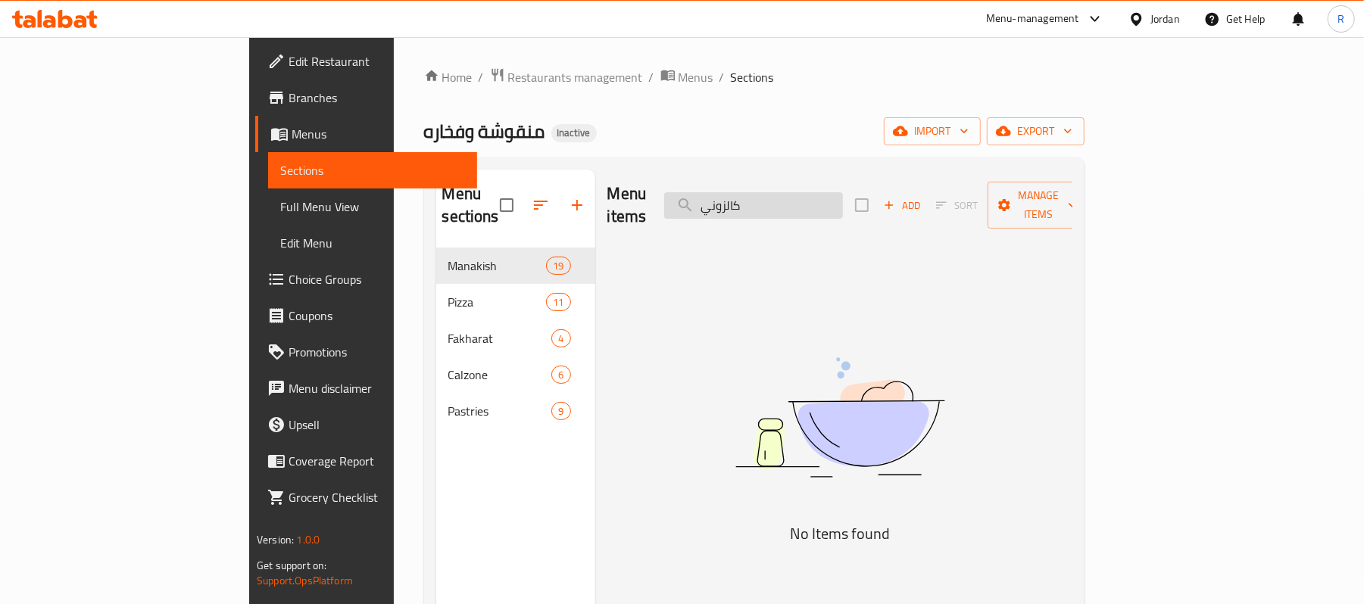
click at [843, 192] on input "كالزوني" at bounding box center [753, 205] width 179 height 27
paste input "جبنة"
drag, startPoint x: 870, startPoint y: 245, endPoint x: 868, endPoint y: 219, distance: 26.6
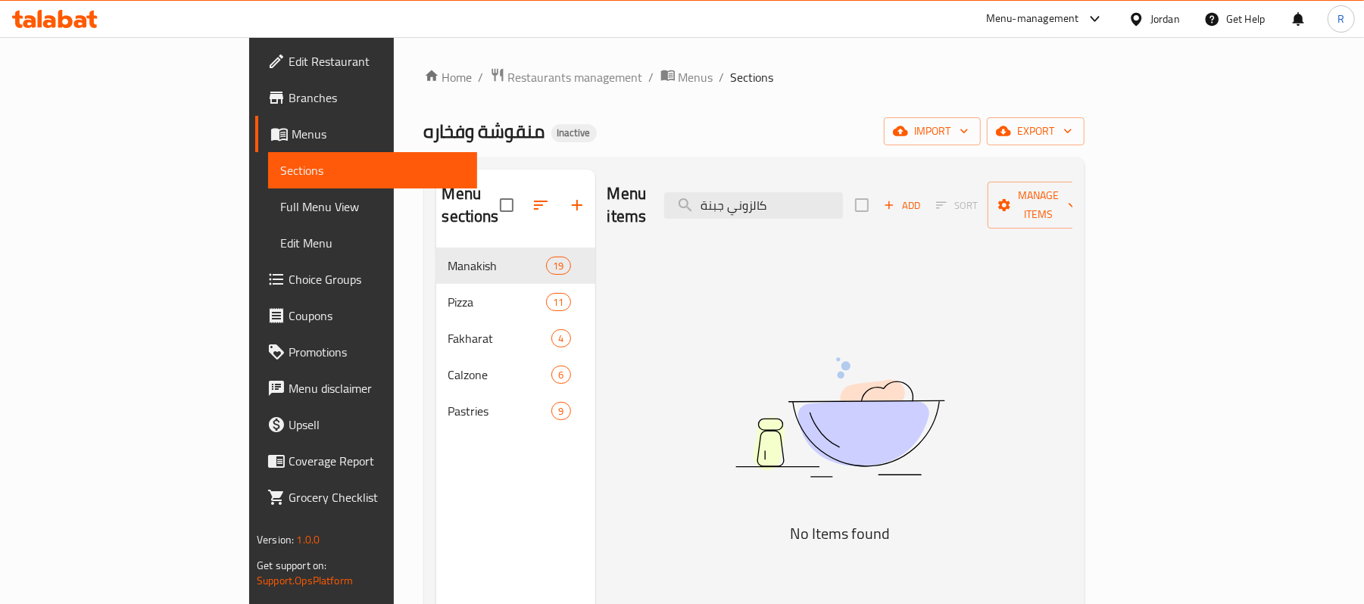
click at [870, 245] on div "Menu items كالزوني جبنة Add Sort Manage items No Items found" at bounding box center [833, 472] width 477 height 604
click at [836, 195] on input "كالزوني جبنة" at bounding box center [753, 205] width 179 height 27
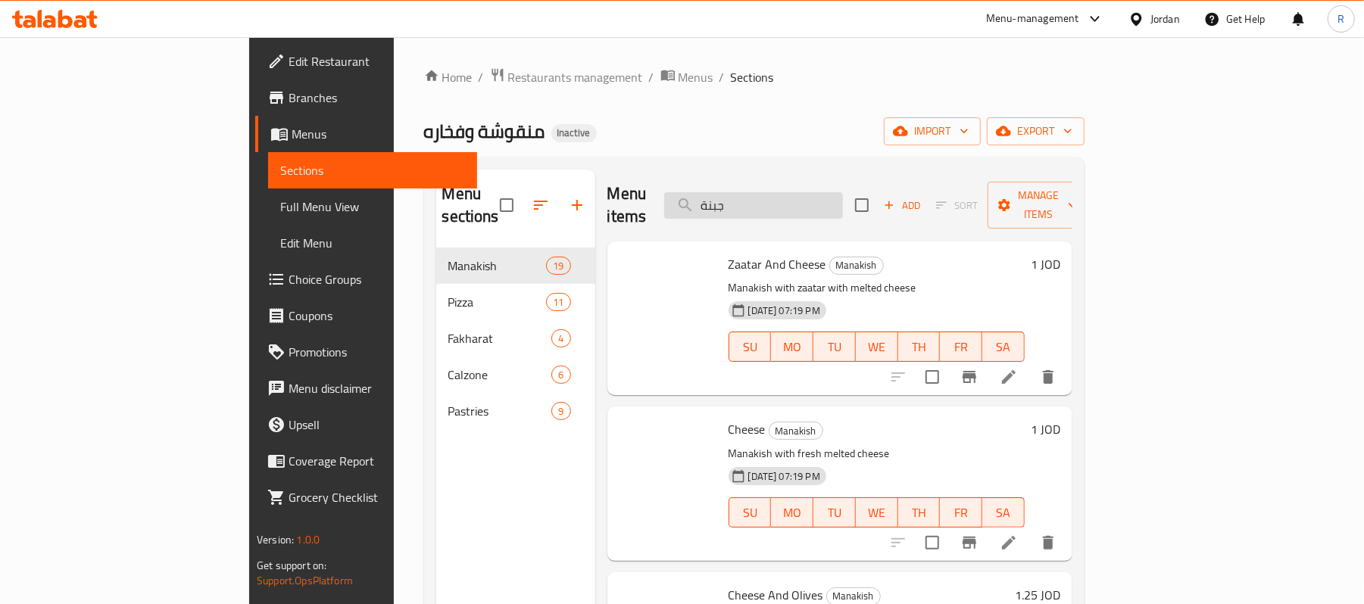
click at [834, 195] on input "جبنة" at bounding box center [753, 205] width 179 height 27
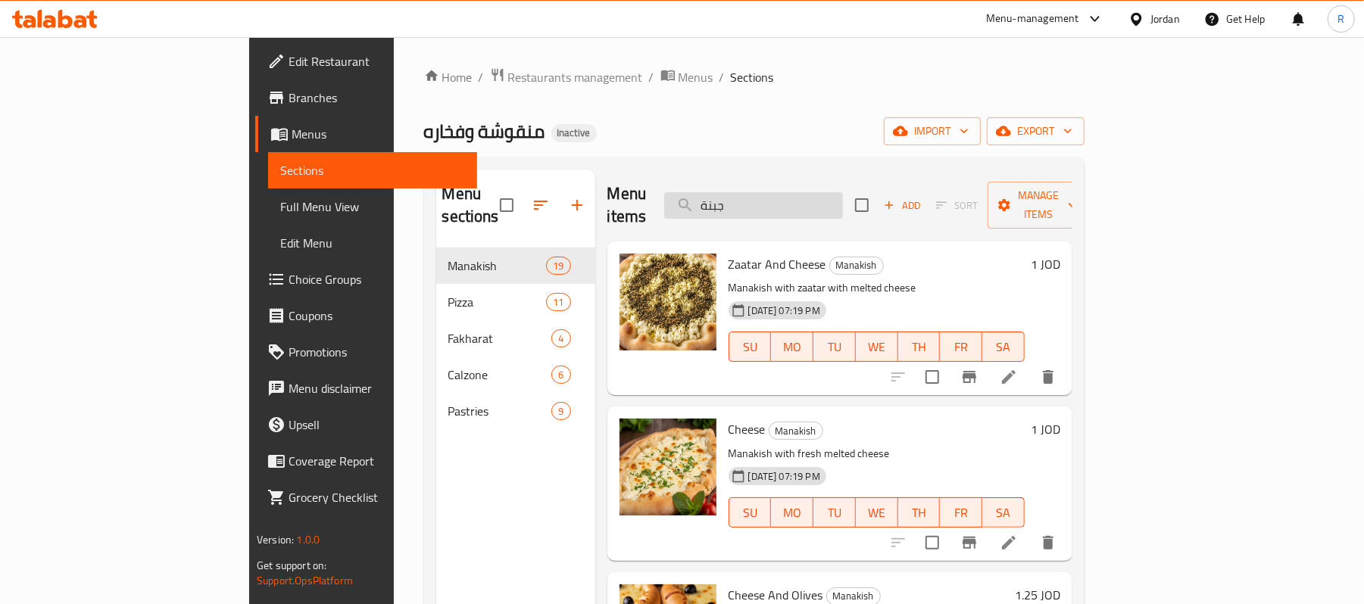
click at [834, 195] on input "جبنة" at bounding box center [753, 205] width 179 height 27
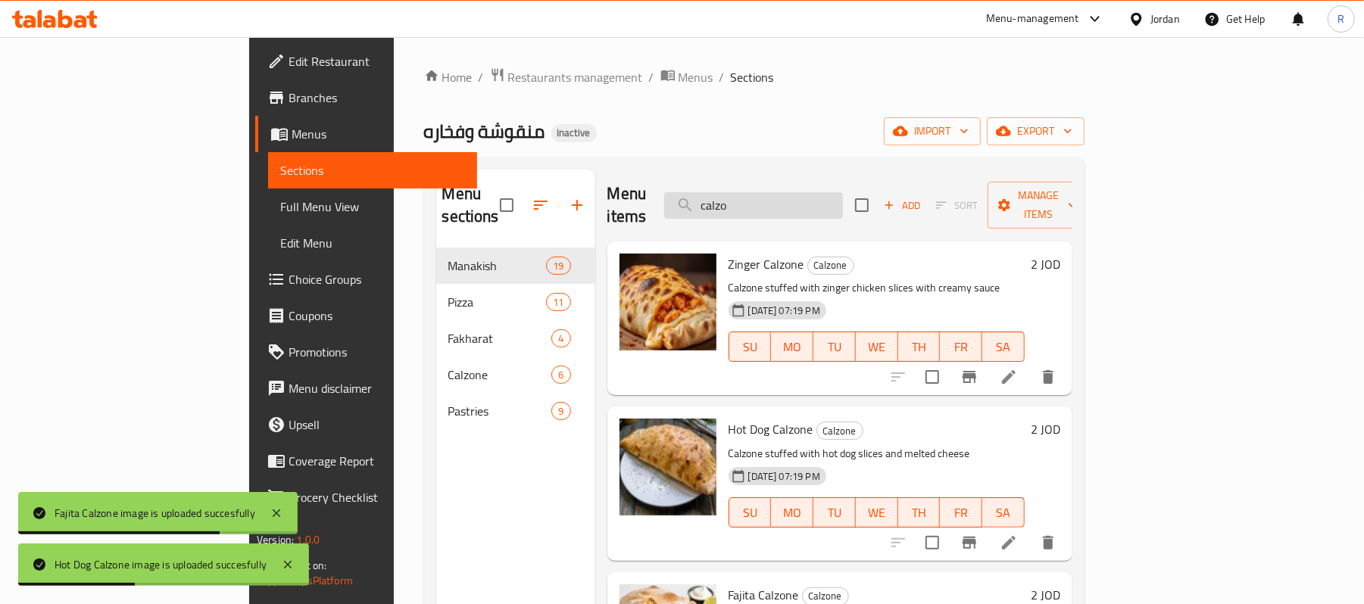
click at [843, 198] on input "calzo" at bounding box center [753, 205] width 179 height 27
paste input "محمرة مع جبنة"
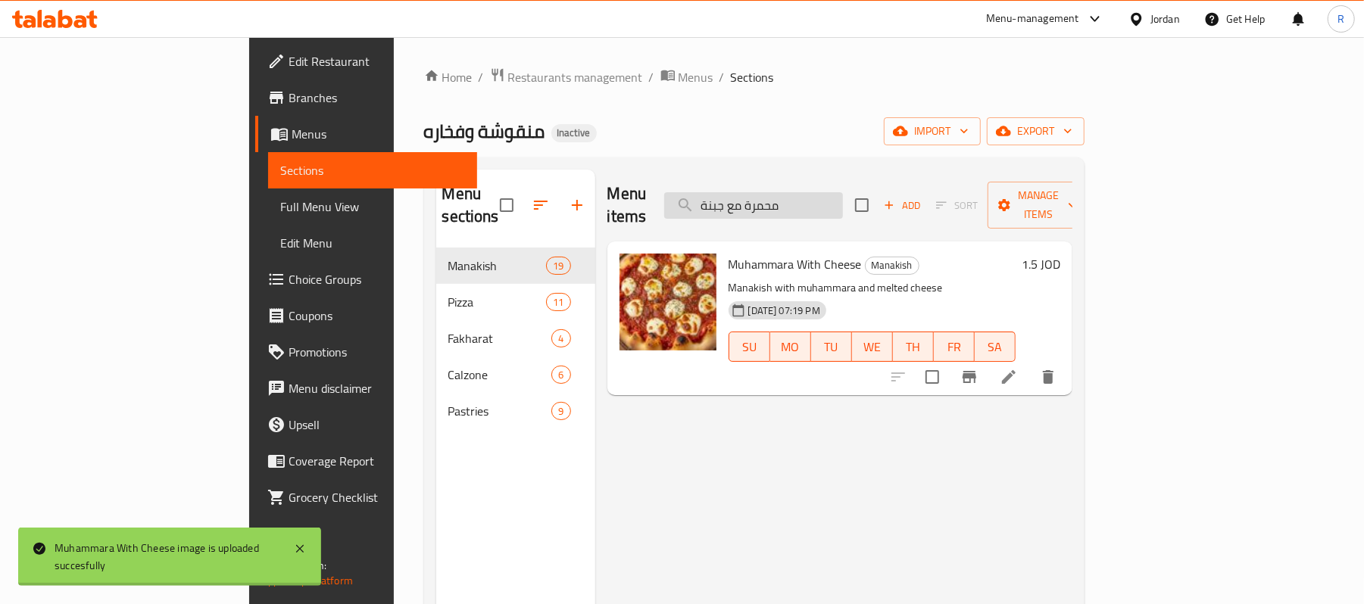
click at [843, 192] on input "محمرة مع جبنة" at bounding box center [753, 205] width 179 height 27
paste input "زعتر"
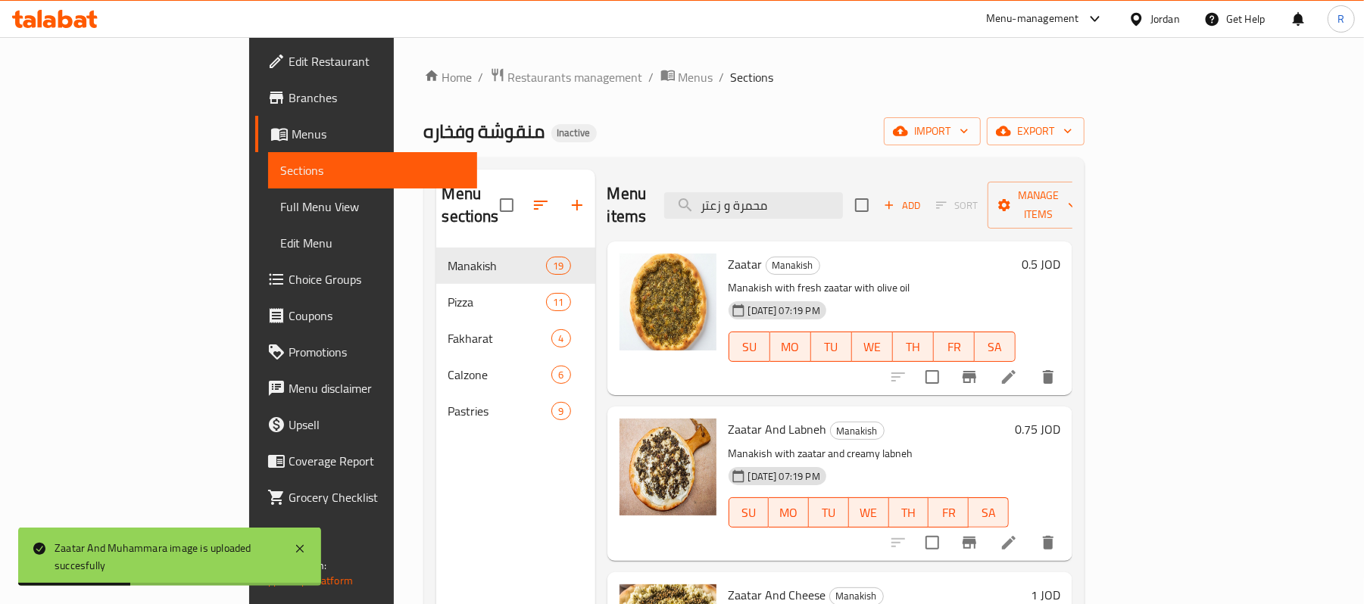
click at [852, 210] on div "Menu items محمرة و زعتر Add Sort Manage items" at bounding box center [839, 206] width 465 height 72
click at [843, 204] on input "محمرة و زعتر" at bounding box center [753, 205] width 179 height 27
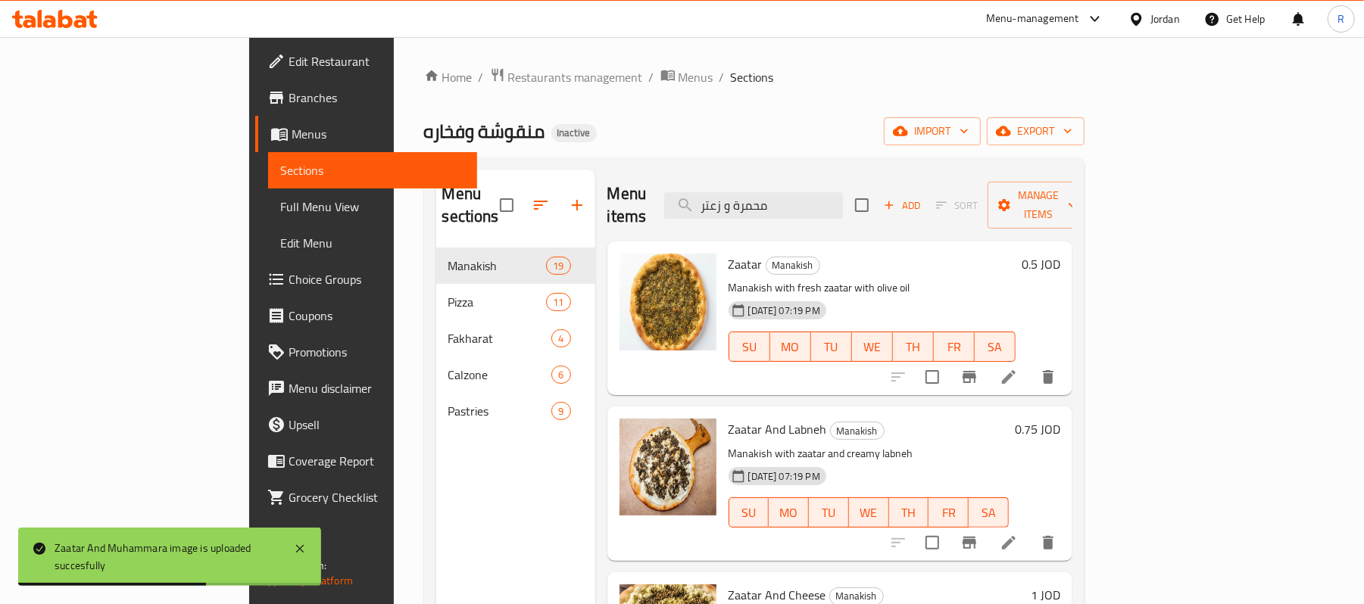
paste input "غريتا"
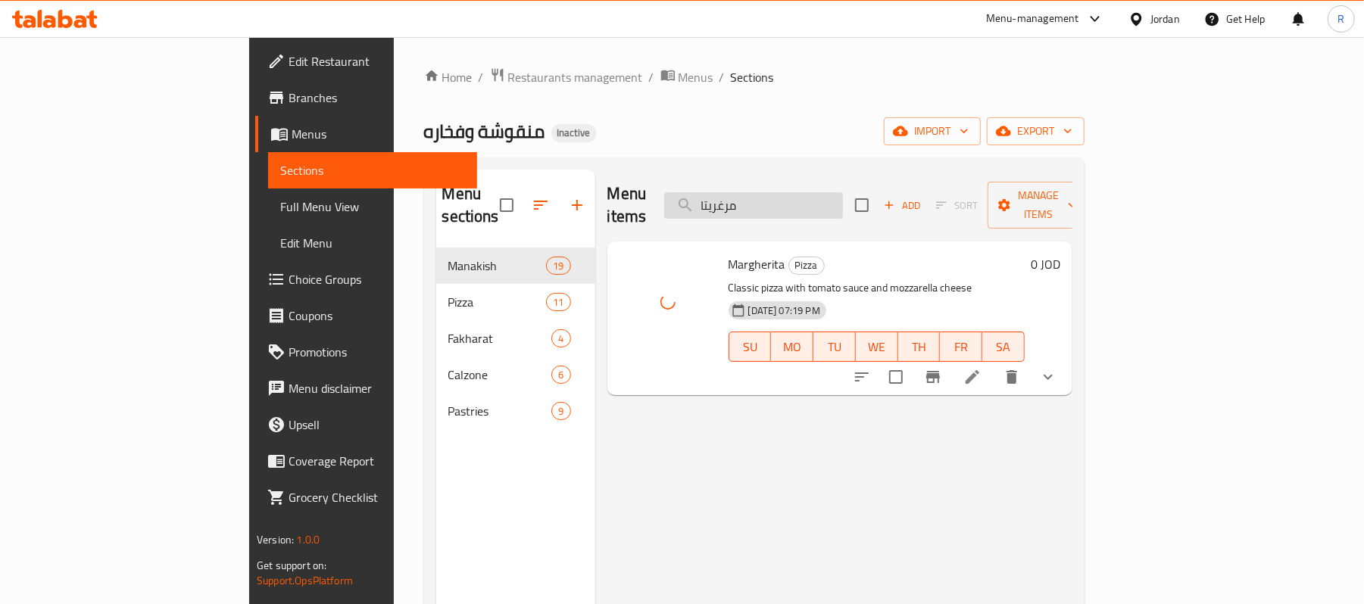
click at [843, 195] on input "مرغريتا" at bounding box center [753, 205] width 179 height 27
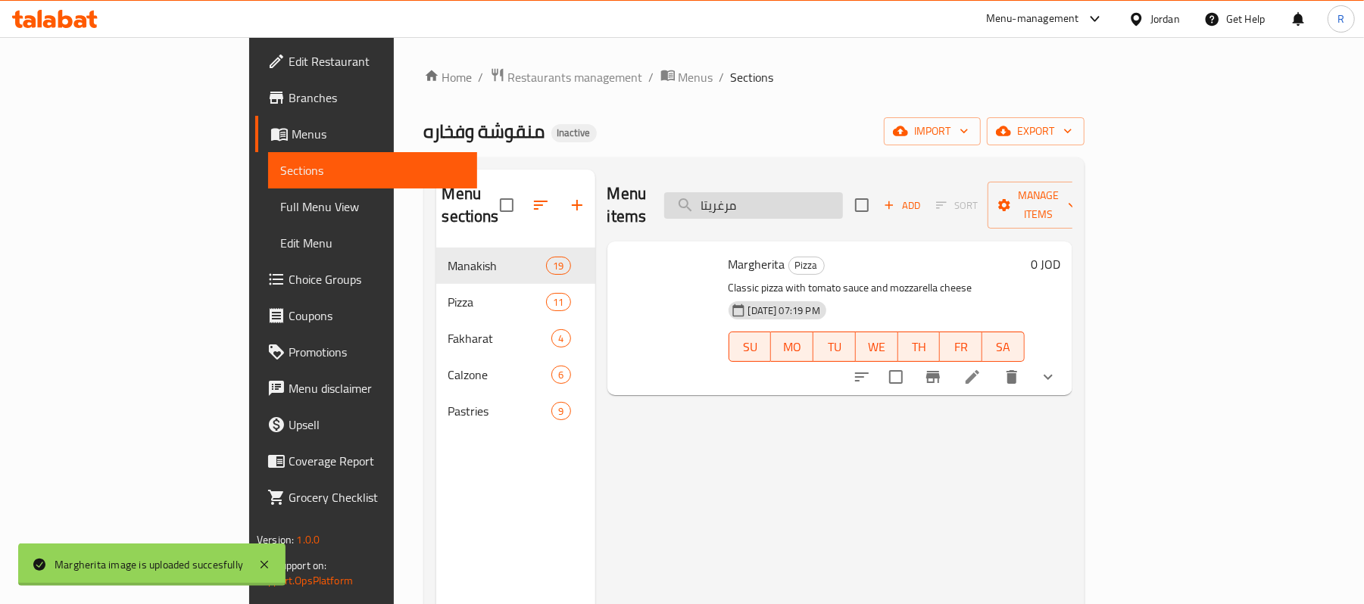
click at [843, 195] on input "مرغريتا" at bounding box center [753, 205] width 179 height 27
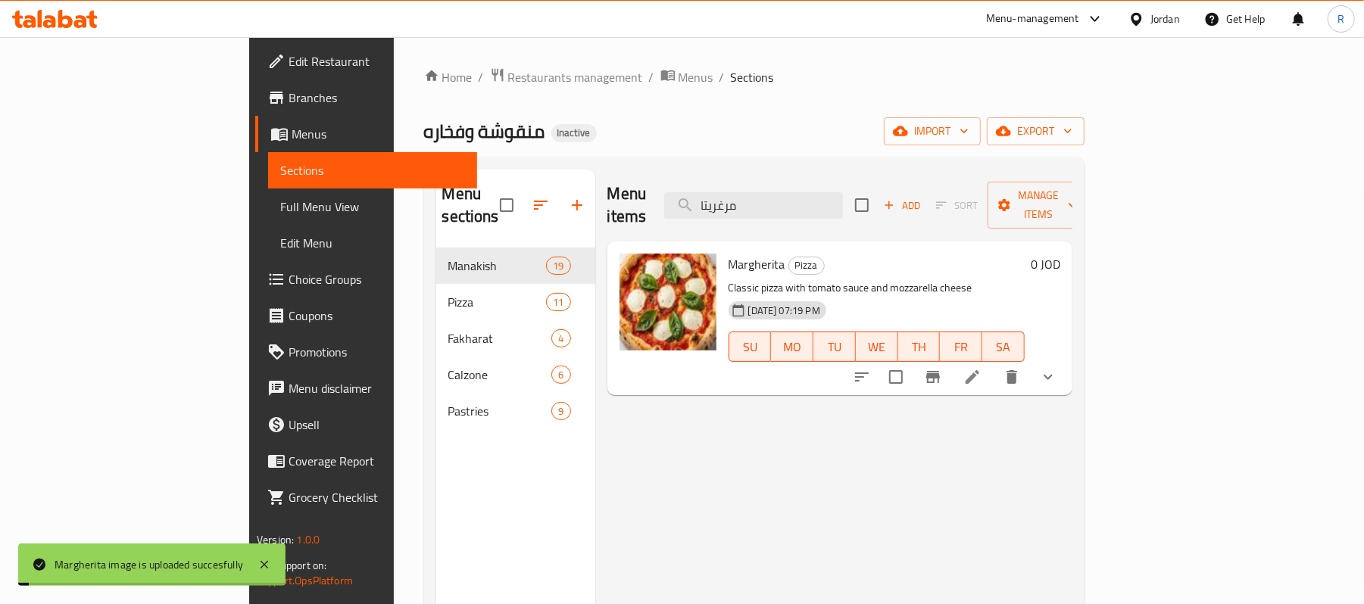
paste input "خن"
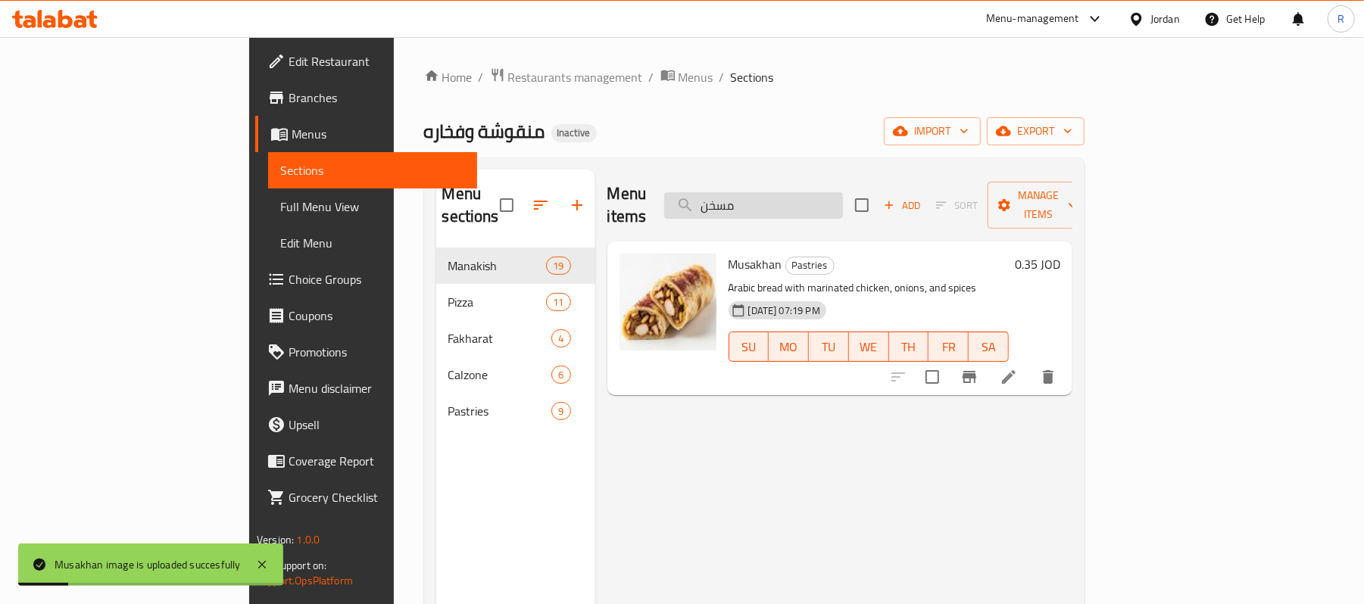
click at [834, 192] on input "مسخن" at bounding box center [753, 205] width 179 height 27
paste input "جنة بطاطا"
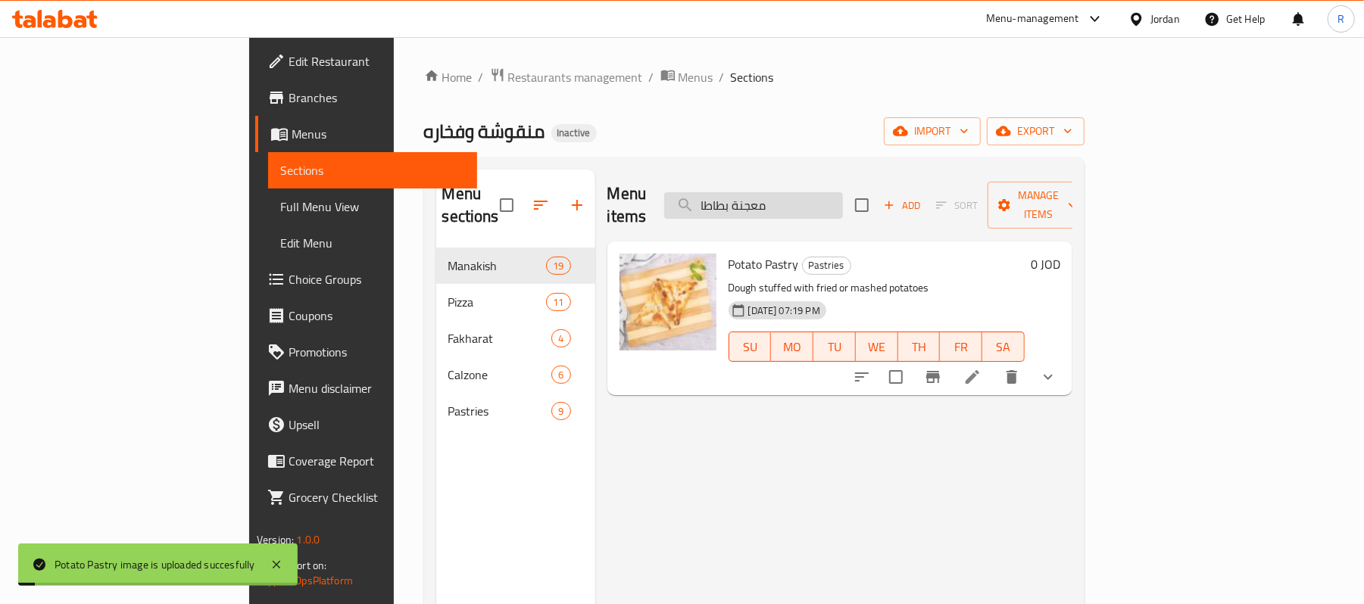
click at [843, 192] on input "معجنة بطاطا" at bounding box center [753, 205] width 179 height 27
paste input "بنة"
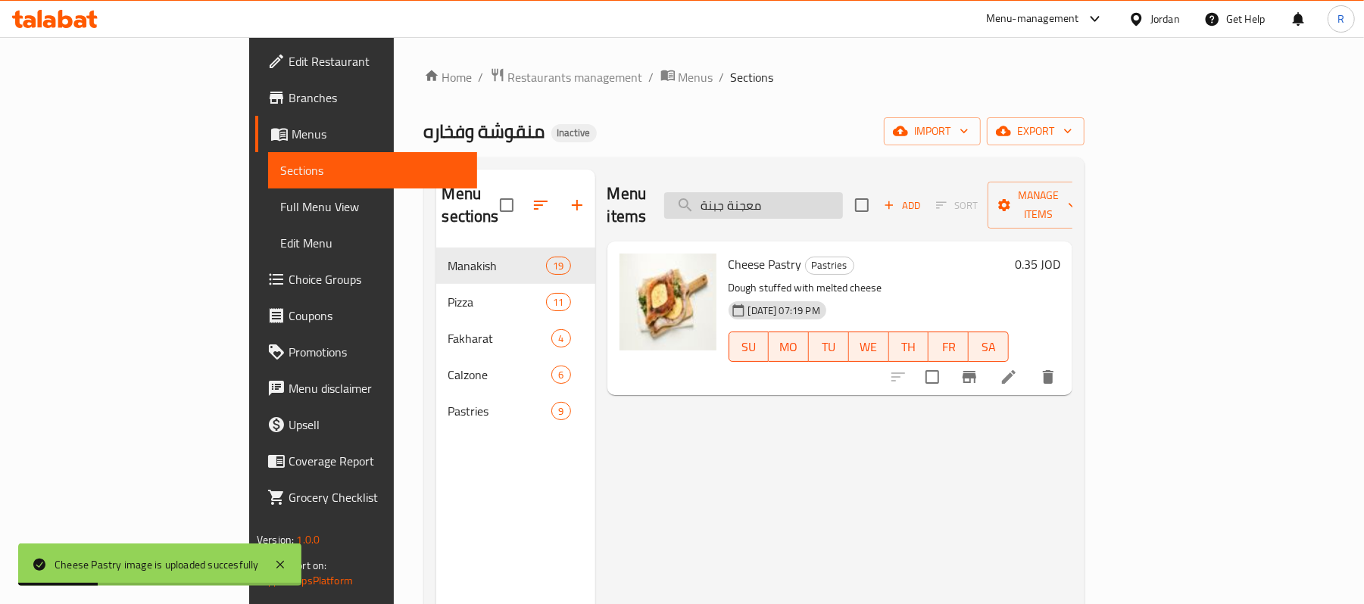
click at [843, 200] on input "معجنة جبنة" at bounding box center [753, 205] width 179 height 27
paste input "لحم"
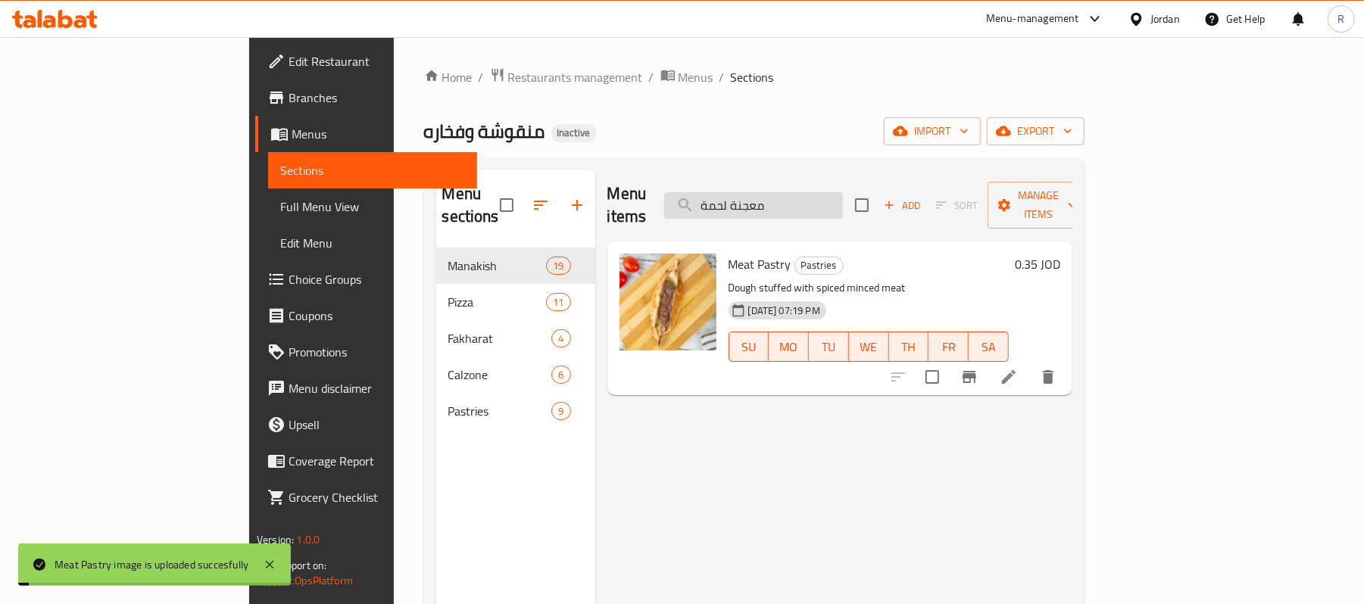
click at [822, 192] on input "معجنة لحمة" at bounding box center [753, 205] width 179 height 27
paste input "وت دوغ"
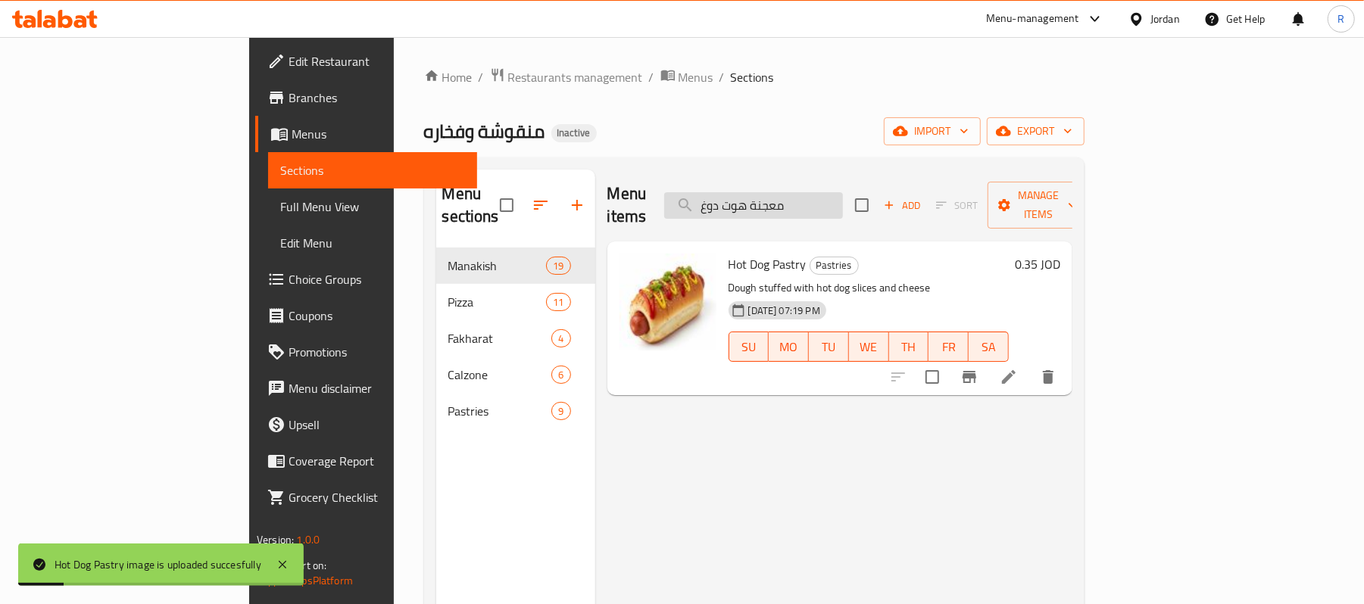
click at [843, 192] on input "معجنة هوت دوغ" at bounding box center [753, 205] width 179 height 27
paste input "كس اجبان"
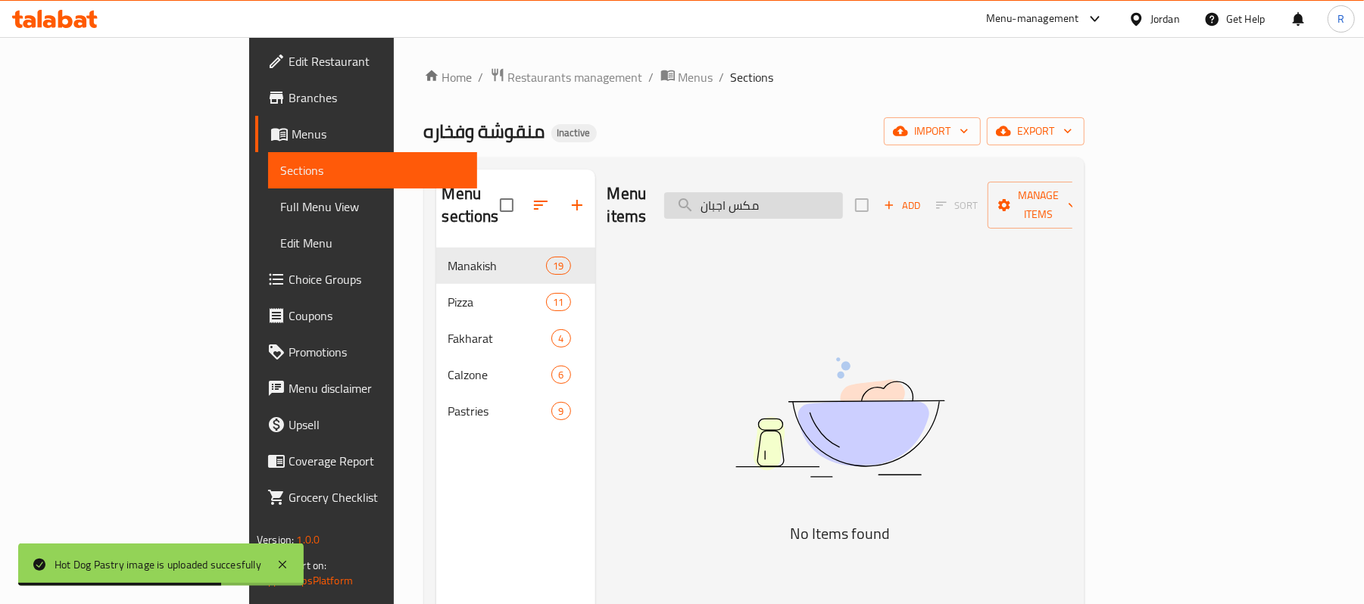
click at [806, 197] on input "مكس اجبان" at bounding box center [753, 205] width 179 height 27
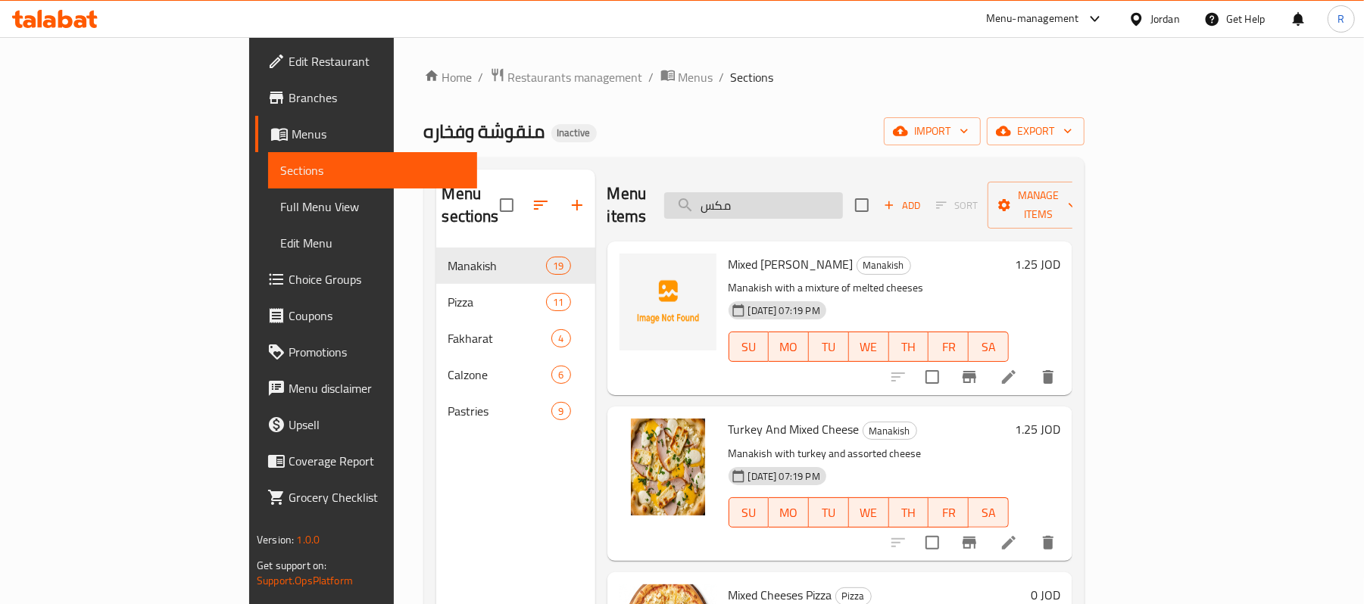
click at [843, 195] on input "مكس" at bounding box center [753, 205] width 179 height 27
paste input "زريلا"
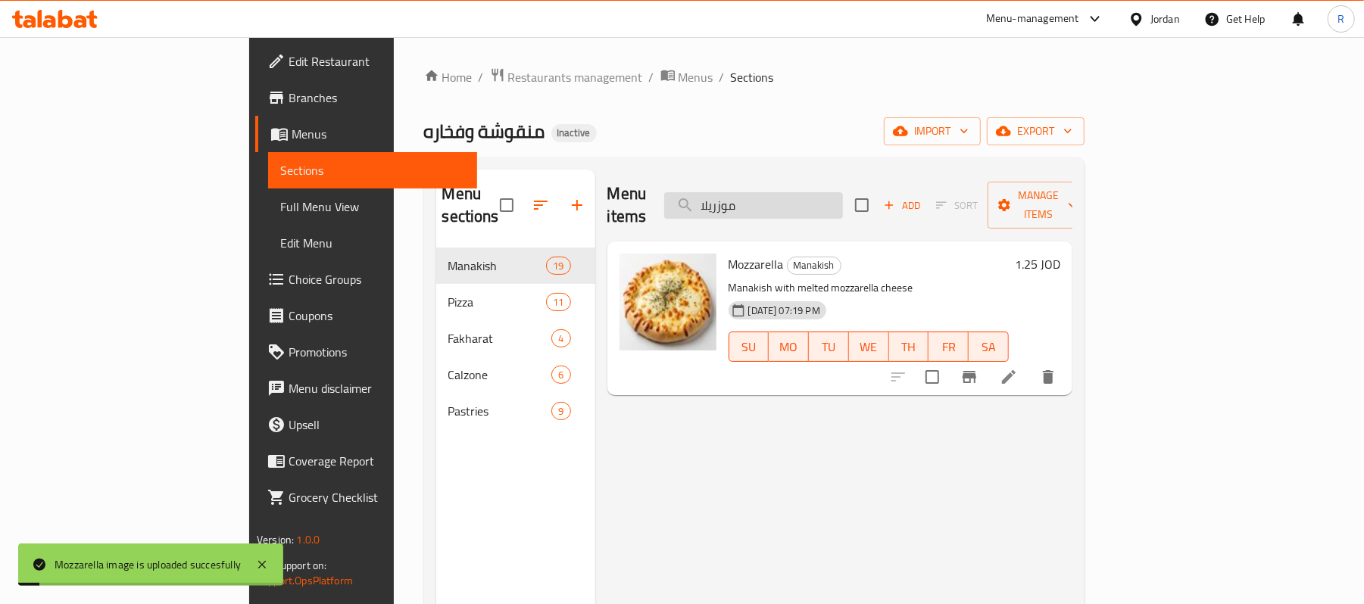
click at [843, 204] on input "موزريلا" at bounding box center [753, 205] width 179 height 27
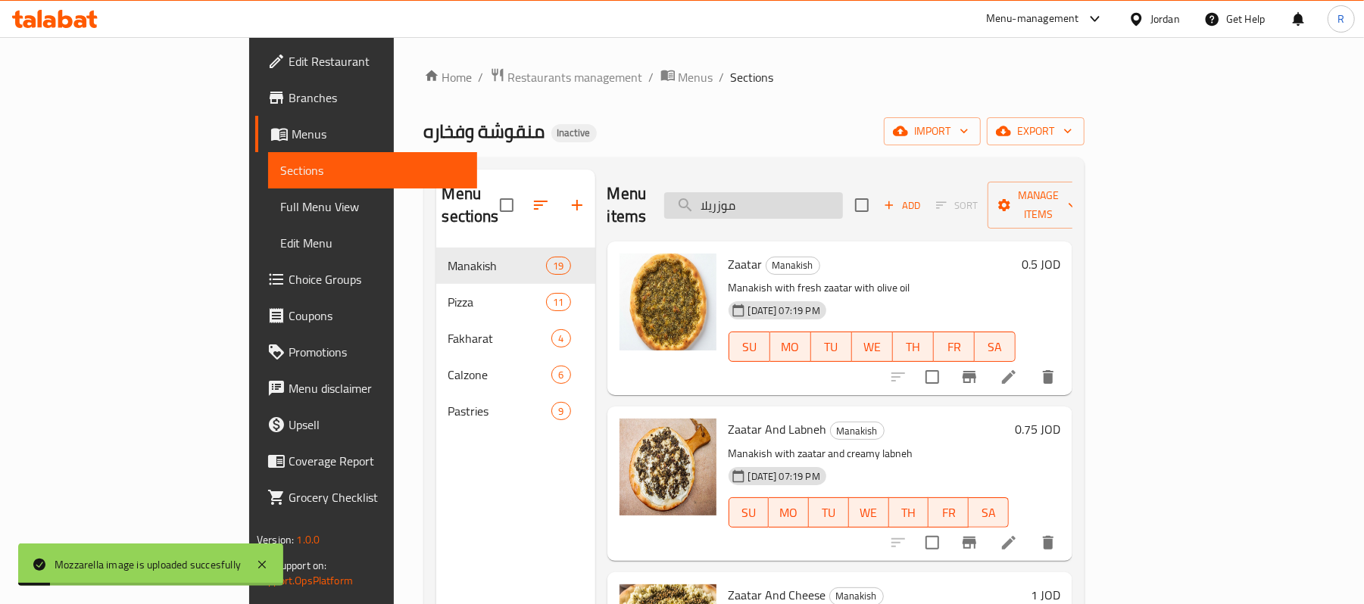
click at [843, 204] on input "موزريلا" at bounding box center [753, 205] width 179 height 27
paste input "وت دوغ مع بيض"
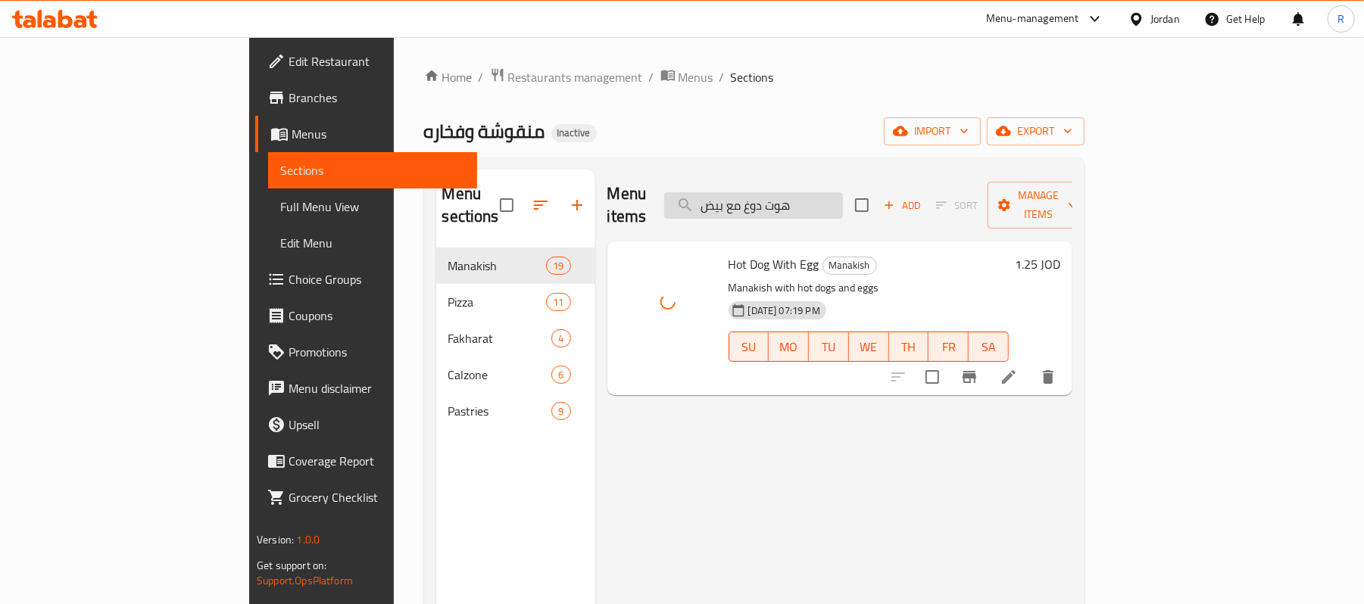
click at [843, 192] on input "هوت دوغ مع بيض" at bounding box center [753, 205] width 179 height 27
paste input "قشقوان"
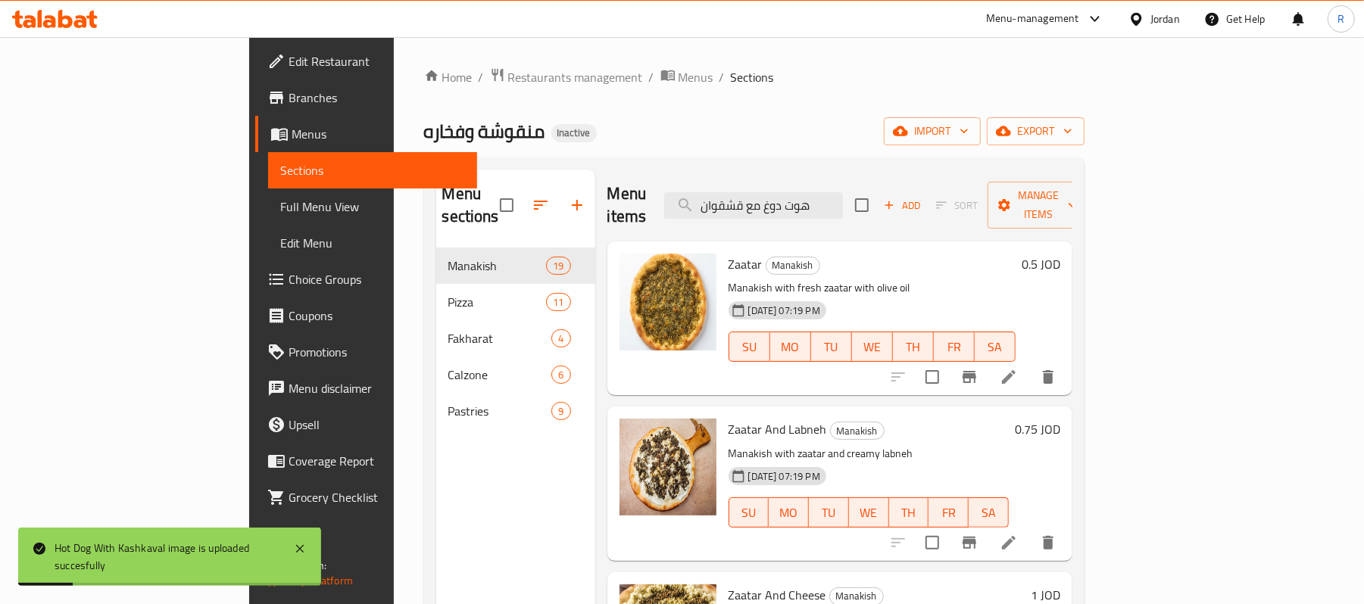
click at [901, 177] on div "Menu items هوت دوغ مع قشقوان Add Sort Manage items" at bounding box center [839, 206] width 465 height 72
click at [843, 195] on input "هوت دوغ مع قشقوان" at bounding box center [753, 205] width 179 height 27
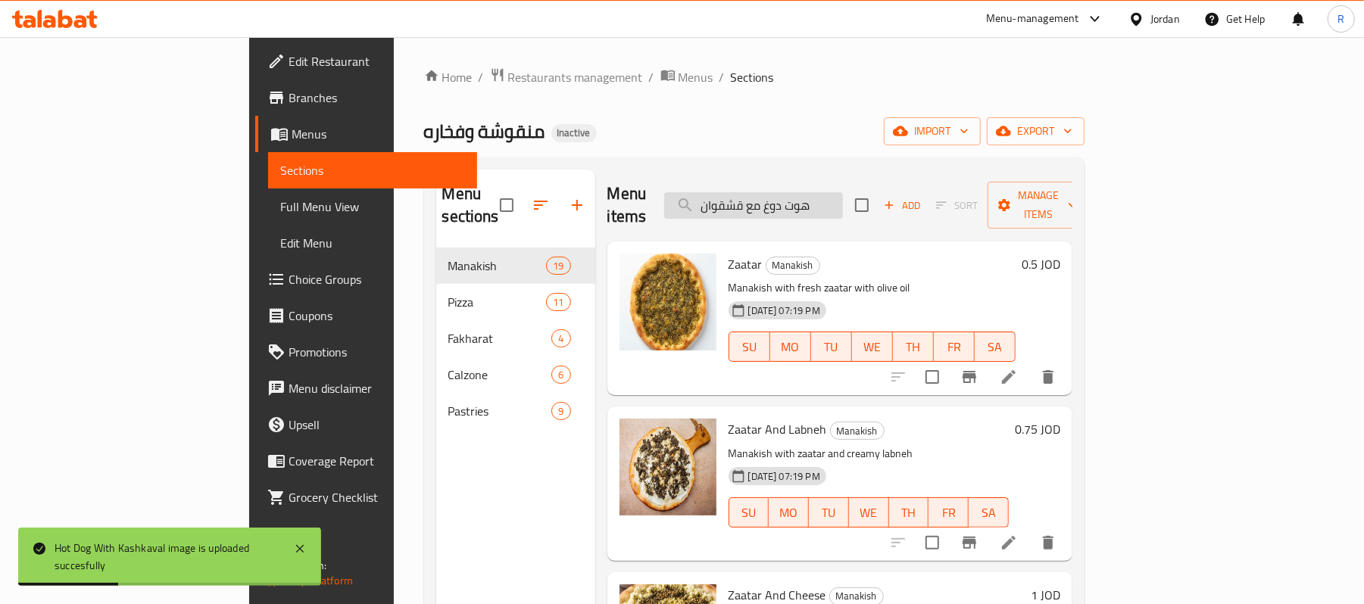
click at [843, 195] on input "هوت دوغ مع قشقوان" at bounding box center [753, 205] width 179 height 27
paste input "search"
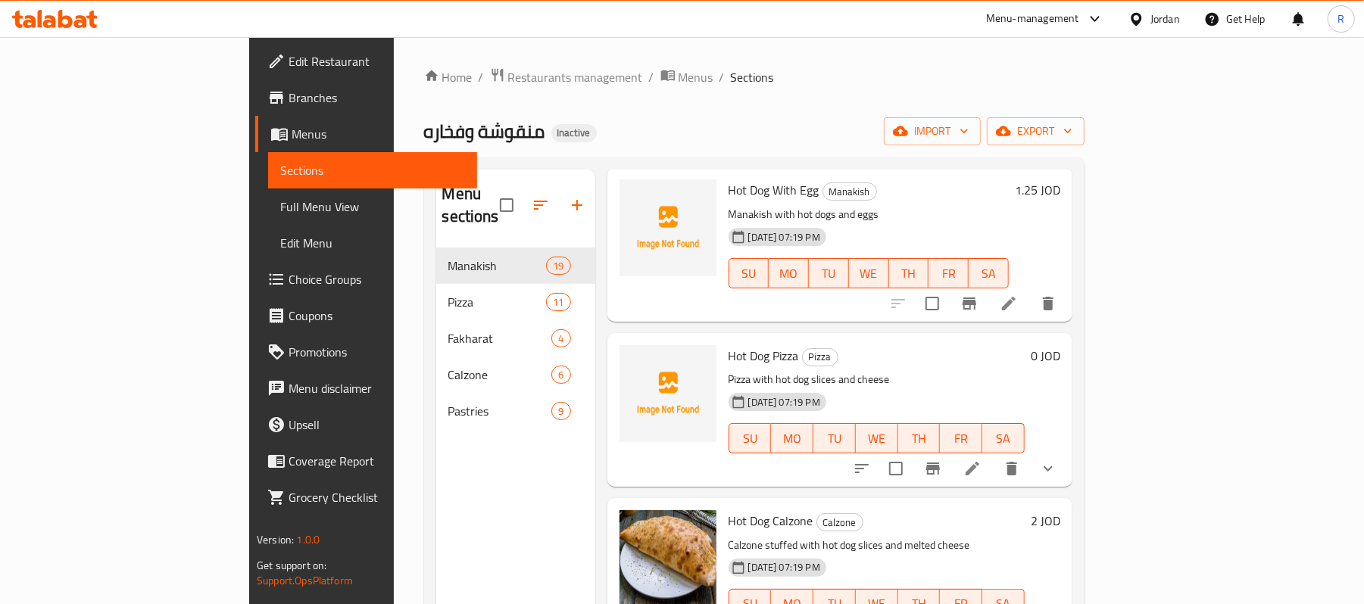
scroll to position [261, 0]
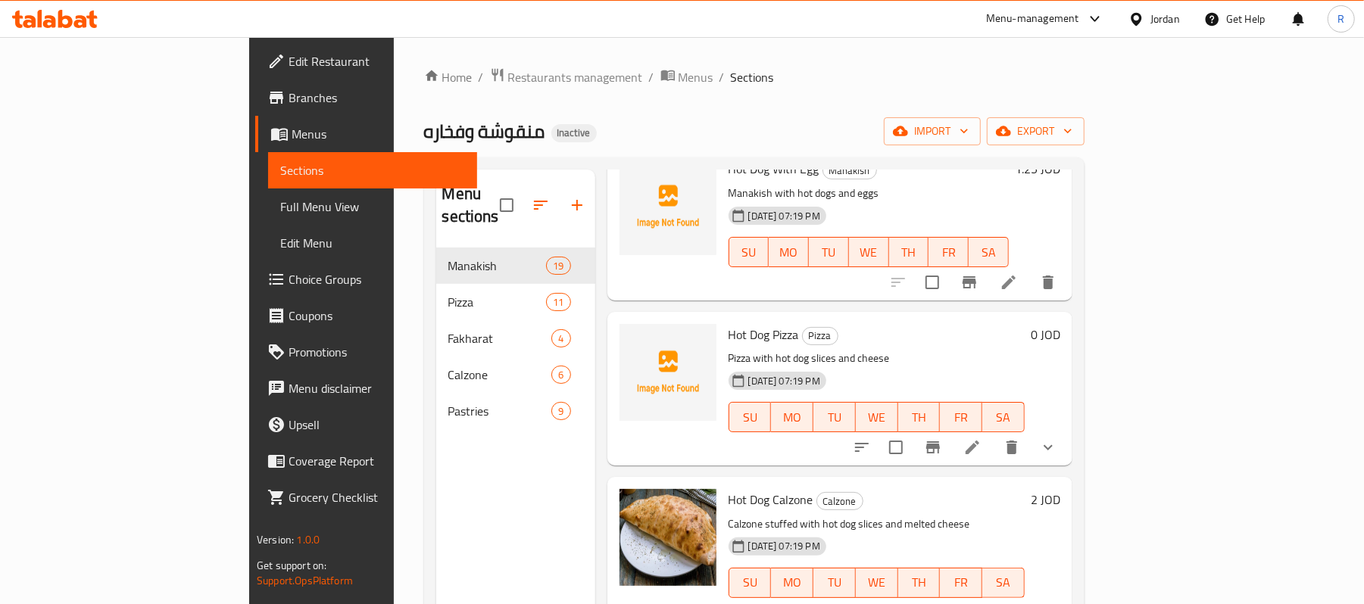
type input "هوت دوغ"
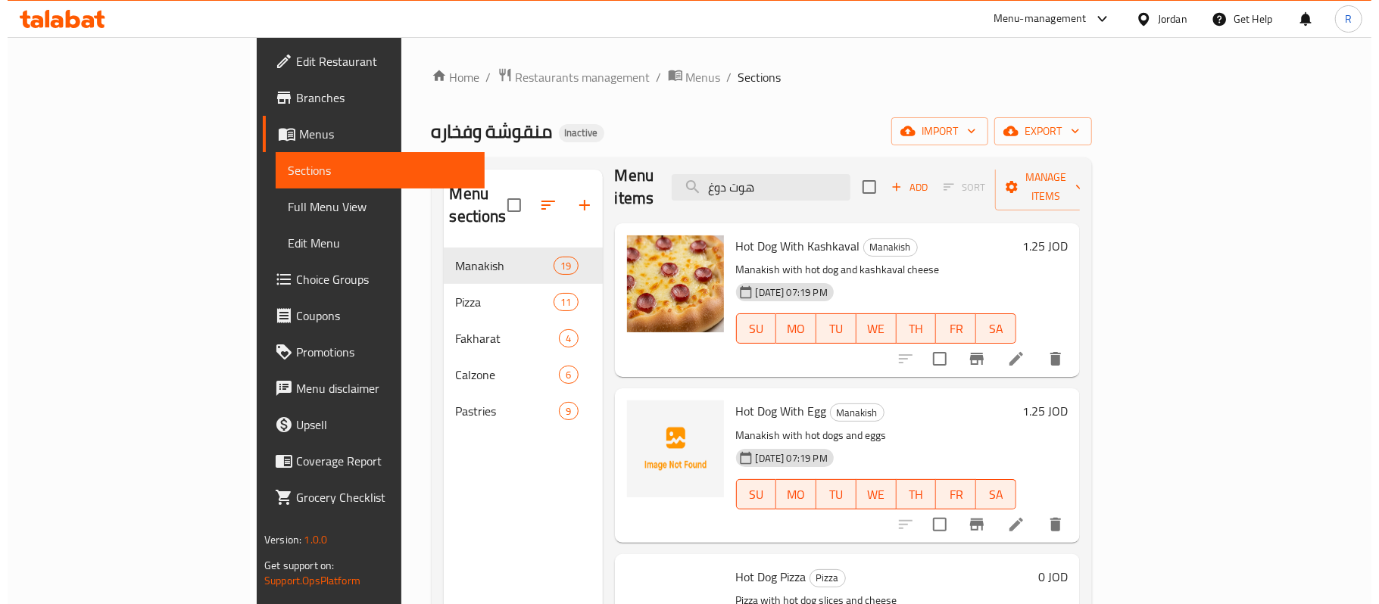
scroll to position [0, 0]
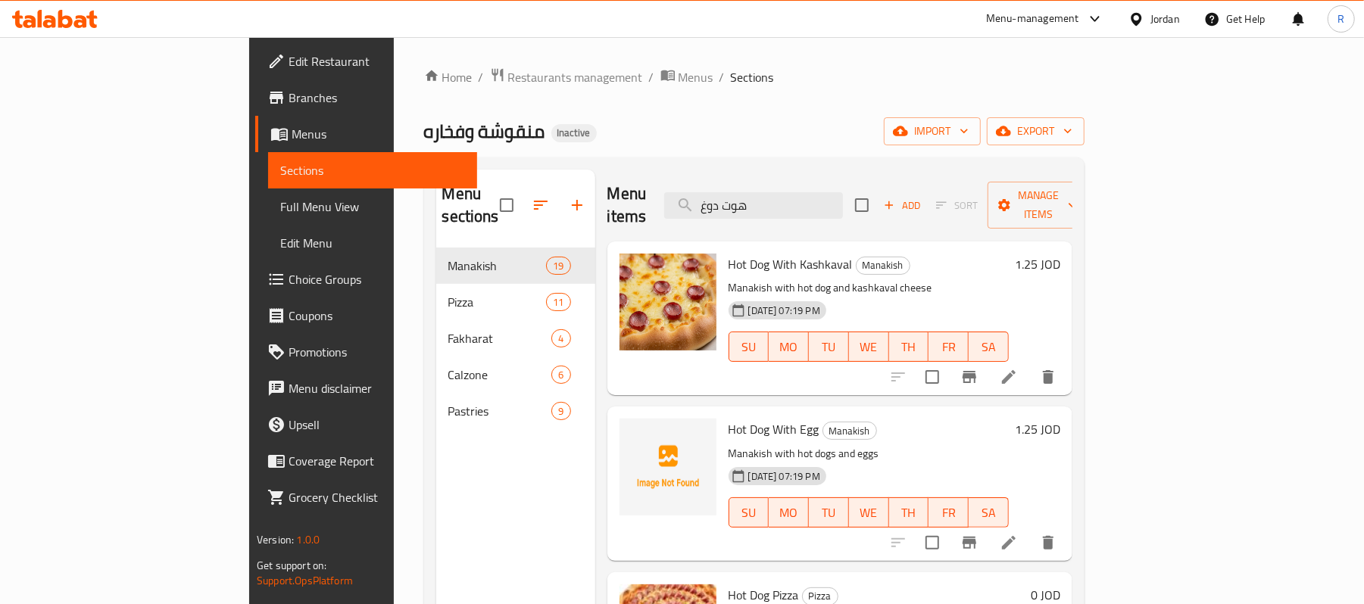
click at [280, 198] on span "Full Menu View" at bounding box center [372, 207] width 185 height 18
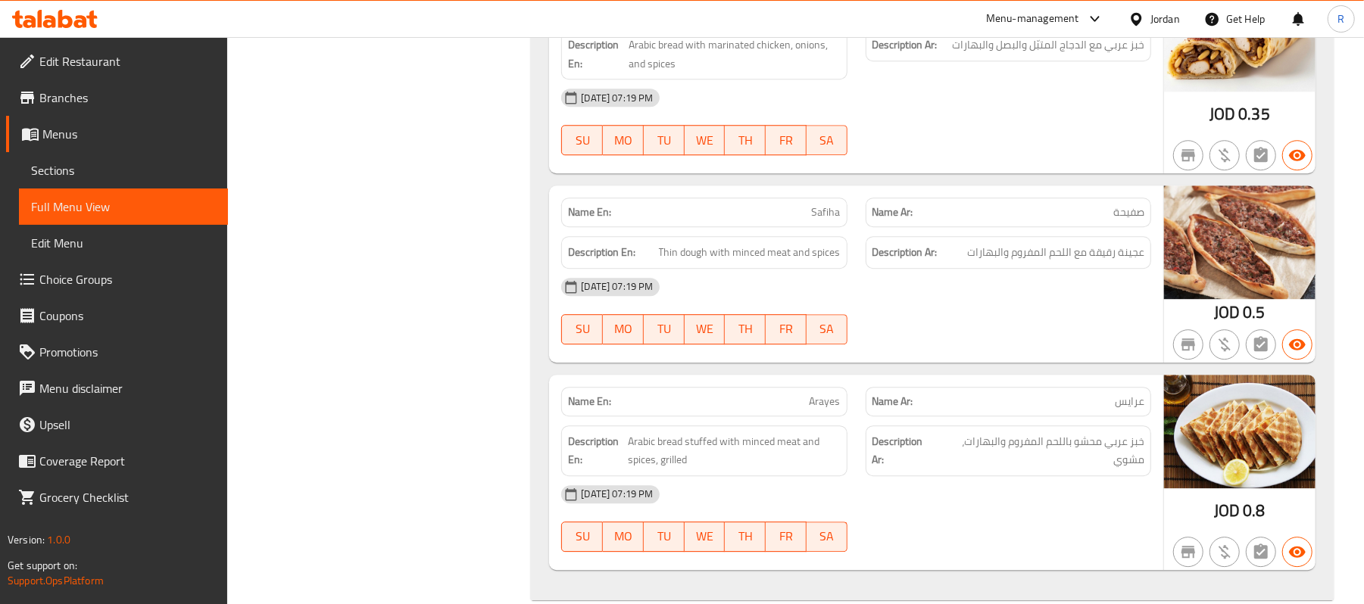
scroll to position [10765, 0]
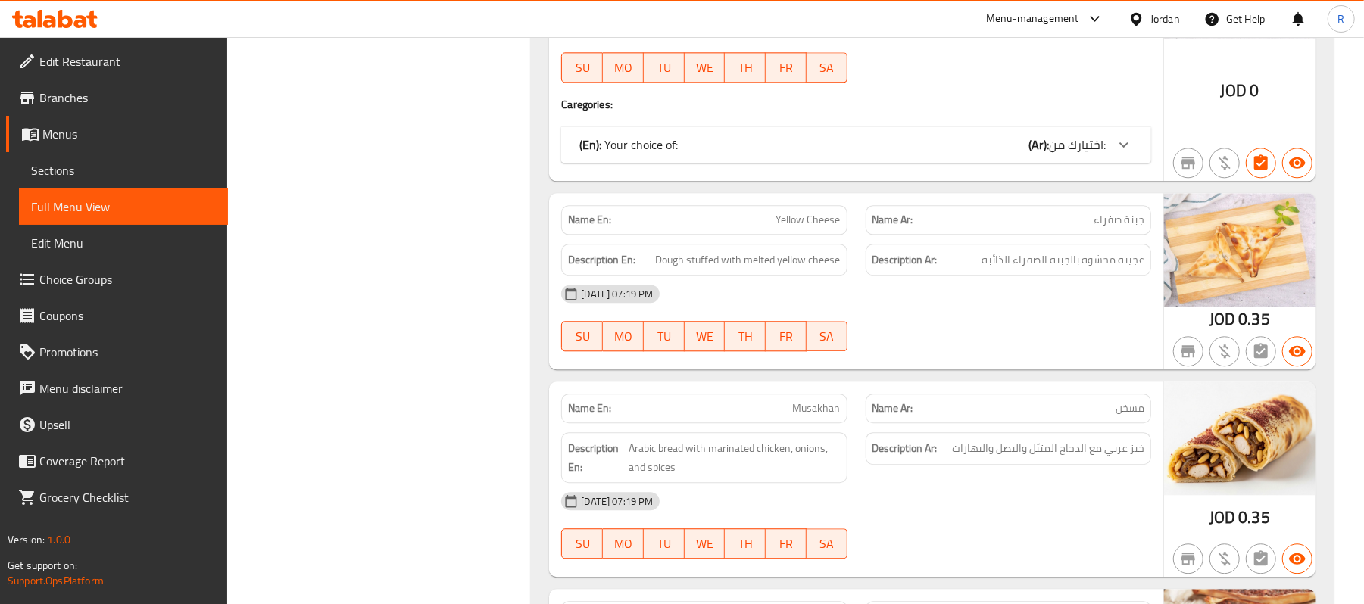
click at [1165, 19] on div "Jordan" at bounding box center [1166, 19] width 30 height 17
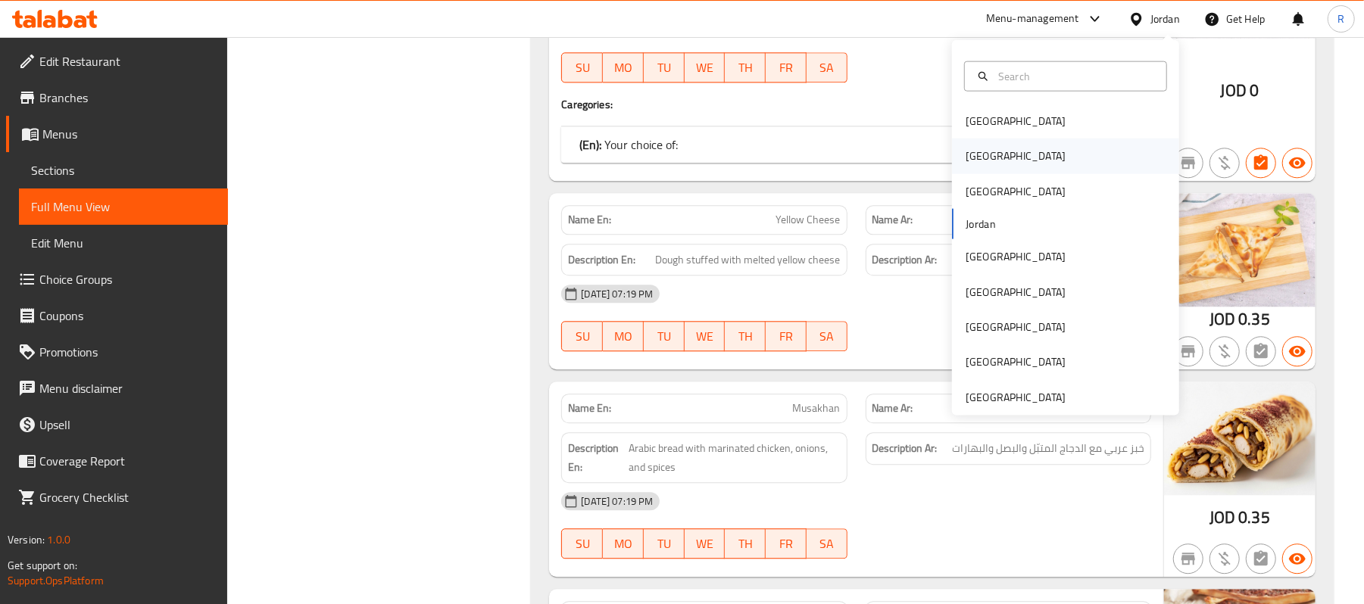
click at [1000, 164] on div "[GEOGRAPHIC_DATA]" at bounding box center [1065, 156] width 227 height 35
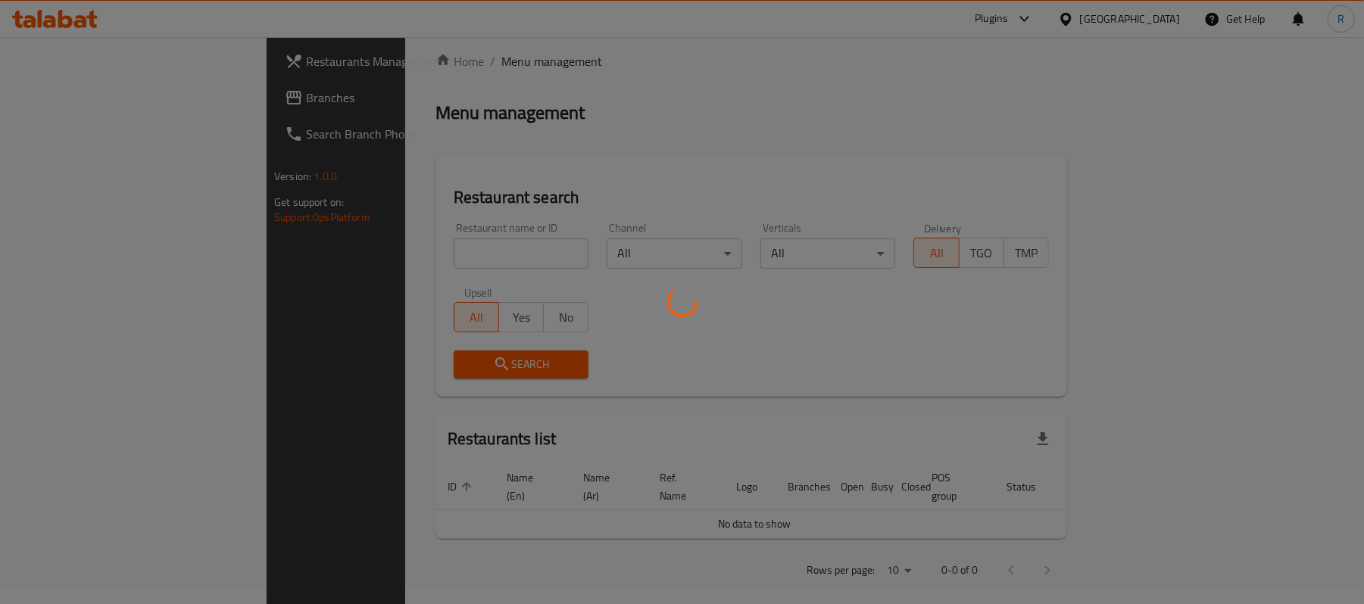
scroll to position [526, 0]
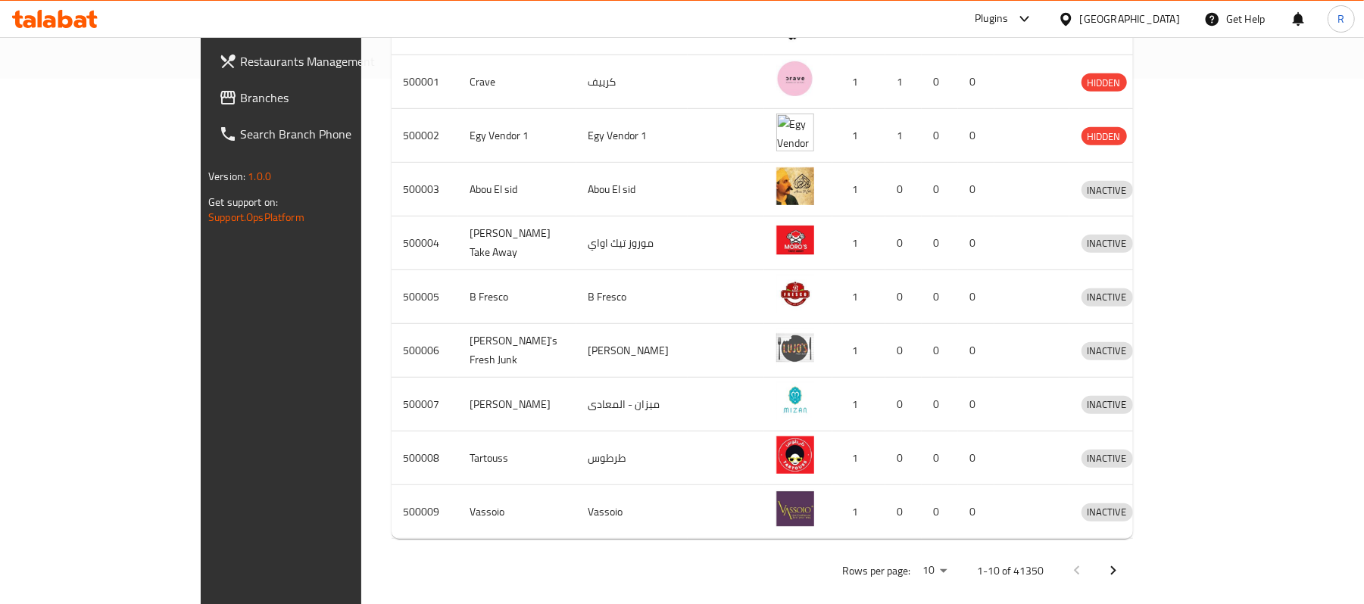
click at [240, 95] on span "Branches" at bounding box center [328, 98] width 176 height 18
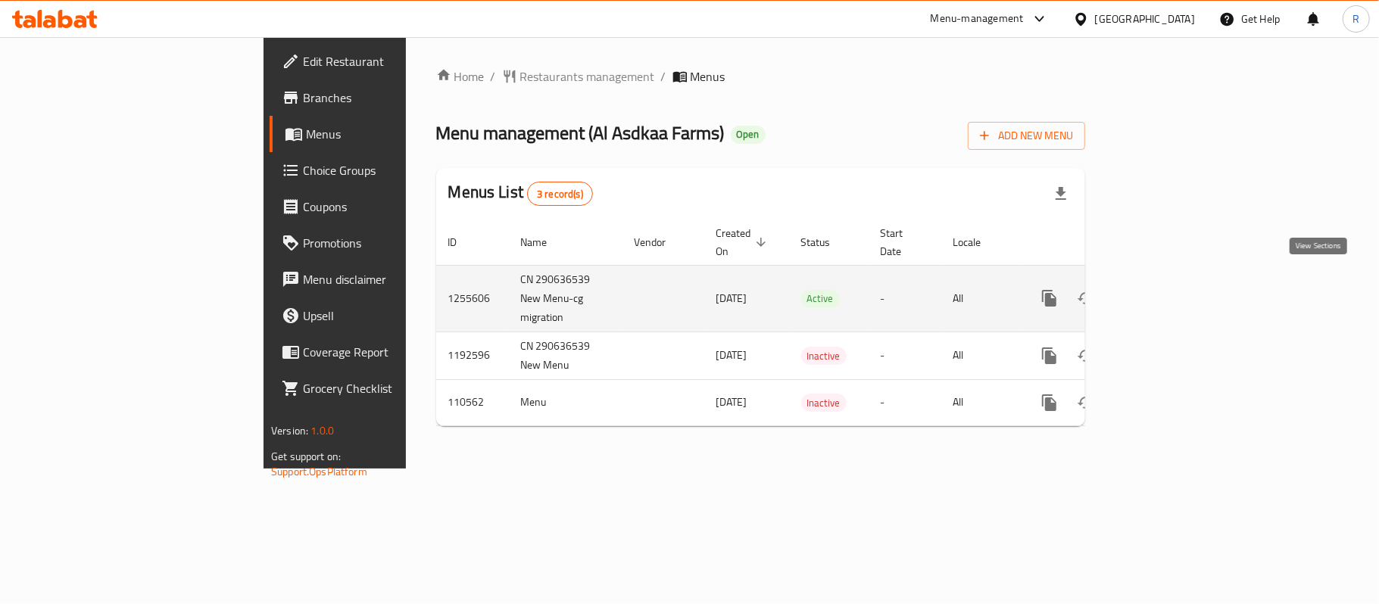
click at [1168, 289] on icon "enhanced table" at bounding box center [1159, 298] width 18 height 18
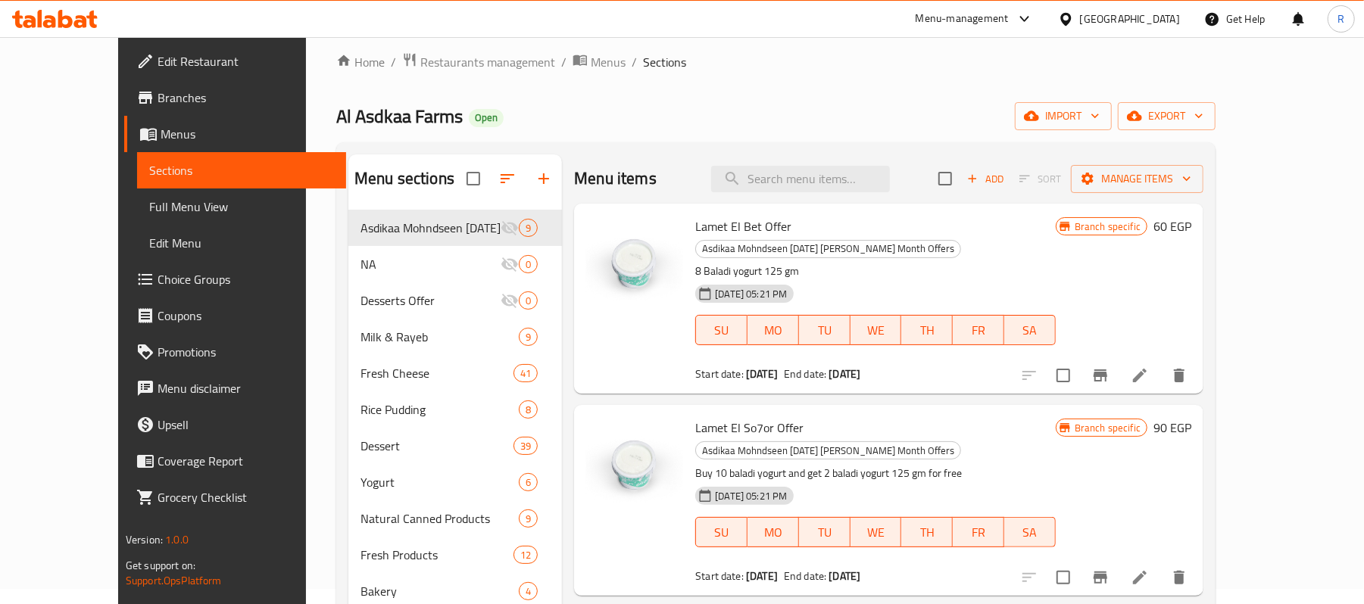
scroll to position [13, 0]
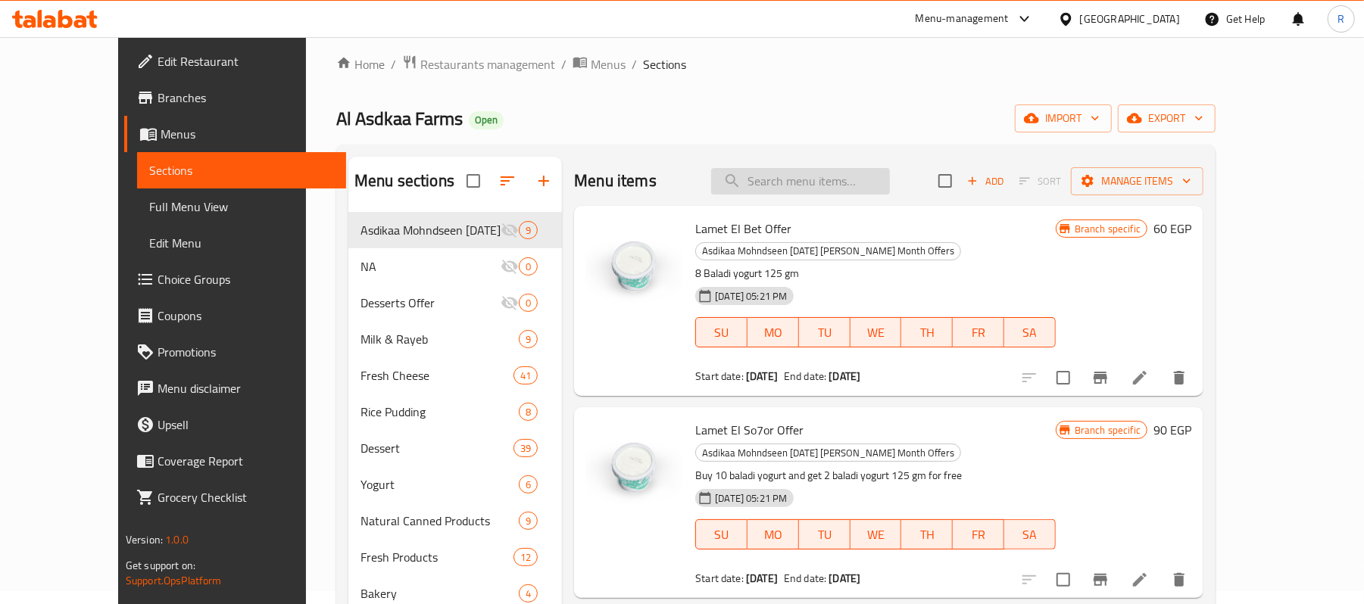
click at [857, 176] on input "search" at bounding box center [800, 181] width 179 height 27
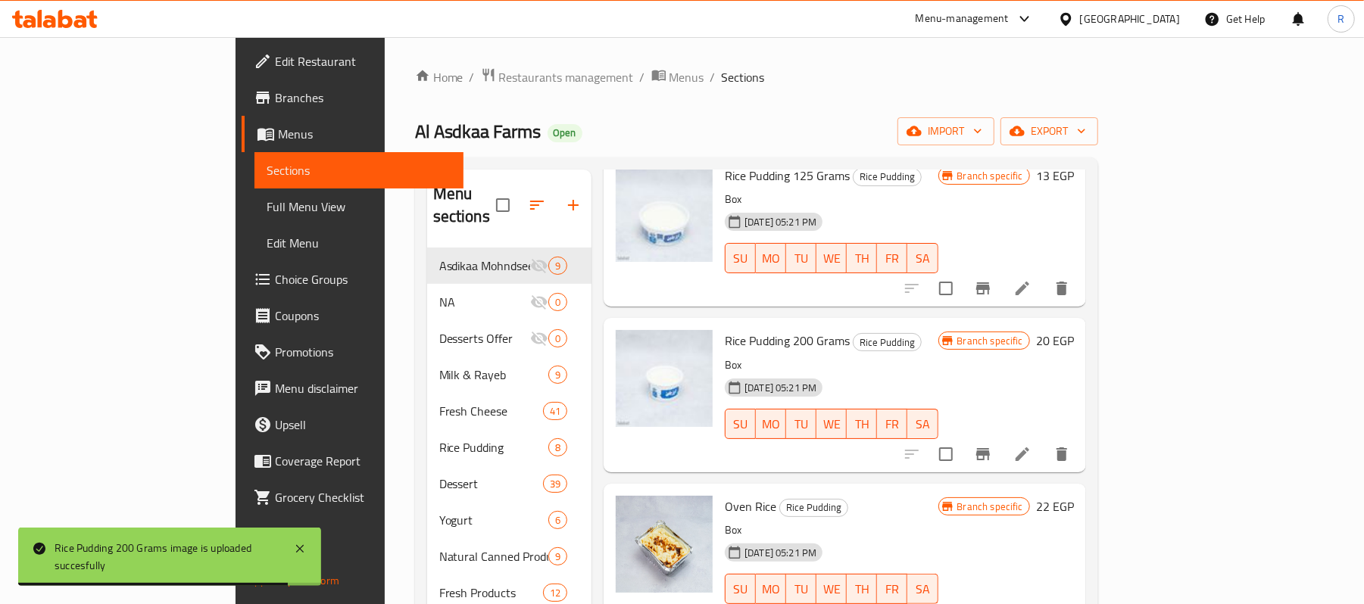
scroll to position [0, 0]
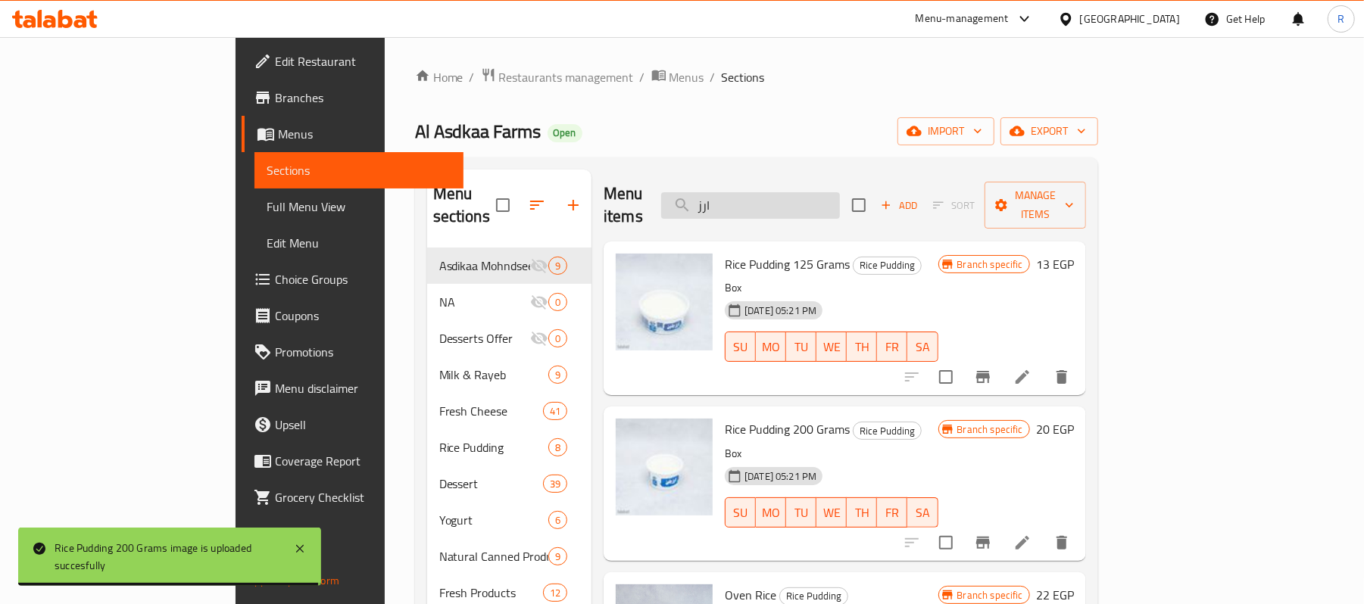
click at [800, 192] on input "ارز" at bounding box center [750, 205] width 179 height 27
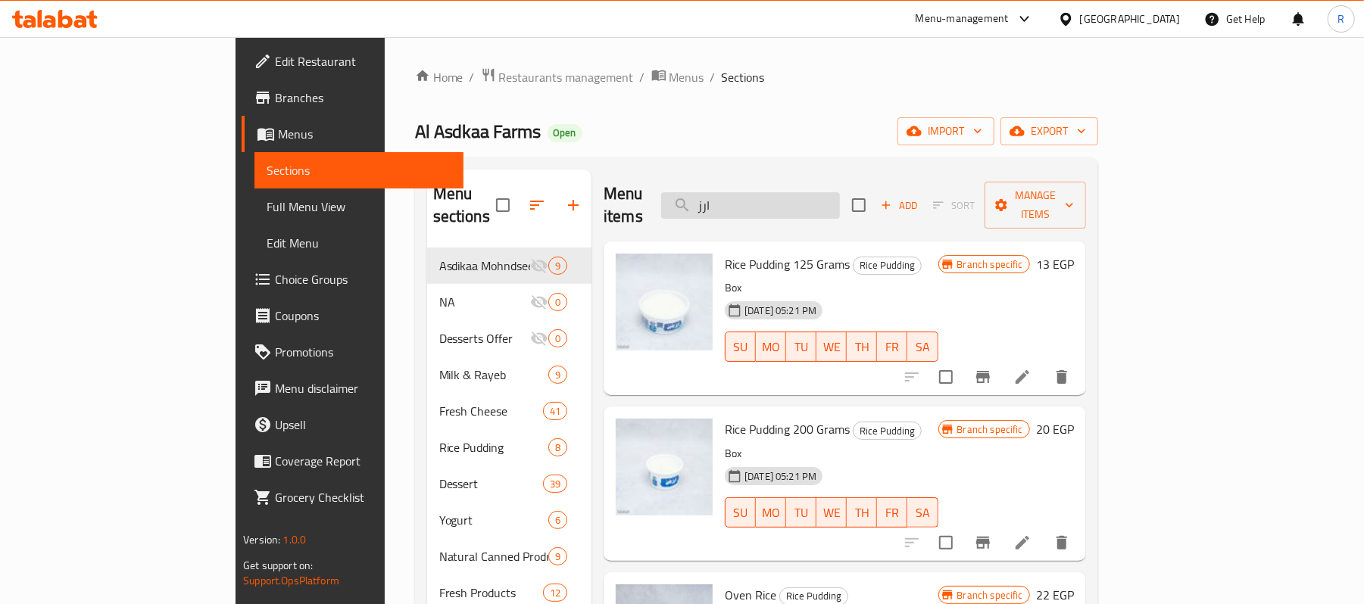
click at [800, 192] on input "ارز" at bounding box center [750, 205] width 179 height 27
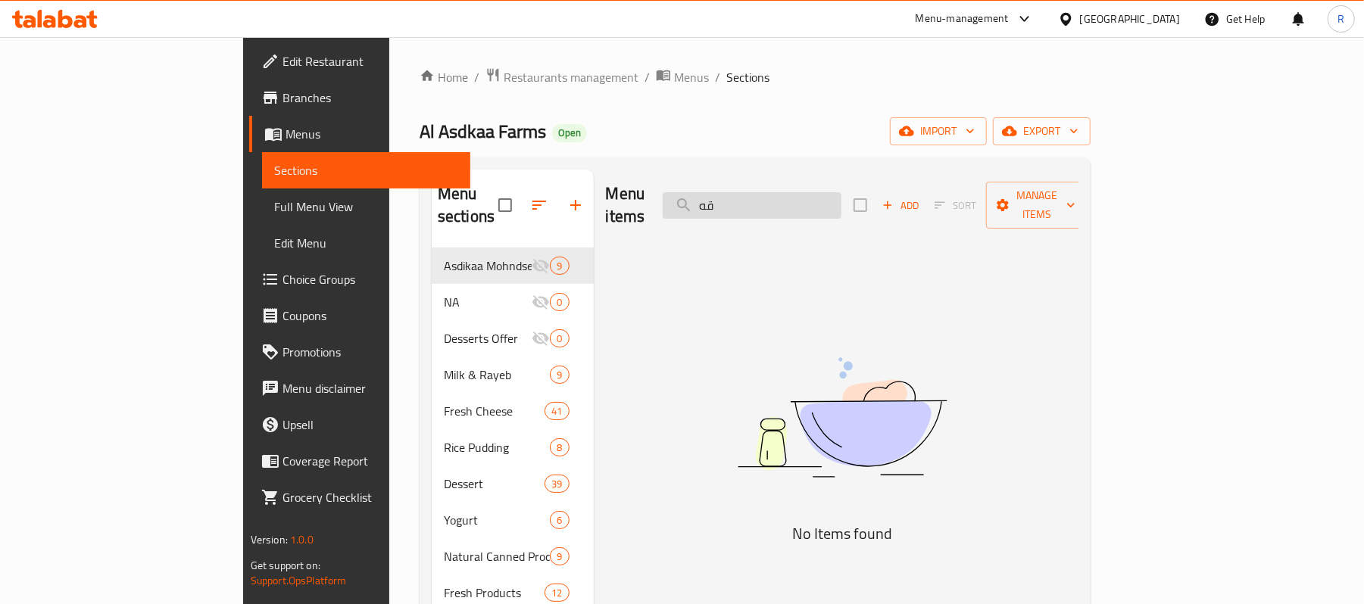
type input "ق"
type input "r"
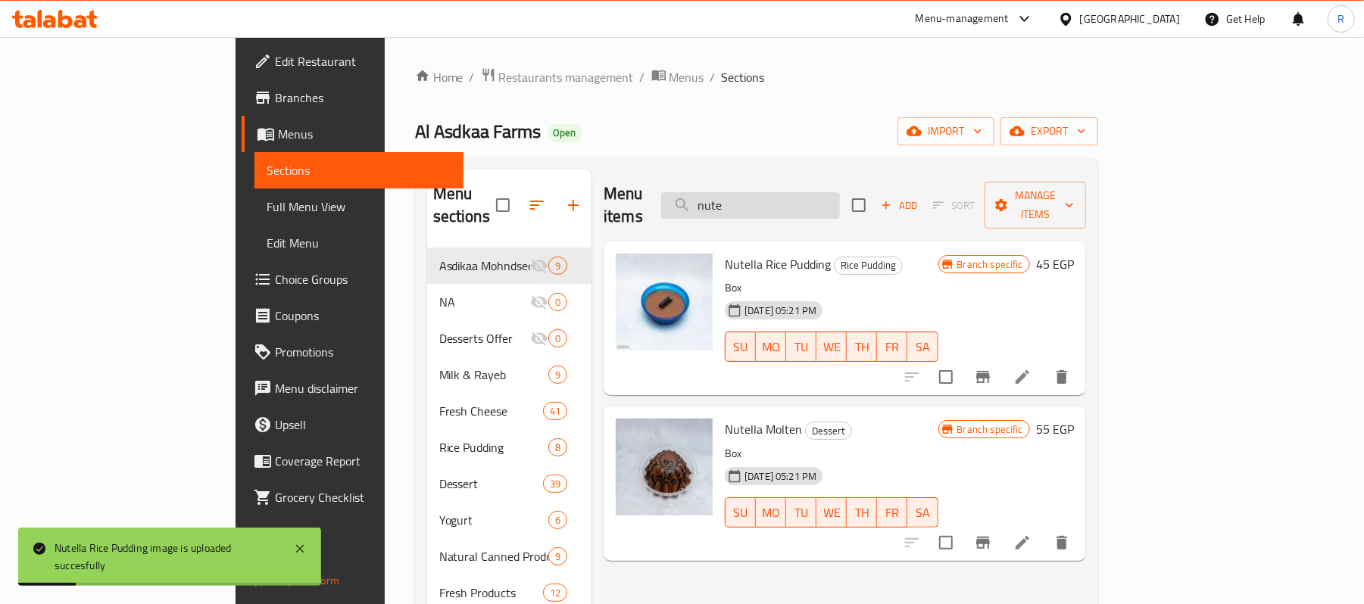
click at [840, 192] on input "nute" at bounding box center [750, 205] width 179 height 27
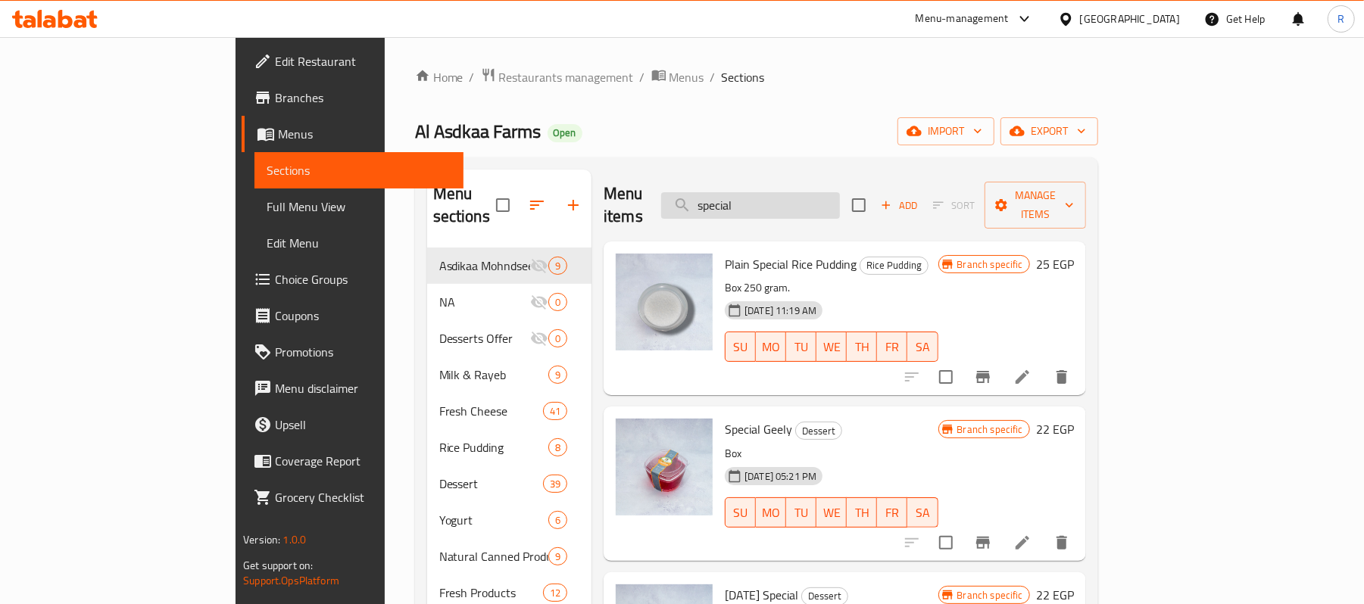
click at [833, 192] on input "special" at bounding box center [750, 205] width 179 height 27
paste input "أرز بلبن أسبشيال"
type input "أرز بلبن أسبشيال"
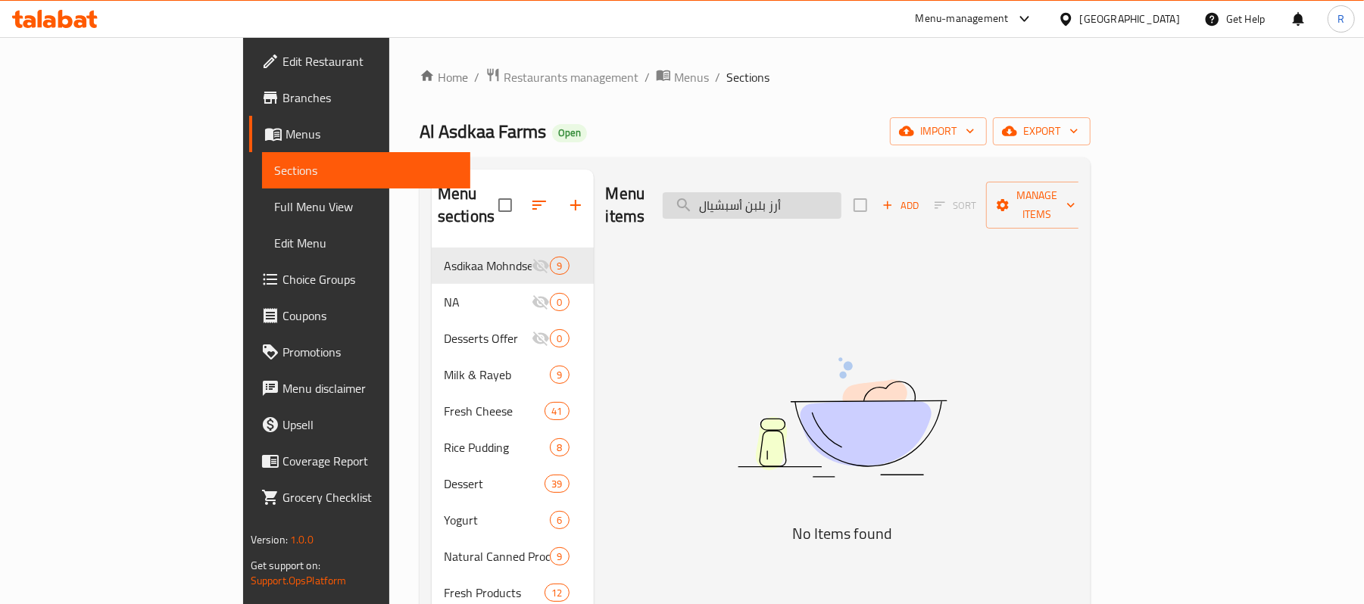
click at [842, 197] on input "أرز بلبن أسبشيال" at bounding box center [752, 205] width 179 height 27
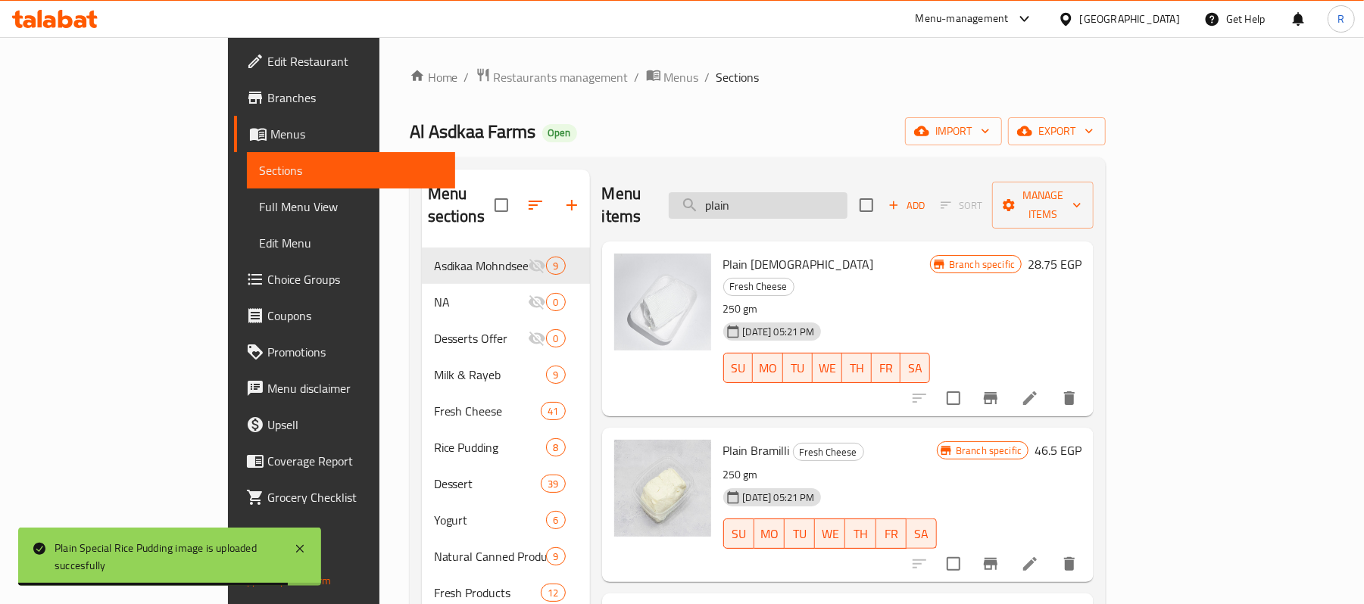
click at [818, 200] on input "plain" at bounding box center [758, 205] width 179 height 27
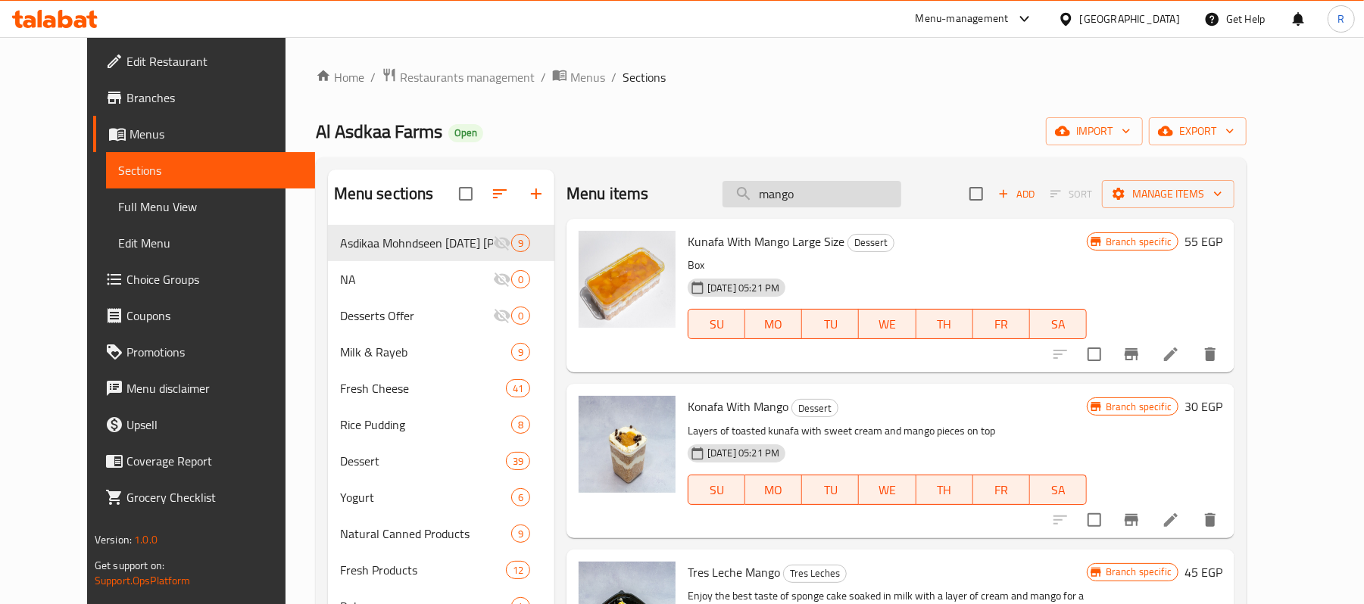
click at [852, 195] on input "mango" at bounding box center [812, 194] width 179 height 27
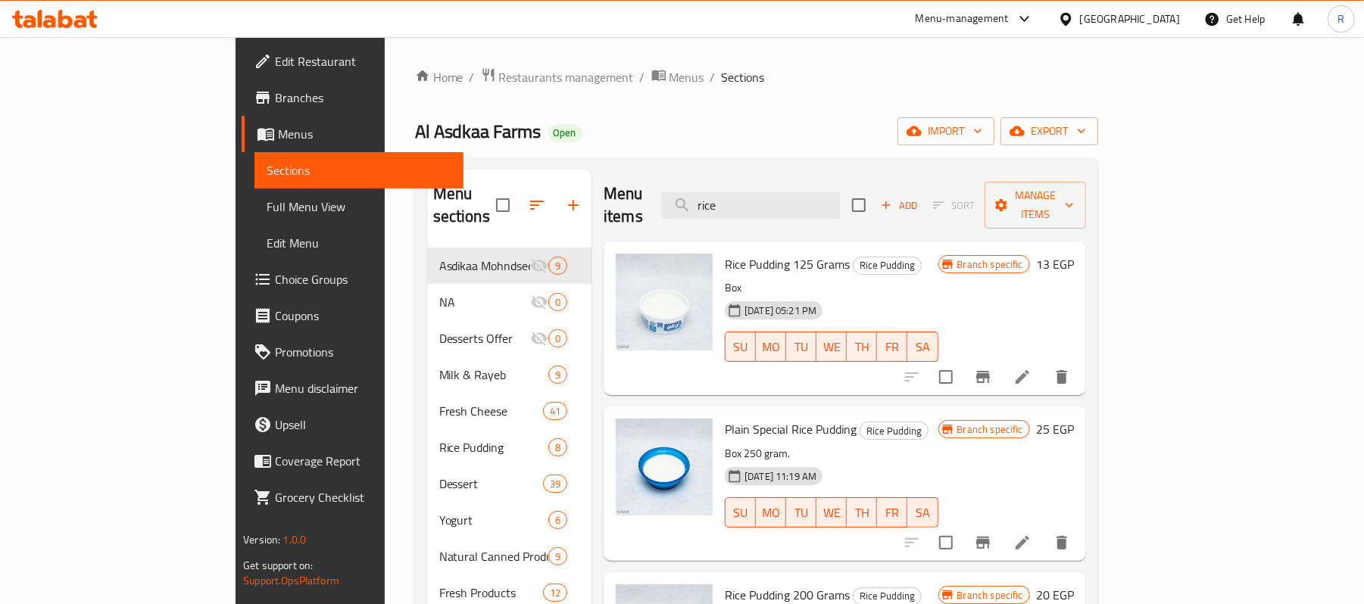
click at [921, 279] on p "Box" at bounding box center [831, 288] width 213 height 19
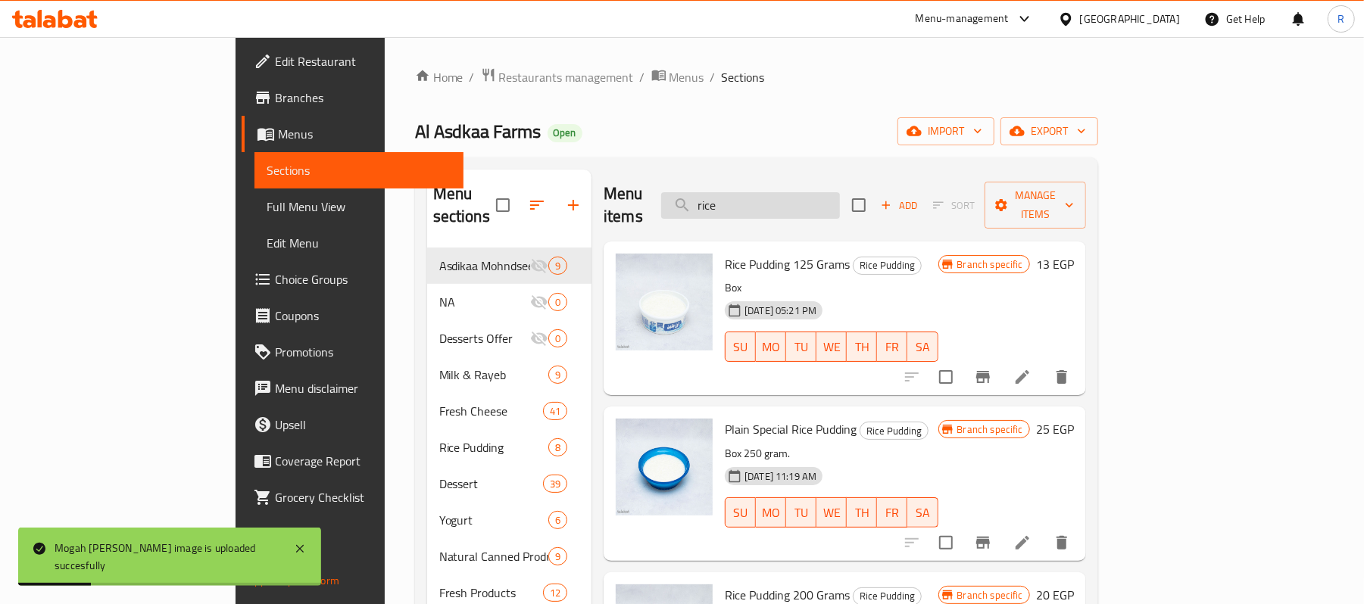
click at [840, 192] on input "rice" at bounding box center [750, 205] width 179 height 27
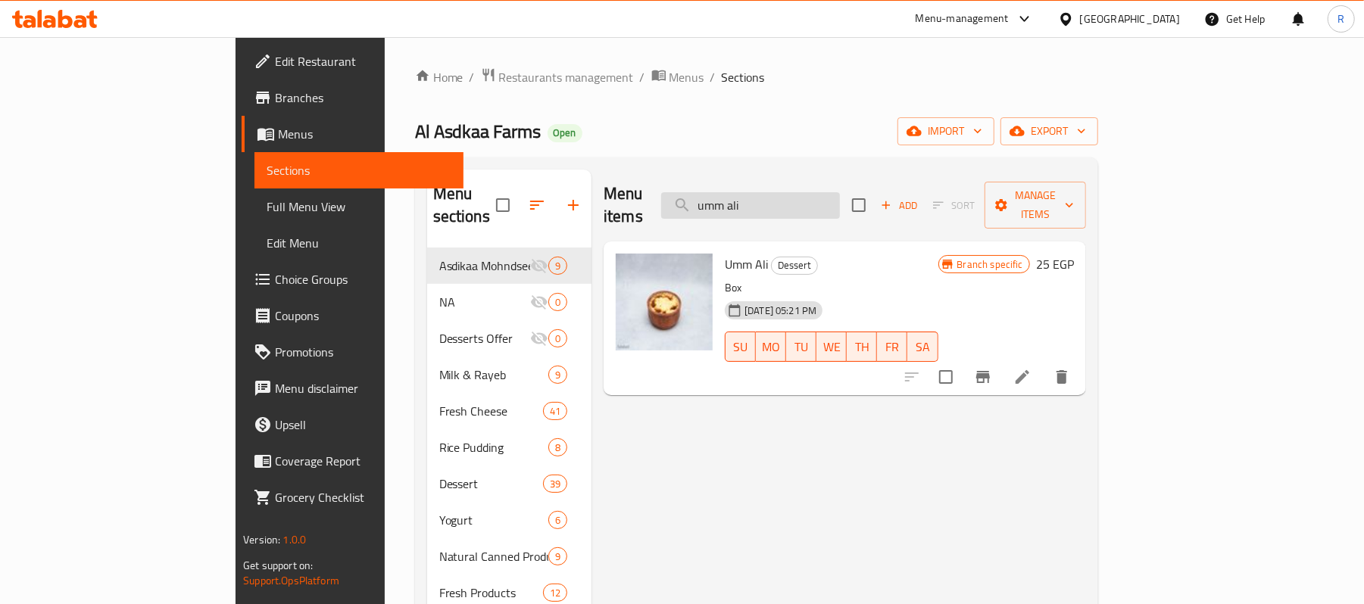
click at [840, 198] on input "umm ali" at bounding box center [750, 205] width 179 height 27
click at [840, 198] on input "ali" at bounding box center [750, 205] width 179 height 27
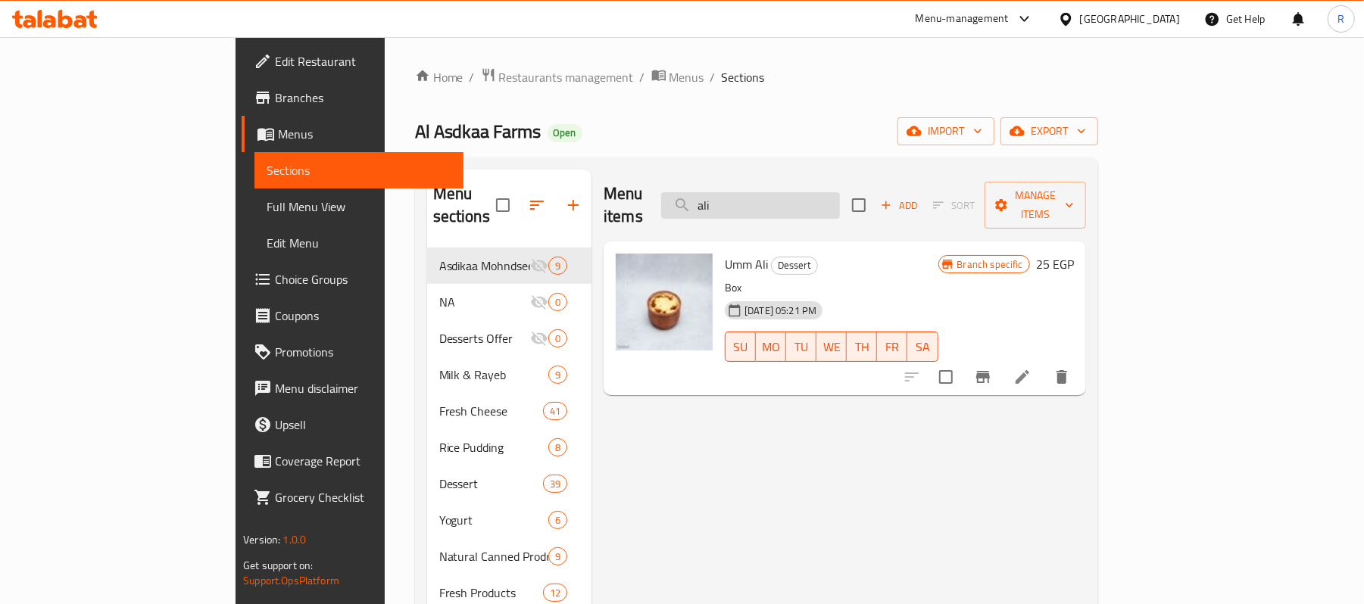
click at [840, 192] on input "ali" at bounding box center [750, 205] width 179 height 27
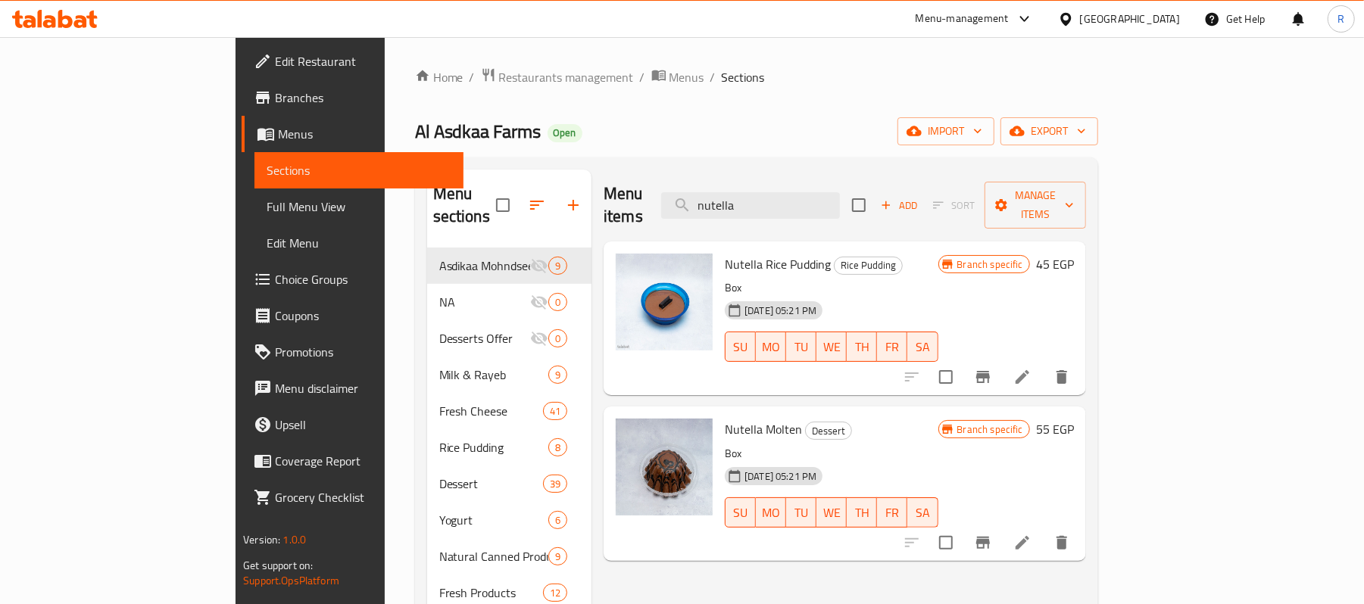
click at [850, 177] on div "Menu items nutella Add Sort Manage items" at bounding box center [845, 206] width 482 height 72
click at [840, 192] on input "nutella" at bounding box center [750, 205] width 179 height 27
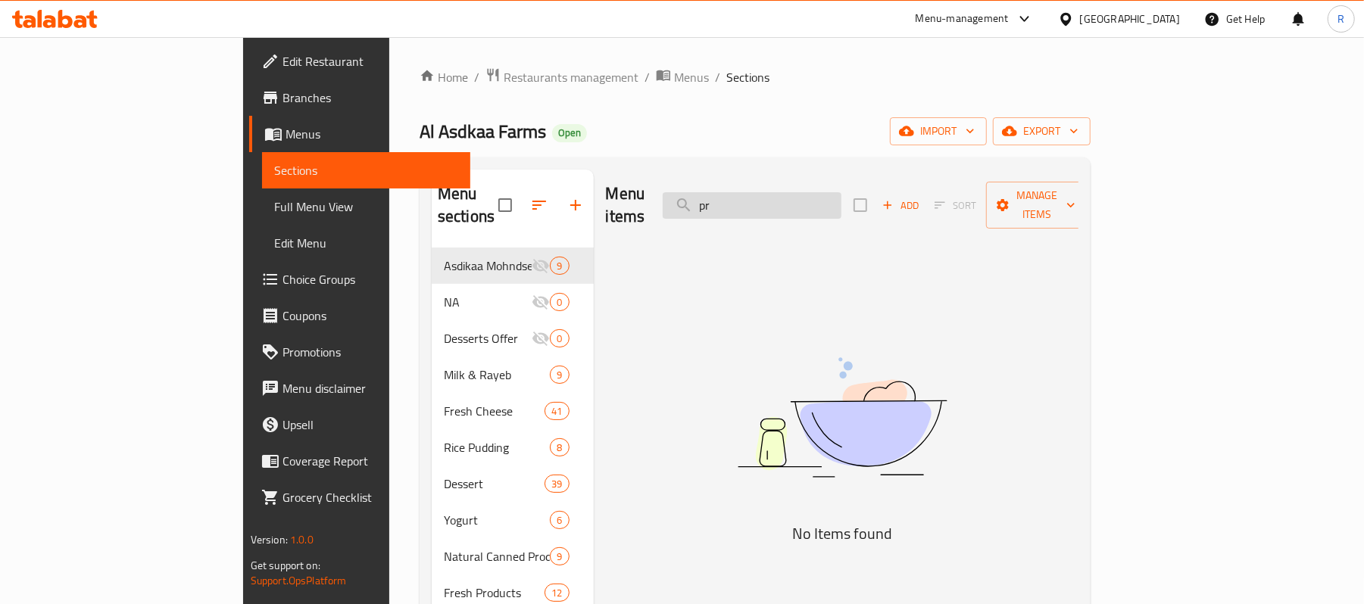
type input "p"
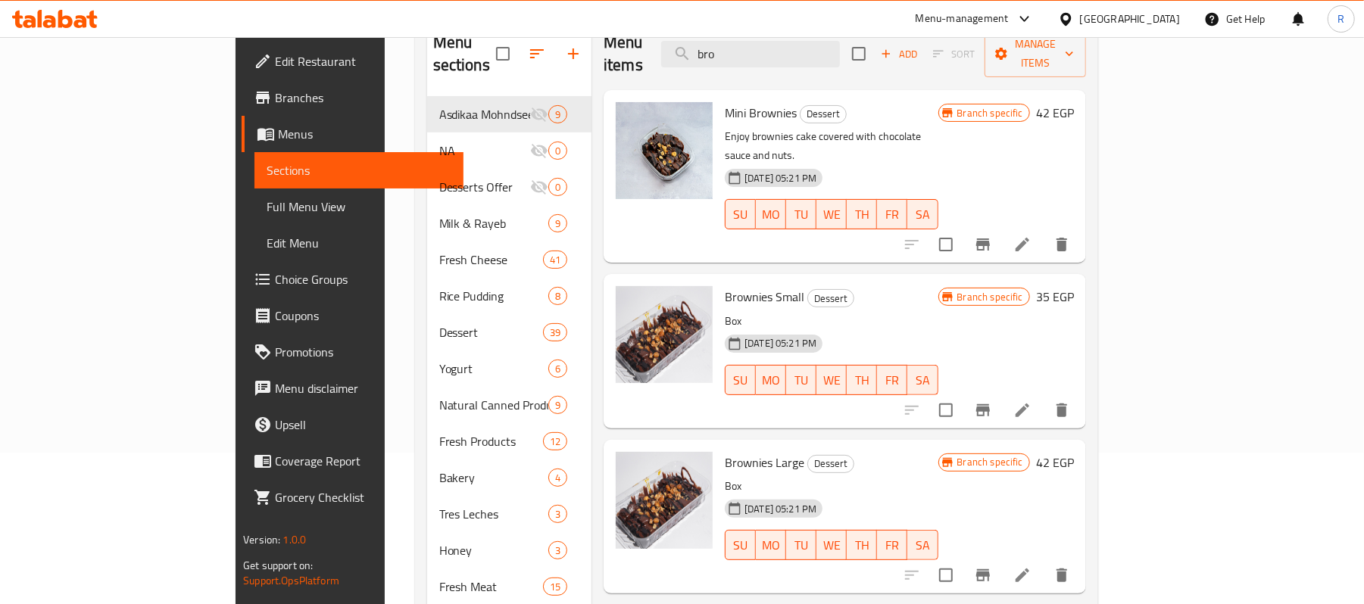
scroll to position [101, 0]
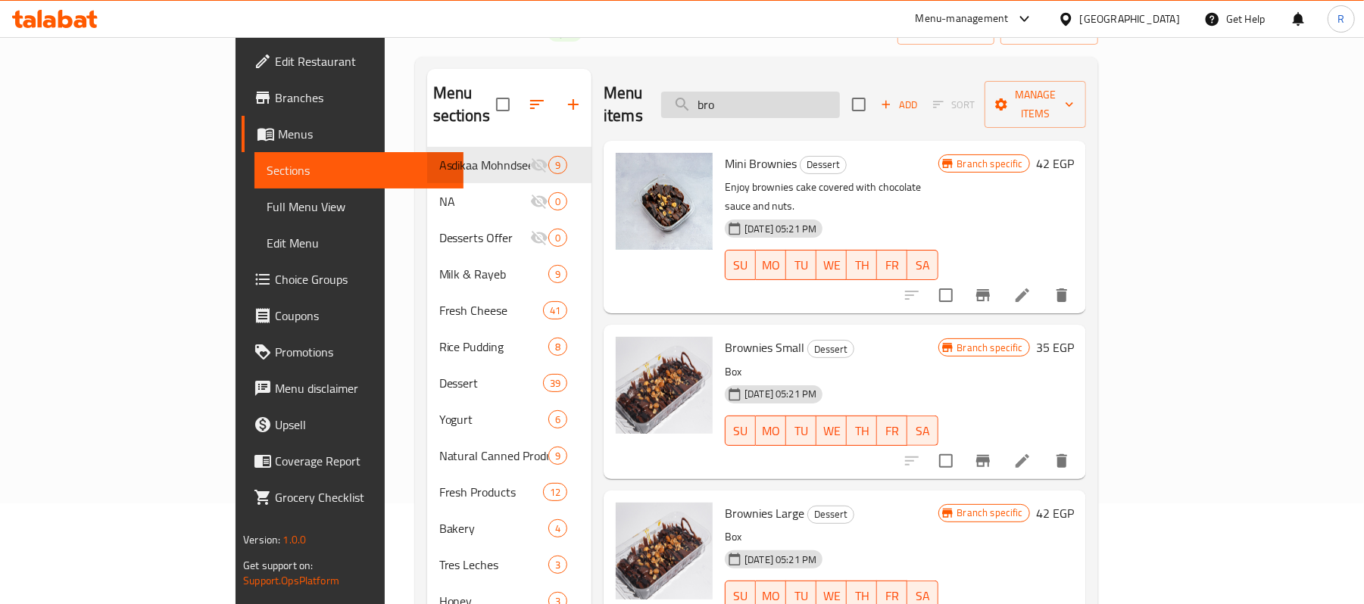
click at [840, 92] on input "bro" at bounding box center [750, 105] width 179 height 27
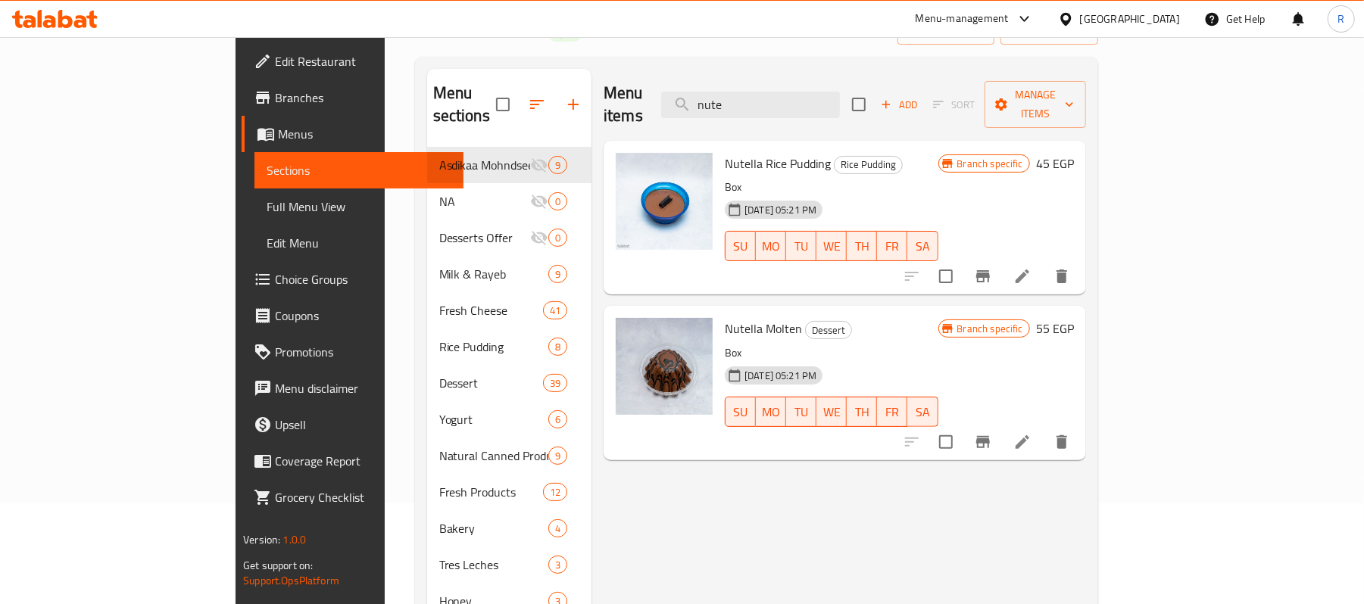
click at [843, 108] on div "Menu items [PERSON_NAME] Add Sort Manage items" at bounding box center [845, 105] width 482 height 72
click at [840, 106] on input "nute" at bounding box center [750, 105] width 179 height 27
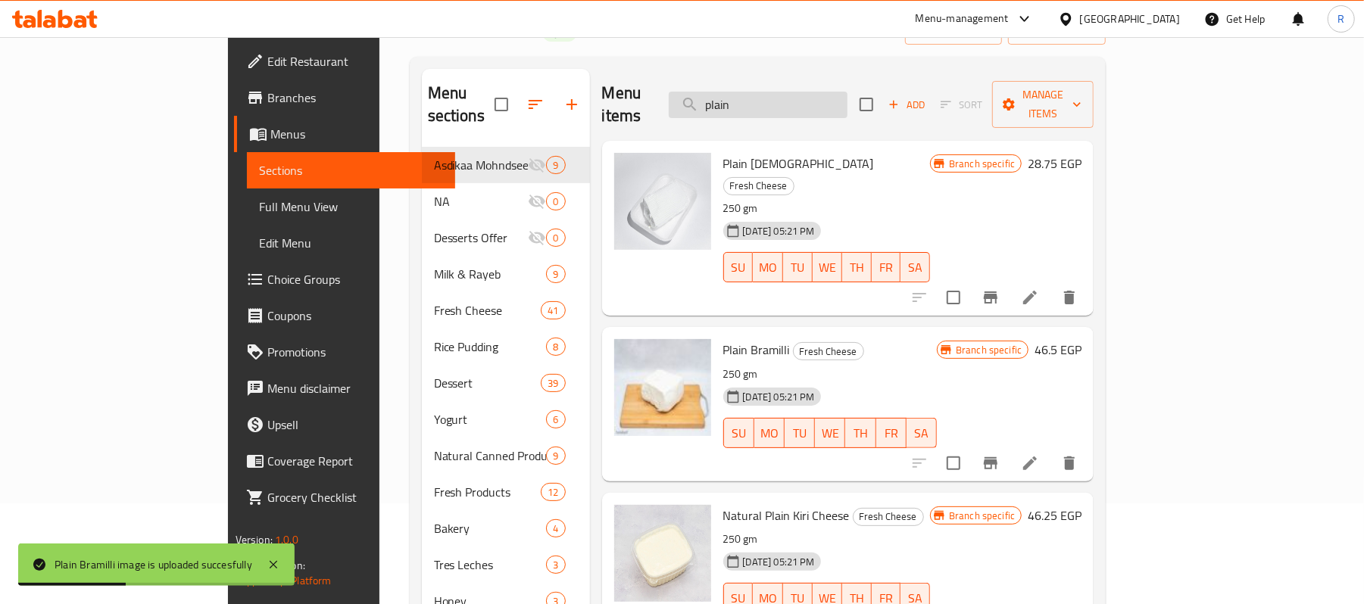
click at [819, 92] on input "plain" at bounding box center [758, 105] width 179 height 27
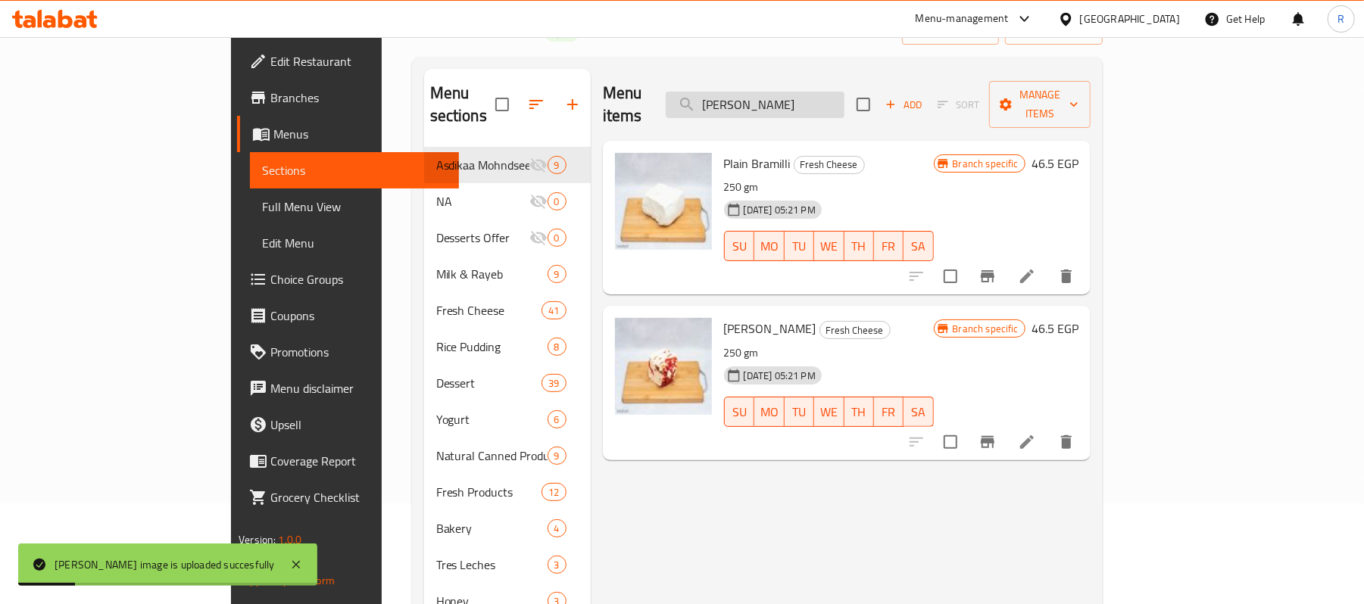
click at [830, 92] on input "[PERSON_NAME]" at bounding box center [755, 105] width 179 height 27
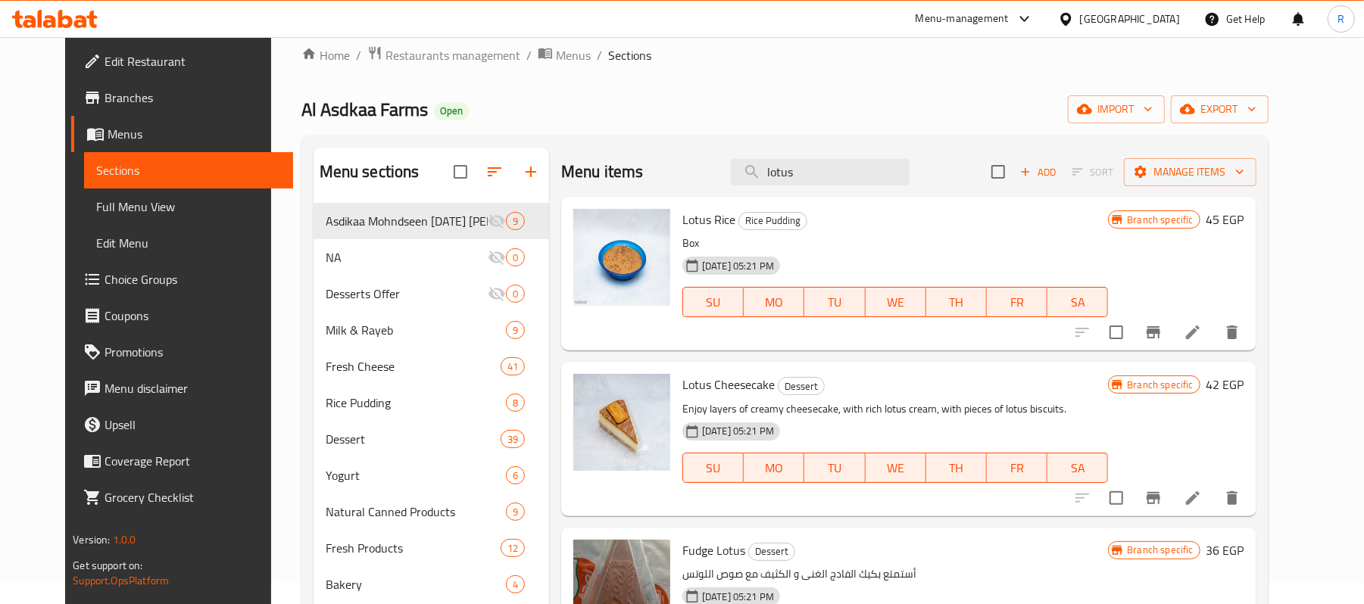
scroll to position [13, 0]
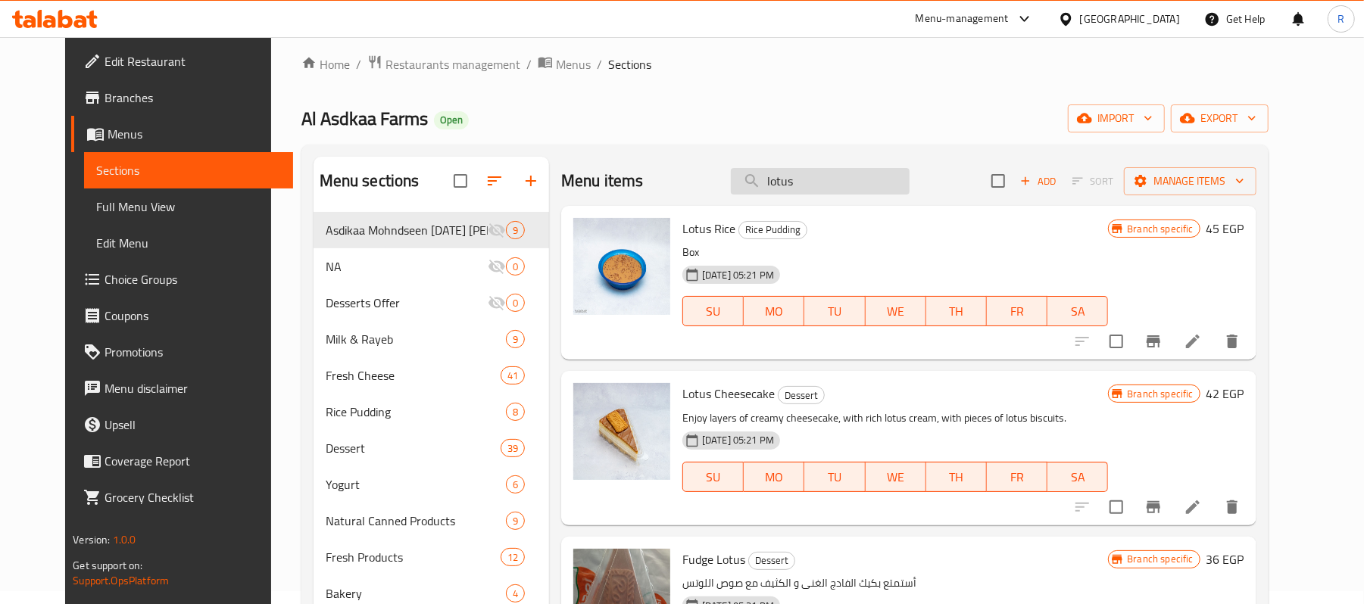
click at [841, 174] on input "lotus" at bounding box center [820, 181] width 179 height 27
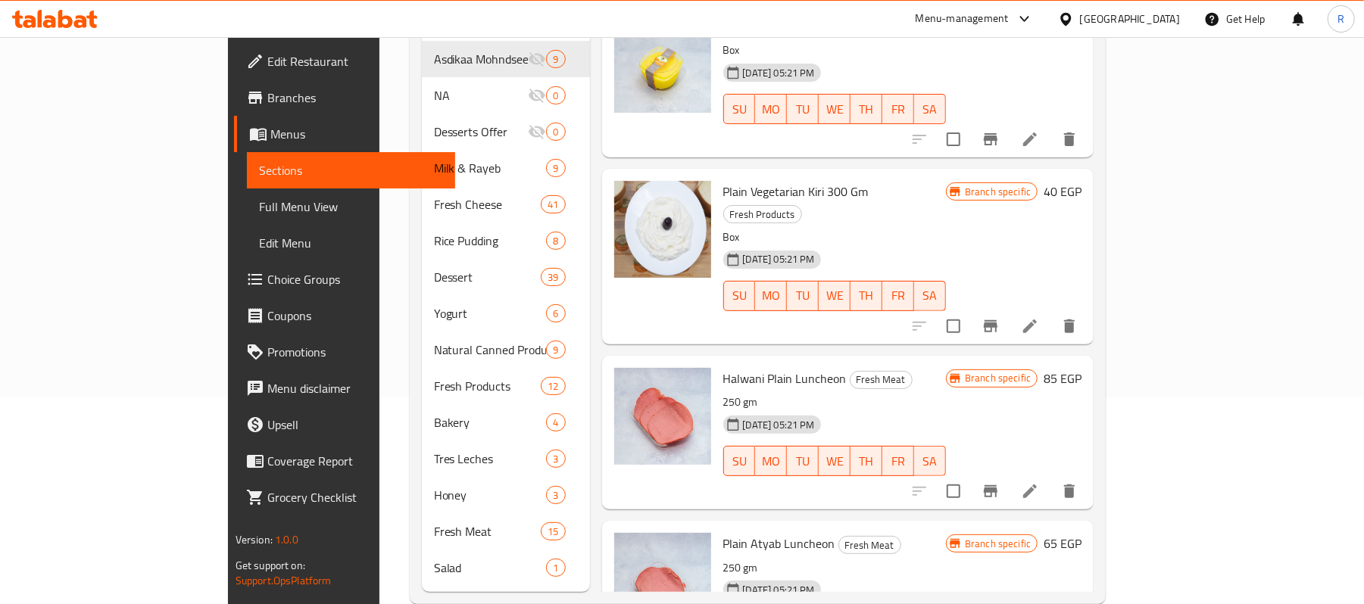
scroll to position [215, 0]
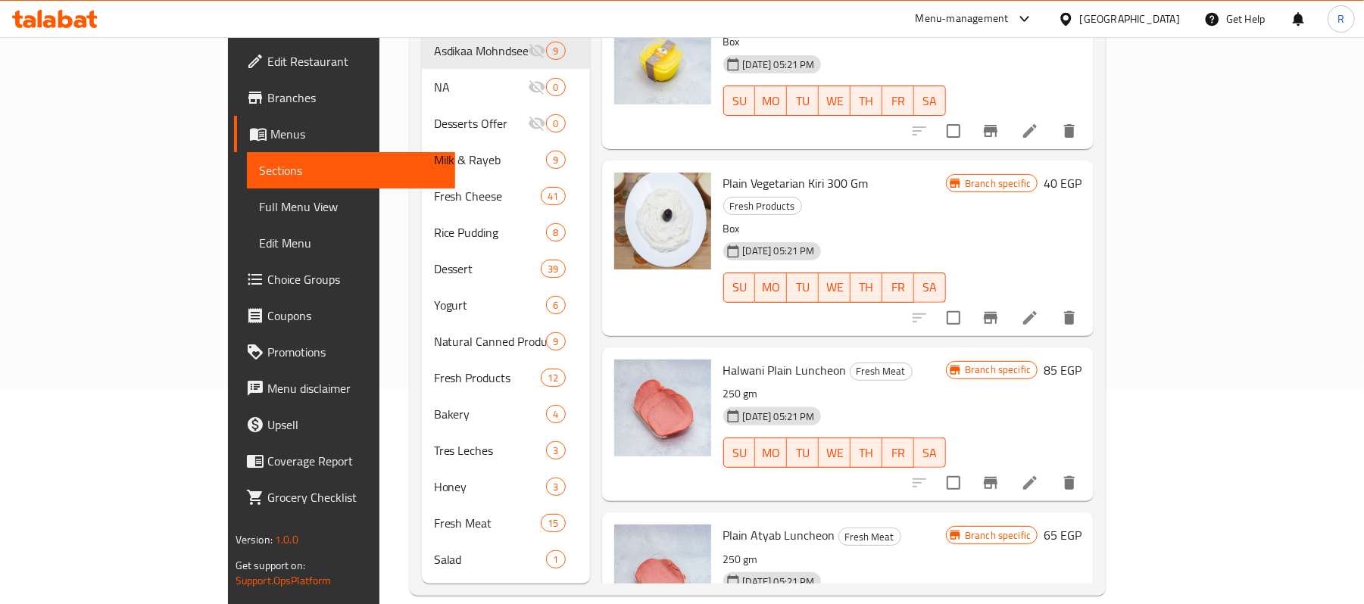
click at [947, 173] on h6 "Plain Vegetarian Kiri 300 Gm Fresh Products" at bounding box center [834, 194] width 223 height 42
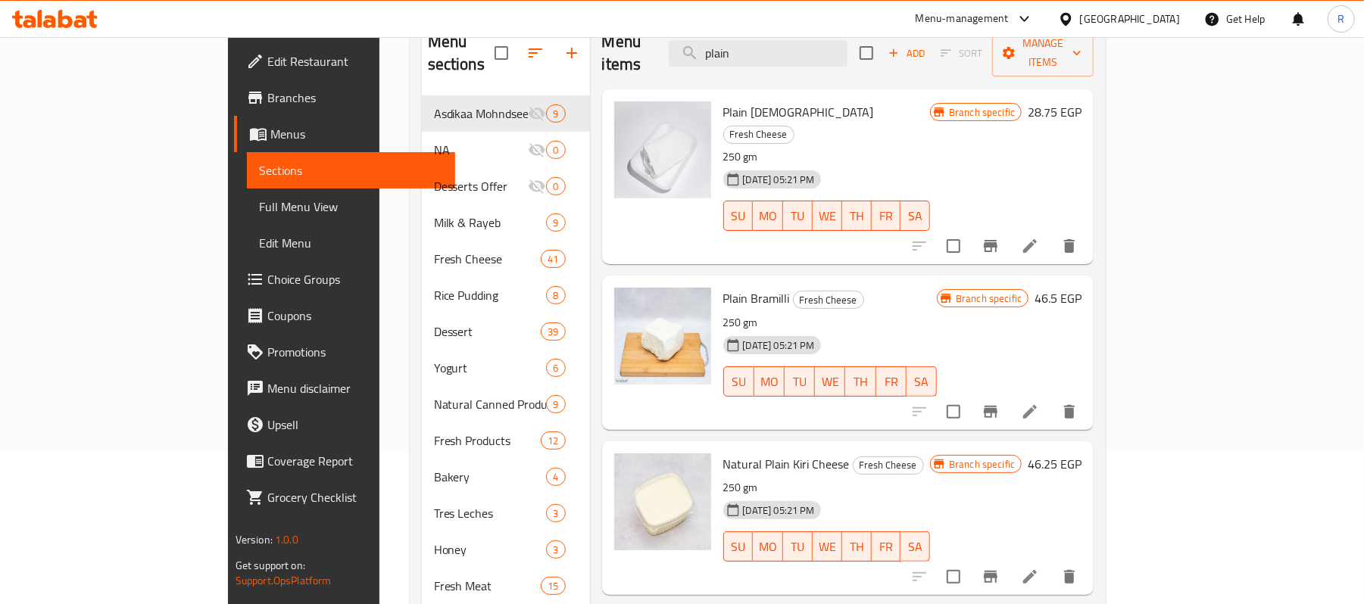
scroll to position [0, 0]
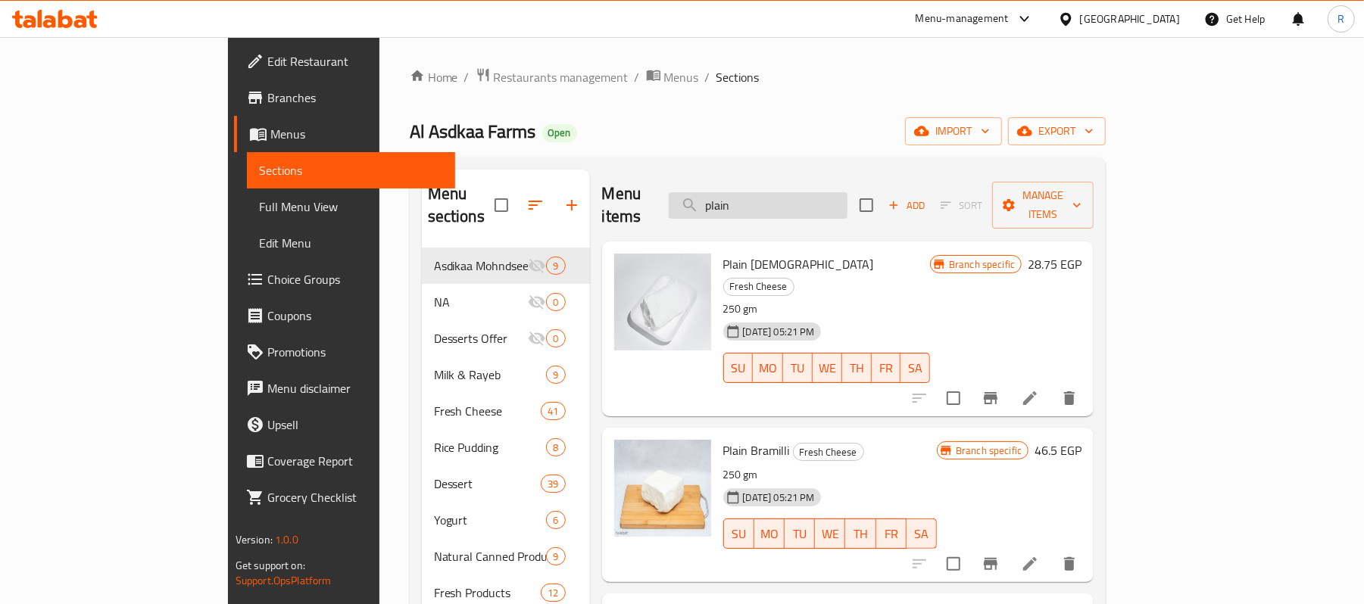
click at [848, 192] on input "plain" at bounding box center [758, 205] width 179 height 27
paste input "[DEMOGRAPHIC_DATA]"
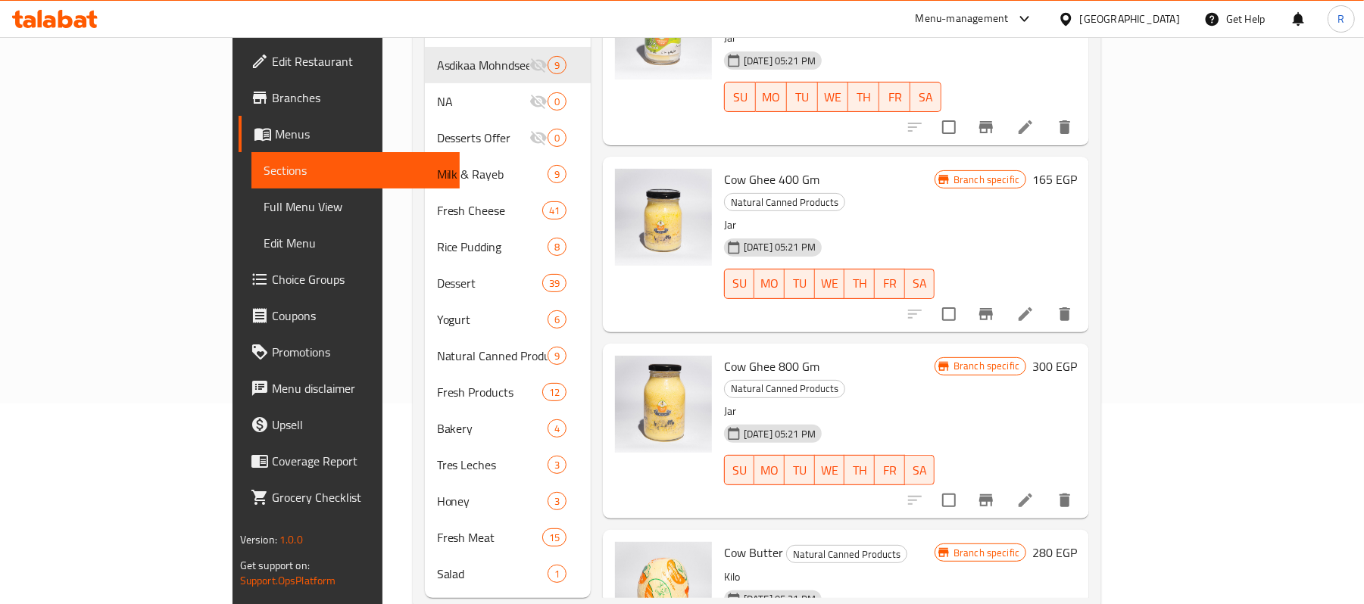
scroll to position [201, 0]
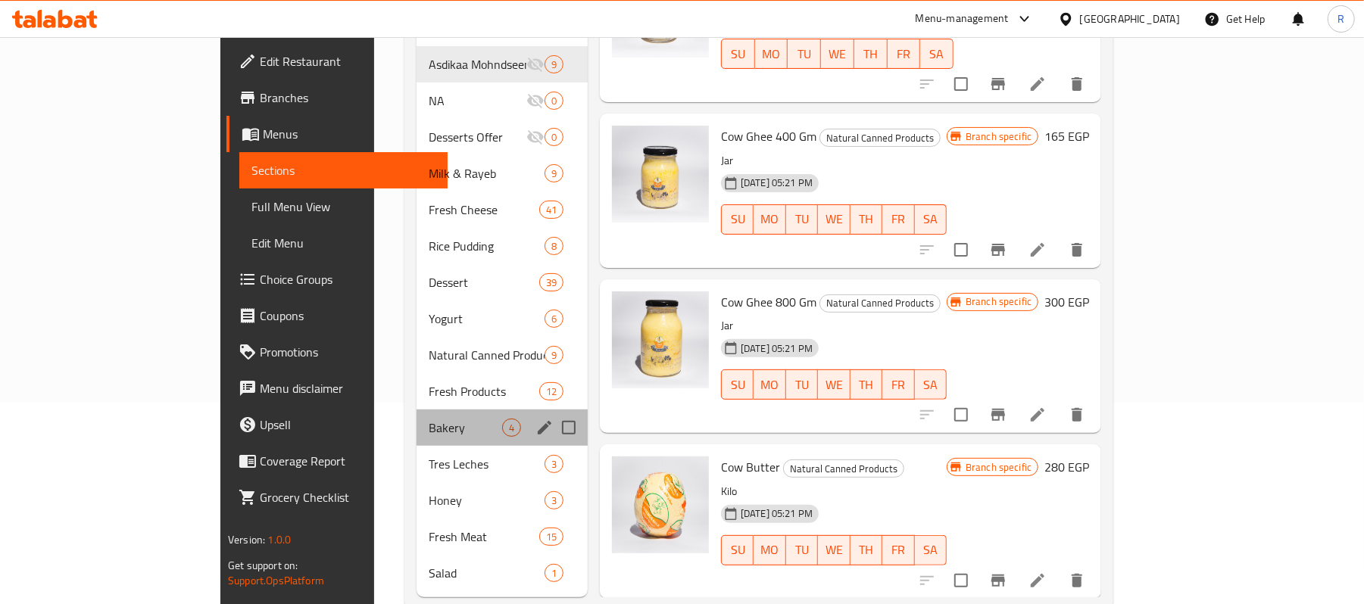
click at [417, 410] on div "Bakery 4" at bounding box center [502, 428] width 171 height 36
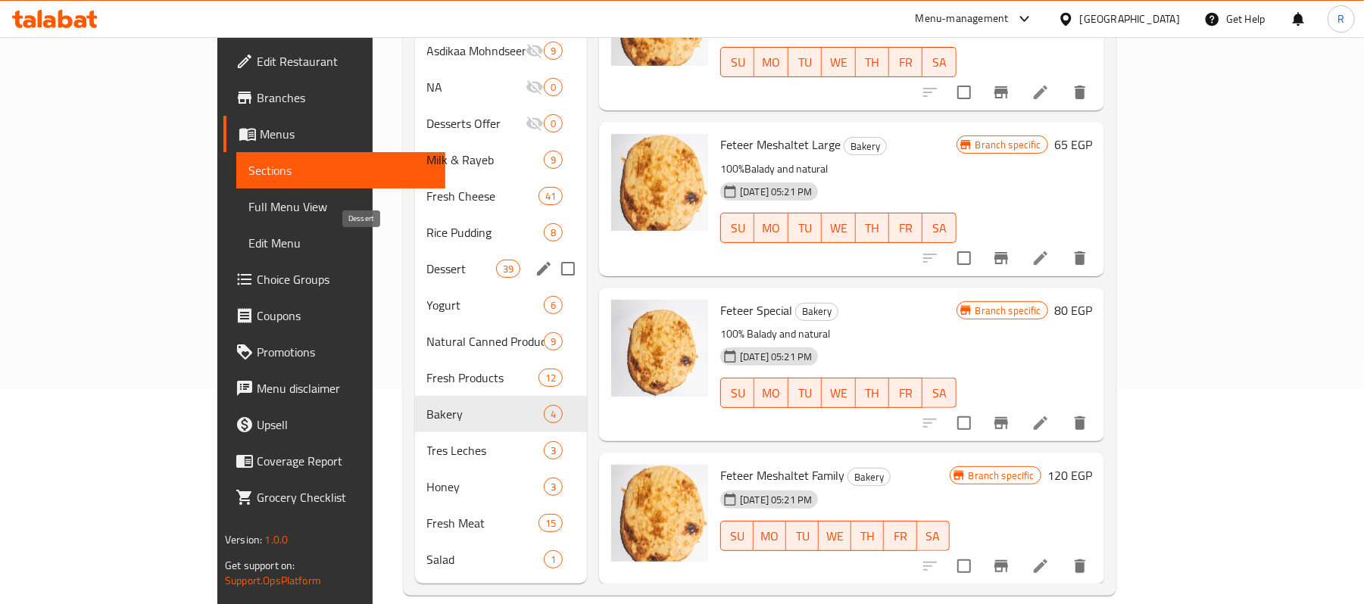
scroll to position [114, 0]
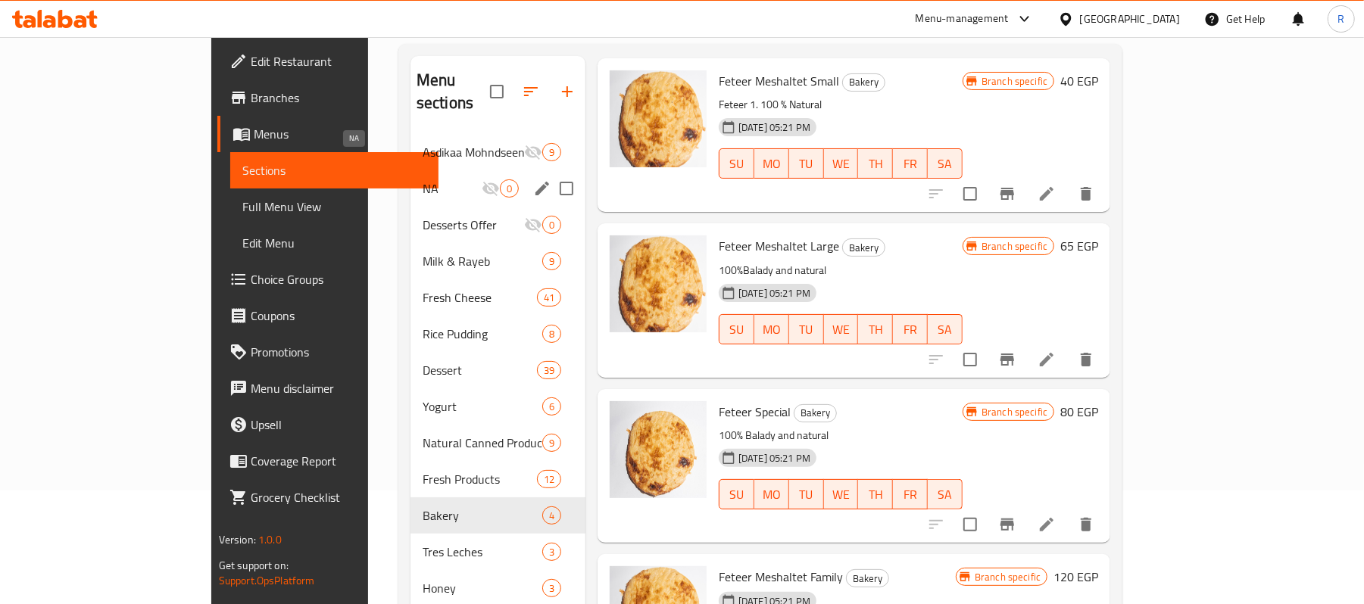
click at [423, 180] on span "NA" at bounding box center [452, 189] width 59 height 18
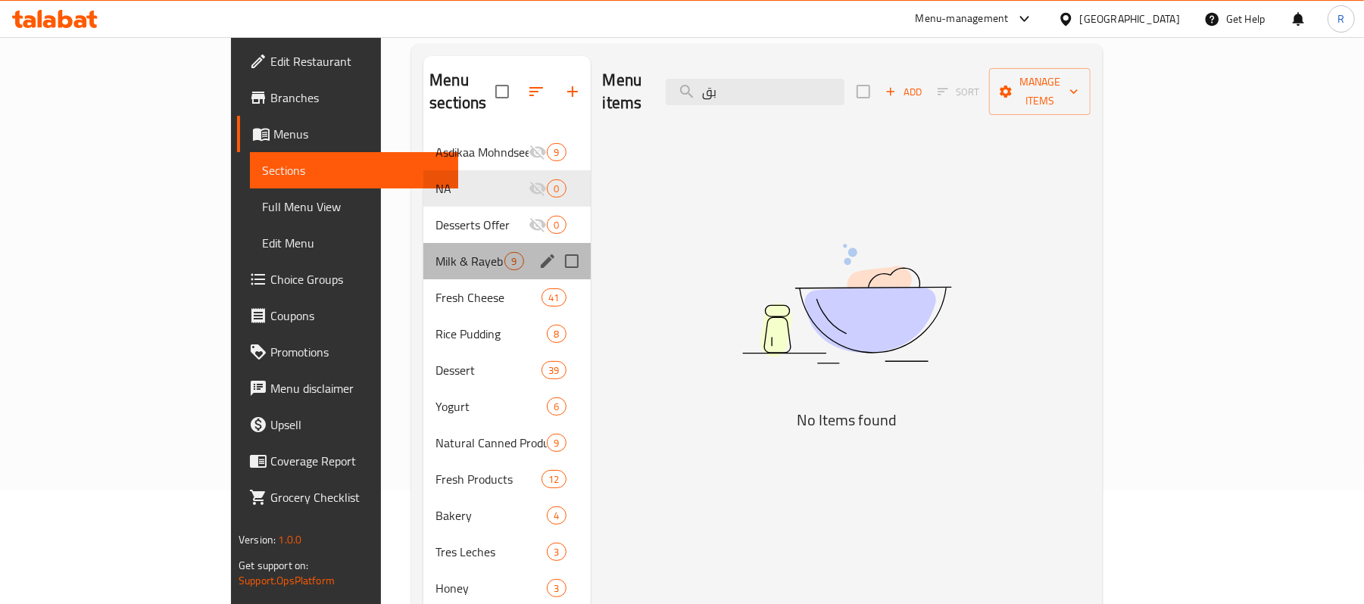
click at [423, 255] on div "Milk & Rayeb 9" at bounding box center [506, 261] width 167 height 36
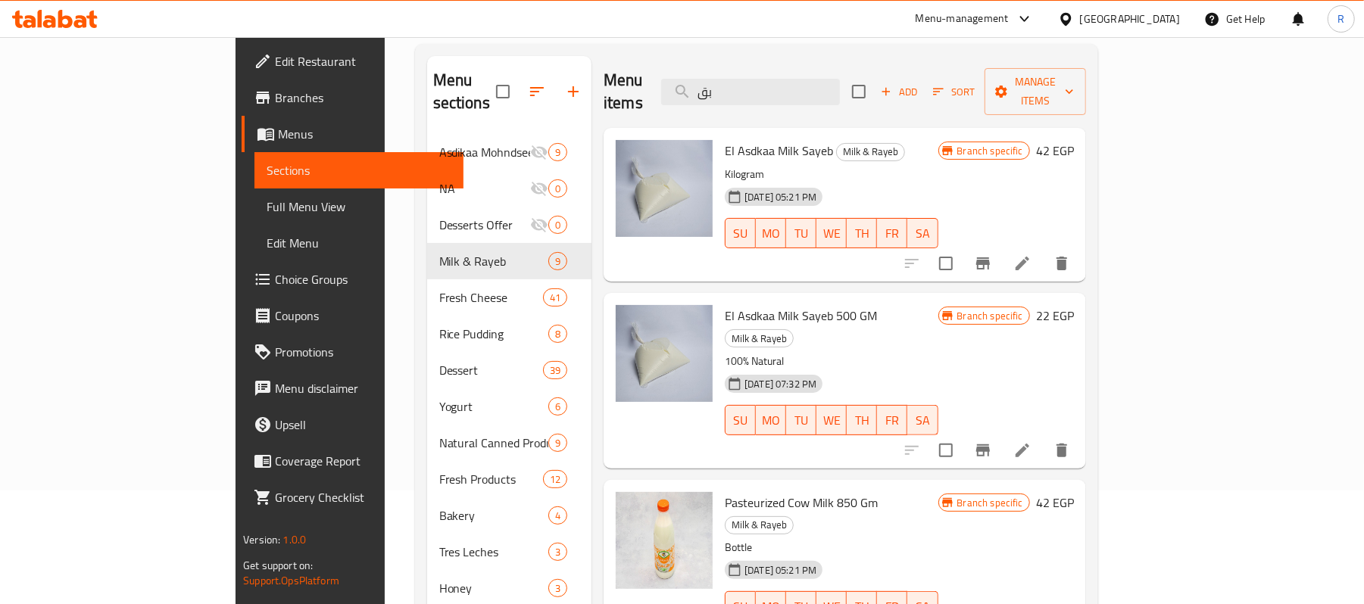
click at [895, 165] on p "Kilogram" at bounding box center [831, 174] width 213 height 19
click at [830, 94] on input "بق" at bounding box center [750, 92] width 179 height 27
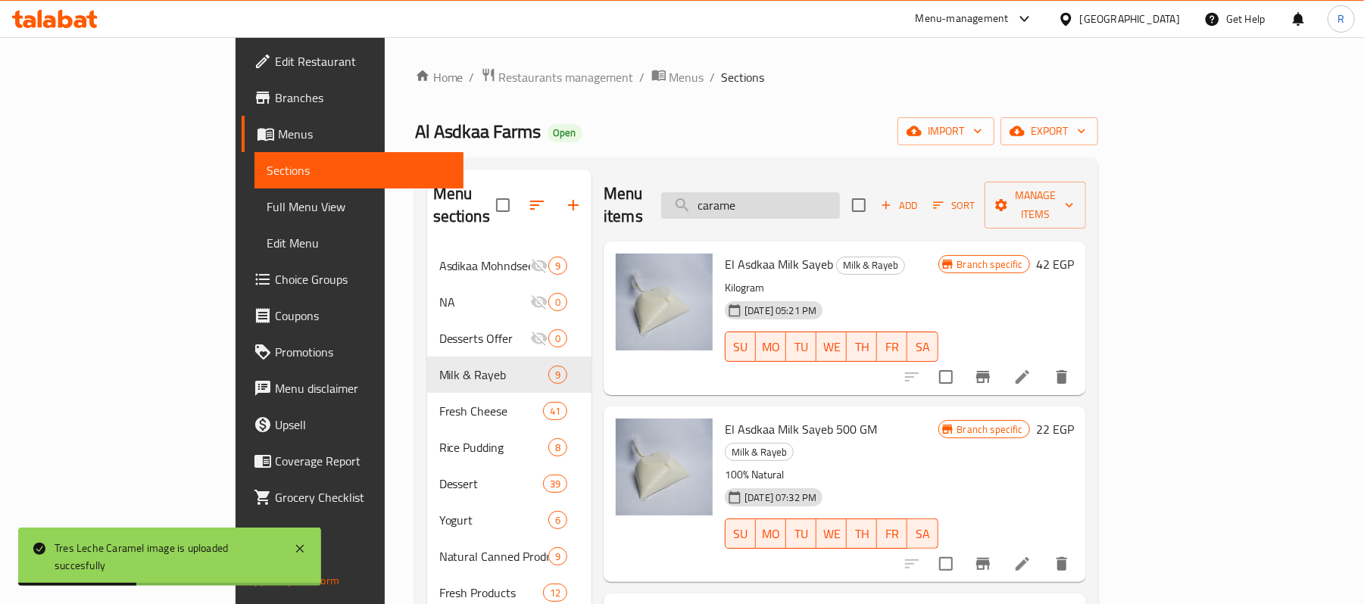
click at [840, 195] on input "carame" at bounding box center [750, 205] width 179 height 27
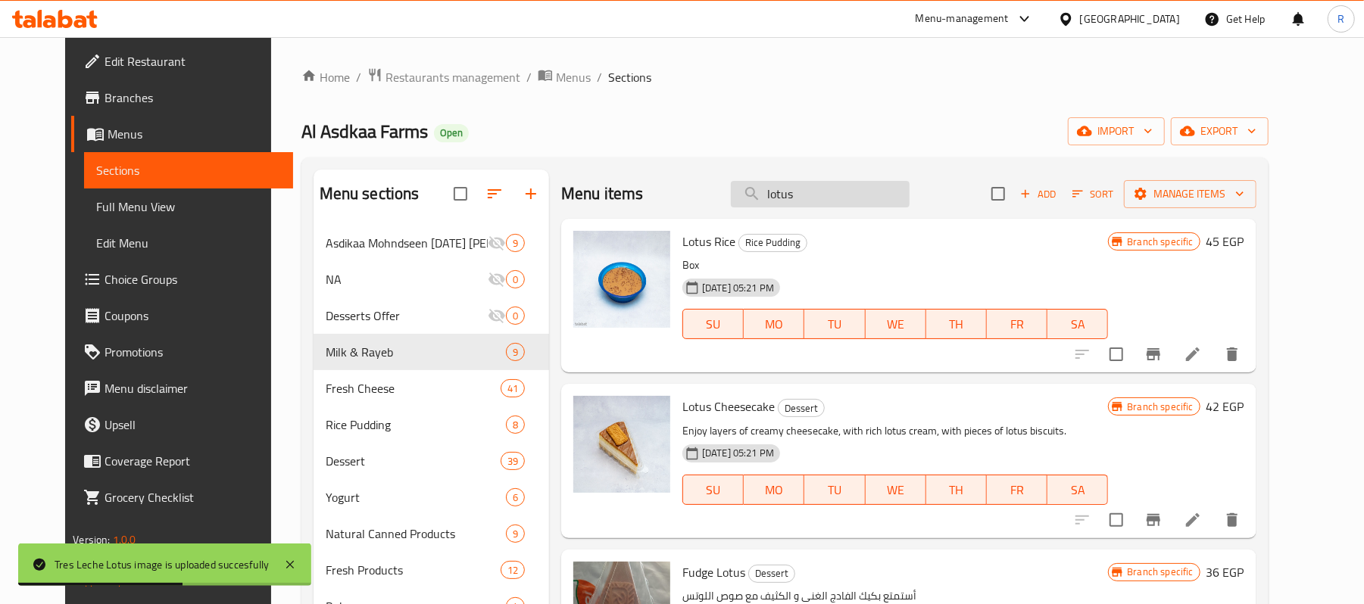
click at [824, 189] on input "lotus" at bounding box center [820, 194] width 179 height 27
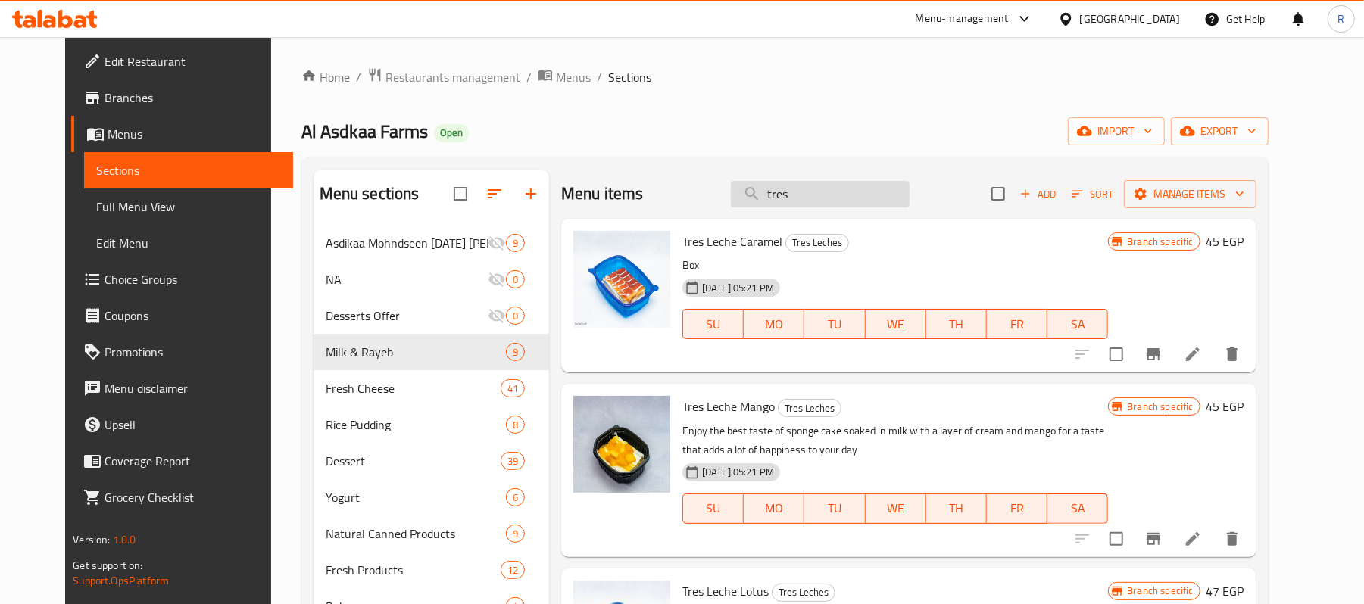
click at [848, 189] on input "tres" at bounding box center [820, 194] width 179 height 27
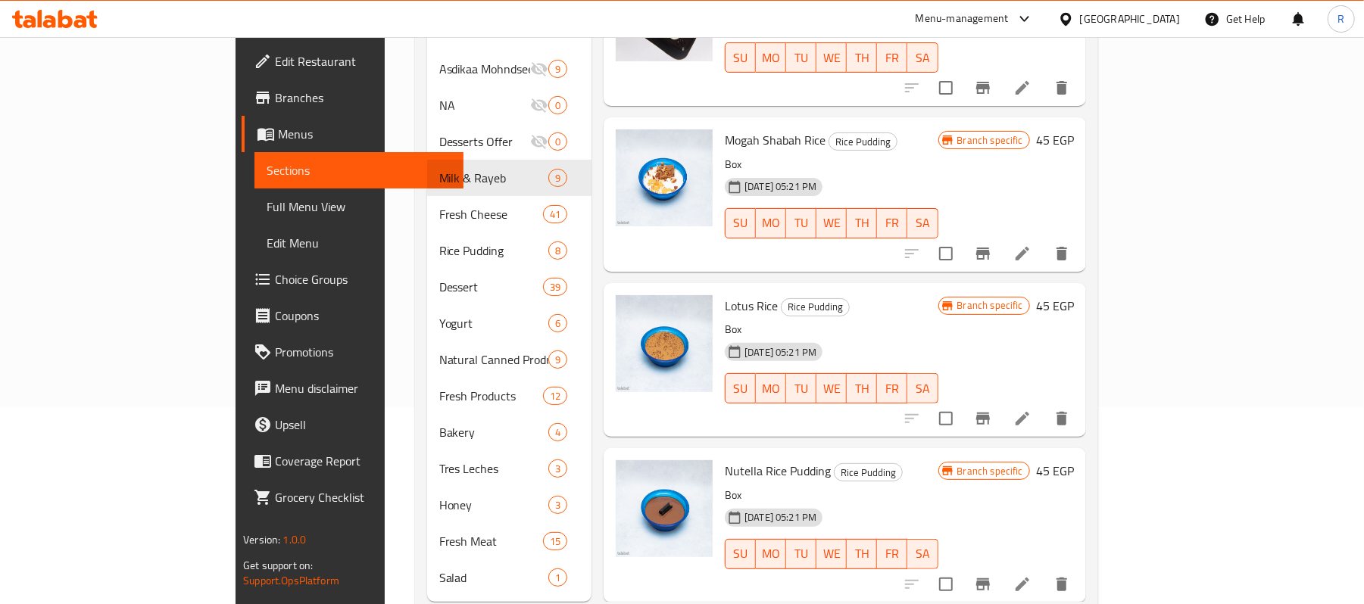
scroll to position [215, 0]
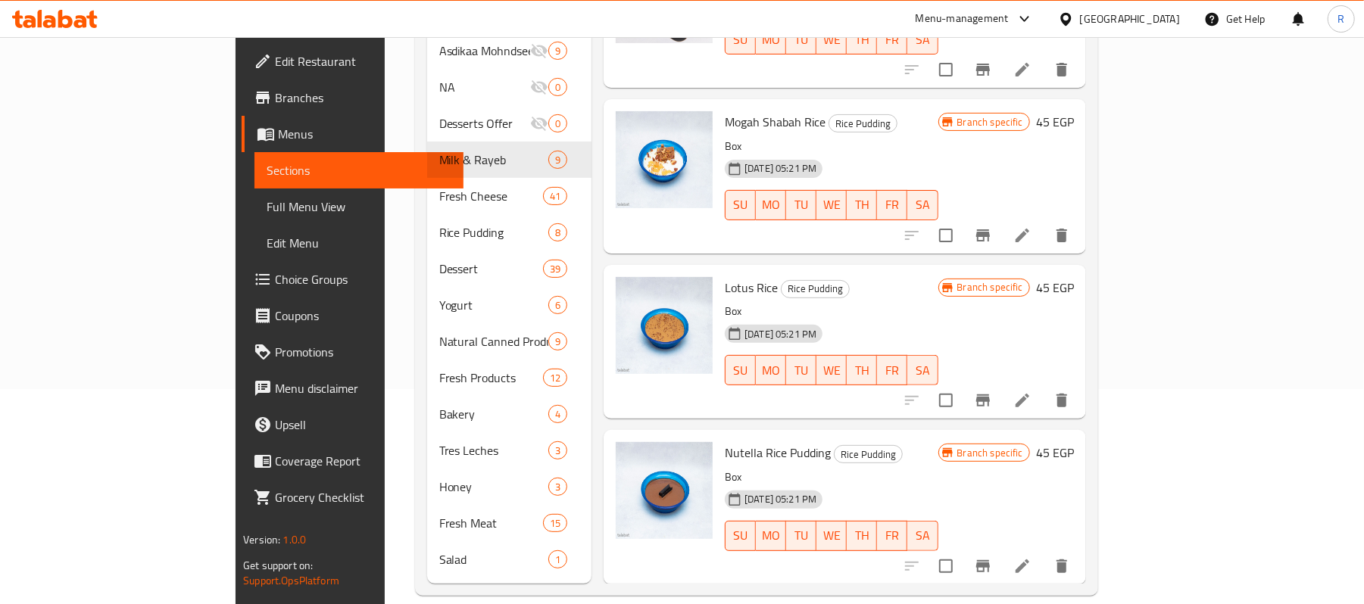
click at [926, 137] on p "Box" at bounding box center [831, 146] width 213 height 19
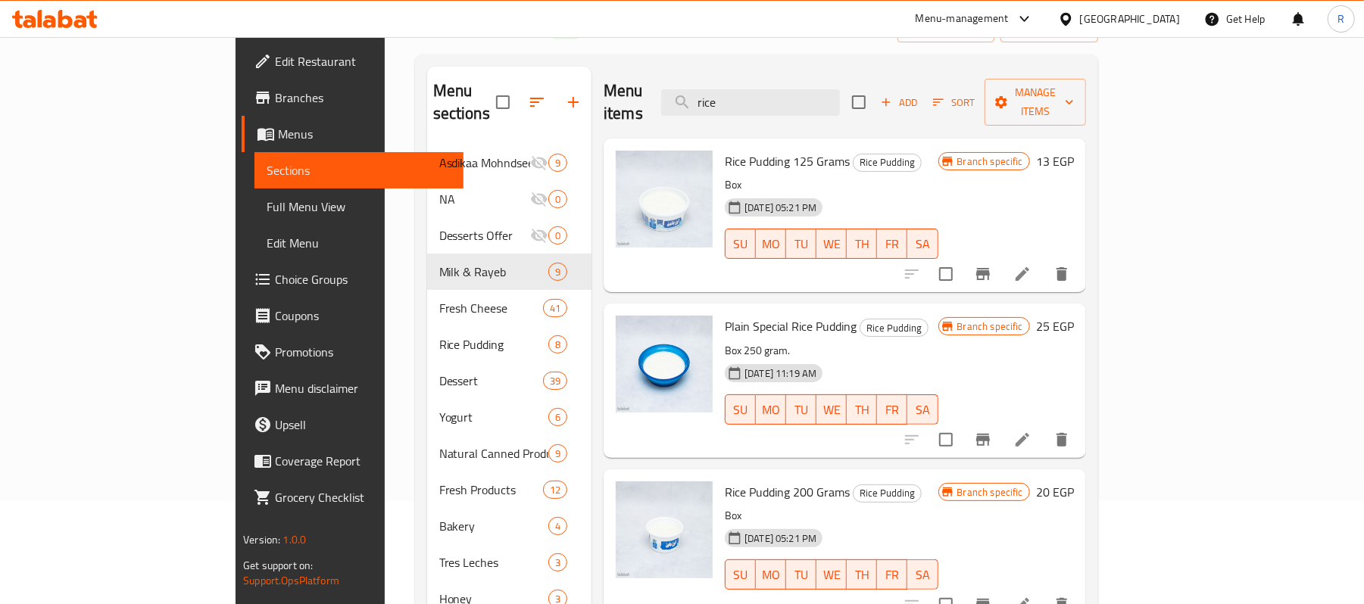
scroll to position [0, 0]
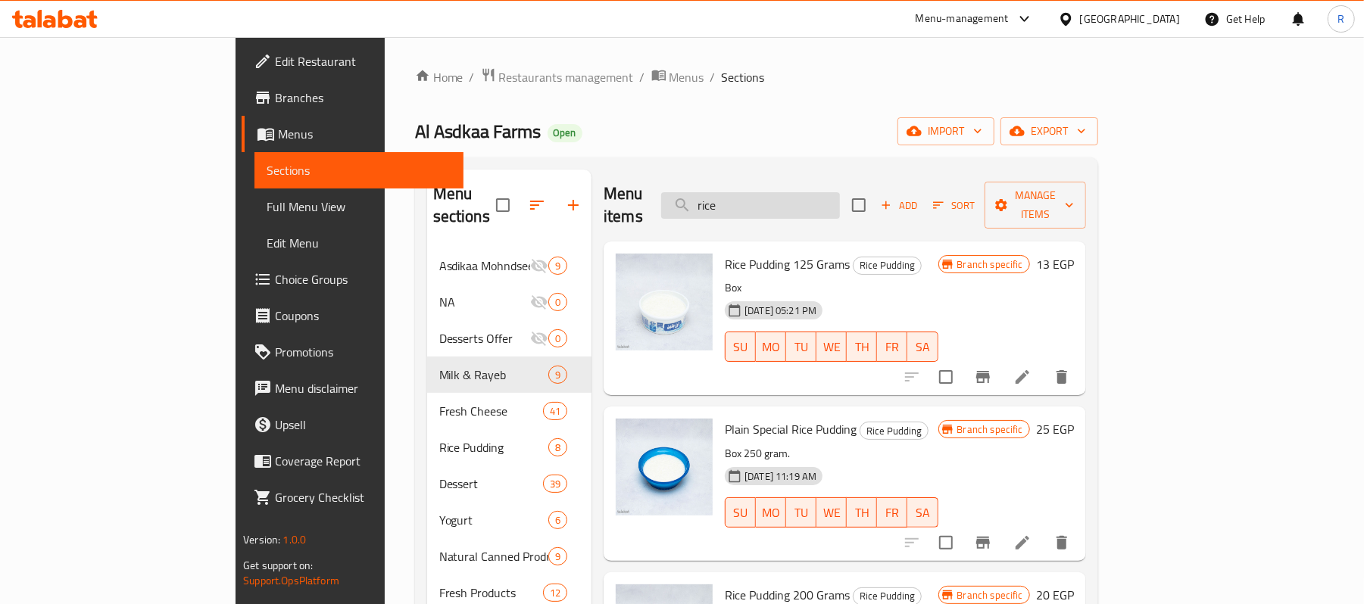
click at [840, 192] on input "rice" at bounding box center [750, 205] width 179 height 27
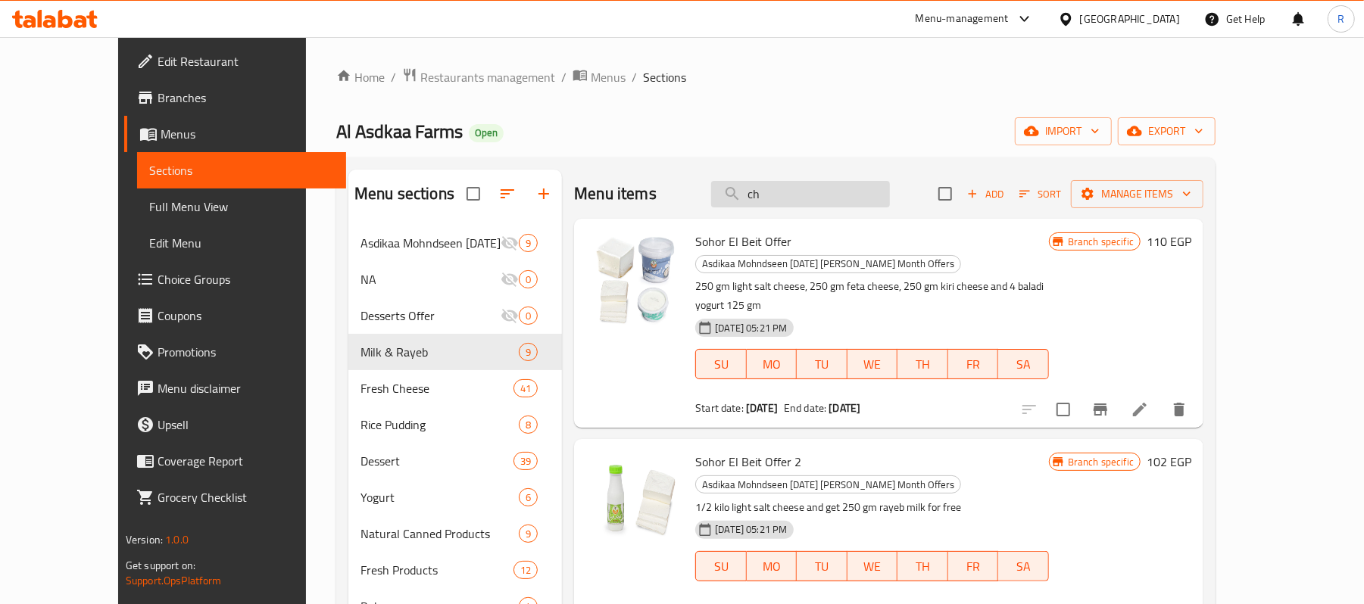
type input "c"
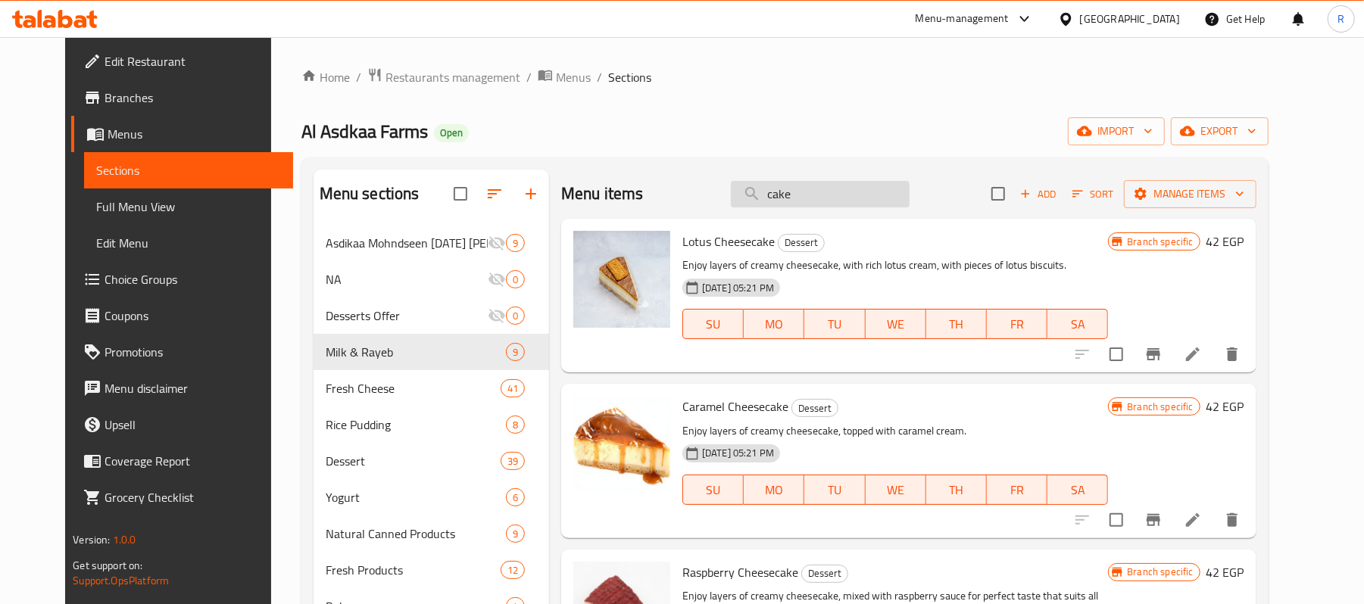
click at [836, 191] on input "cake" at bounding box center [820, 194] width 179 height 27
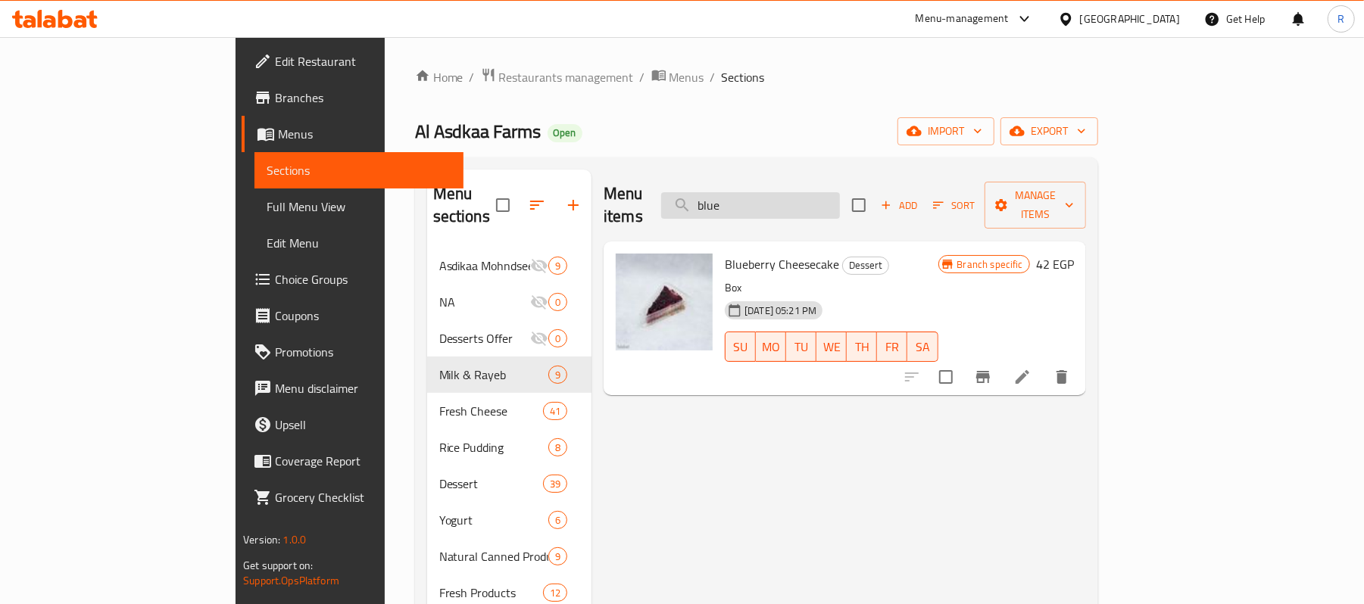
click at [827, 201] on input "blue" at bounding box center [750, 205] width 179 height 27
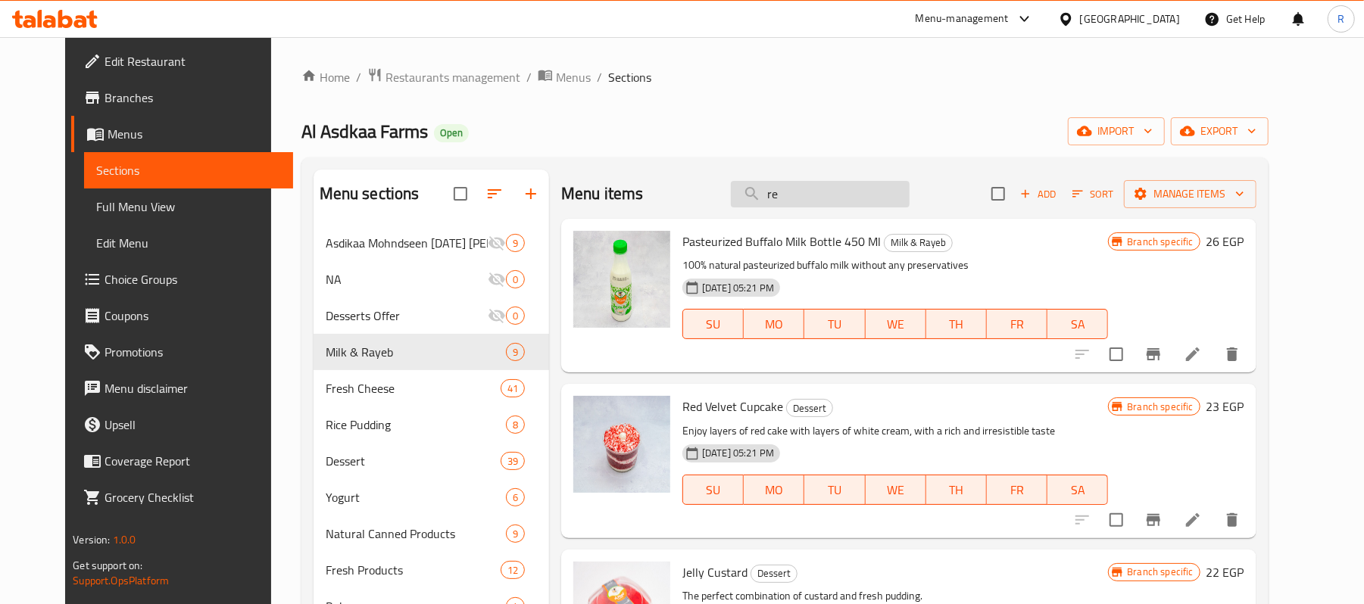
type input "r"
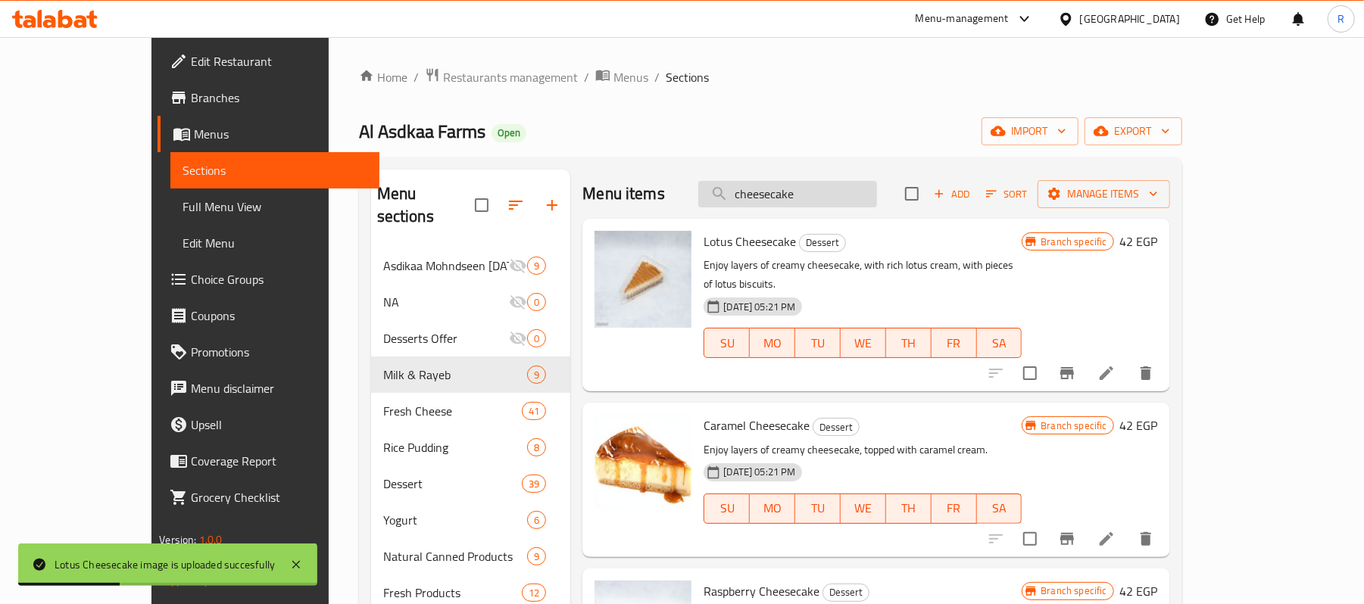
click at [846, 186] on input "cheesecake" at bounding box center [787, 194] width 179 height 27
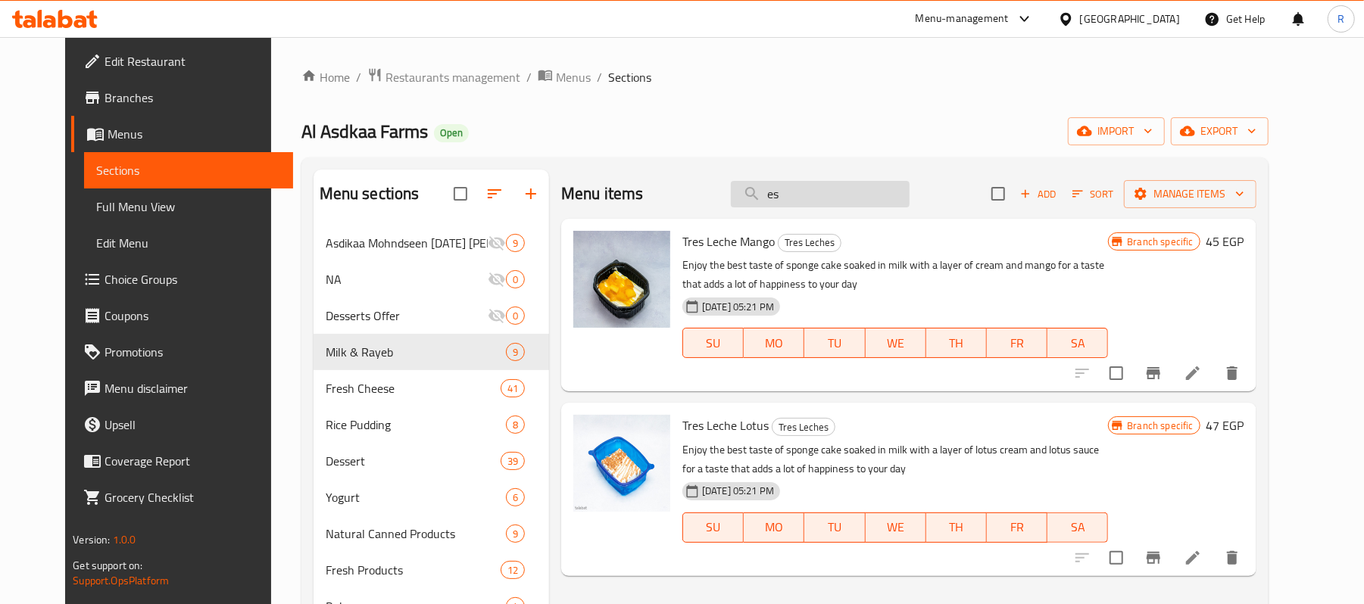
type input "e"
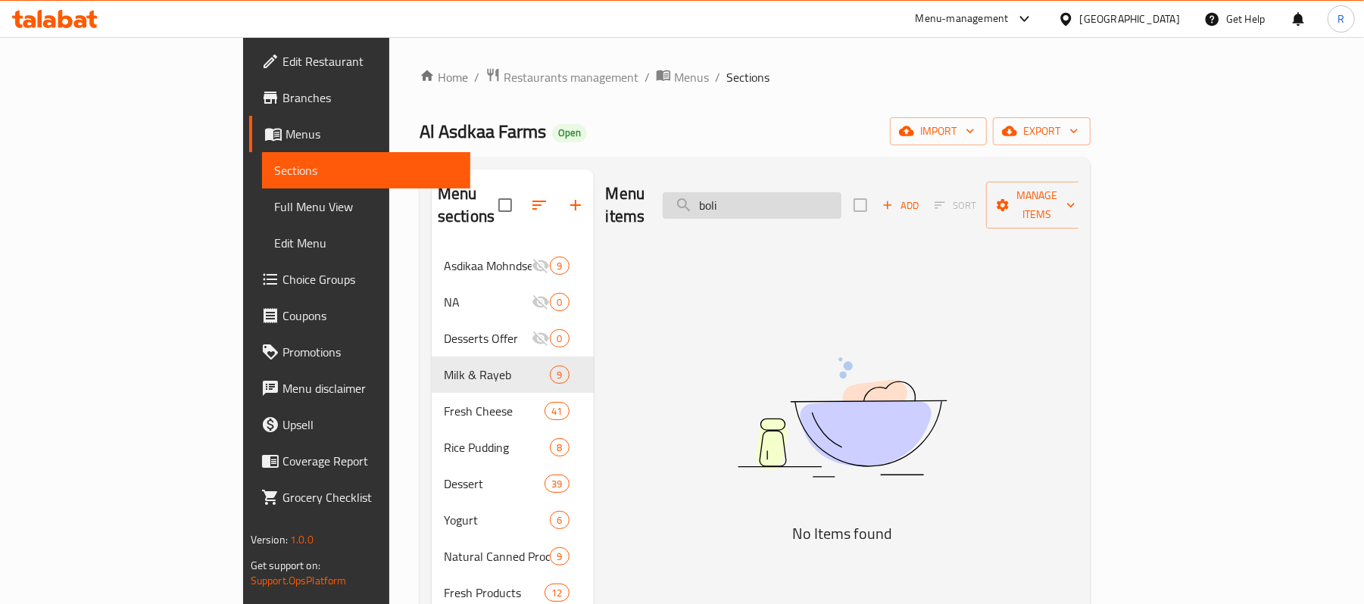
click at [842, 192] on input "boli" at bounding box center [752, 205] width 179 height 27
click at [836, 195] on input "boli" at bounding box center [752, 205] width 179 height 27
paste input "سطنبولى"
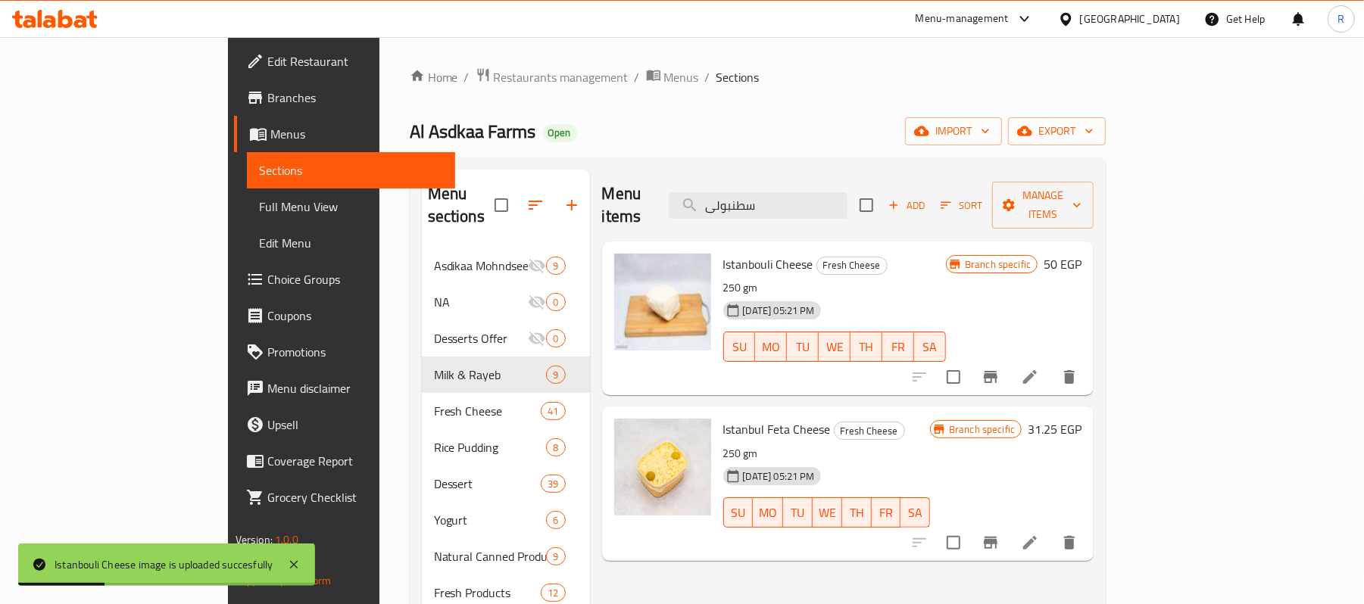
click at [876, 177] on div "Menu items سطنبولى Add Sort Manage items" at bounding box center [848, 206] width 492 height 72
click at [848, 198] on input "سطنبولى" at bounding box center [758, 205] width 179 height 27
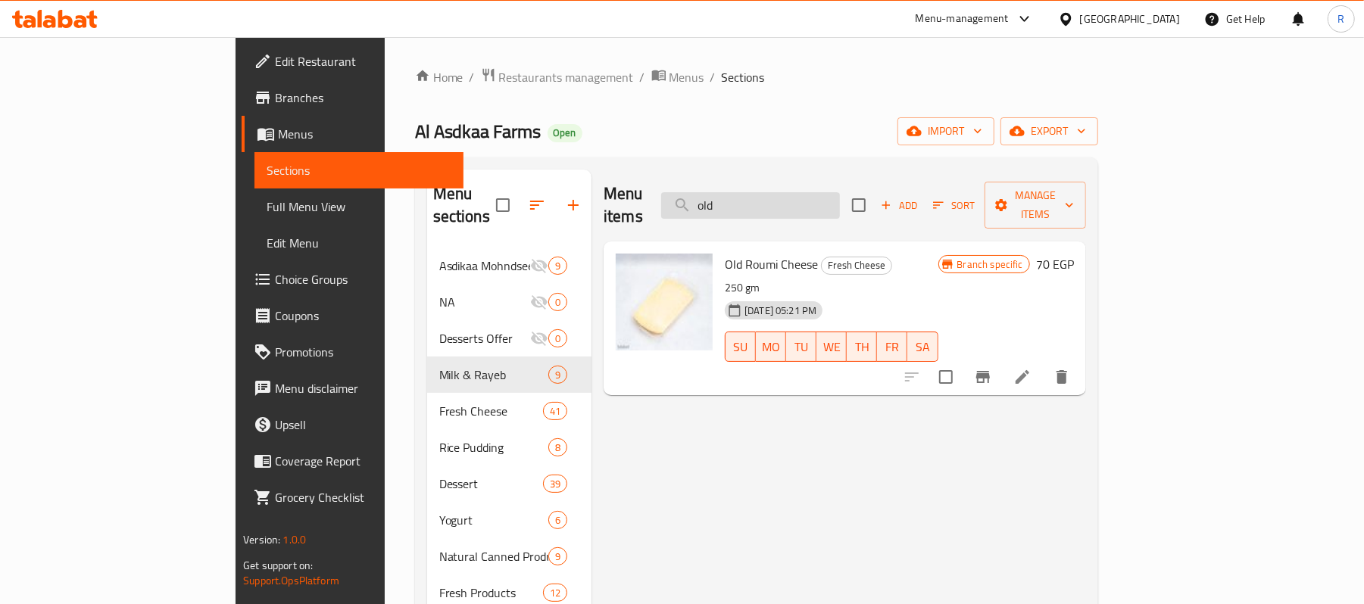
click at [840, 201] on input "old" at bounding box center [750, 205] width 179 height 27
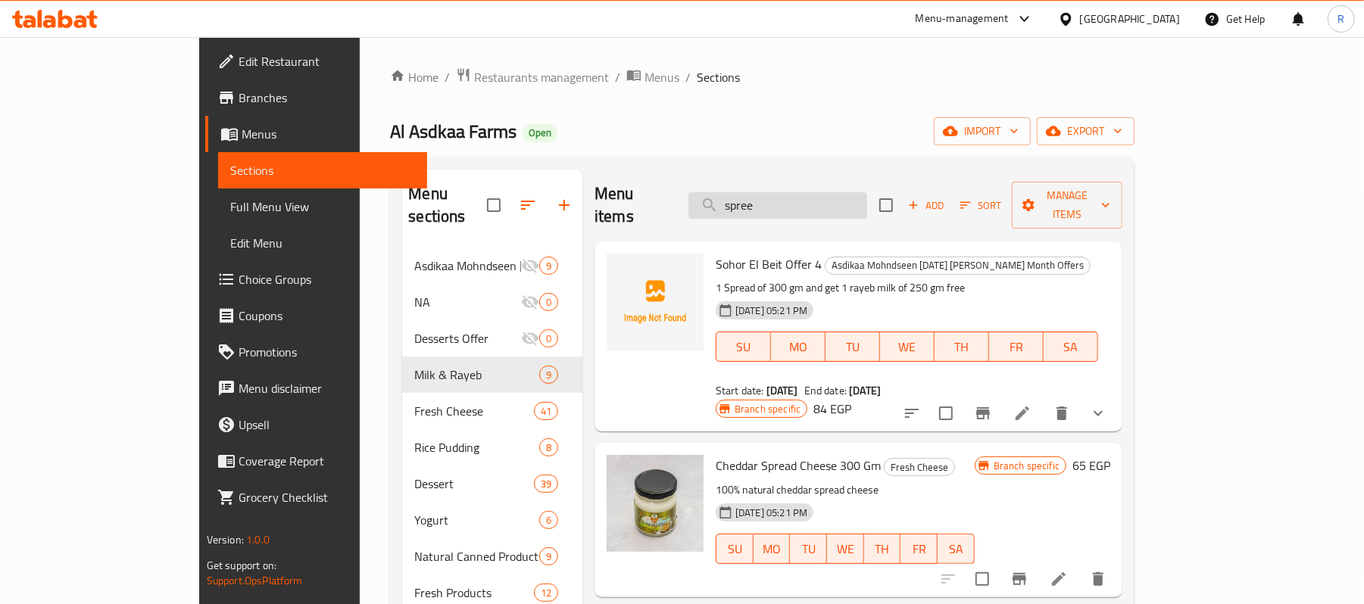
type input "spreed"
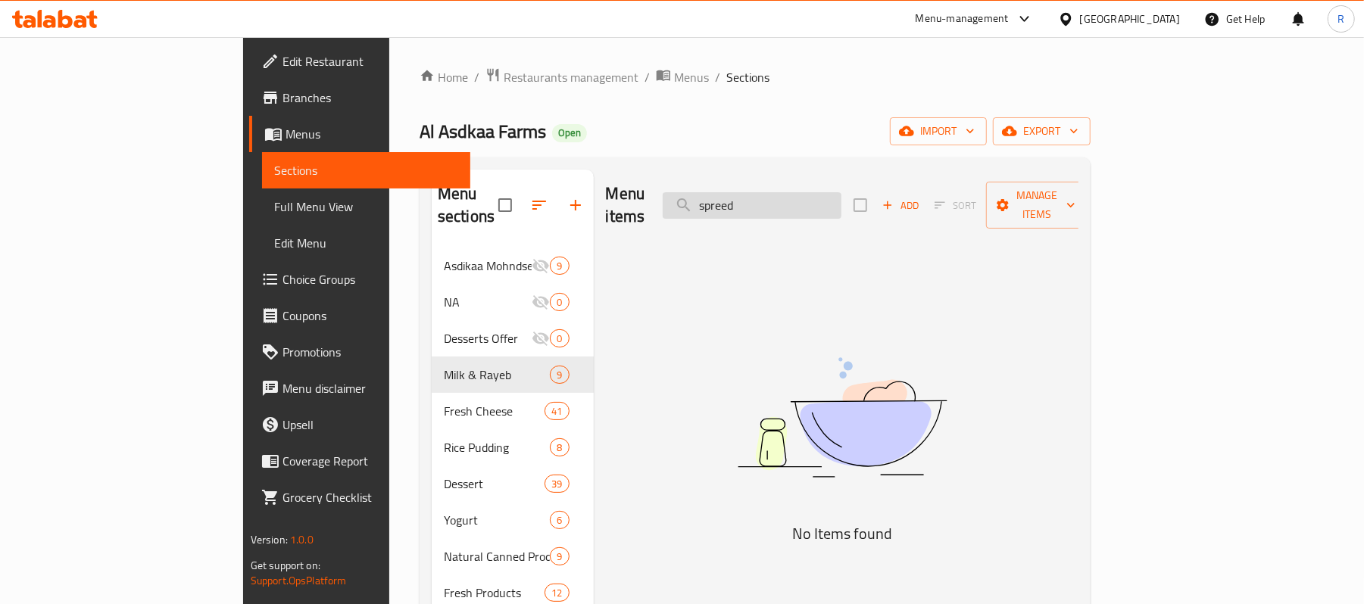
click at [842, 203] on input "spreed" at bounding box center [752, 205] width 179 height 27
click at [840, 201] on input "spreed" at bounding box center [752, 205] width 179 height 27
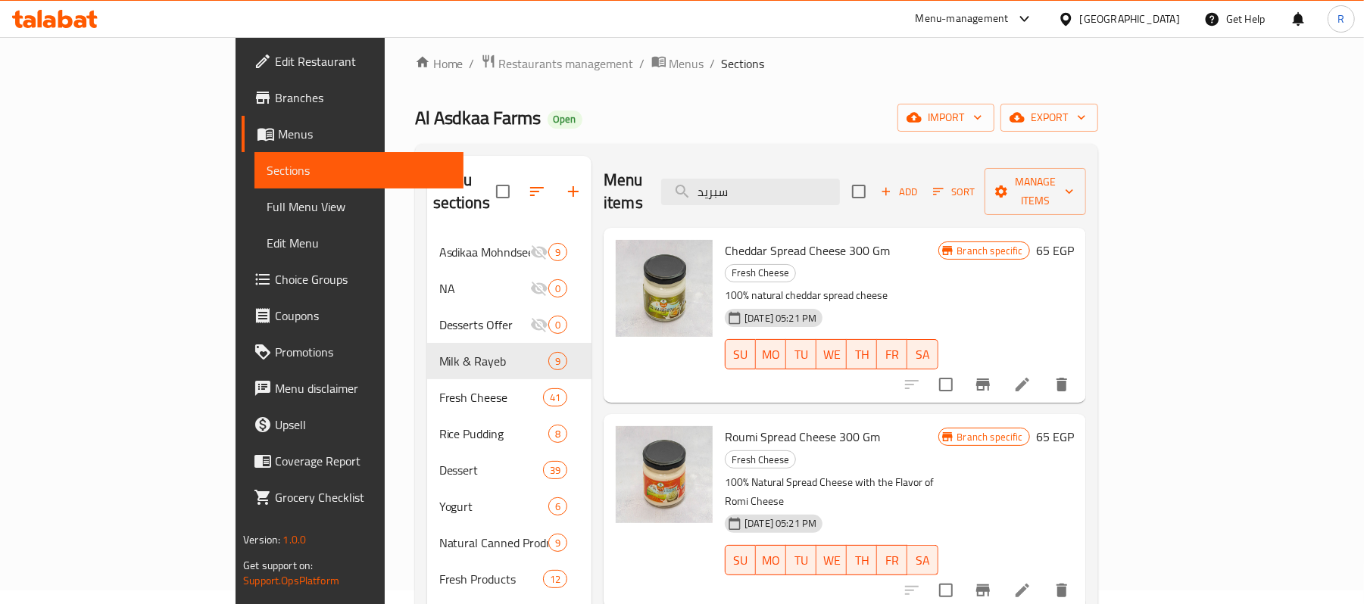
scroll to position [13, 0]
click at [840, 180] on input "سبريد" at bounding box center [750, 193] width 179 height 27
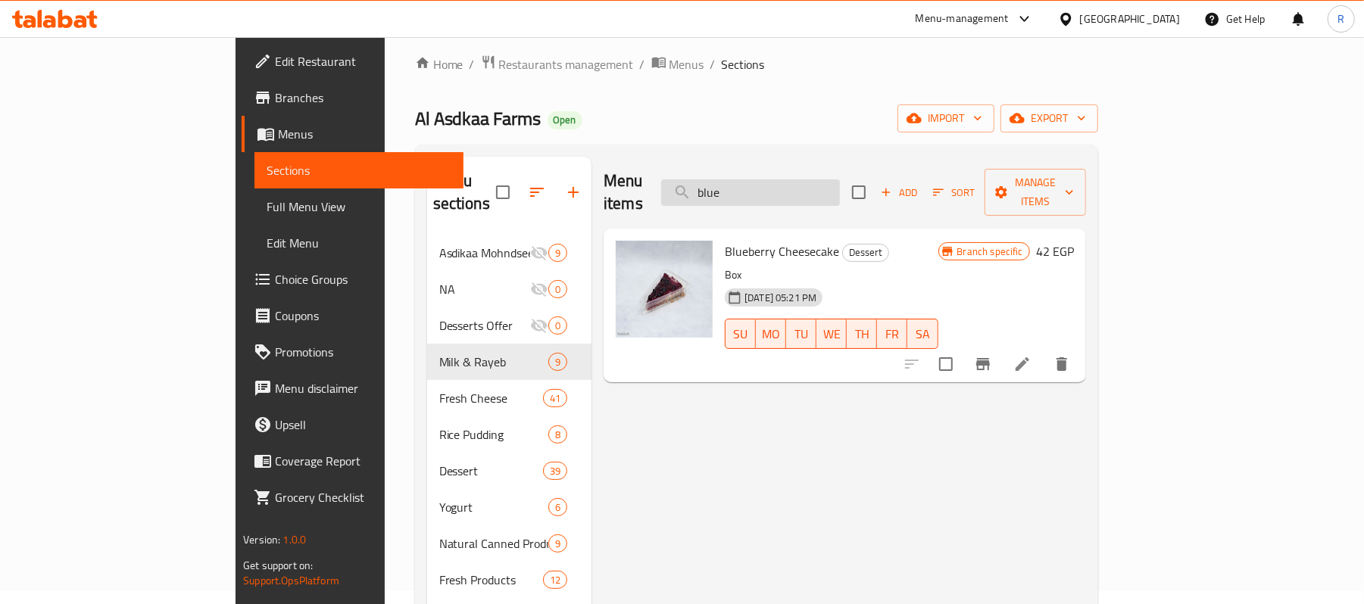
click at [829, 185] on input "blue" at bounding box center [750, 193] width 179 height 27
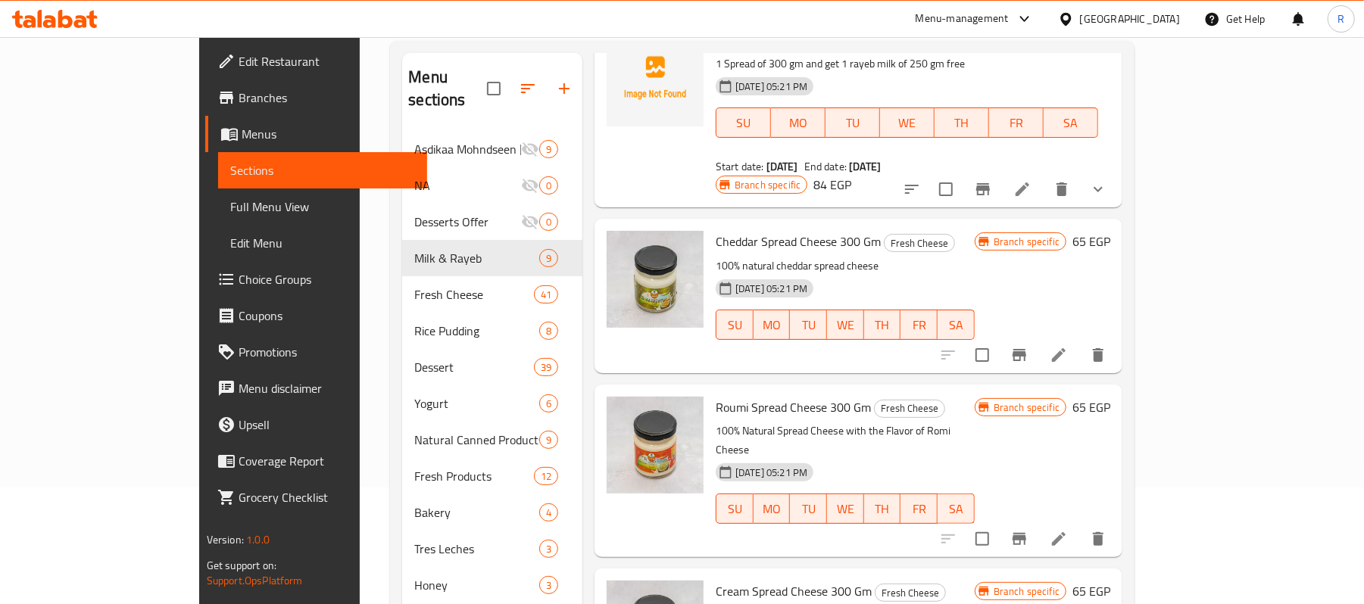
scroll to position [215, 0]
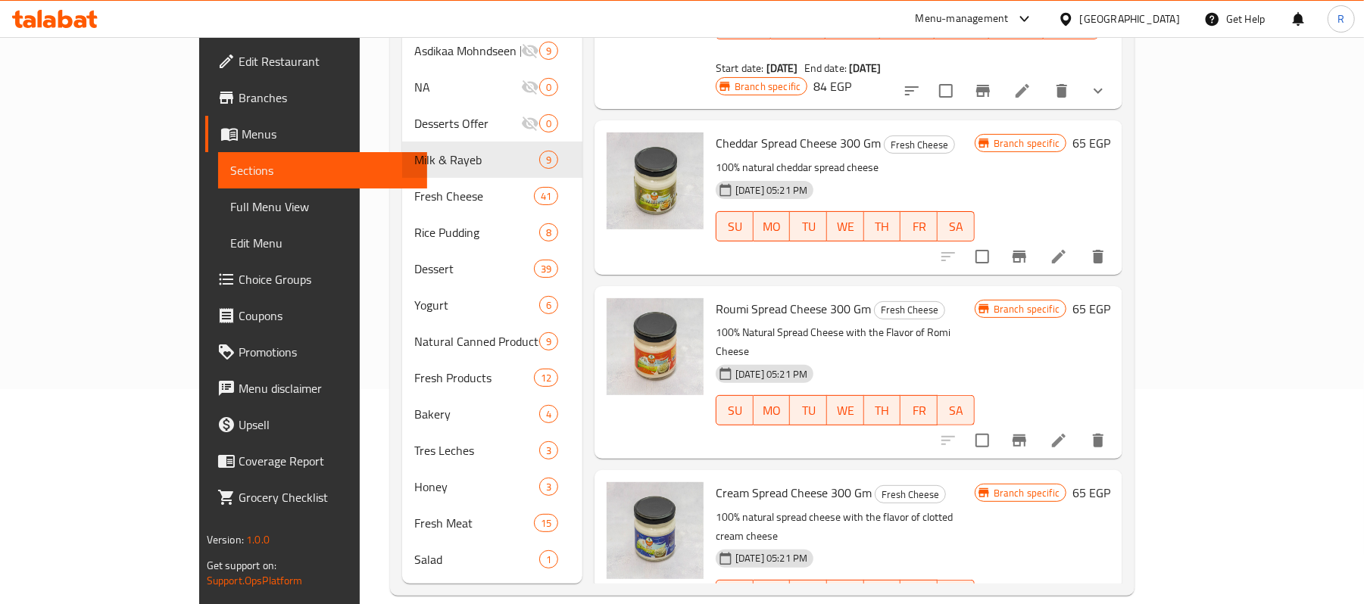
click at [906, 406] on div "Menu items spread Add Sort Manage items Sohor El Beit Offer 4 Asdikaa Mohndseen…" at bounding box center [852, 269] width 540 height 629
click at [936, 298] on h6 "Roumi Spread Cheese 300 Gm Fresh Cheese" at bounding box center [845, 308] width 259 height 21
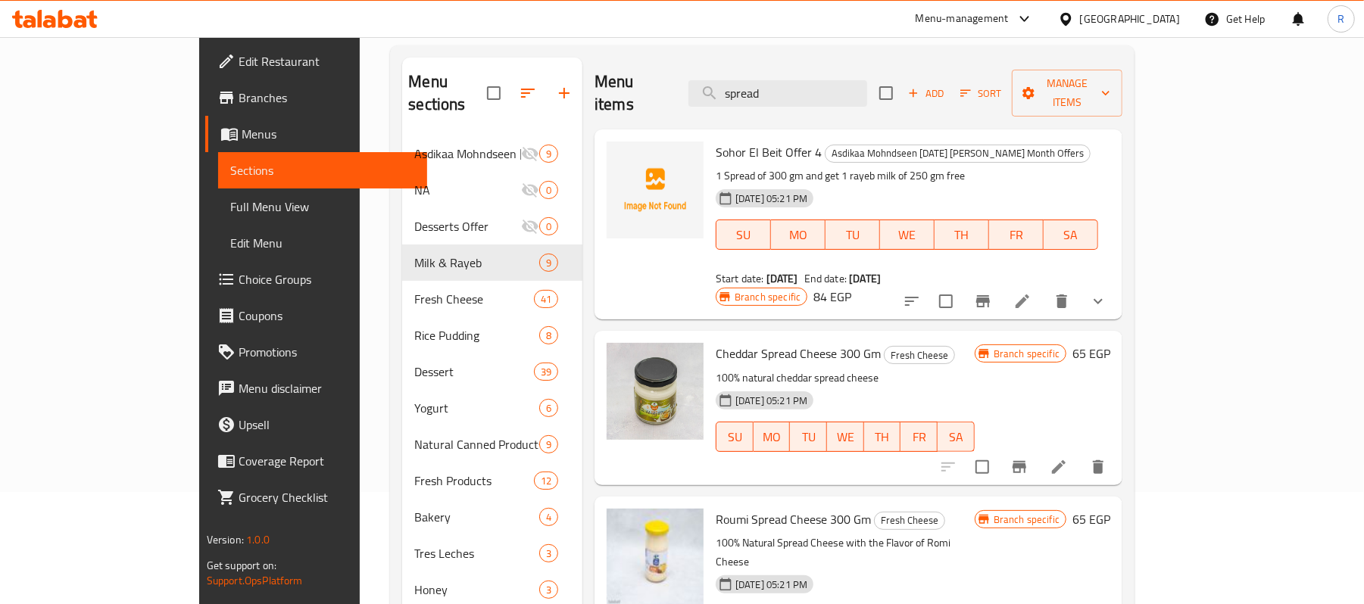
scroll to position [13, 0]
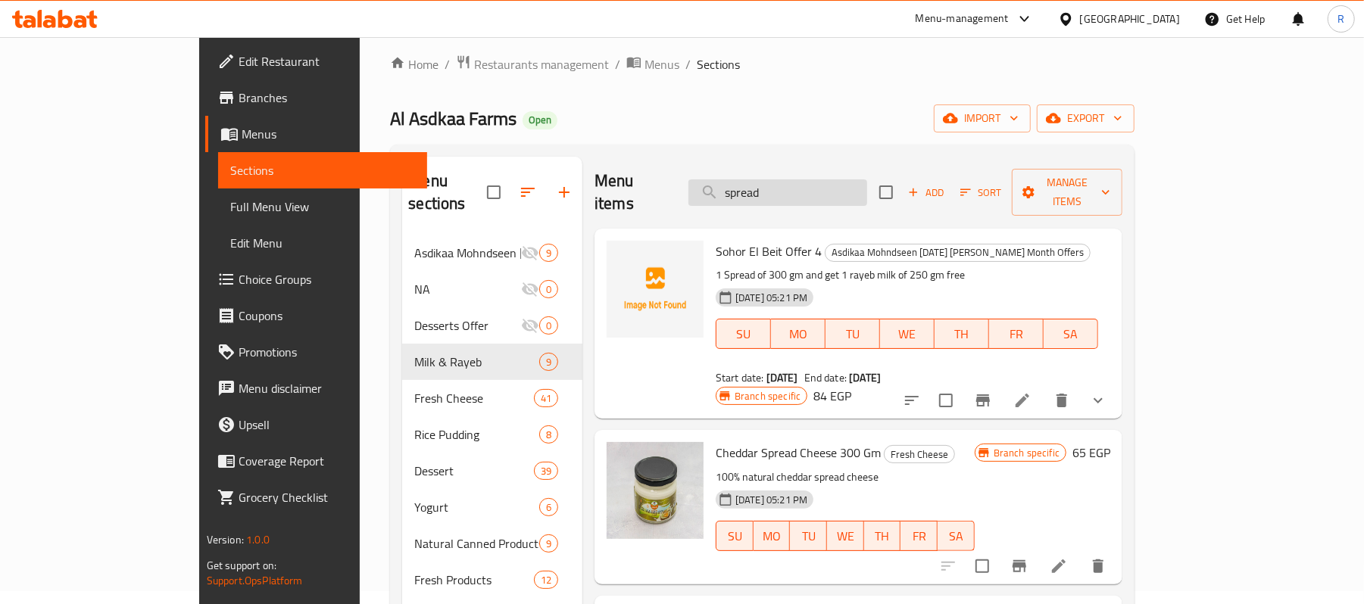
click at [867, 180] on input "spread" at bounding box center [778, 193] width 179 height 27
paste input "Al Asdkaa Farms_جبنة سبريد شيدر 250 [PERSON_NAME] (47)"
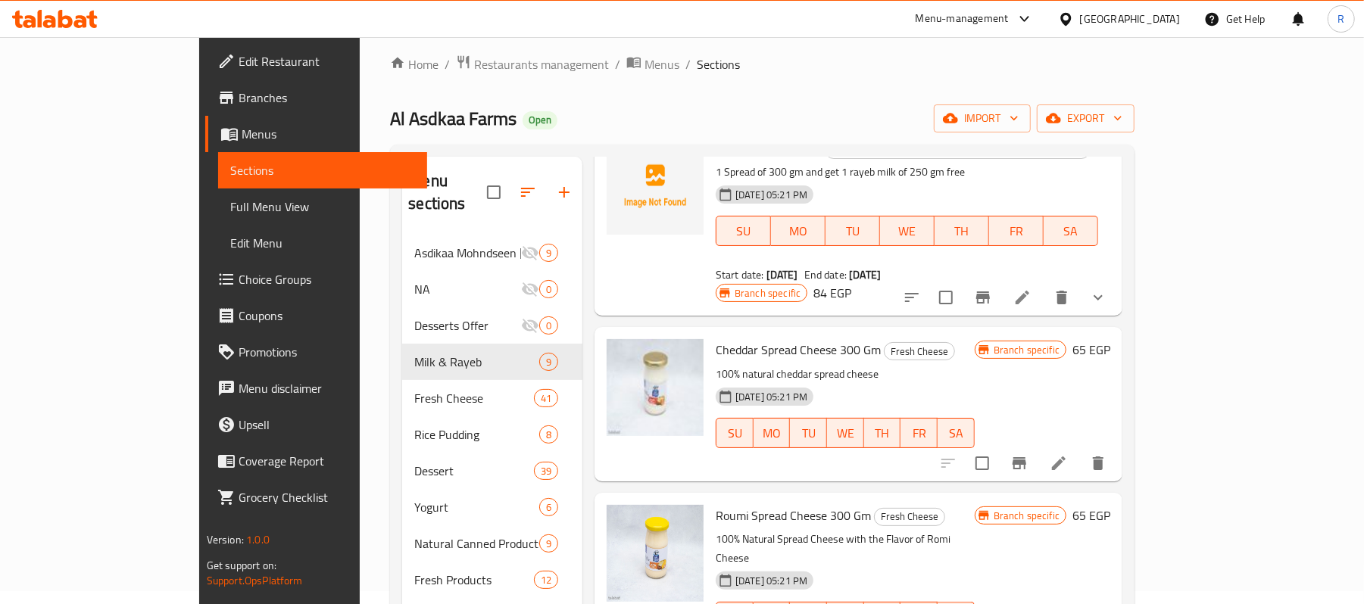
scroll to position [108, 0]
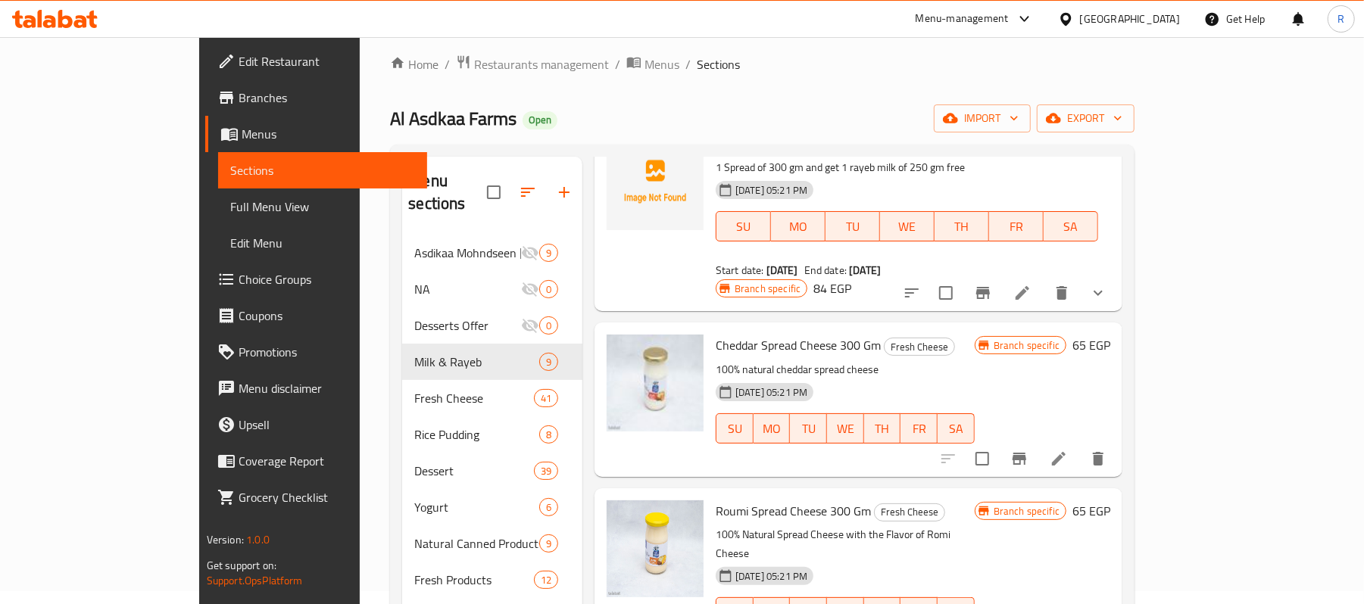
click at [975, 501] on h6 "Roumi Spread Cheese 300 Gm Fresh Cheese" at bounding box center [845, 511] width 259 height 21
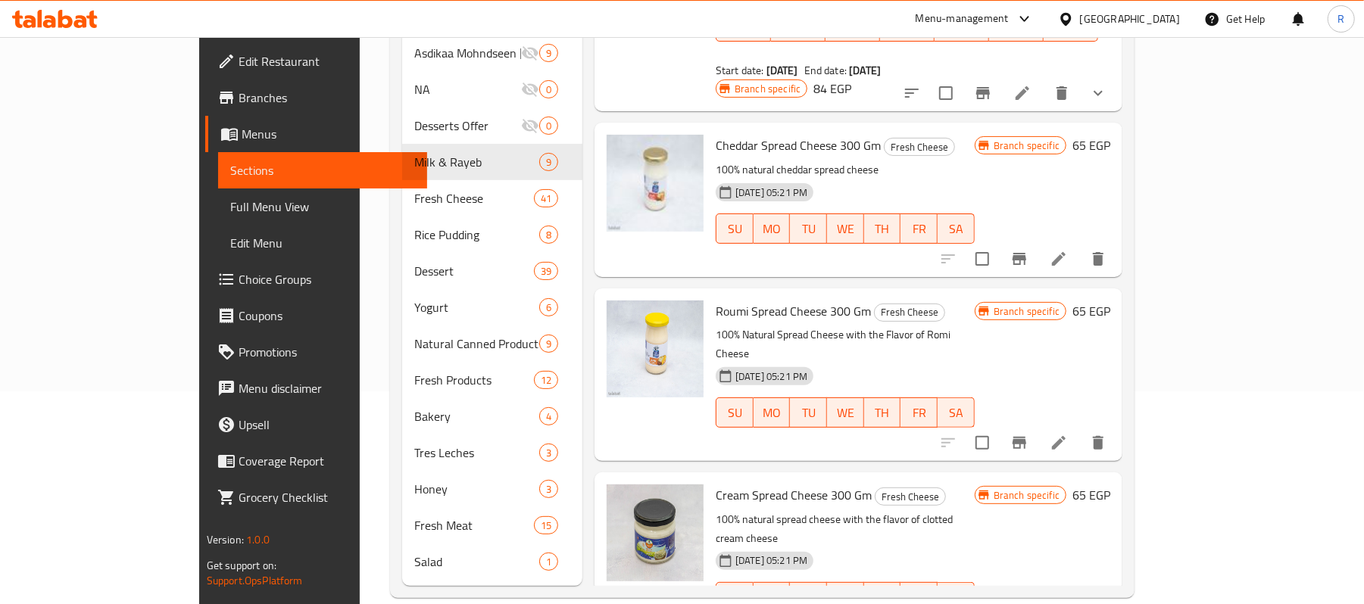
scroll to position [215, 0]
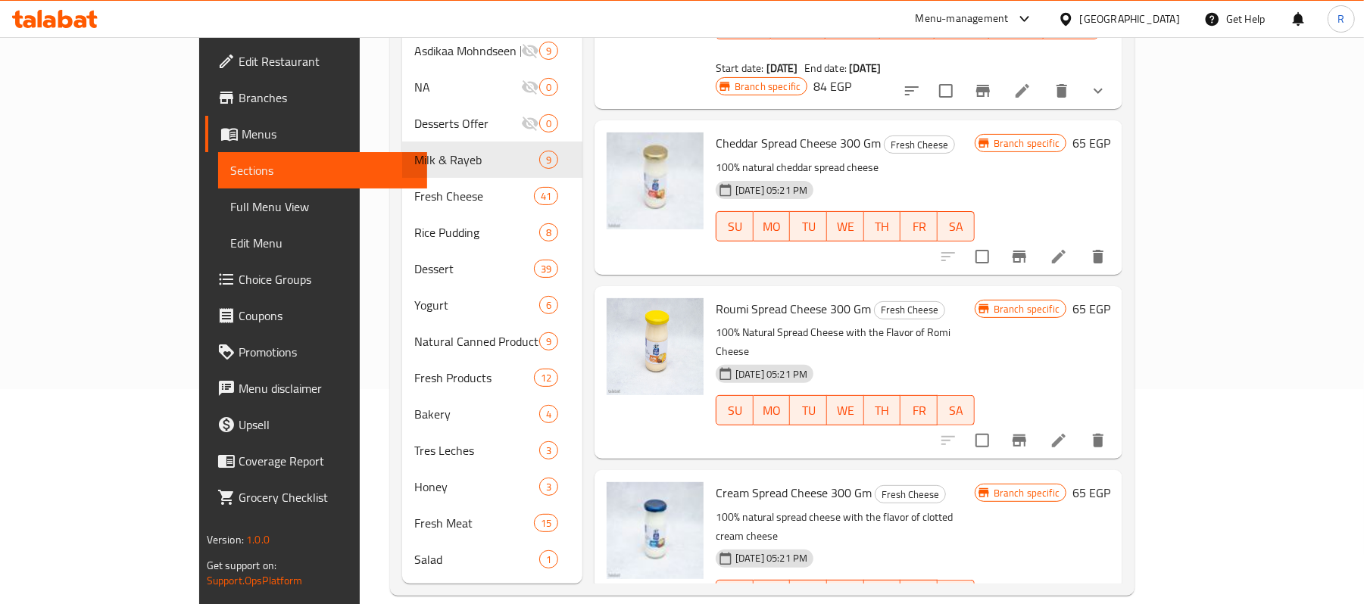
click at [981, 126] on div "Cheddar Spread Cheese 300 Gm Fresh Cheese 100% natural cheddar spread cheese [D…" at bounding box center [845, 197] width 271 height 142
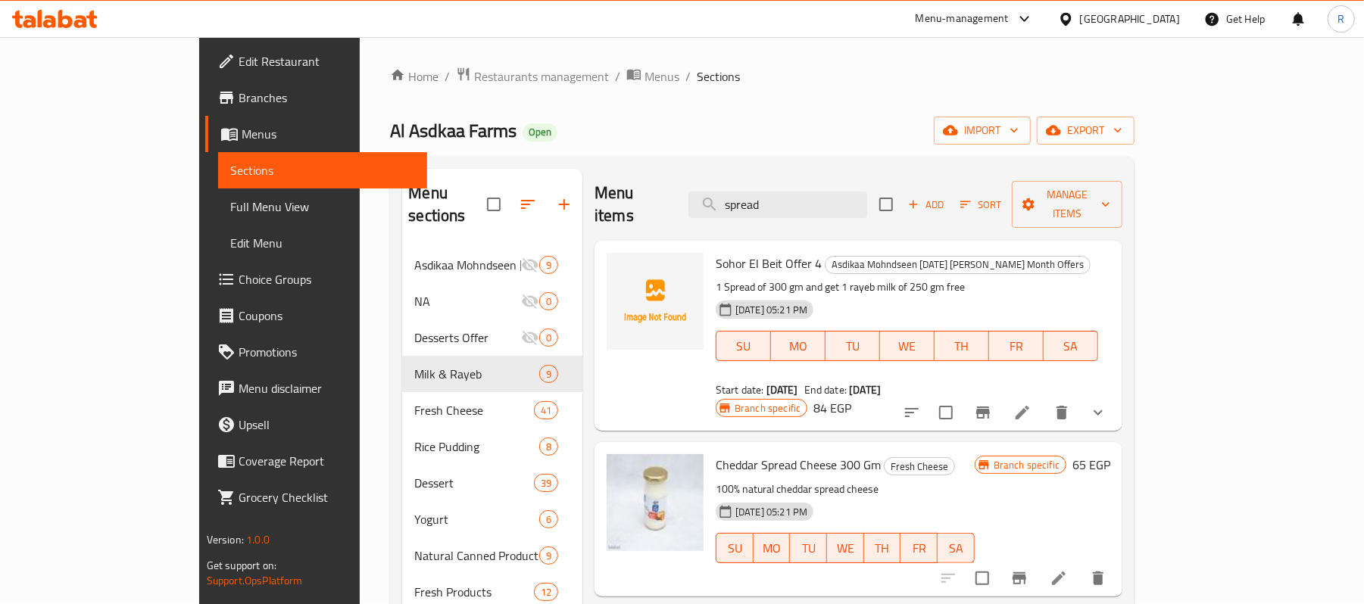
scroll to position [0, 0]
click at [836, 192] on input "spread" at bounding box center [778, 205] width 179 height 27
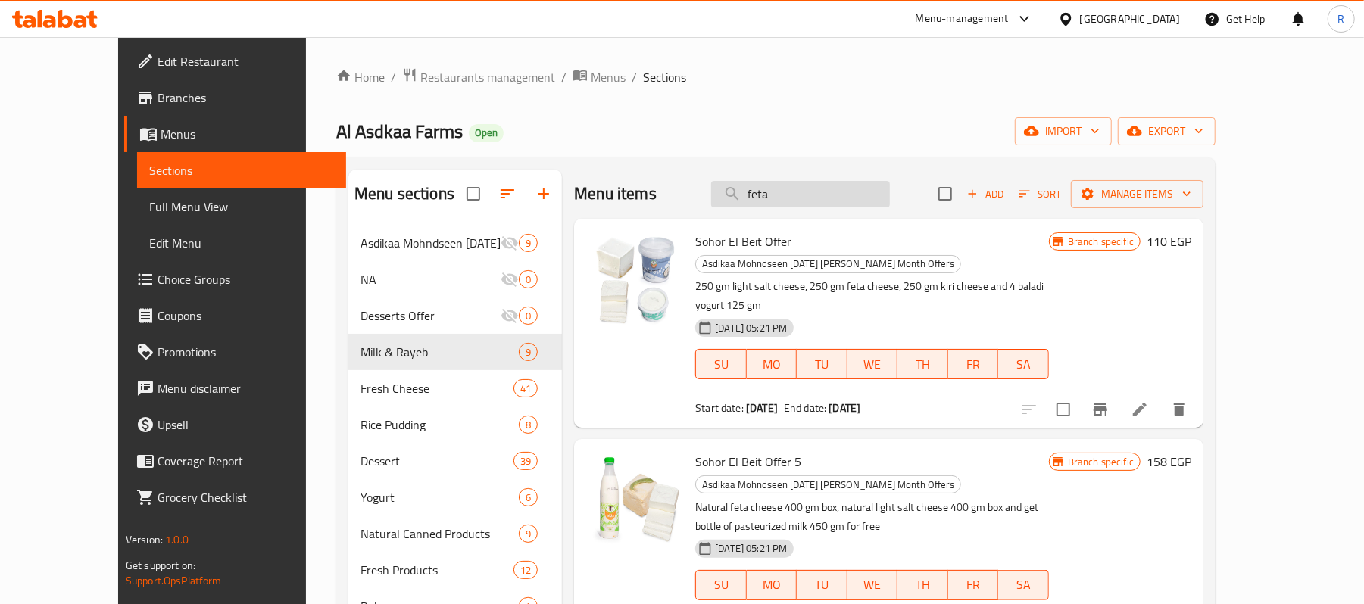
click at [838, 204] on input "feta" at bounding box center [800, 194] width 179 height 27
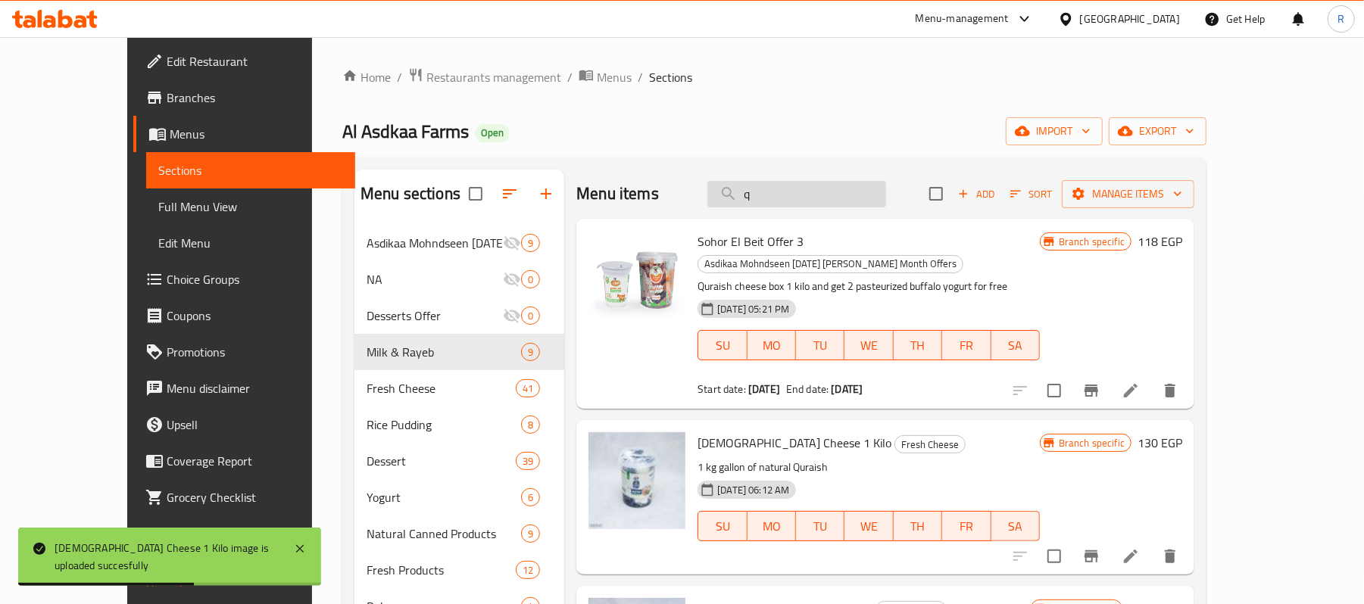
click at [827, 201] on input "q" at bounding box center [796, 194] width 179 height 27
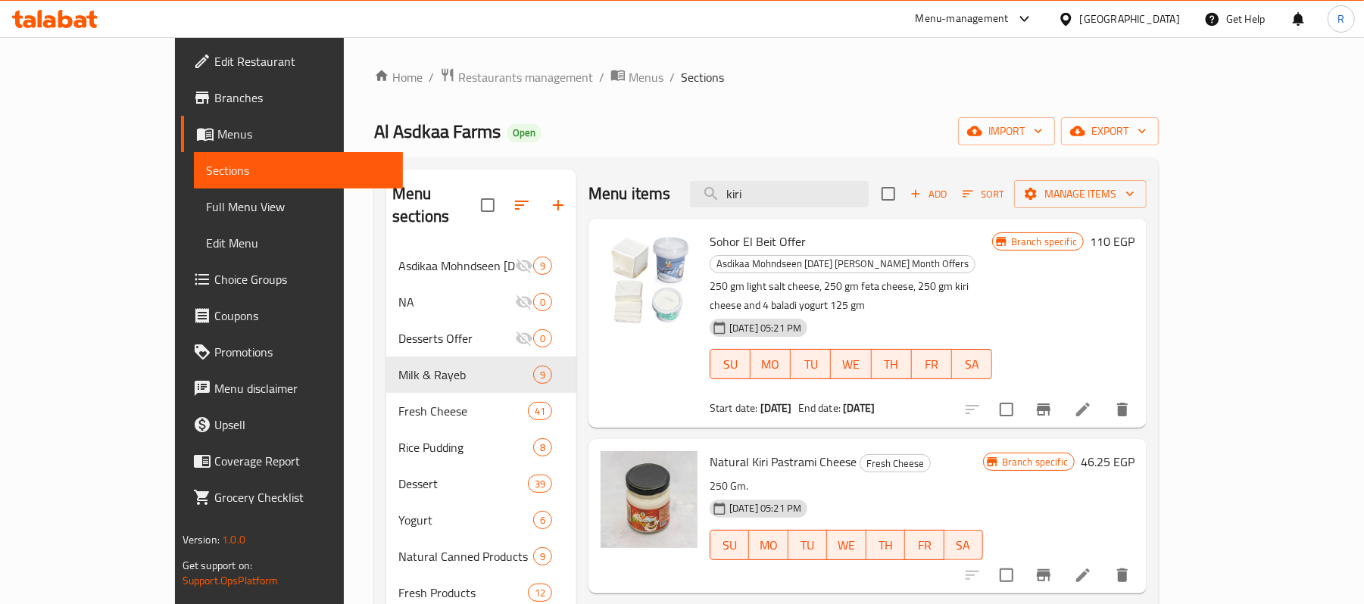
scroll to position [303, 0]
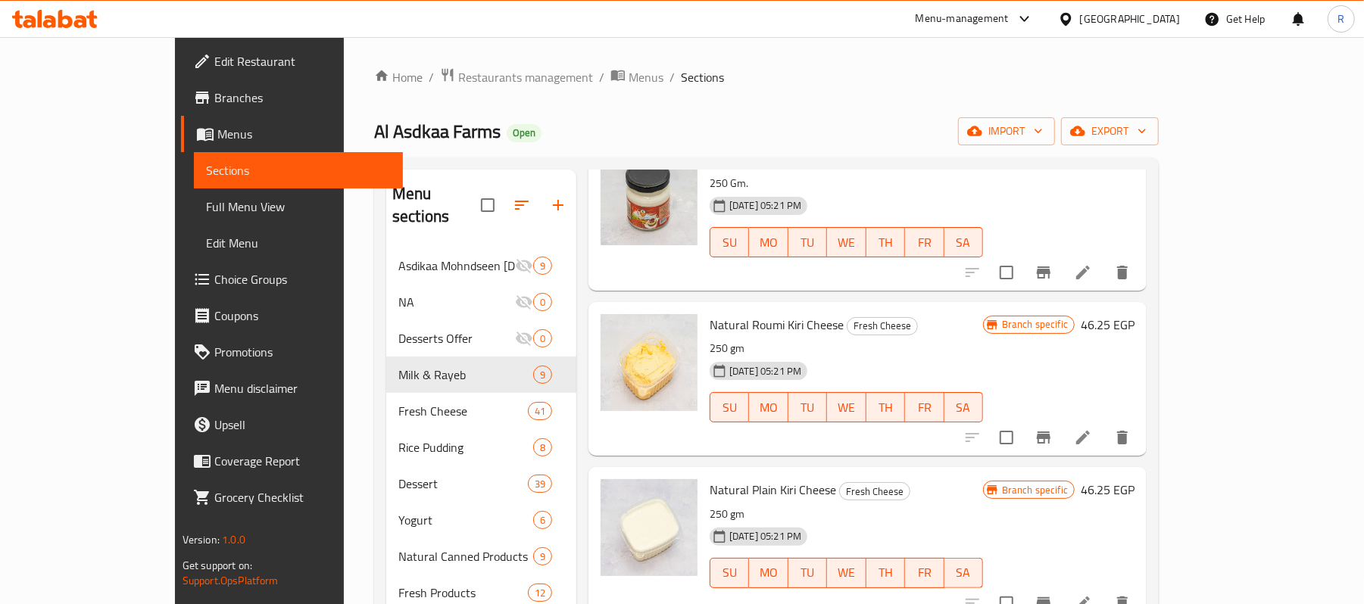
type input "kiri"
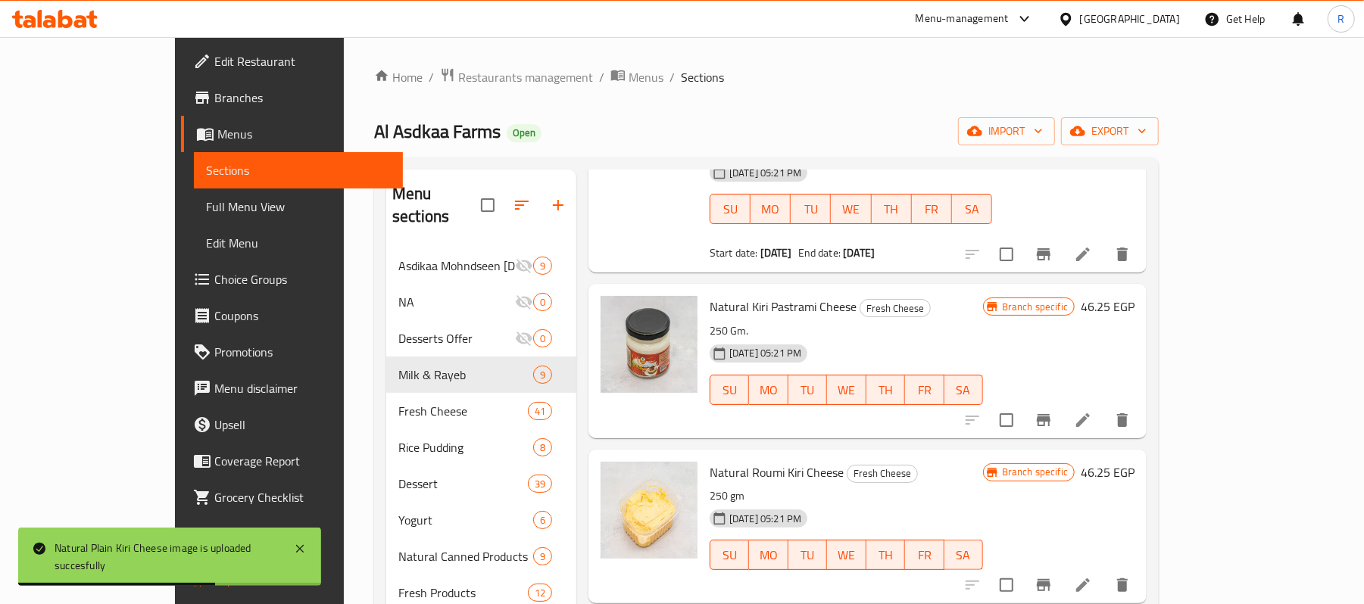
scroll to position [0, 0]
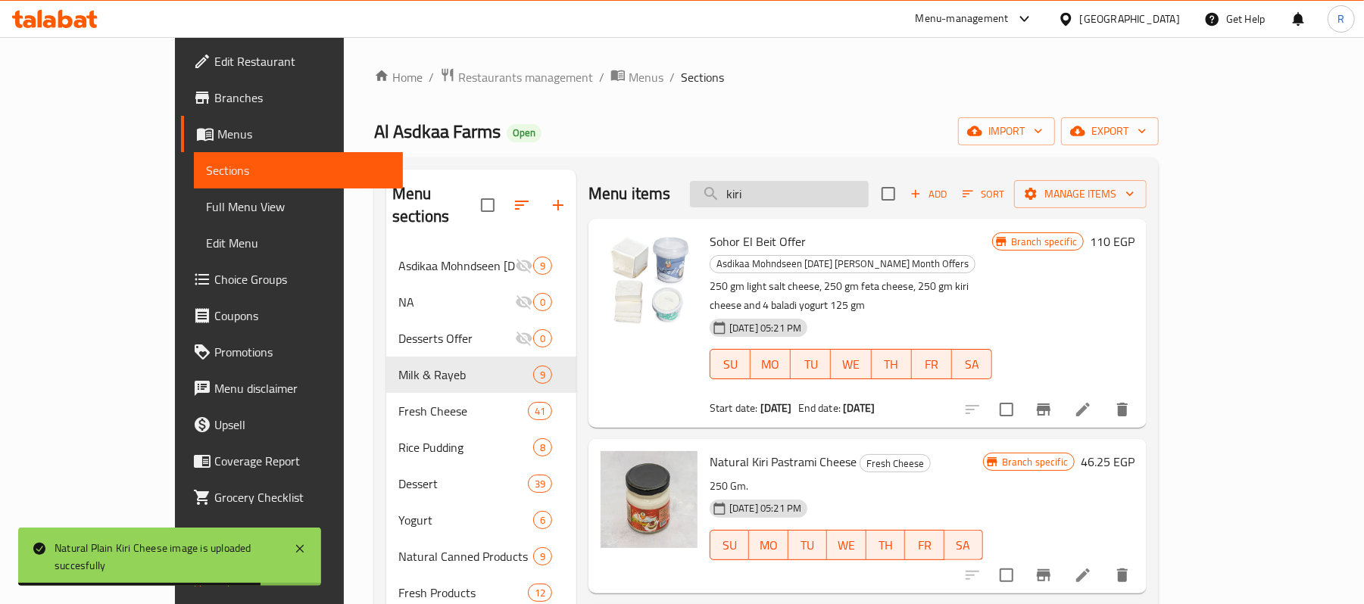
click at [826, 197] on input "kiri" at bounding box center [779, 194] width 179 height 27
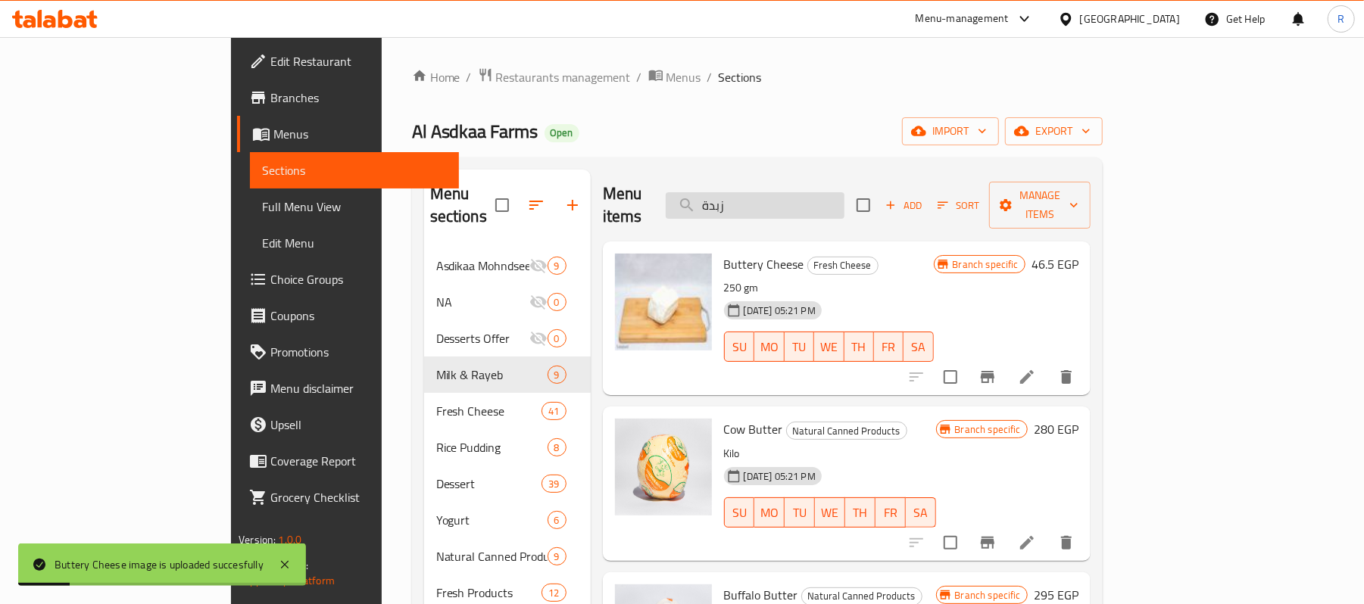
click at [843, 192] on input "زبدة" at bounding box center [755, 205] width 179 height 27
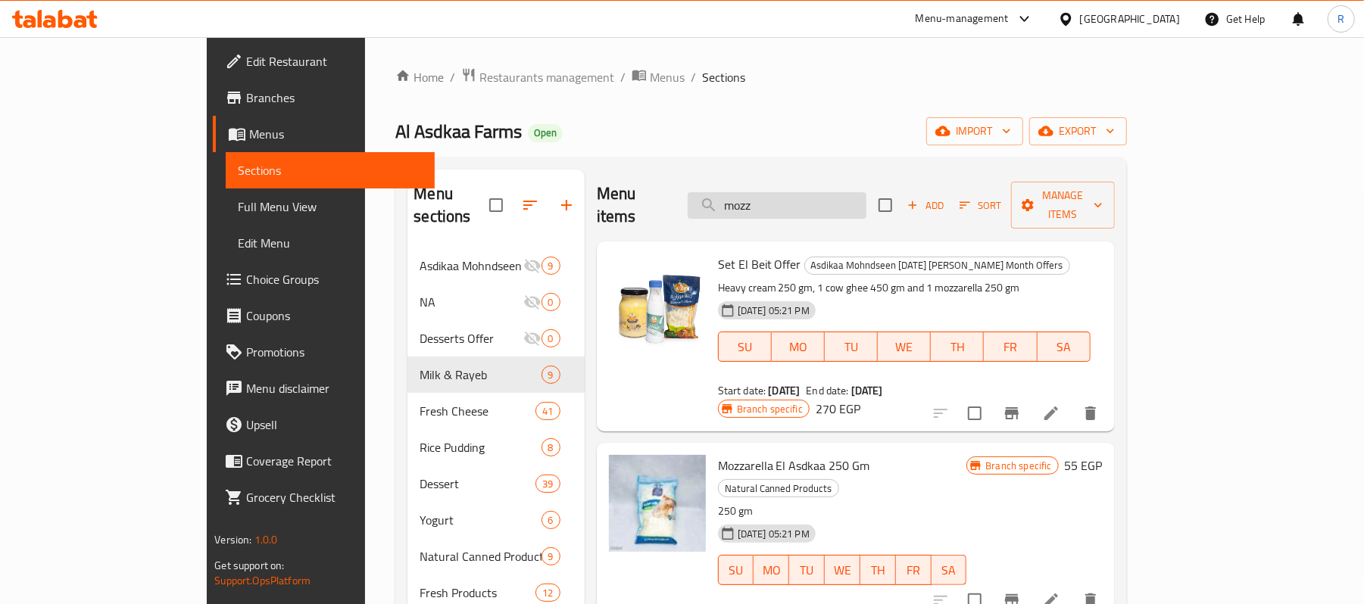
click at [834, 195] on input "mozz" at bounding box center [777, 205] width 179 height 27
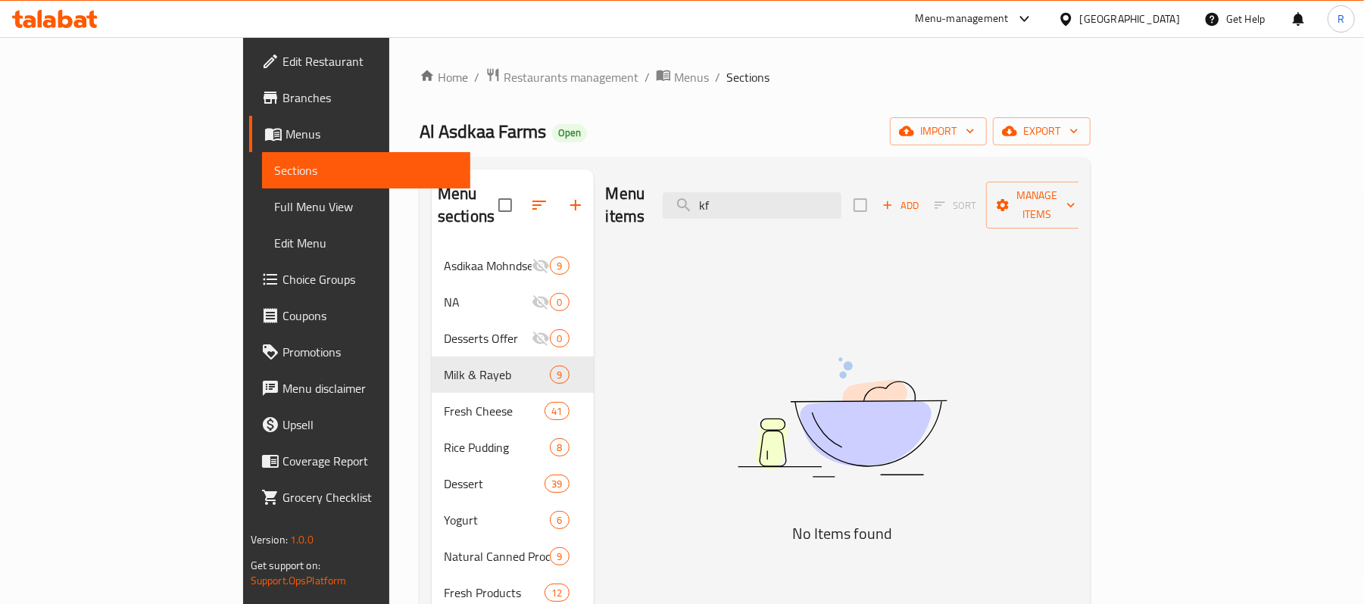
type input "k"
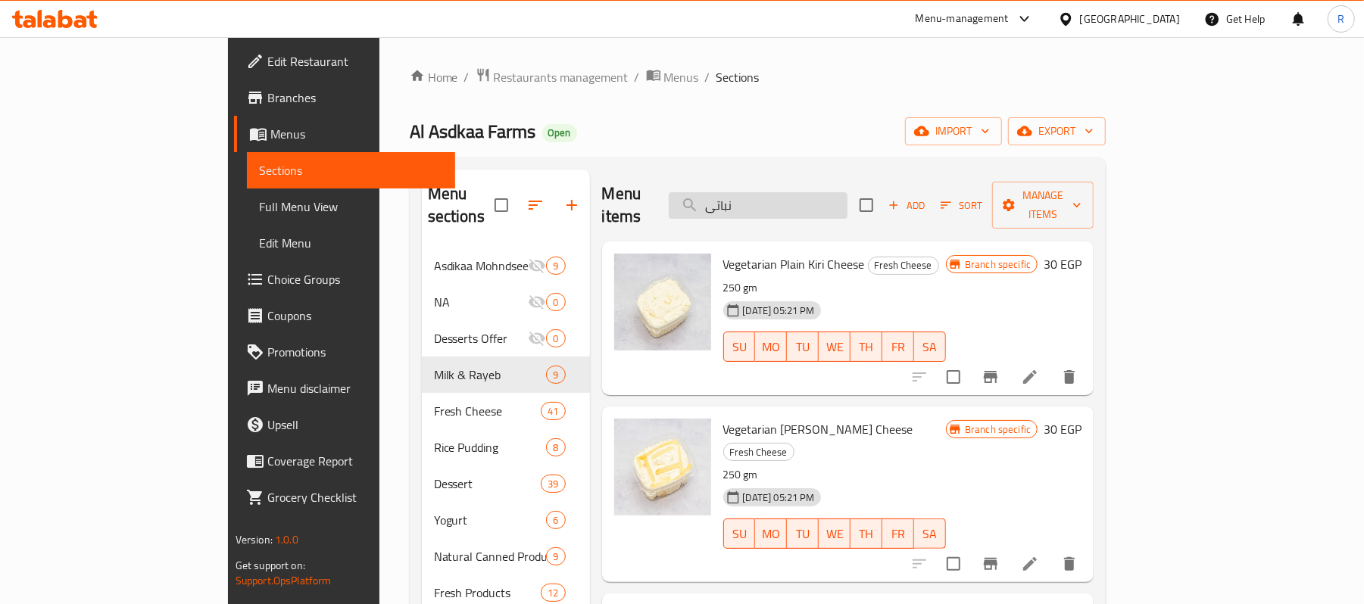
click at [840, 192] on input "نباتى" at bounding box center [758, 205] width 179 height 27
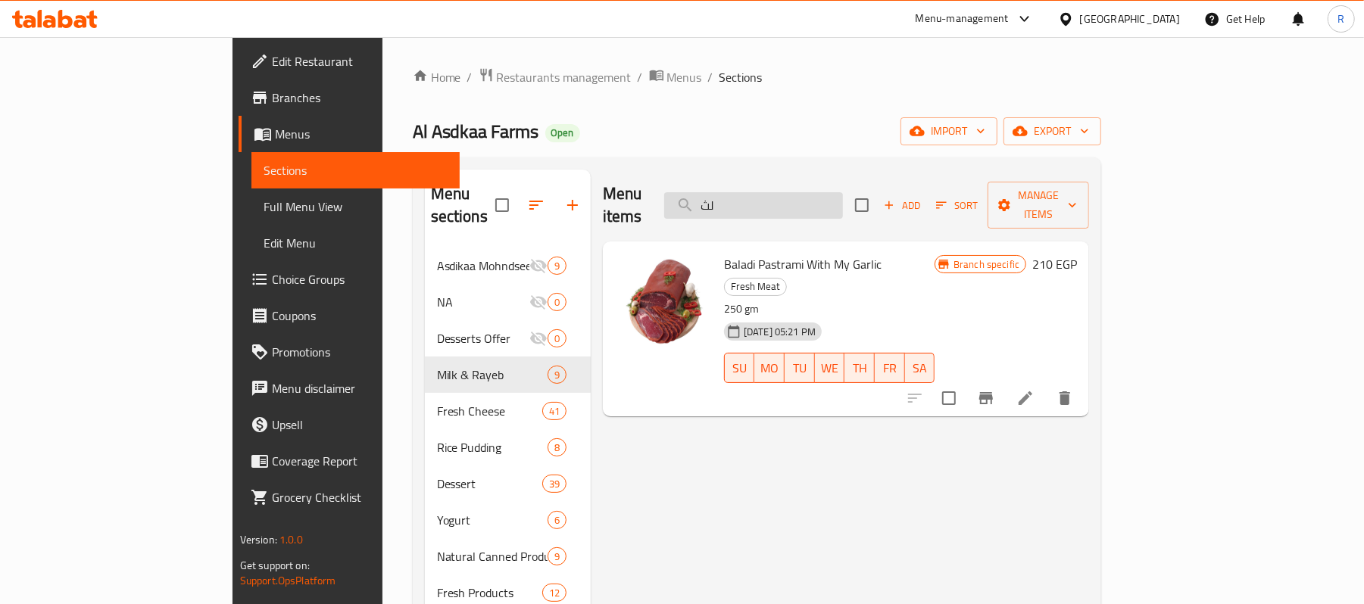
type input "ل"
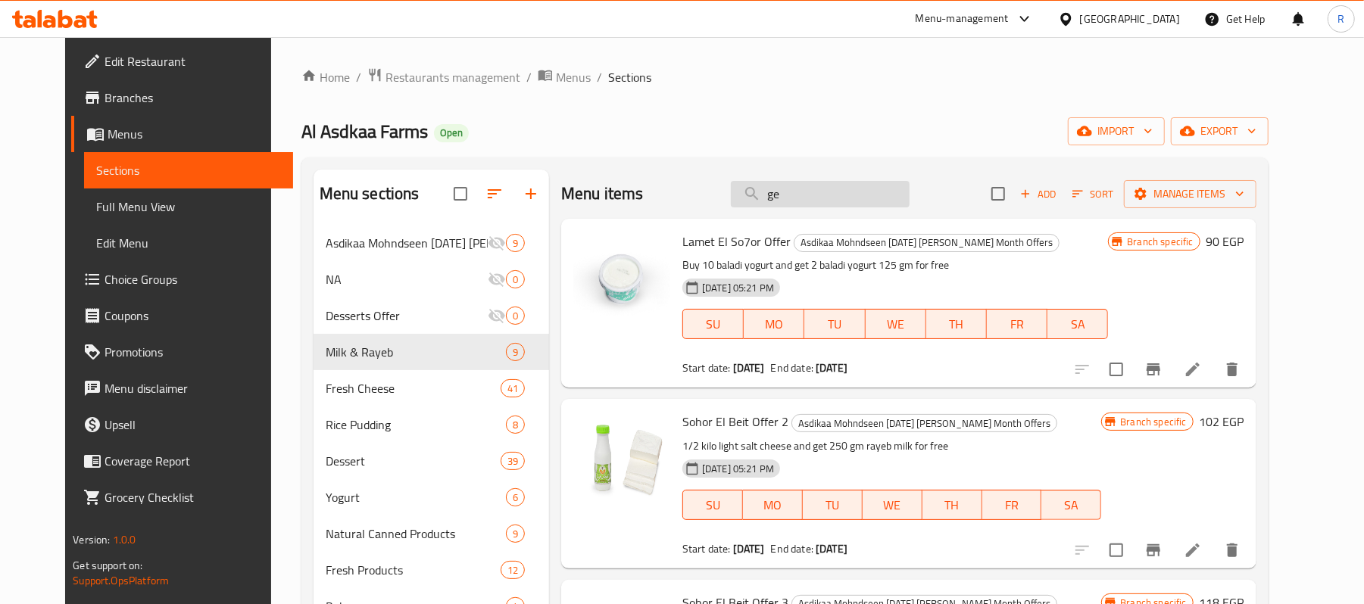
type input "g"
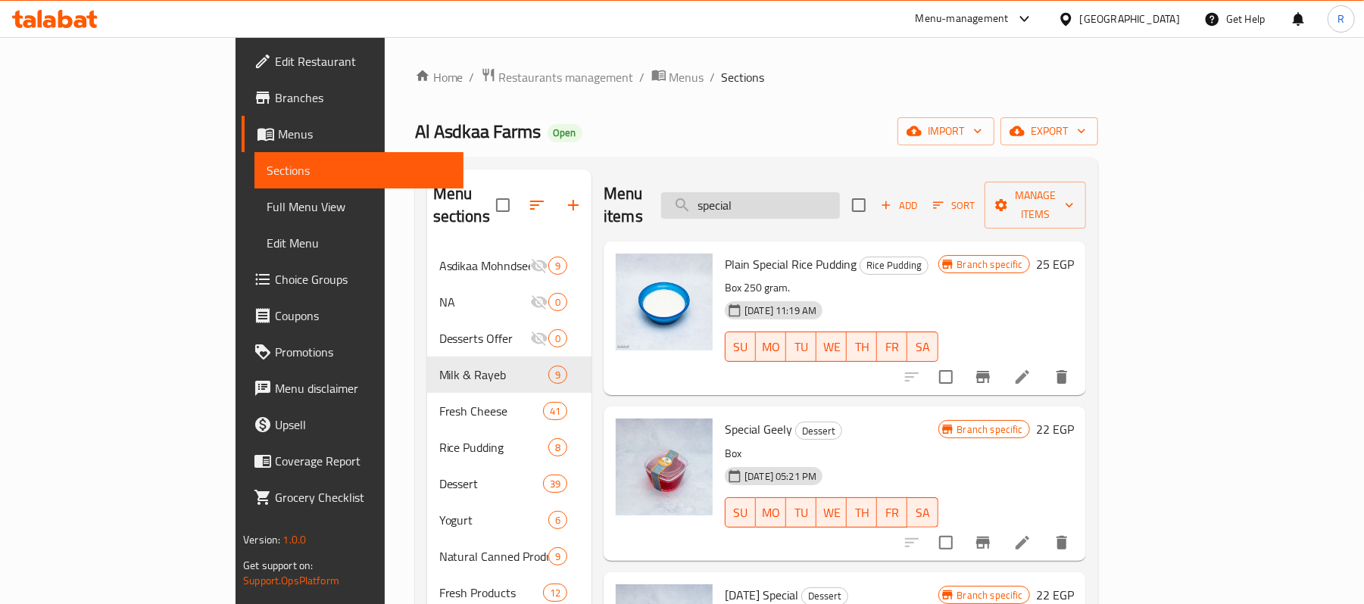
click at [827, 192] on input "special" at bounding box center [750, 205] width 179 height 27
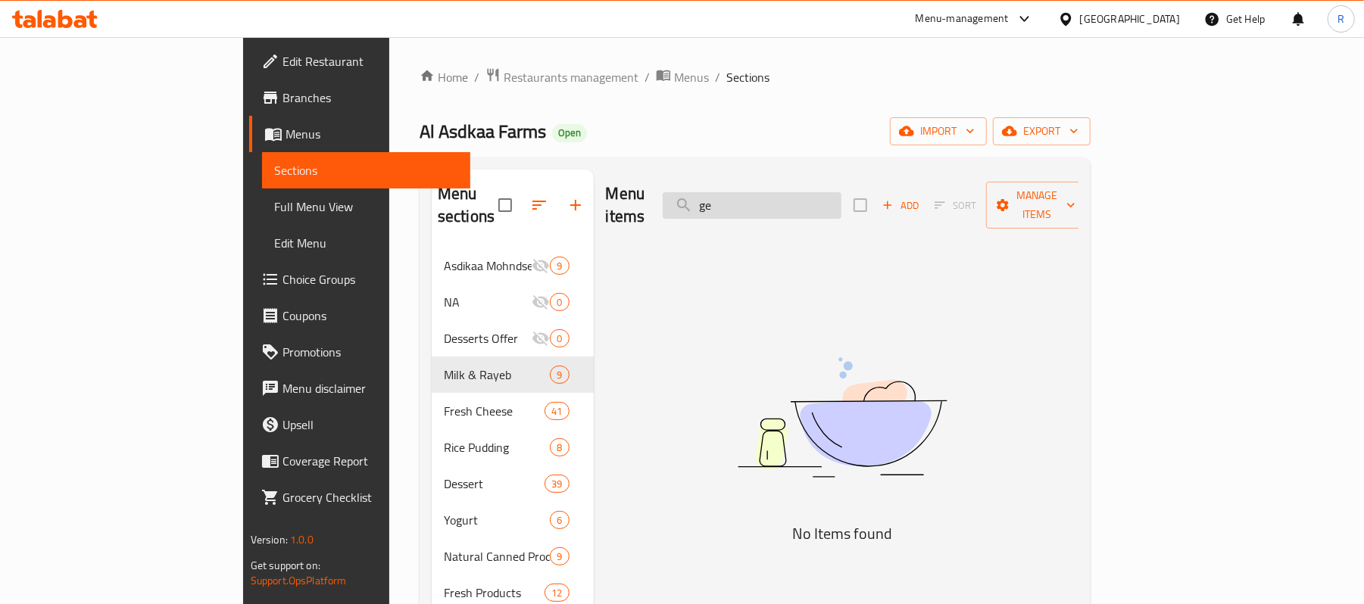
type input "g"
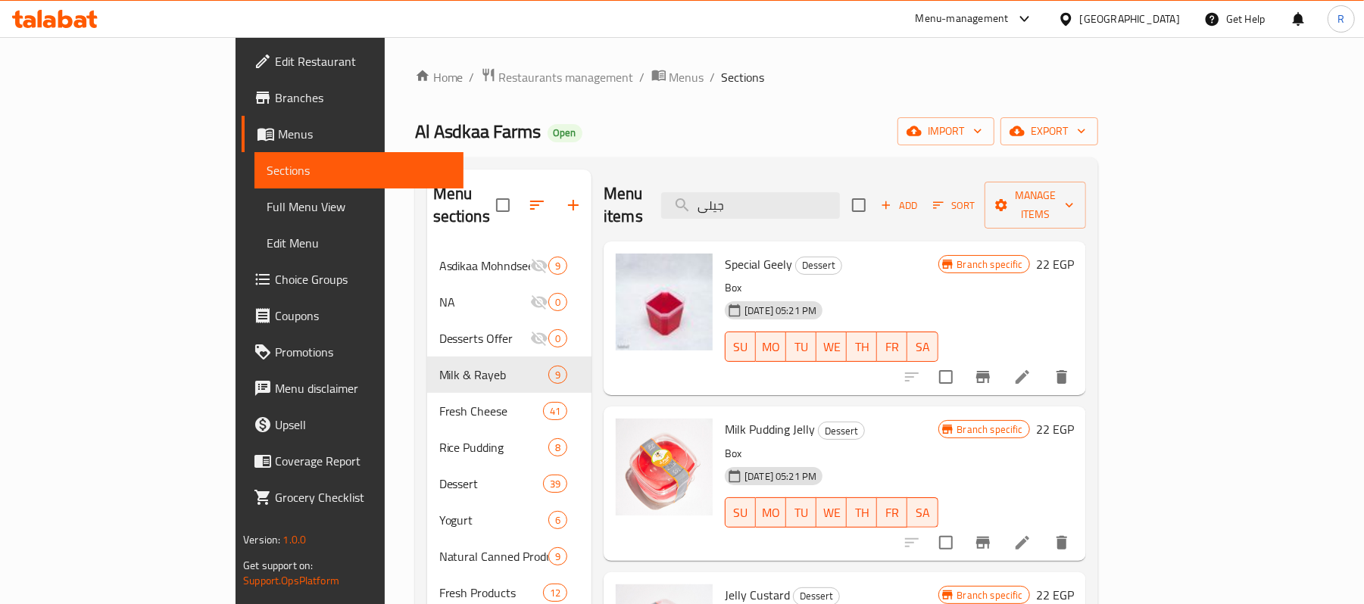
click at [966, 379] on div "Menu items جيلى Add Sort Manage items Special Geely Dessert Box [DATE] 05:21 PM…" at bounding box center [839, 484] width 495 height 629
click at [840, 192] on input "جيلى" at bounding box center [750, 205] width 179 height 27
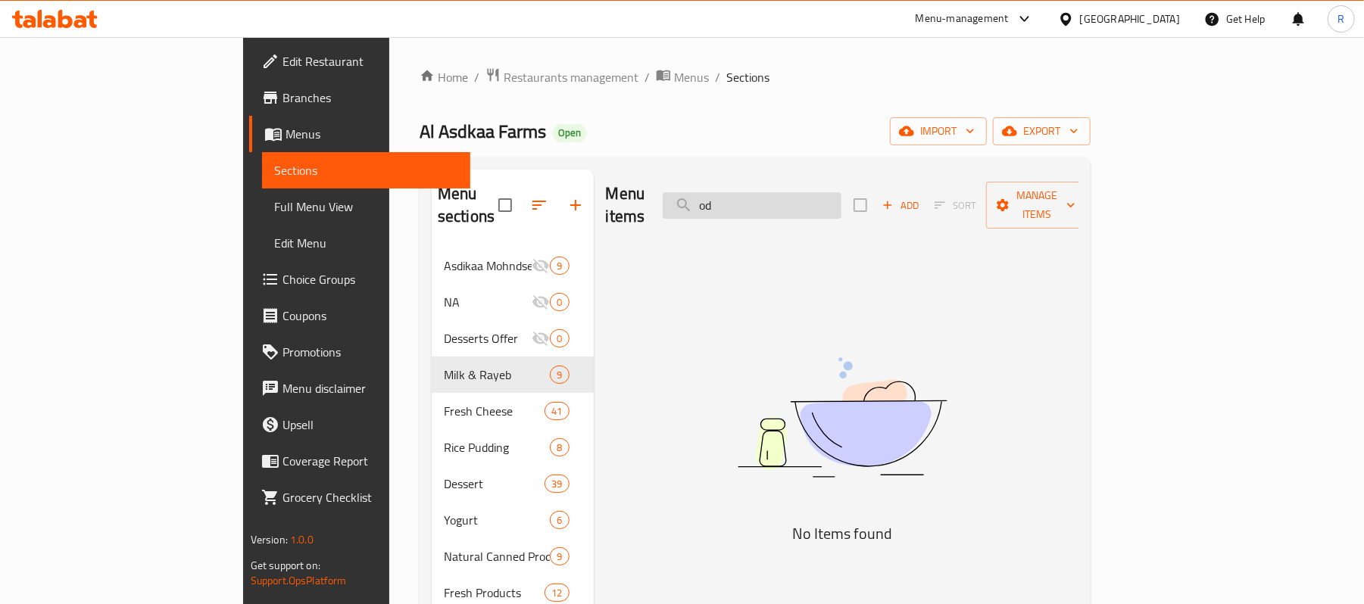
type input "o"
click at [837, 206] on input "خيار" at bounding box center [752, 205] width 179 height 27
type input "خ"
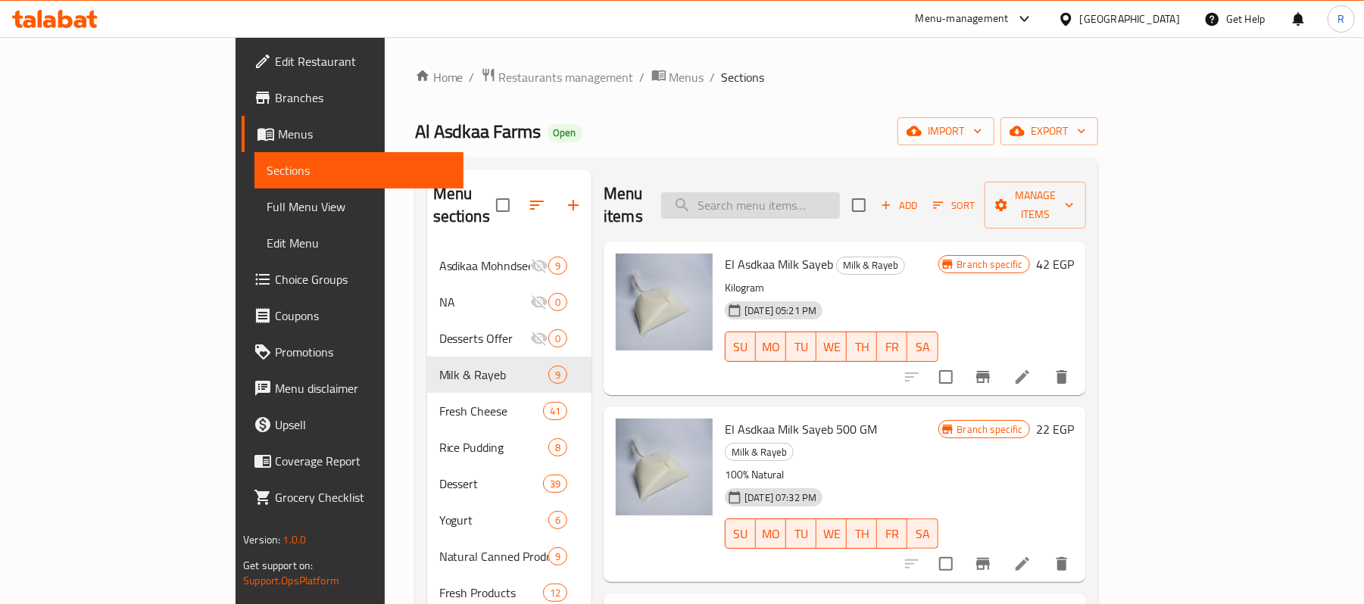
click at [840, 192] on input "search" at bounding box center [750, 205] width 179 height 27
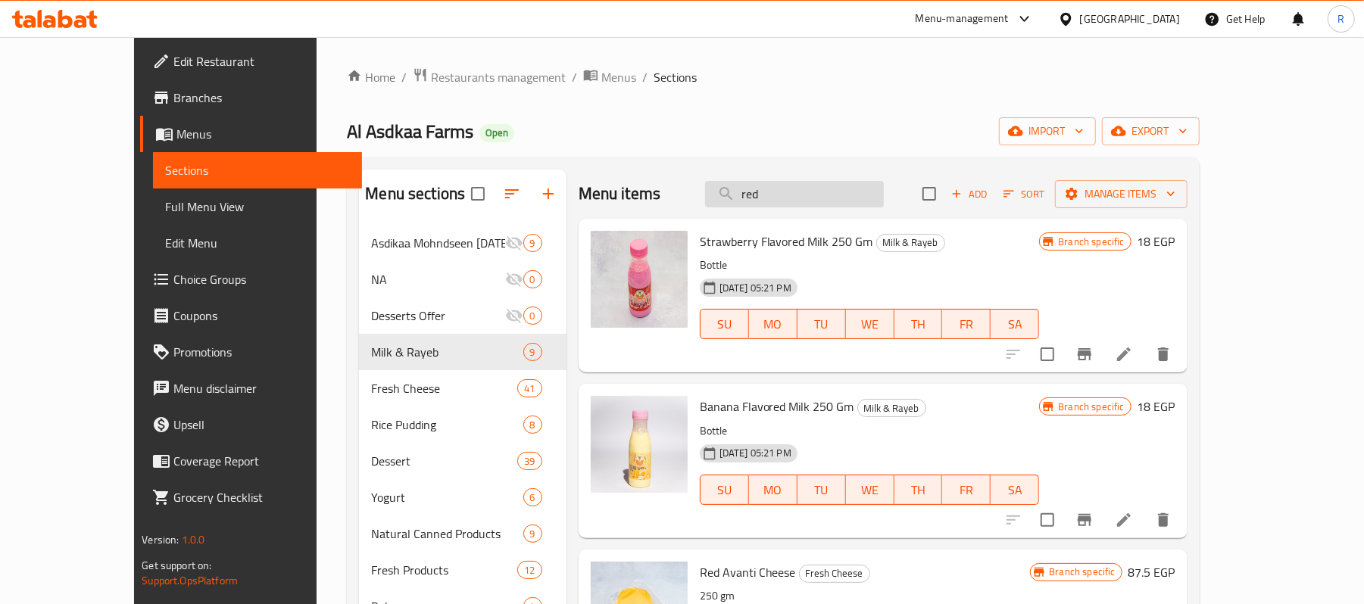
click at [810, 197] on input "red" at bounding box center [794, 194] width 179 height 27
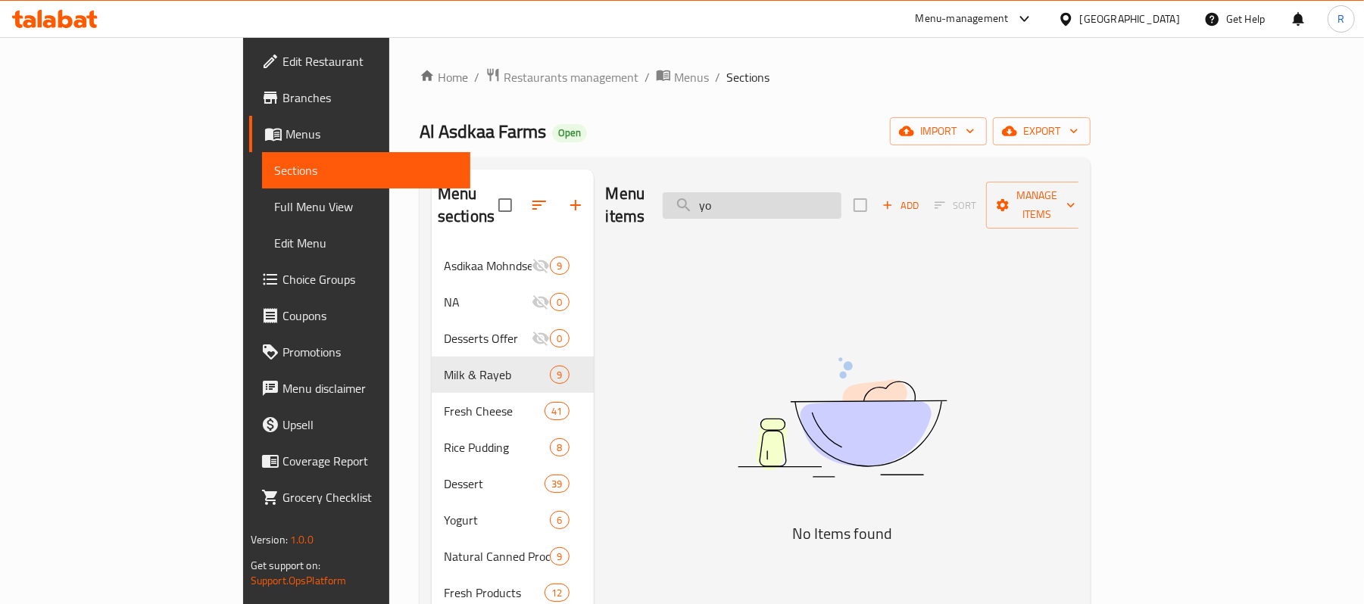
type input "y"
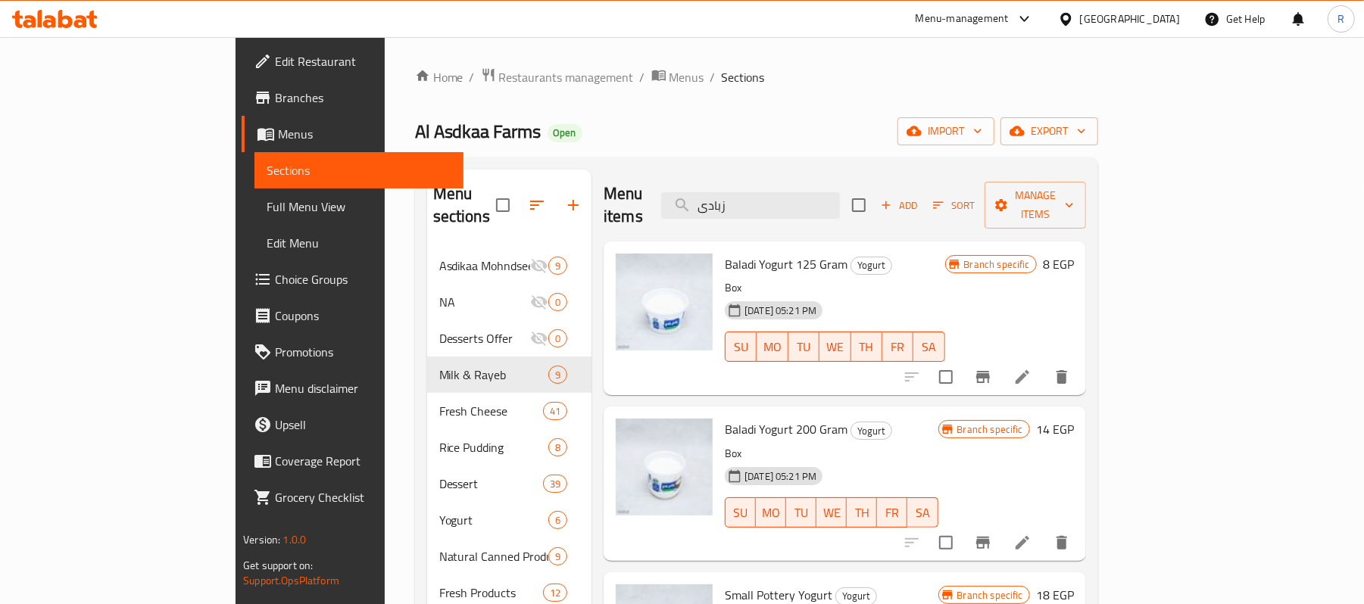
click at [830, 180] on div "Menu items زبادى Add Sort Manage items" at bounding box center [845, 206] width 482 height 72
click at [831, 192] on input "زبادى" at bounding box center [750, 205] width 179 height 27
type input "ؤ"
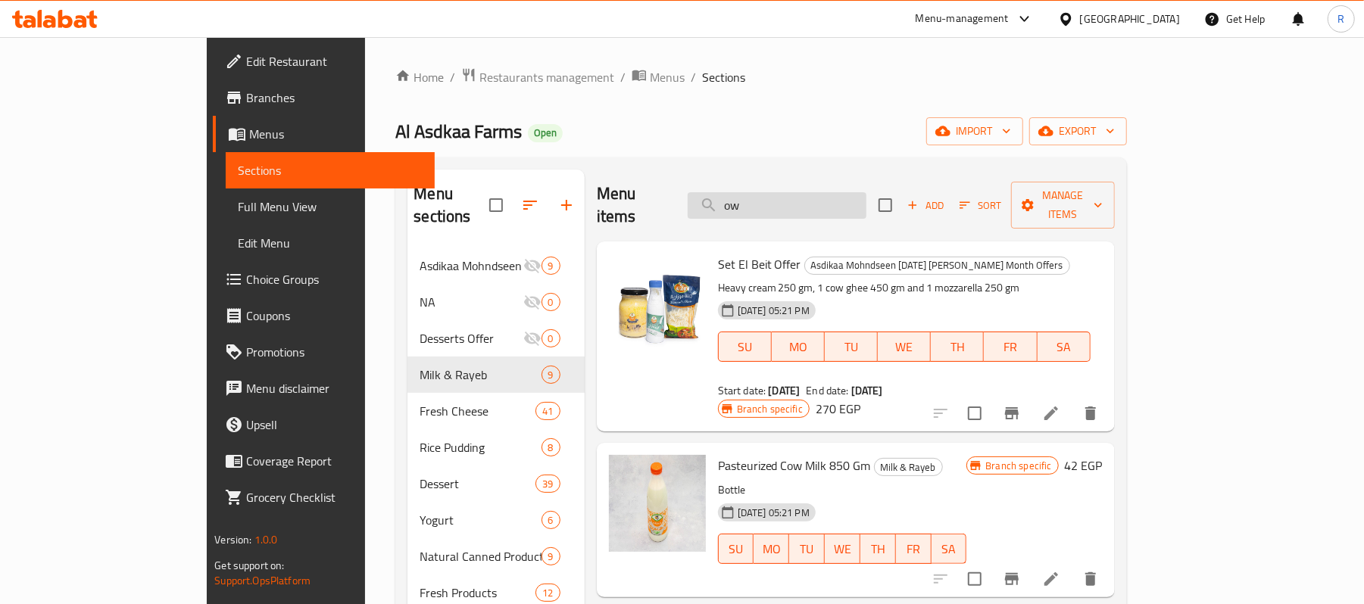
click at [831, 192] on input "ow" at bounding box center [777, 205] width 179 height 27
click at [804, 201] on input "cow" at bounding box center [777, 205] width 179 height 27
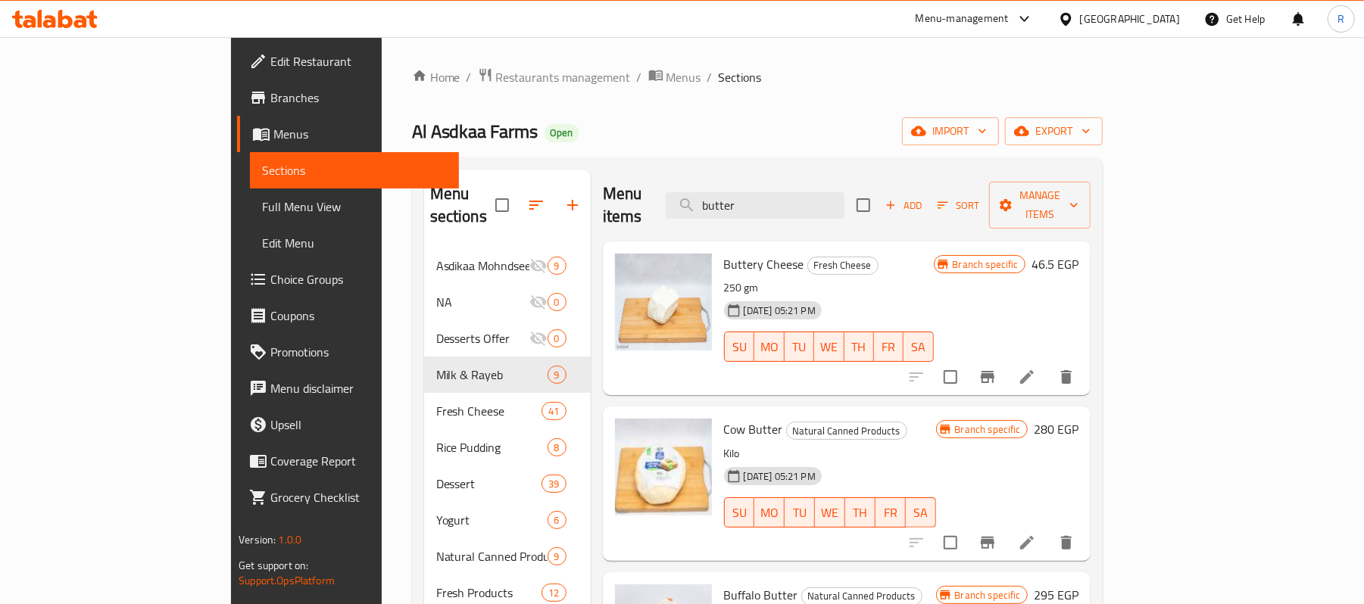
scroll to position [101, 0]
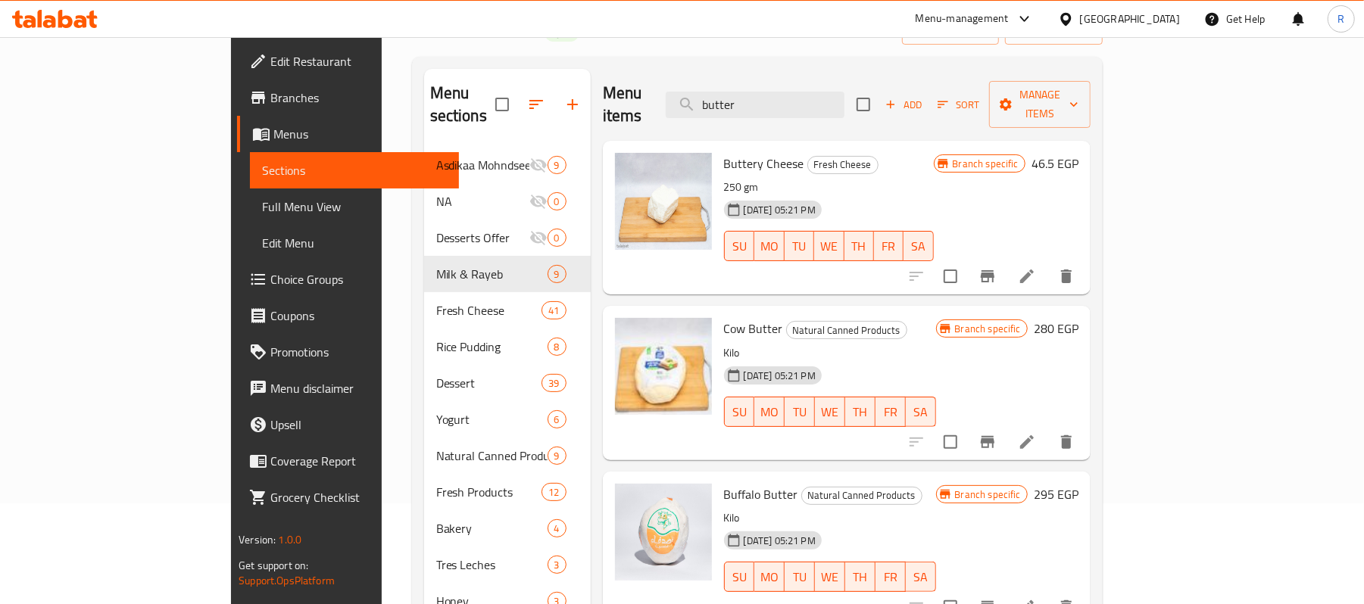
type input "butter"
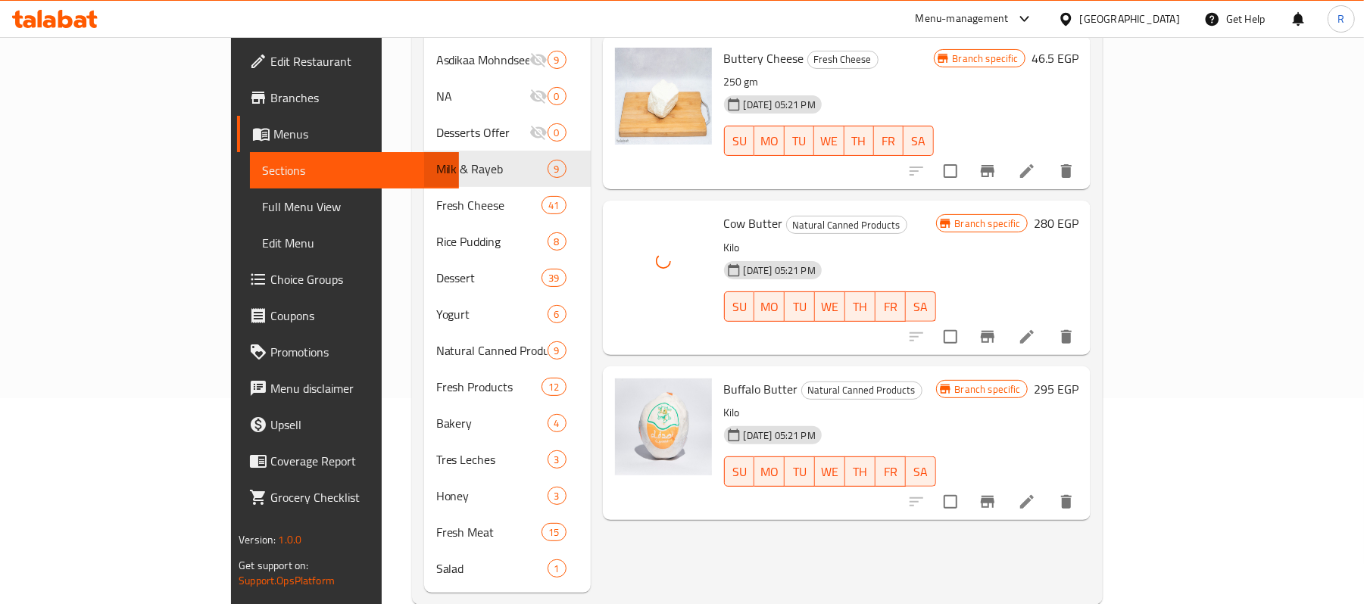
scroll to position [215, 0]
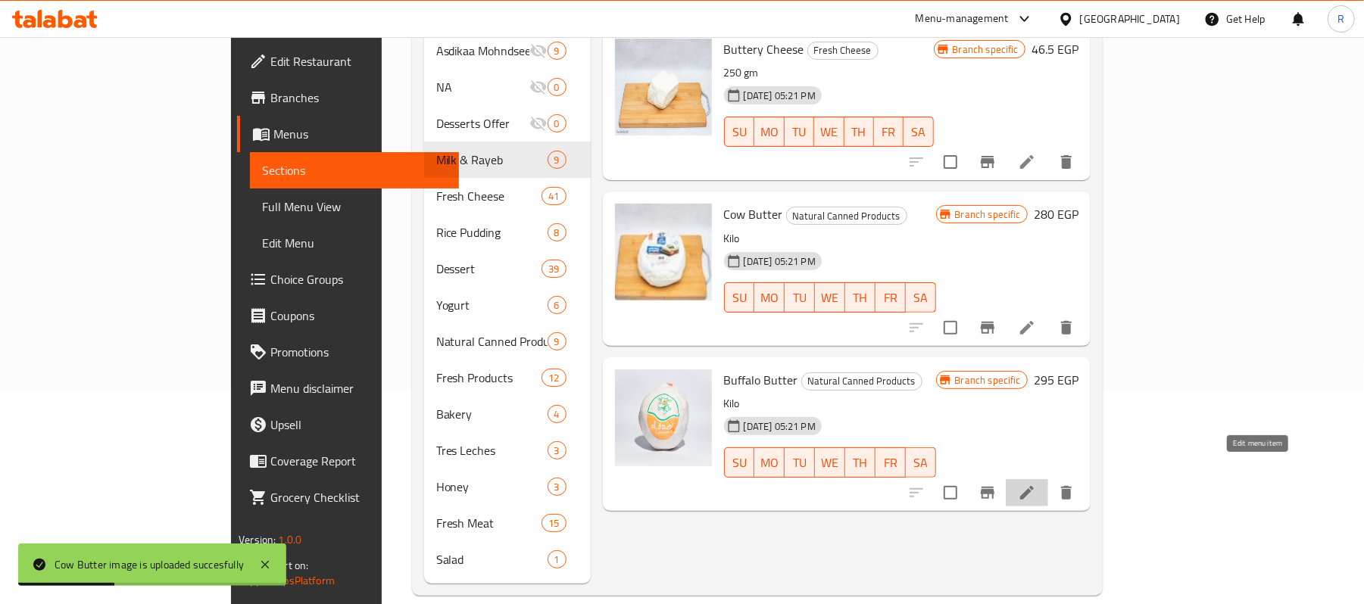
click at [1036, 484] on icon at bounding box center [1027, 493] width 18 height 18
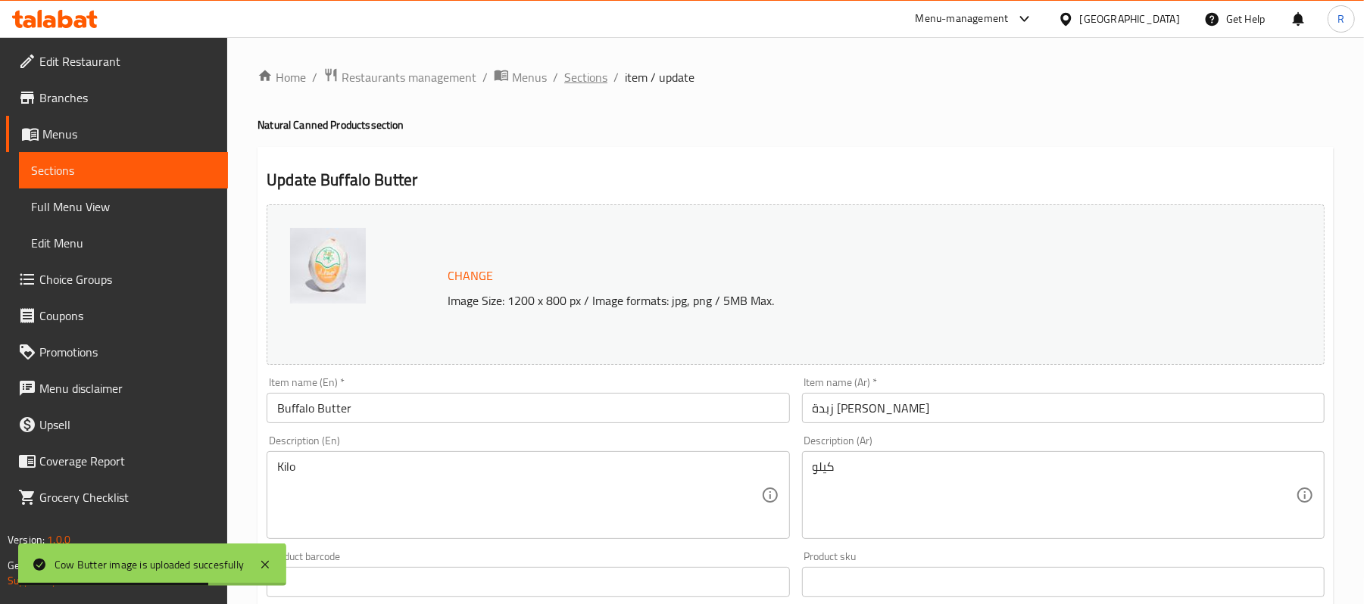
click at [595, 77] on span "Sections" at bounding box center [585, 77] width 43 height 18
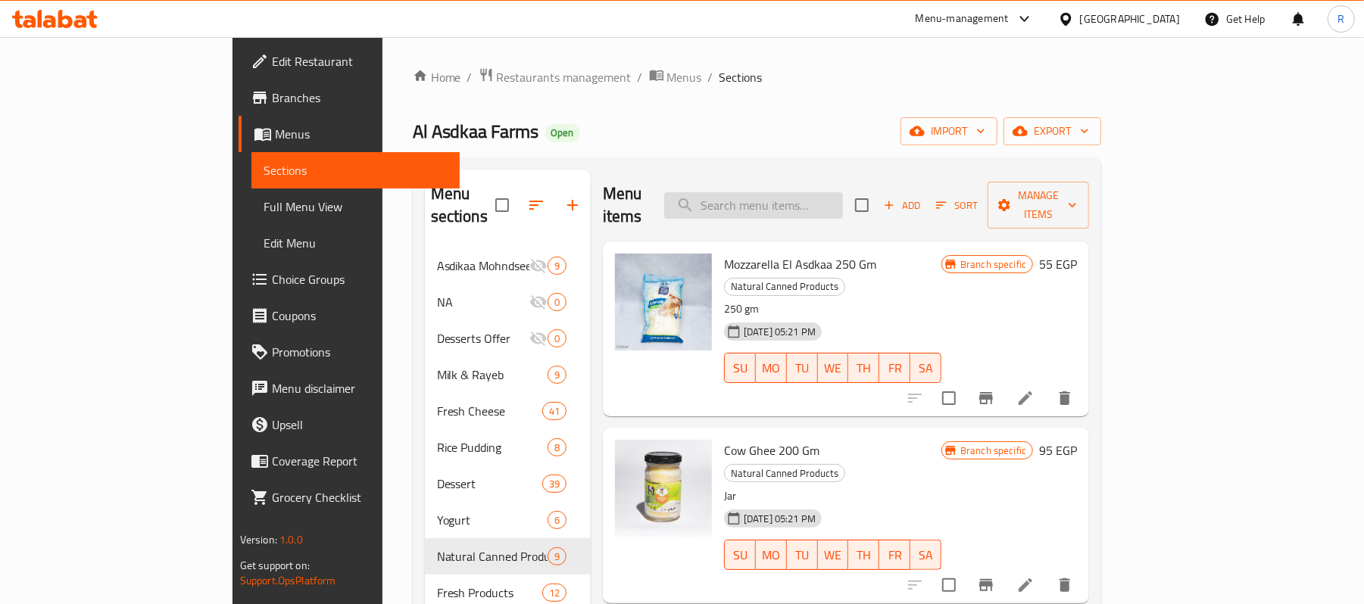
click at [843, 192] on input "search" at bounding box center [753, 205] width 179 height 27
drag, startPoint x: 889, startPoint y: 192, endPoint x: 929, endPoint y: 179, distance: 41.7
click at [924, 180] on div "Menu items Add Sort Manage items" at bounding box center [846, 206] width 486 height 72
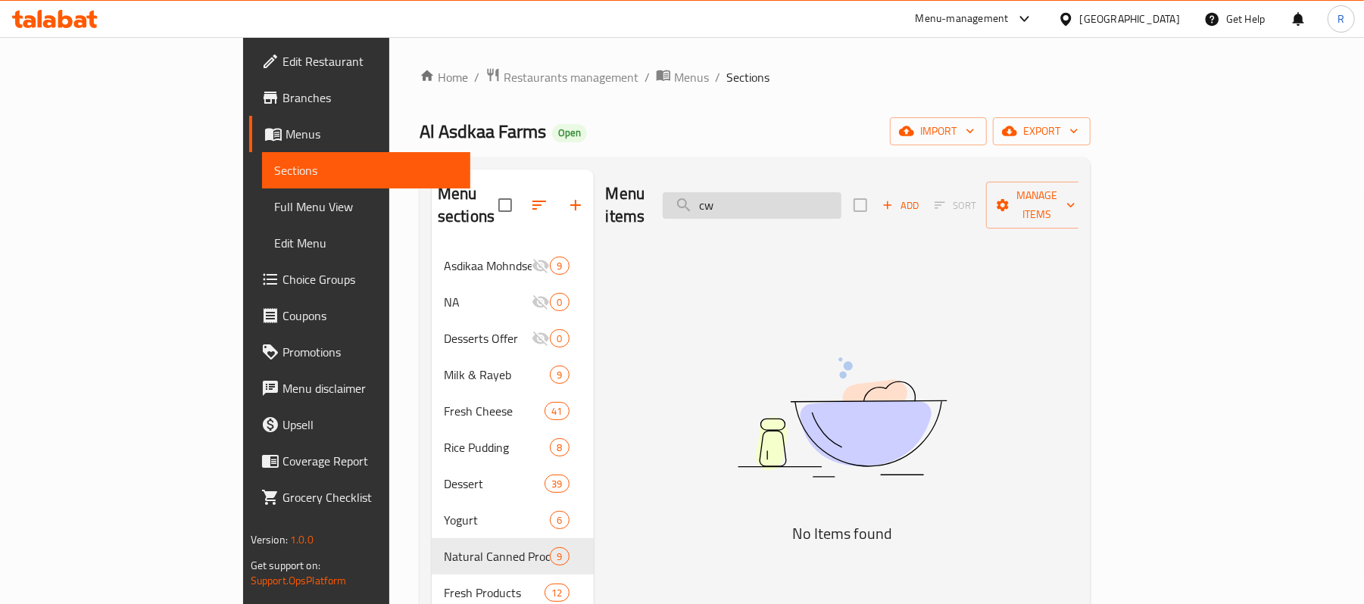
click at [818, 205] on input "cw" at bounding box center [752, 205] width 179 height 27
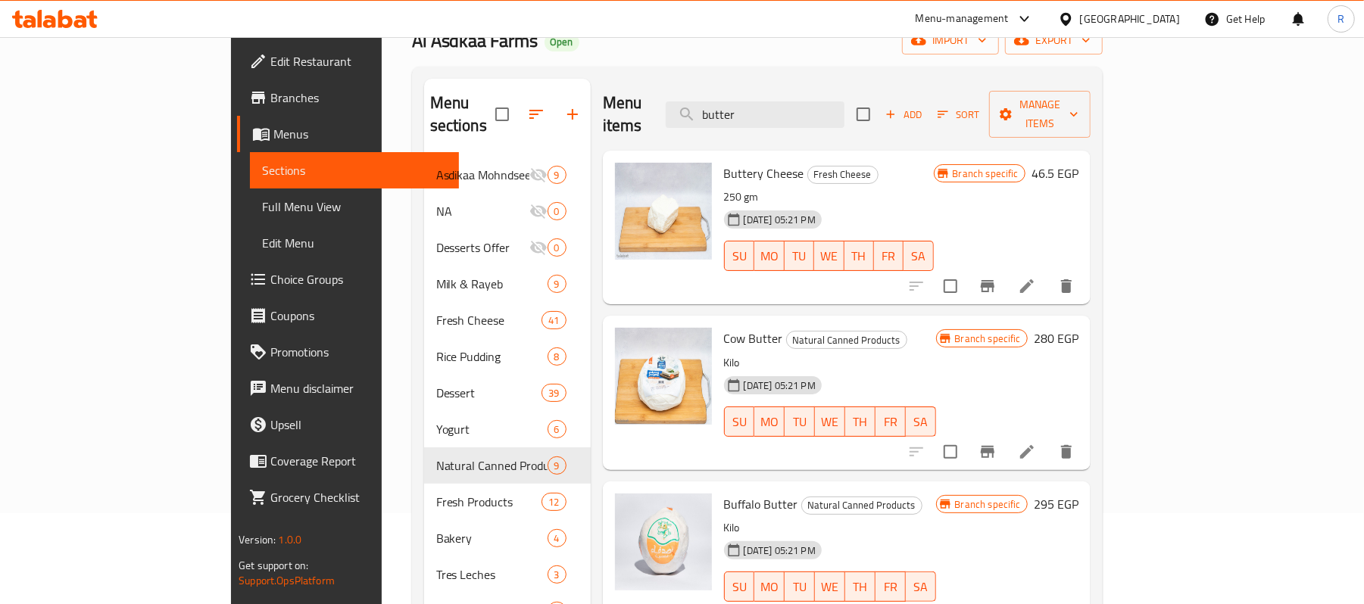
scroll to position [201, 0]
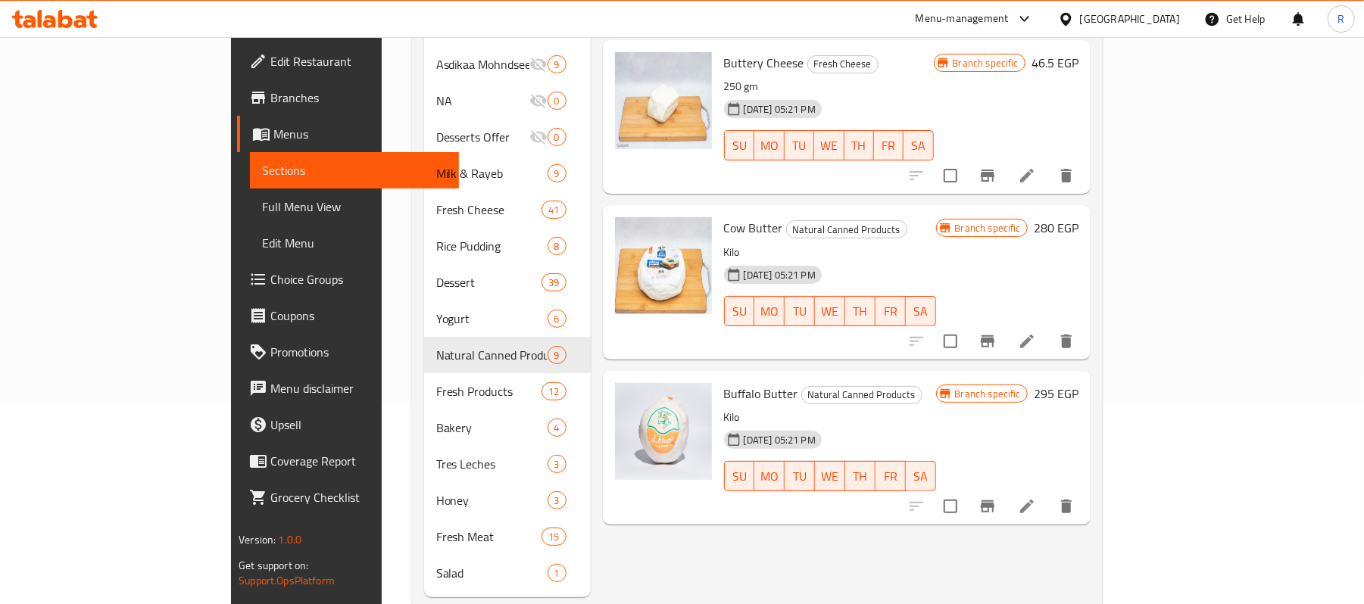
type input "butter"
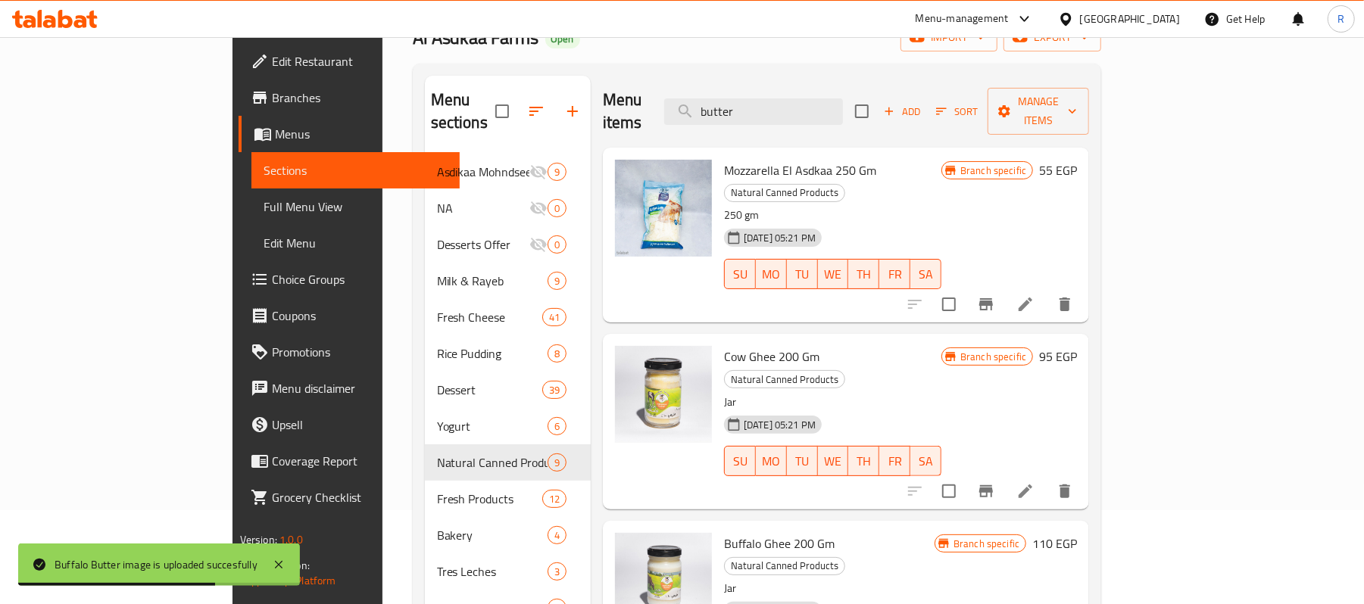
scroll to position [0, 0]
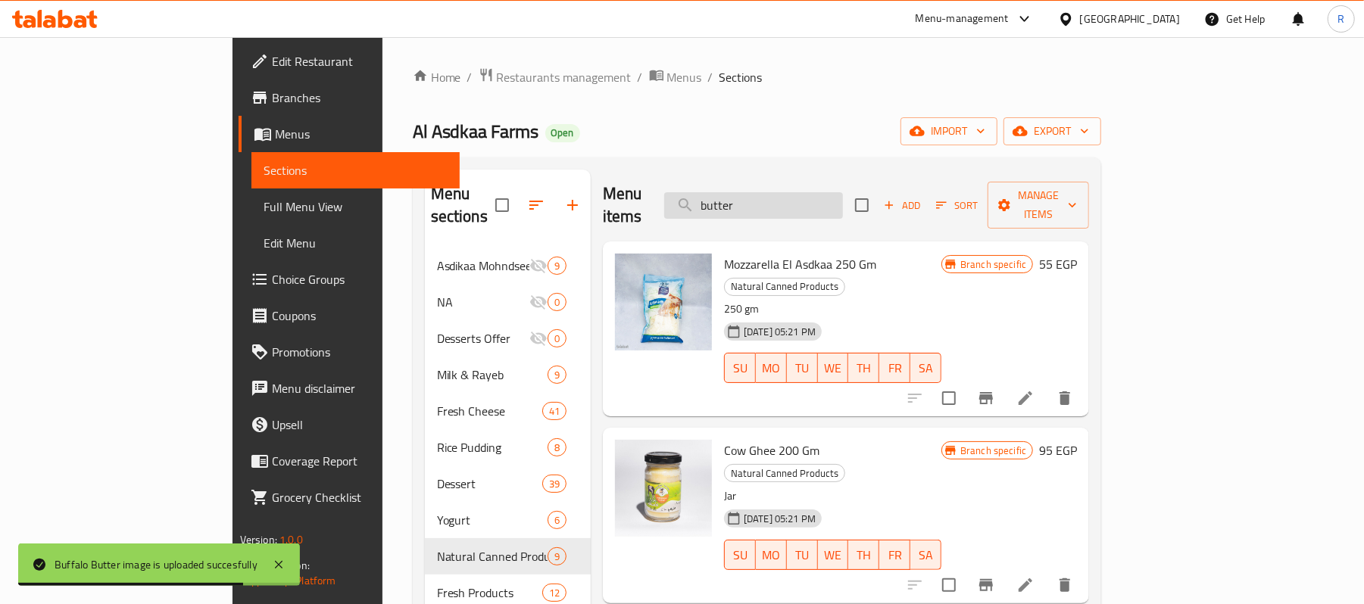
click at [820, 192] on input "butter" at bounding box center [753, 205] width 179 height 27
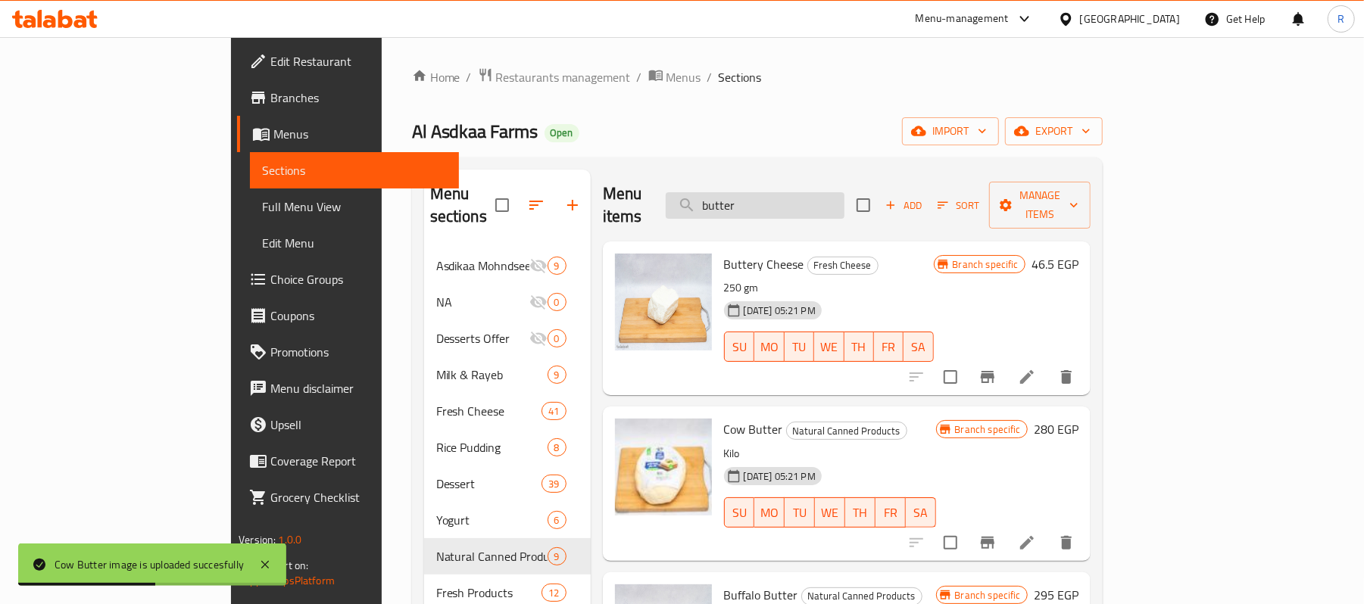
click at [835, 203] on input "butter" at bounding box center [755, 205] width 179 height 27
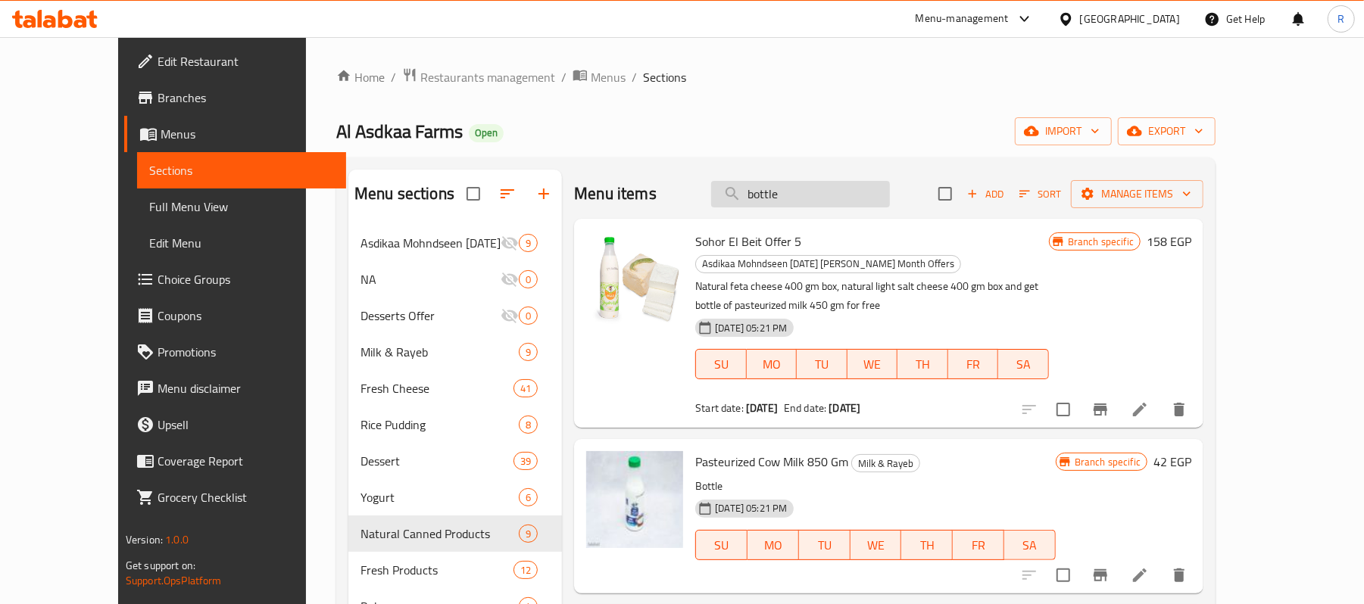
click at [836, 188] on input "bottle" at bounding box center [800, 194] width 179 height 27
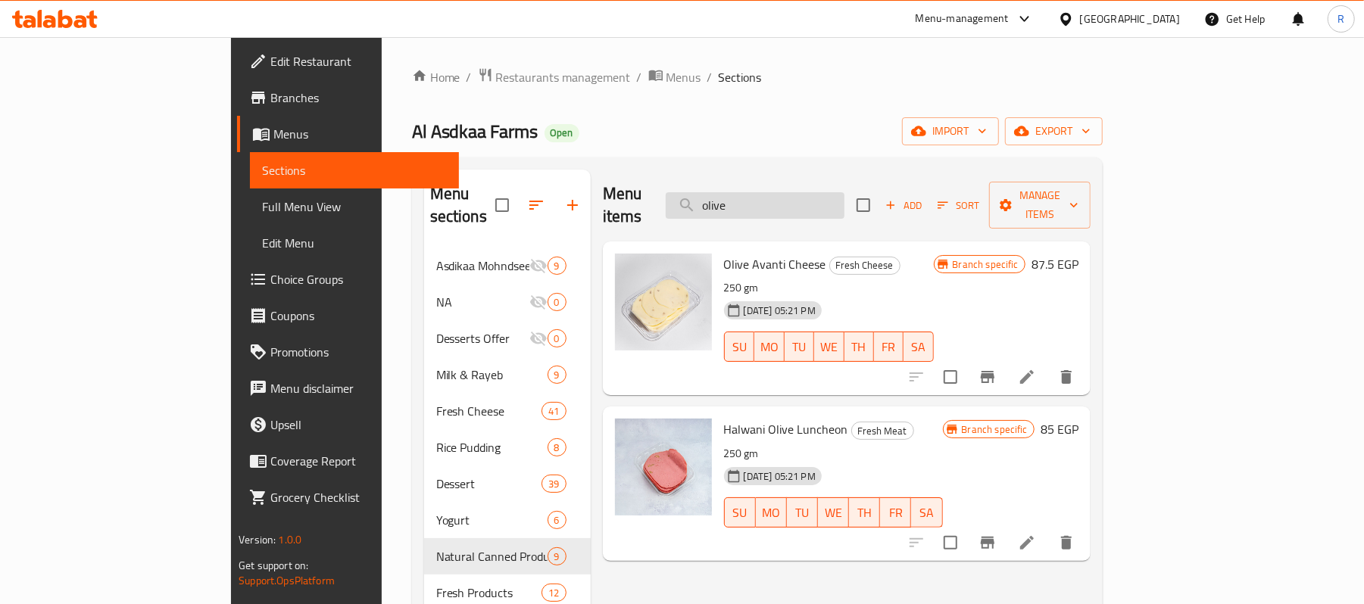
click at [834, 195] on input "olive" at bounding box center [755, 205] width 179 height 27
type input "green"
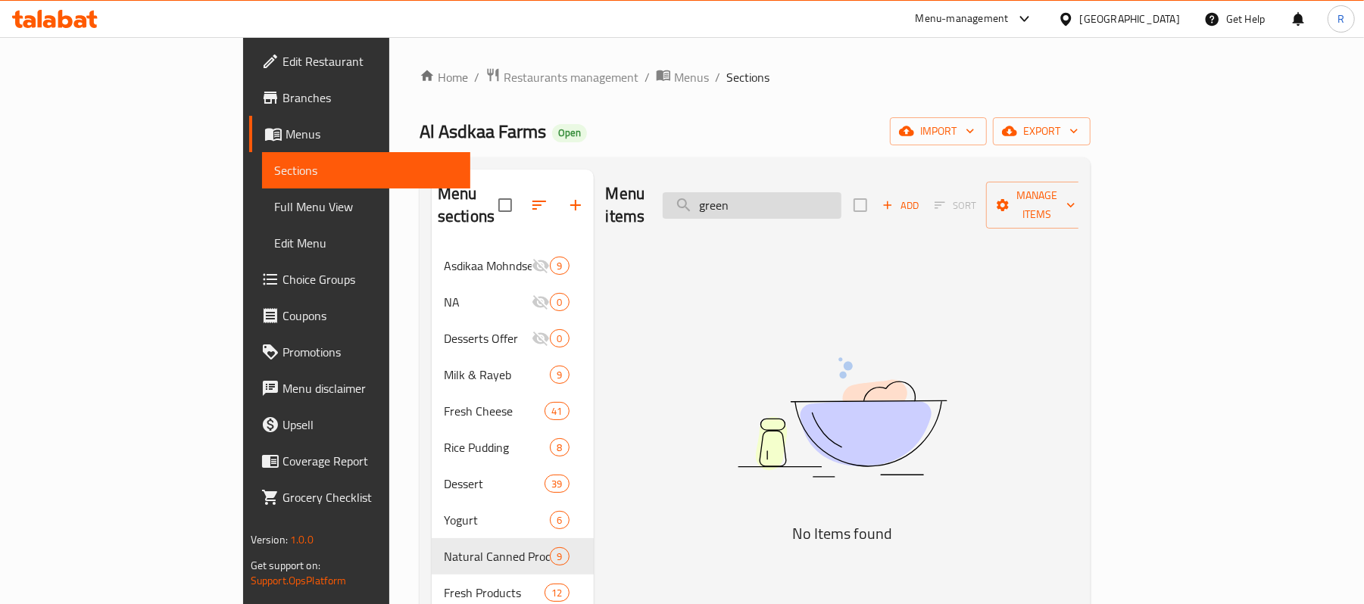
click at [836, 192] on input "green" at bounding box center [752, 205] width 179 height 27
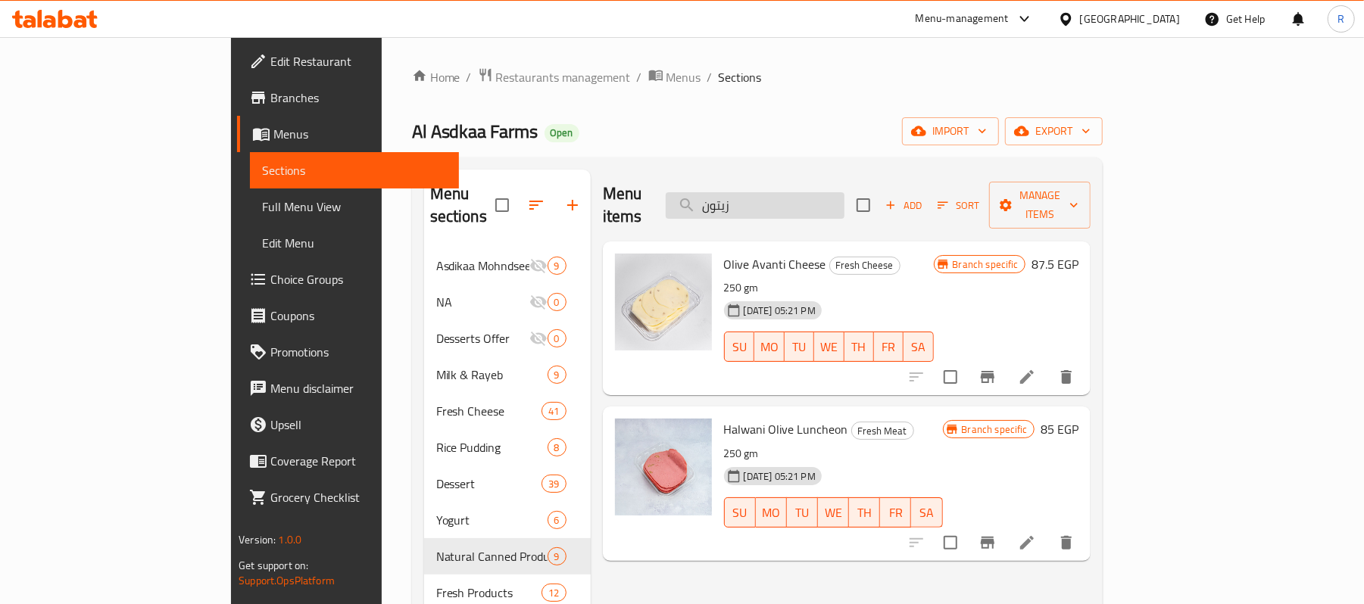
click at [845, 207] on input "زيتون" at bounding box center [755, 205] width 179 height 27
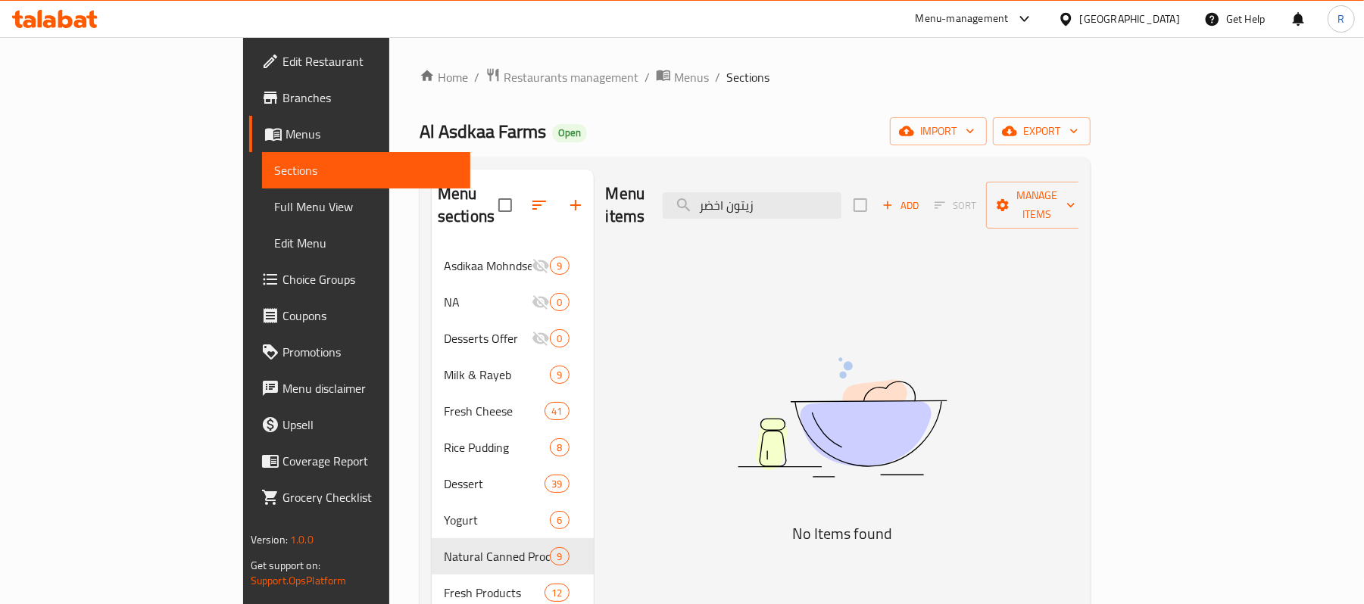
click at [648, 501] on div "Menu items زيتون اخضر Add Sort Manage items No Items found" at bounding box center [837, 484] width 486 height 629
click at [836, 197] on input "زيتون اخضر" at bounding box center [752, 205] width 179 height 27
click at [837, 197] on input "زيتون اخضر" at bounding box center [752, 205] width 179 height 27
type input ";"
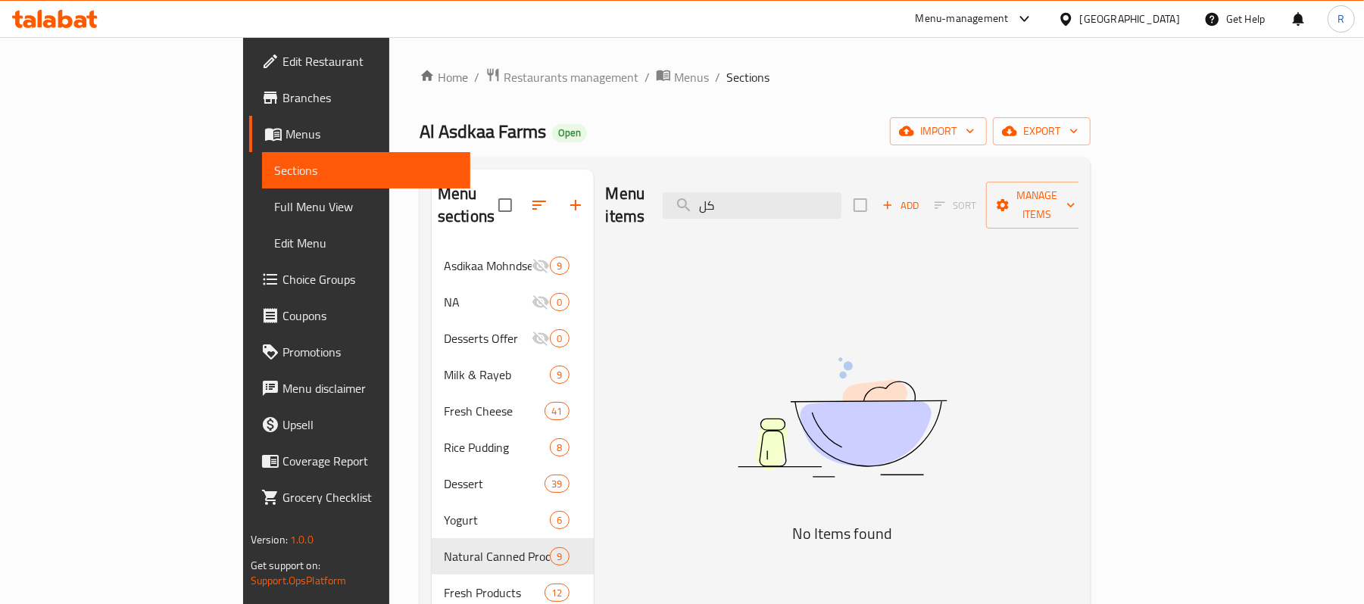
type input "ك"
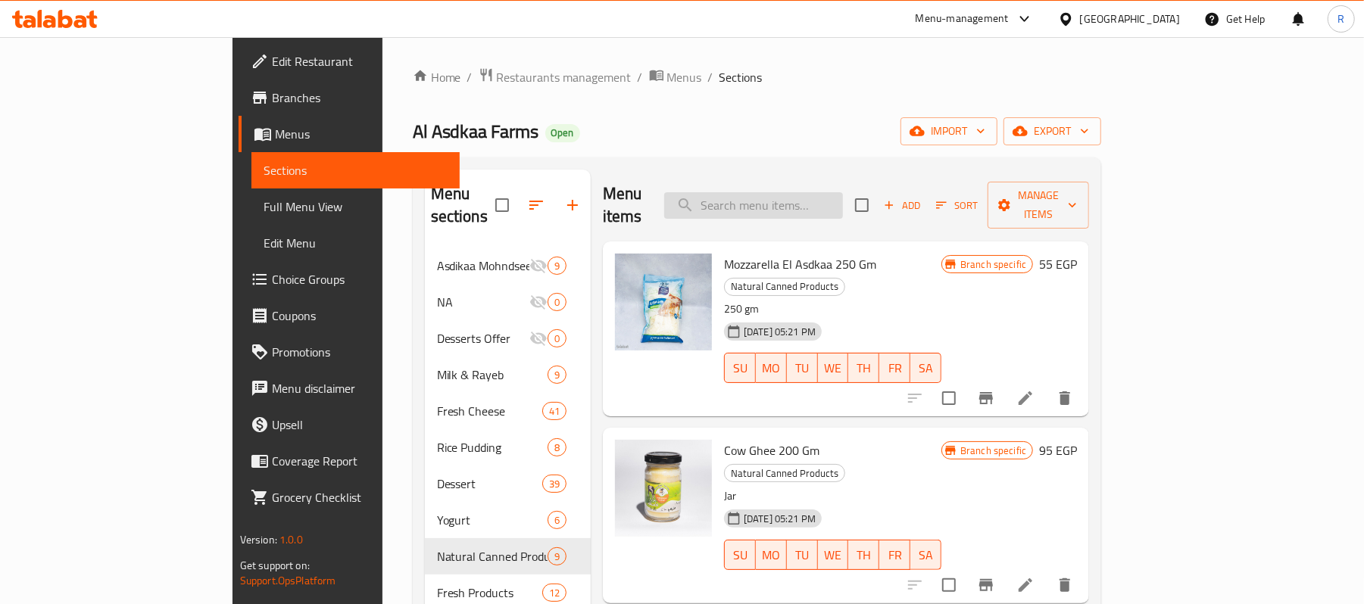
click at [843, 192] on input "search" at bounding box center [753, 205] width 179 height 27
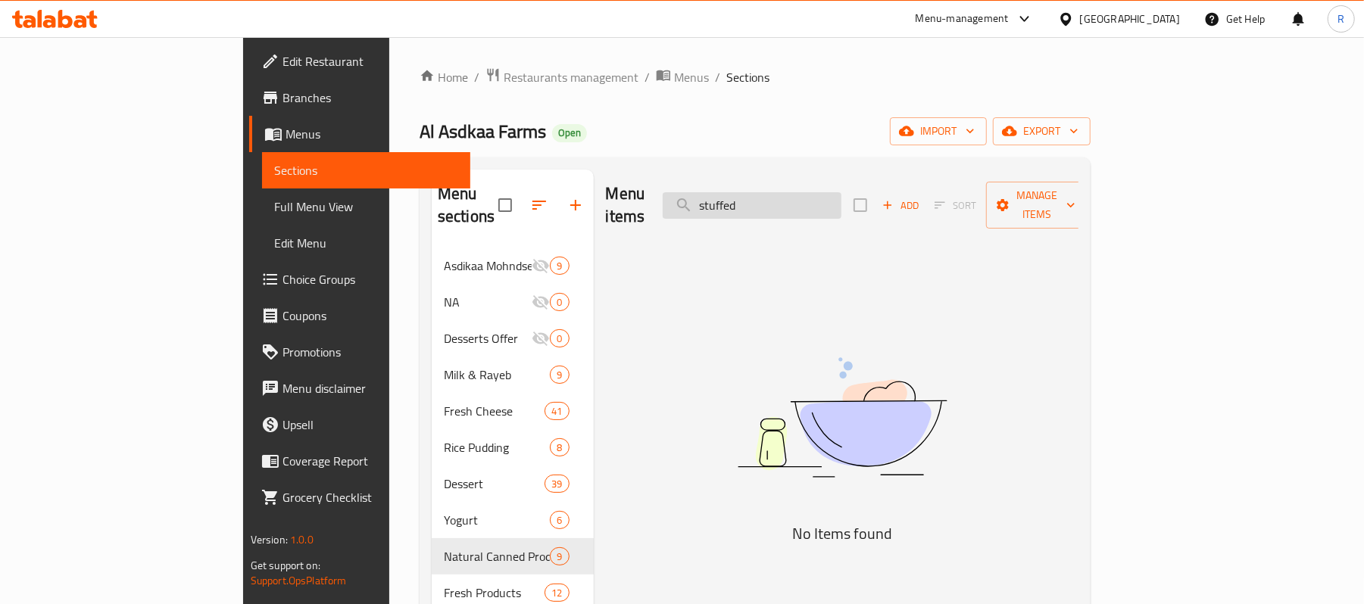
click at [842, 203] on input "stuffed" at bounding box center [752, 205] width 179 height 27
click at [834, 192] on input "جزر" at bounding box center [752, 205] width 179 height 27
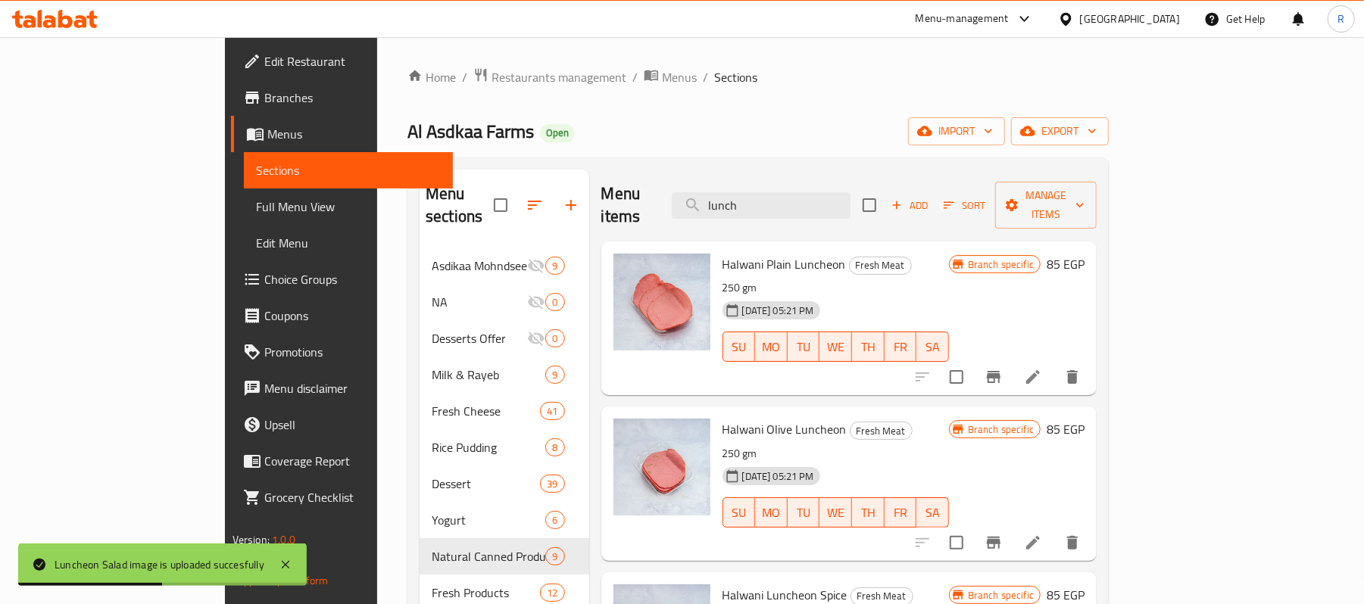
click at [852, 177] on div "Menu items lunch Add Sort Manage items" at bounding box center [849, 206] width 496 height 72
click at [828, 194] on input "lunch" at bounding box center [761, 205] width 179 height 27
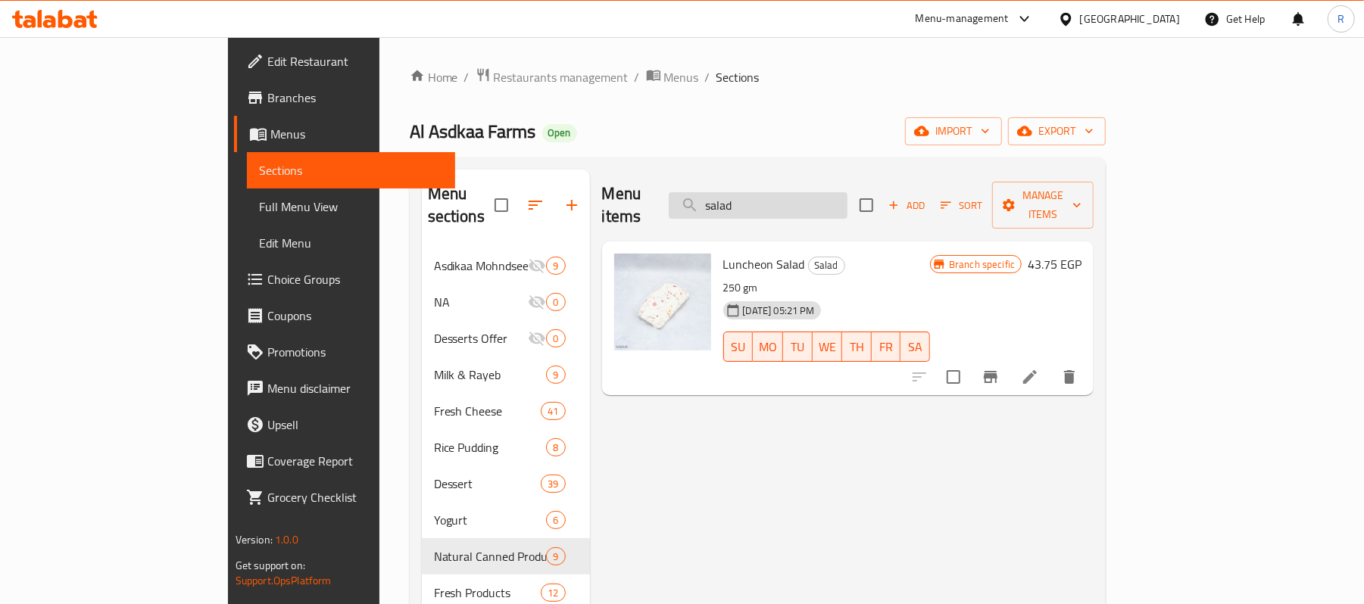
click at [847, 192] on input "salad" at bounding box center [758, 205] width 179 height 27
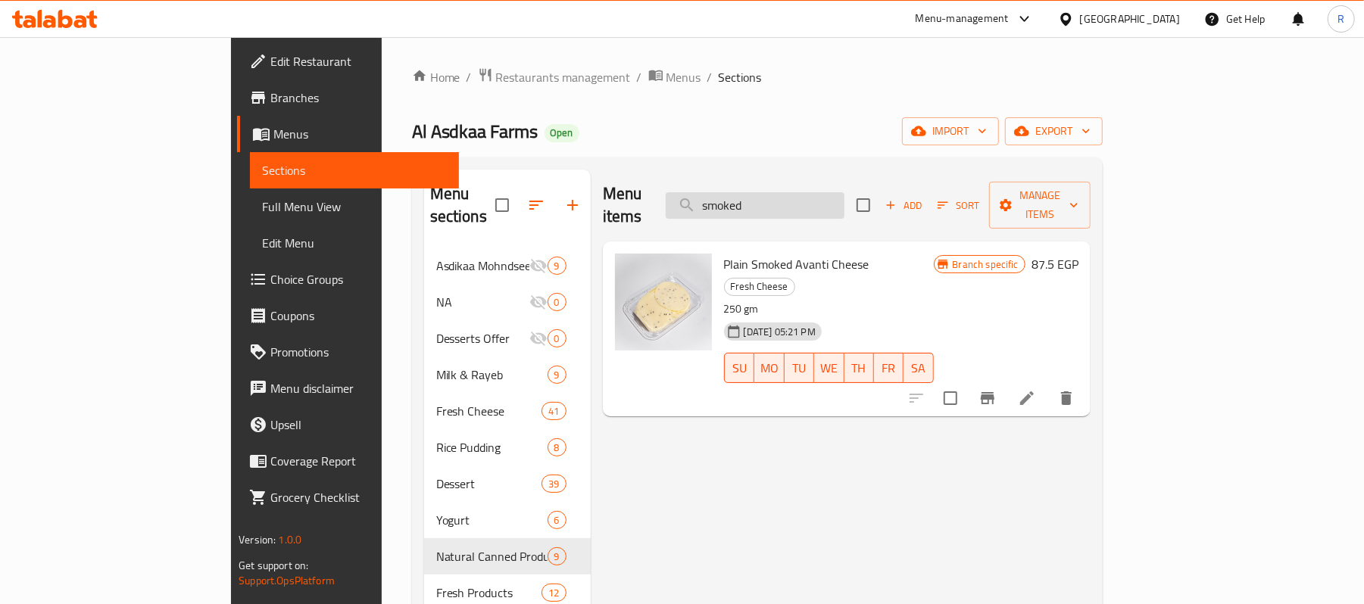
click at [845, 192] on input "smoked" at bounding box center [755, 205] width 179 height 27
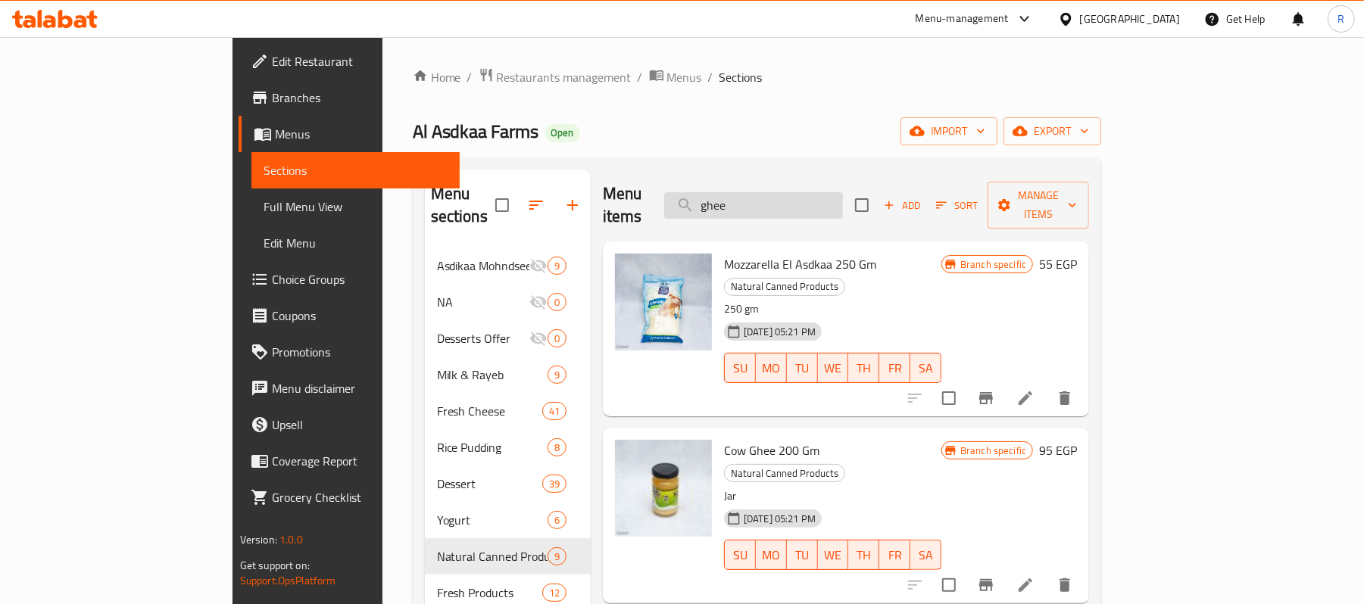
click at [820, 198] on input "ghee" at bounding box center [753, 205] width 179 height 27
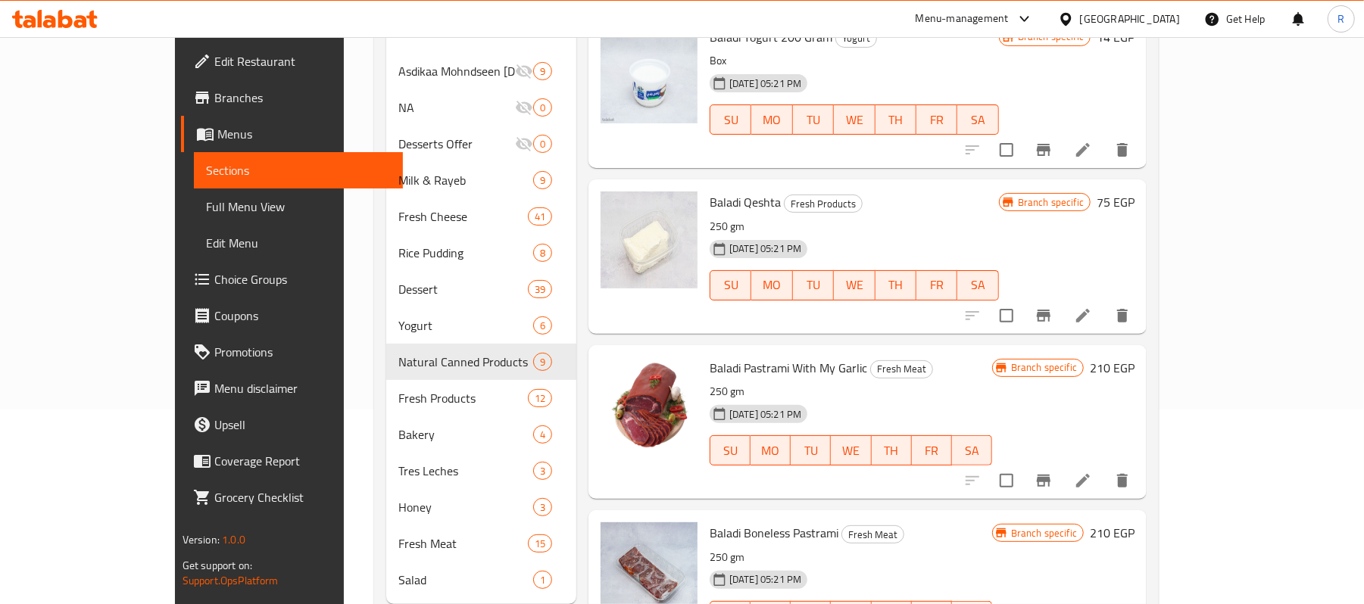
scroll to position [215, 0]
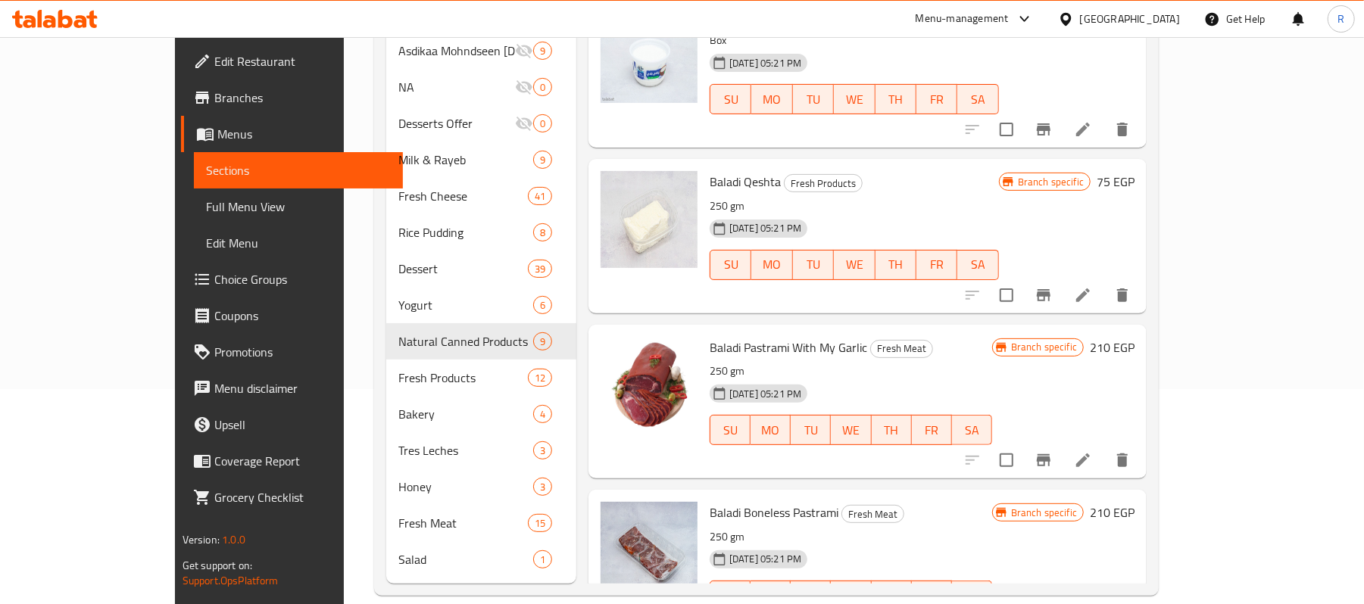
click at [932, 337] on h6 "Baladi Pastrami With My Garlic Fresh Meat" at bounding box center [851, 347] width 283 height 21
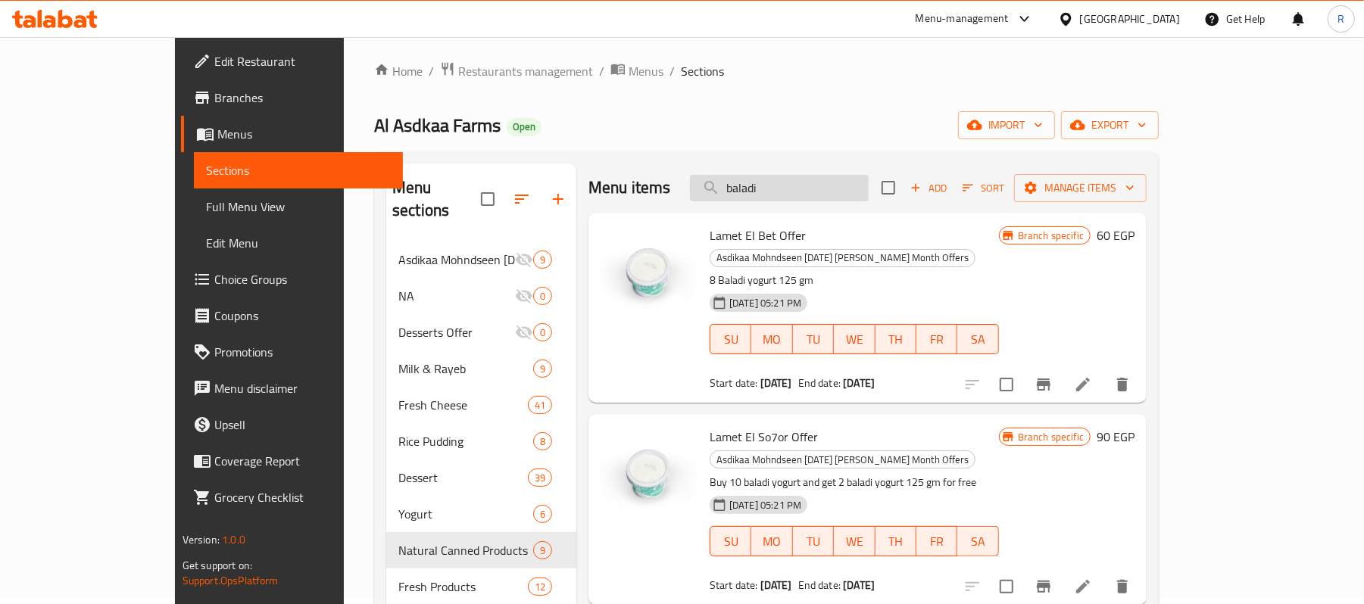
scroll to position [0, 0]
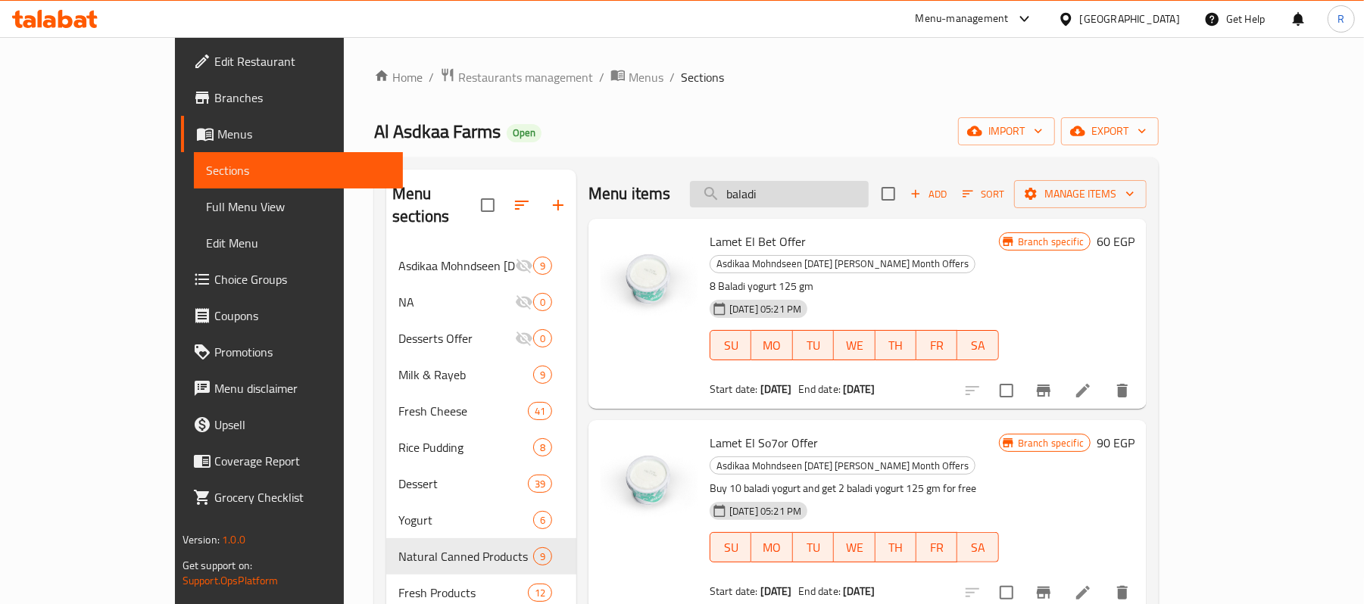
click at [830, 192] on input "baladi" at bounding box center [779, 194] width 179 height 27
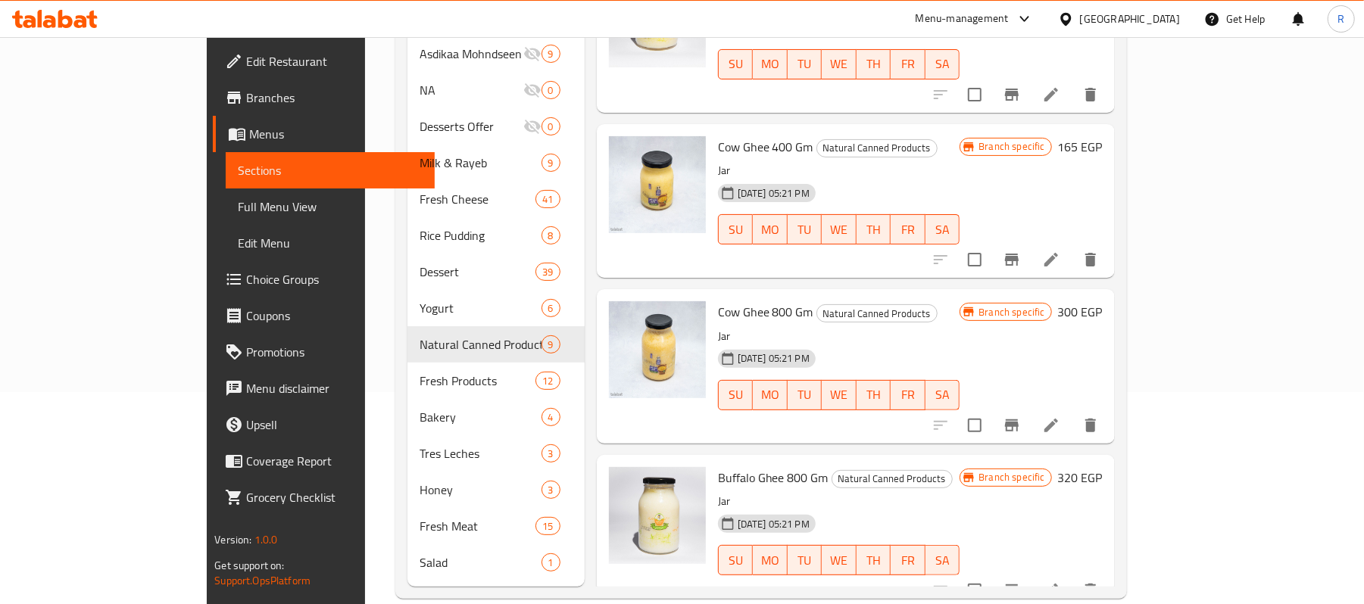
scroll to position [215, 0]
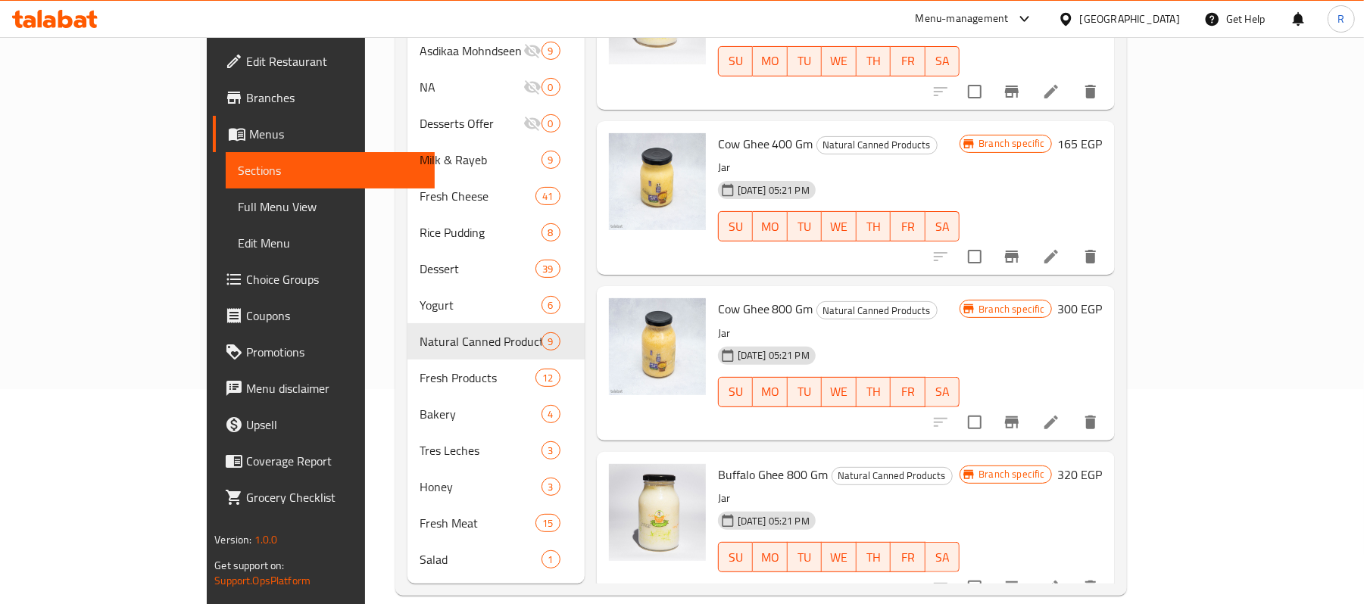
click at [960, 298] on h6 "Cow Ghee 800 Gm Natural Canned Products" at bounding box center [839, 308] width 242 height 21
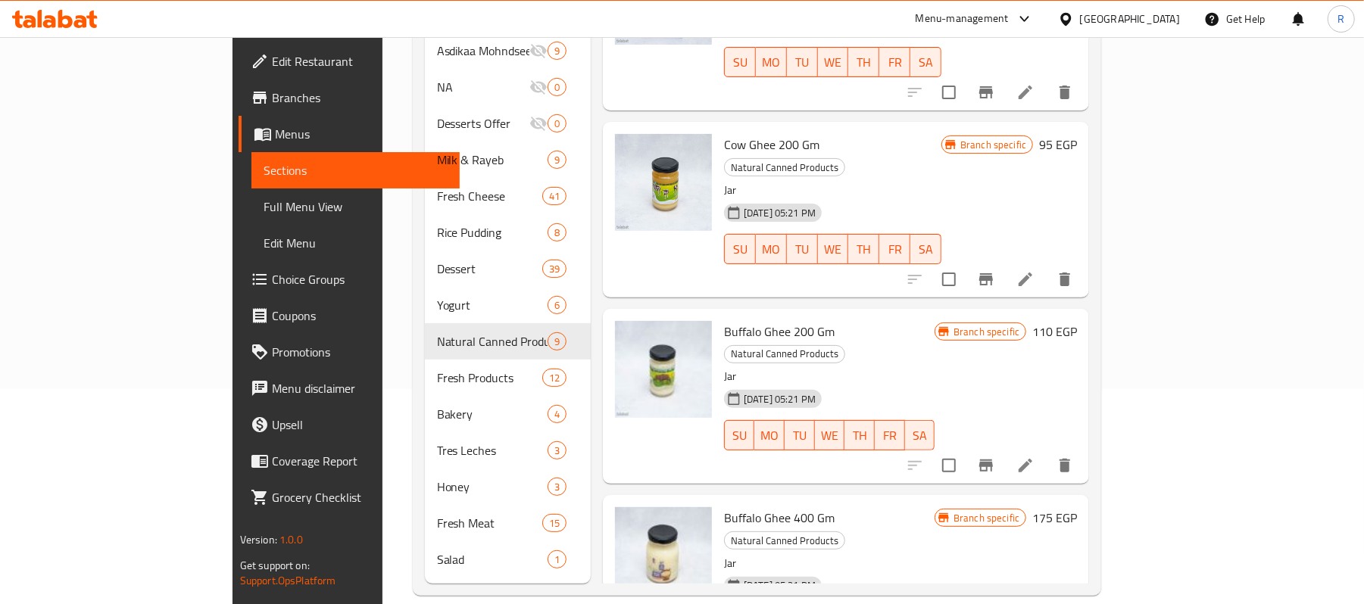
scroll to position [0, 0]
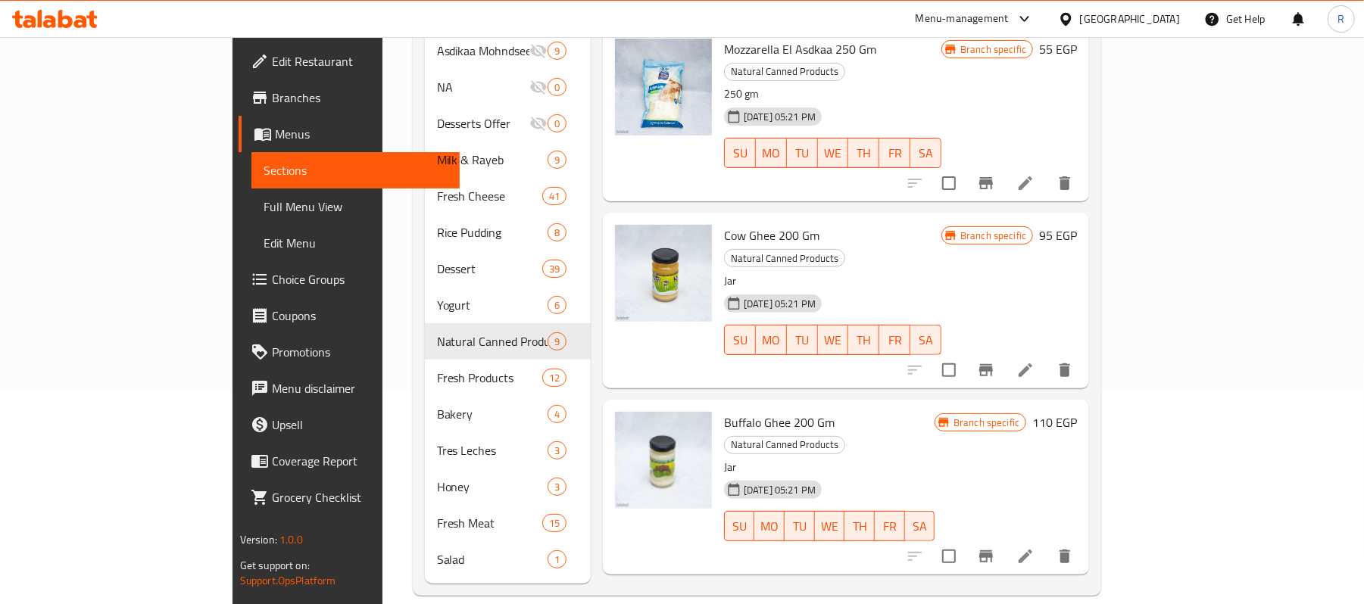
click at [930, 219] on div "Cow Ghee 200 Gm Natural Canned Products Jar 31-08-2024 05:21 PM SU MO TU WE TH …" at bounding box center [833, 300] width 230 height 163
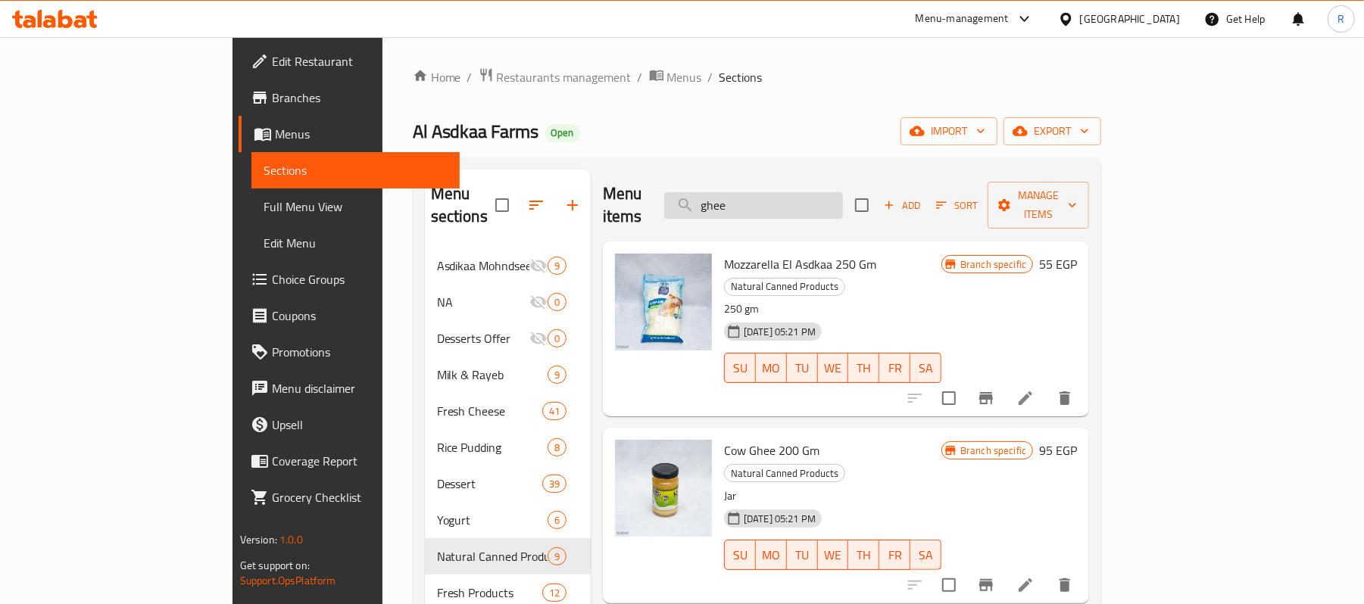
click at [843, 197] on input "ghee" at bounding box center [753, 205] width 179 height 27
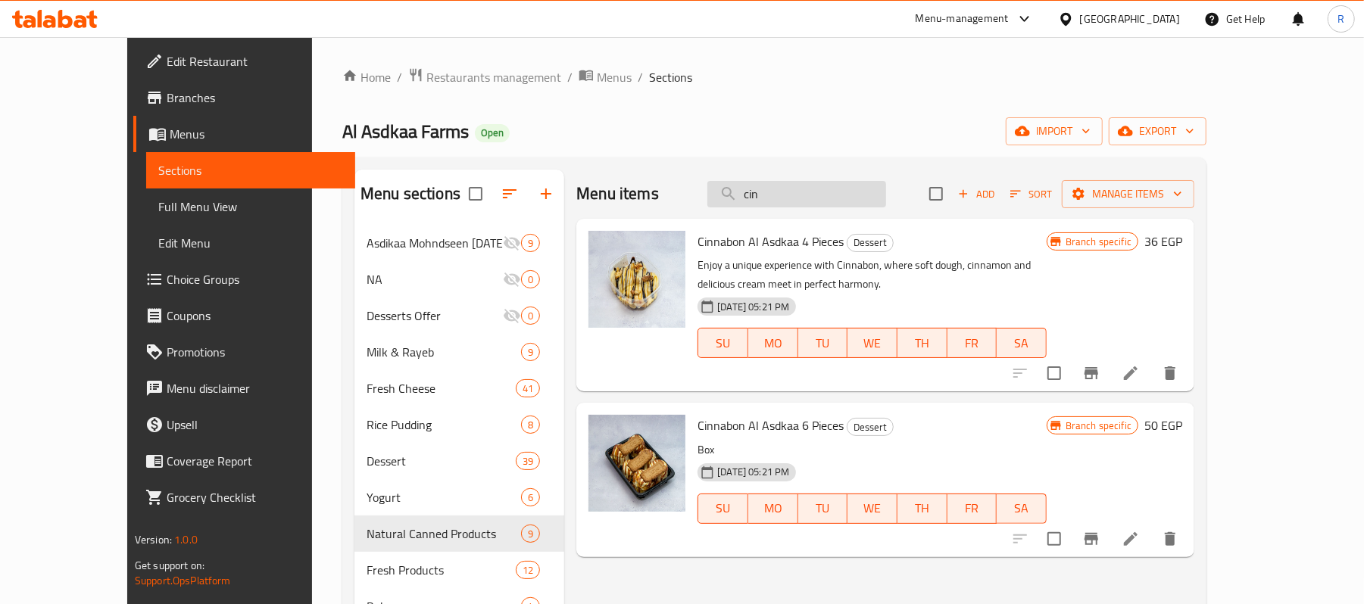
click at [804, 198] on input "cin" at bounding box center [796, 194] width 179 height 27
click at [841, 188] on input "cin" at bounding box center [796, 194] width 179 height 27
type input "family"
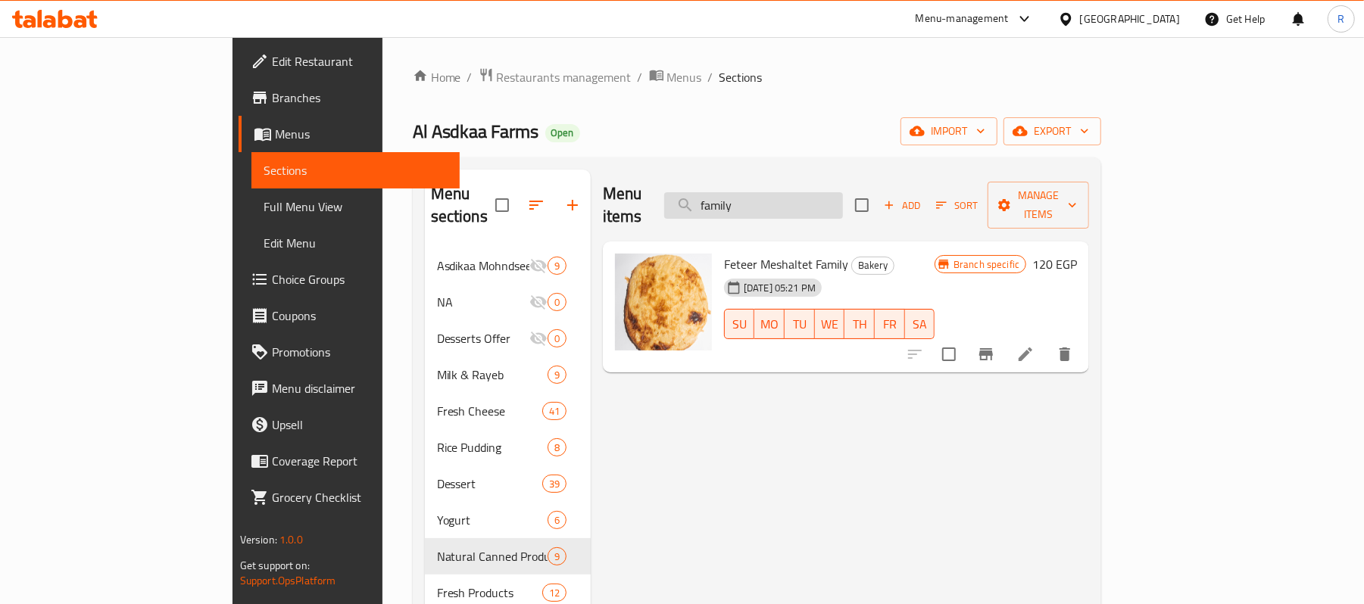
click at [841, 192] on input "family" at bounding box center [753, 205] width 179 height 27
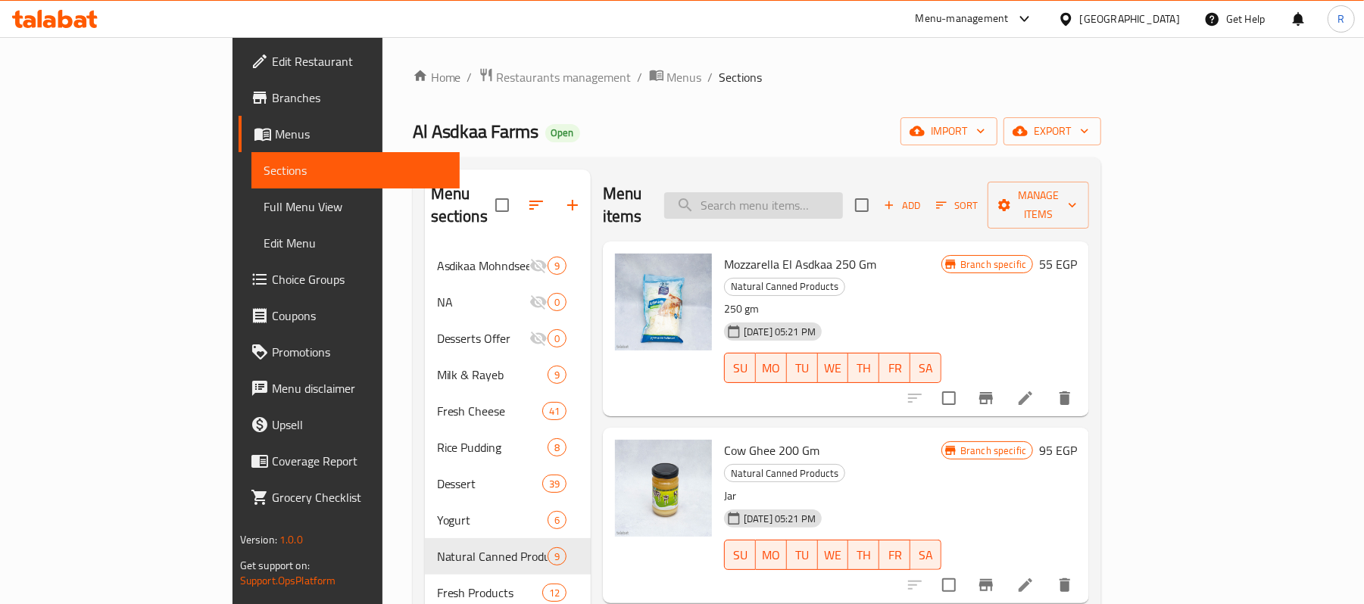
click at [843, 195] on input "search" at bounding box center [753, 205] width 179 height 27
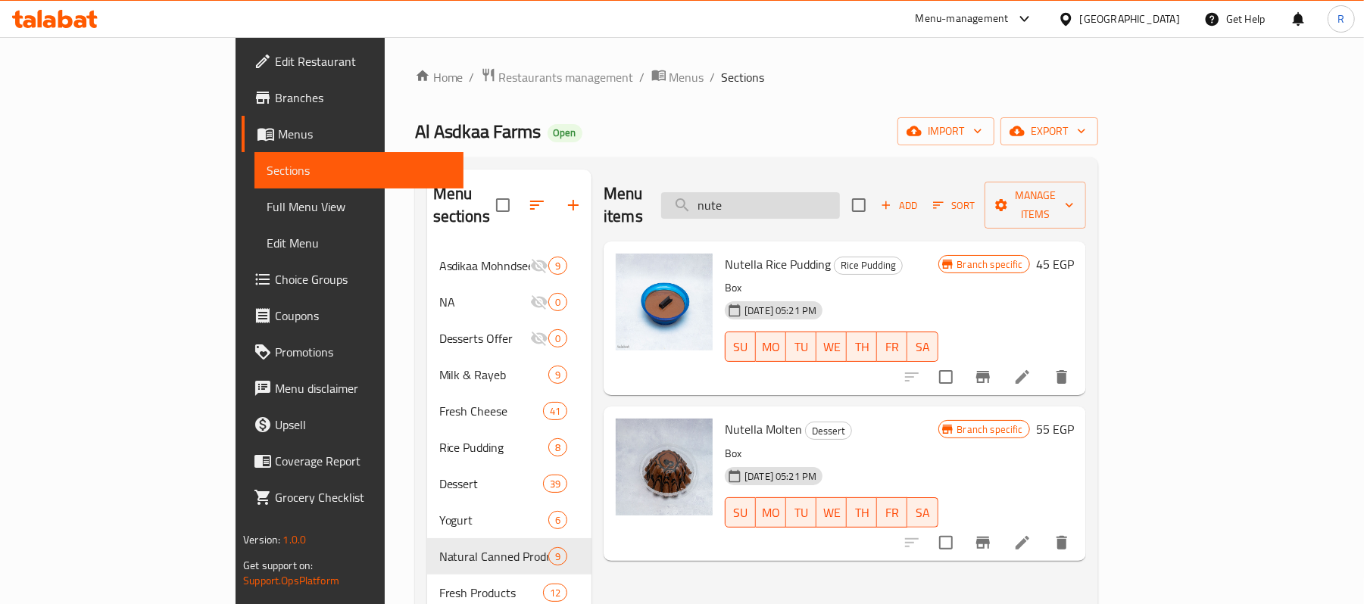
click at [840, 200] on input "nute" at bounding box center [750, 205] width 179 height 27
type input "s"
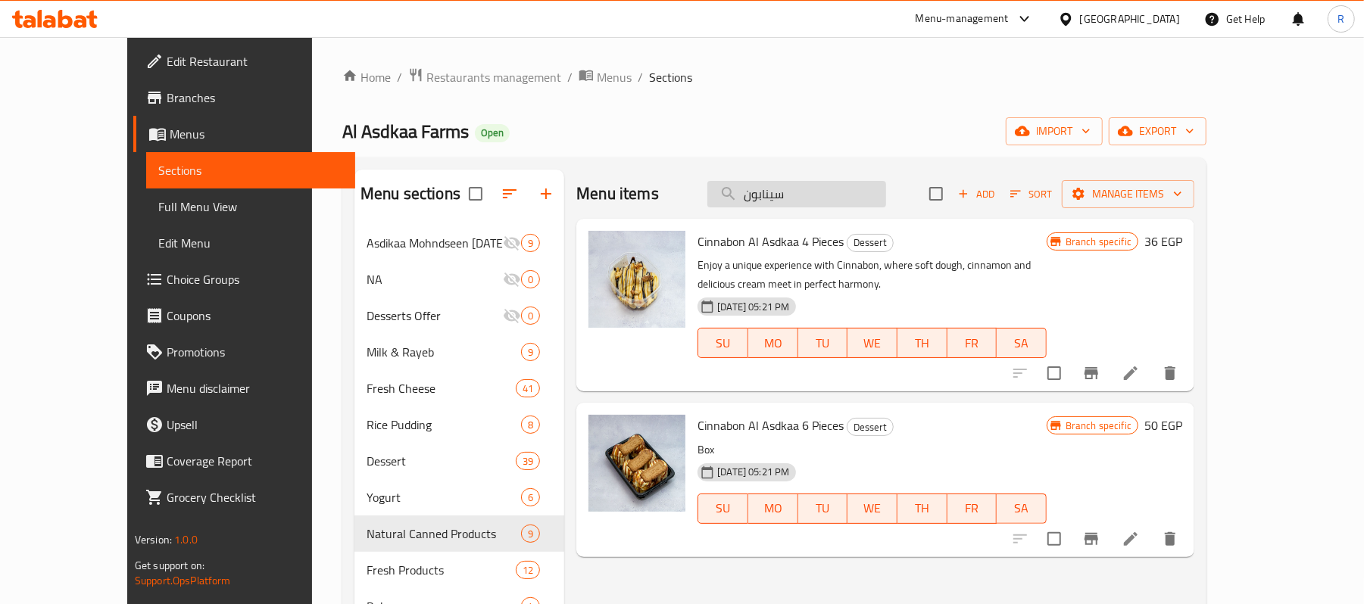
click at [858, 203] on input "سينابون" at bounding box center [796, 194] width 179 height 27
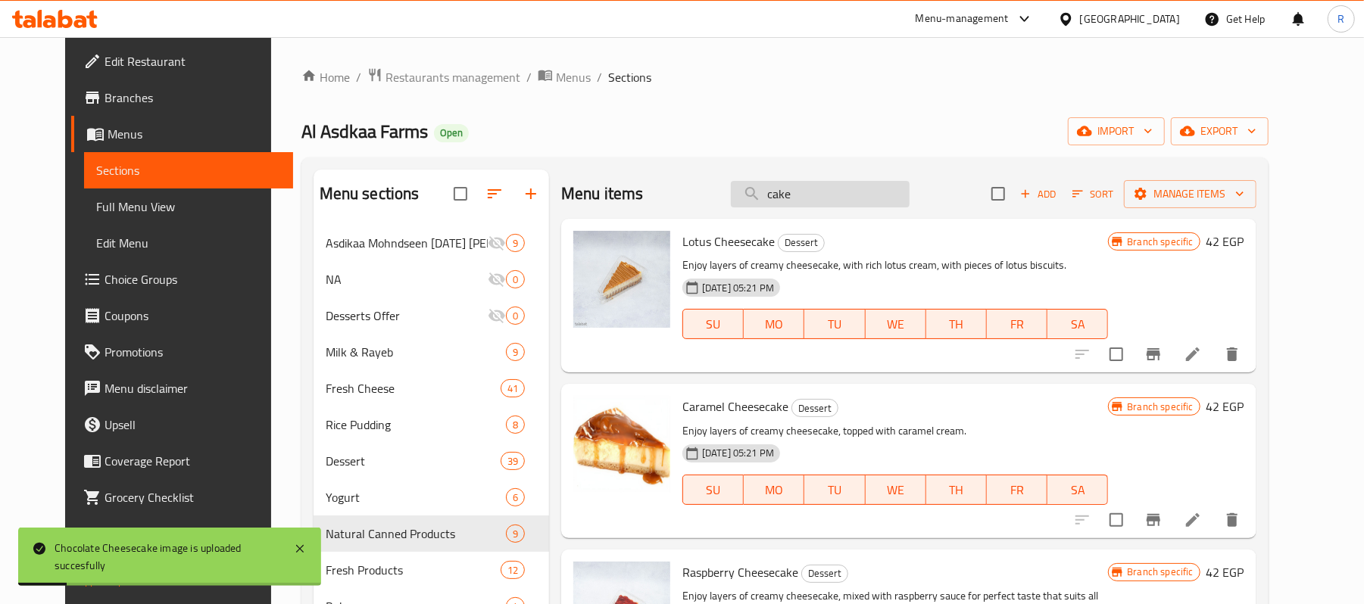
drag, startPoint x: 843, startPoint y: 173, endPoint x: 843, endPoint y: 182, distance: 9.1
click at [843, 173] on div "Menu items cake Add Sort Manage items" at bounding box center [908, 194] width 695 height 49
click at [837, 192] on input "cake" at bounding box center [820, 194] width 179 height 27
type input "sauce"
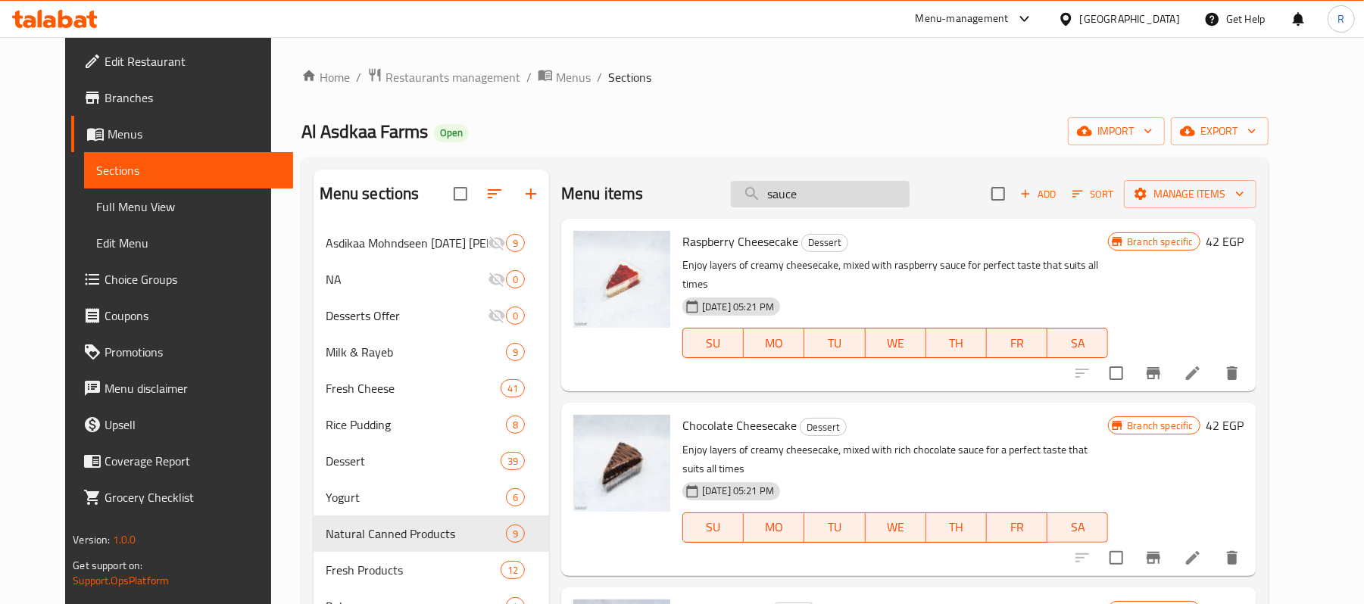
click at [819, 198] on input "sauce" at bounding box center [820, 194] width 179 height 27
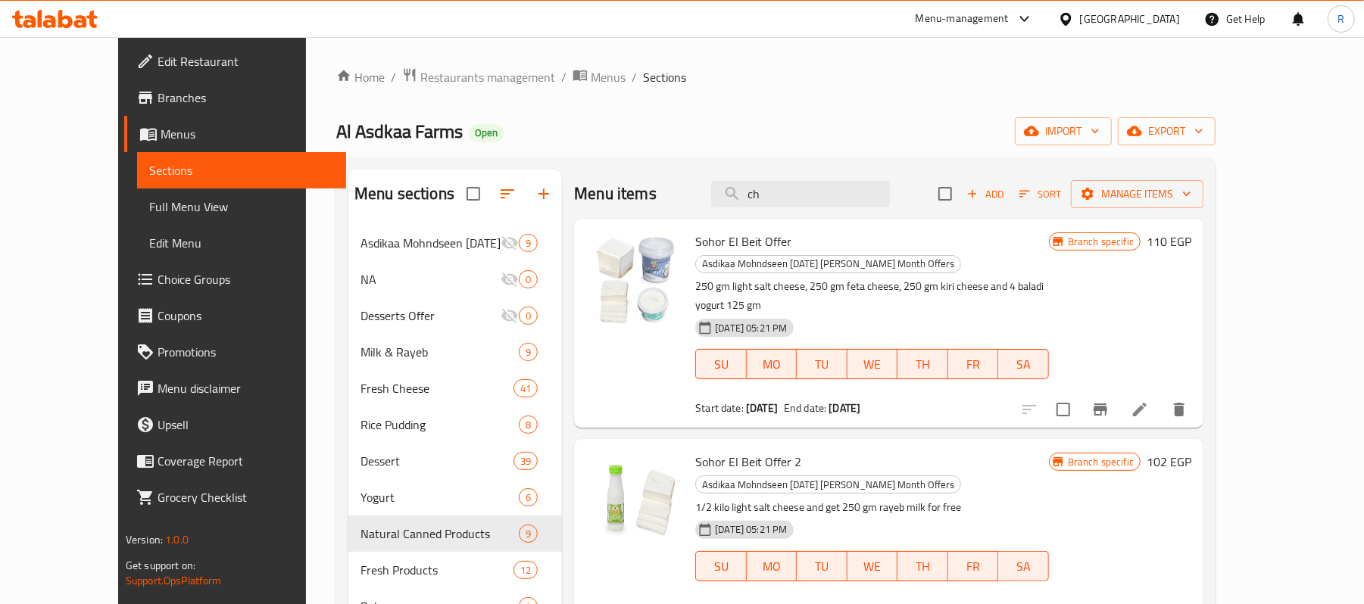
type input "c"
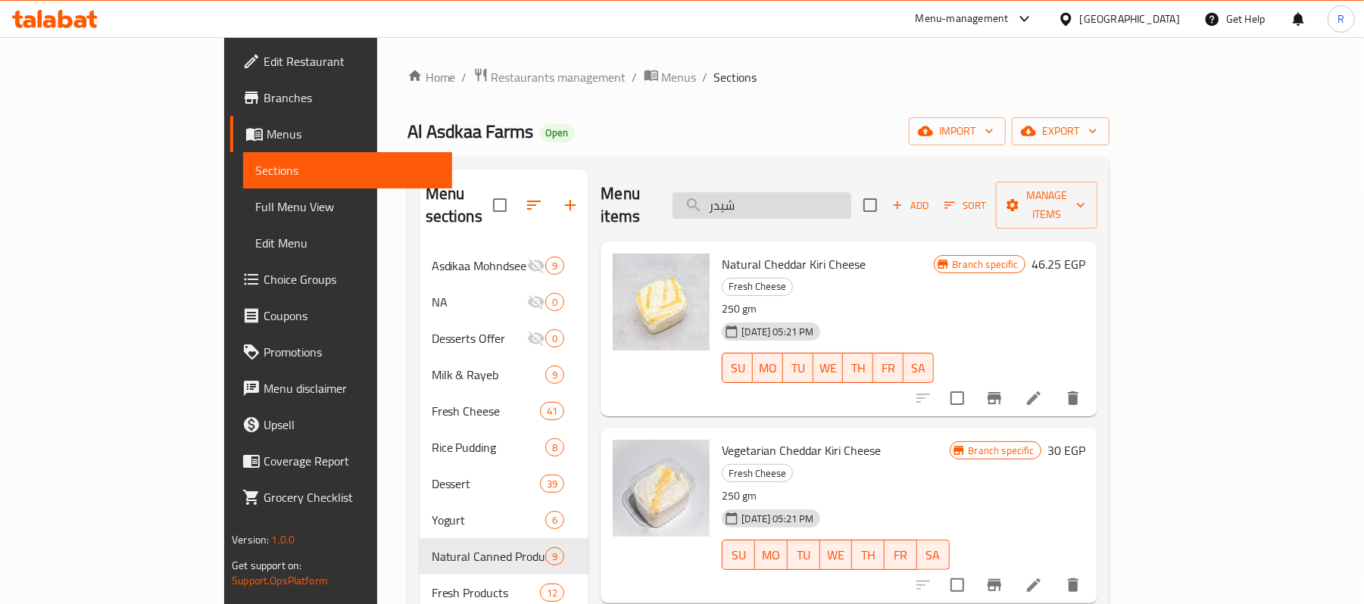
click at [830, 192] on input "شيدر" at bounding box center [762, 205] width 179 height 27
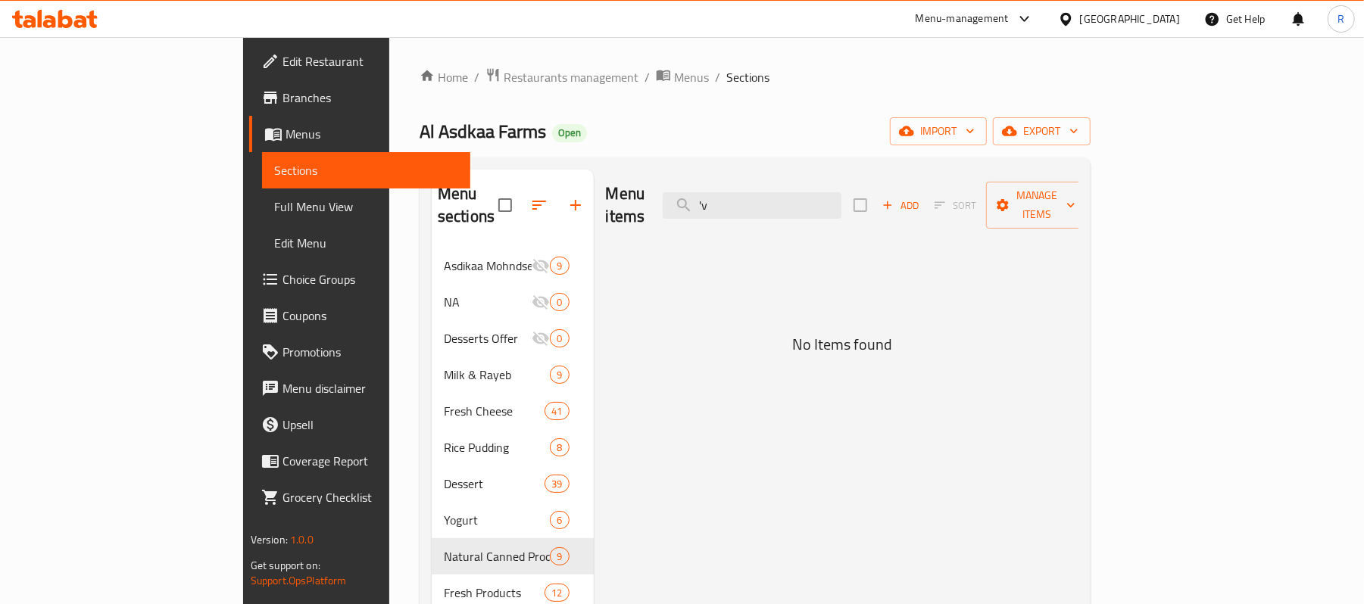
type input "'"
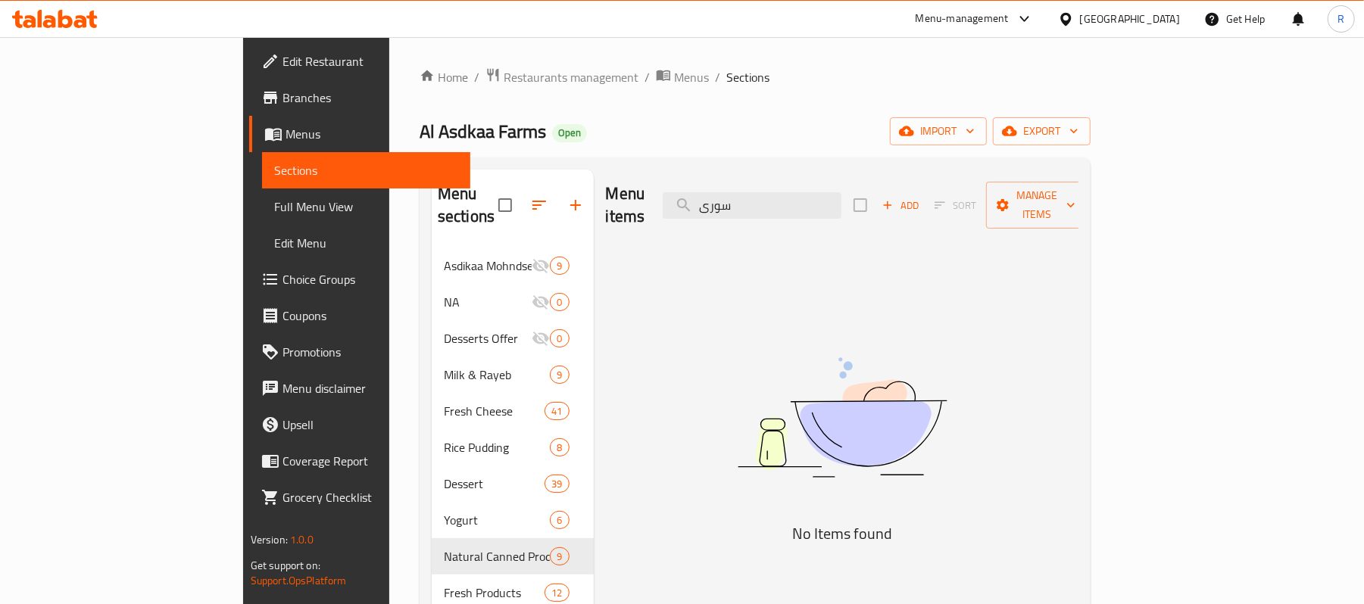
drag, startPoint x: 904, startPoint y: 220, endPoint x: 897, endPoint y: 211, distance: 11.8
click at [904, 220] on div "Menu items سورى Add Sort Manage items No Items found" at bounding box center [837, 484] width 486 height 629
click at [842, 192] on input "سورى" at bounding box center [752, 205] width 179 height 27
type input "u"
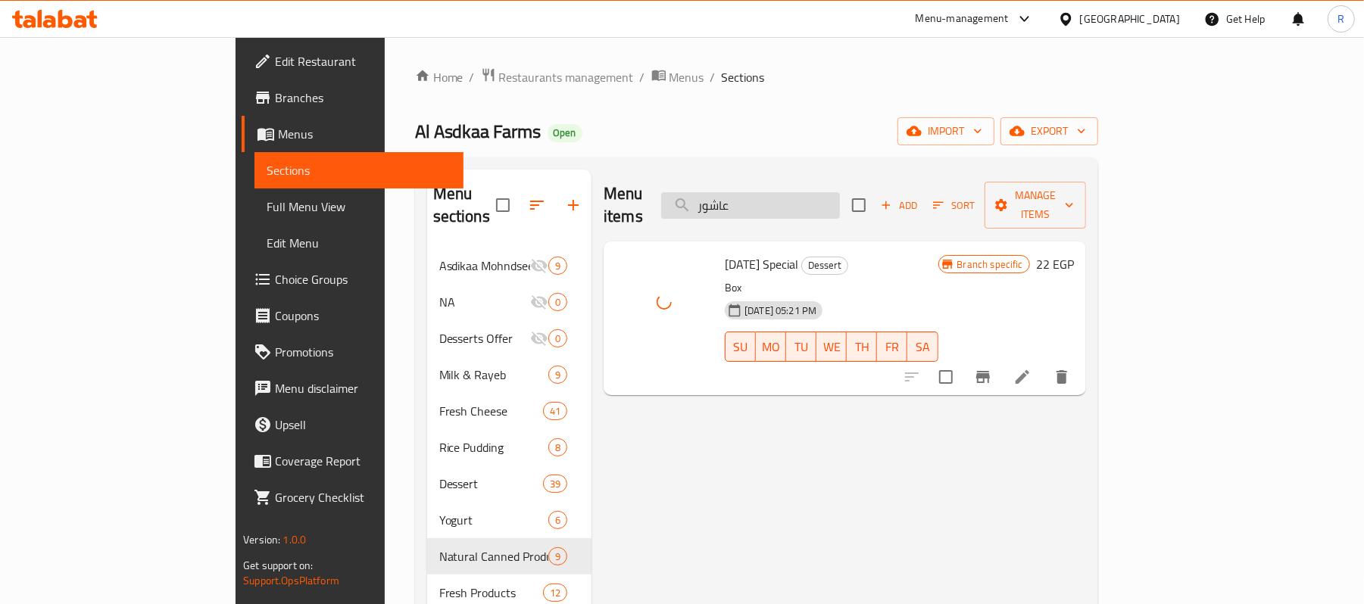
click at [840, 201] on input "عاشور" at bounding box center [750, 205] width 179 height 27
click at [840, 192] on input "عاشور" at bounding box center [750, 205] width 179 height 27
click at [840, 192] on input "بثفش" at bounding box center [750, 205] width 179 height 27
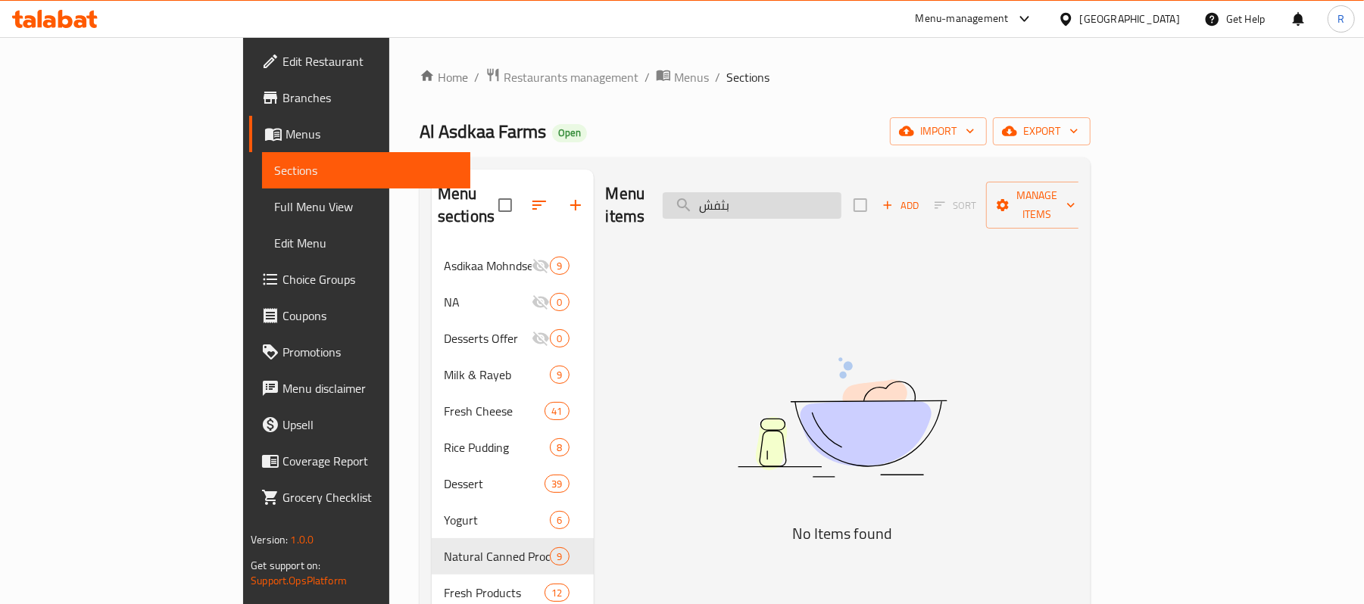
click at [842, 192] on input "بثفش" at bounding box center [752, 205] width 179 height 27
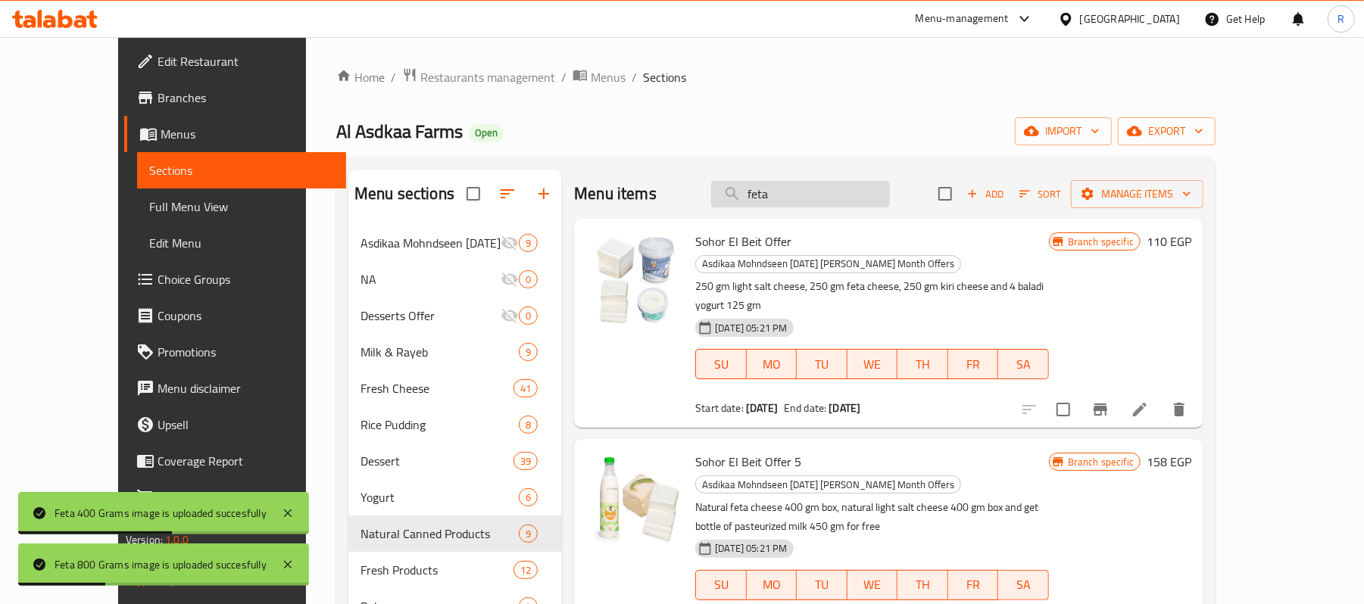
click at [841, 189] on input "feta" at bounding box center [800, 194] width 179 height 27
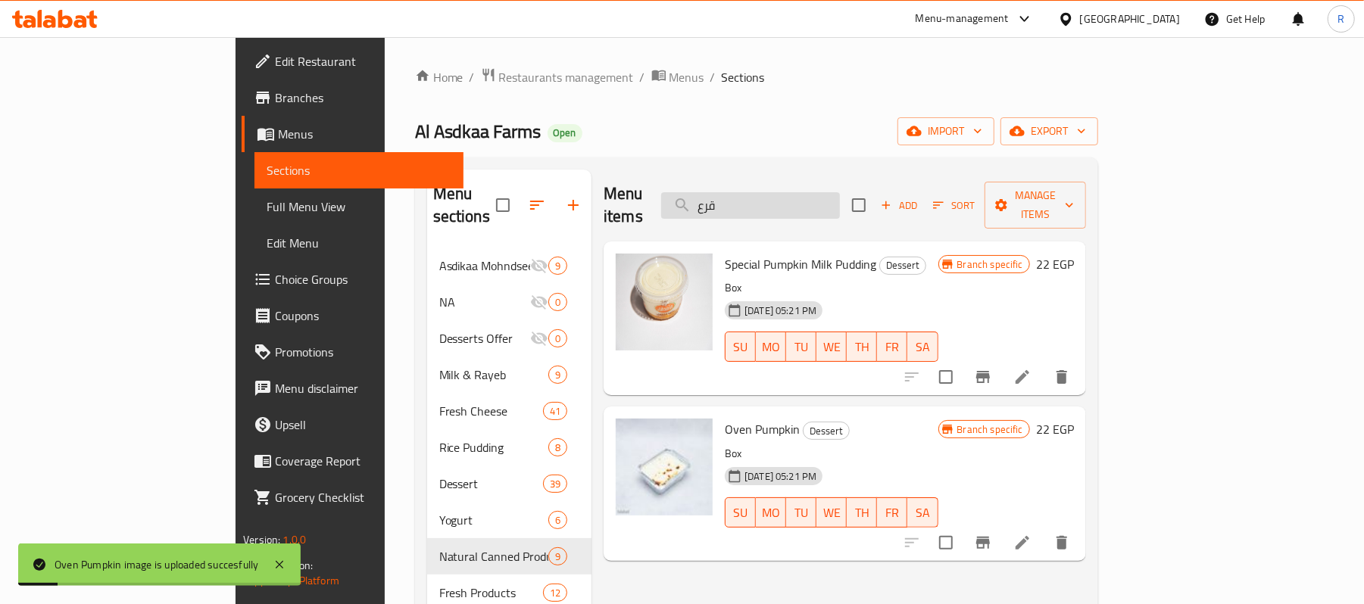
click at [838, 200] on input "قرع" at bounding box center [750, 205] width 179 height 27
type input "ل"
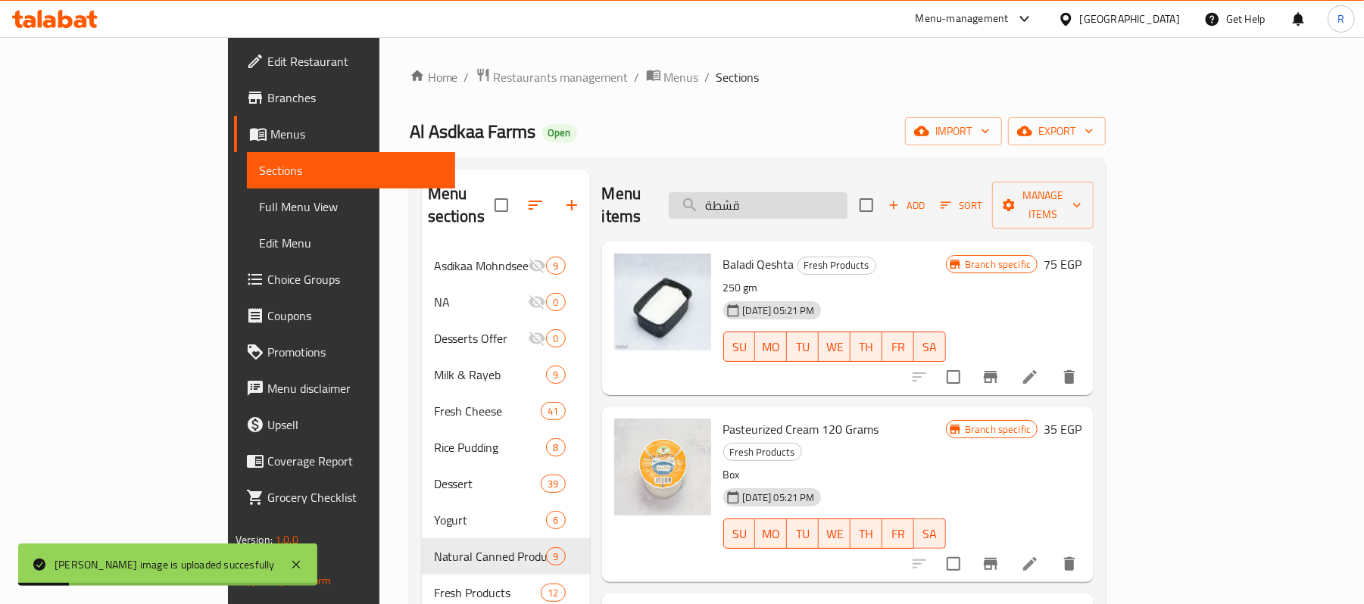
click at [839, 192] on input "قشطة" at bounding box center [758, 205] width 179 height 27
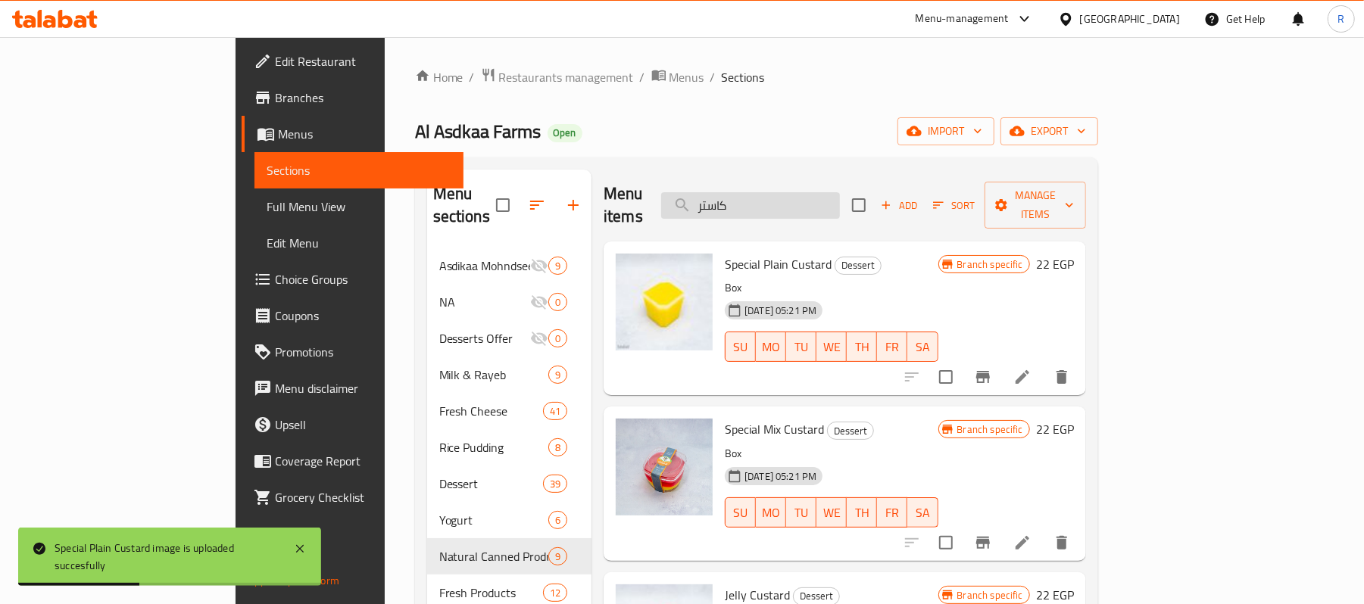
click at [838, 198] on input "كاستر" at bounding box center [750, 205] width 179 height 27
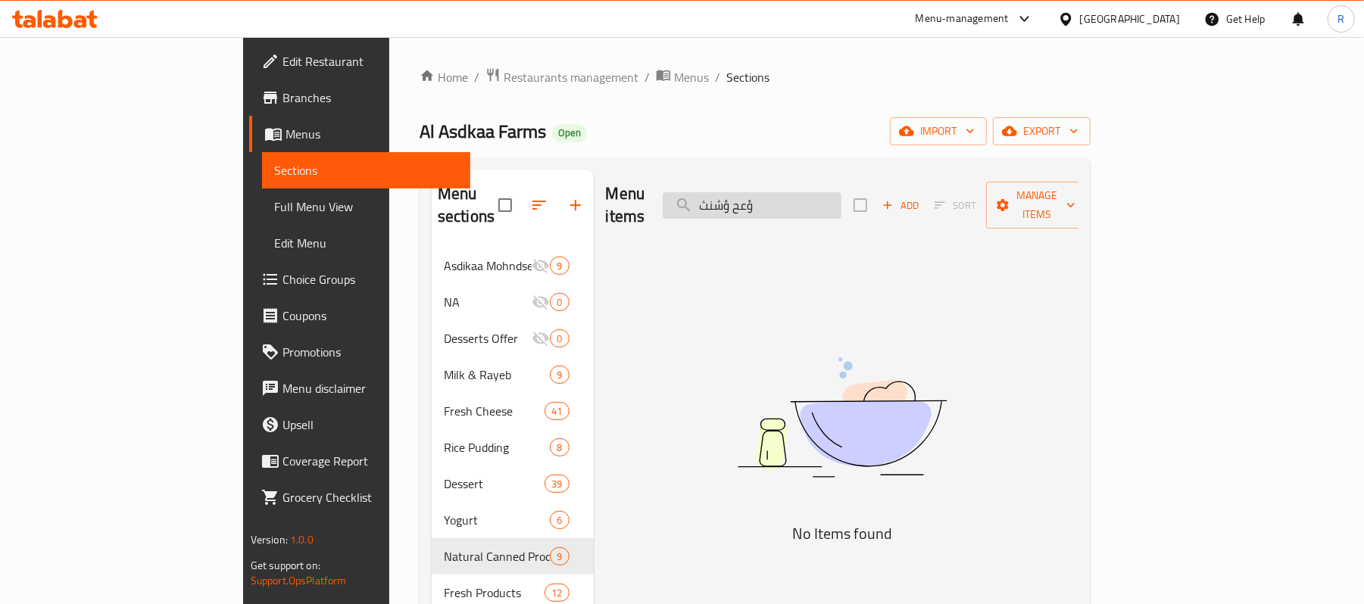
click at [838, 198] on input "ؤعح ؤشنث" at bounding box center [752, 205] width 179 height 27
click at [842, 205] on input "cup cake" at bounding box center [752, 205] width 179 height 27
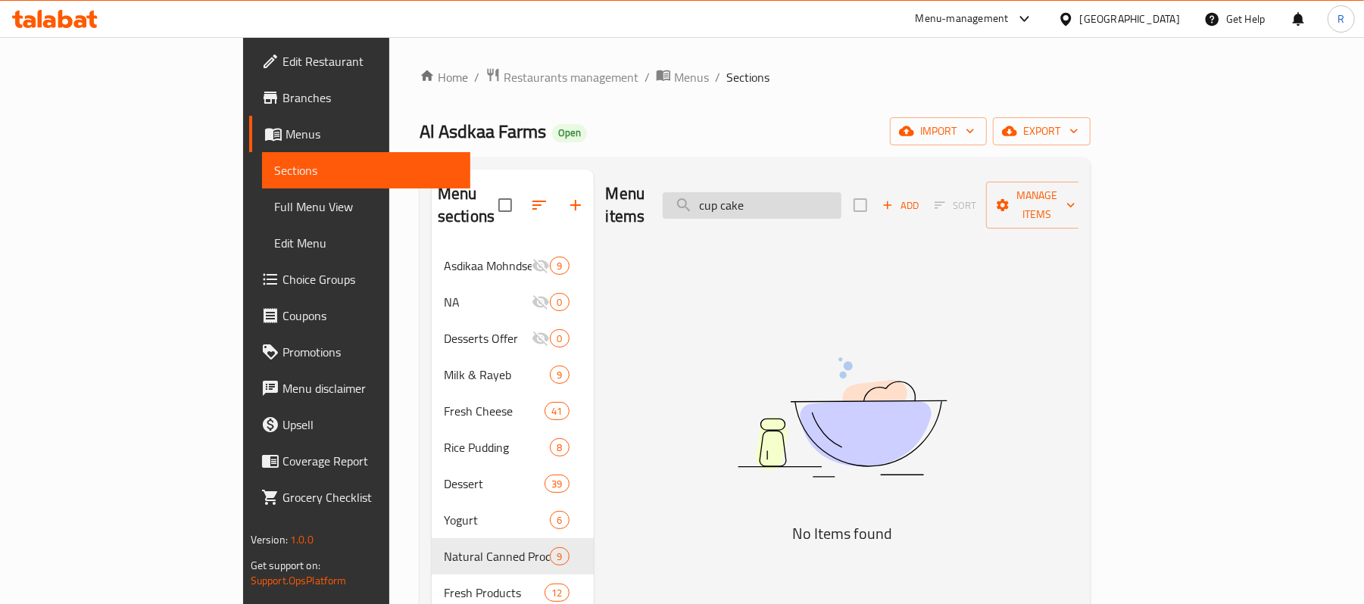
click at [842, 205] on input "cup cake" at bounding box center [752, 205] width 179 height 27
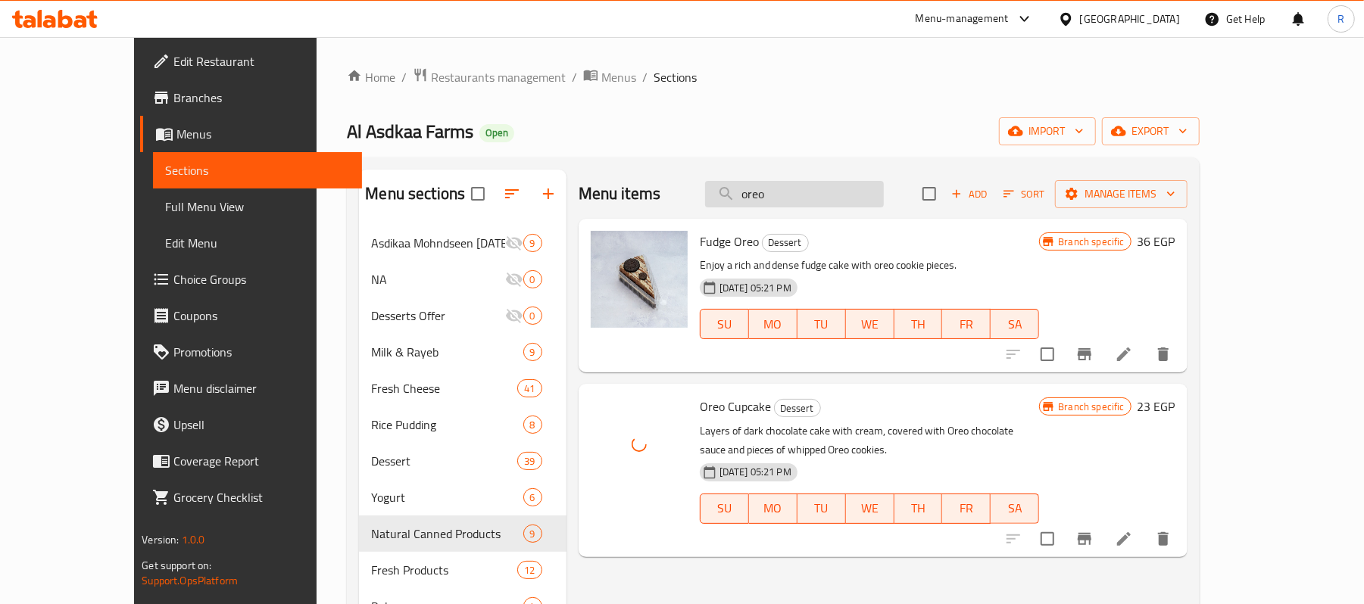
click at [824, 203] on input "oreo" at bounding box center [794, 194] width 179 height 27
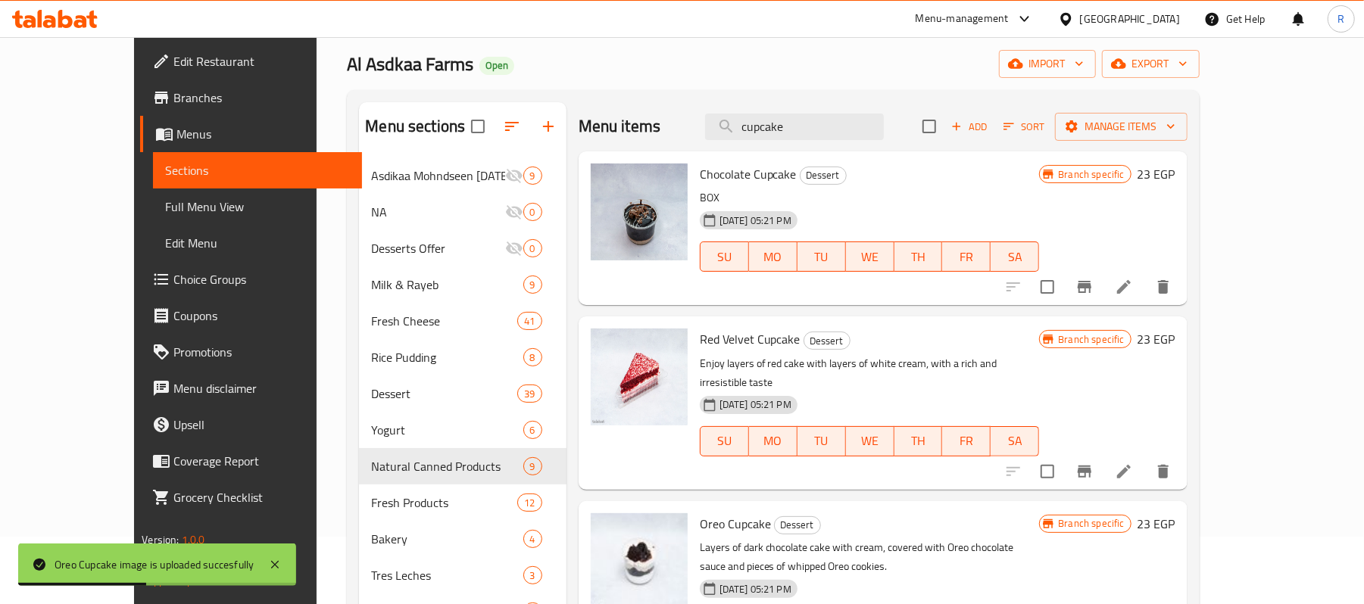
scroll to position [101, 0]
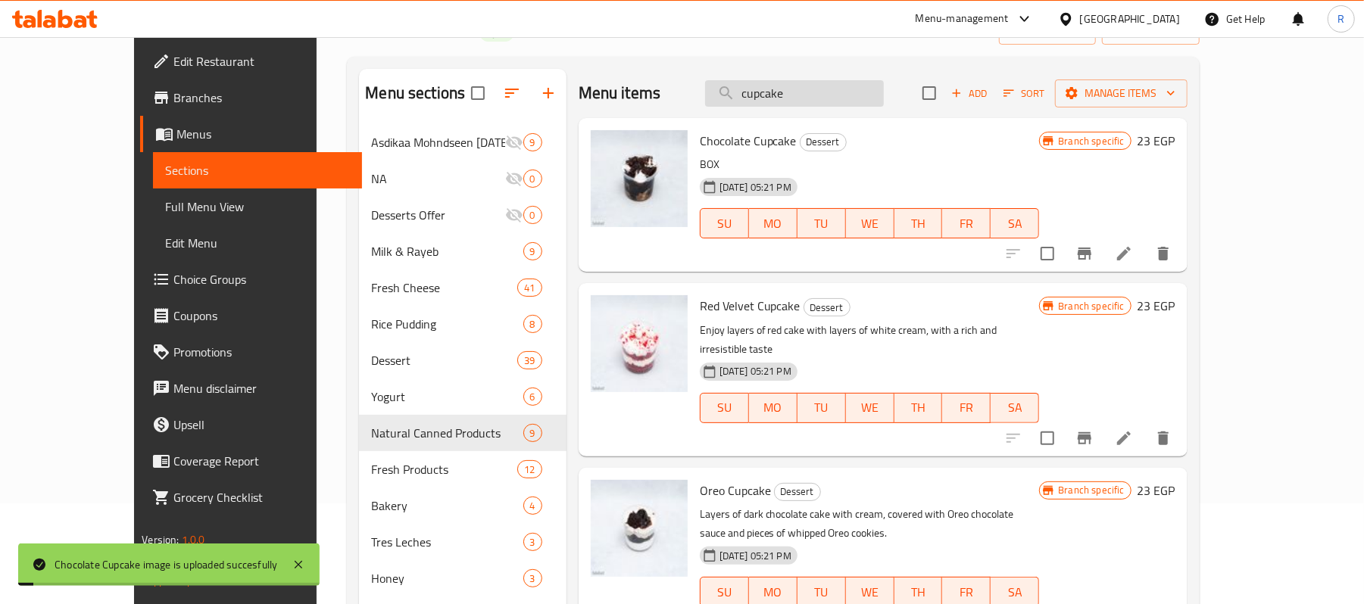
click at [842, 92] on input "cupcake" at bounding box center [794, 93] width 179 height 27
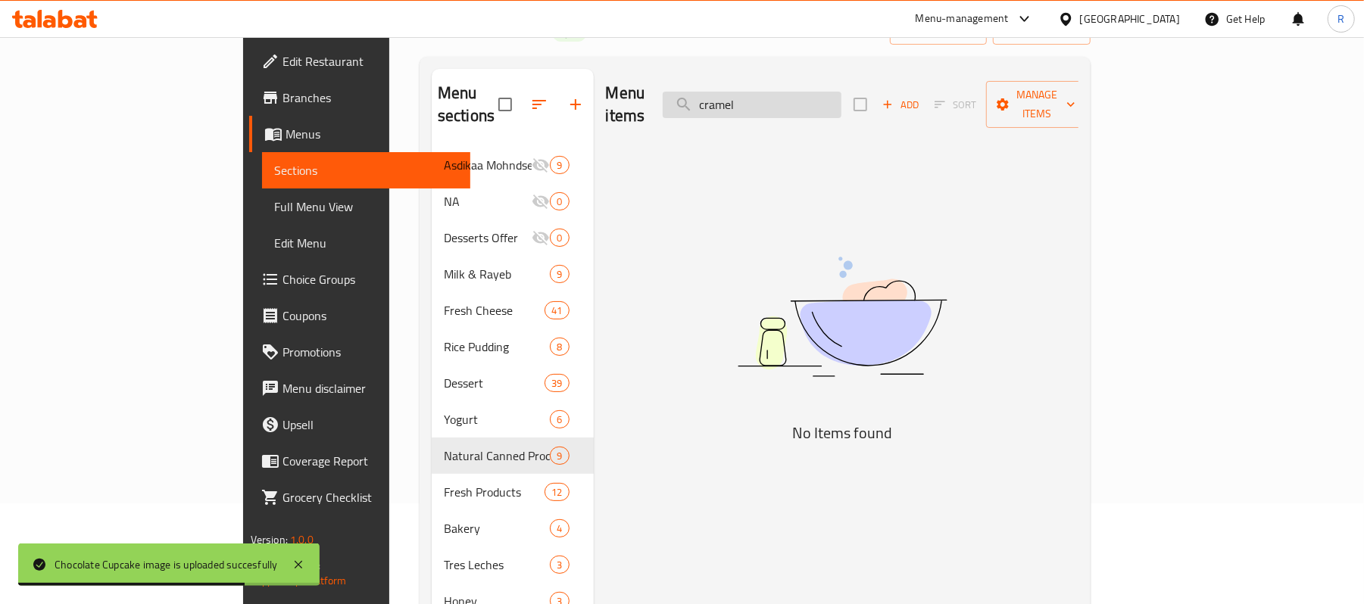
click at [842, 92] on input "cramel" at bounding box center [752, 105] width 179 height 27
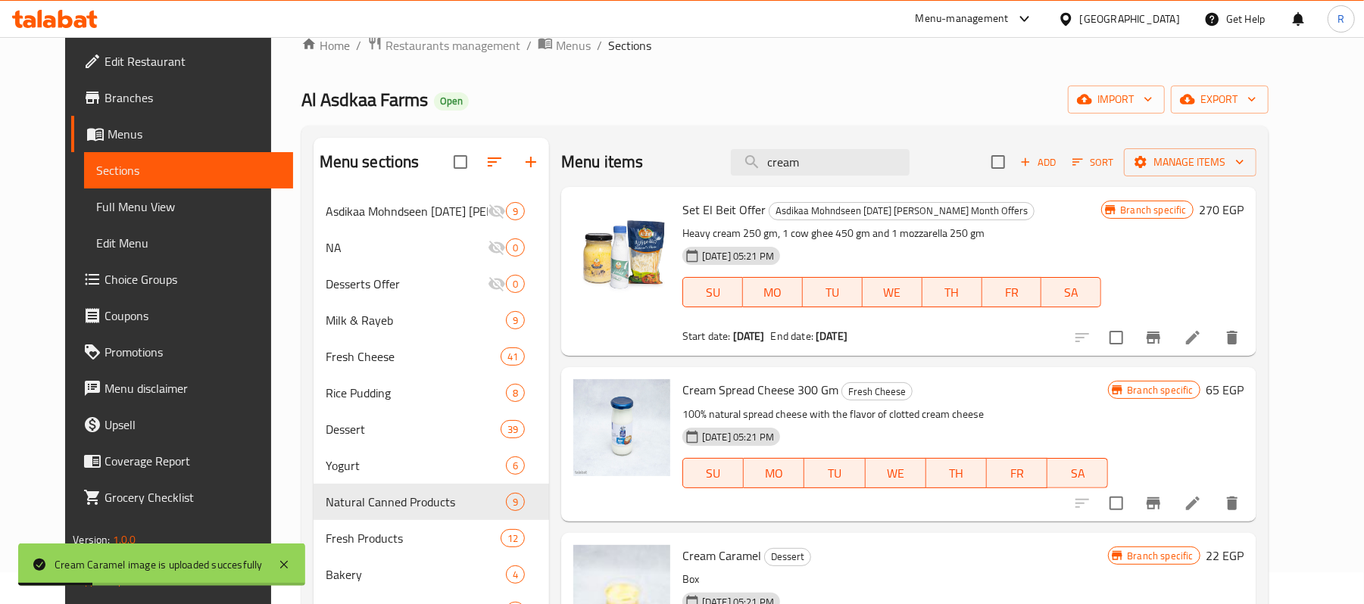
scroll to position [0, 0]
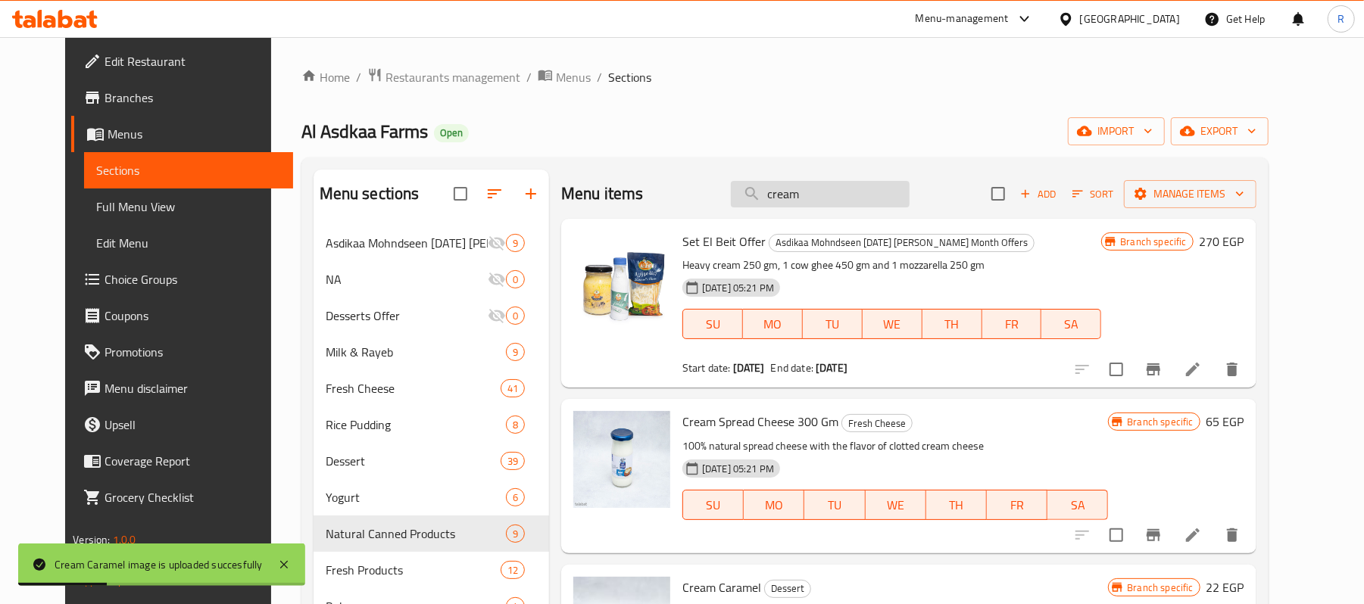
click at [843, 195] on input "cream" at bounding box center [820, 194] width 179 height 27
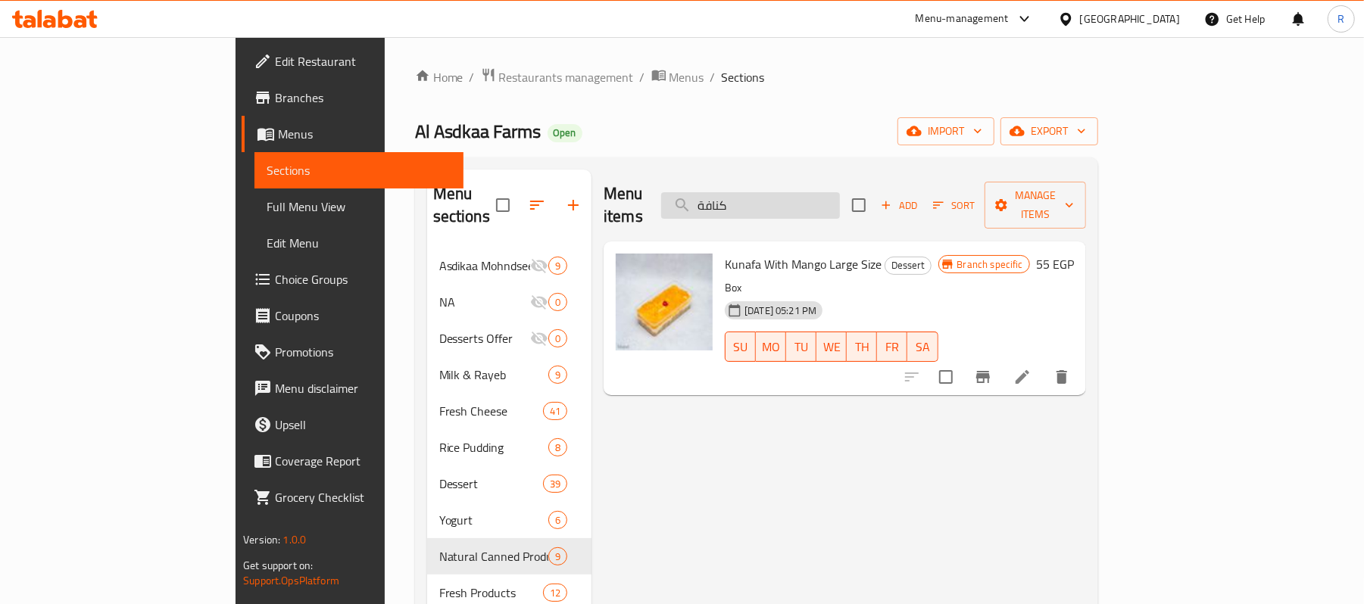
click at [840, 195] on input "كنافة" at bounding box center [750, 205] width 179 height 27
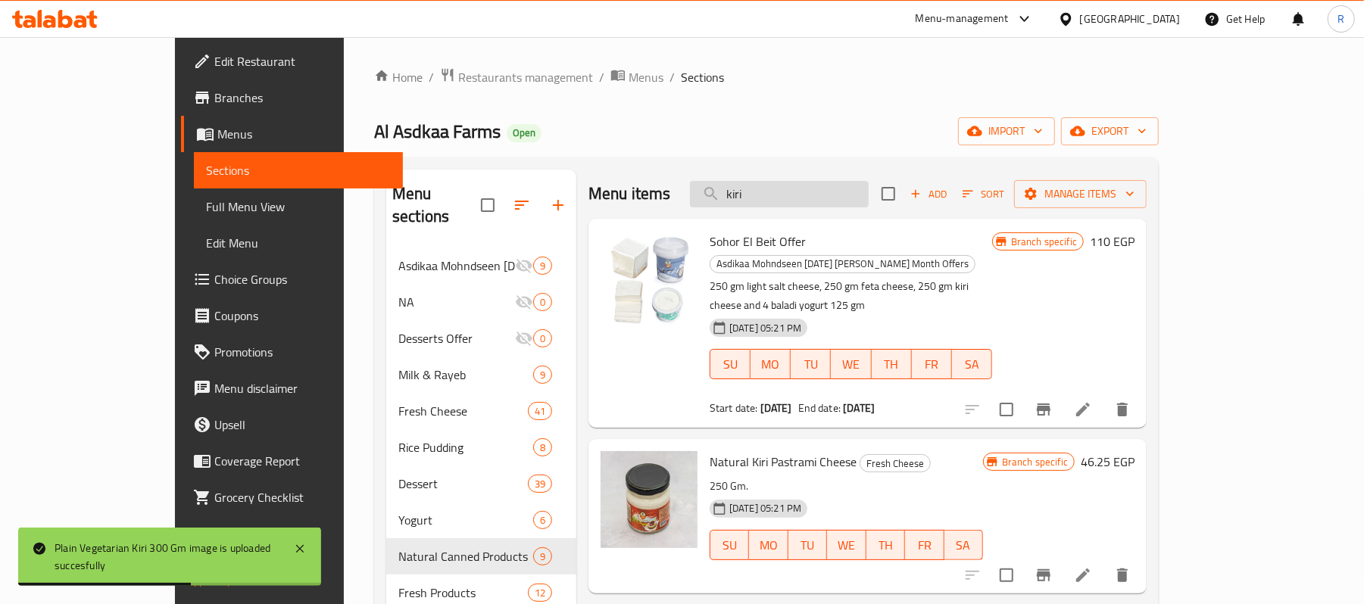
click at [840, 204] on input "kiri" at bounding box center [779, 194] width 179 height 27
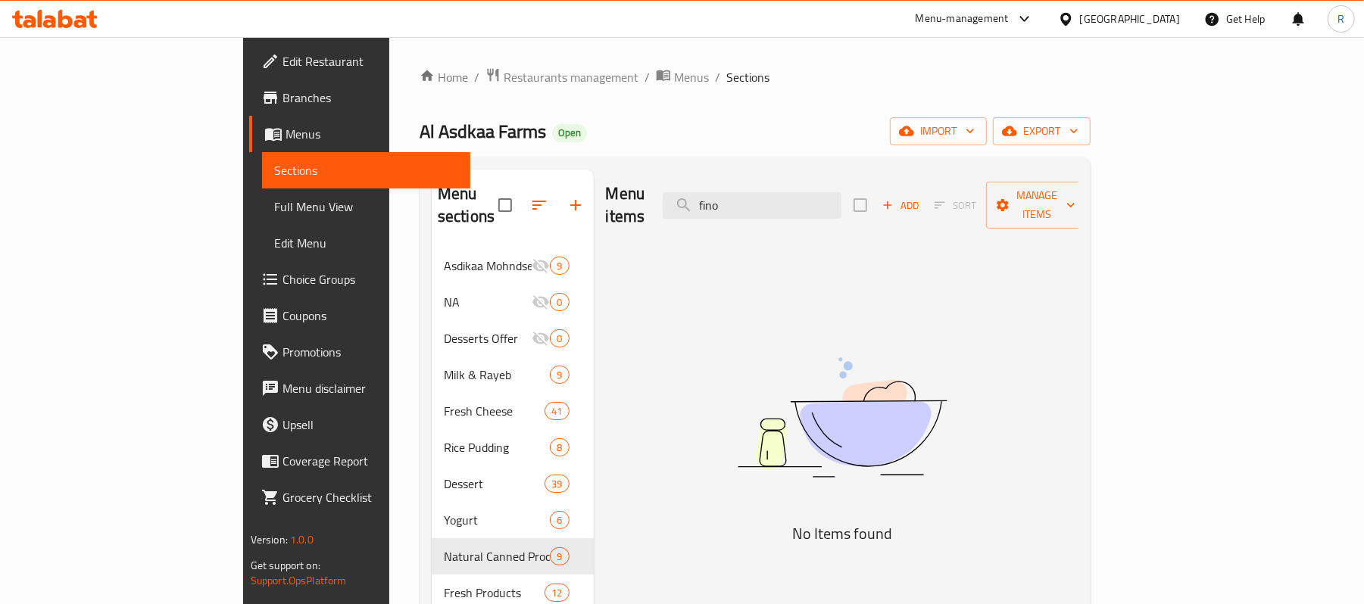
click at [854, 291] on div "Menu items fino Add Sort Manage items No Items found" at bounding box center [837, 484] width 486 height 629
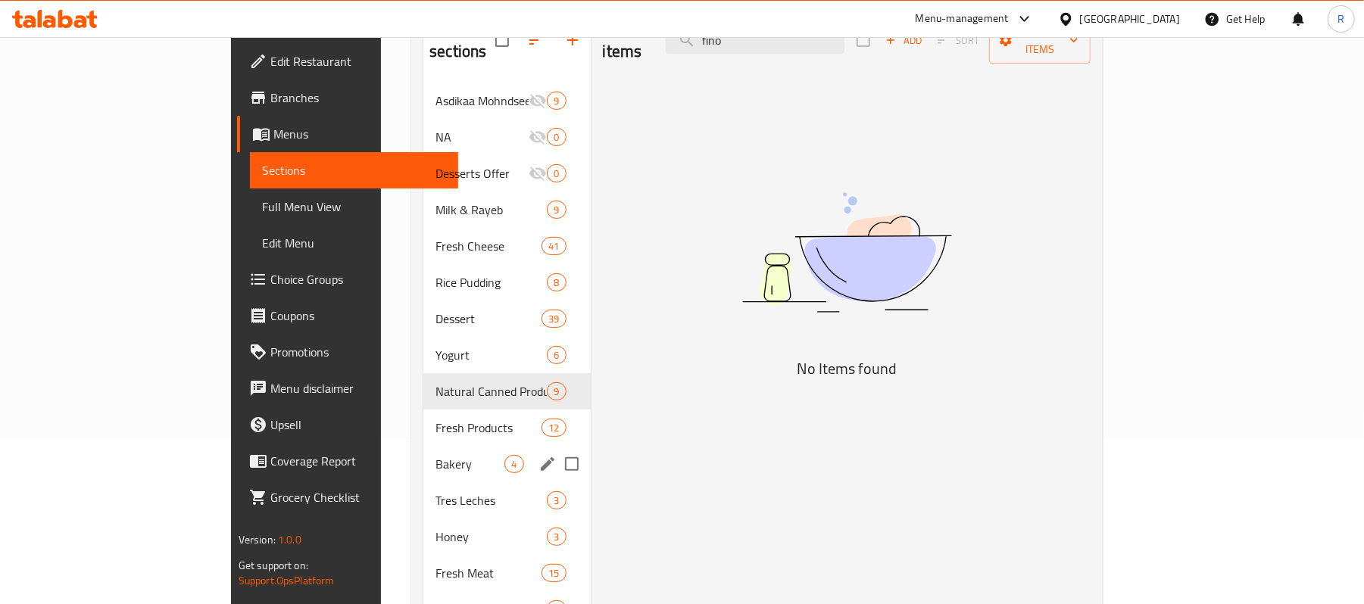
scroll to position [201, 0]
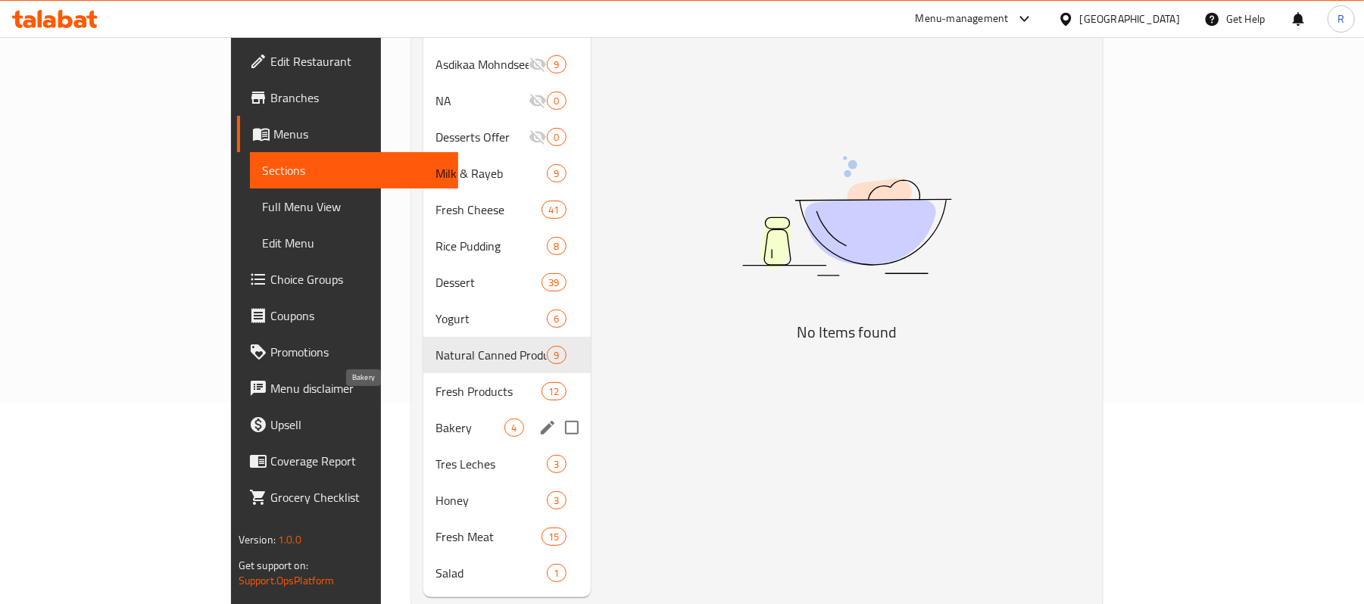
click at [436, 419] on span "Bakery" at bounding box center [470, 428] width 69 height 18
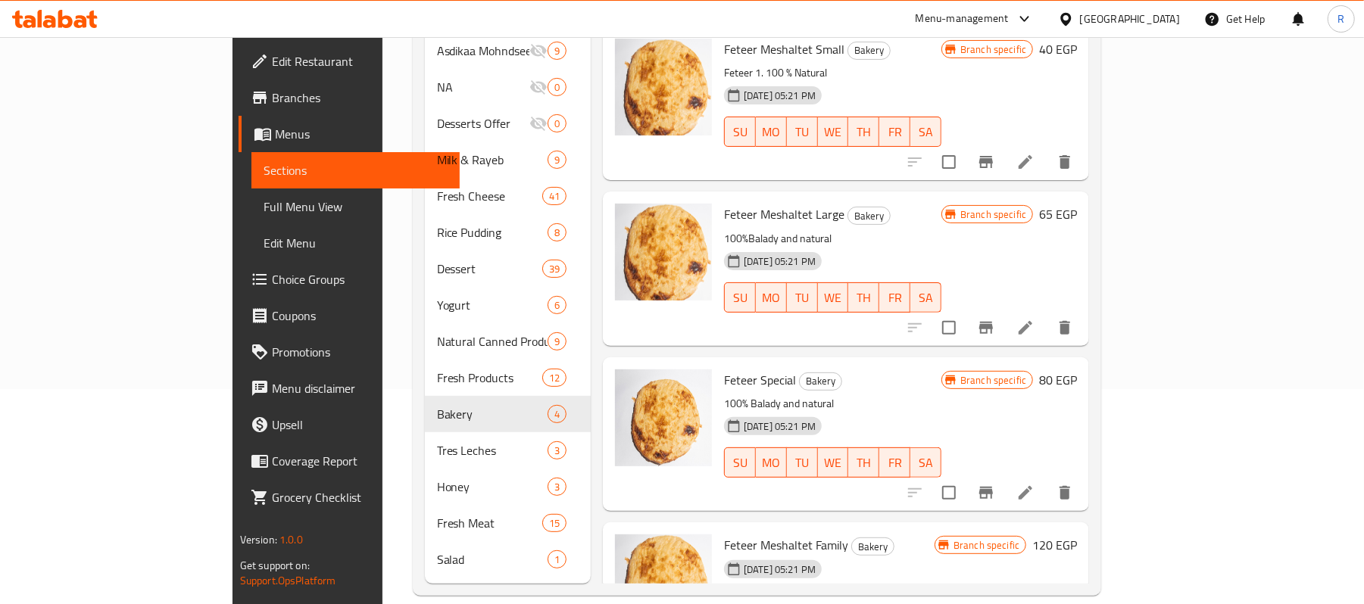
click at [941, 230] on p "100%Balady and natural" at bounding box center [832, 239] width 217 height 19
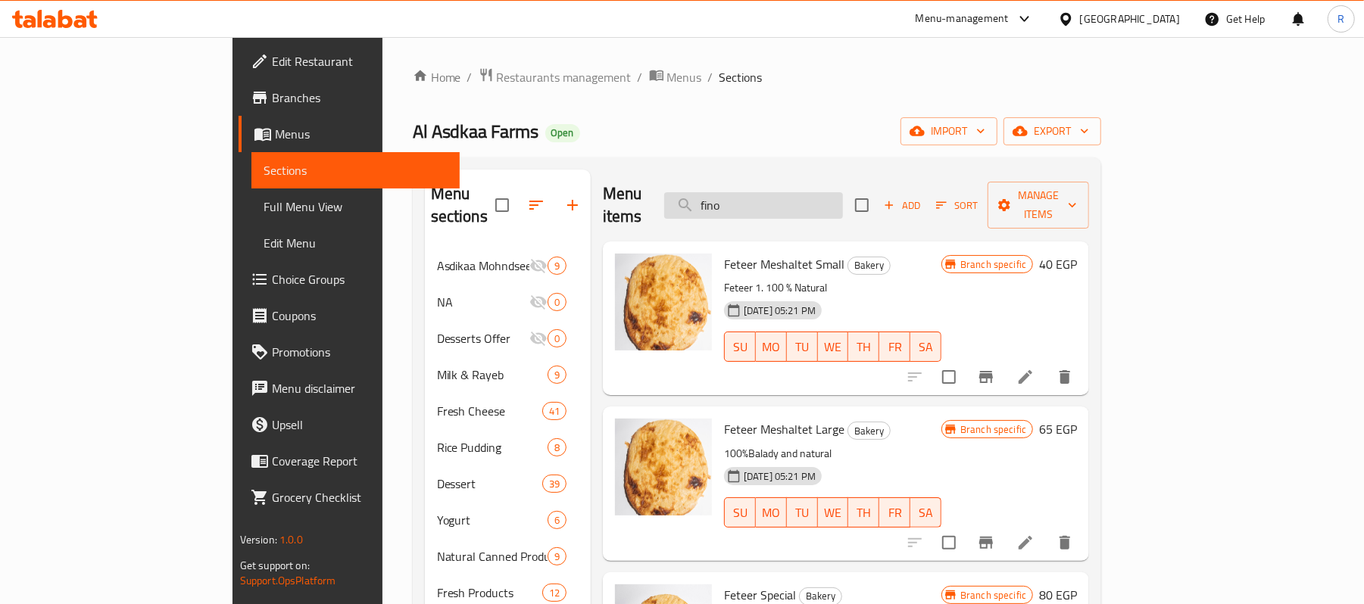
click at [843, 198] on input "fino" at bounding box center [753, 205] width 179 height 27
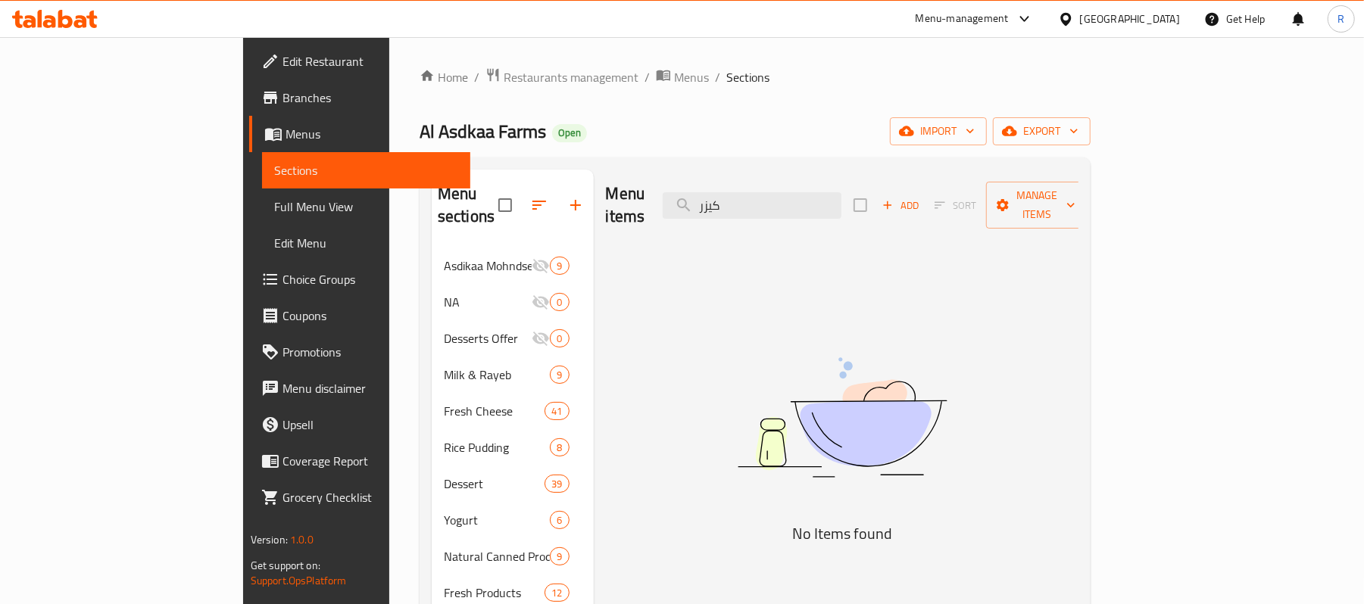
type input "كيزر"
click at [968, 230] on div "Menu items كيزر Add Sort Manage items No Items found" at bounding box center [837, 484] width 486 height 629
click at [842, 195] on input "كيزر" at bounding box center [752, 205] width 179 height 27
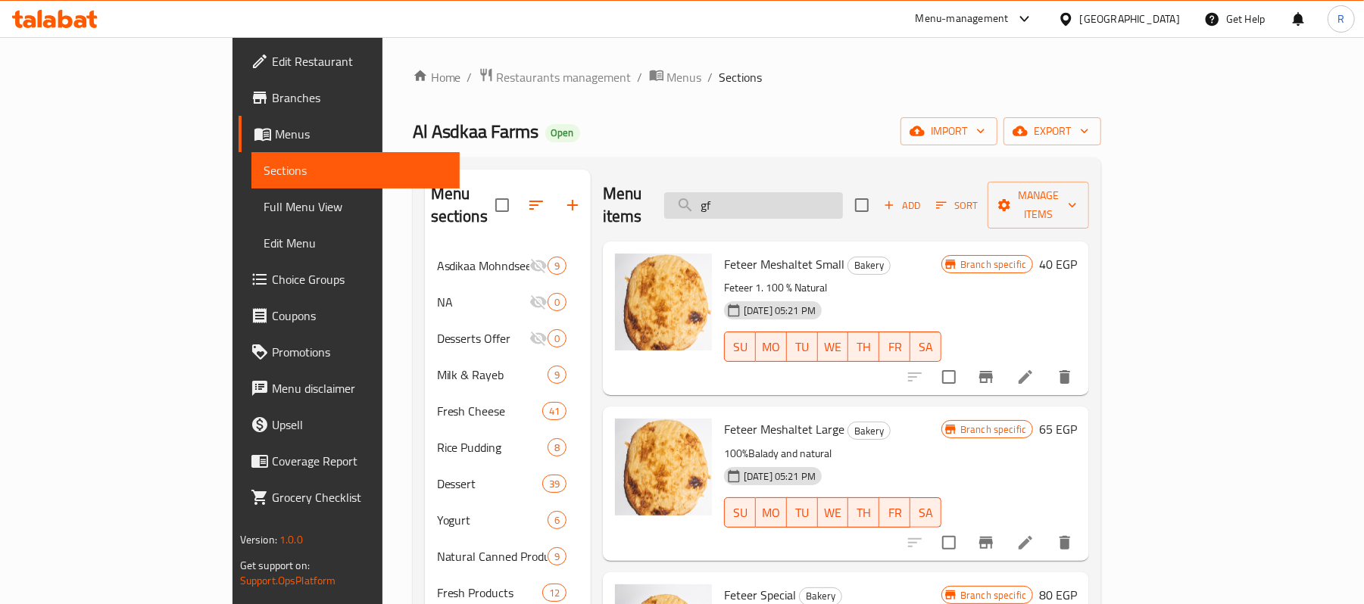
type input "g"
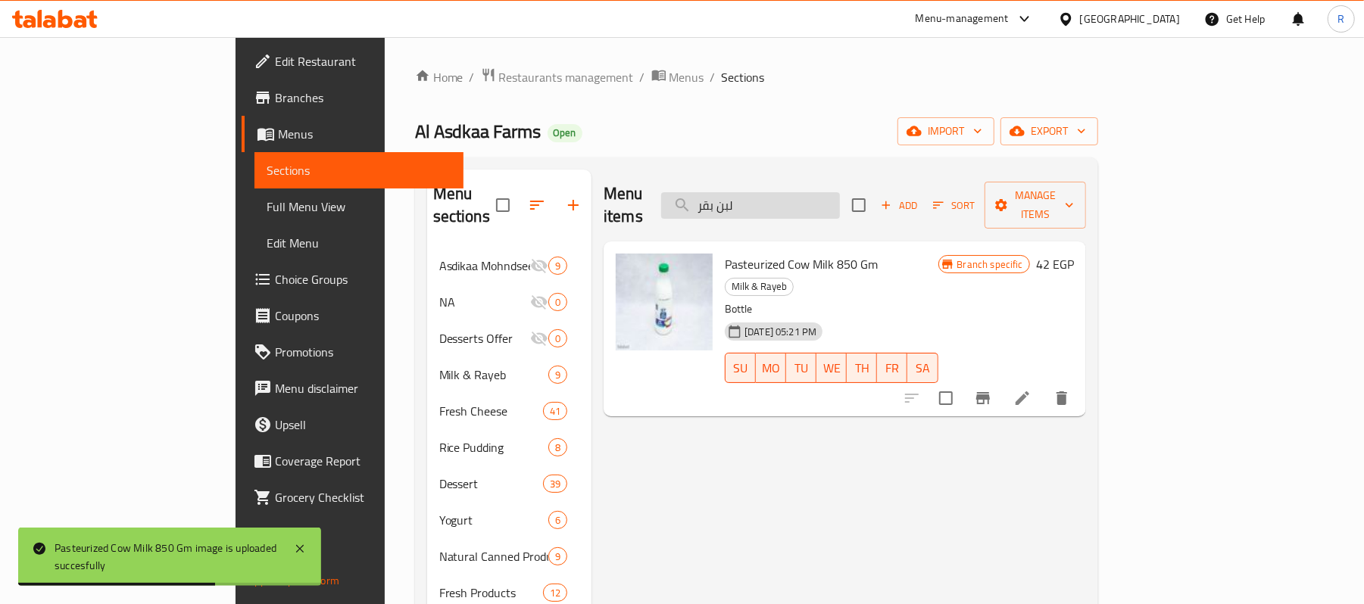
click at [840, 192] on input "لبن بقر" at bounding box center [750, 205] width 179 height 27
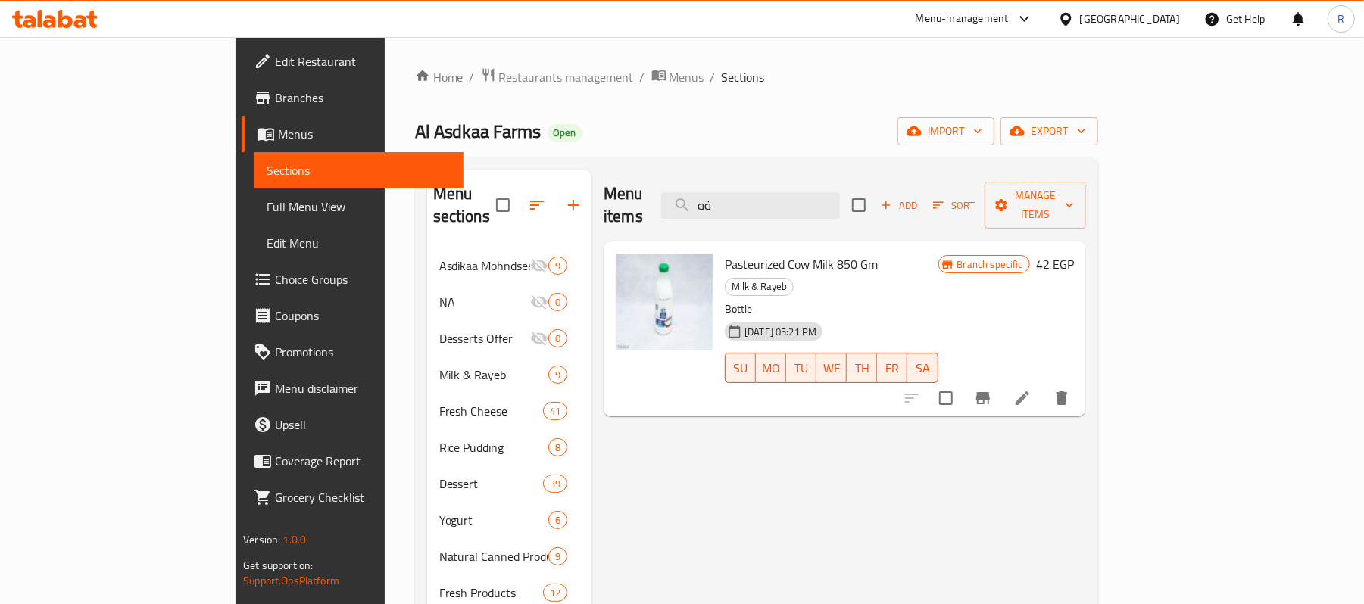
type input "ة"
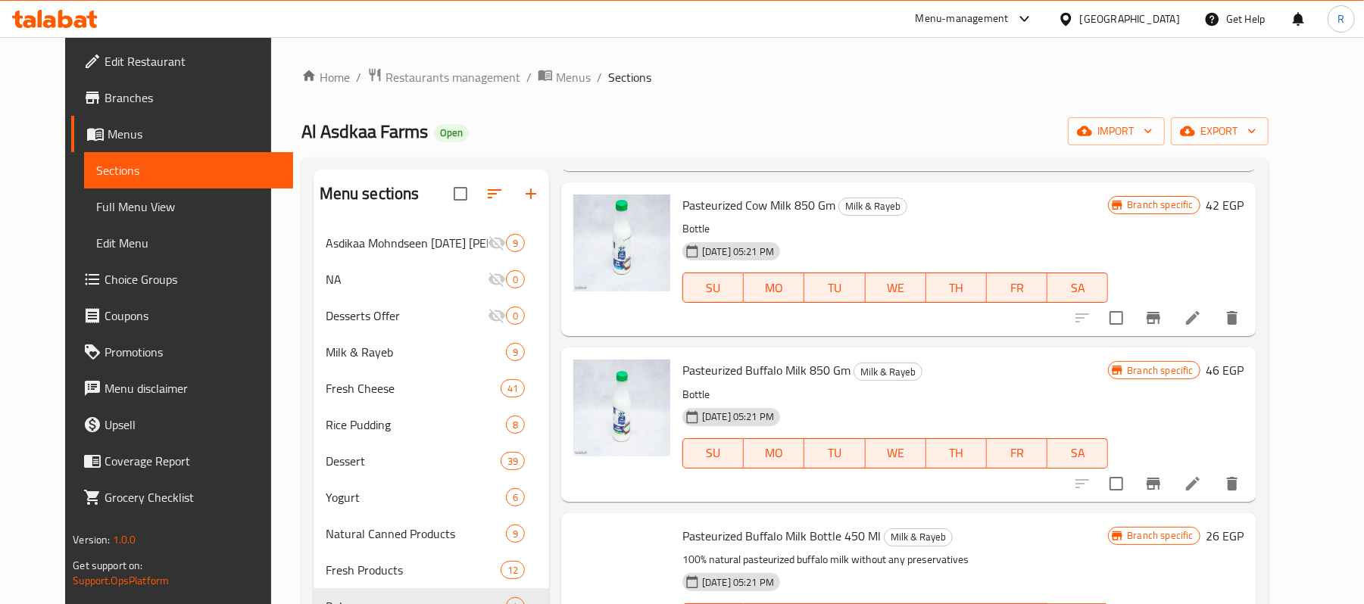
scroll to position [1110, 0]
type input "milk"
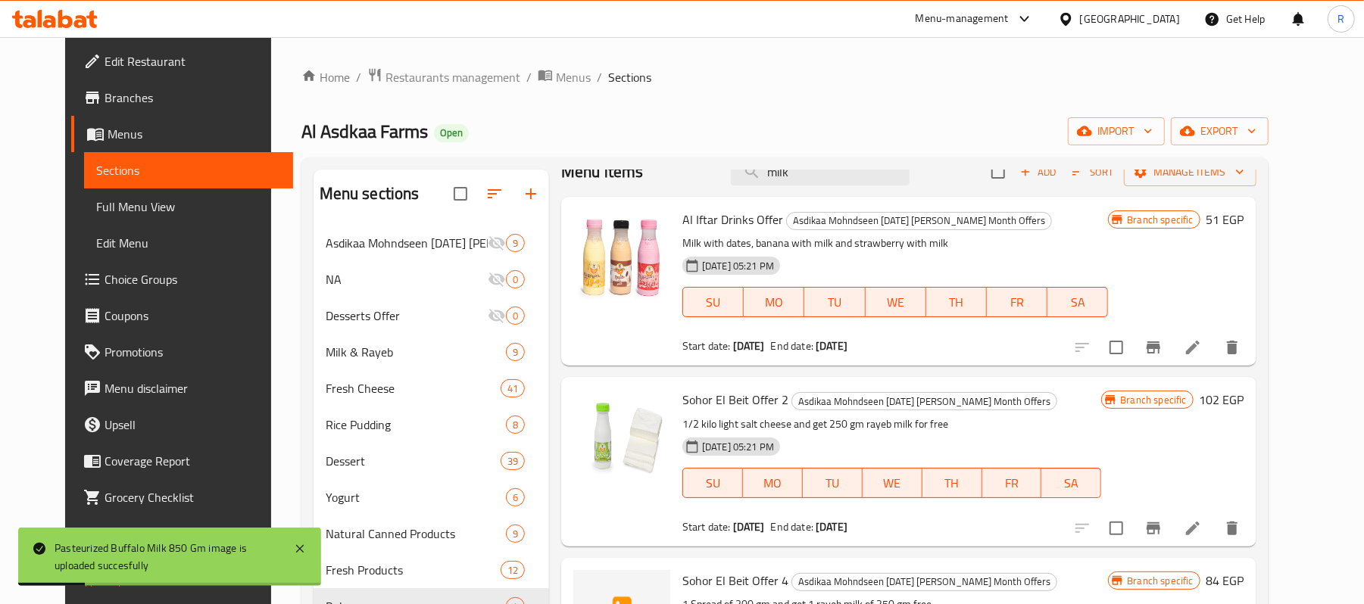
scroll to position [0, 0]
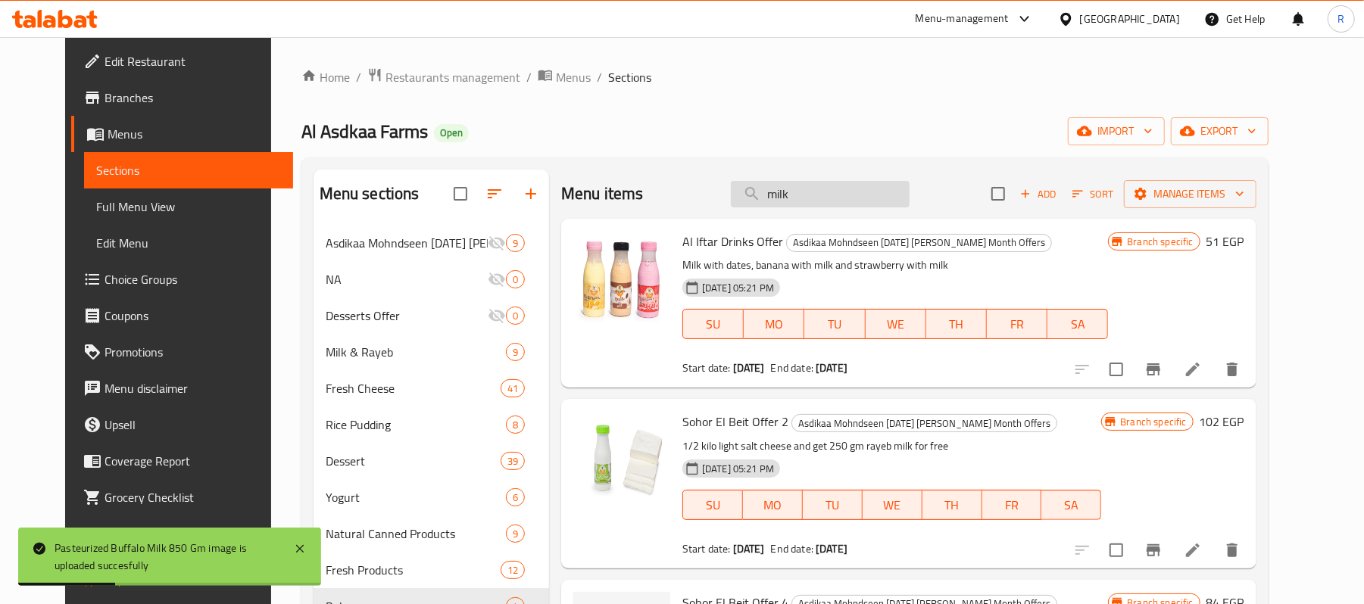
click at [829, 197] on input "milk" at bounding box center [820, 194] width 179 height 27
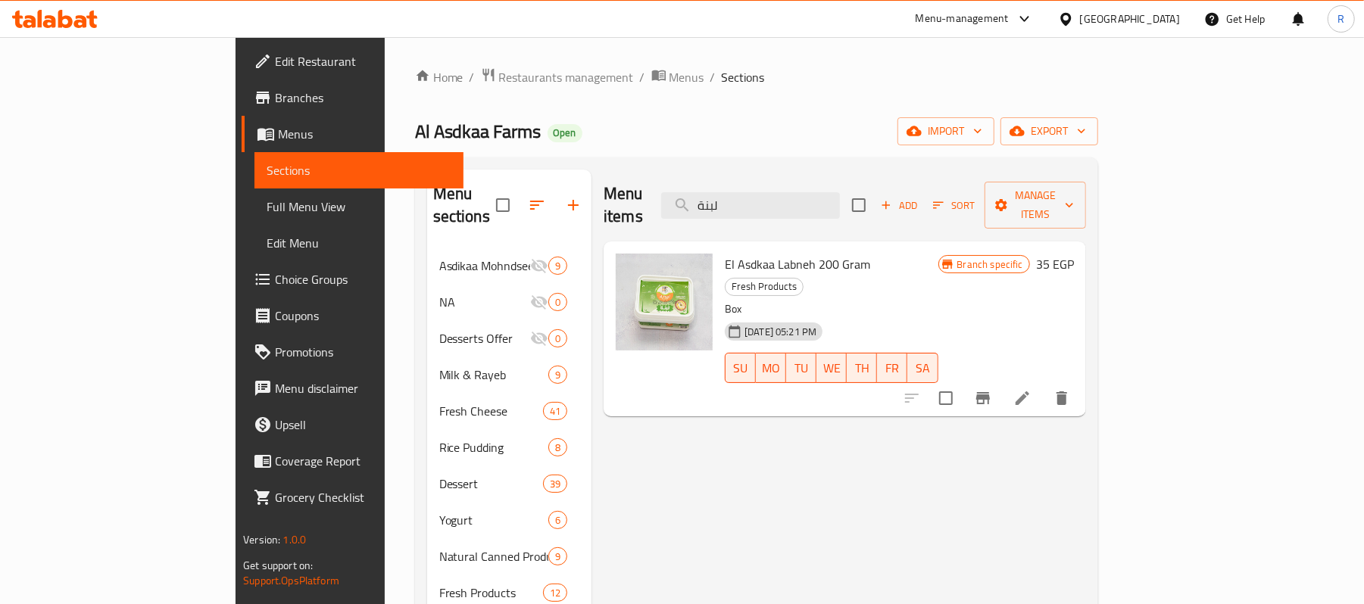
click at [973, 383] on div "Menu items لبنة Add Sort Manage items El Asdkaa Labneh 200 Gram Fresh Products …" at bounding box center [839, 484] width 495 height 629
click at [907, 300] on p "Box" at bounding box center [831, 309] width 213 height 19
click at [840, 206] on input "لبنة" at bounding box center [750, 205] width 179 height 27
click at [840, 198] on input "لبنة" at bounding box center [750, 205] width 179 height 27
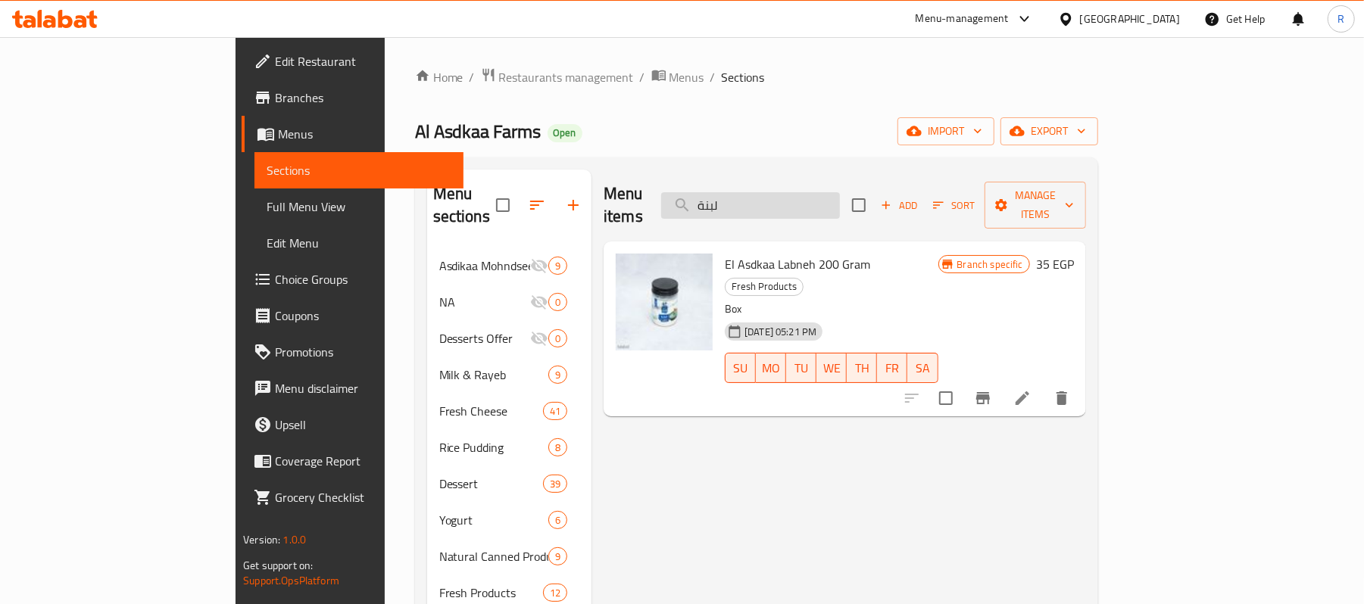
type input "g"
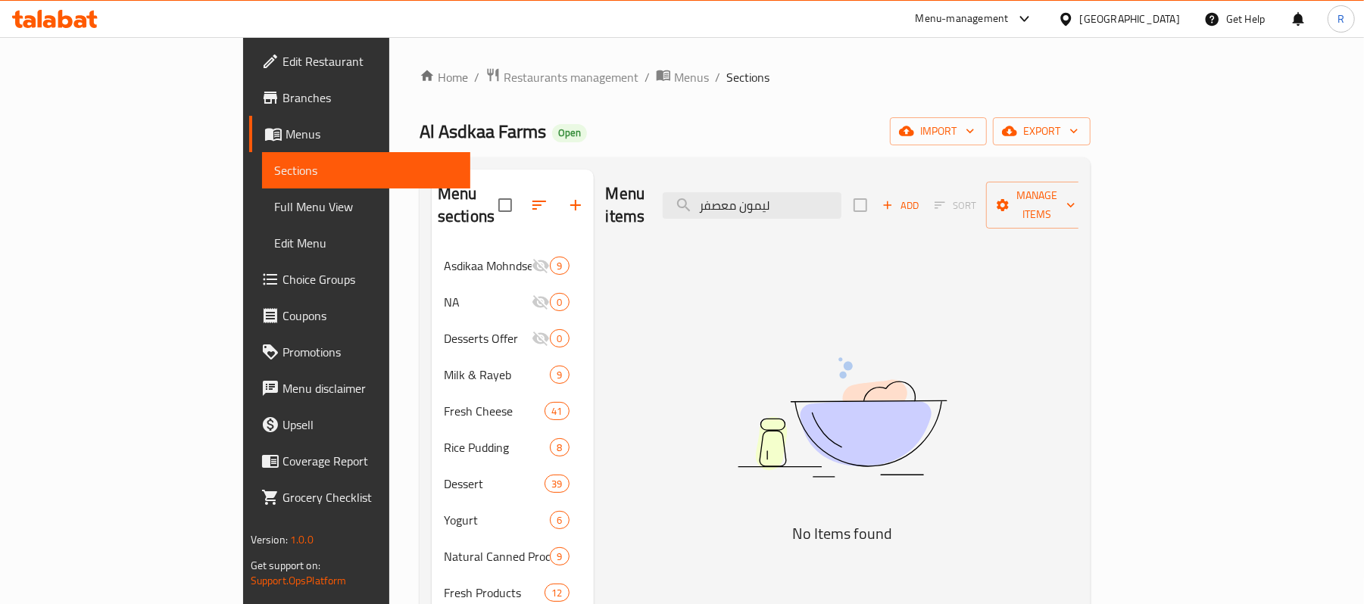
click at [950, 237] on div "Menu items ليمون معصفر Add Sort Manage items No Items found" at bounding box center [837, 484] width 486 height 629
click at [842, 197] on input "ليمون معصفر" at bounding box center [752, 205] width 179 height 27
type input "l"
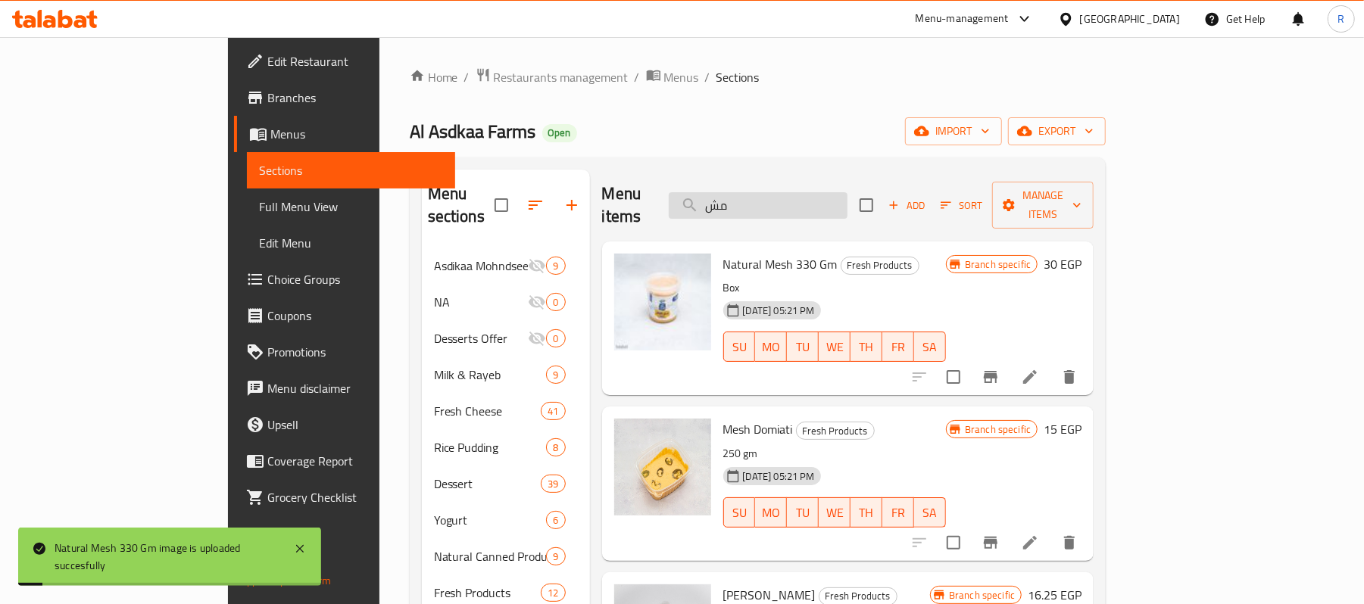
click at [837, 201] on input "مش" at bounding box center [758, 205] width 179 height 27
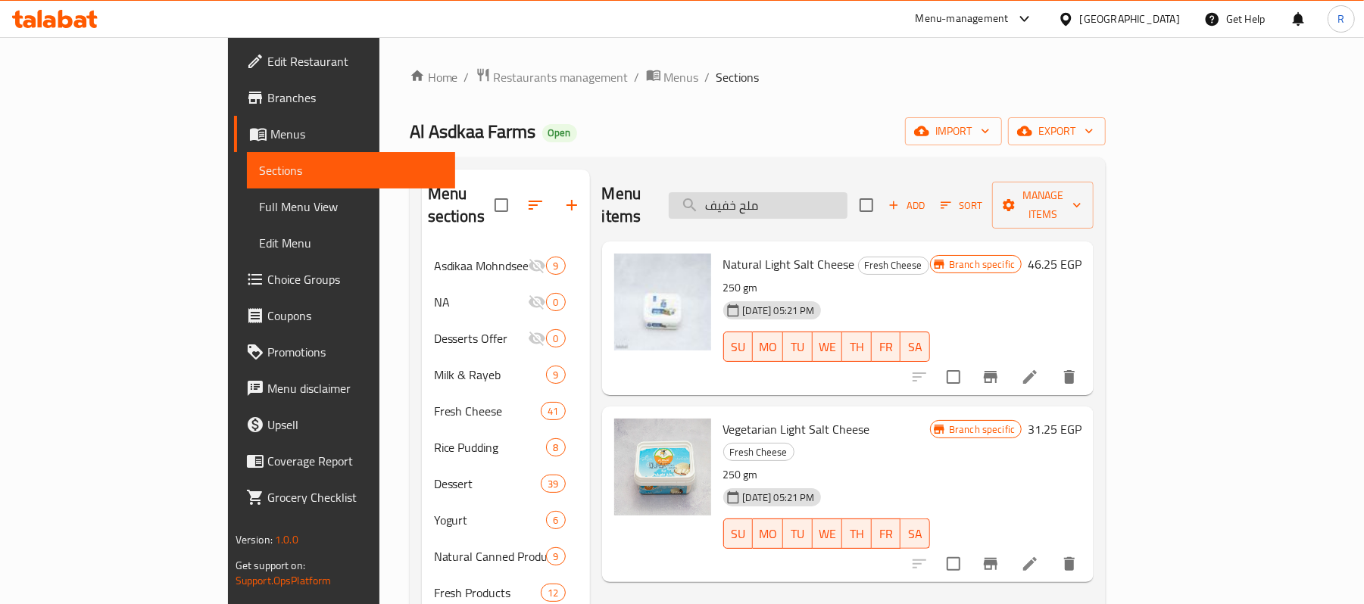
click at [848, 192] on input "ملح خفيف" at bounding box center [758, 205] width 179 height 27
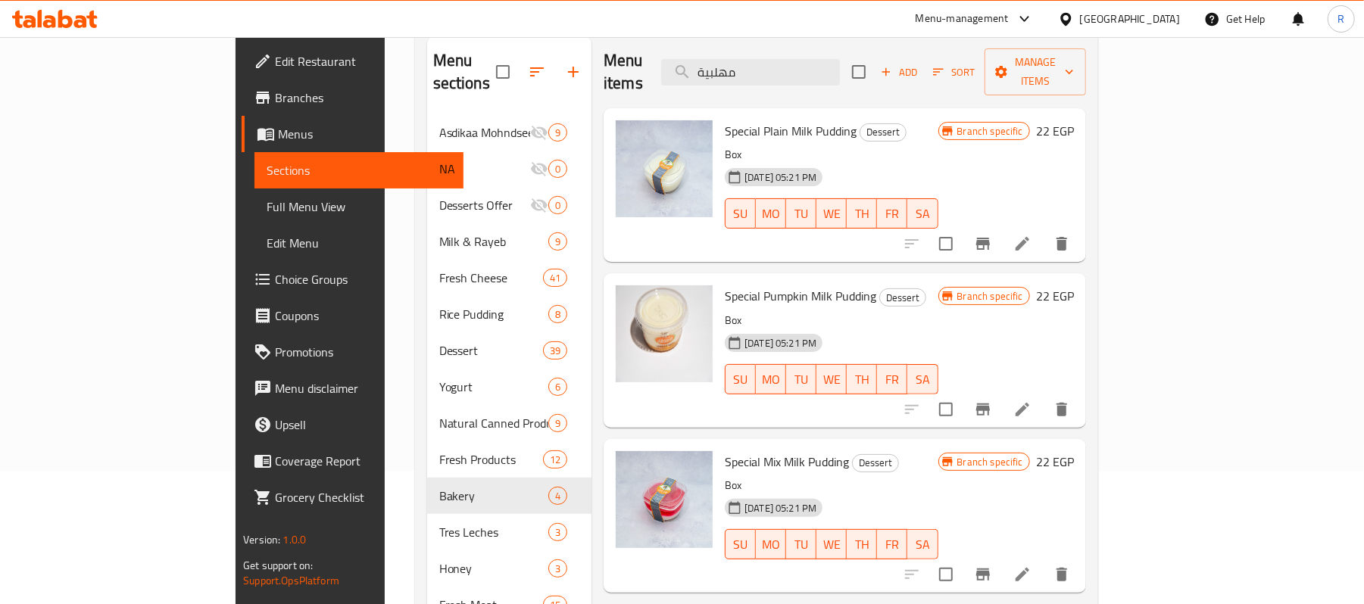
scroll to position [101, 0]
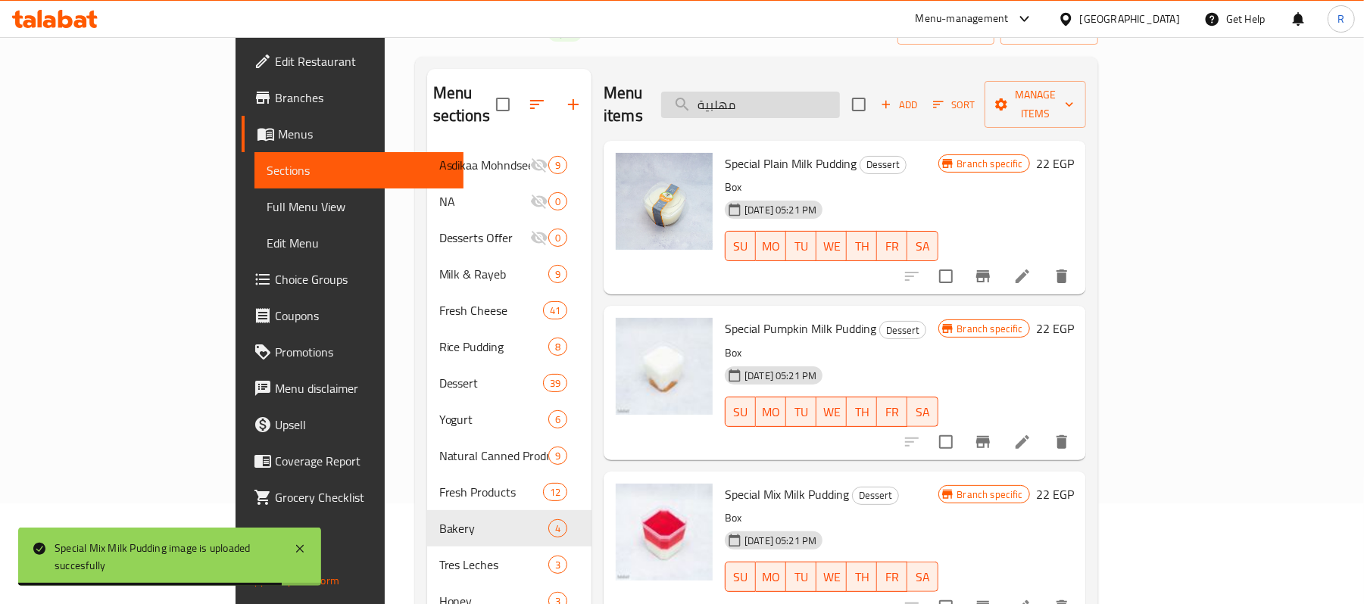
click at [840, 103] on input "مهلبية" at bounding box center [750, 105] width 179 height 27
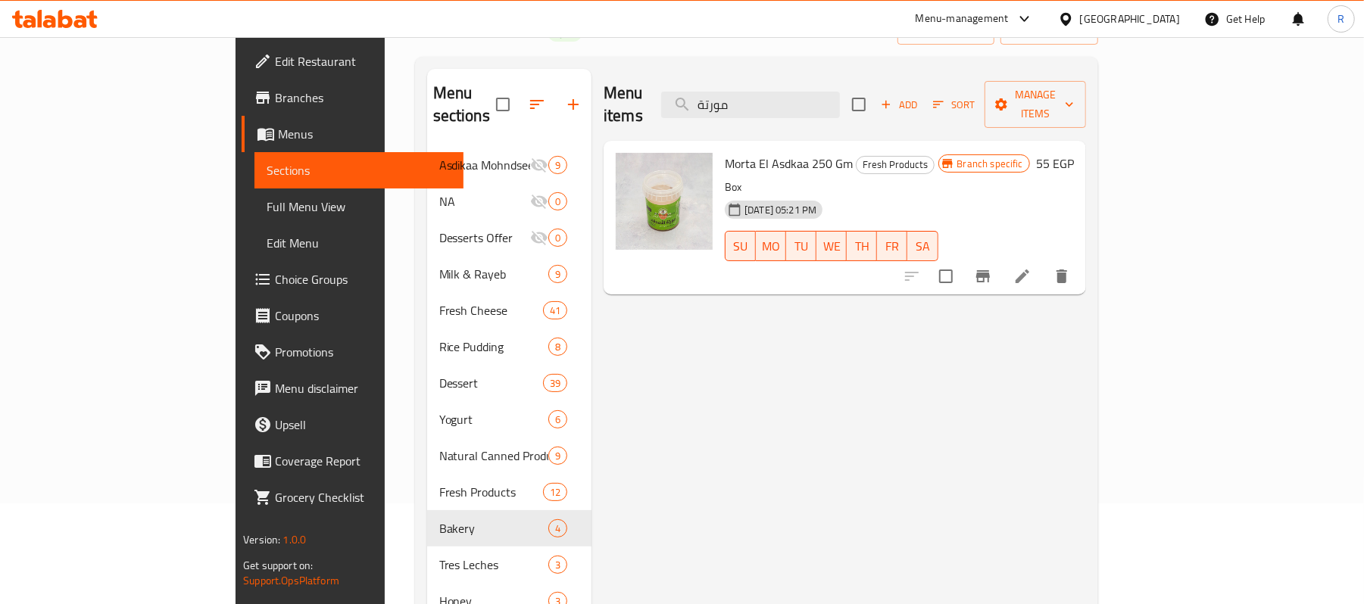
type input "مورتة"
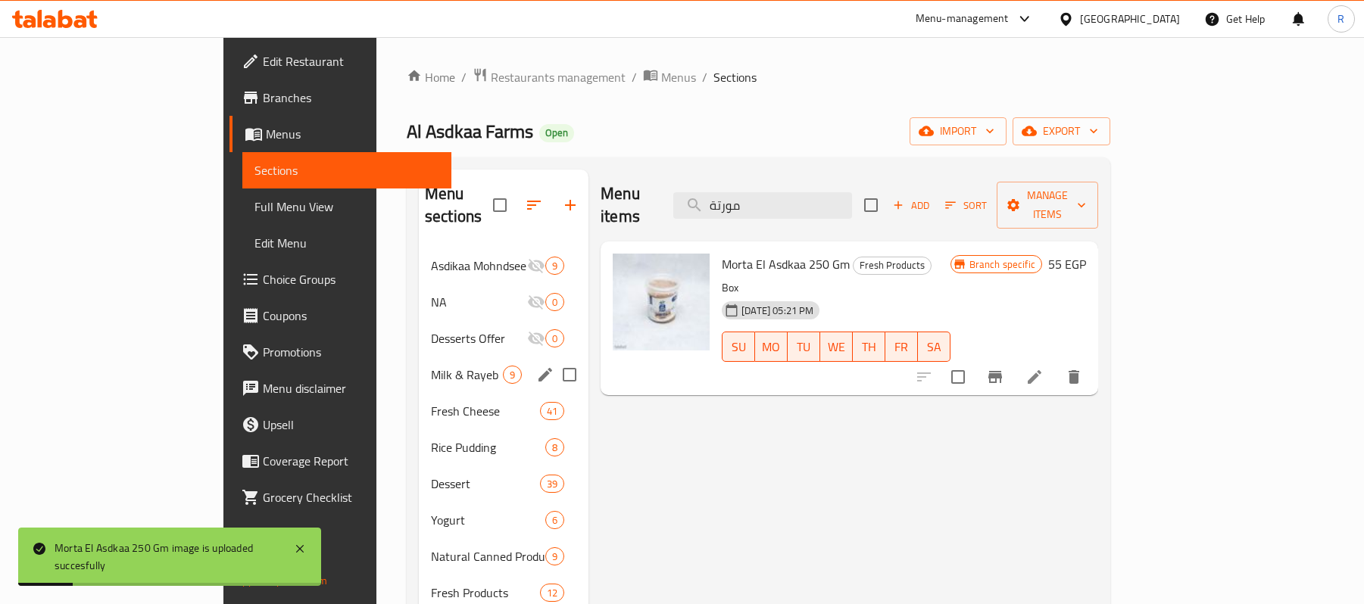
scroll to position [101, 0]
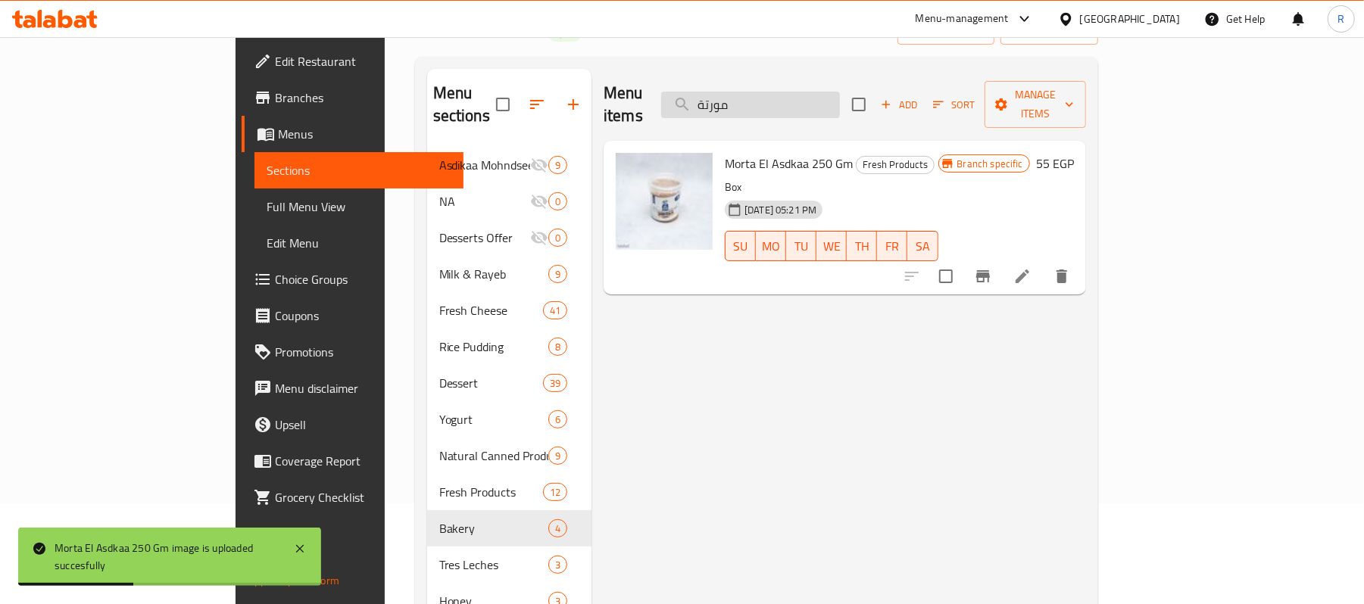
click at [840, 92] on input "مورتة" at bounding box center [750, 105] width 179 height 27
type input "ة"
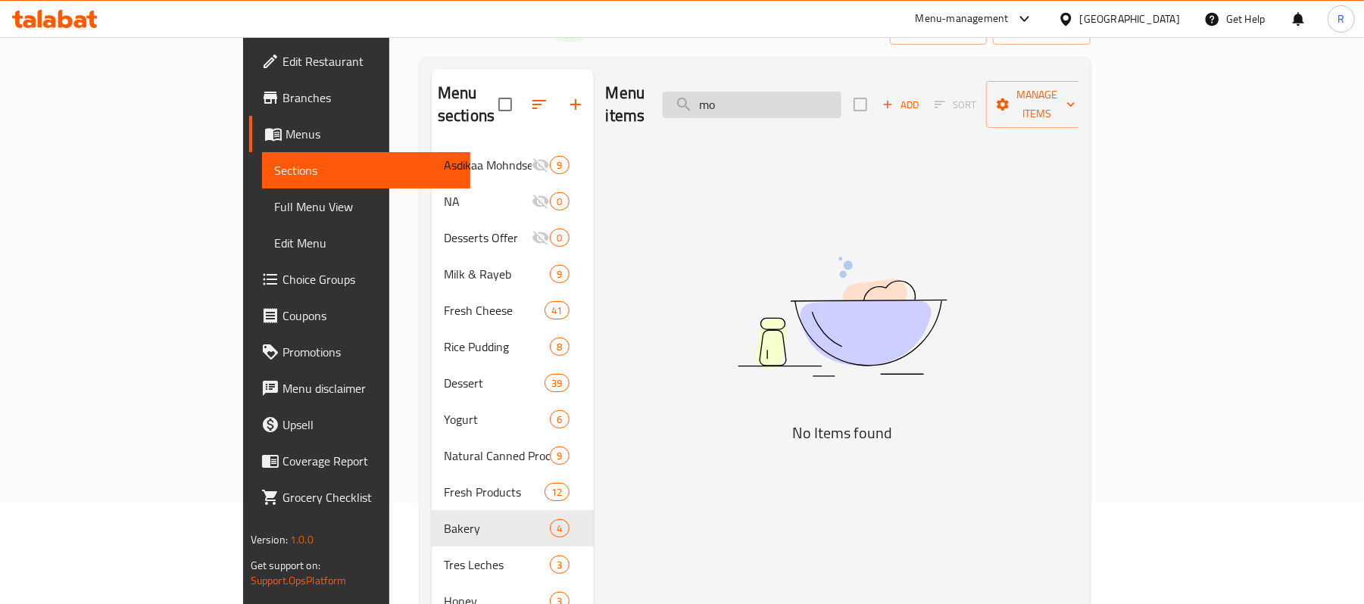
type input "m"
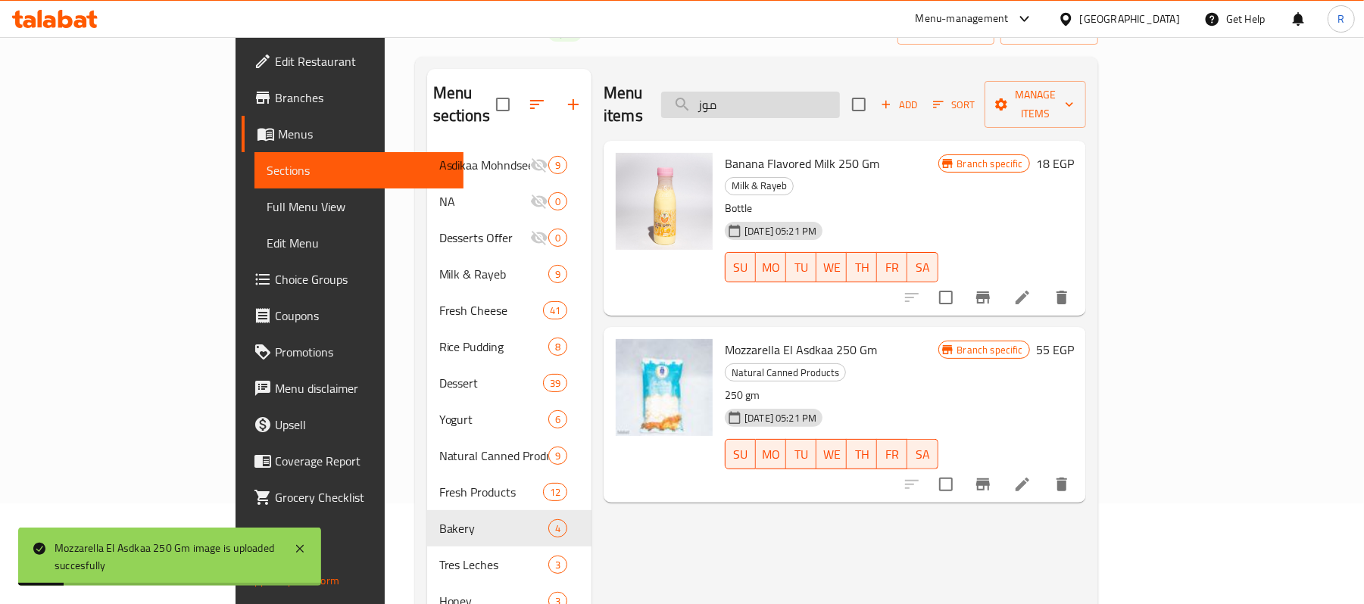
click at [840, 101] on input "موز" at bounding box center [750, 105] width 179 height 27
type input "ة"
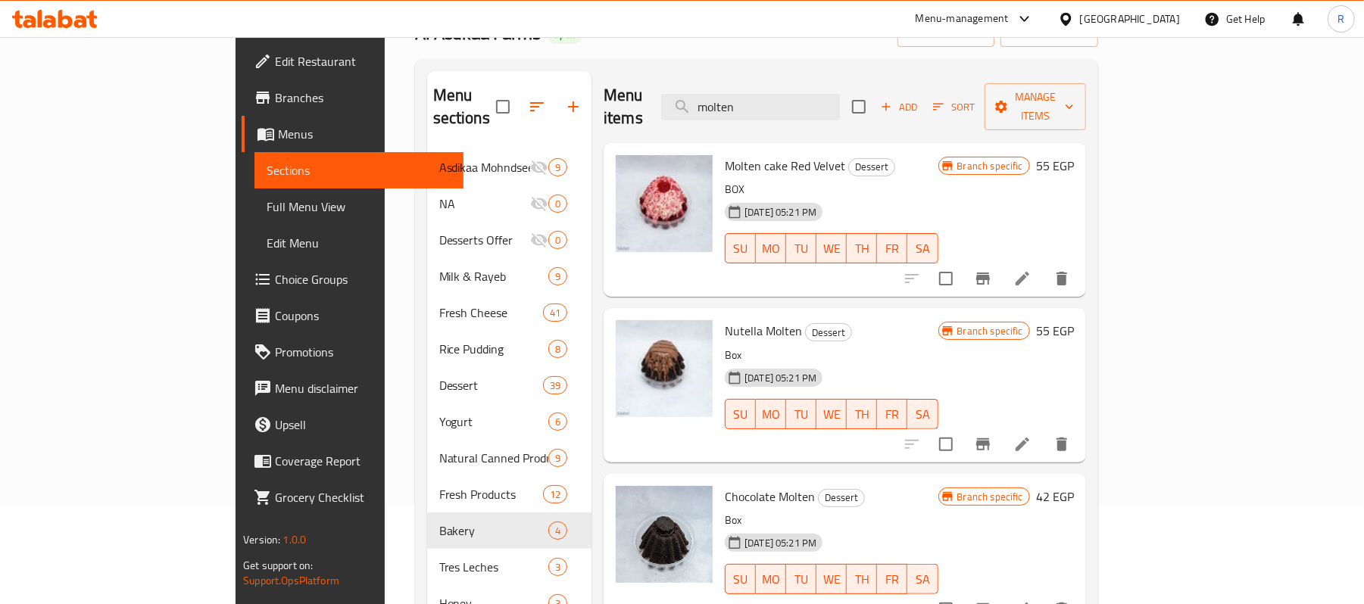
scroll to position [0, 0]
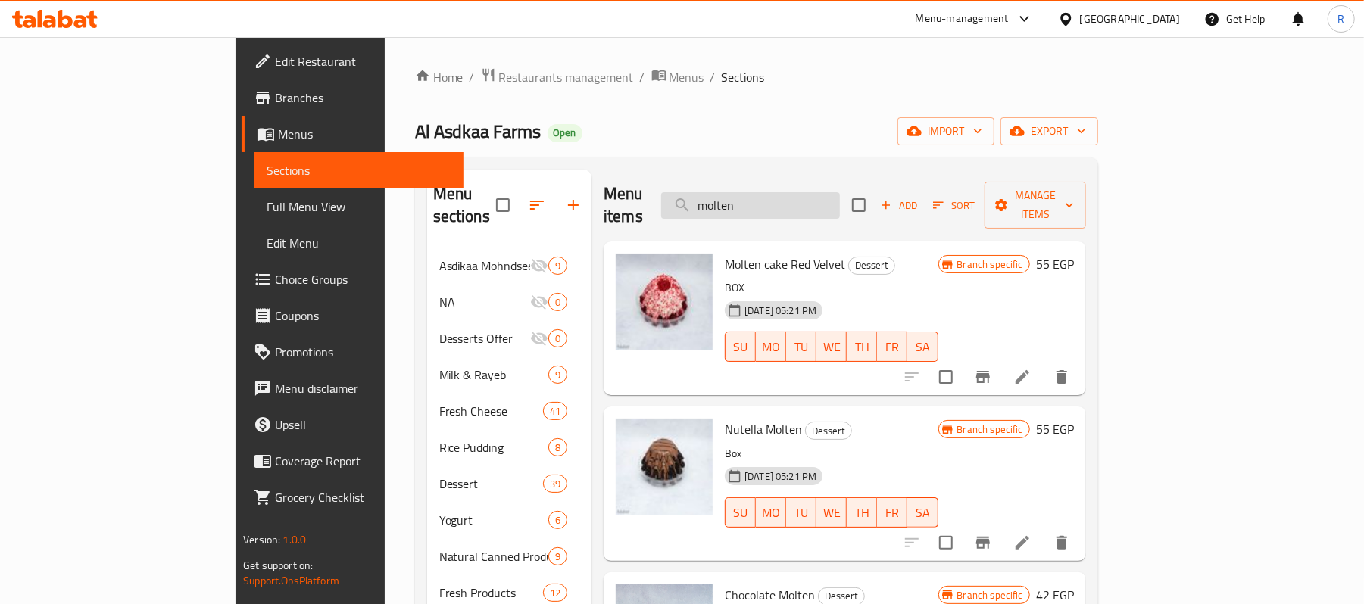
click at [823, 195] on input "molten" at bounding box center [750, 205] width 179 height 27
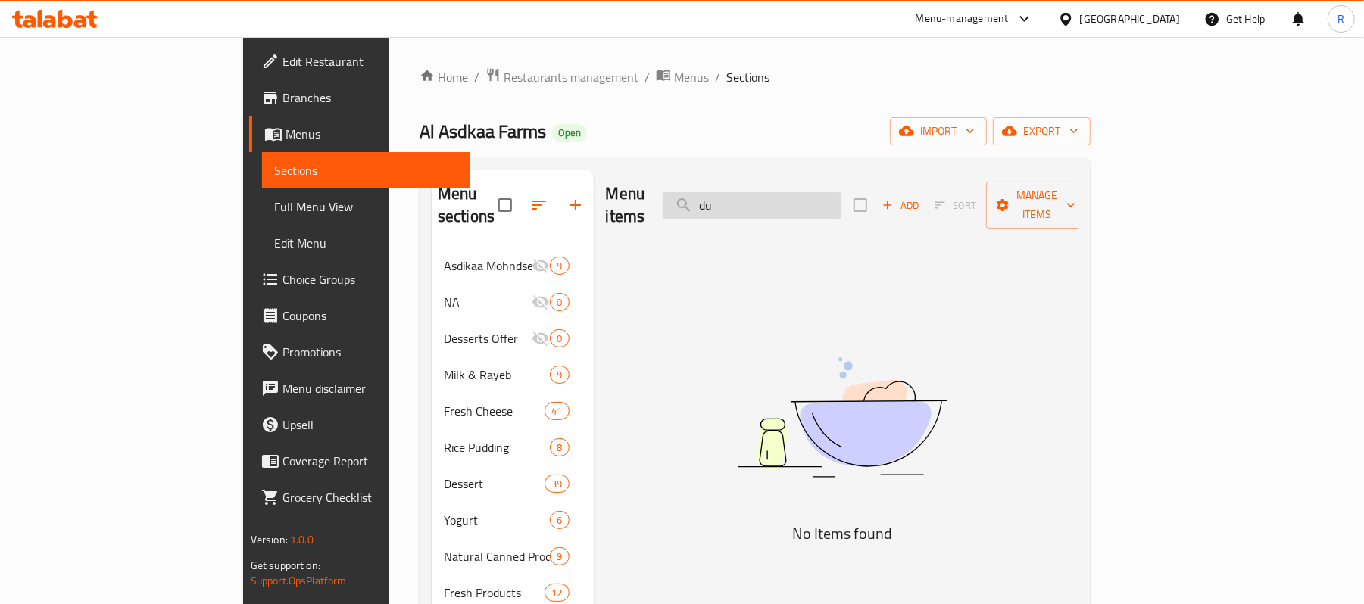
type input "d"
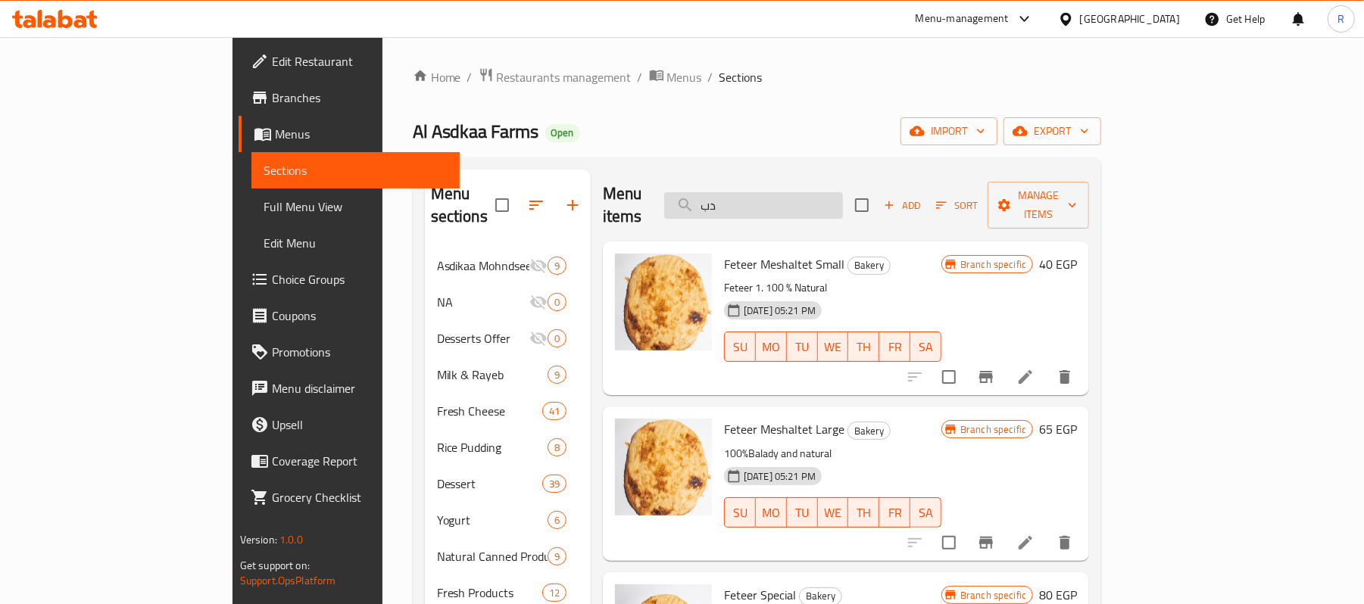
type input "دبى"
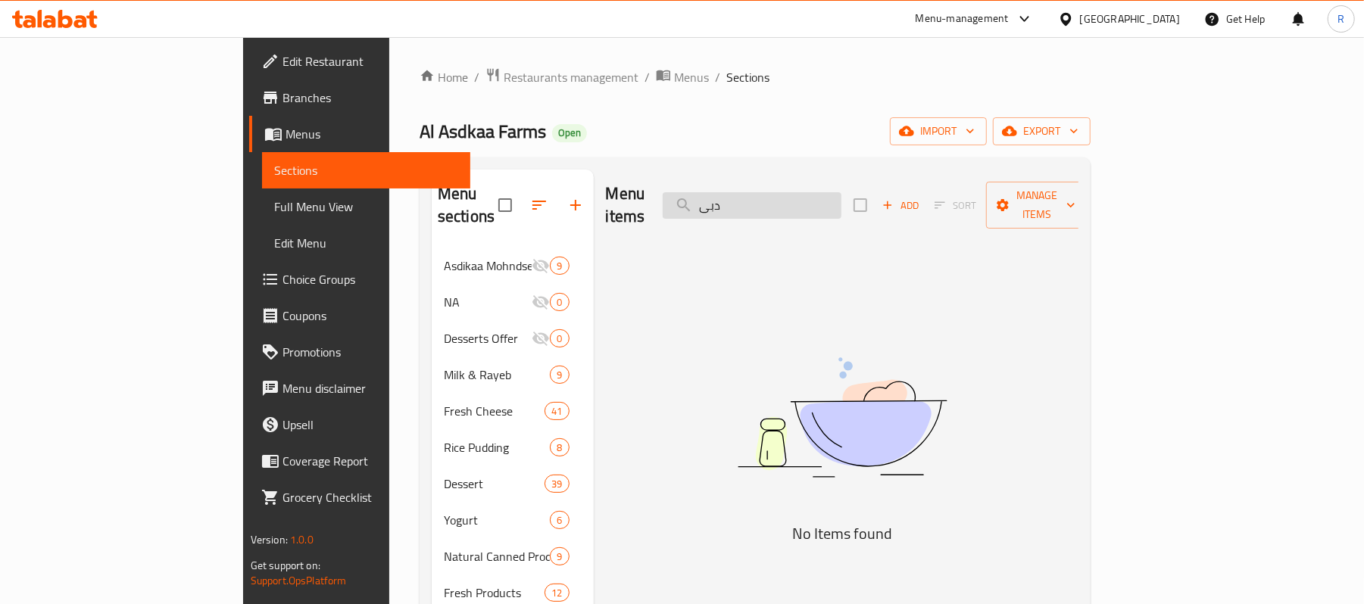
click at [832, 192] on input "دبى" at bounding box center [752, 205] width 179 height 27
type input "i"
type input "هبه"
click at [864, 289] on div "Menu items هبه Add Sort Manage items No Items found" at bounding box center [837, 484] width 486 height 629
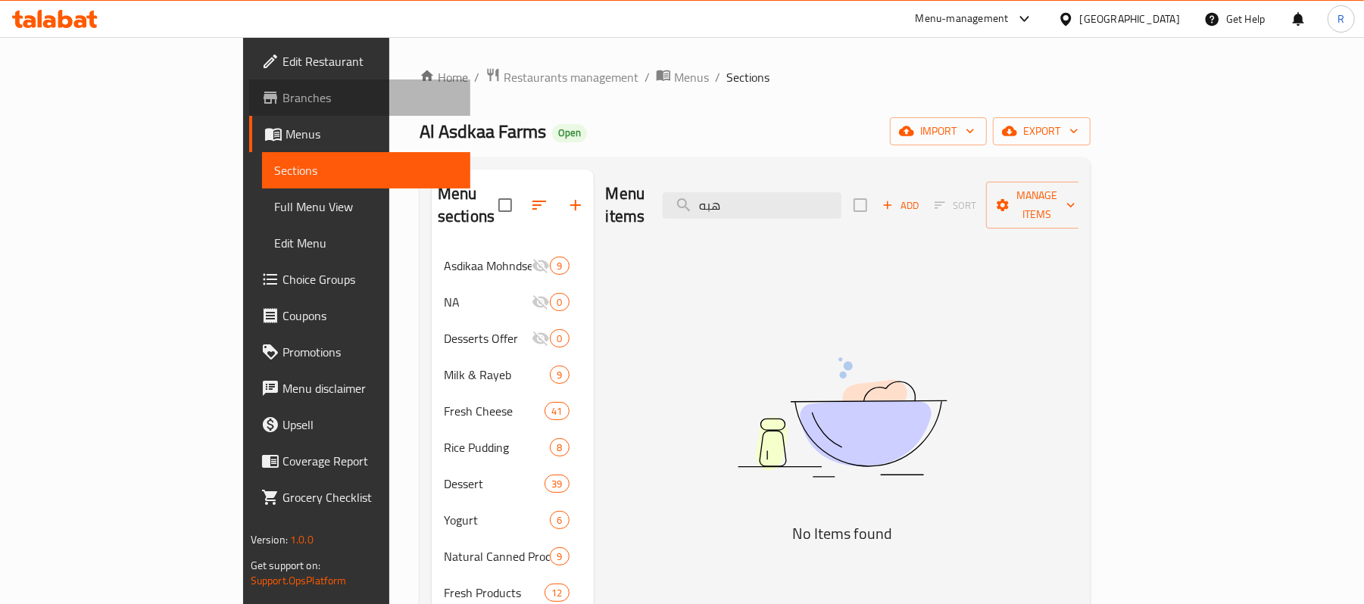
click at [283, 95] on span "Branches" at bounding box center [371, 98] width 176 height 18
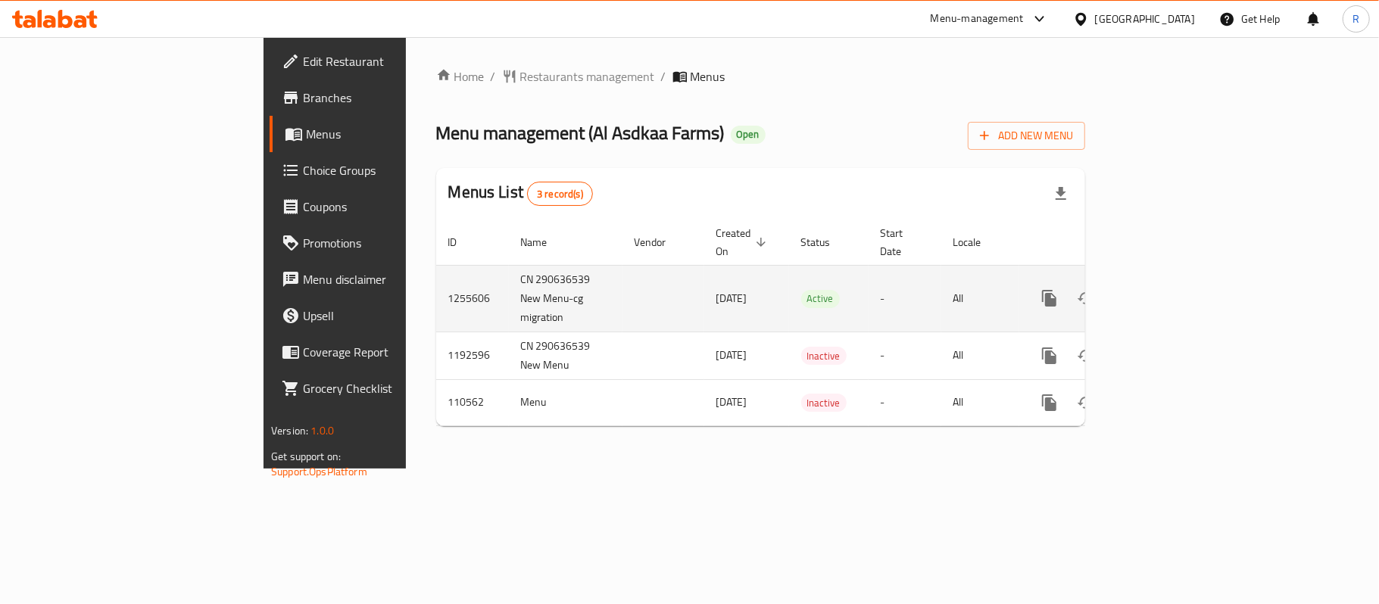
click at [1166, 292] on icon "enhanced table" at bounding box center [1159, 299] width 14 height 14
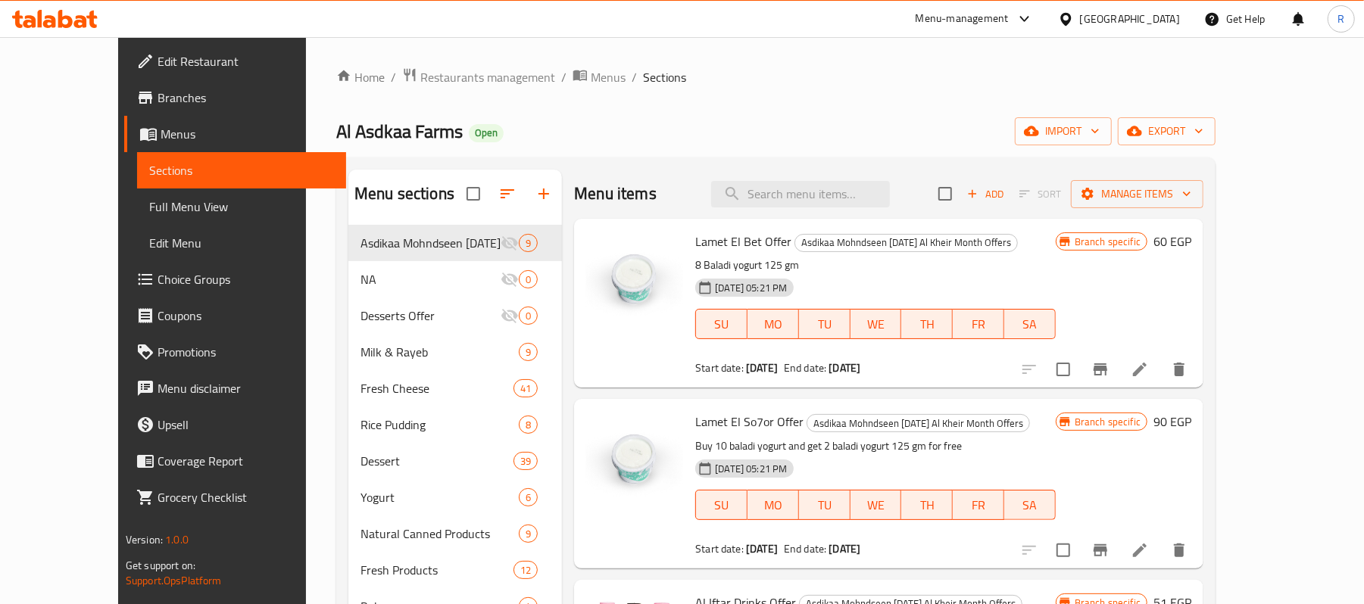
click at [174, 201] on span "Full Menu View" at bounding box center [241, 207] width 185 height 18
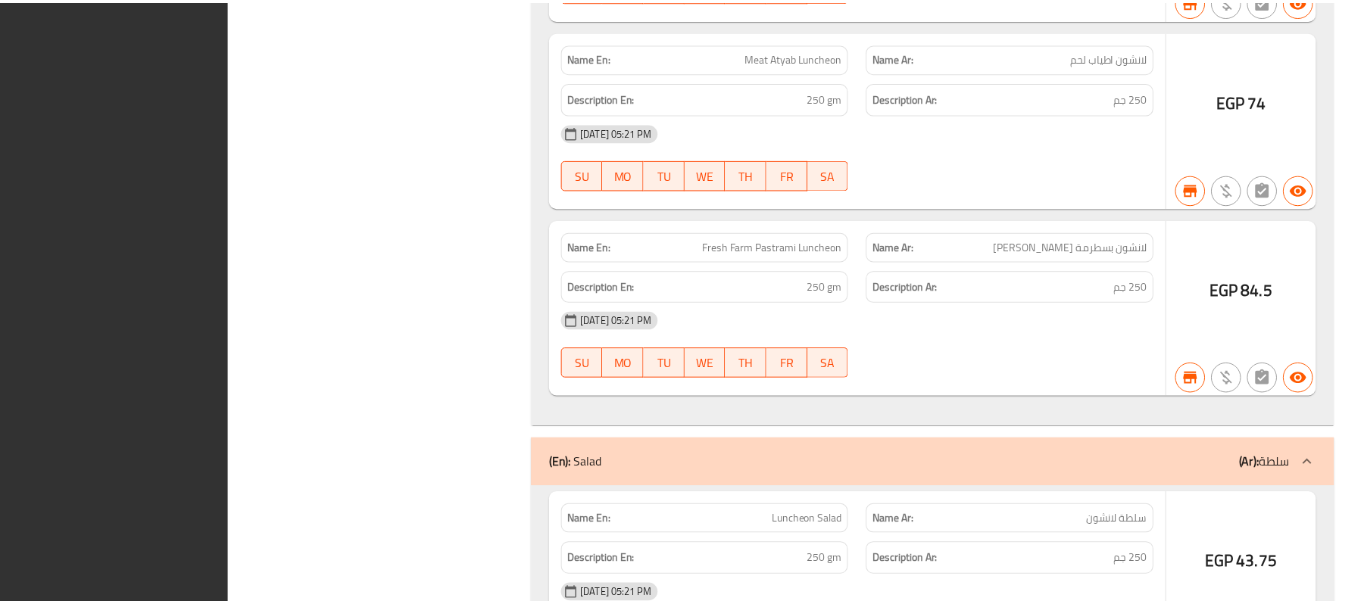
scroll to position [31868, 0]
